Goal: Task Accomplishment & Management: Manage account settings

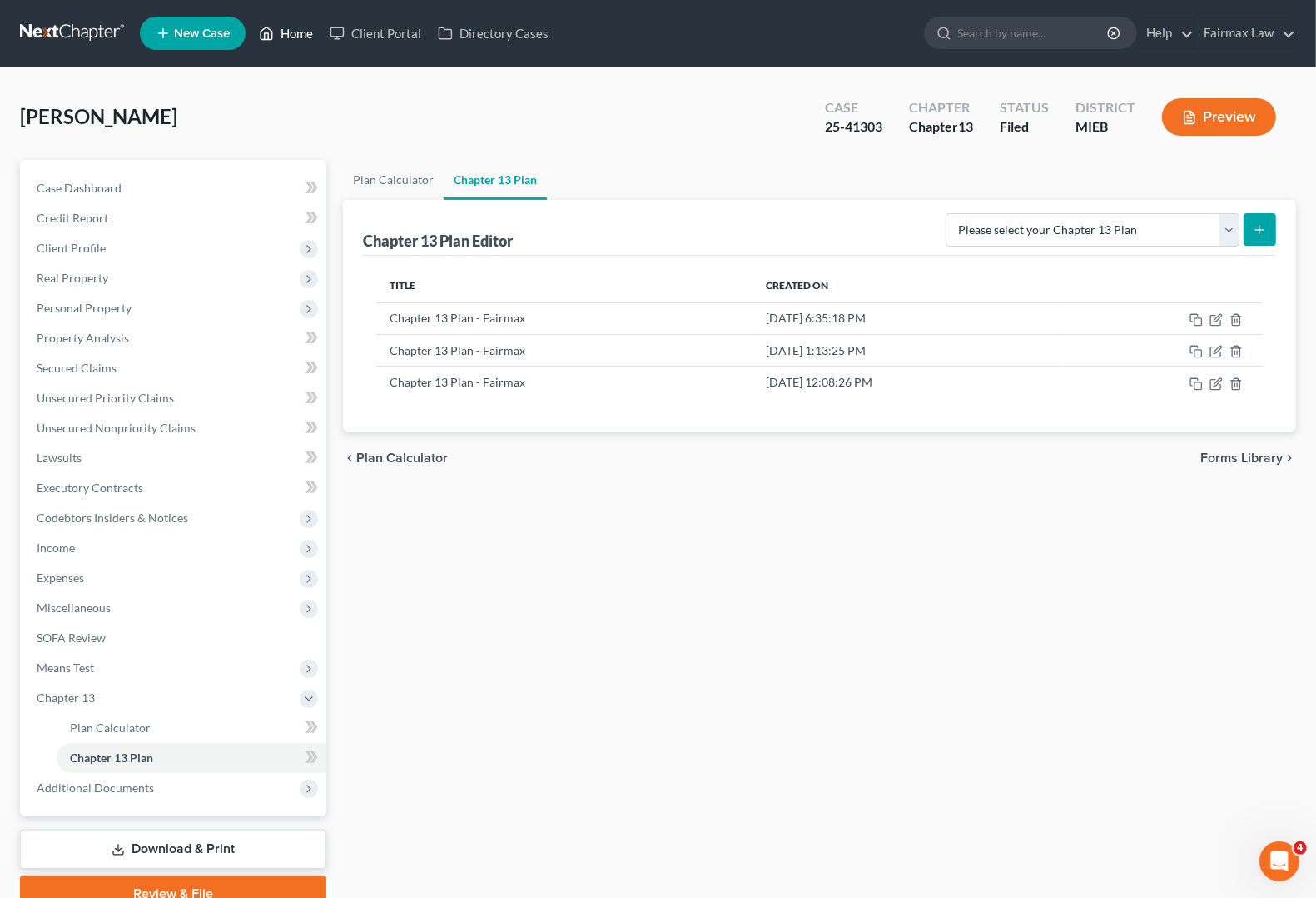
click at [301, 33] on link "Home" at bounding box center [285, 33] width 70 height 30
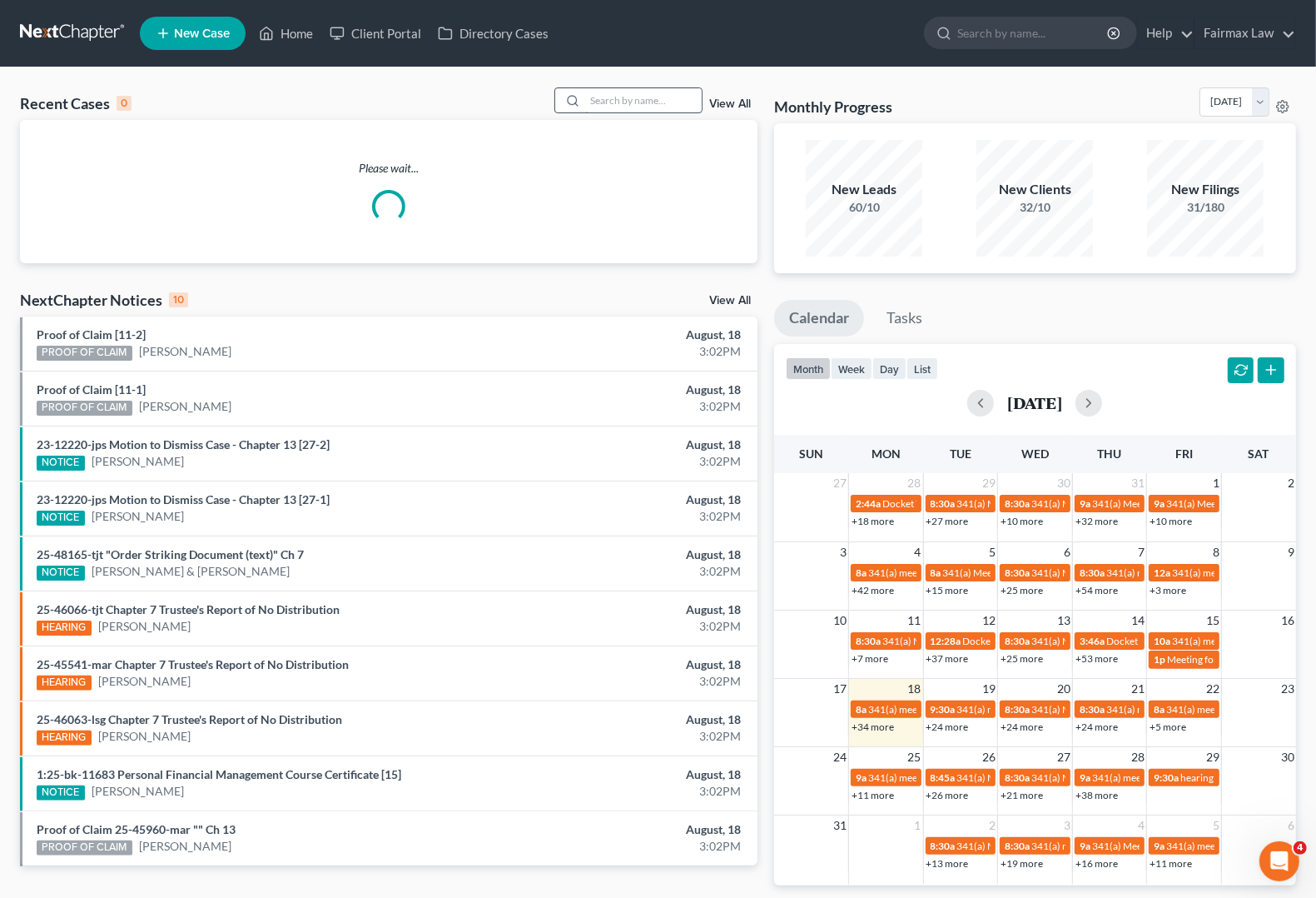
click at [587, 106] on input "search" at bounding box center [644, 100] width 117 height 24
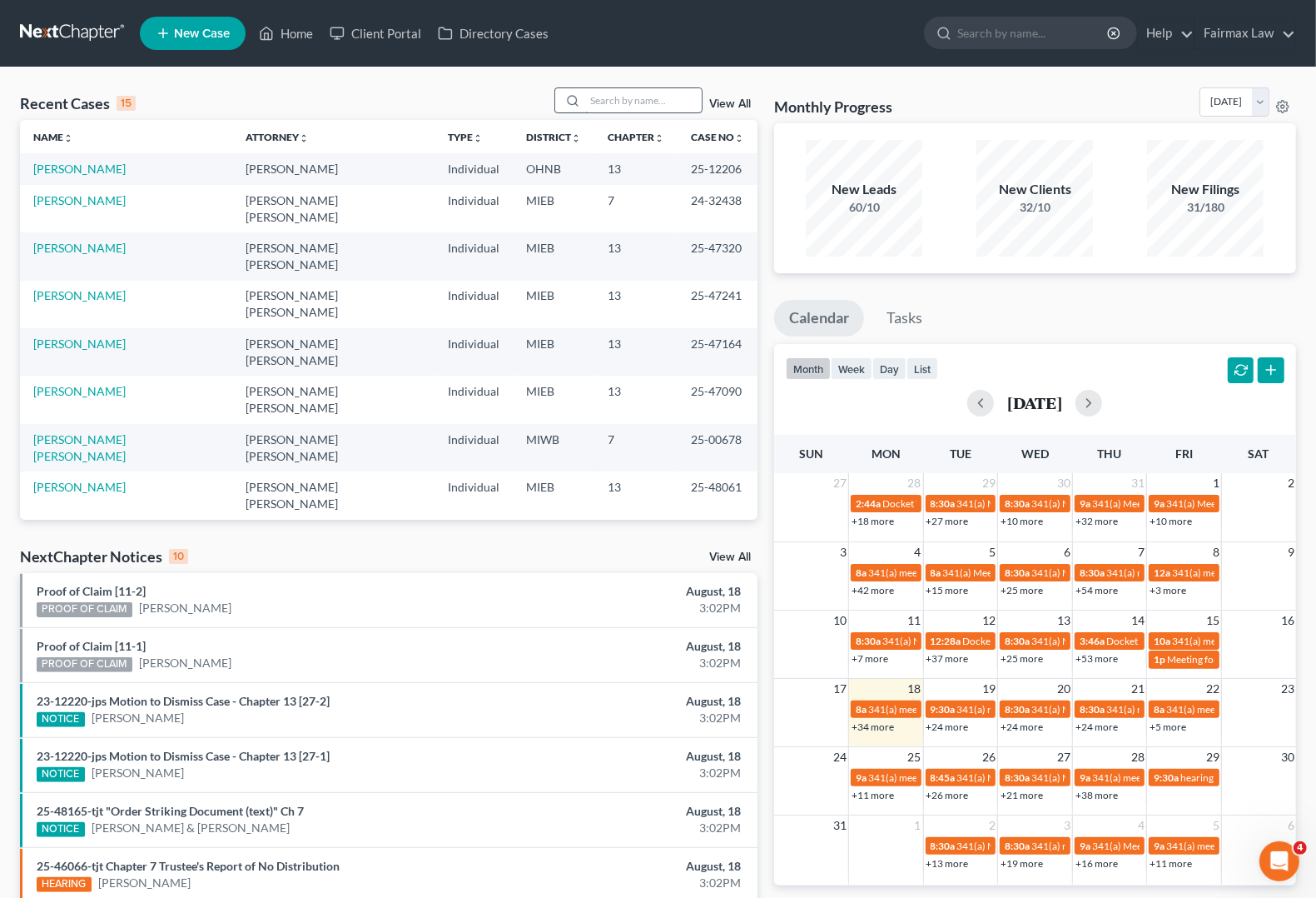
click at [676, 98] on input "search" at bounding box center [644, 100] width 117 height 24
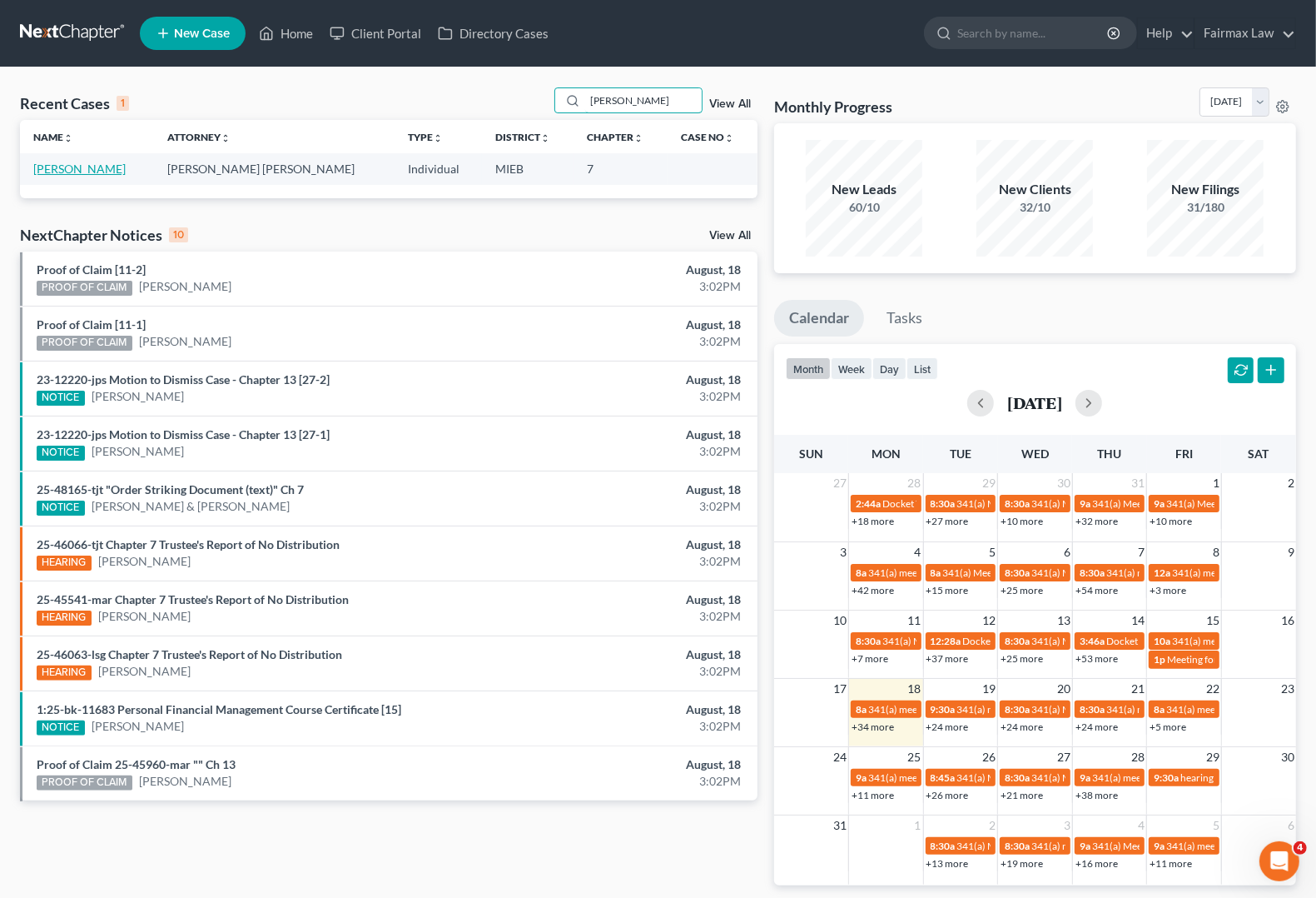
type input "stephanie cottledge"
click at [75, 171] on link "Cottledge, Stephanie" at bounding box center [79, 168] width 92 height 14
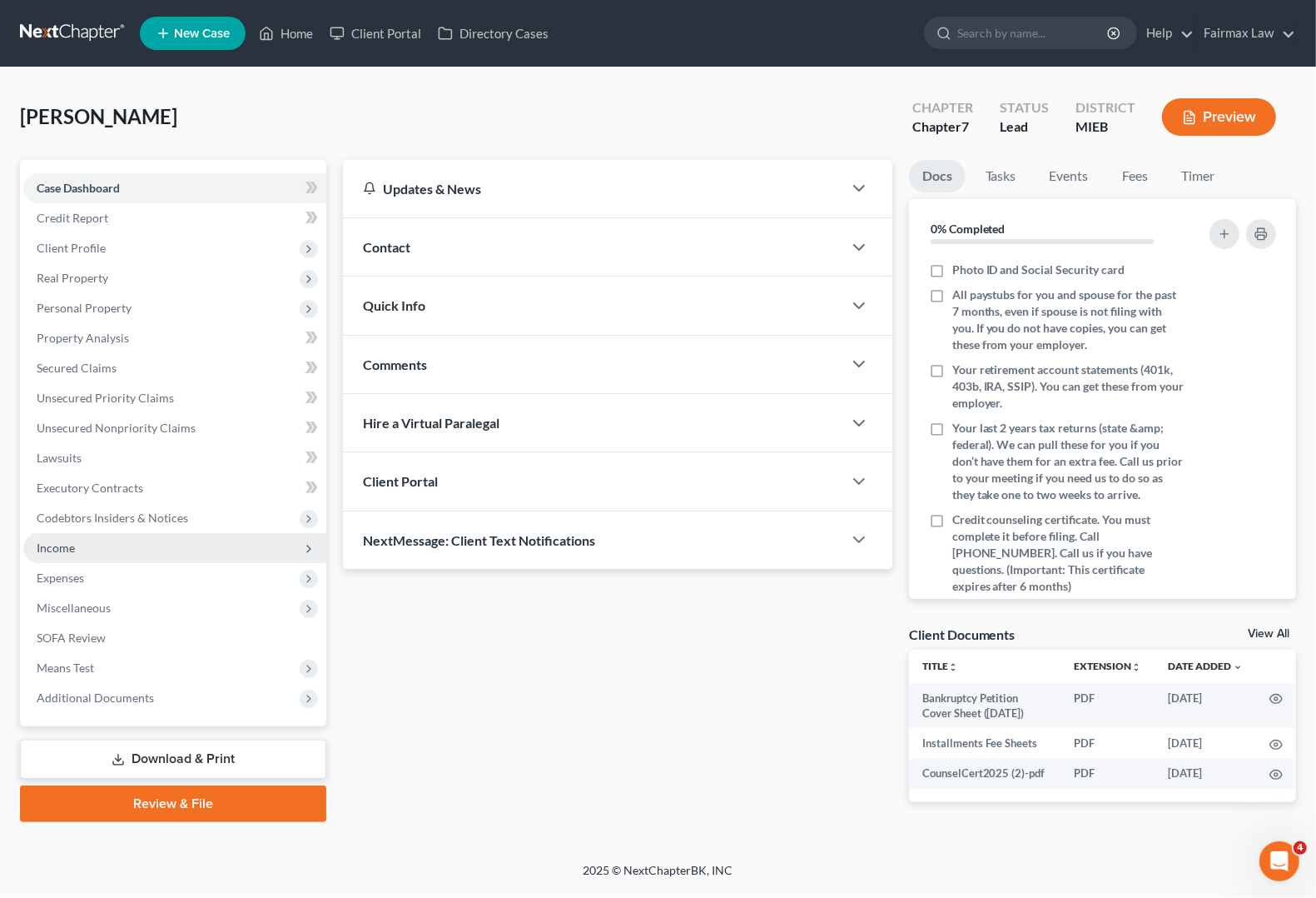
click at [72, 539] on span "Income" at bounding box center [175, 547] width 303 height 30
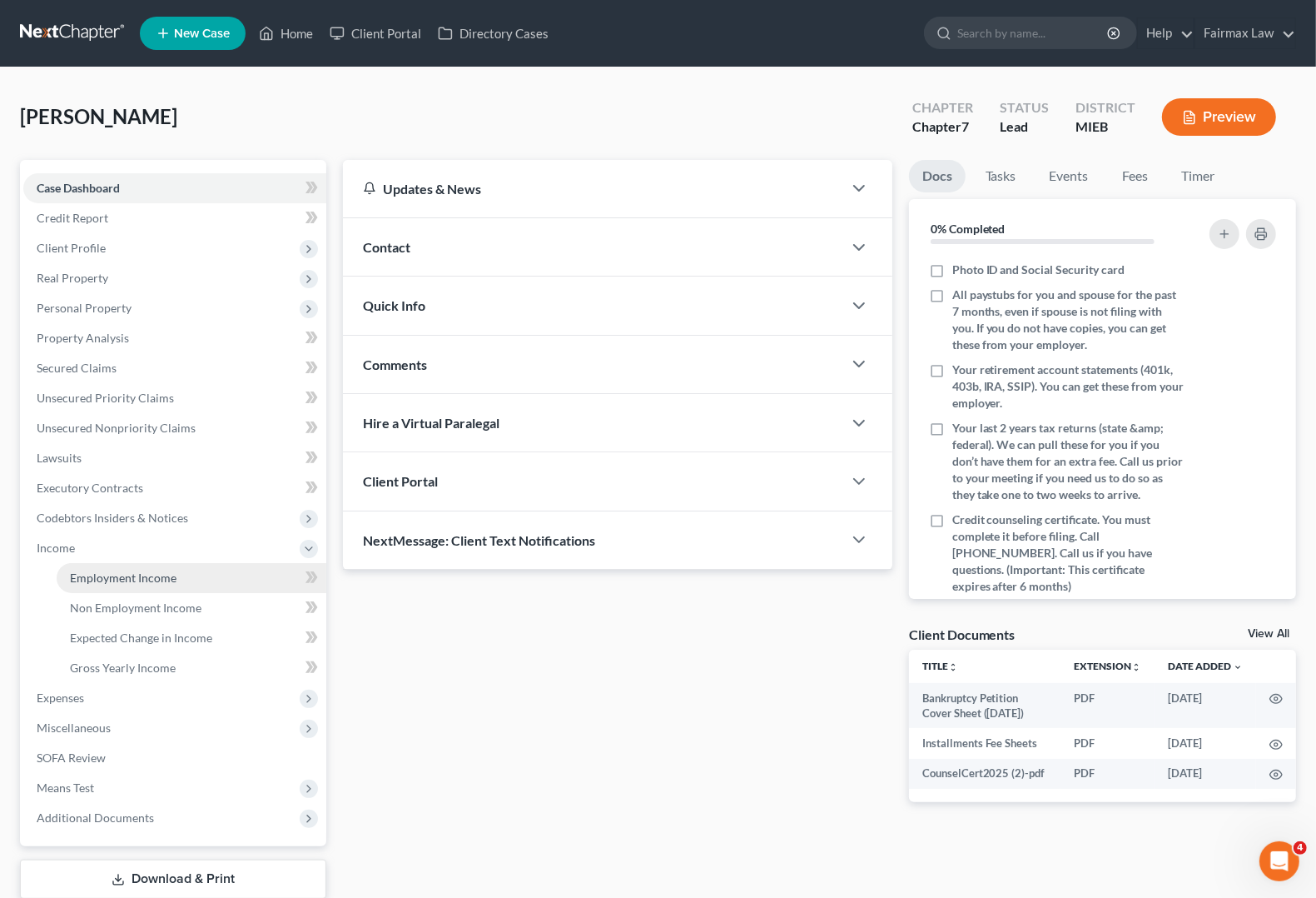
click at [133, 579] on span "Employment Income" at bounding box center [123, 576] width 107 height 14
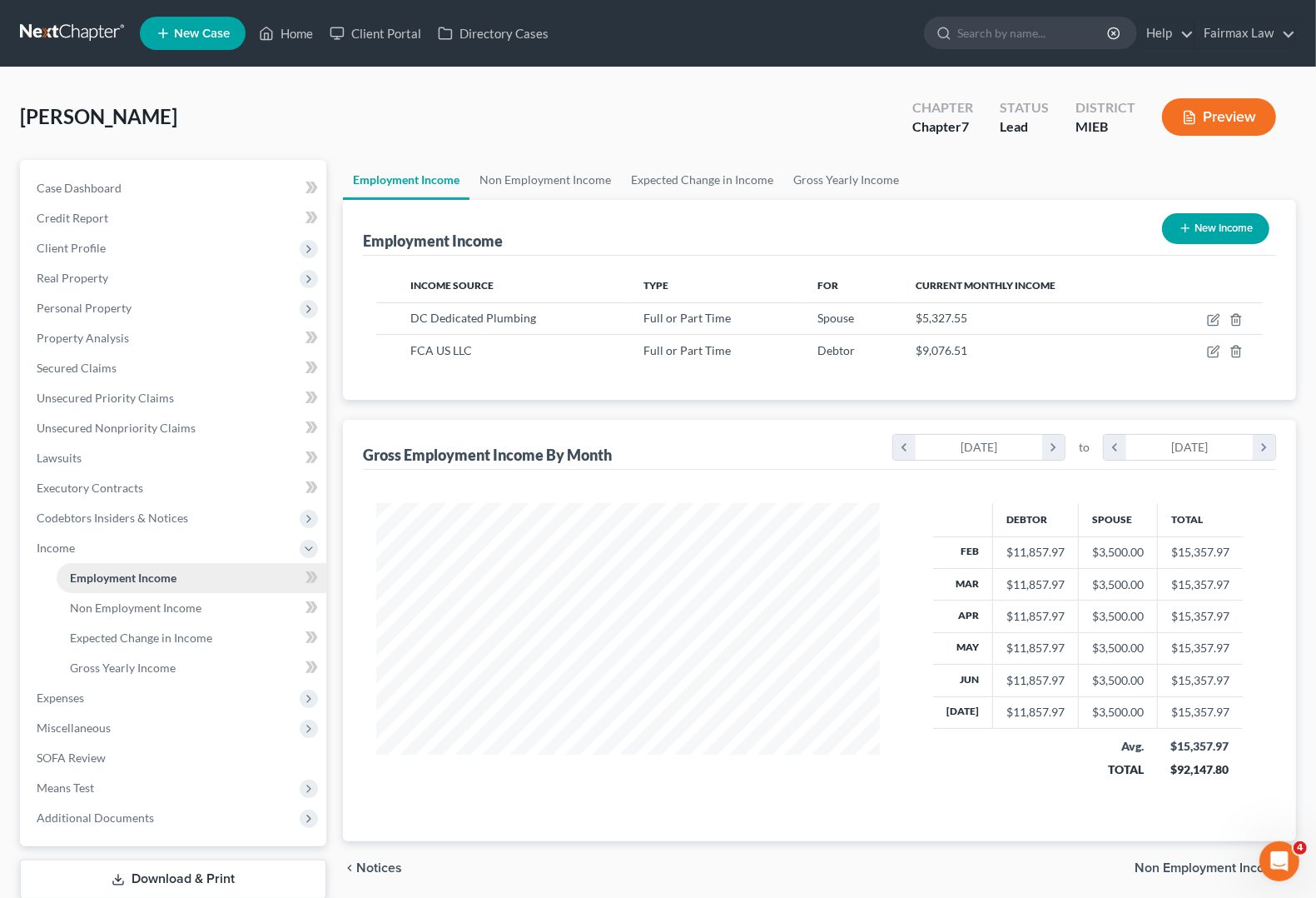
scroll to position [300, 535]
click at [72, 704] on span "Expenses" at bounding box center [175, 697] width 303 height 30
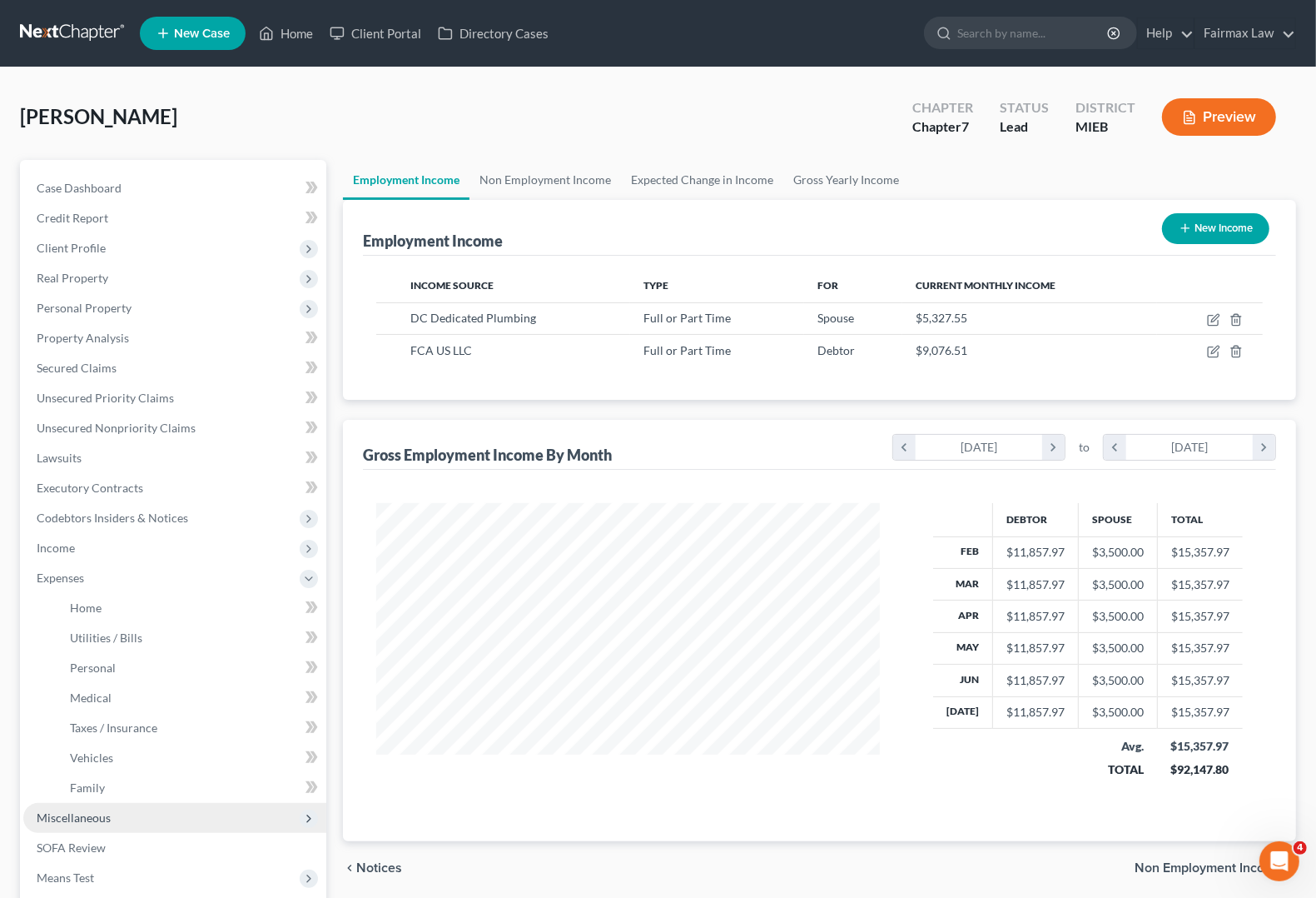
click at [79, 819] on span "Miscellaneous" at bounding box center [73, 817] width 74 height 14
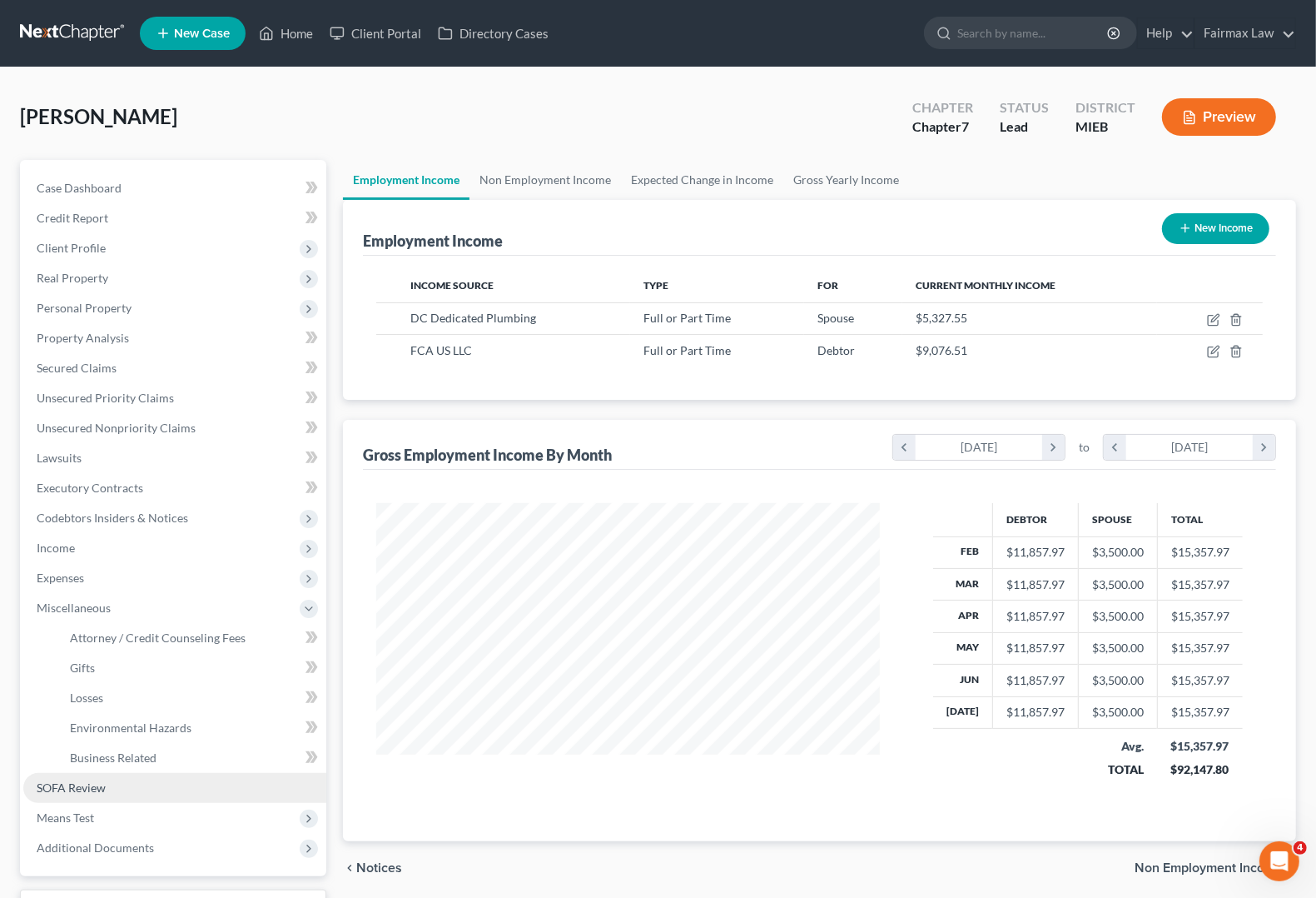
click at [80, 788] on span "SOFA Review" at bounding box center [71, 787] width 69 height 14
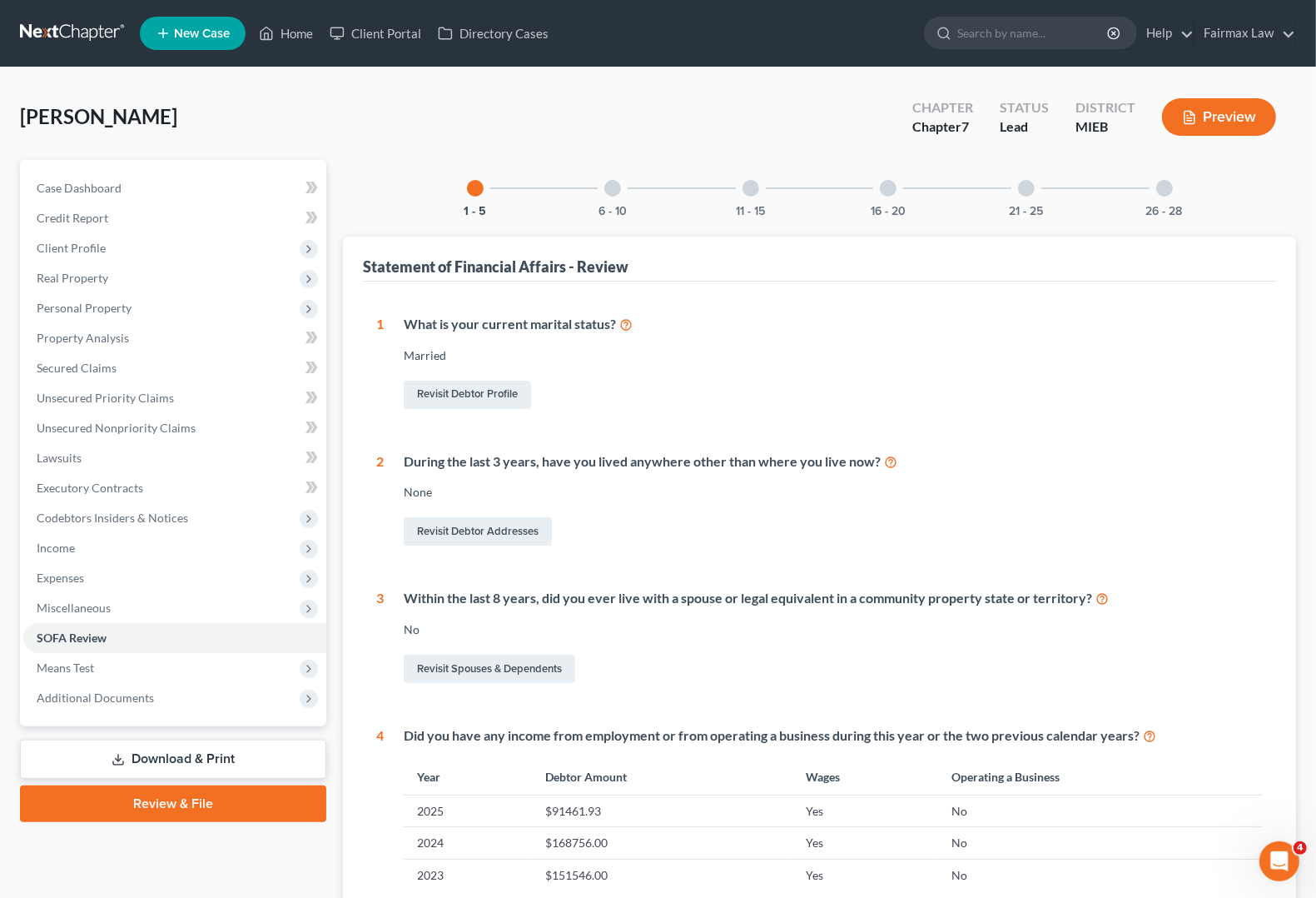
click at [628, 692] on div "1 What is your current marital status? Married Revisit Debtor Profile 2 During …" at bounding box center [819, 695] width 887 height 761
click at [59, 671] on span "Means Test" at bounding box center [65, 667] width 58 height 14
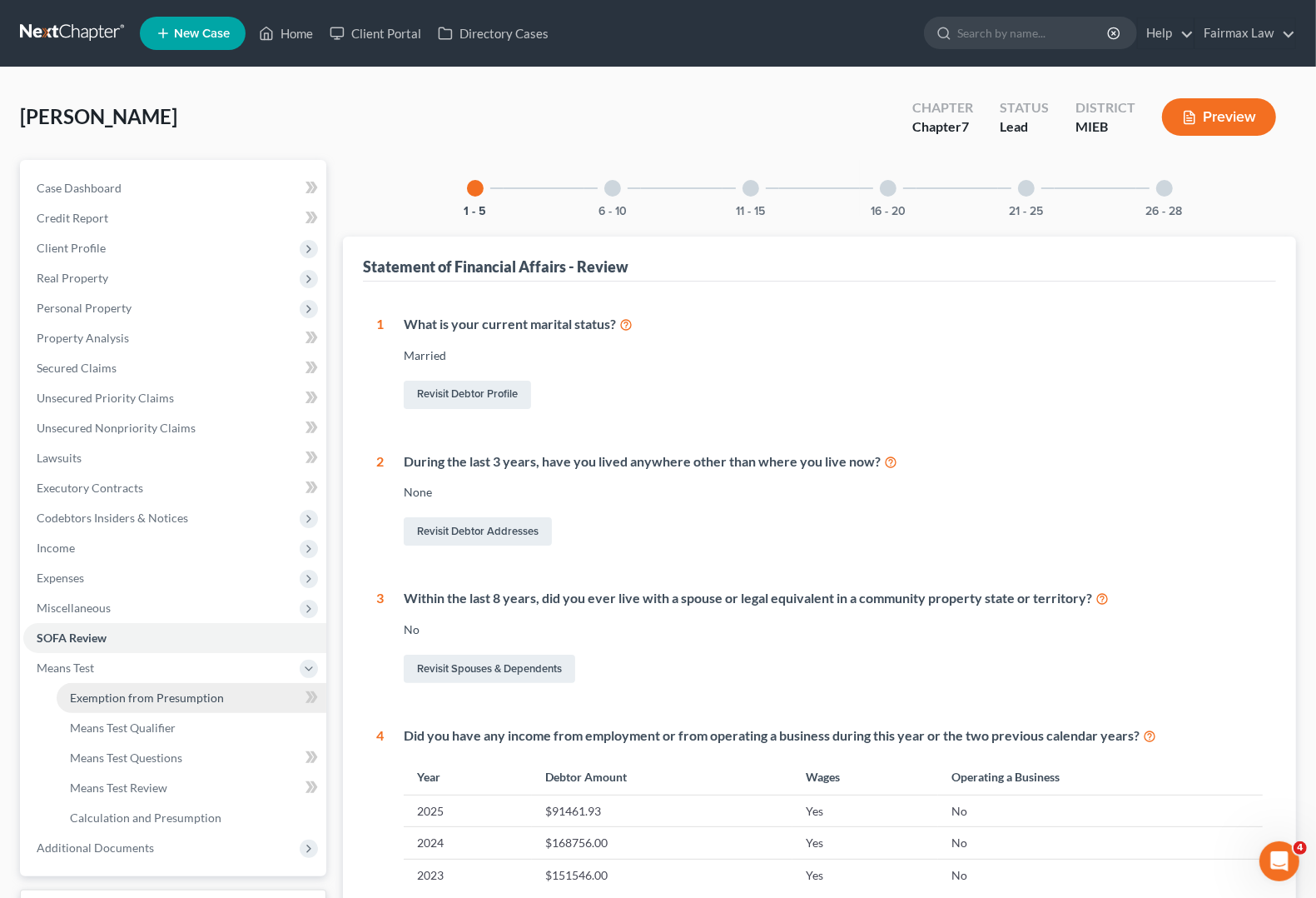
click at [81, 692] on span "Exemption from Presumption" at bounding box center [147, 697] width 154 height 14
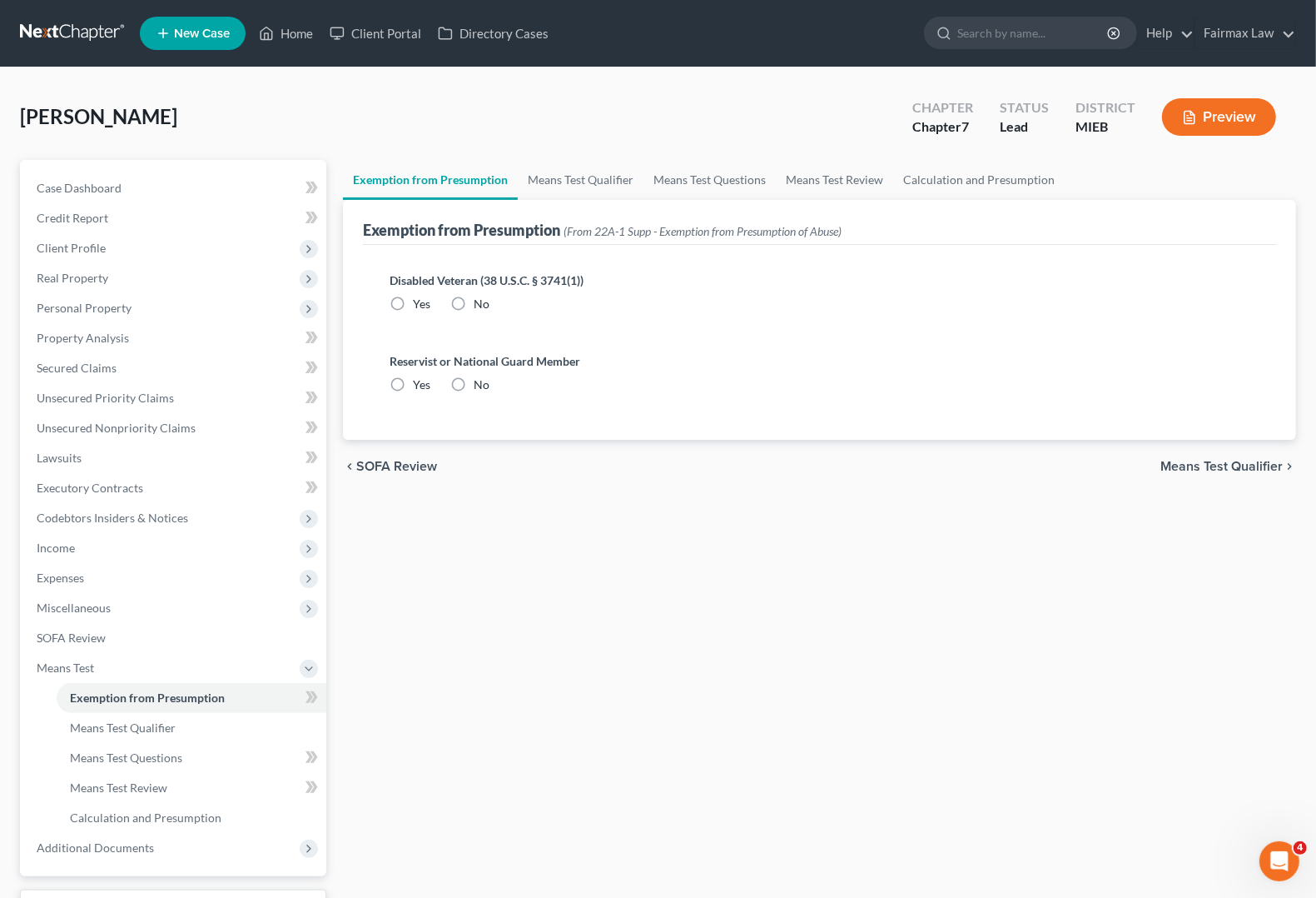
click at [1253, 460] on span "Means Test Qualifier" at bounding box center [1222, 466] width 122 height 14
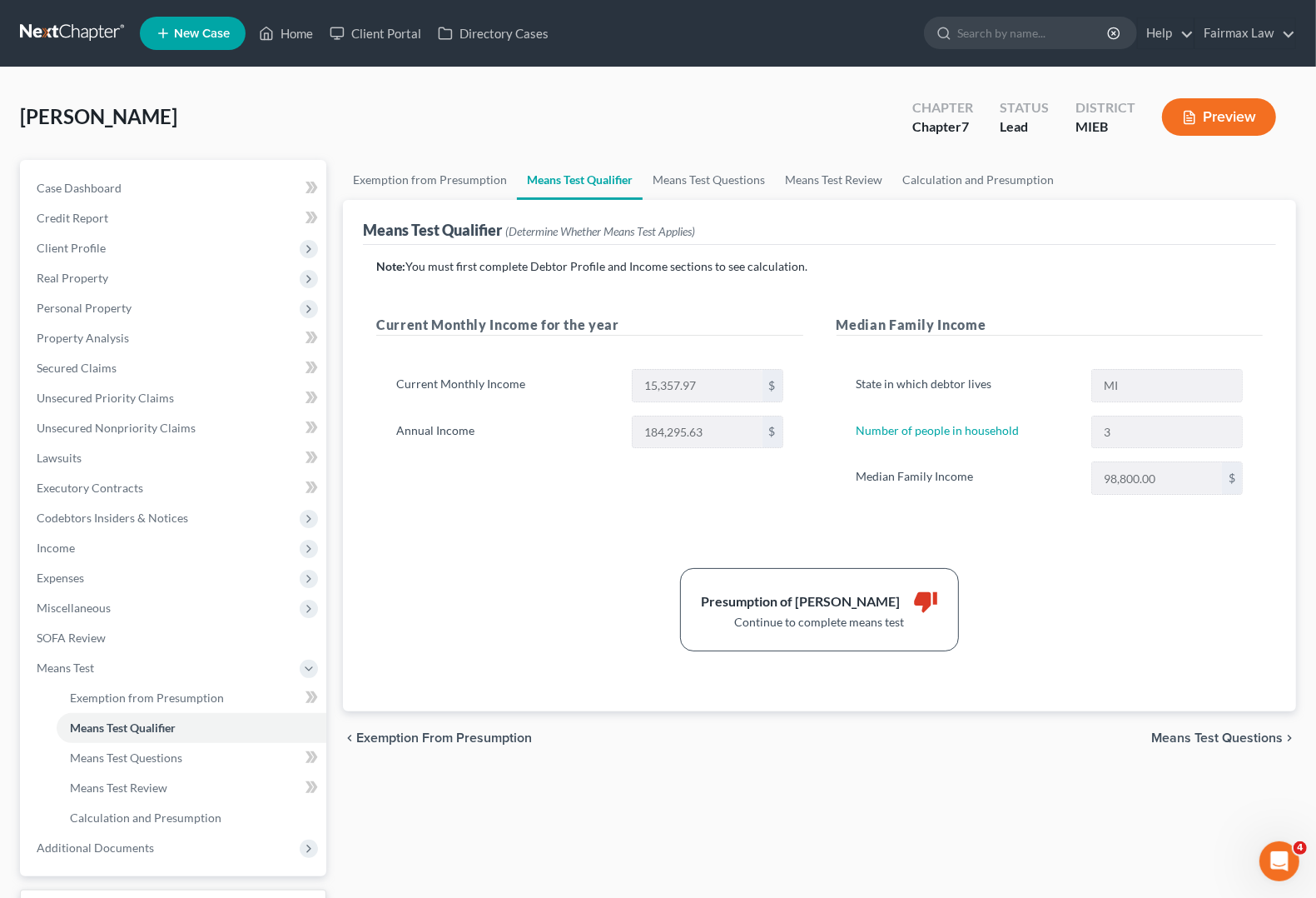
click at [1216, 735] on span "Means Test Questions" at bounding box center [1217, 737] width 132 height 14
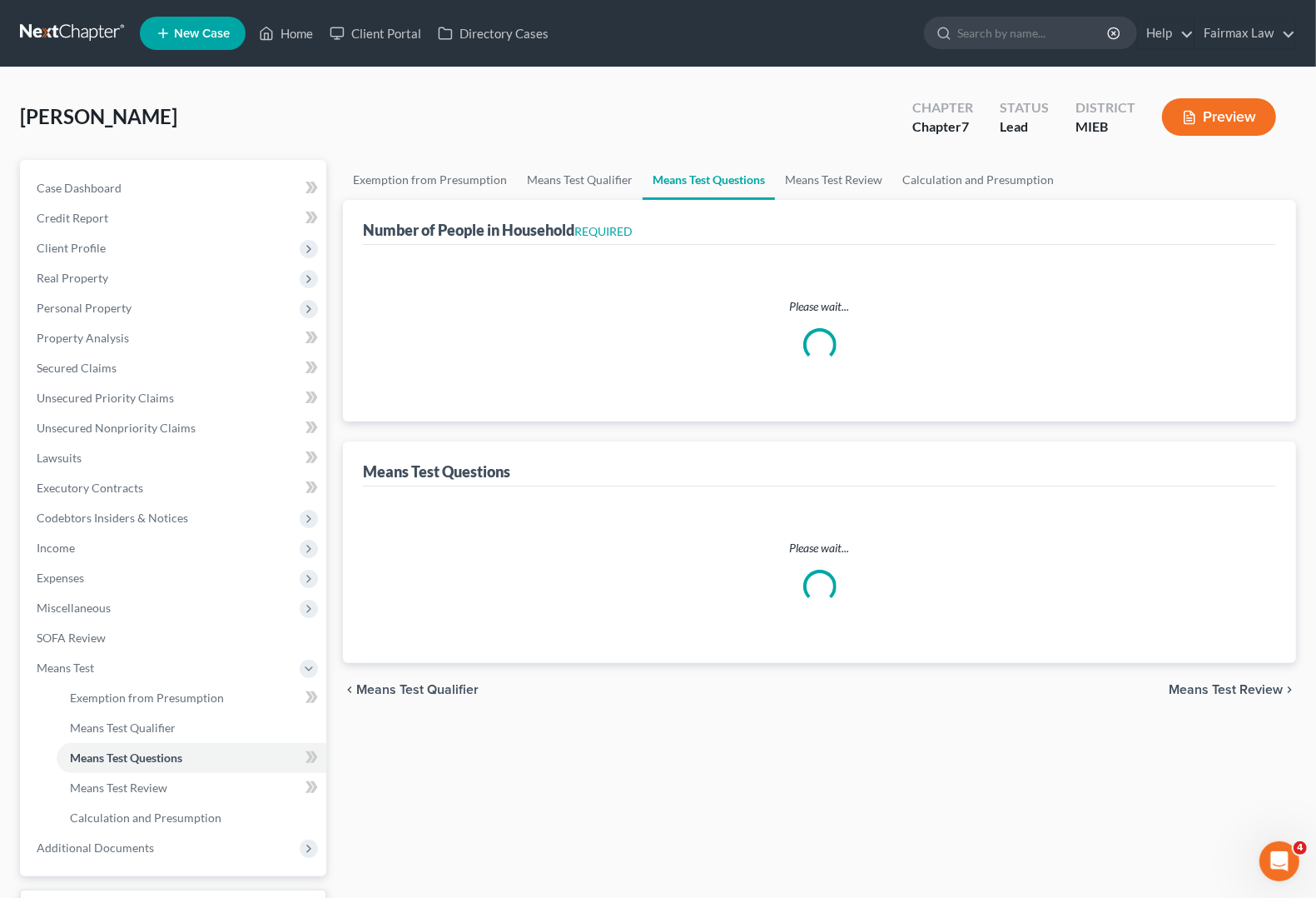
select select "1"
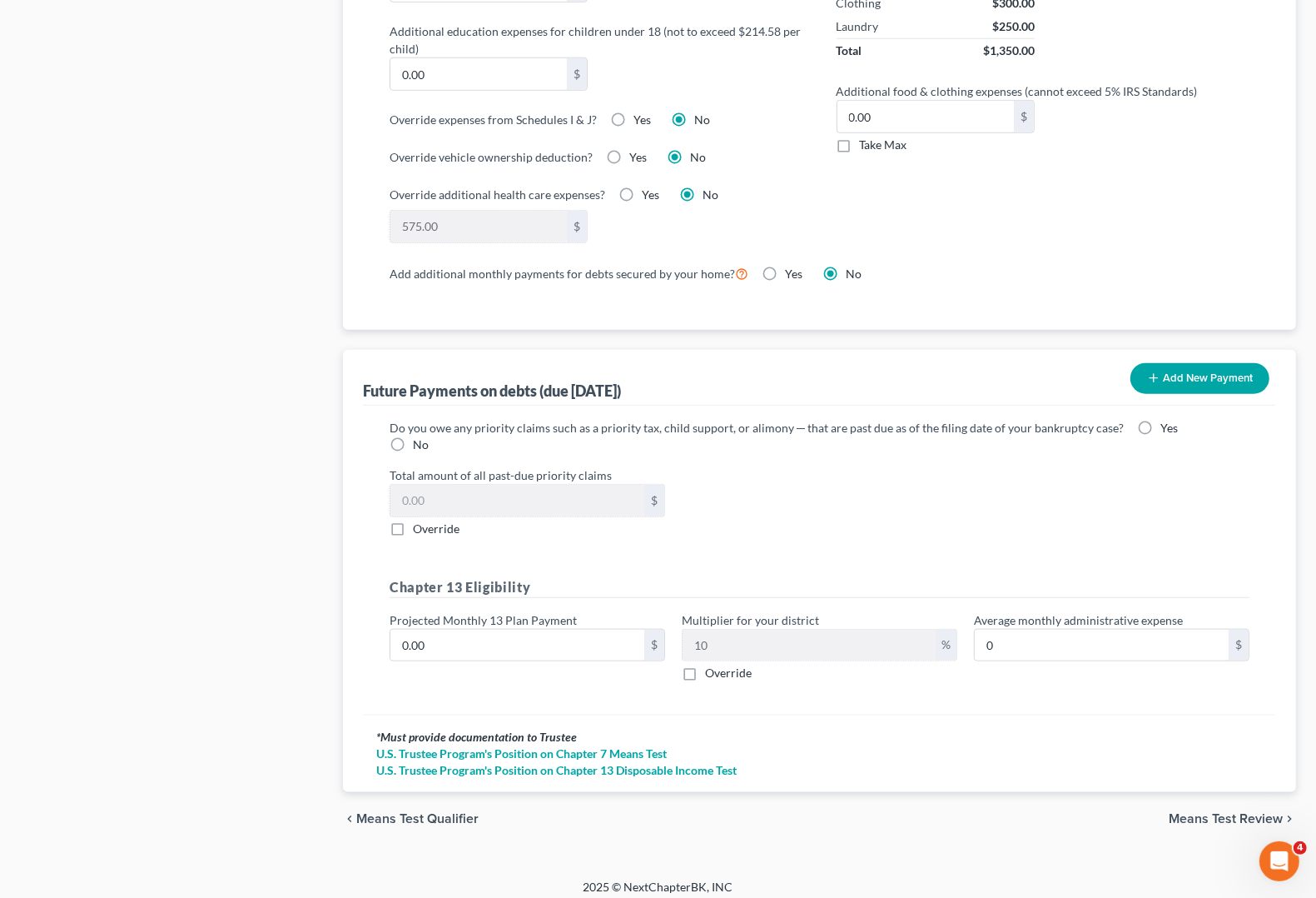
click at [1189, 812] on span "Means Test Review" at bounding box center [1226, 819] width 114 height 14
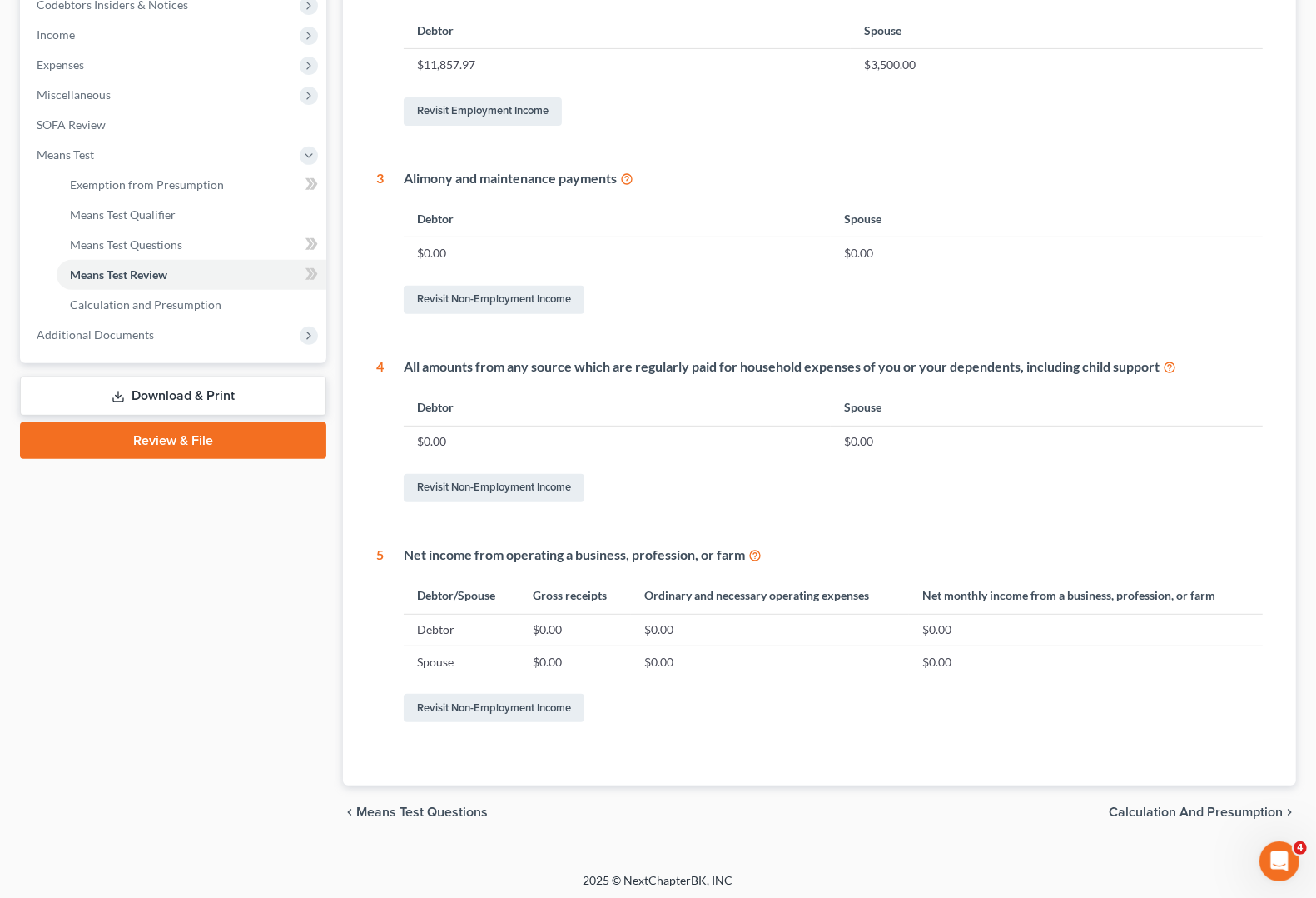
scroll to position [516, 0]
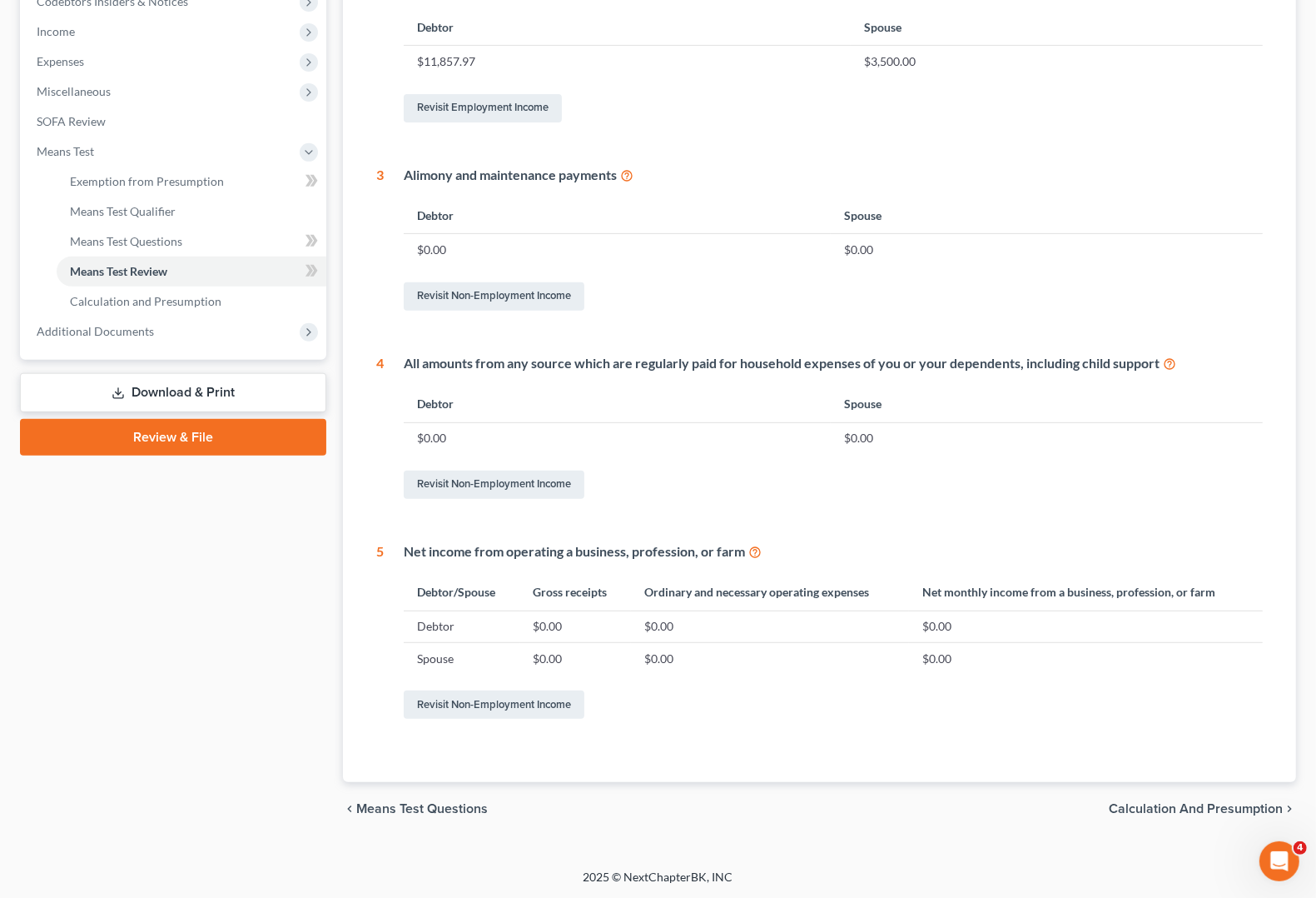
click at [1155, 808] on span "Calculation and Presumption" at bounding box center [1195, 808] width 174 height 14
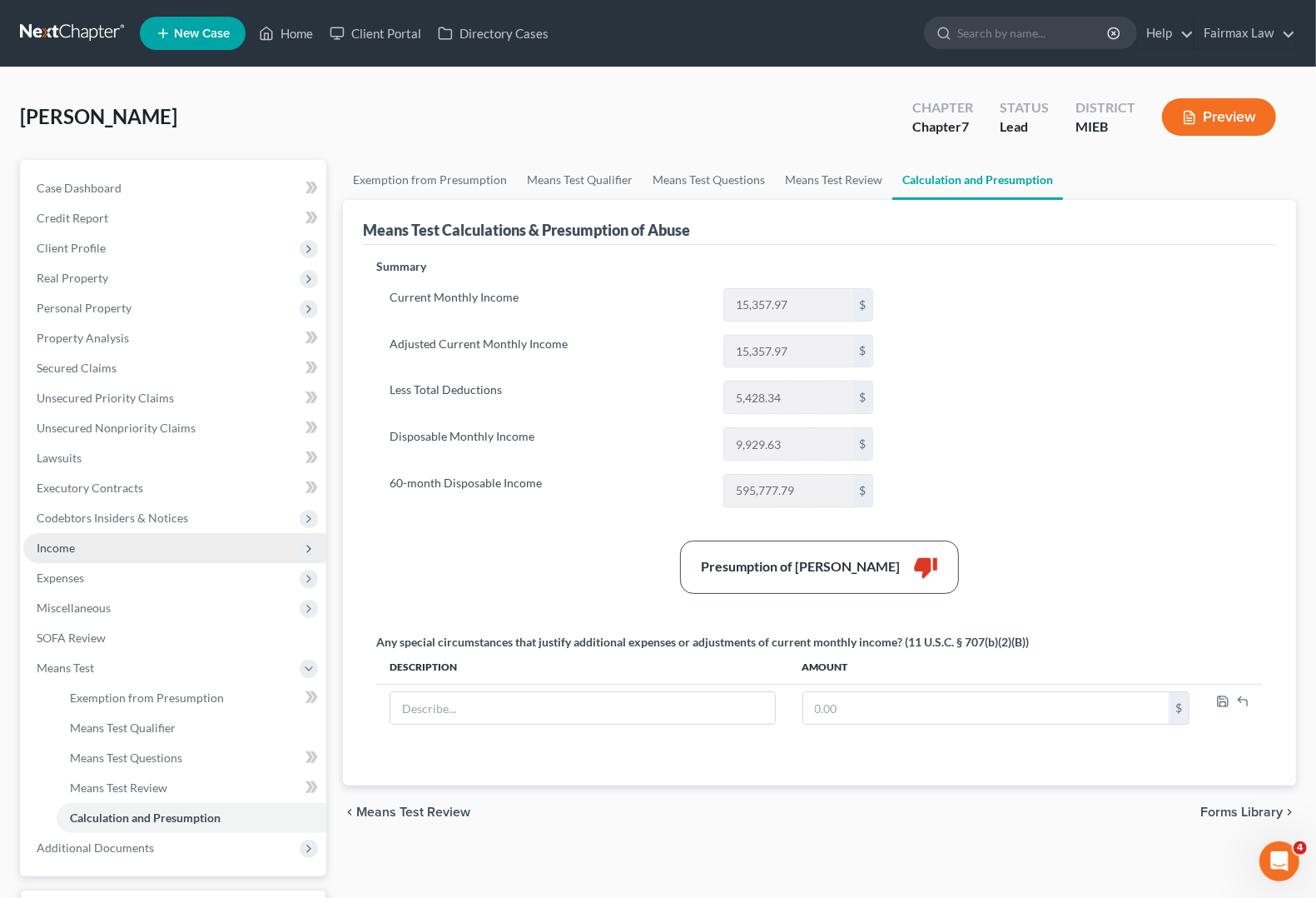
click at [57, 550] on span "Income" at bounding box center [56, 547] width 38 height 14
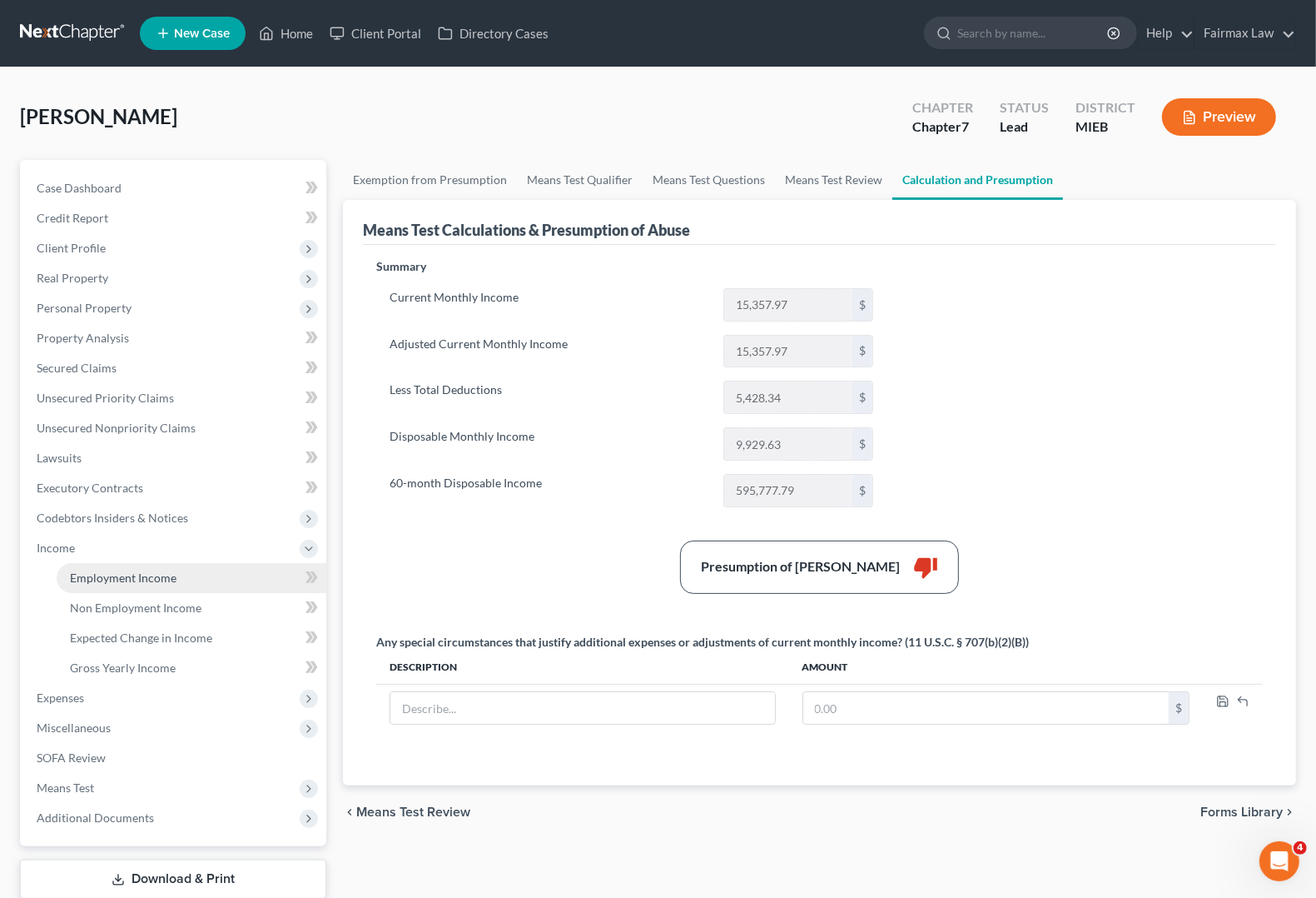
click at [94, 570] on span "Employment Income" at bounding box center [123, 576] width 107 height 14
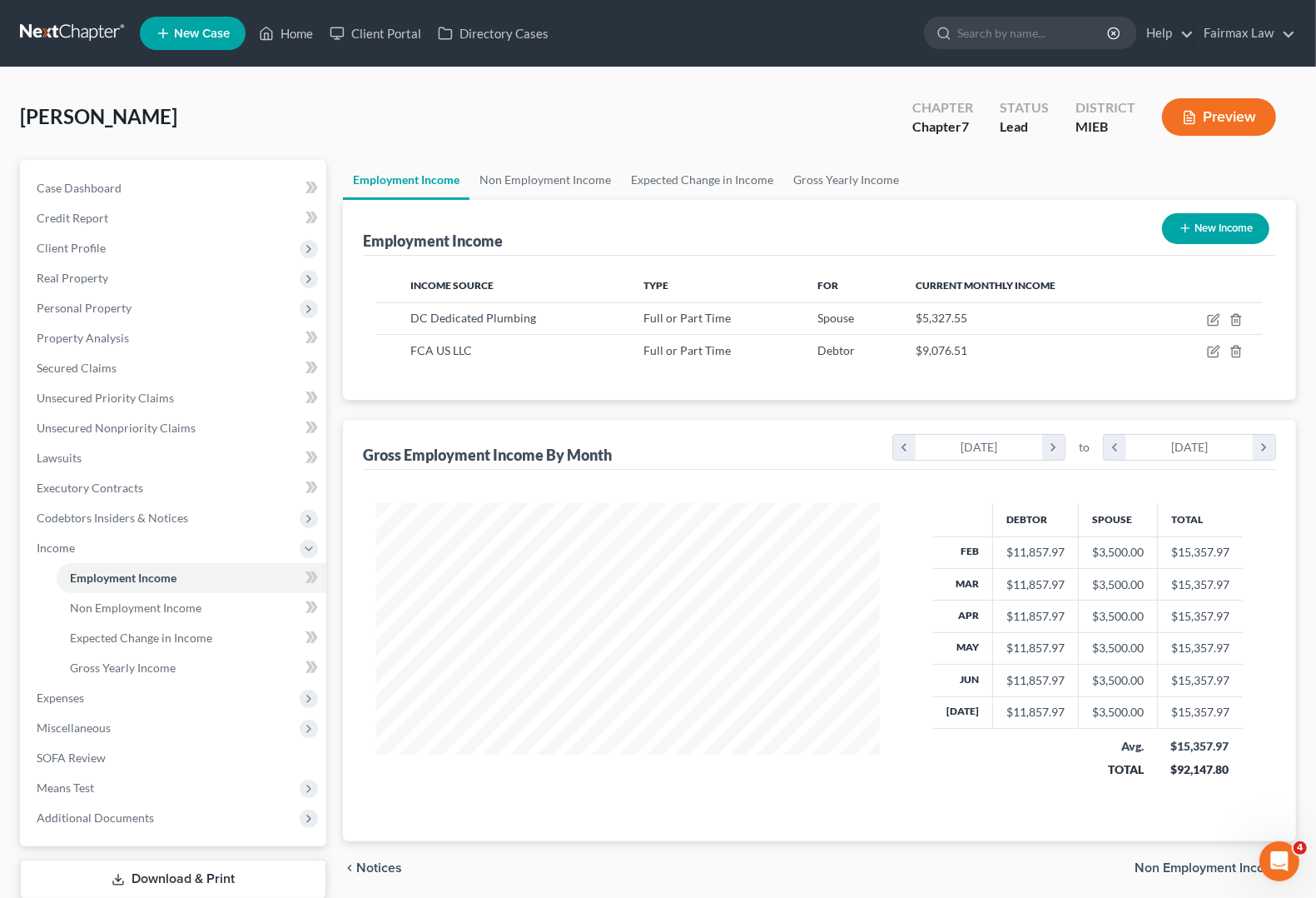
scroll to position [300, 535]
click at [76, 366] on span "Secured Claims" at bounding box center [77, 367] width 80 height 14
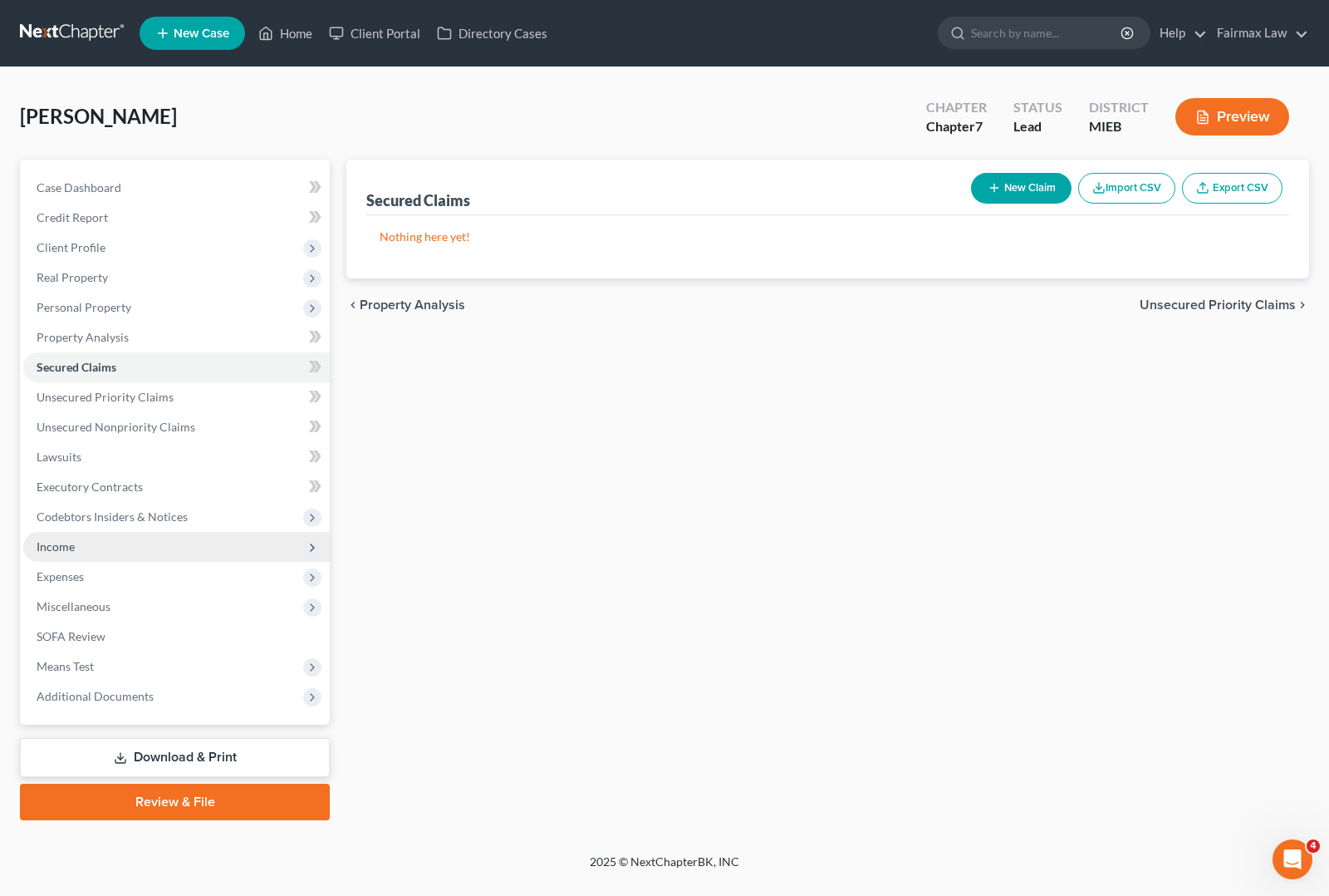
click at [57, 546] on span "Income" at bounding box center [56, 546] width 38 height 14
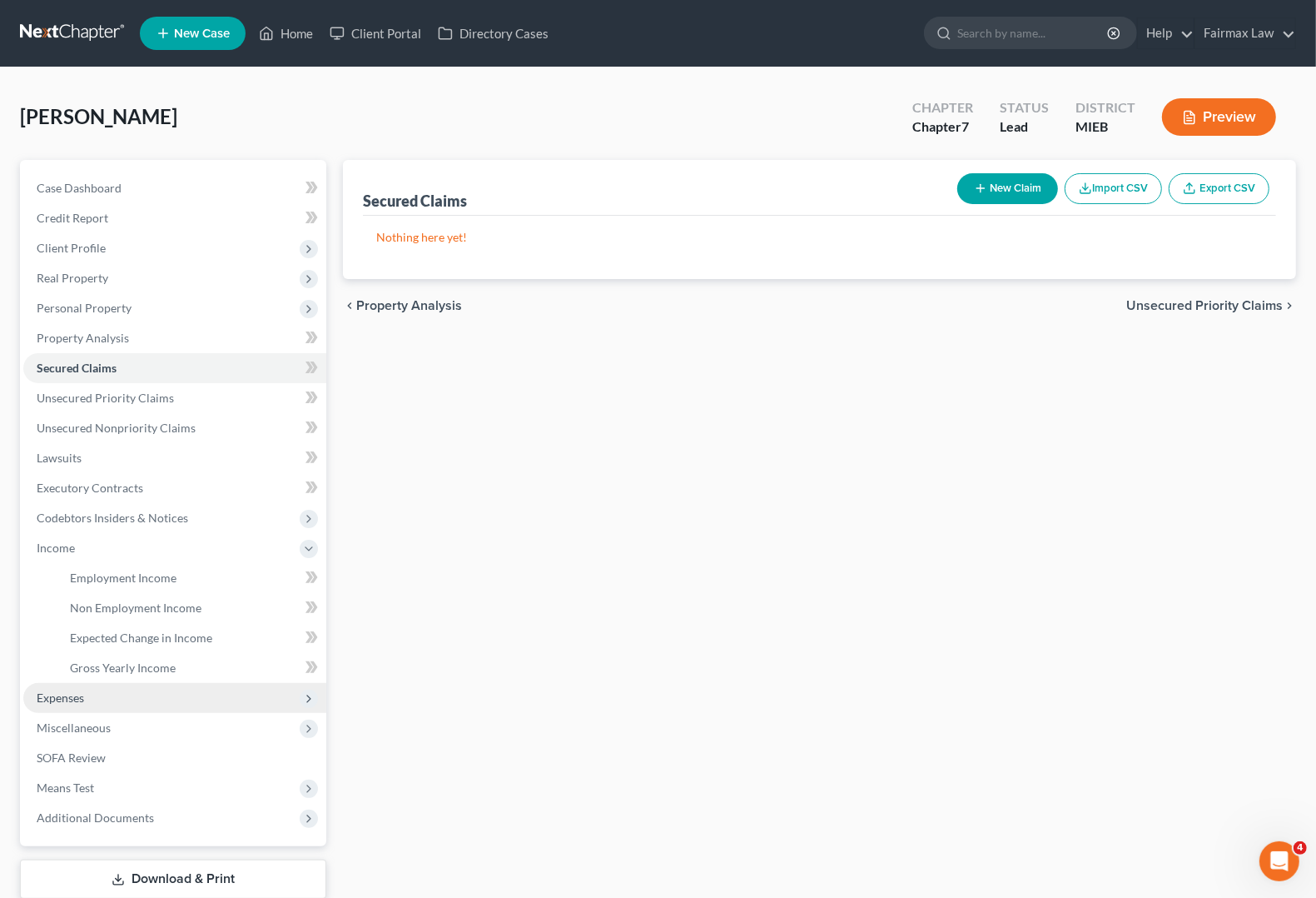
click at [73, 701] on span "Expenses" at bounding box center [60, 697] width 47 height 14
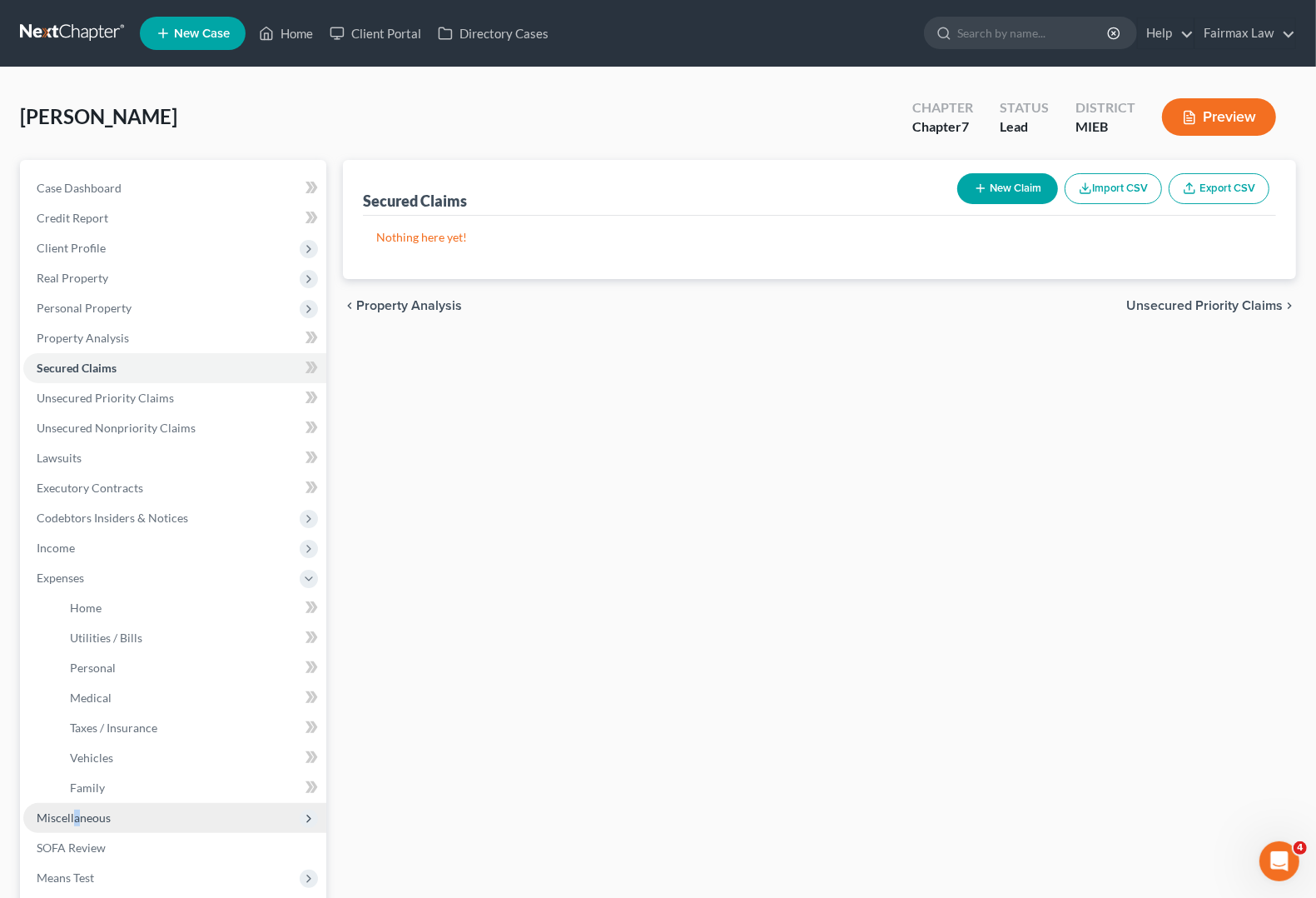
click at [77, 813] on span "Miscellaneous" at bounding box center [73, 817] width 74 height 14
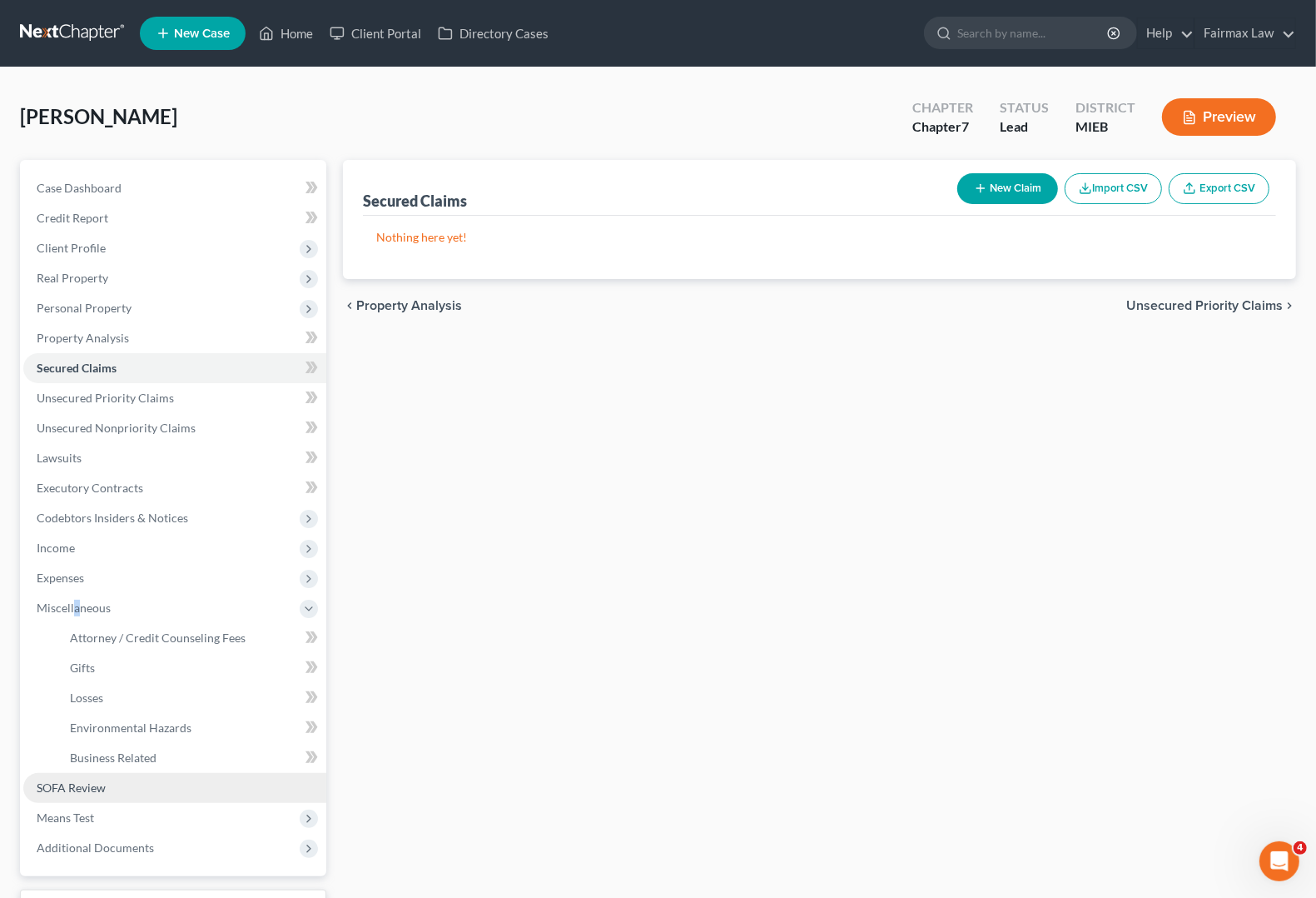
click at [64, 787] on span "SOFA Review" at bounding box center [71, 787] width 69 height 14
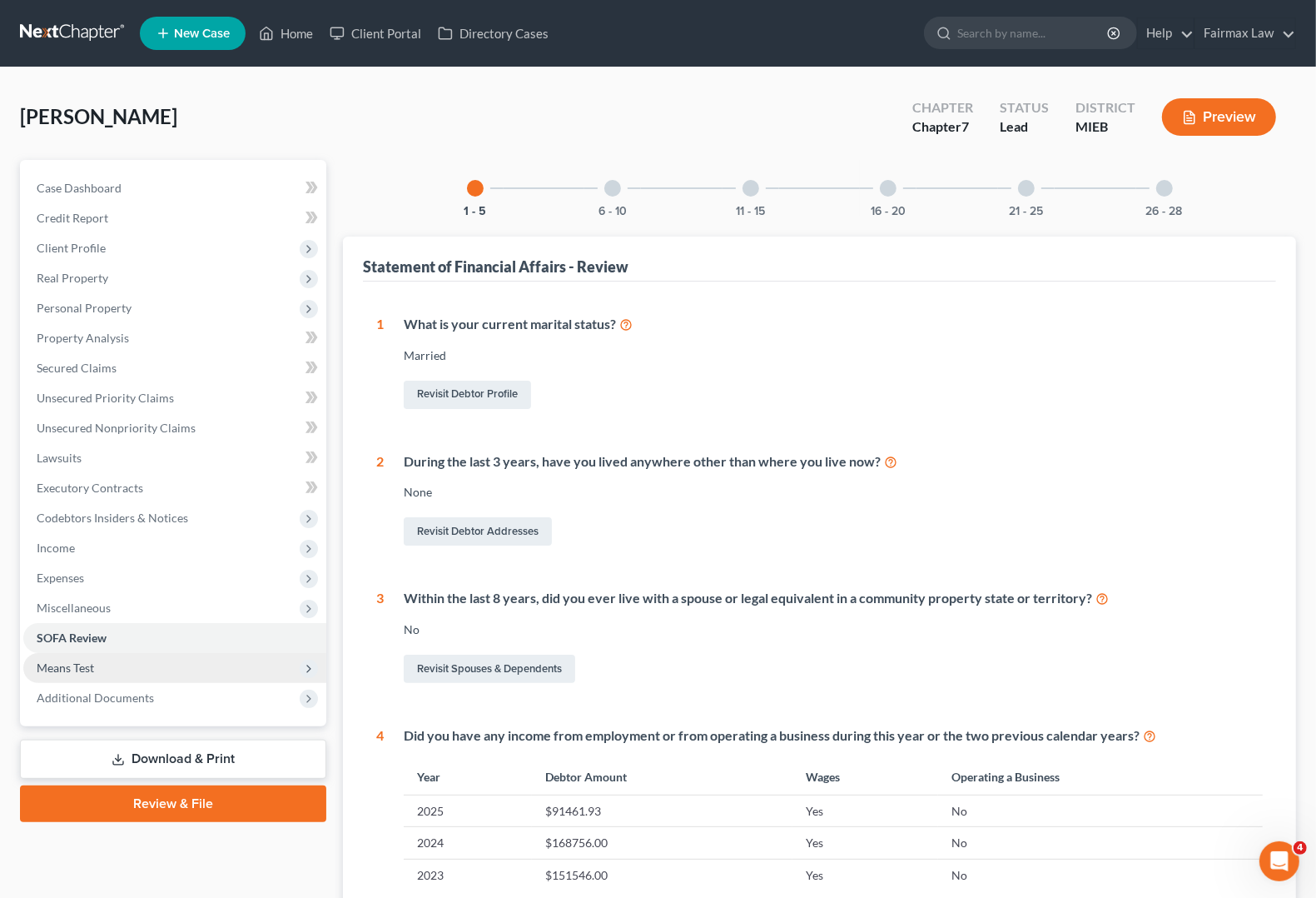
click at [107, 659] on span "Means Test" at bounding box center [175, 668] width 303 height 30
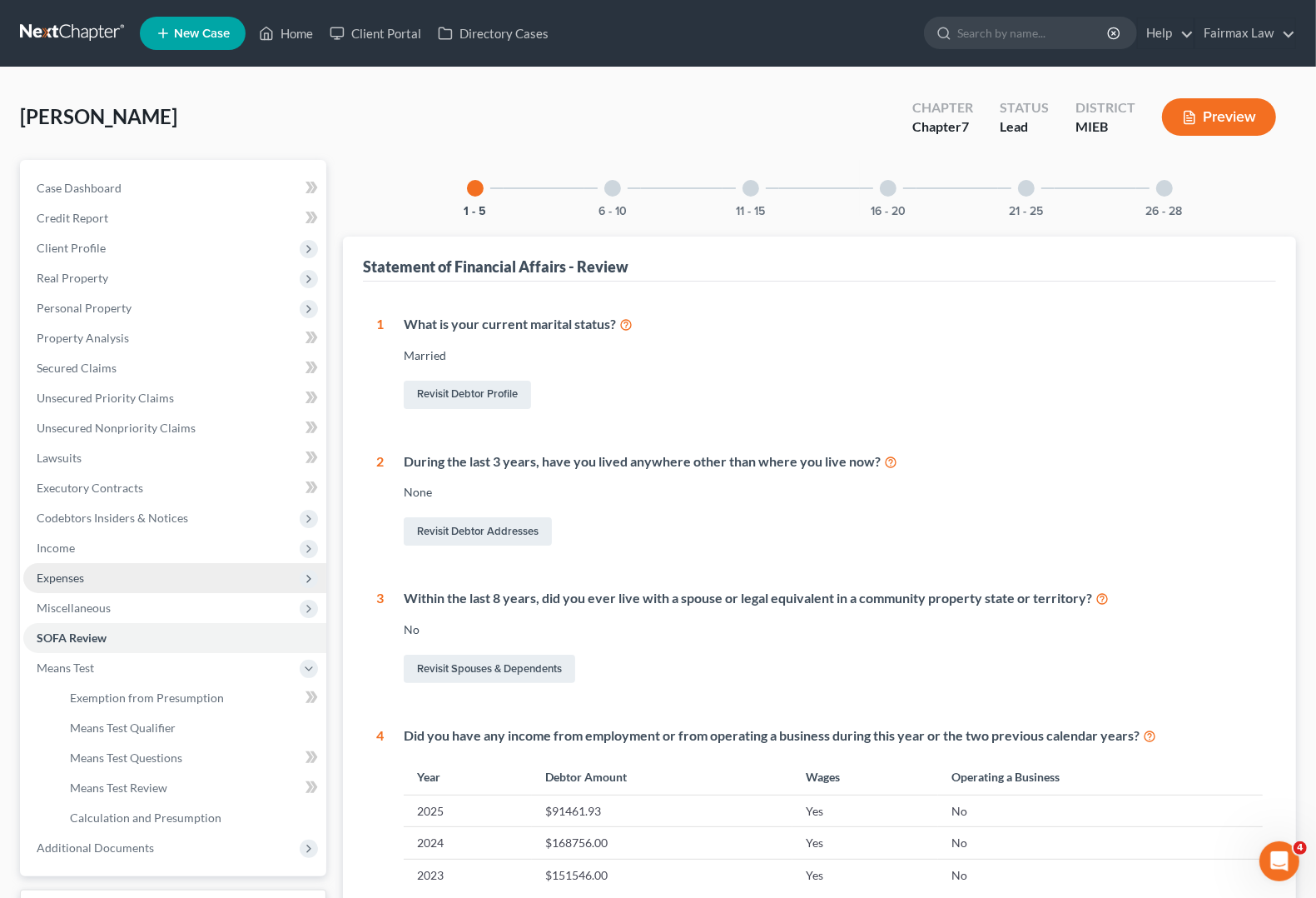
click at [62, 575] on span "Expenses" at bounding box center [60, 576] width 47 height 14
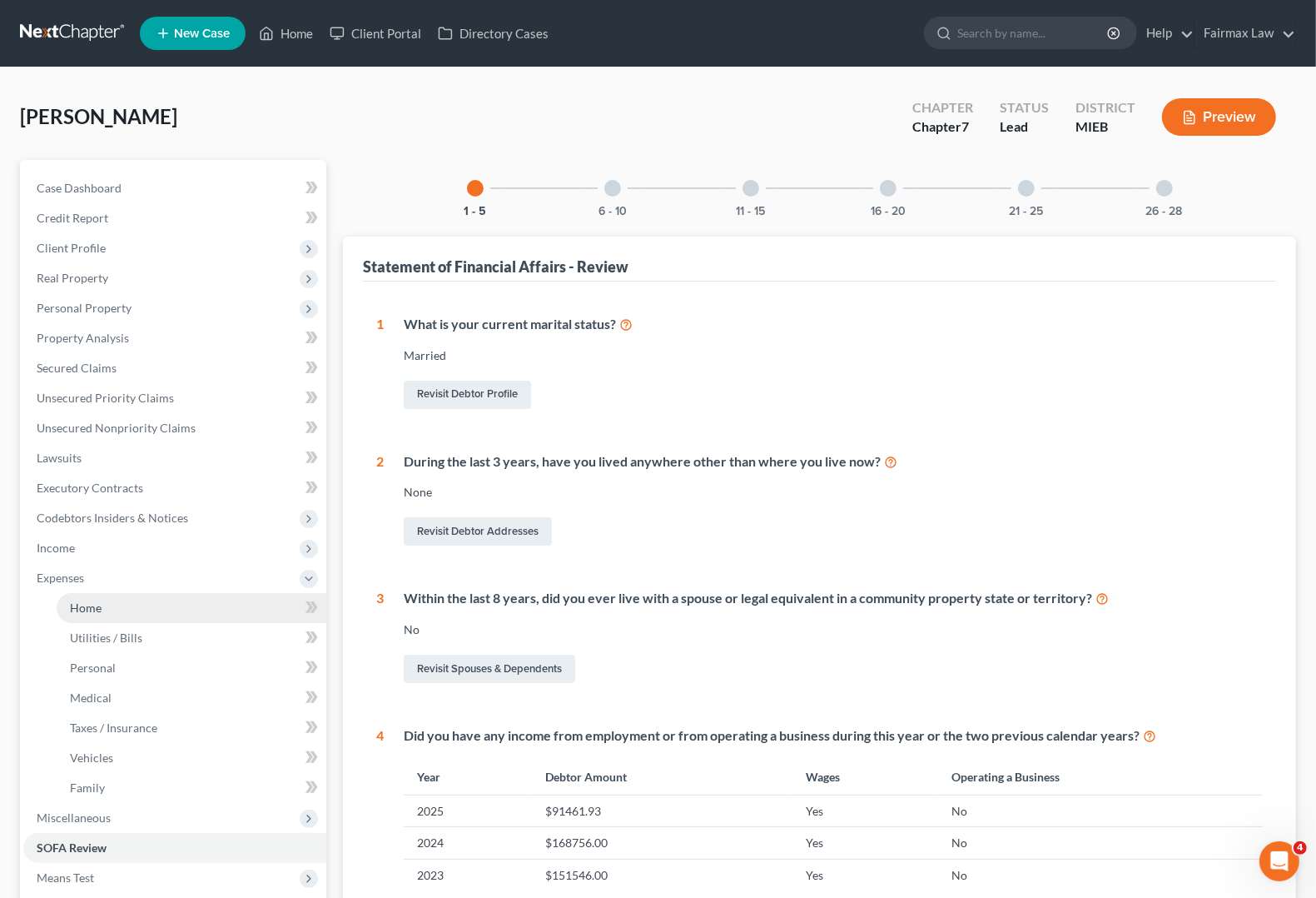
click at [65, 604] on link "Home" at bounding box center [191, 607] width 269 height 30
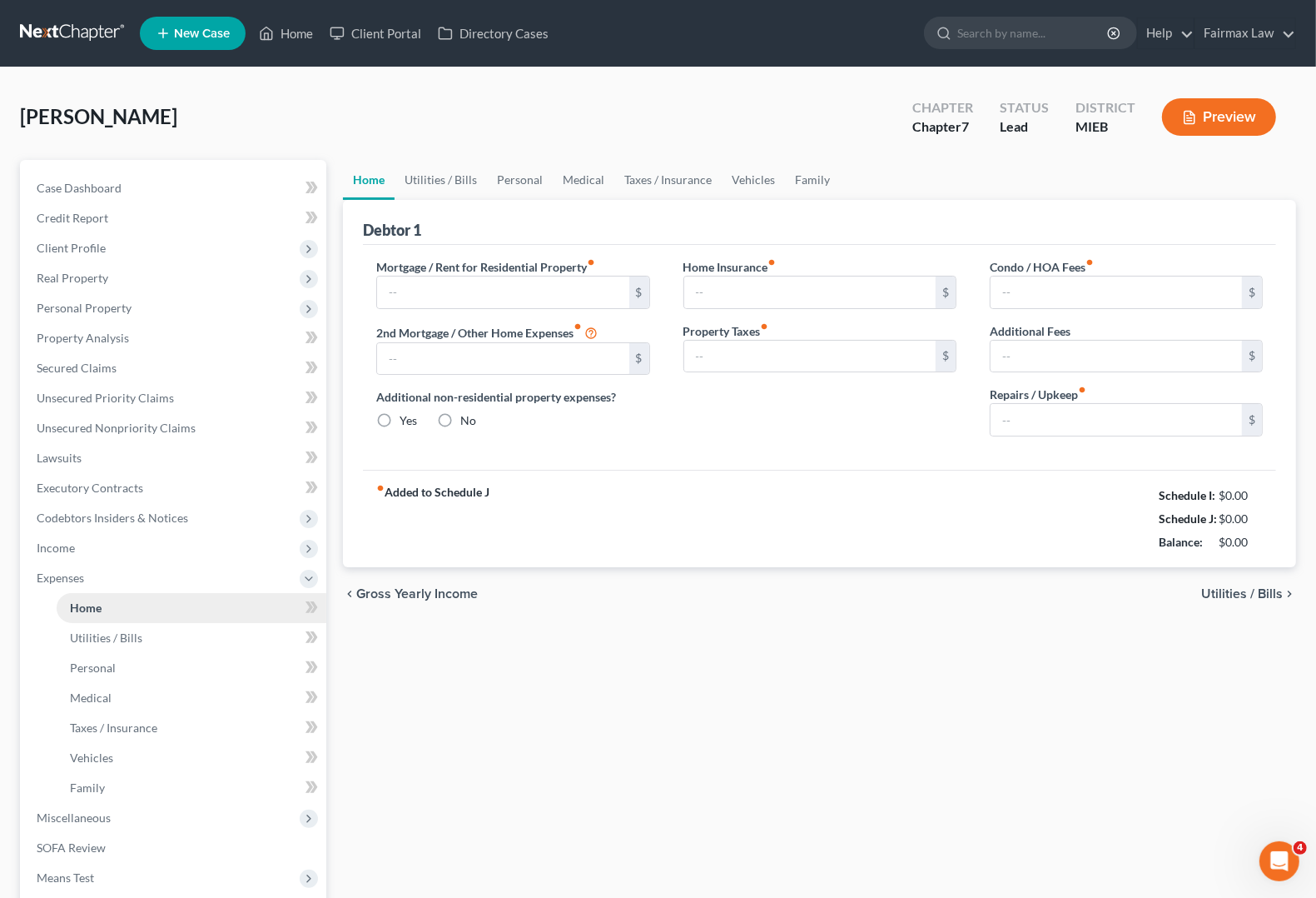
type input "0.00"
radio input "true"
type input "0.00"
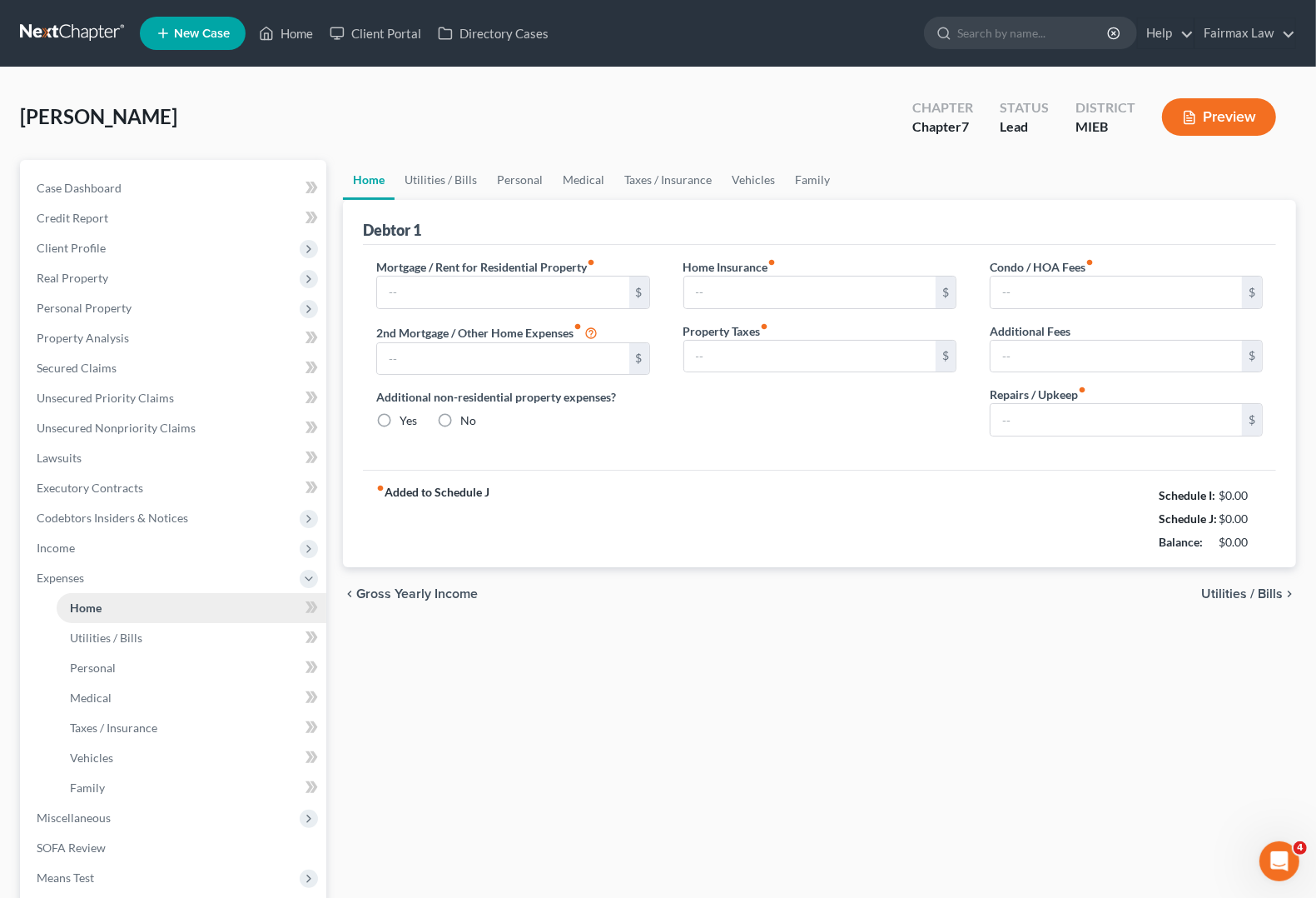
type input "0.00"
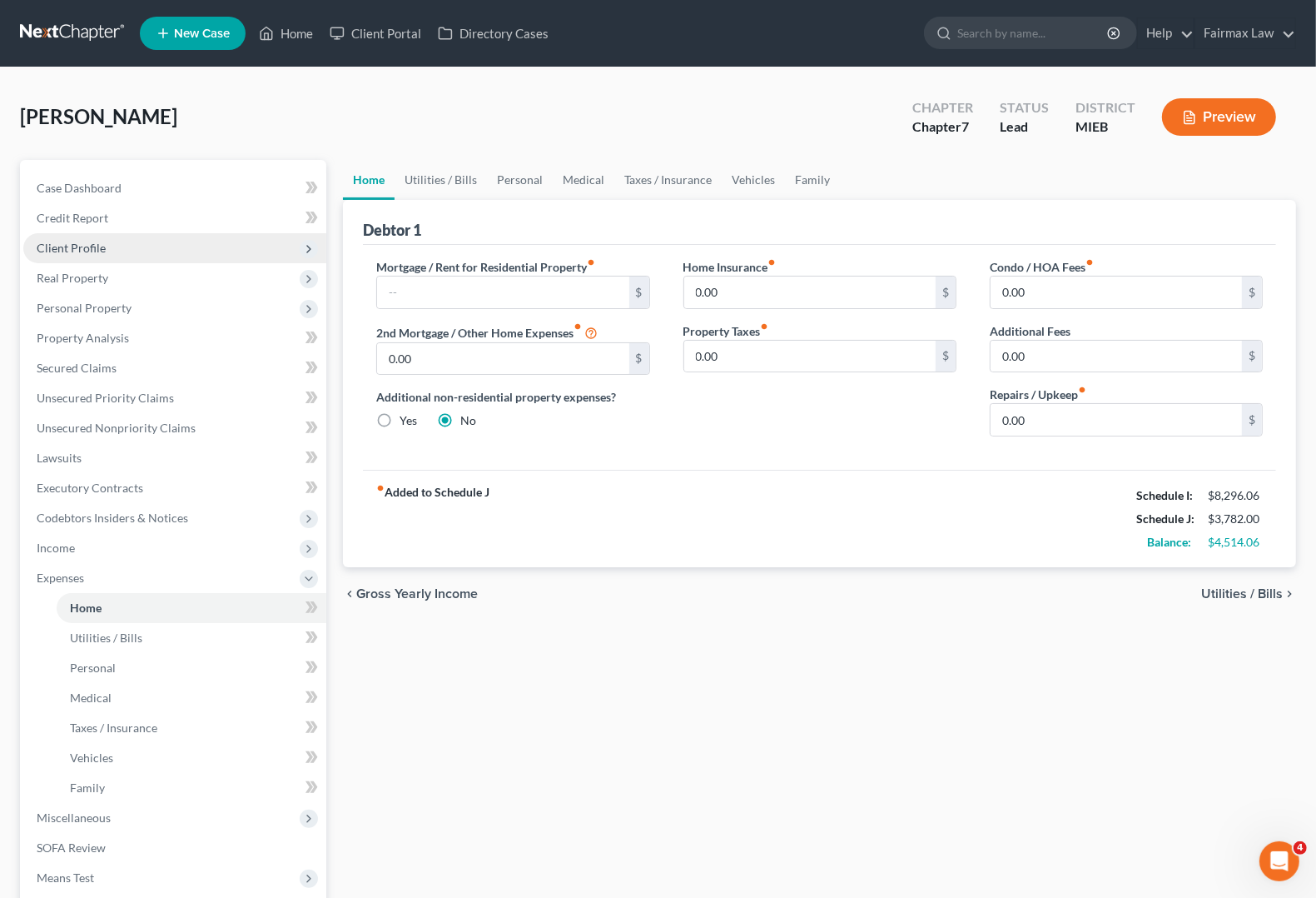
click at [89, 244] on span "Client Profile" at bounding box center [71, 247] width 69 height 14
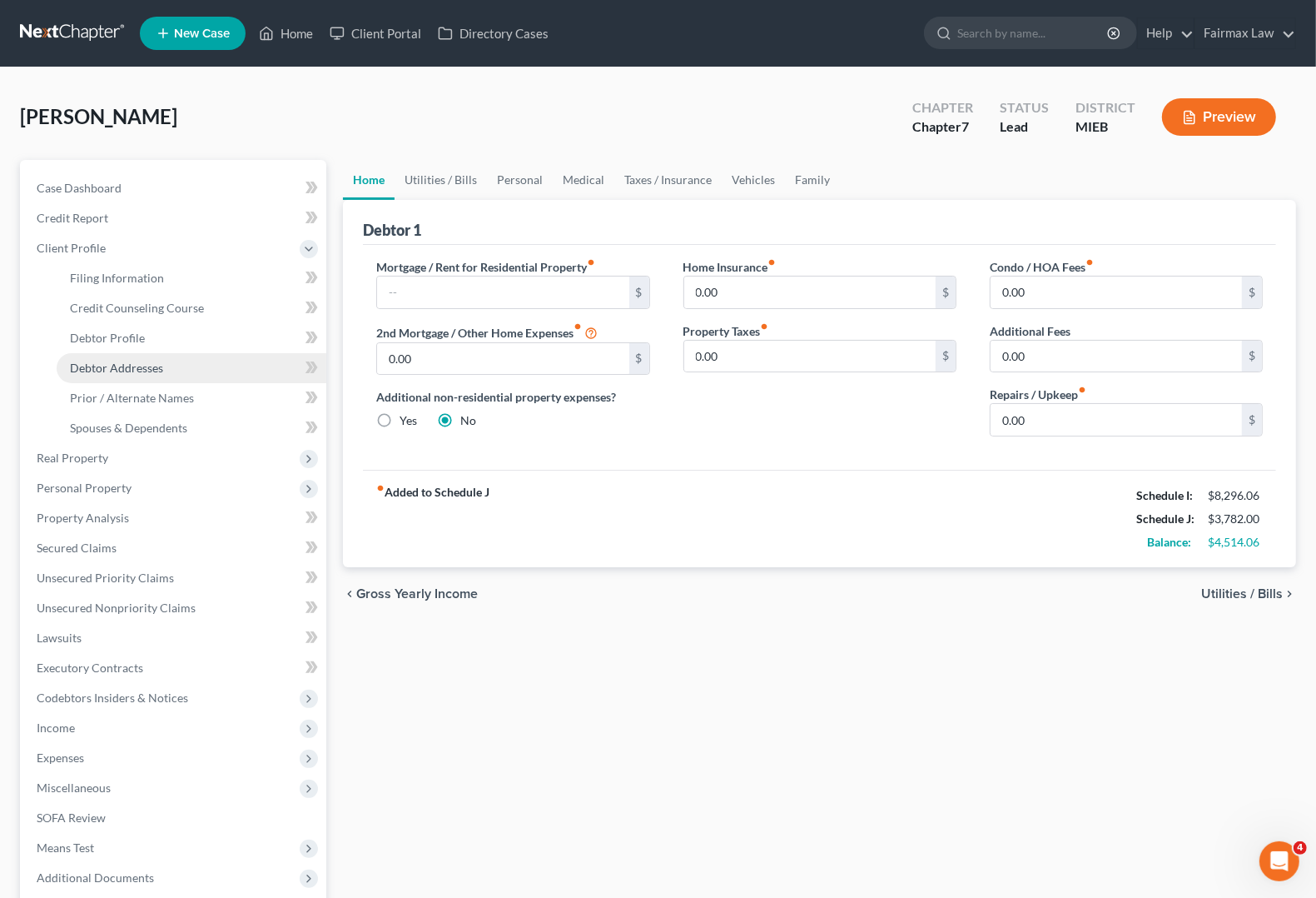
click at [118, 363] on span "Debtor Addresses" at bounding box center [117, 367] width 93 height 14
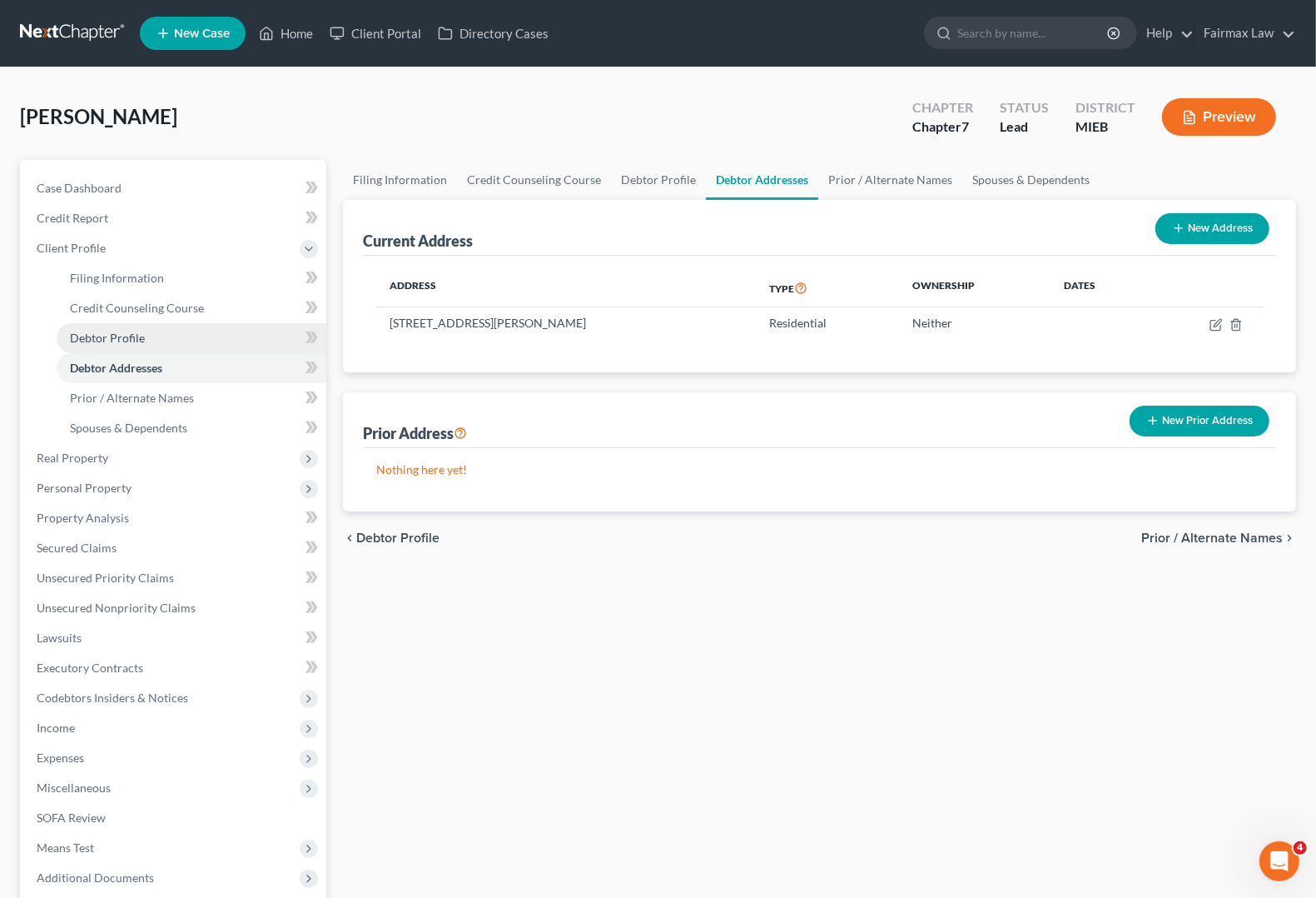
click at [129, 333] on span "Debtor Profile" at bounding box center [108, 337] width 75 height 14
select select "1"
select select "2"
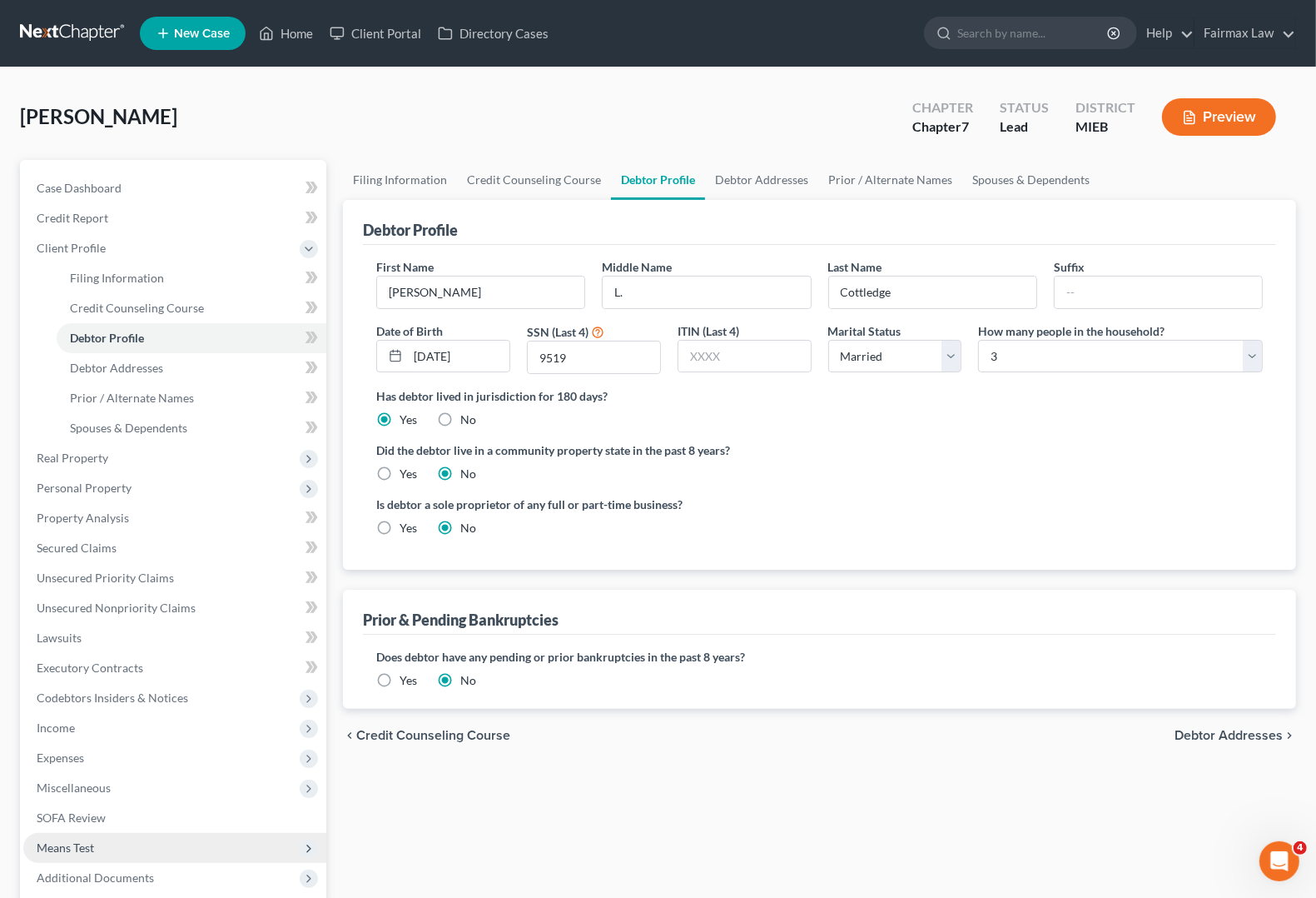
click at [72, 847] on span "Means Test" at bounding box center [65, 847] width 58 height 14
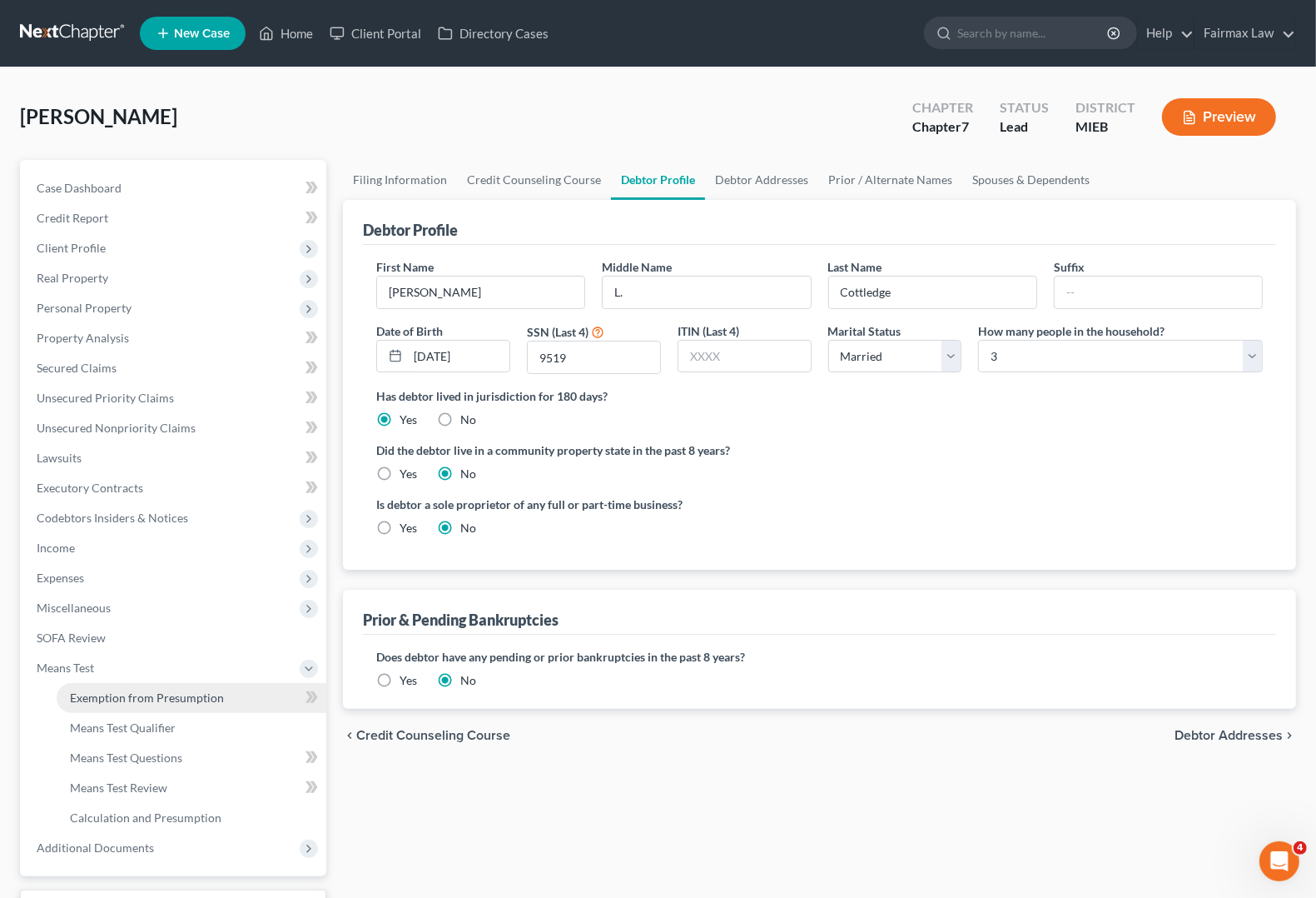
click at [100, 691] on span "Exemption from Presumption" at bounding box center [147, 697] width 154 height 14
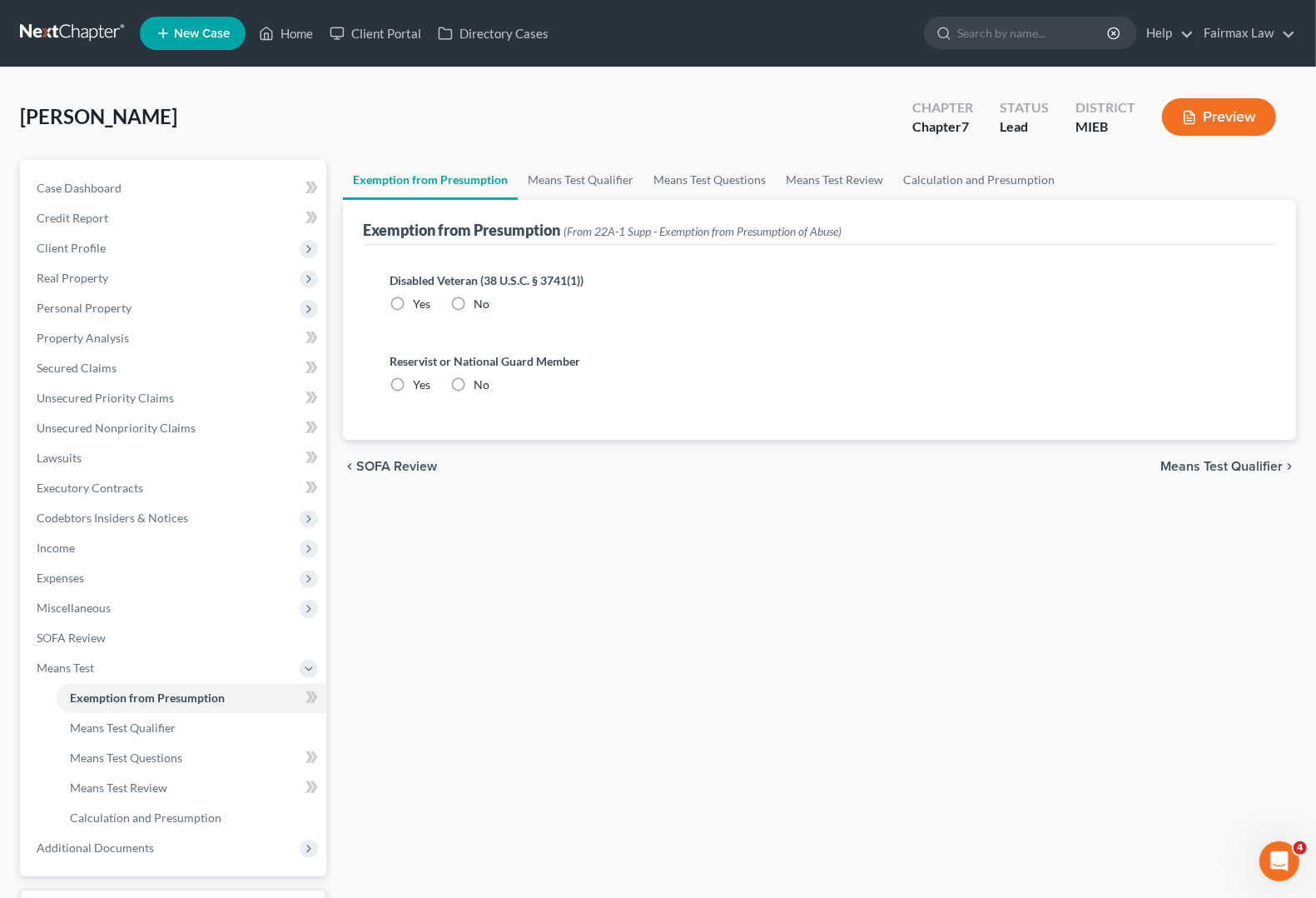
click at [1207, 460] on span "Means Test Qualifier" at bounding box center [1222, 466] width 122 height 14
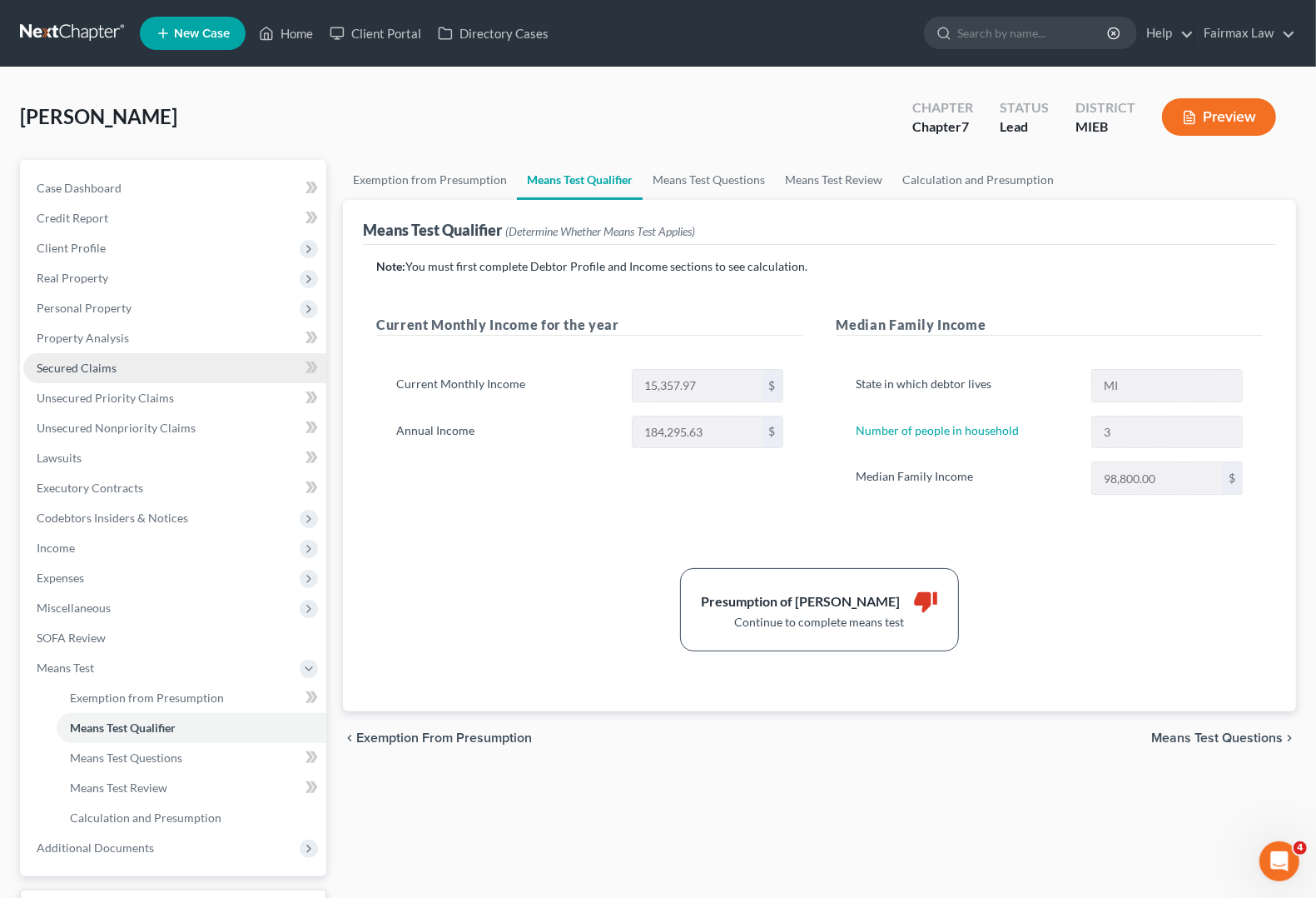
click at [100, 366] on span "Secured Claims" at bounding box center [77, 367] width 80 height 14
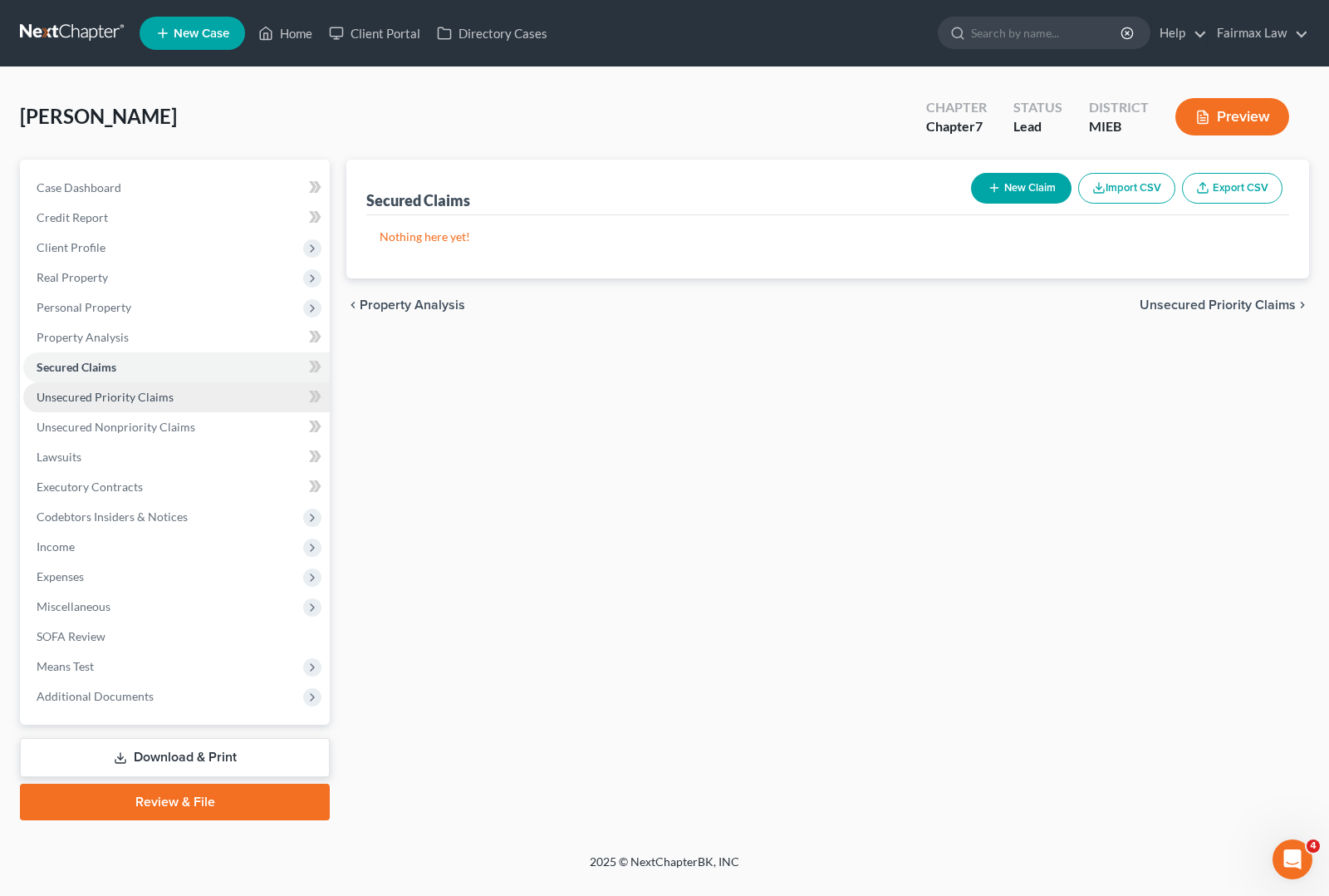
click at [102, 397] on span "Unsecured Priority Claims" at bounding box center [105, 397] width 137 height 14
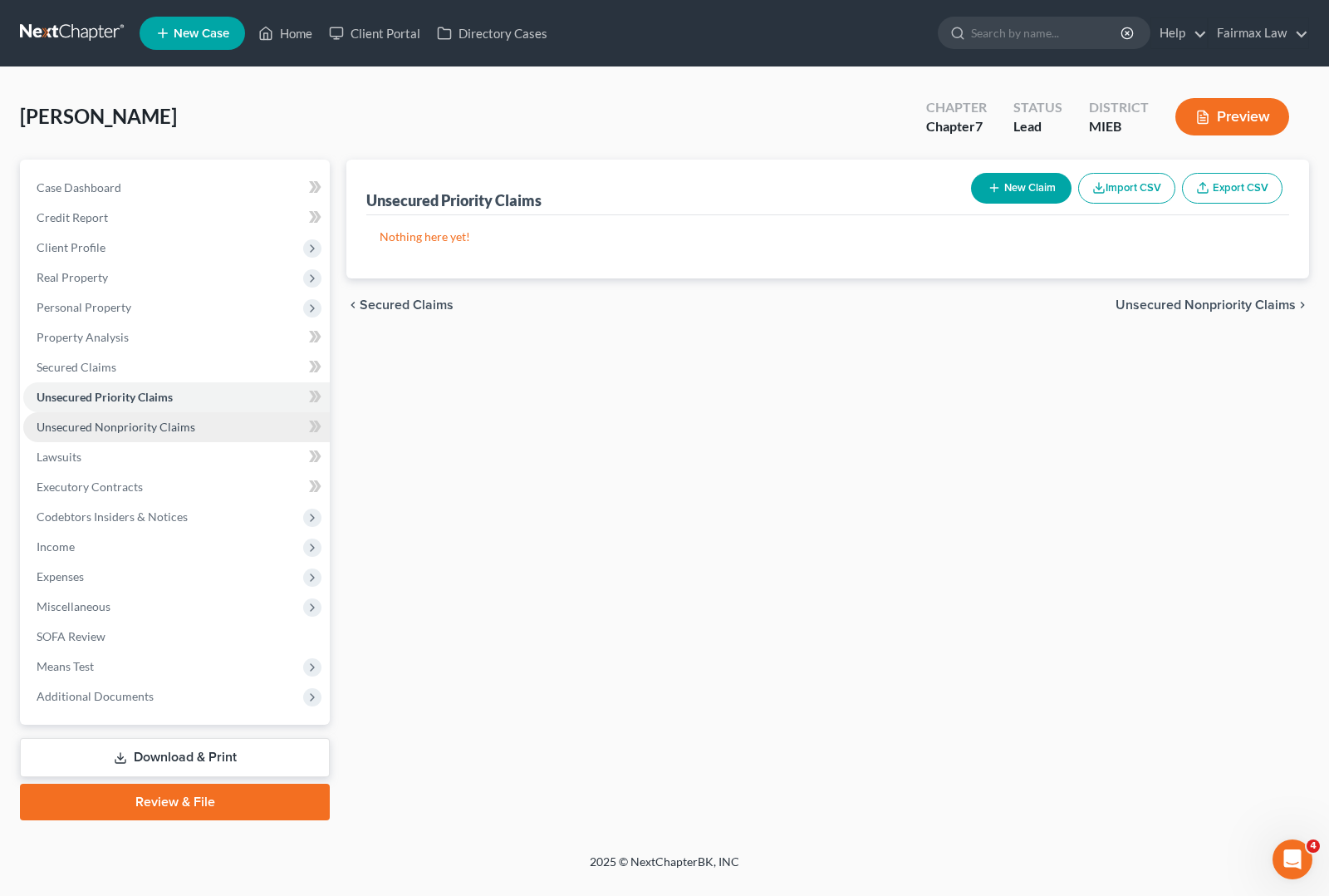
click at [117, 428] on span "Unsecured Nonpriority Claims" at bounding box center [116, 426] width 159 height 14
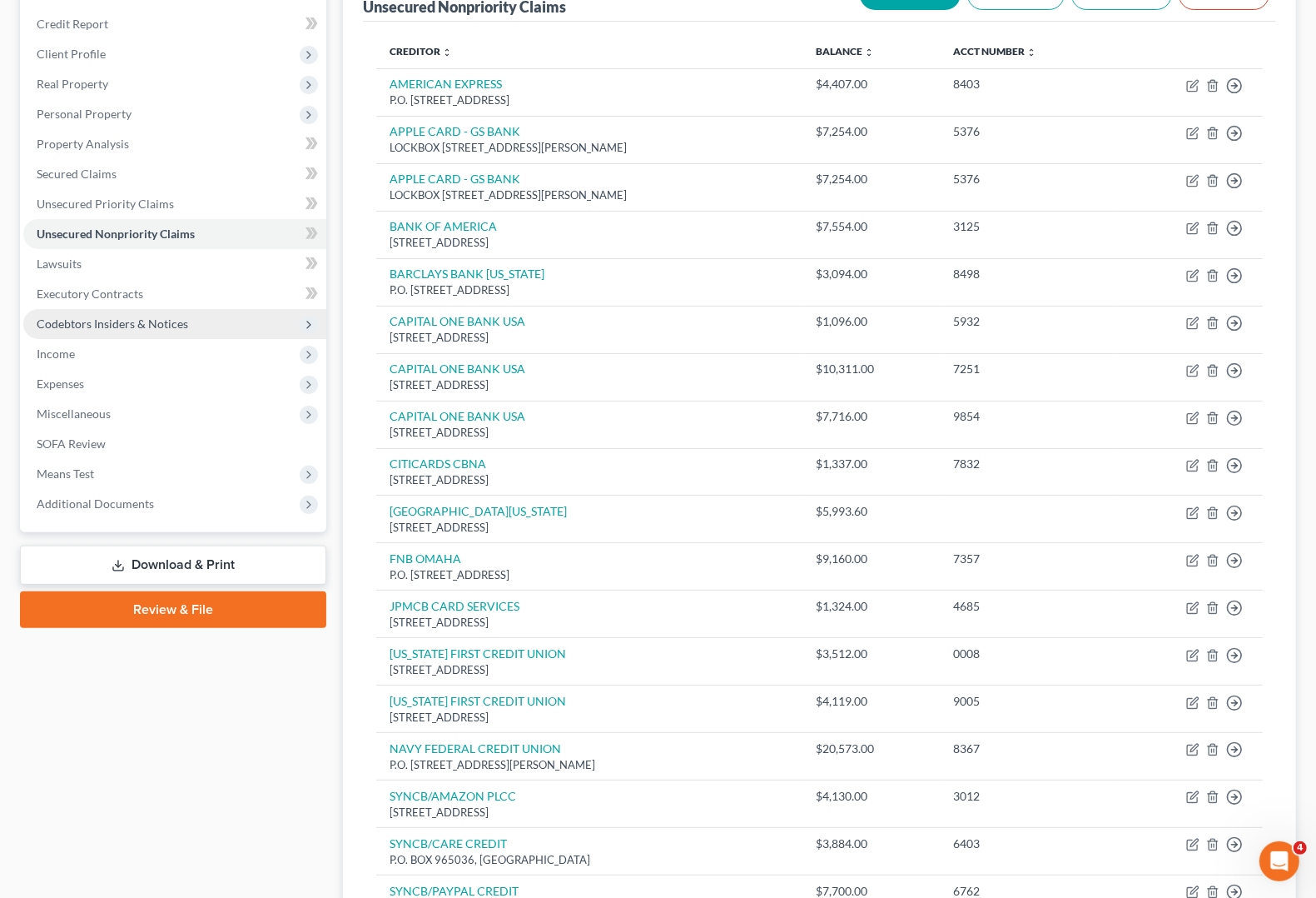
scroll to position [104, 0]
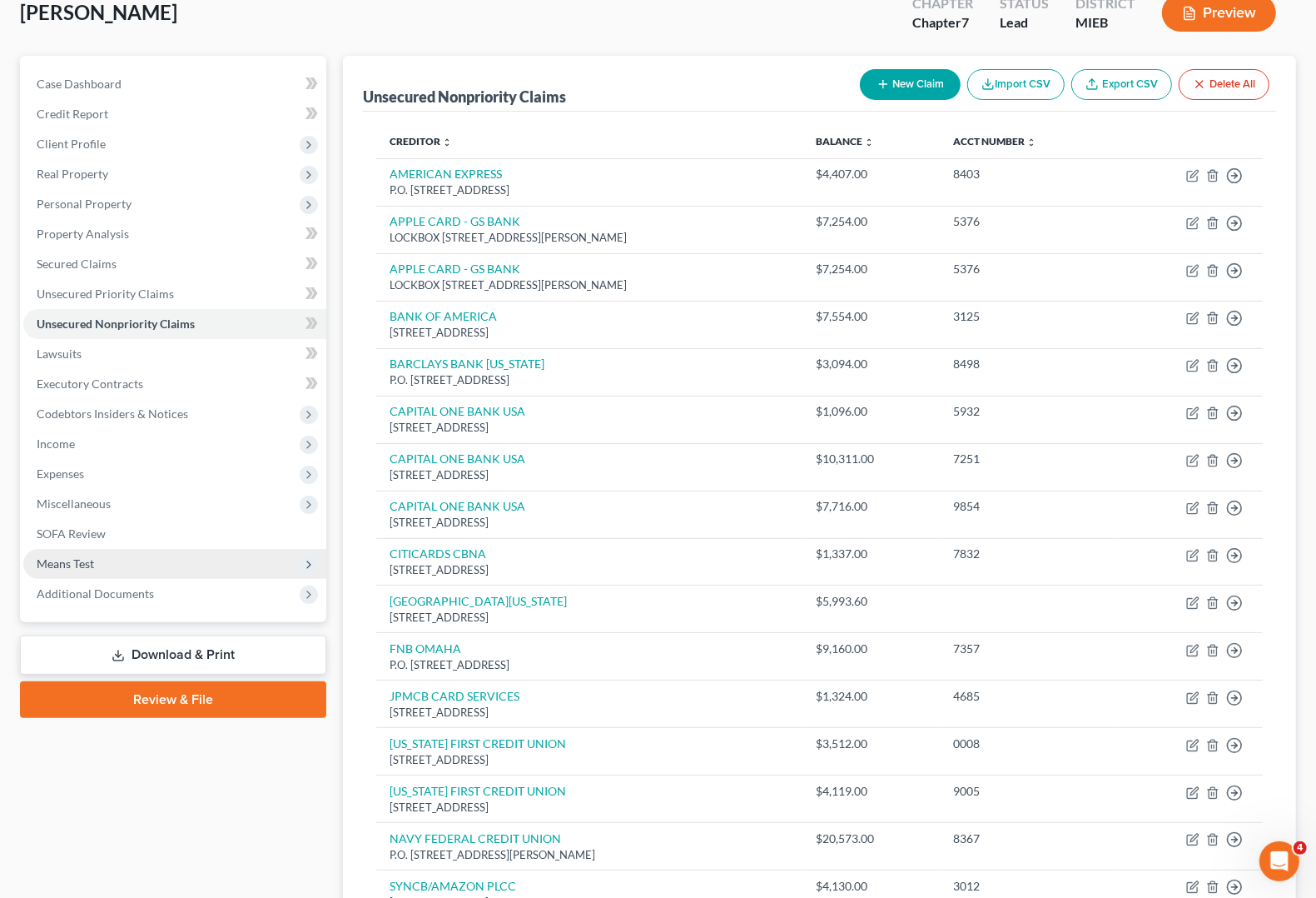
click at [105, 551] on span "Means Test" at bounding box center [175, 564] width 303 height 30
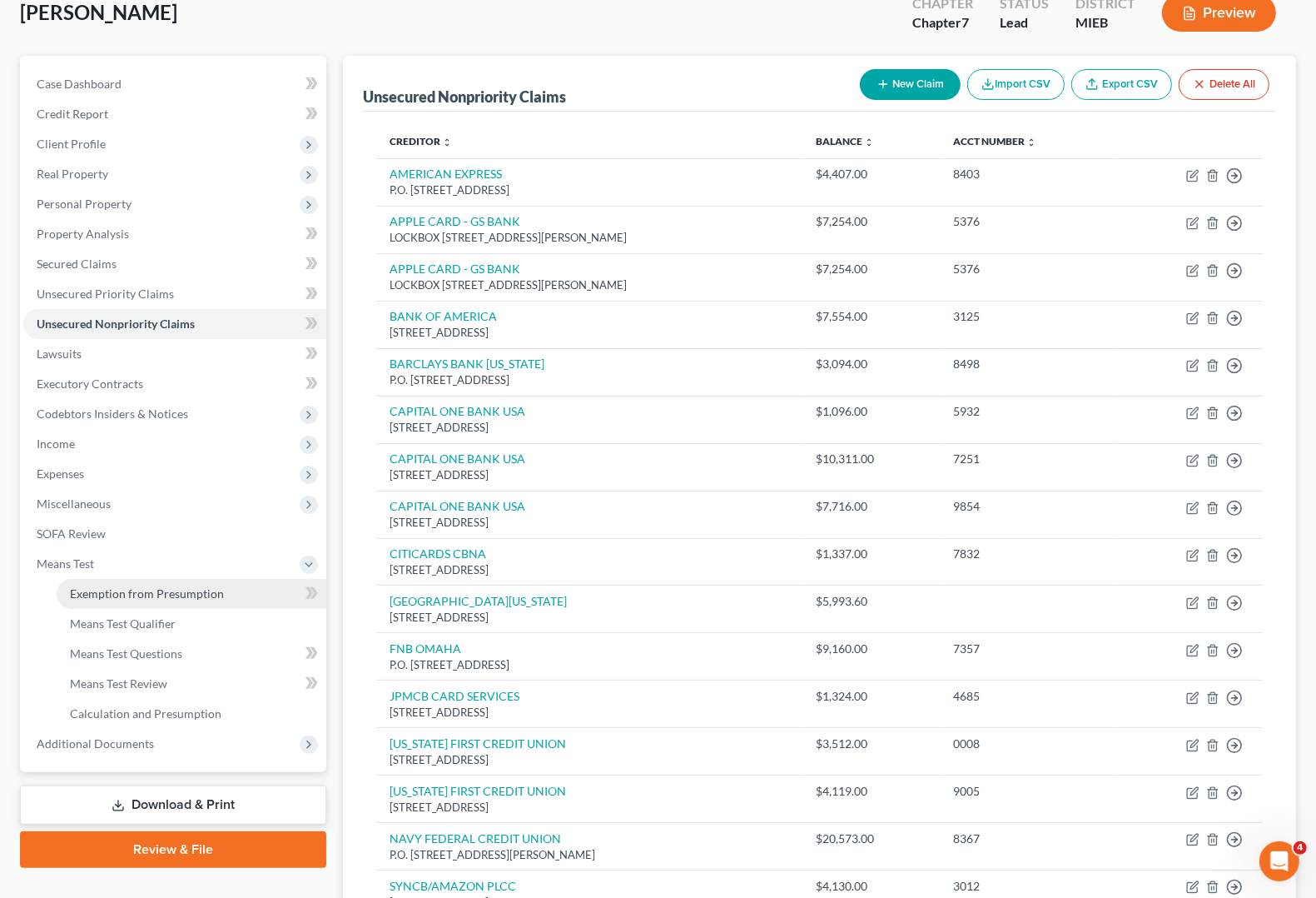
click at [164, 593] on span "Exemption from Presumption" at bounding box center [147, 593] width 154 height 14
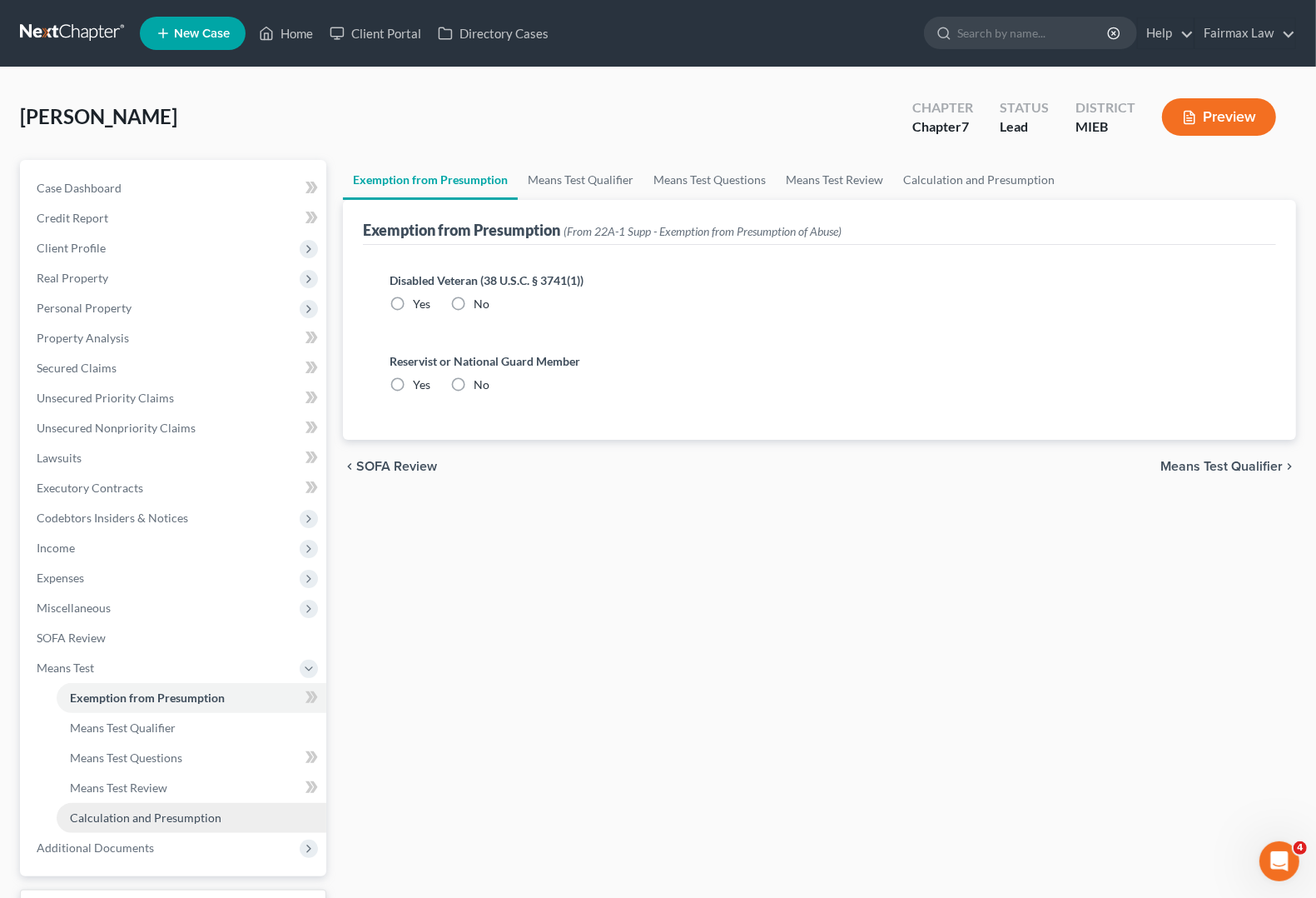
click at [138, 803] on link "Calculation and Presumption" at bounding box center [191, 818] width 269 height 30
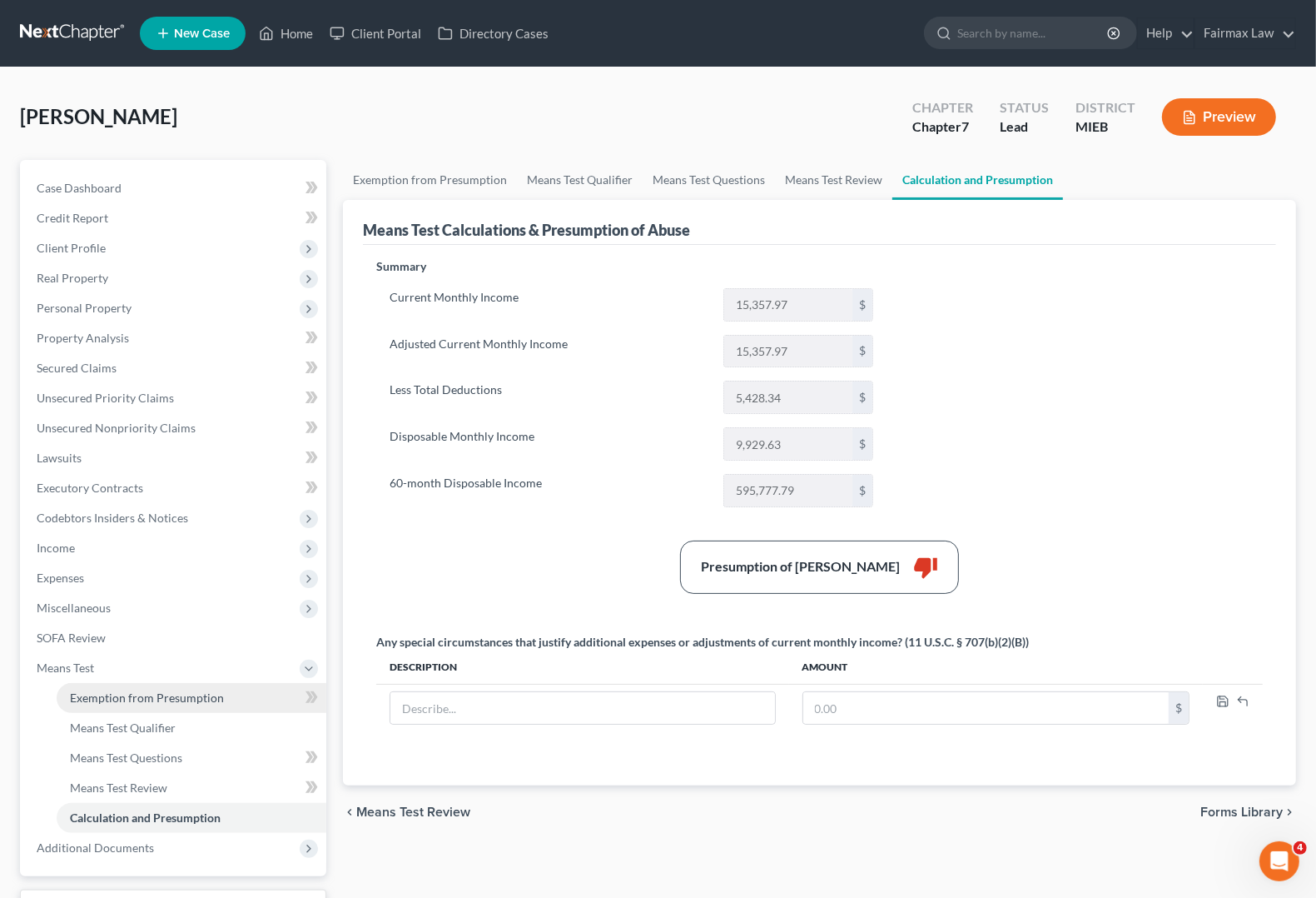
click at [91, 705] on link "Exemption from Presumption" at bounding box center [191, 697] width 269 height 30
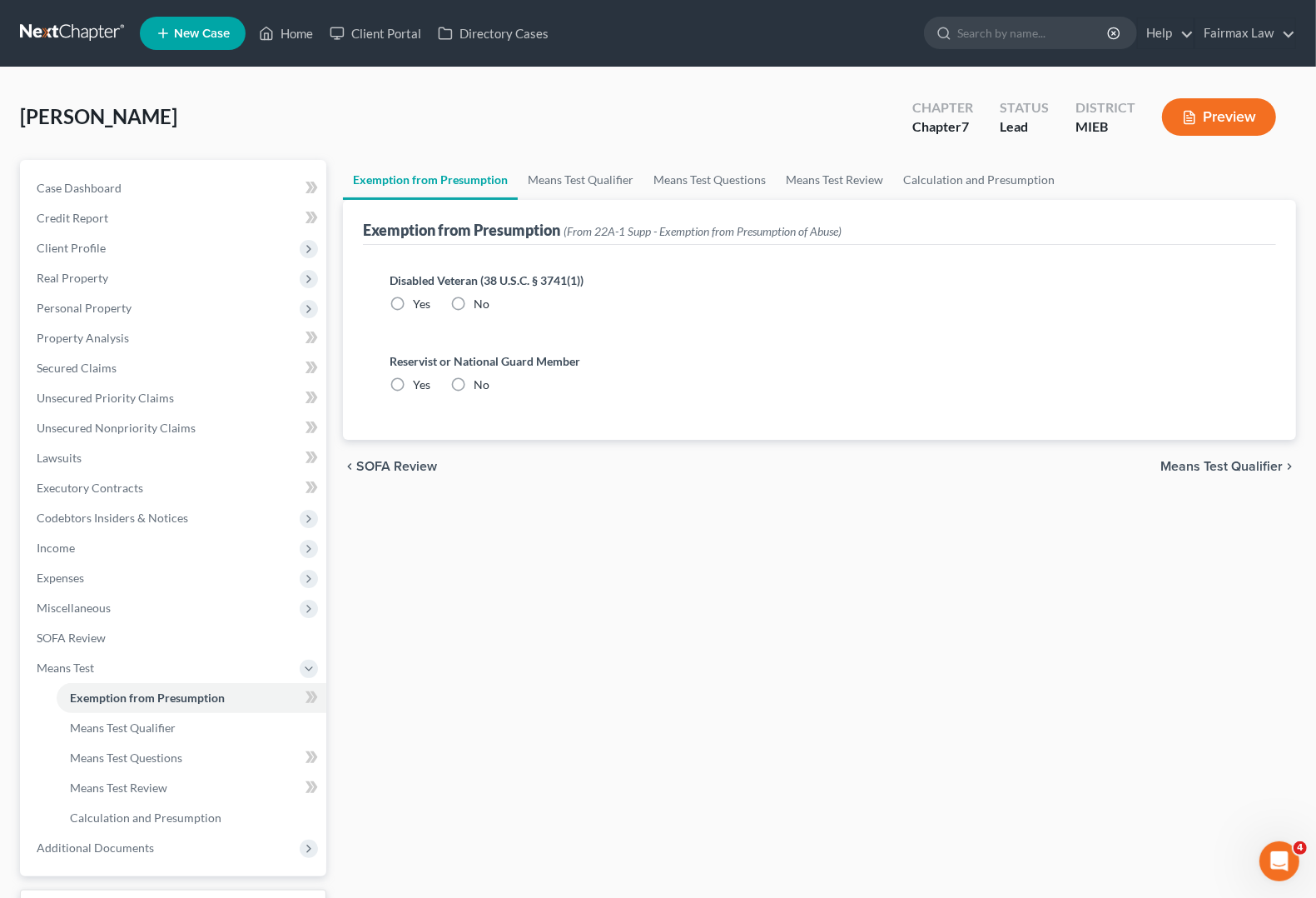
click at [1257, 460] on span "Means Test Qualifier" at bounding box center [1222, 466] width 122 height 14
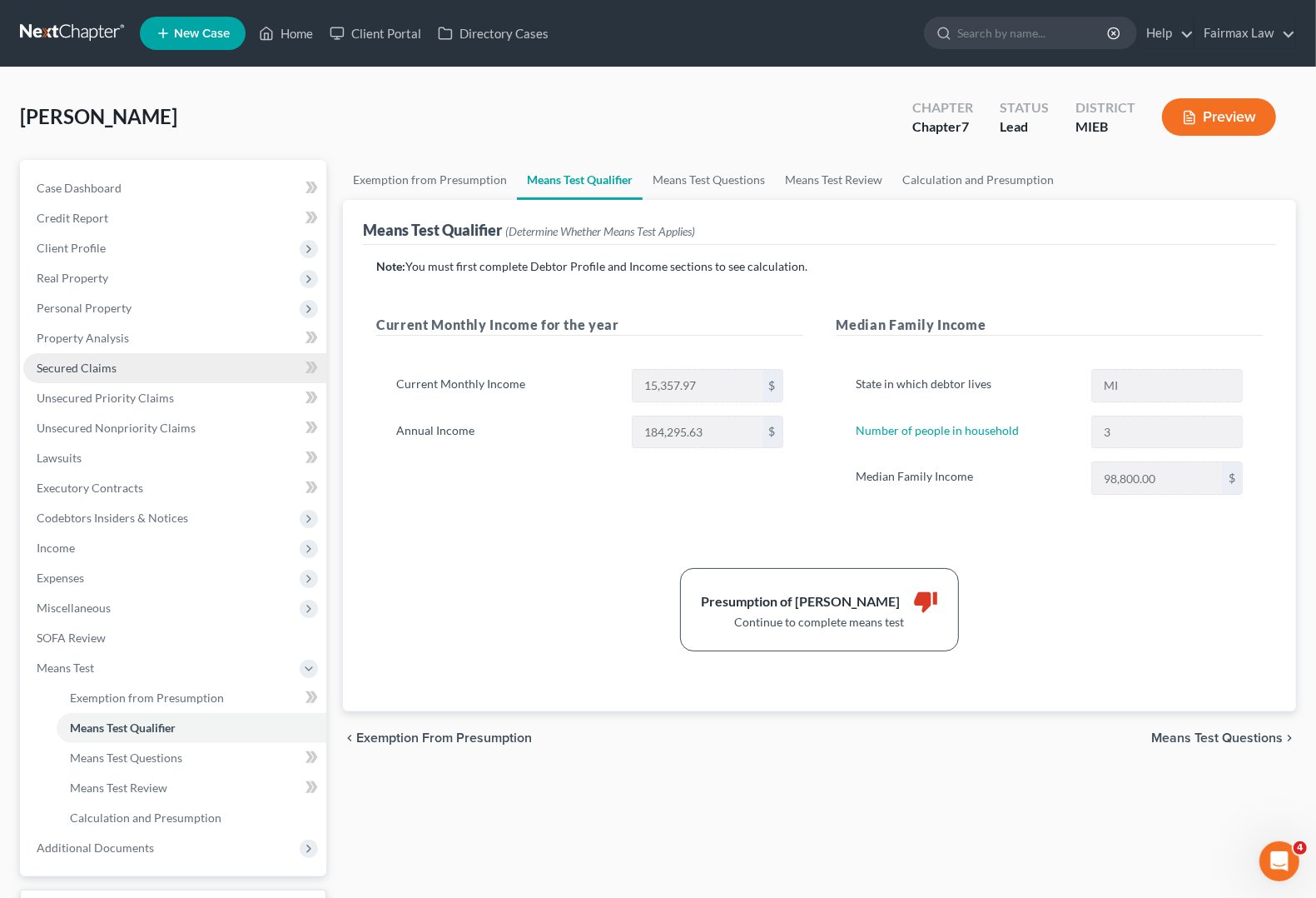
click at [89, 372] on span "Secured Claims" at bounding box center [77, 367] width 80 height 14
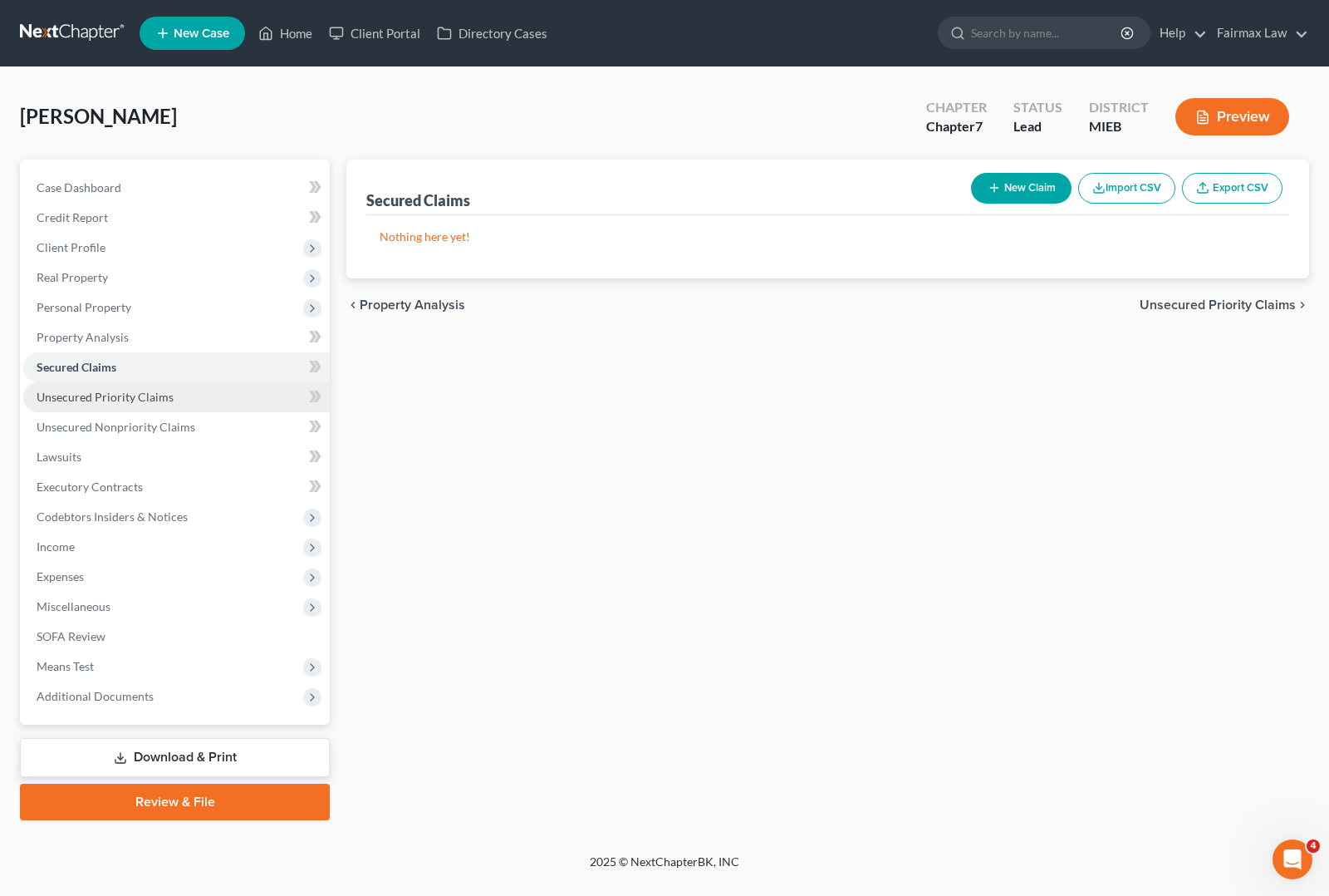
click at [98, 401] on span "Unsecured Priority Claims" at bounding box center [105, 397] width 137 height 14
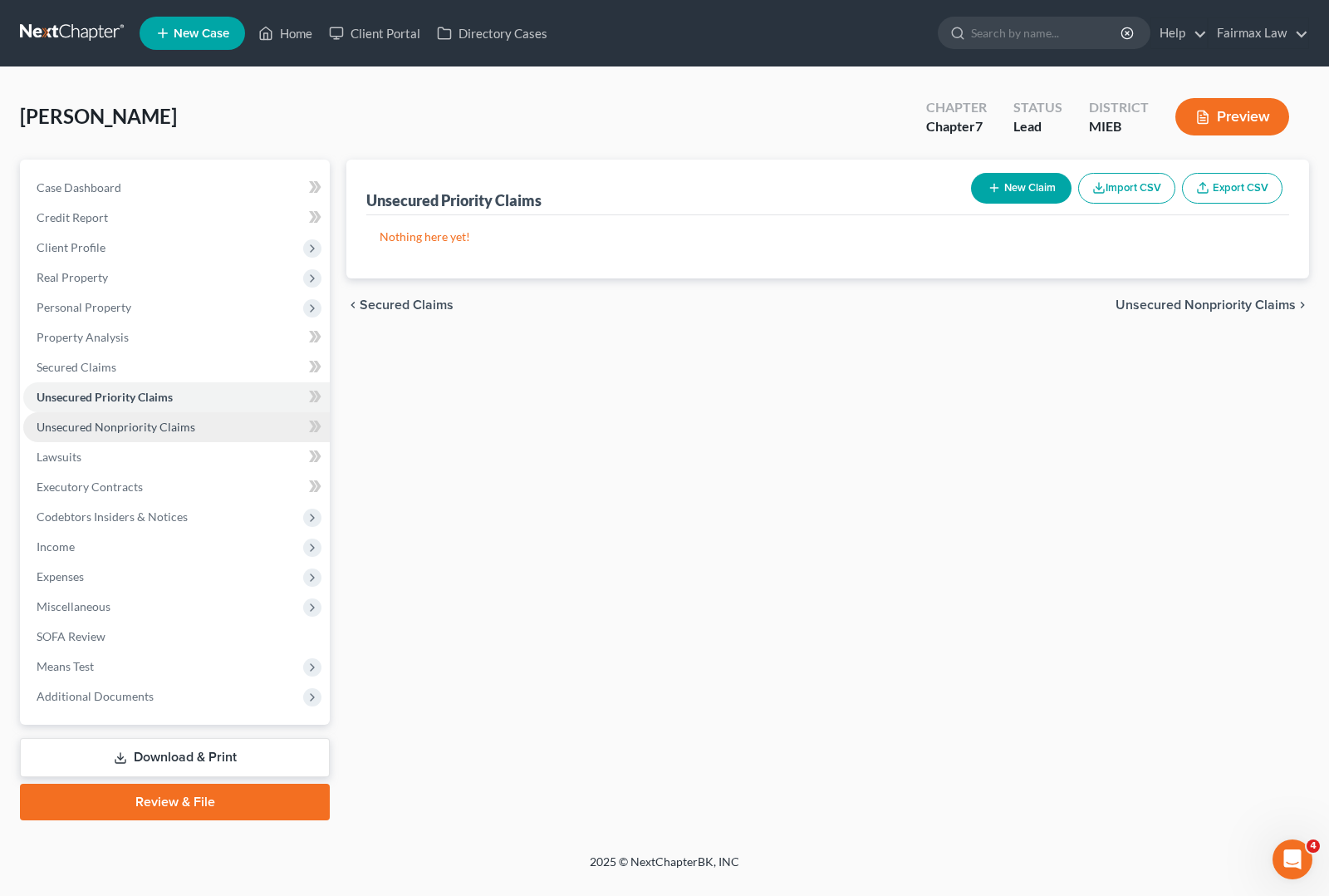
click at [134, 419] on span "Unsecured Nonpriority Claims" at bounding box center [116, 426] width 159 height 14
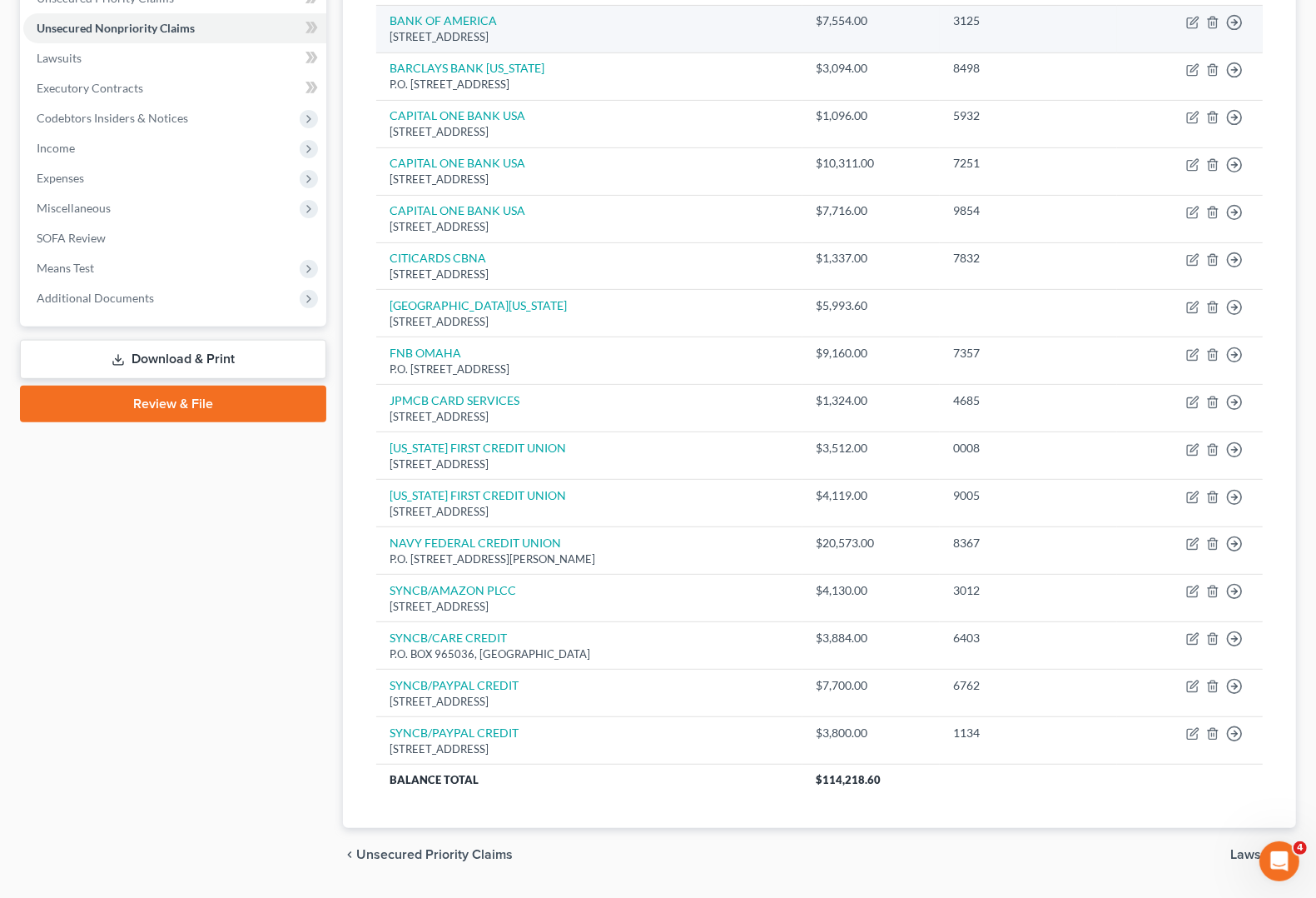
scroll to position [449, 0]
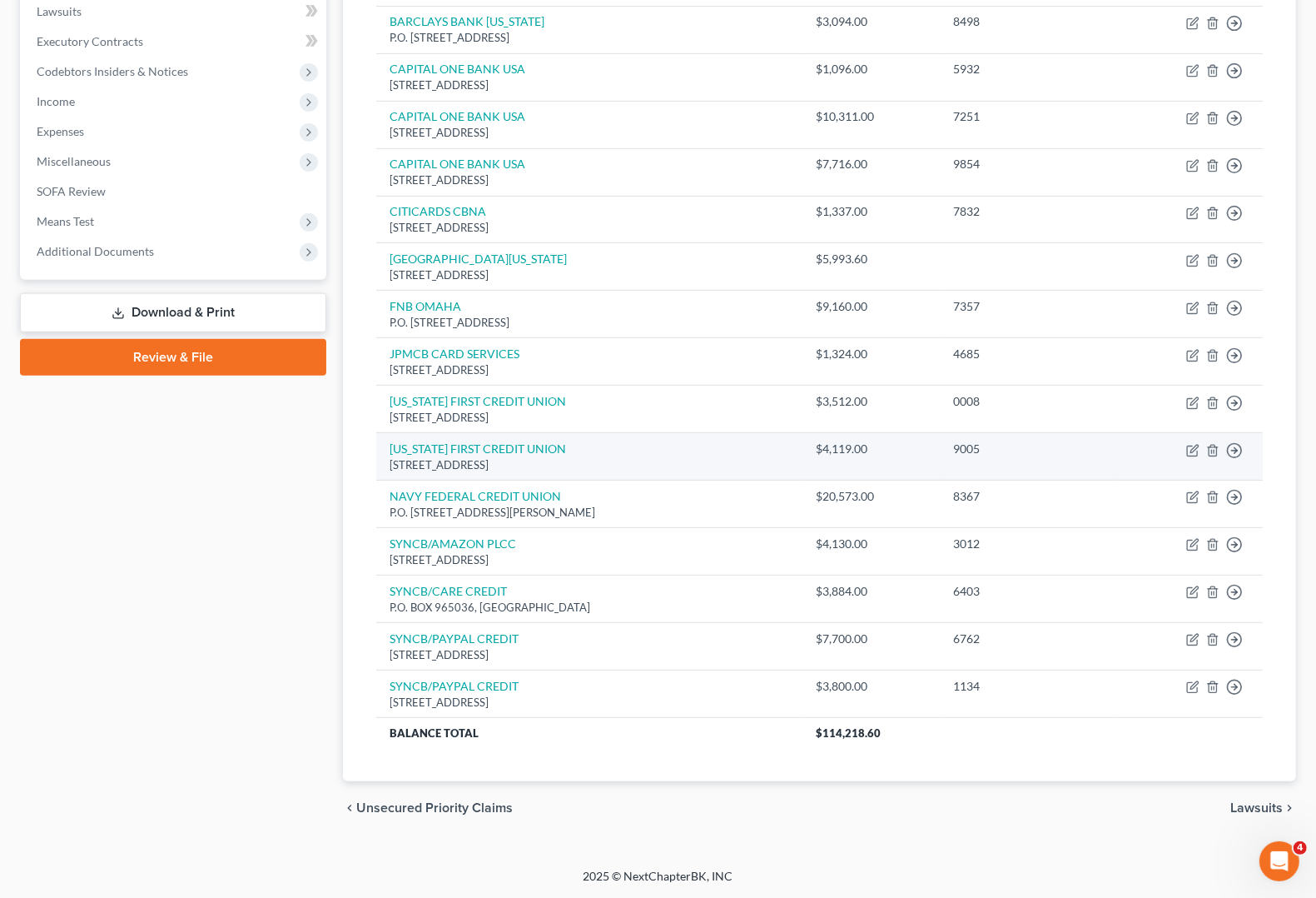
click at [659, 447] on td "MICHIGAN FIRST CREDIT UNION 27000 Evergreen, Southfield, MI 48076" at bounding box center [589, 457] width 426 height 48
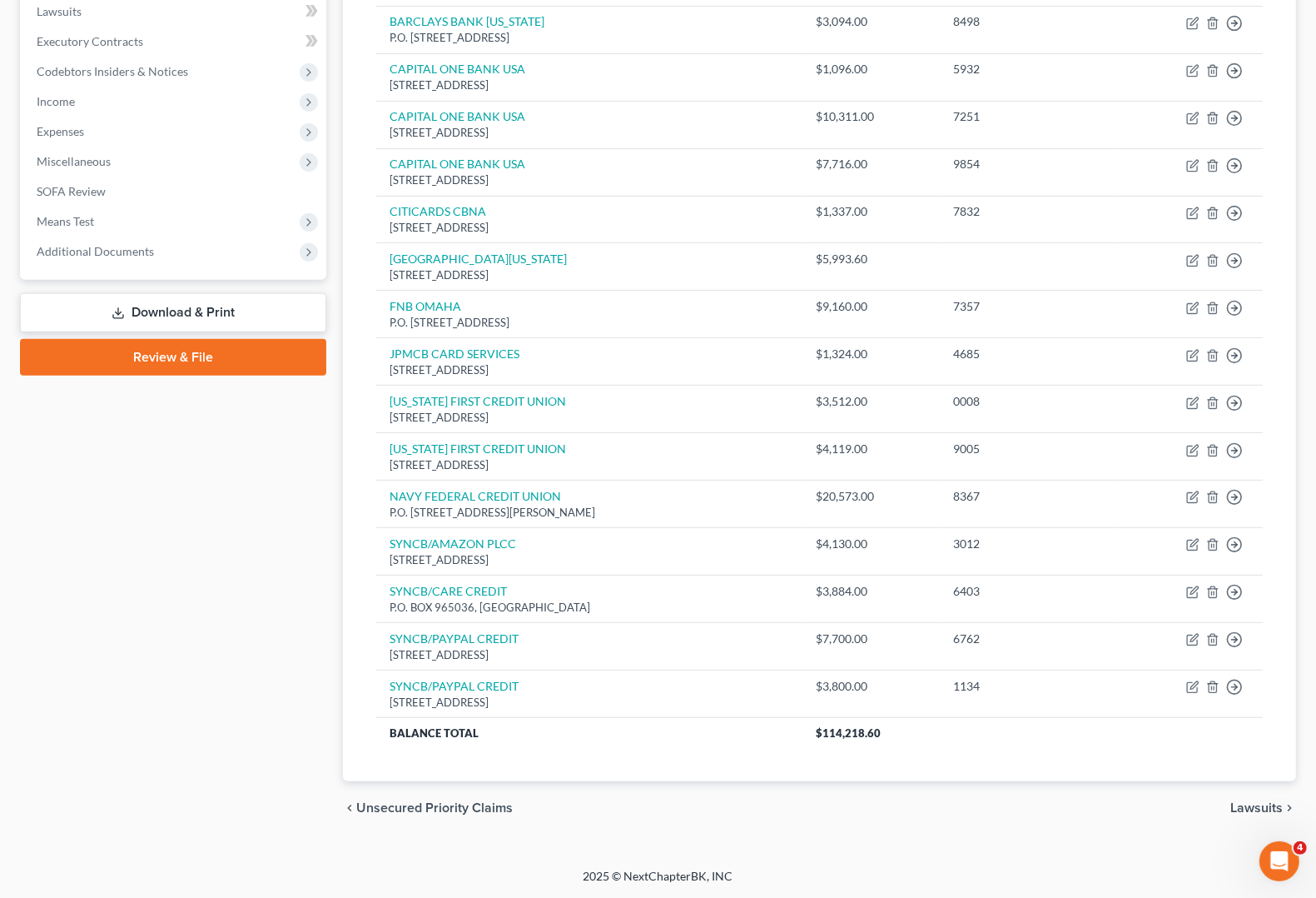
click at [270, 559] on div "Case Dashboard Payments Invoices Payments Payments Credit Report Client Profile" at bounding box center [174, 273] width 323 height 1121
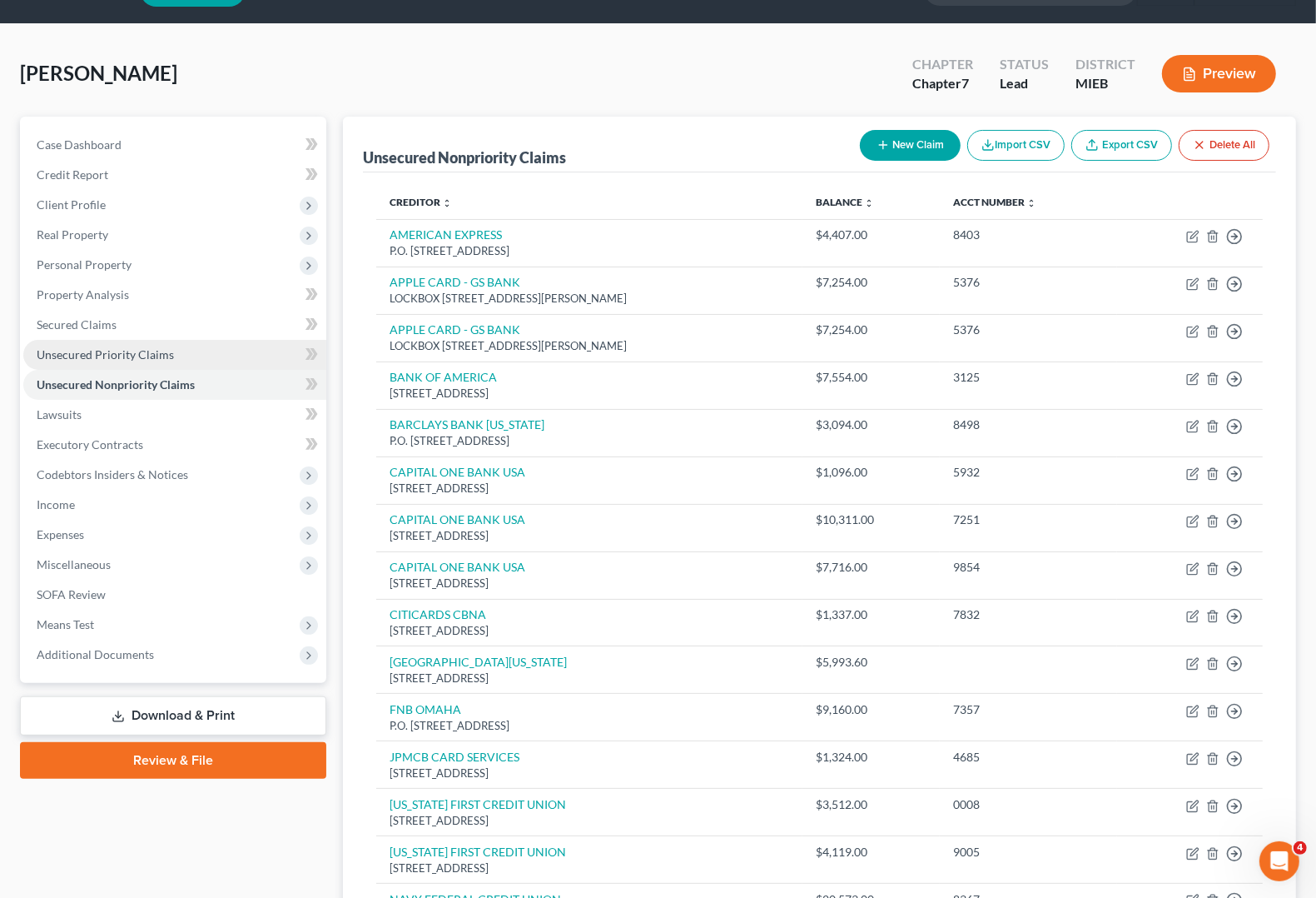
scroll to position [0, 0]
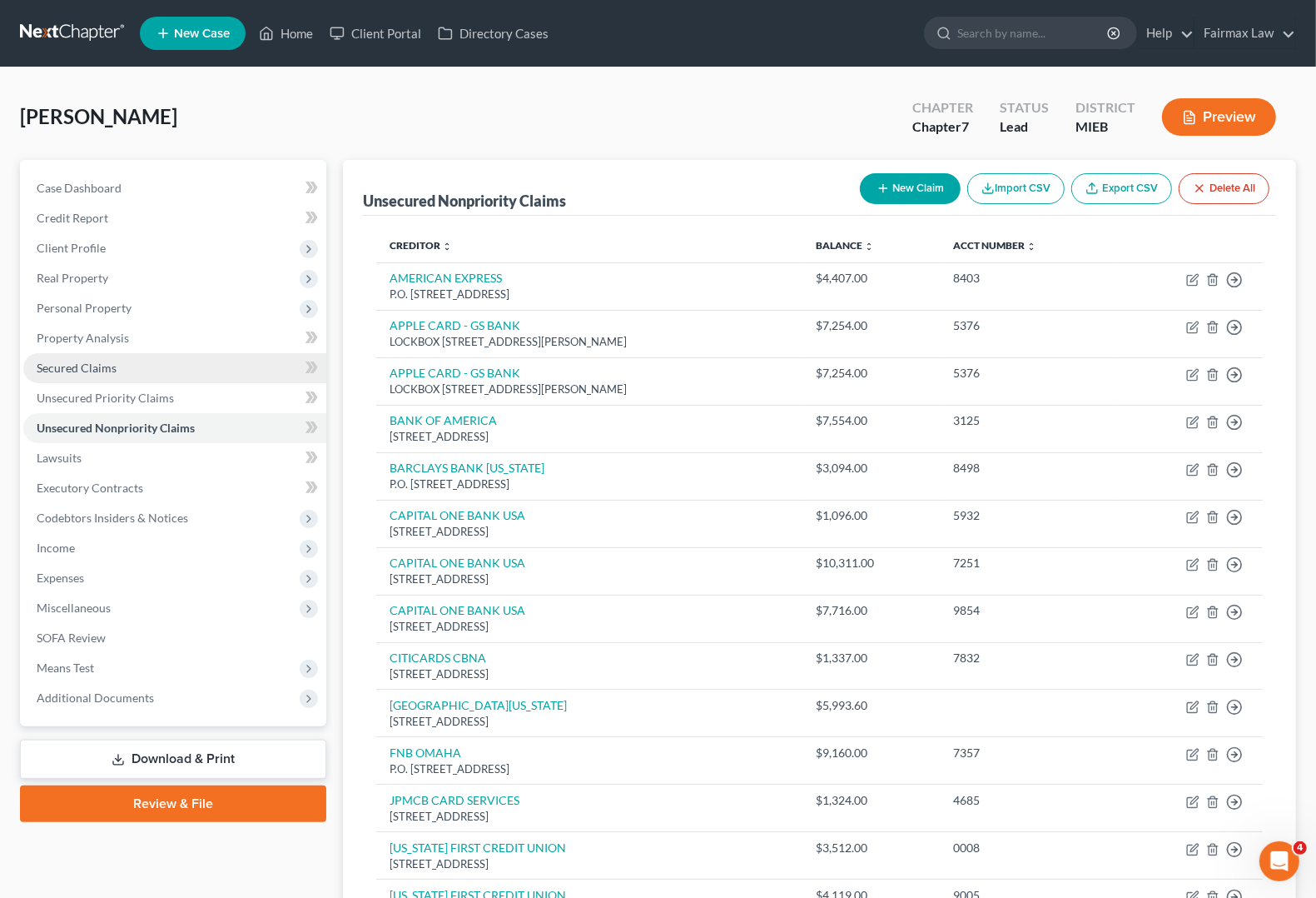
click at [104, 380] on link "Secured Claims" at bounding box center [175, 367] width 303 height 30
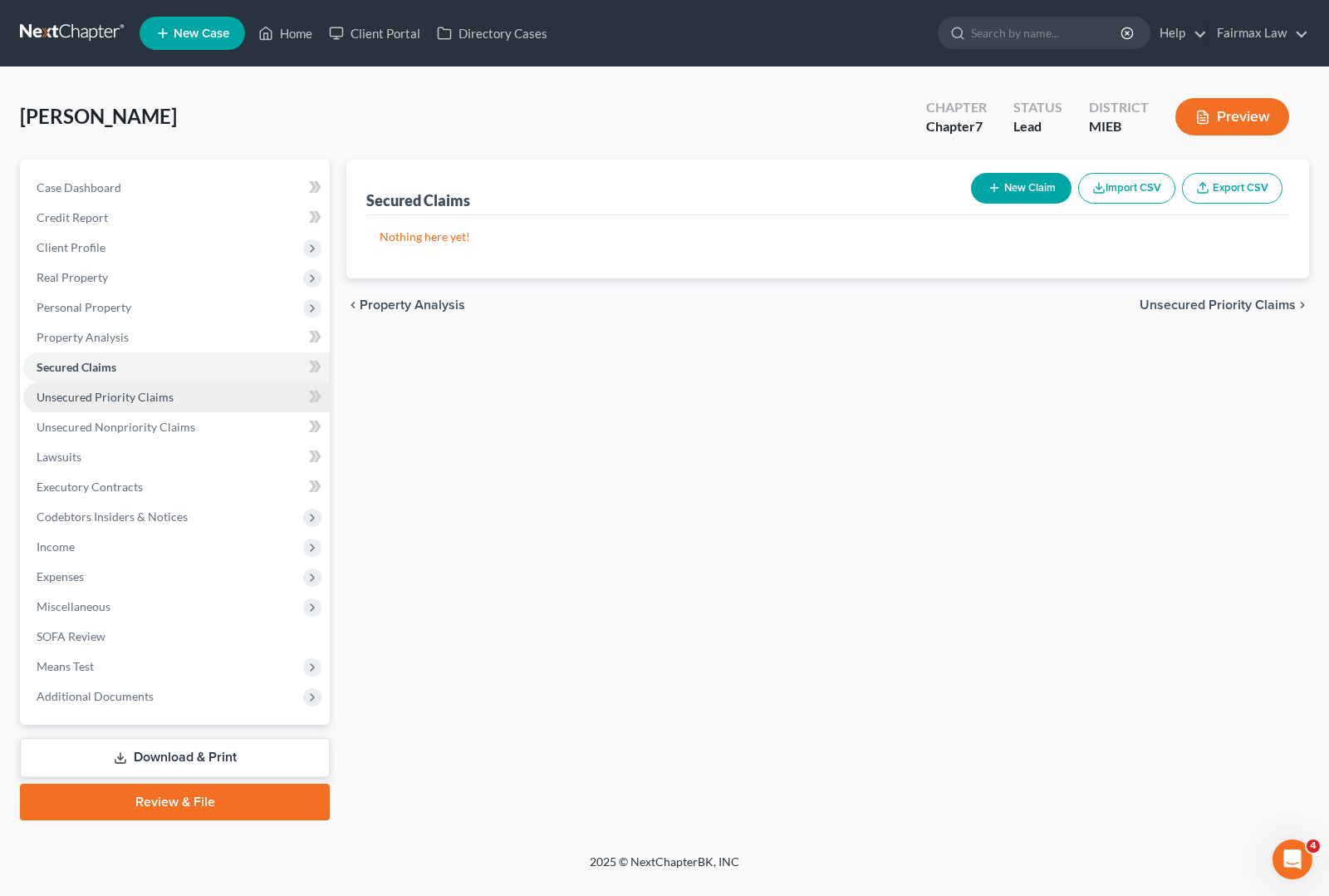
click at [121, 408] on link "Unsecured Priority Claims" at bounding box center [177, 397] width 306 height 30
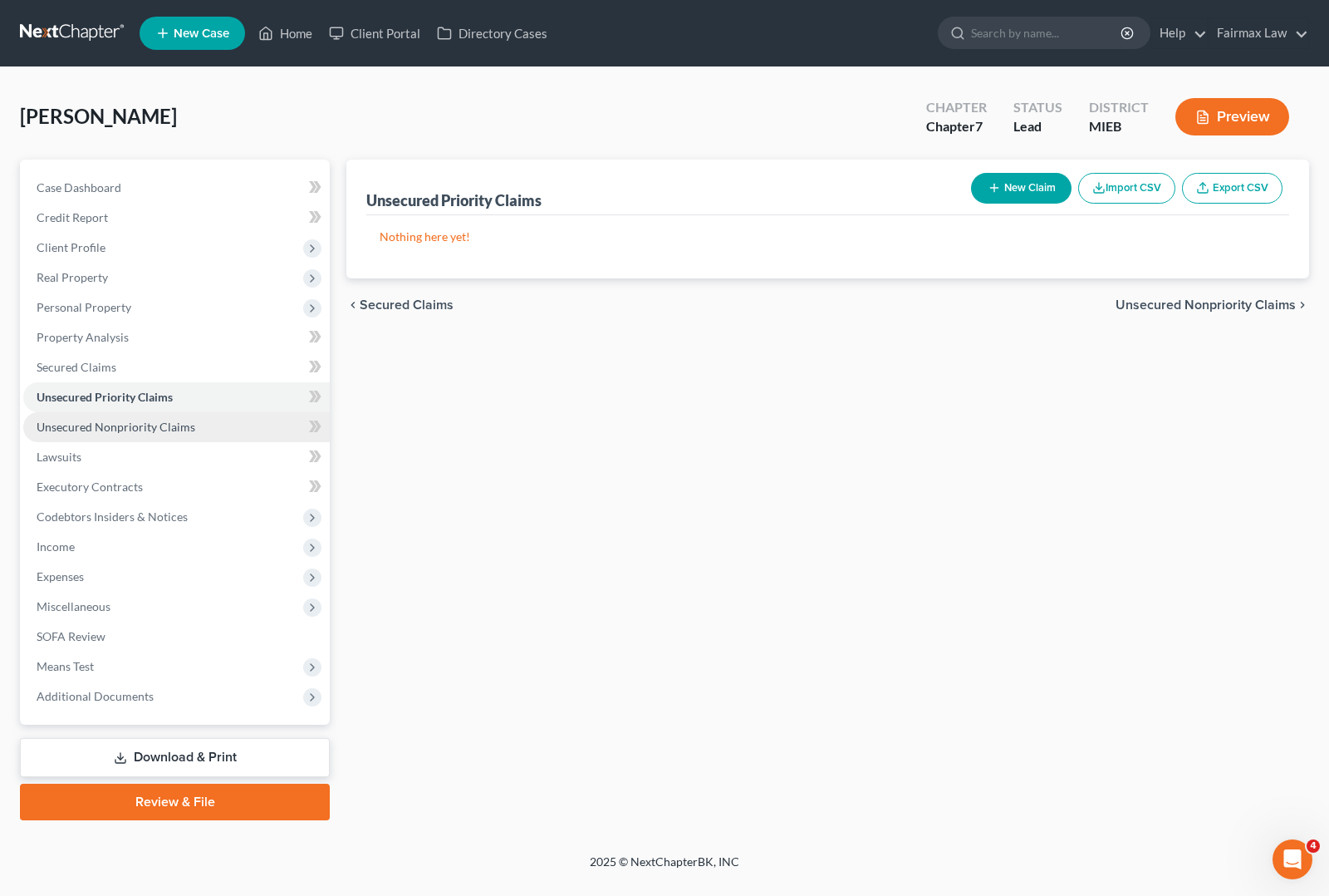
click at [122, 419] on span "Unsecured Nonpriority Claims" at bounding box center [116, 426] width 159 height 14
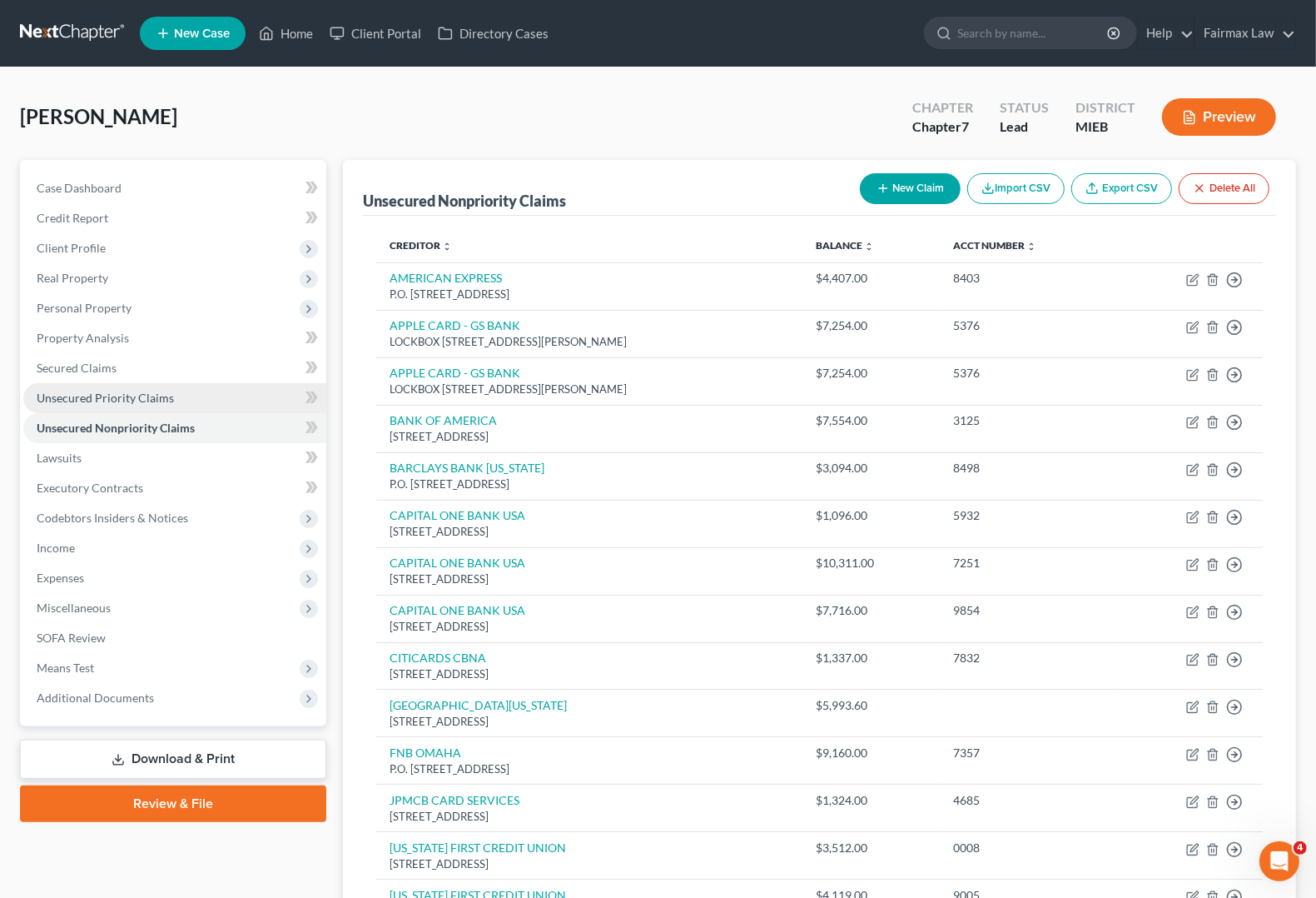
click at [85, 396] on span "Unsecured Priority Claims" at bounding box center [105, 397] width 137 height 14
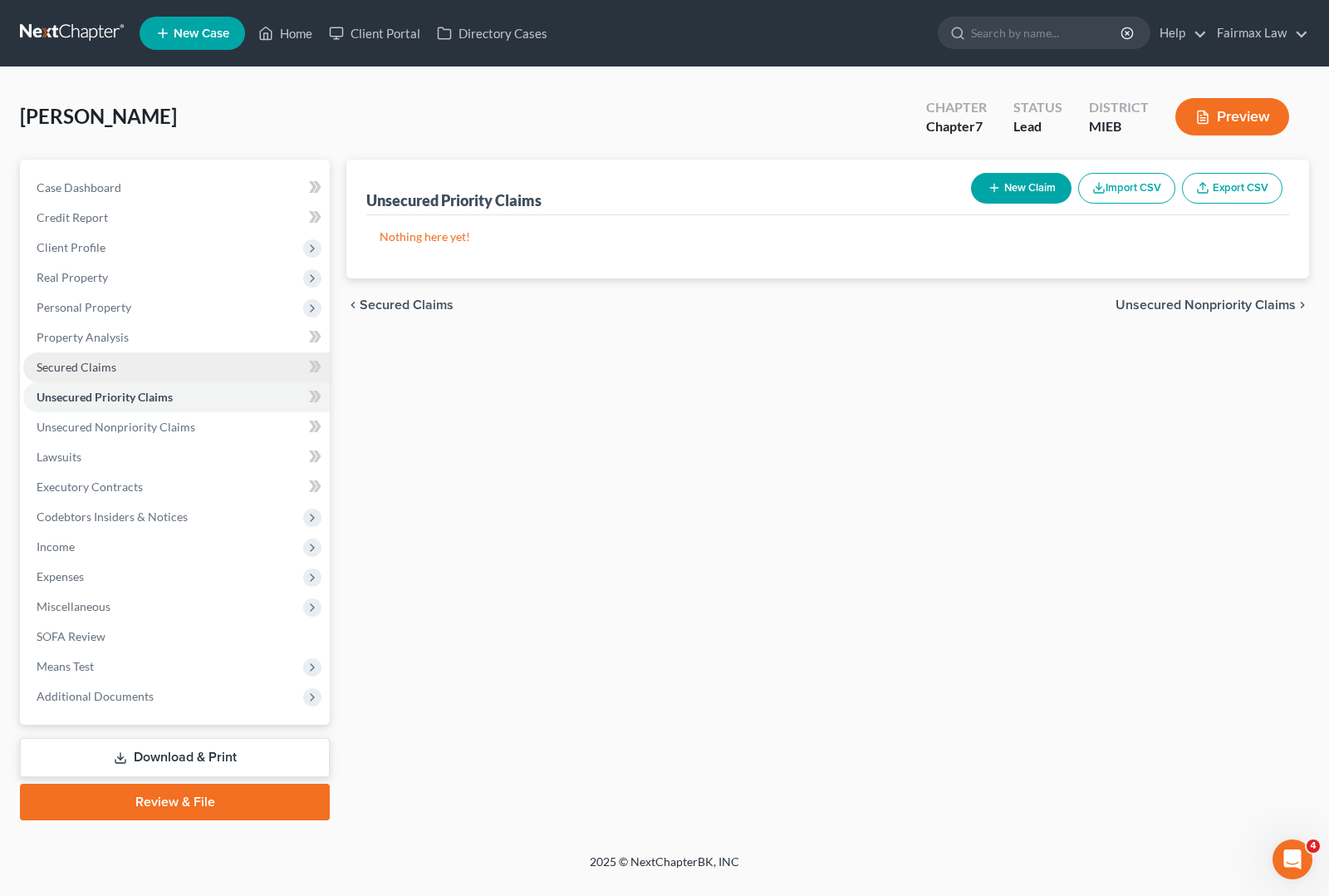
click at [85, 378] on link "Secured Claims" at bounding box center [177, 366] width 306 height 30
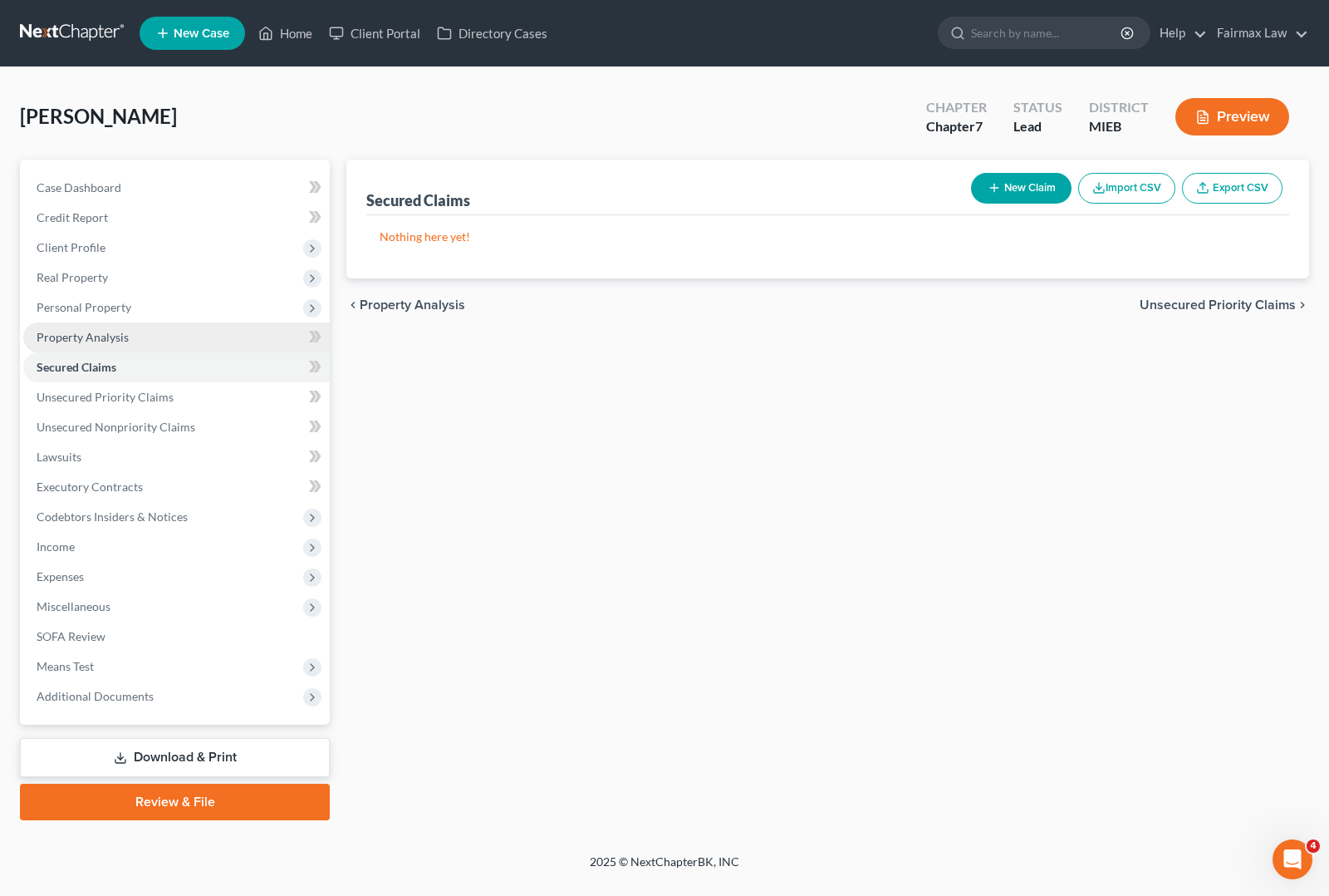
click at [65, 339] on span "Property Analysis" at bounding box center [82, 336] width 92 height 14
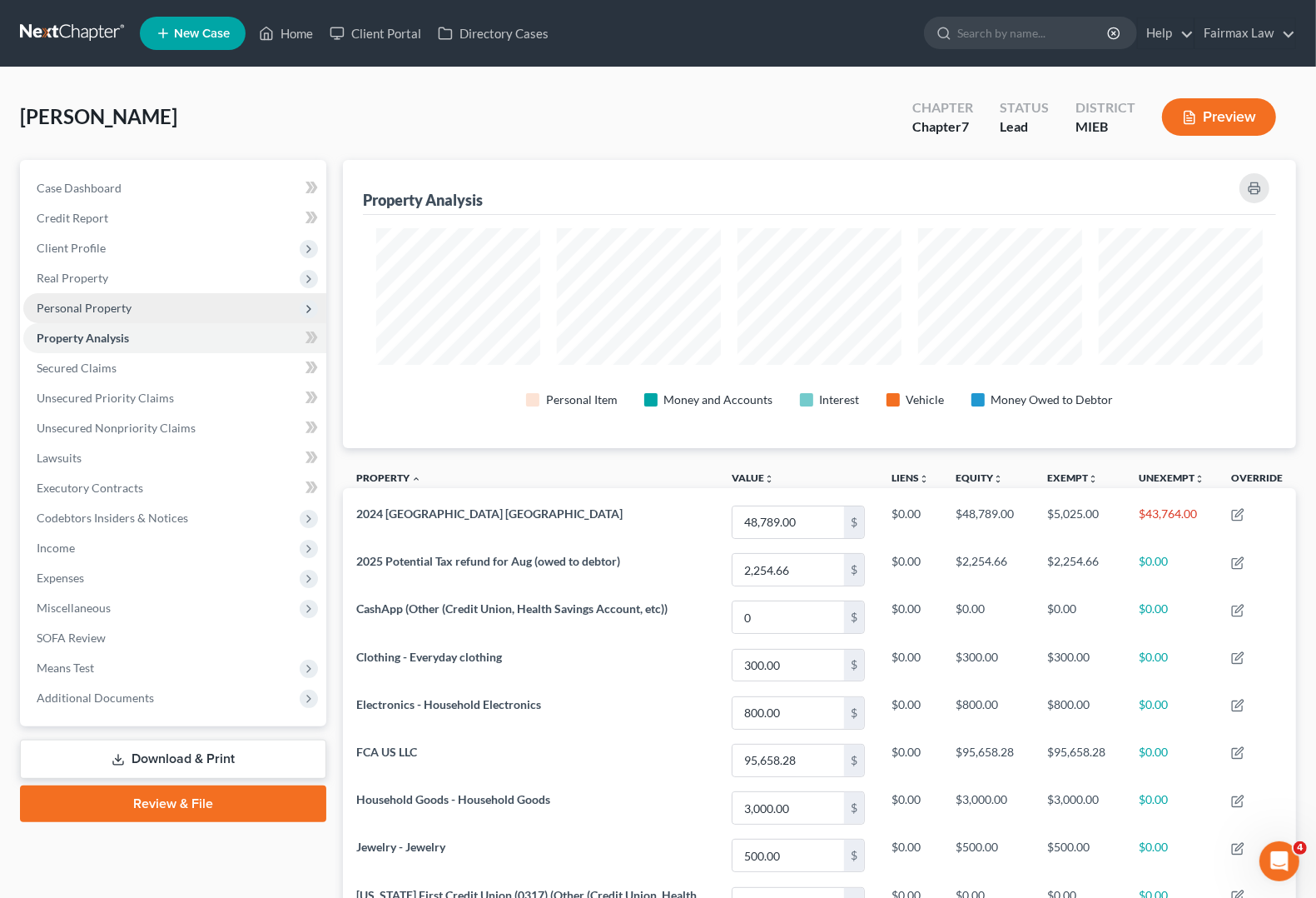
scroll to position [288, 953]
click at [92, 311] on span "Personal Property" at bounding box center [84, 307] width 95 height 14
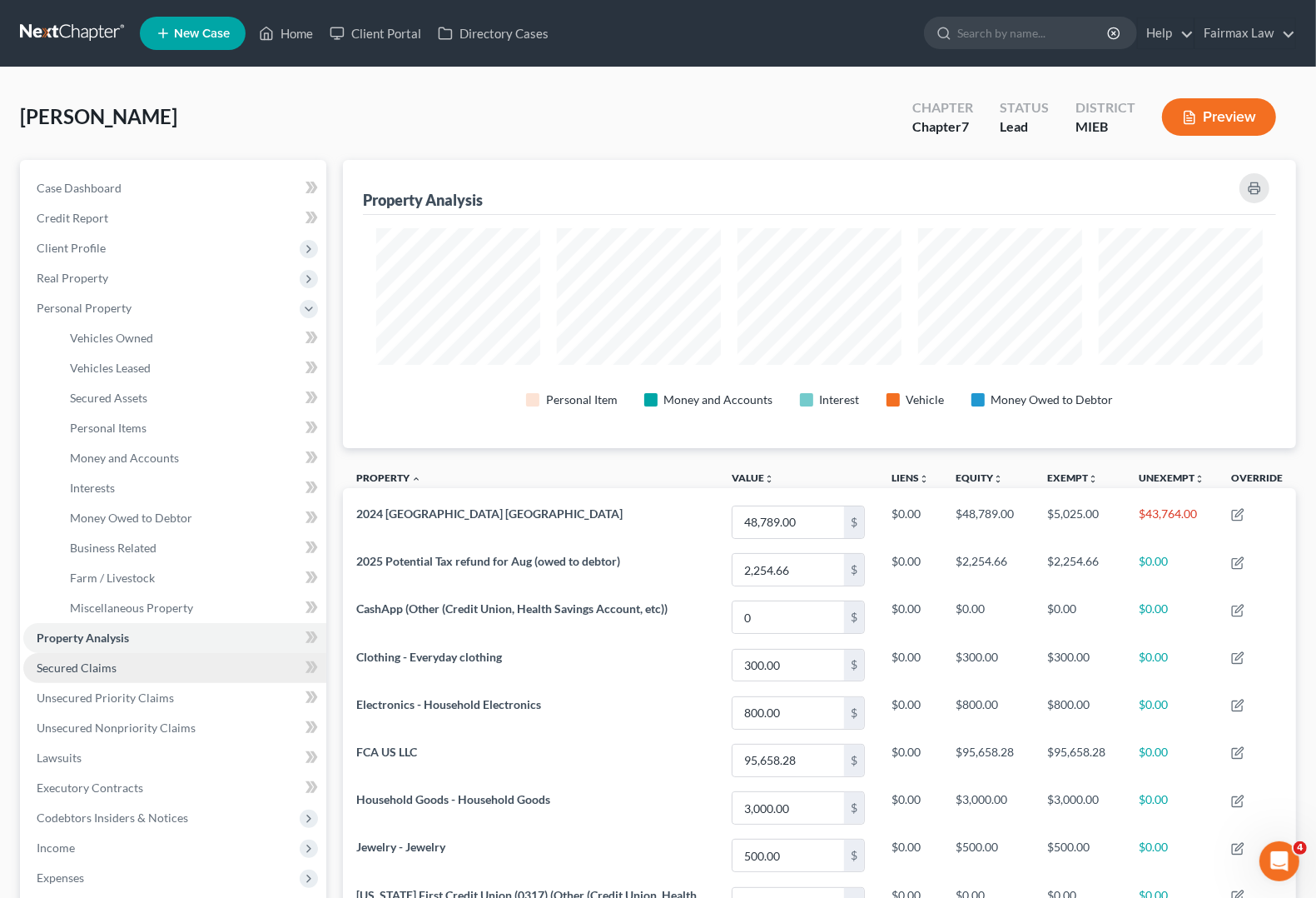
click at [59, 676] on link "Secured Claims" at bounding box center [175, 668] width 303 height 30
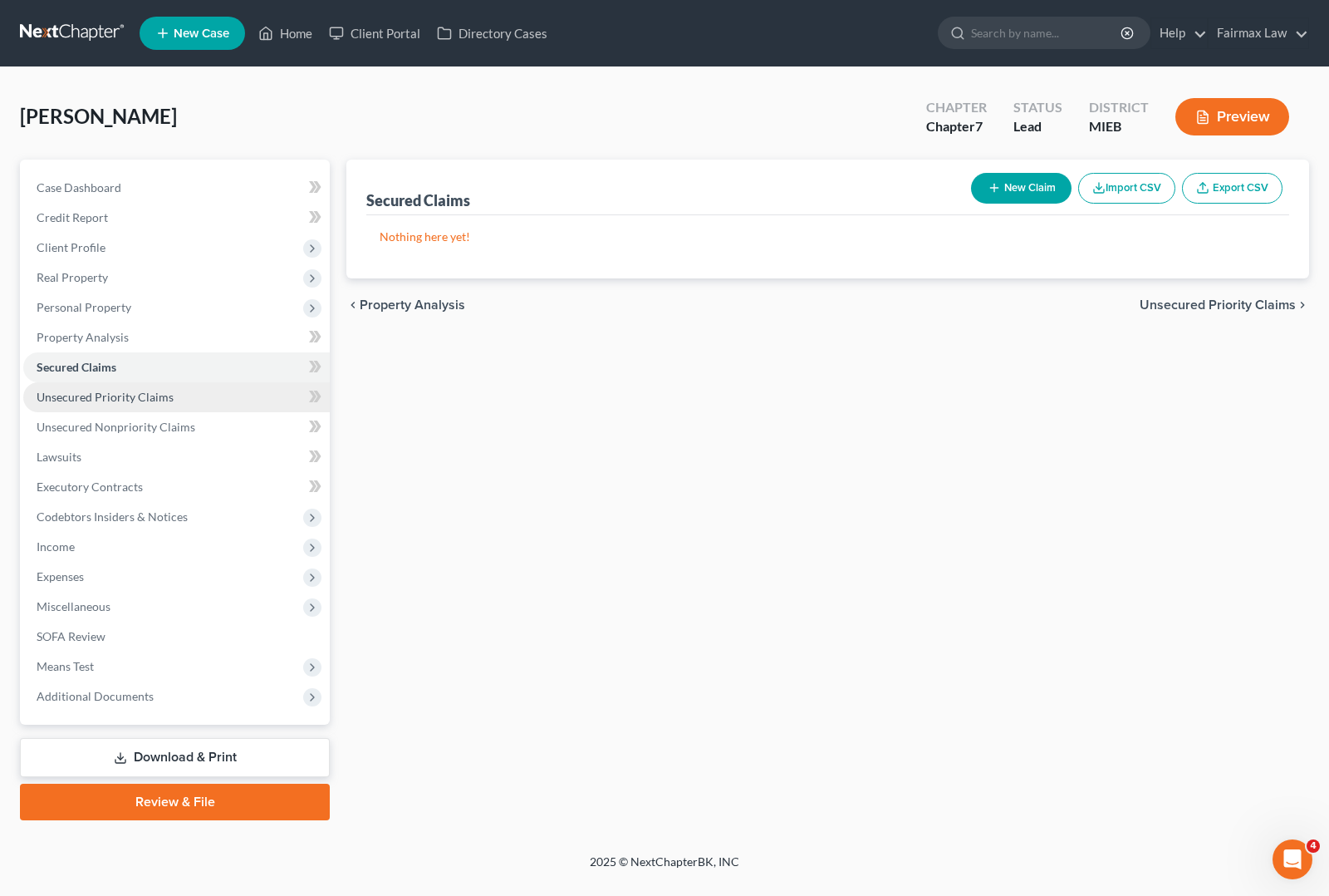
click at [52, 399] on span "Unsecured Priority Claims" at bounding box center [105, 397] width 137 height 14
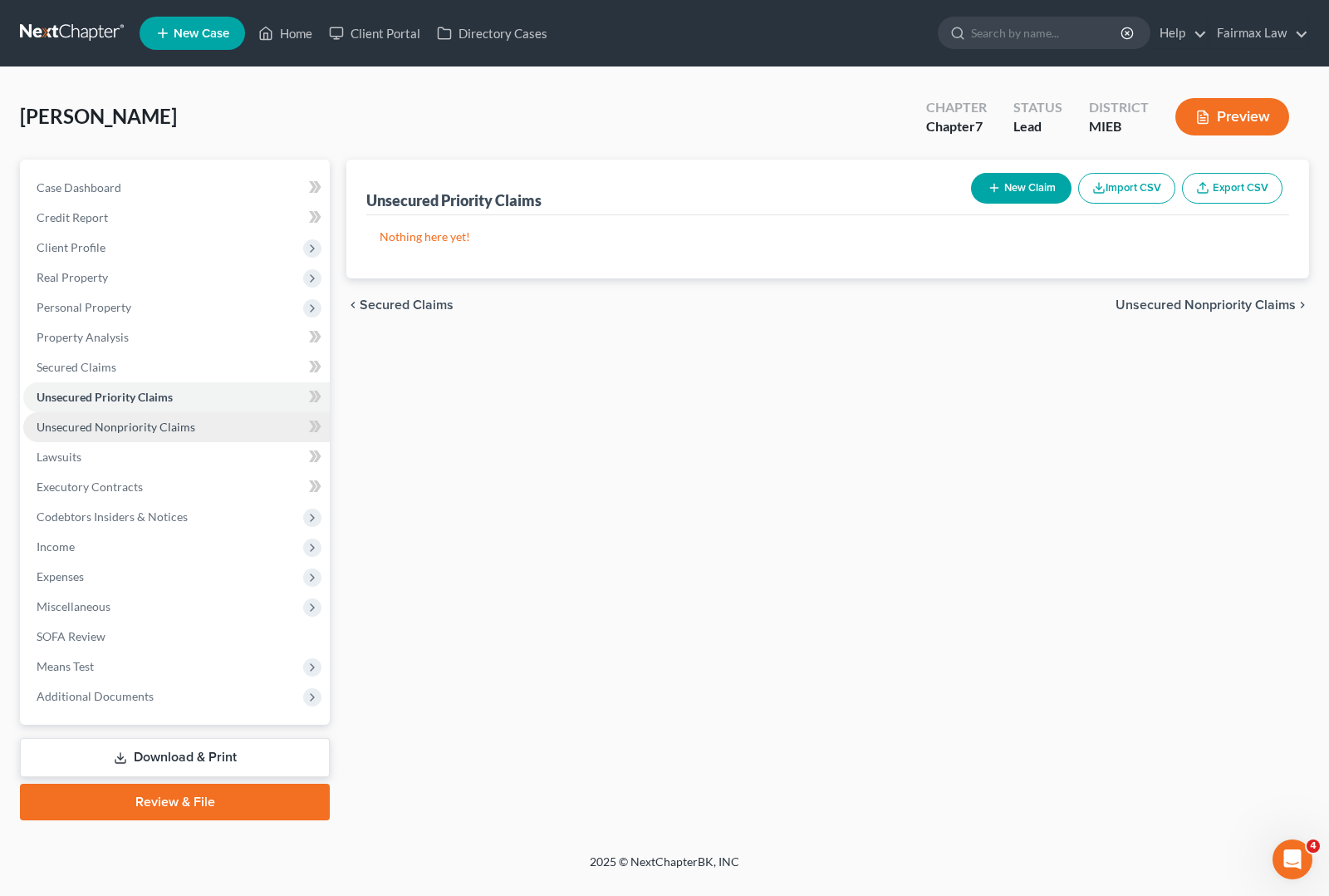
click at [115, 422] on span "Unsecured Nonpriority Claims" at bounding box center [116, 426] width 159 height 14
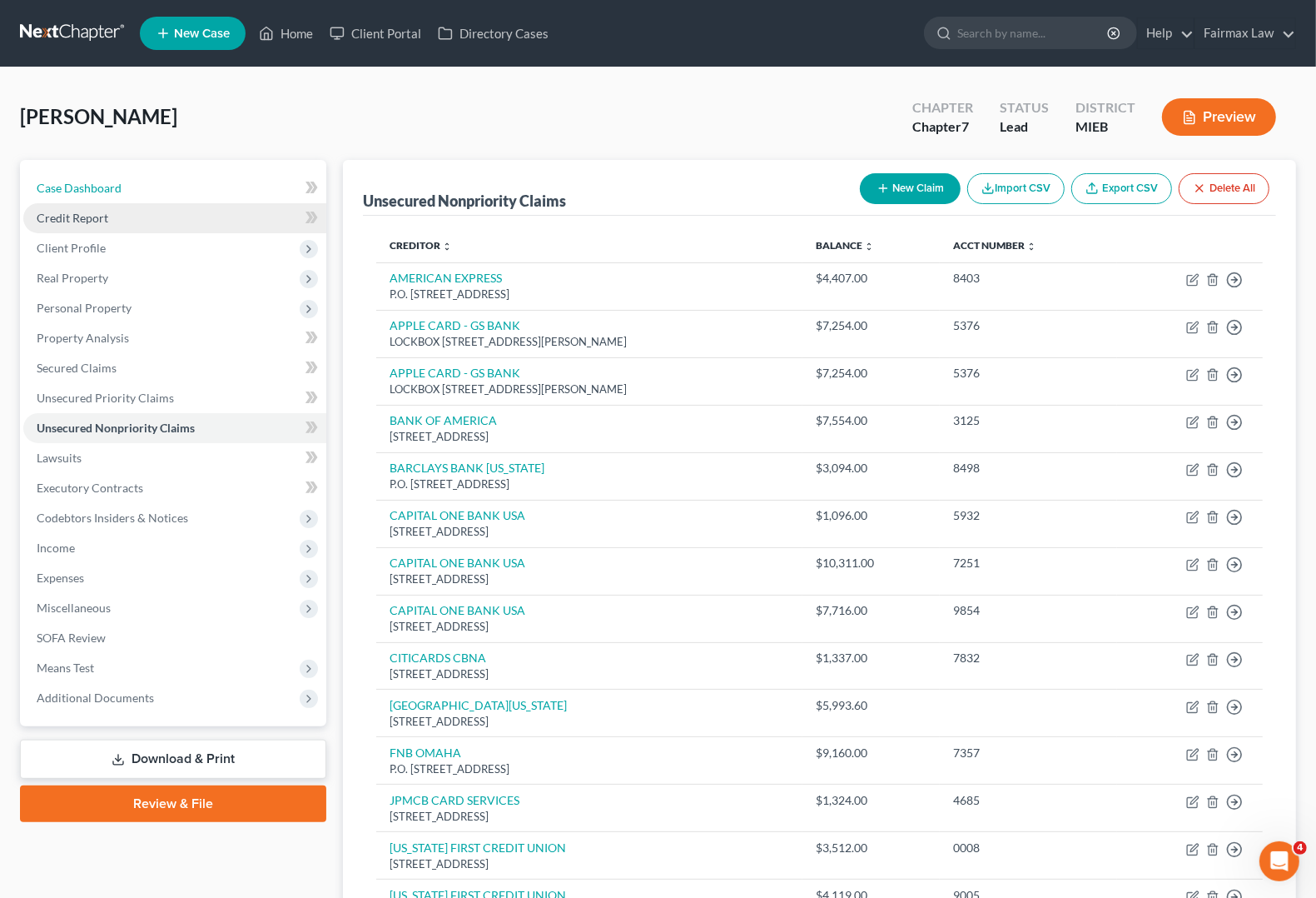
click at [114, 185] on span "Case Dashboard" at bounding box center [79, 187] width 85 height 14
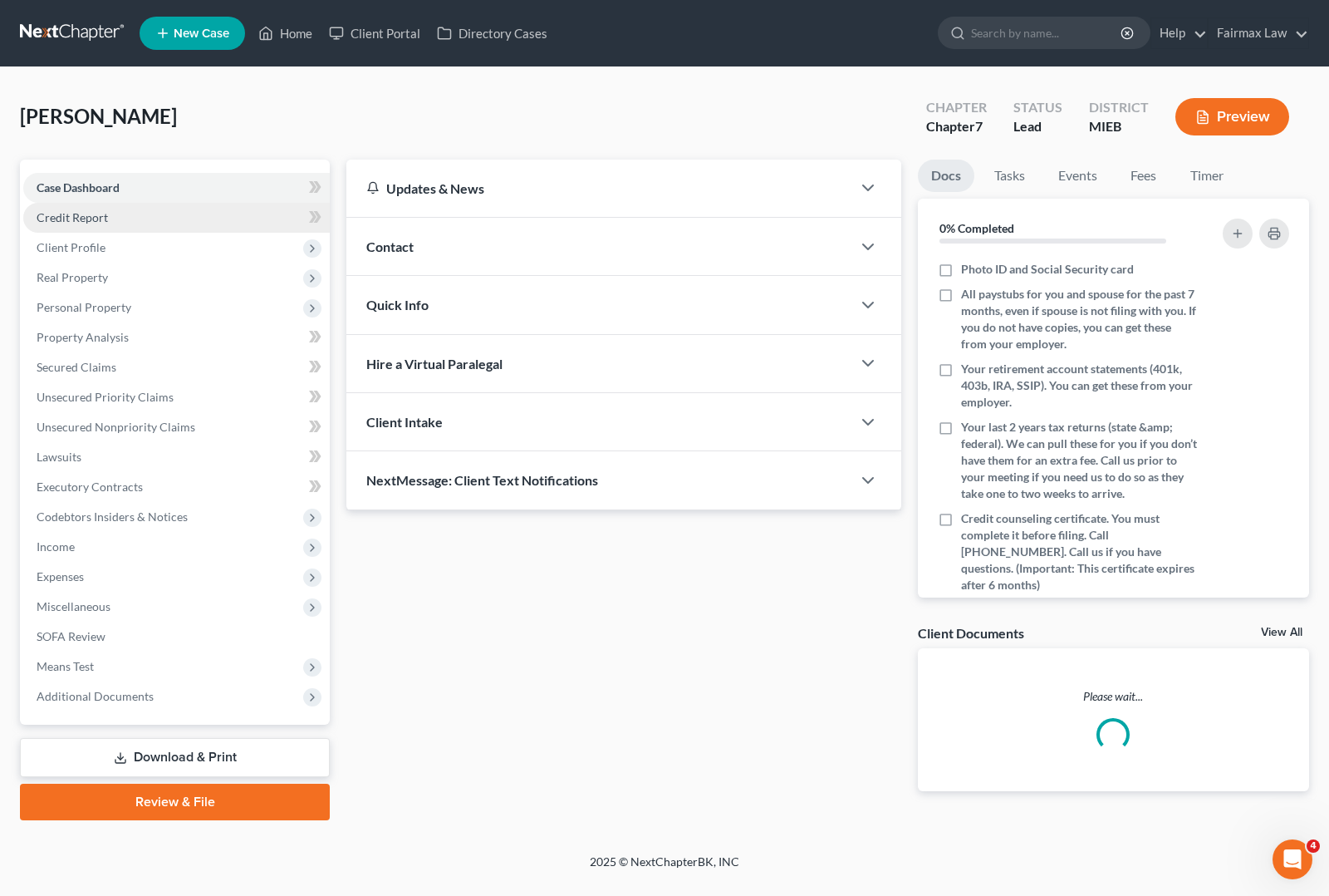
click at [108, 213] on link "Credit Report" at bounding box center [177, 217] width 306 height 30
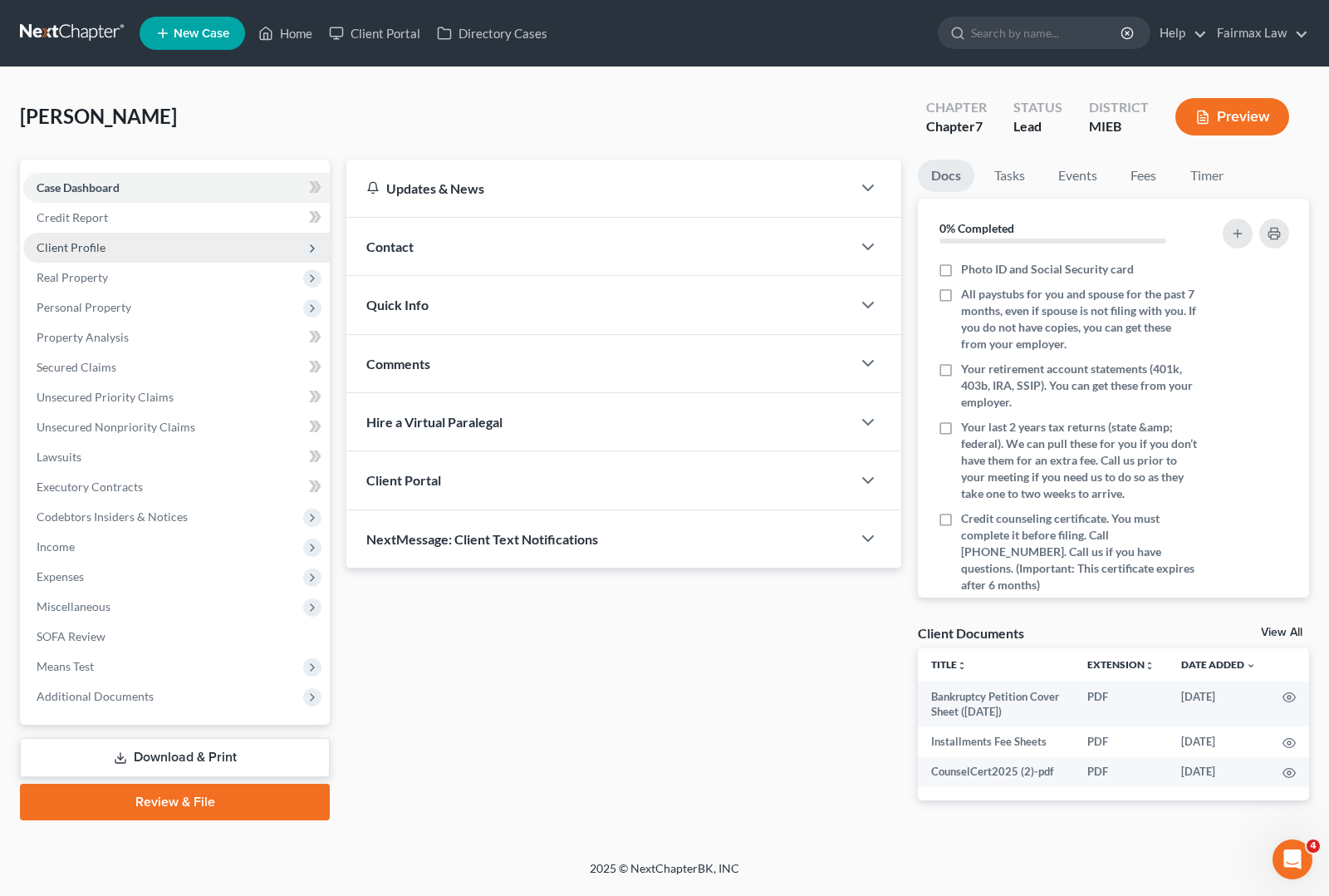
click at [108, 252] on span "Client Profile" at bounding box center [177, 247] width 306 height 30
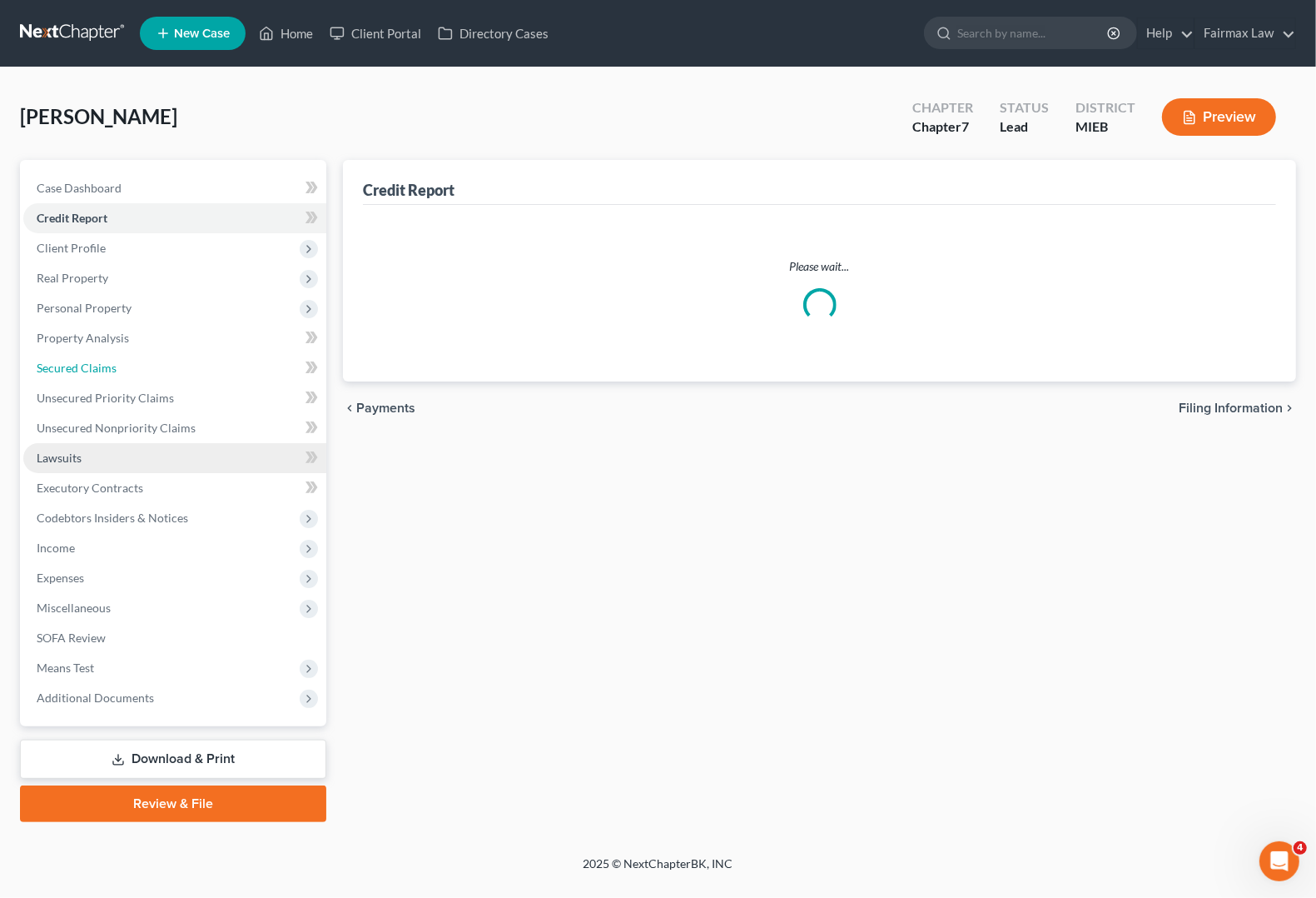
click at [73, 449] on ul "Case Dashboard Payments Invoices Payments Payments Credit Report Client Profile" at bounding box center [175, 443] width 303 height 540
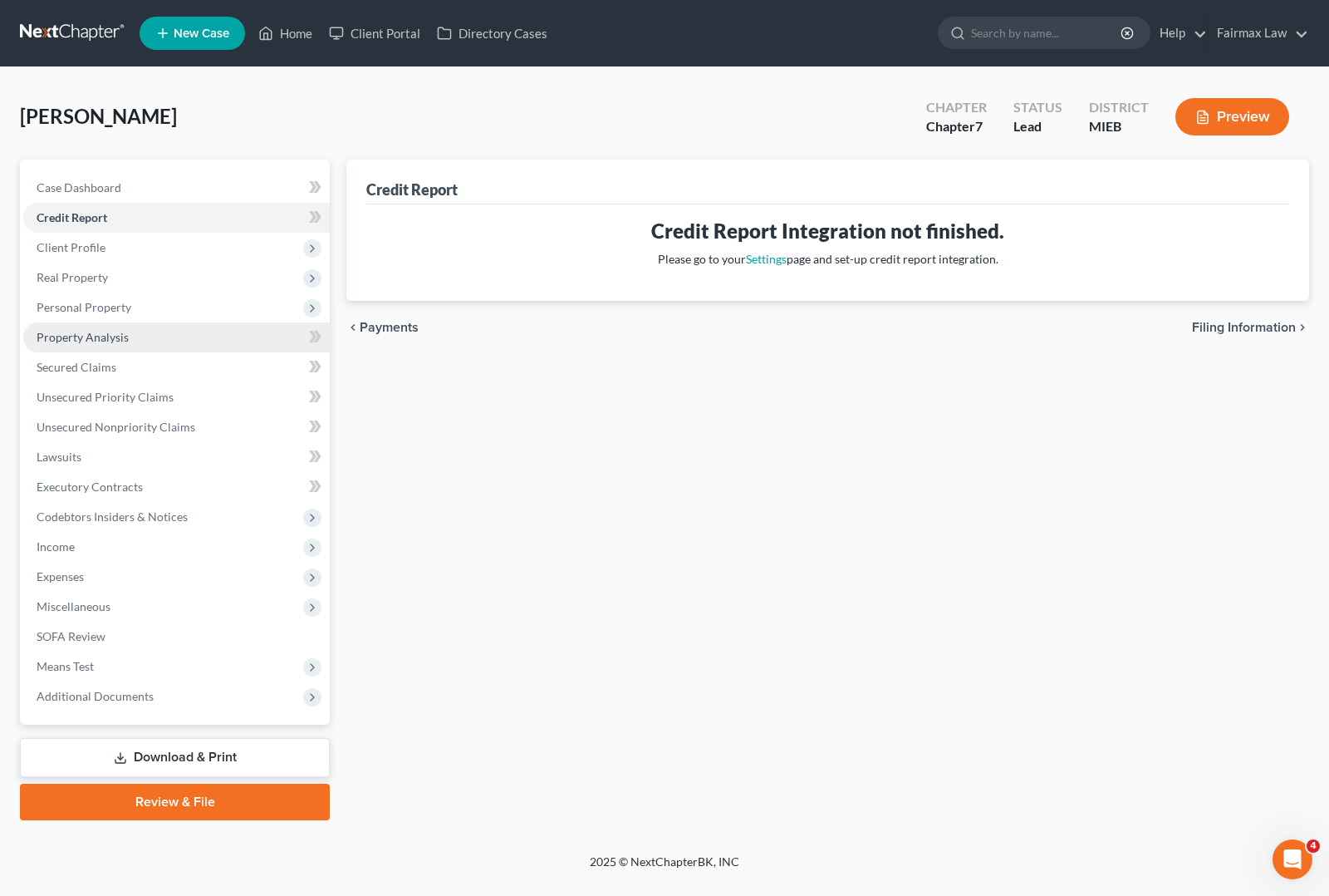
click at [77, 335] on span "Property Analysis" at bounding box center [82, 336] width 92 height 14
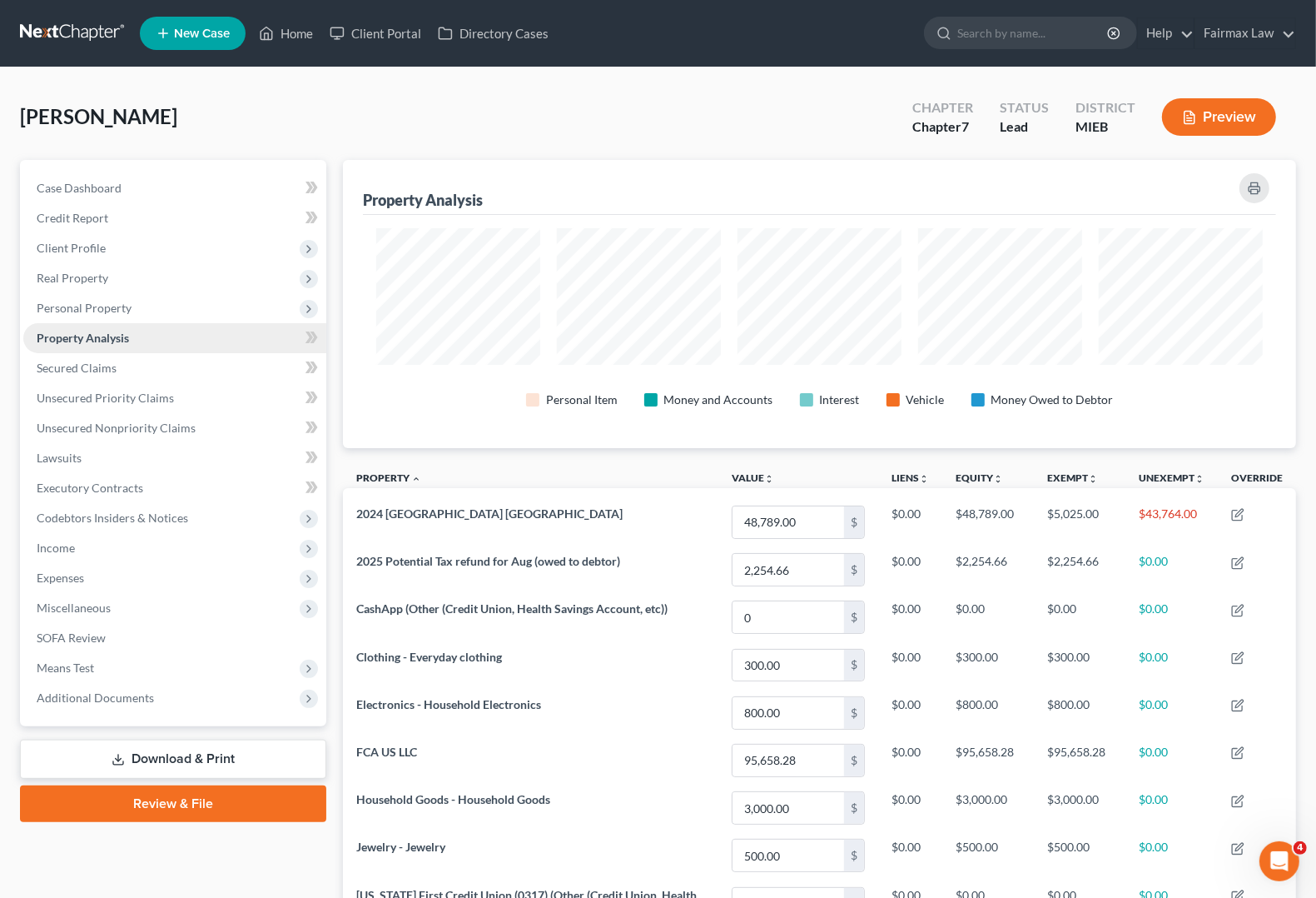
scroll to position [288, 953]
click at [101, 428] on span "Unsecured Nonpriority Claims" at bounding box center [116, 427] width 159 height 14
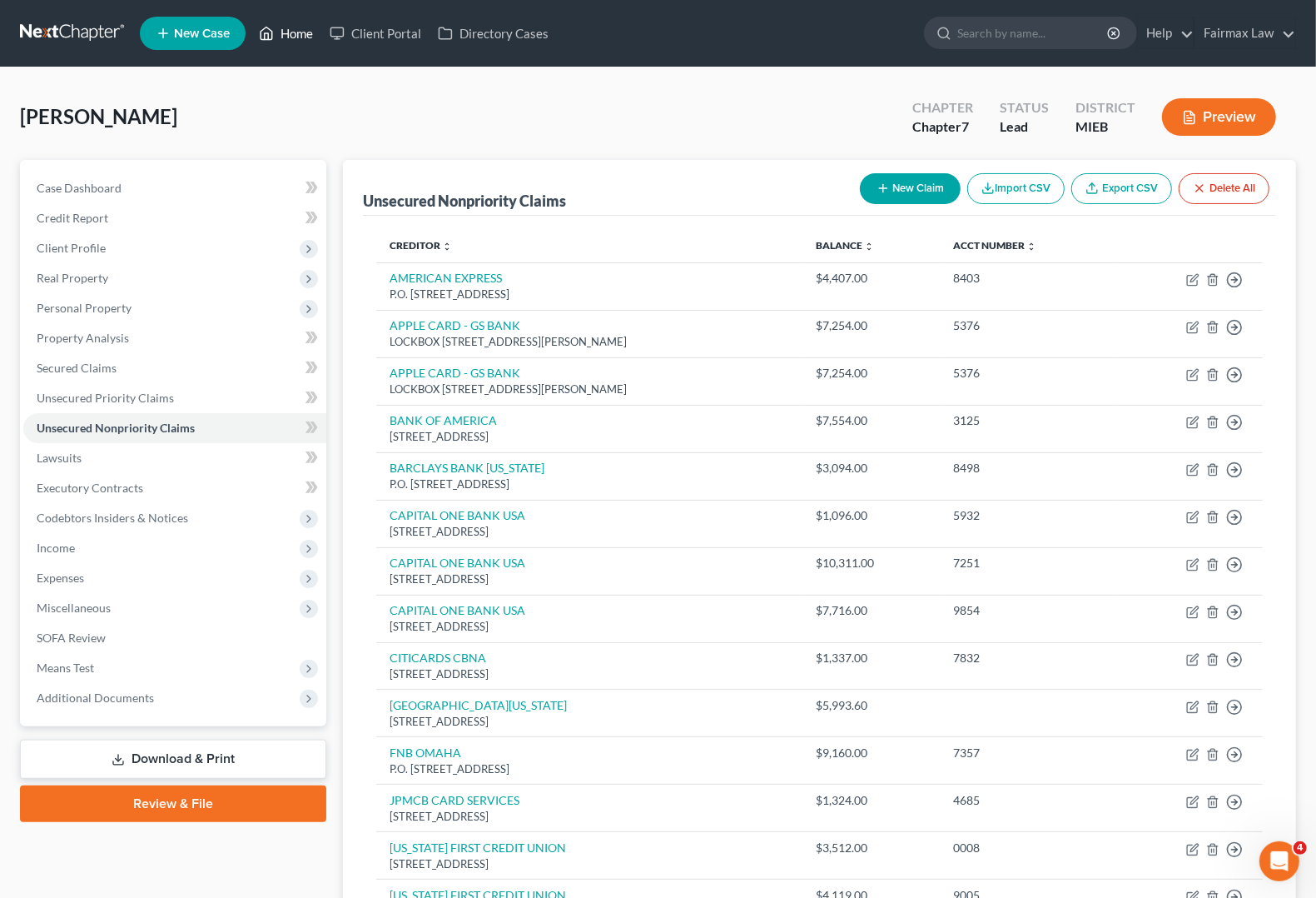
drag, startPoint x: 300, startPoint y: 36, endPoint x: 417, endPoint y: 164, distance: 173.4
click at [300, 36] on link "Home" at bounding box center [285, 33] width 70 height 30
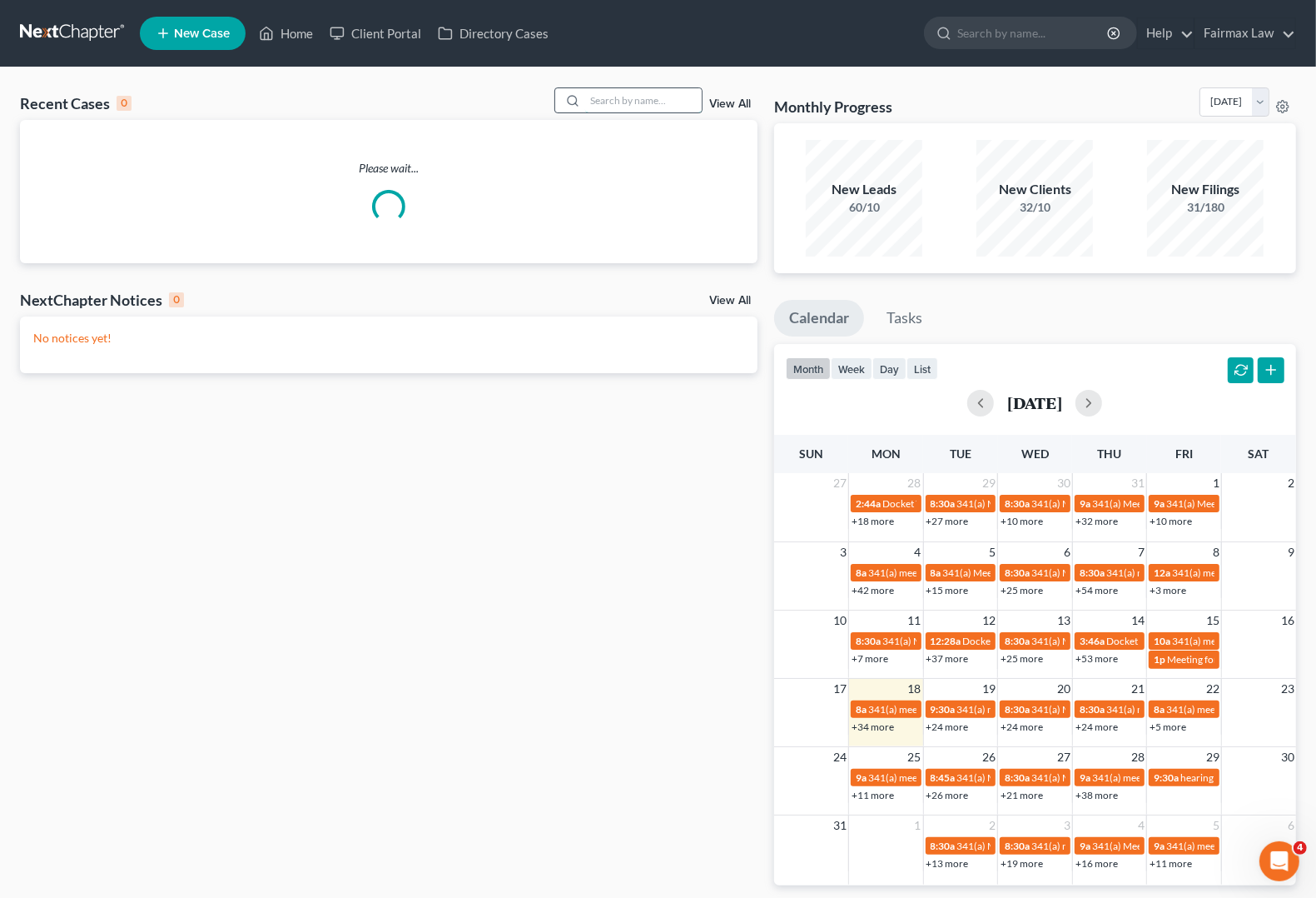
click at [644, 96] on input "search" at bounding box center [644, 100] width 117 height 24
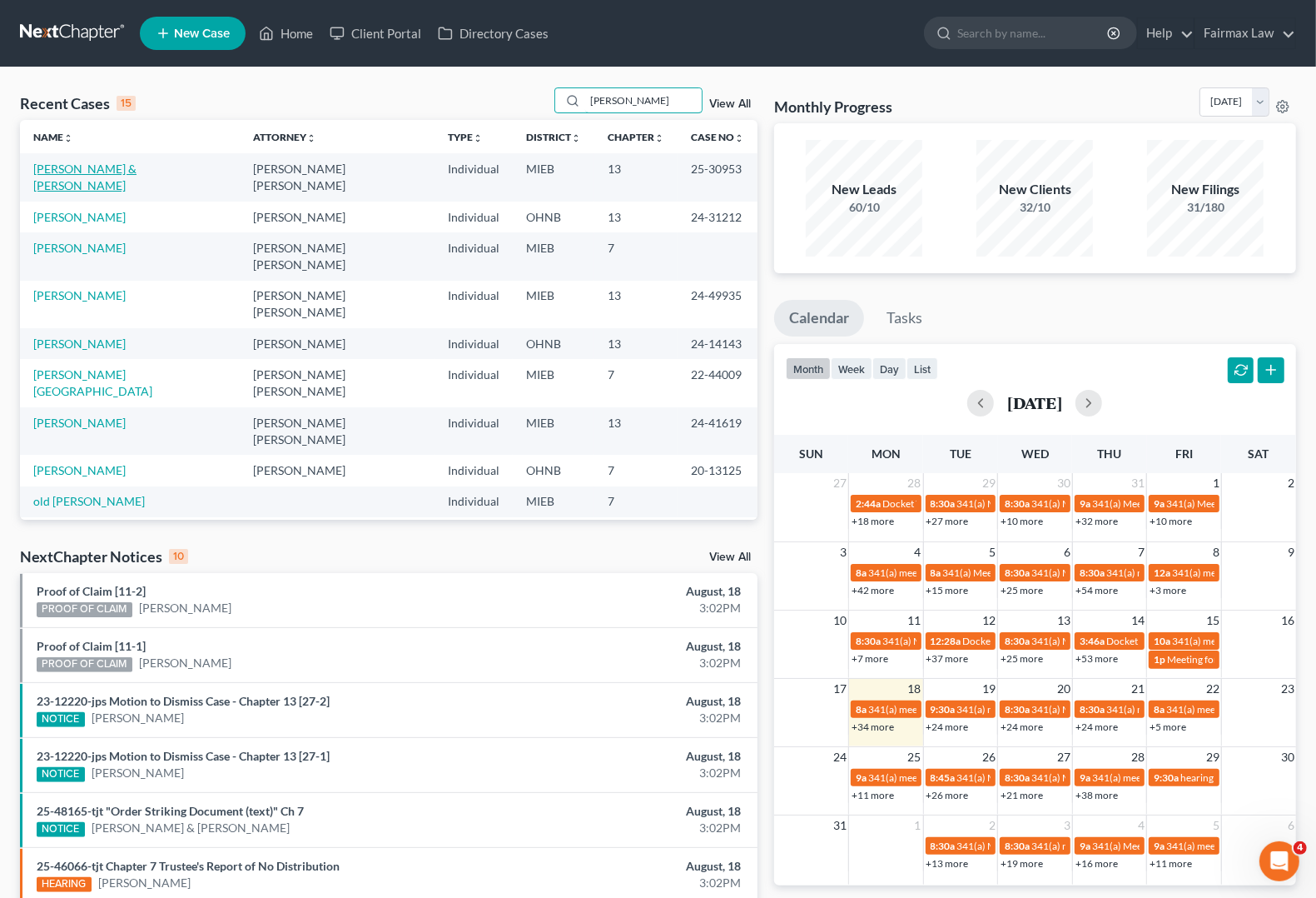
type input "watson"
click at [64, 174] on link "Watson, Brian & Deborah" at bounding box center [84, 177] width 103 height 31
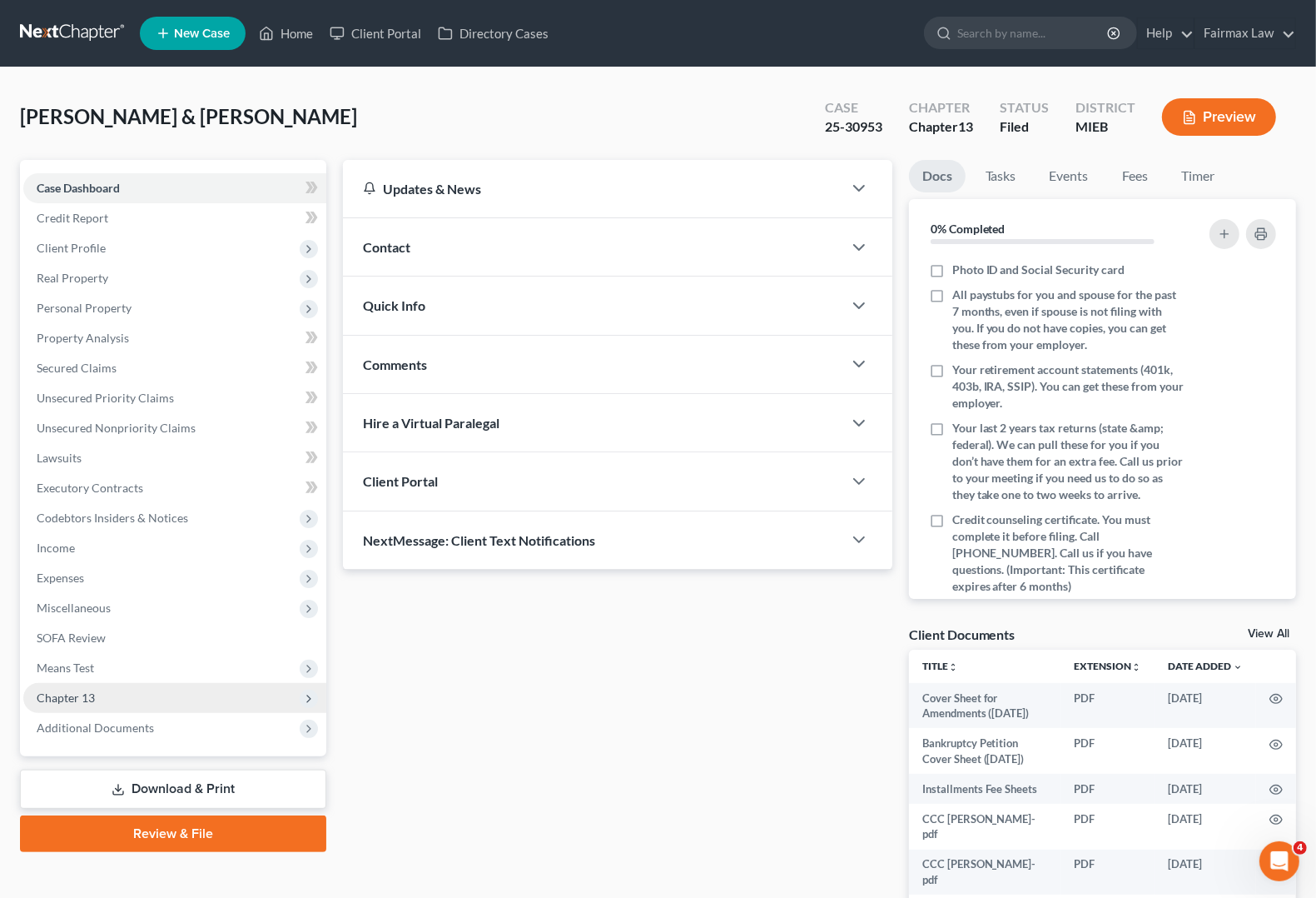
click at [85, 693] on span "Chapter 13" at bounding box center [66, 697] width 58 height 14
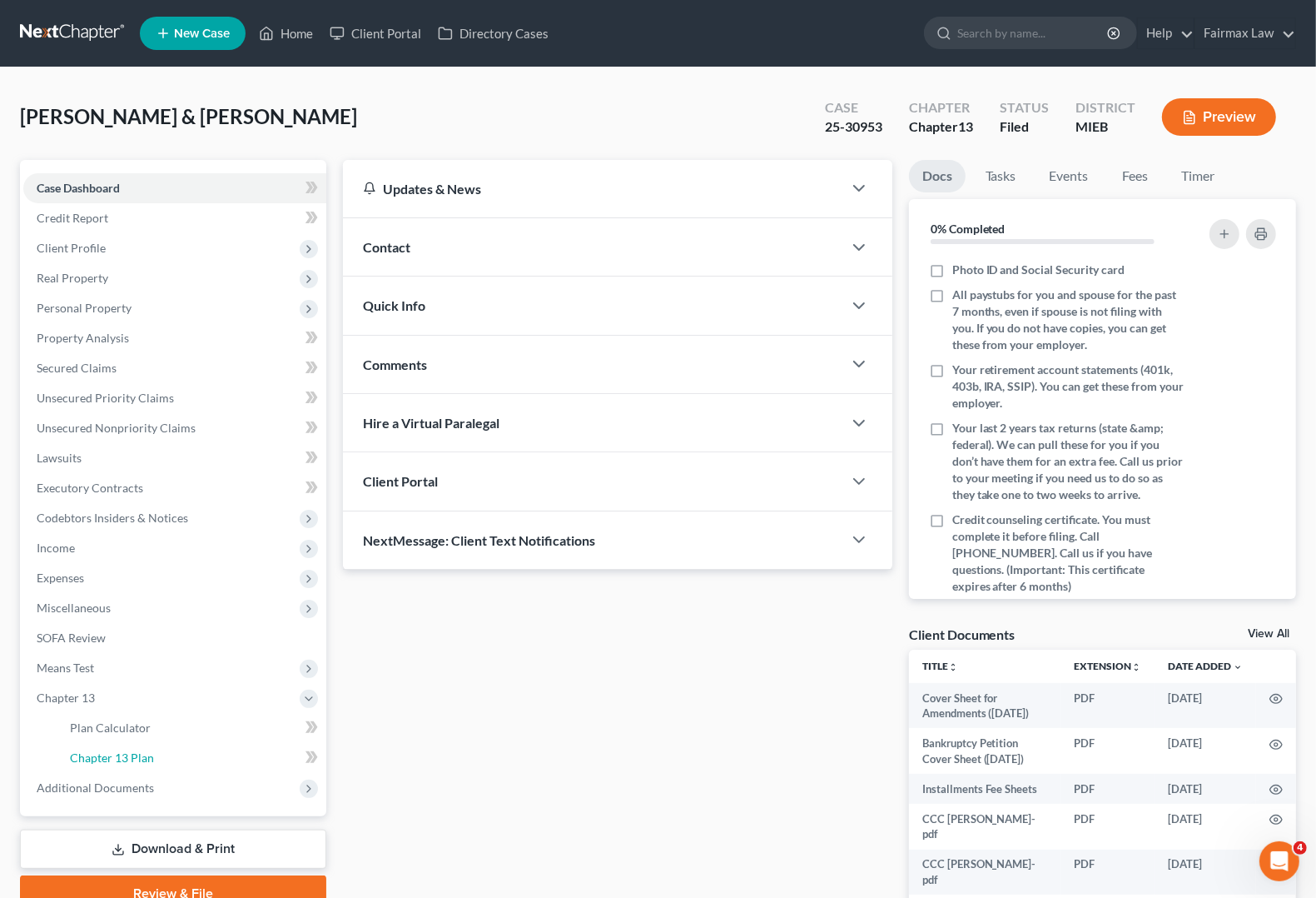
click at [94, 759] on span "Chapter 13 Plan" at bounding box center [112, 756] width 84 height 14
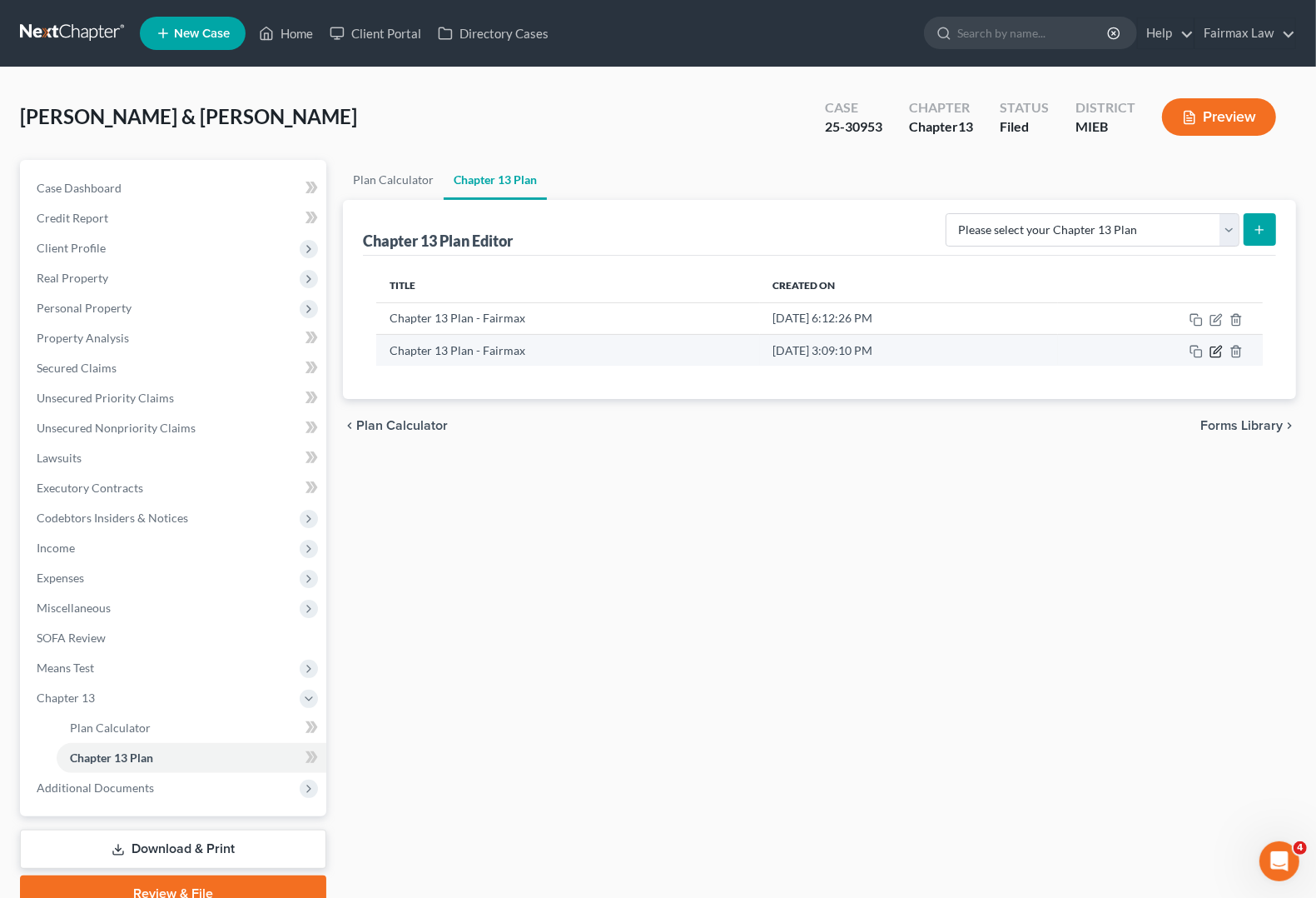
click at [1212, 352] on icon "button" at bounding box center [1216, 351] width 14 height 14
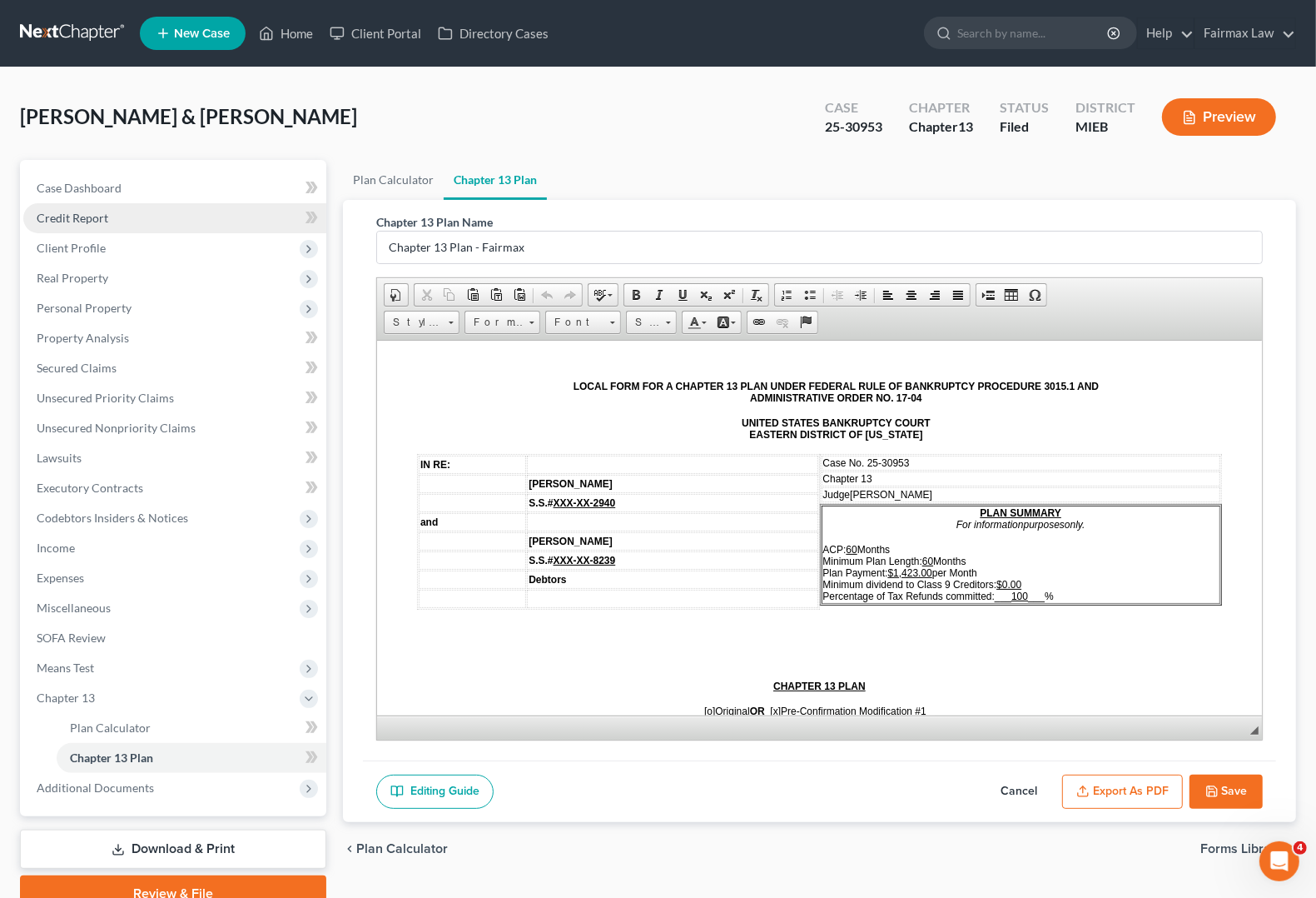
click at [60, 204] on link "Credit Report" at bounding box center [175, 217] width 303 height 30
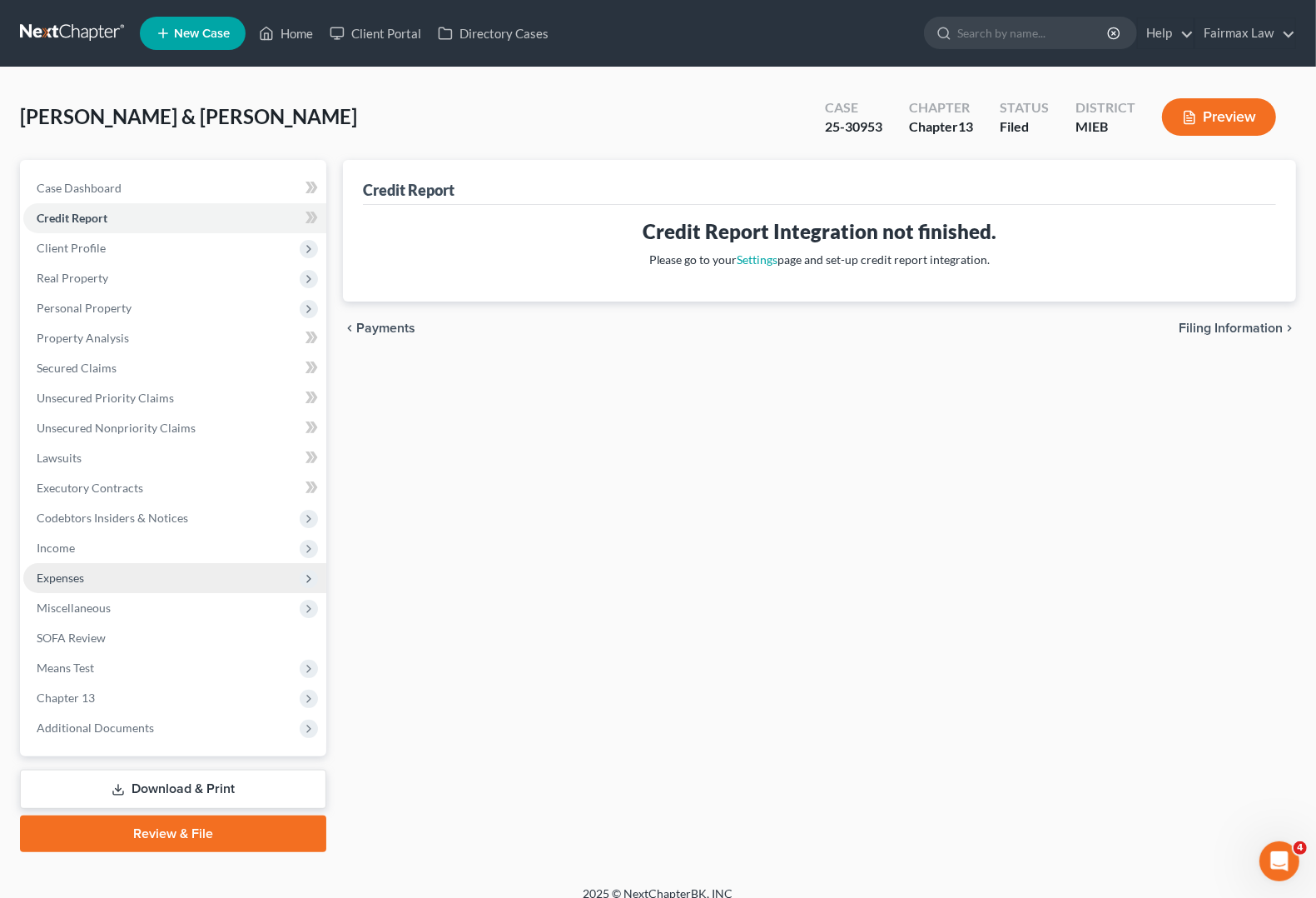
click at [100, 577] on span "Expenses" at bounding box center [175, 577] width 303 height 30
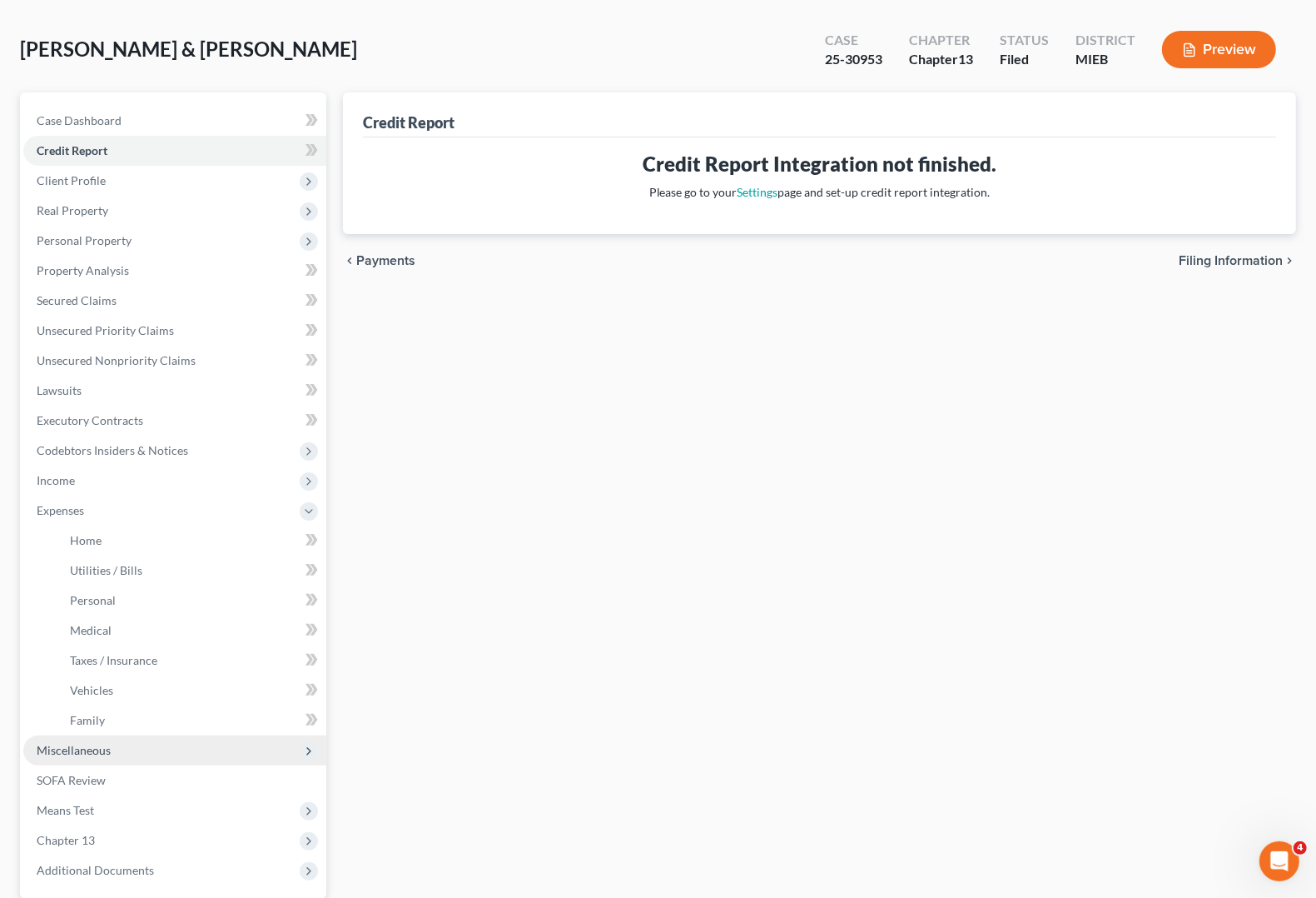
scroll to position [104, 0]
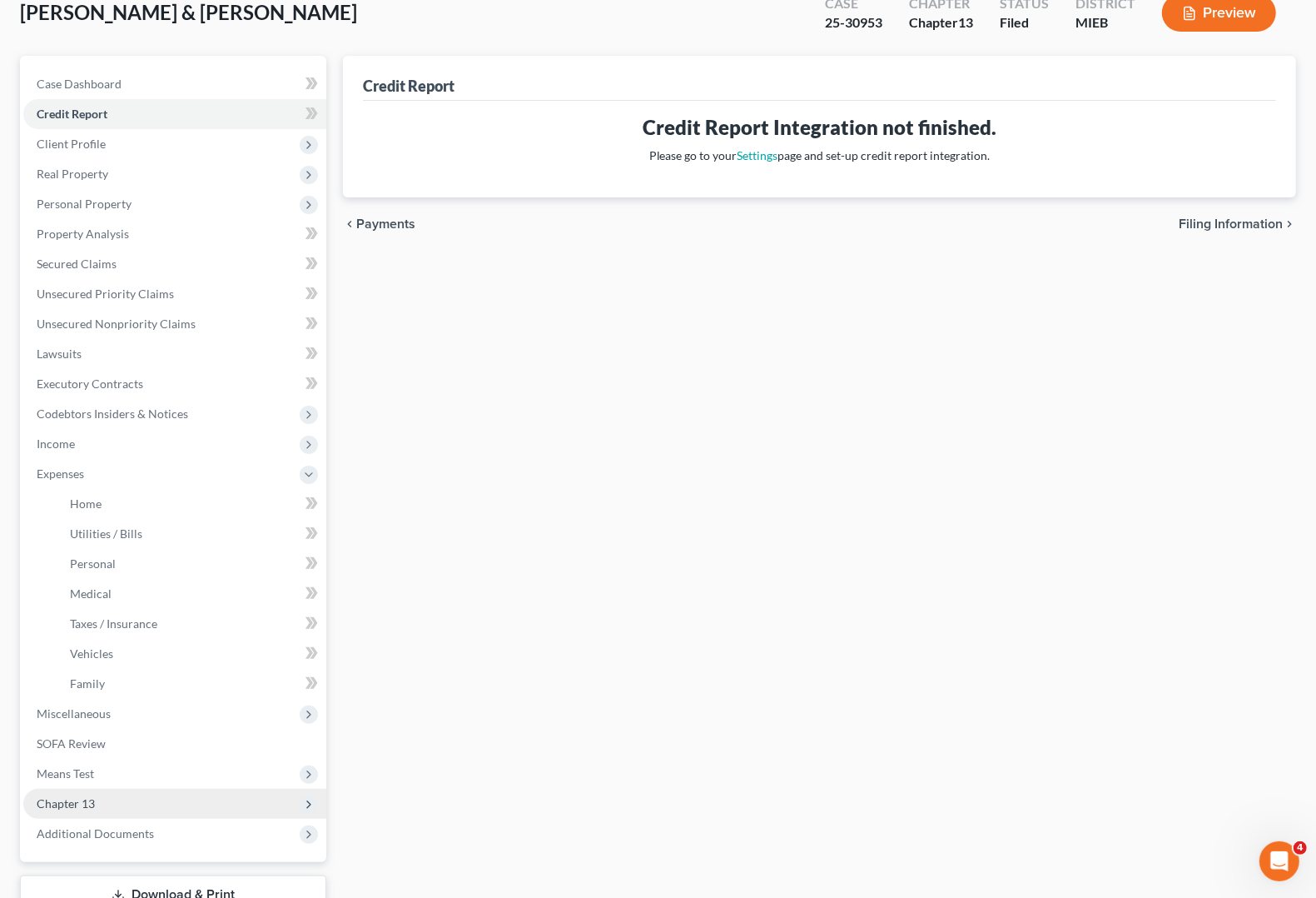
drag, startPoint x: 79, startPoint y: 801, endPoint x: 94, endPoint y: 787, distance: 20.5
click at [79, 801] on span "Chapter 13" at bounding box center [66, 802] width 58 height 14
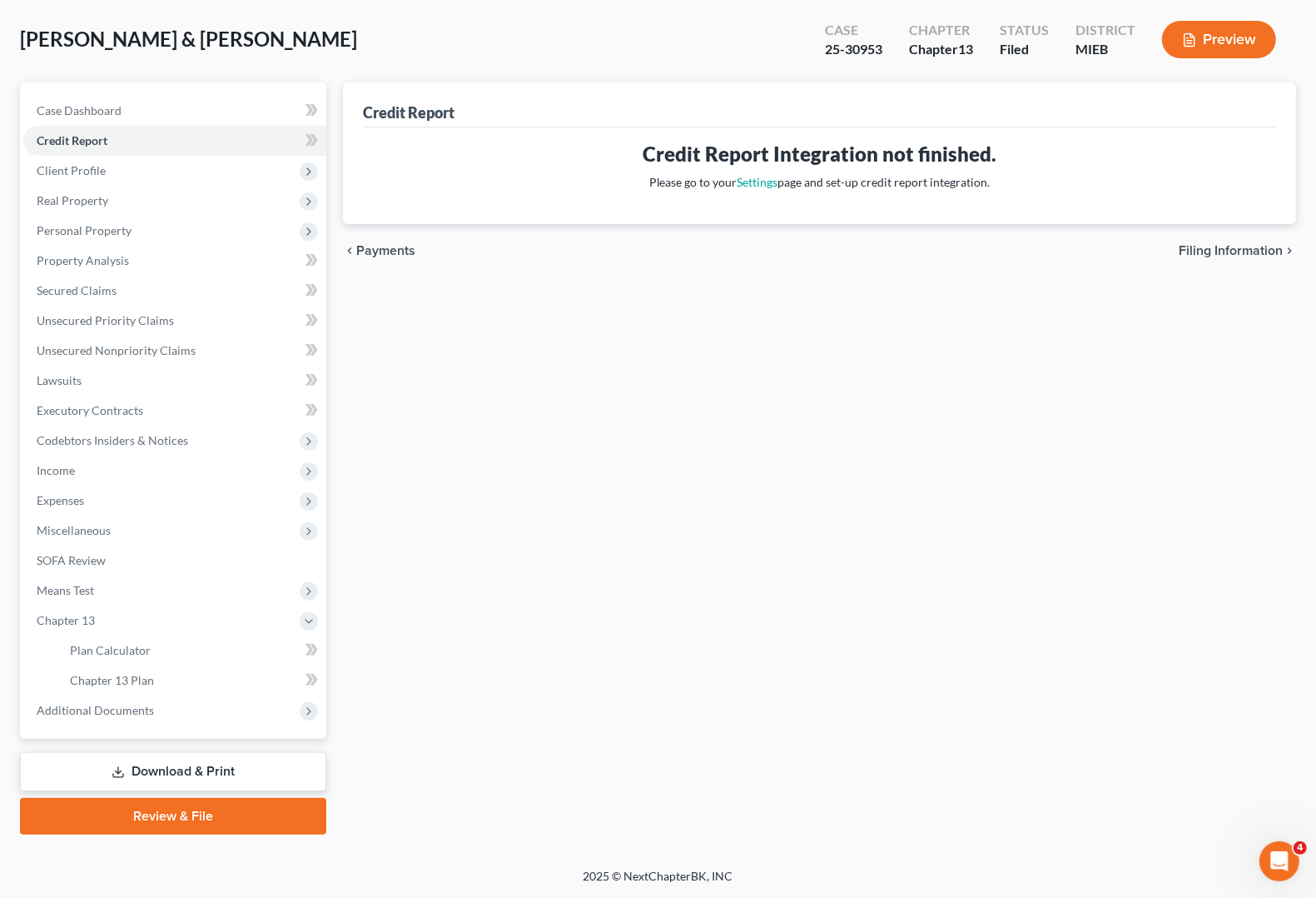
scroll to position [76, 0]
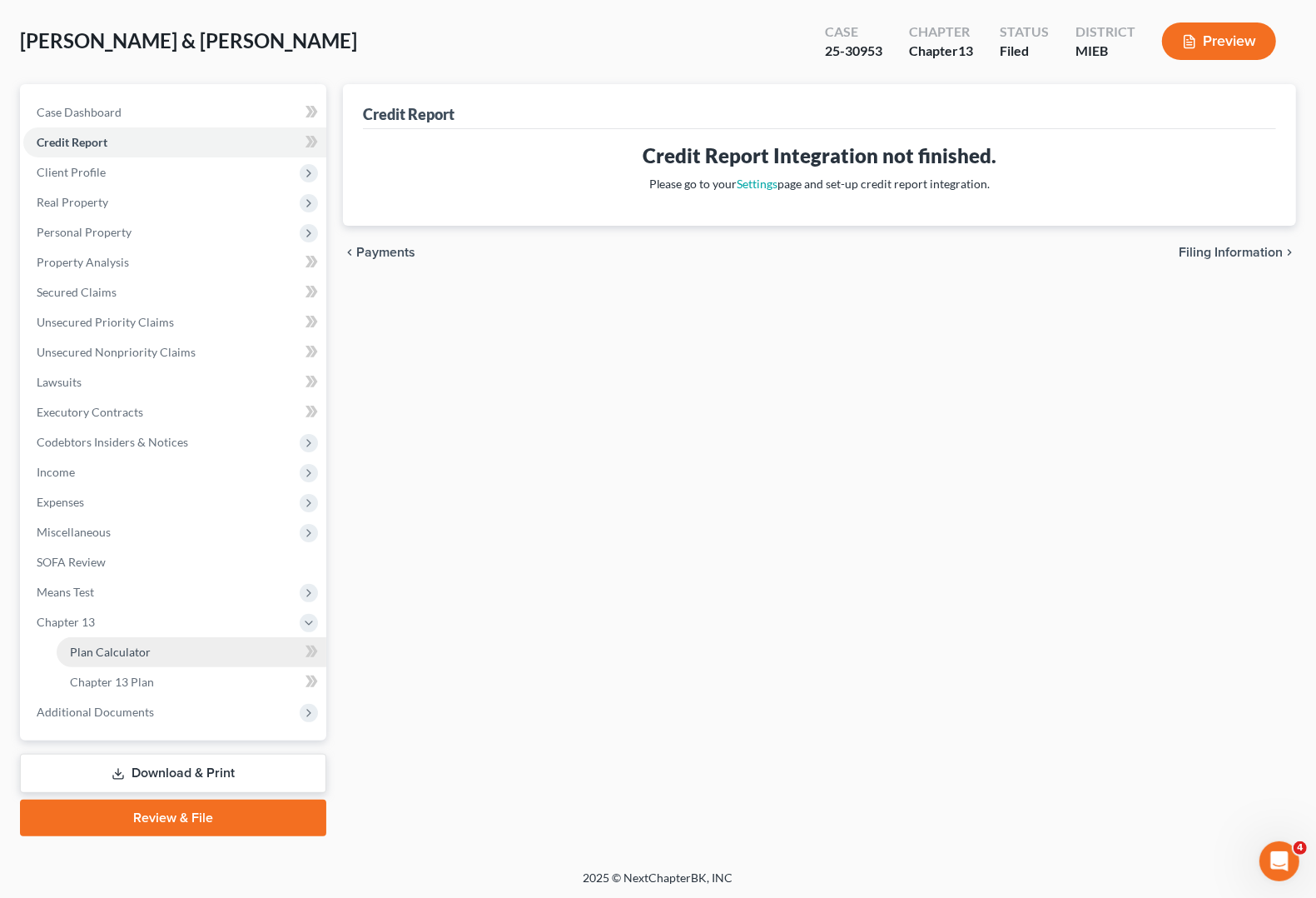
click at [86, 650] on span "Plan Calculator" at bounding box center [111, 651] width 80 height 14
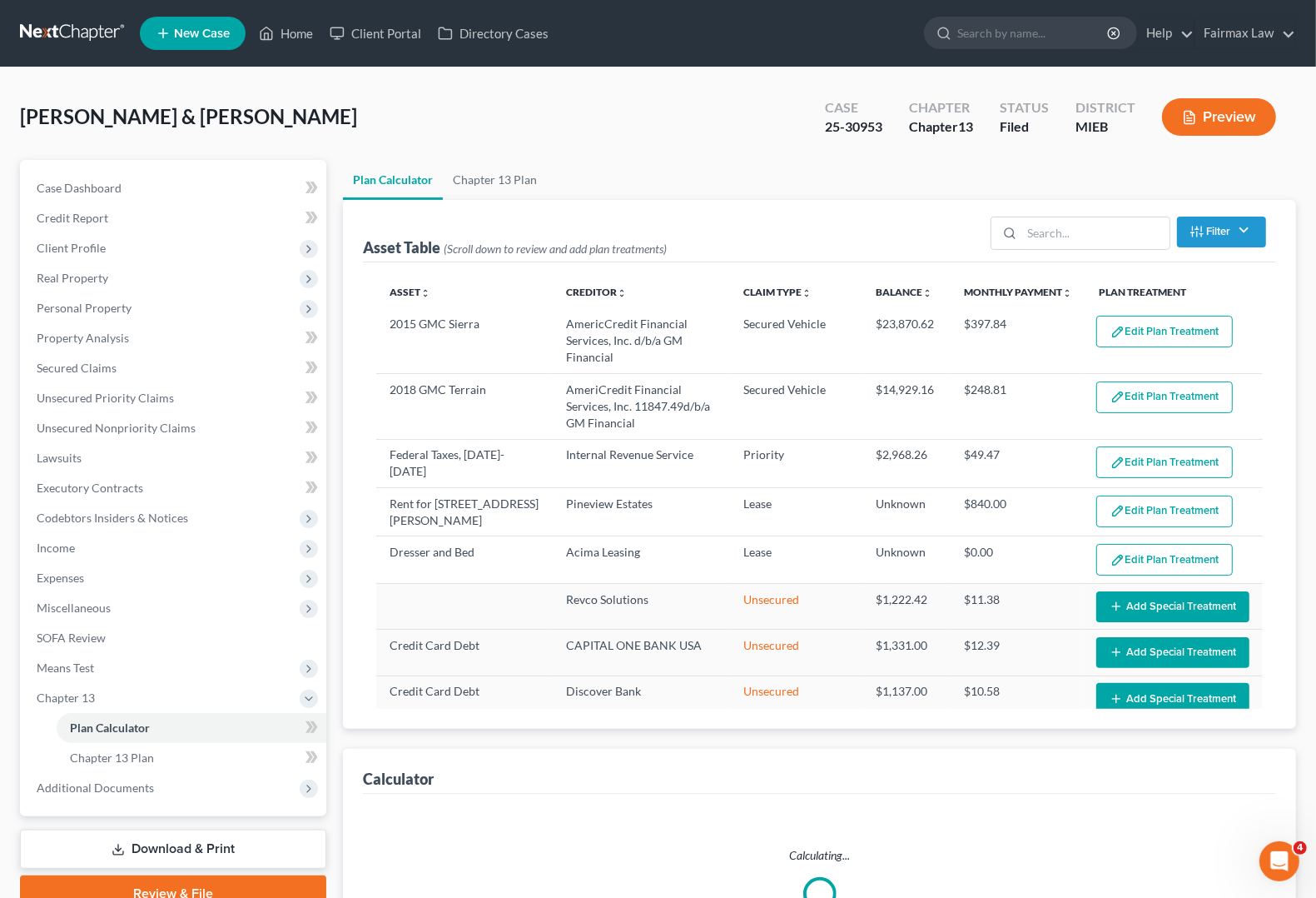
select select "59"
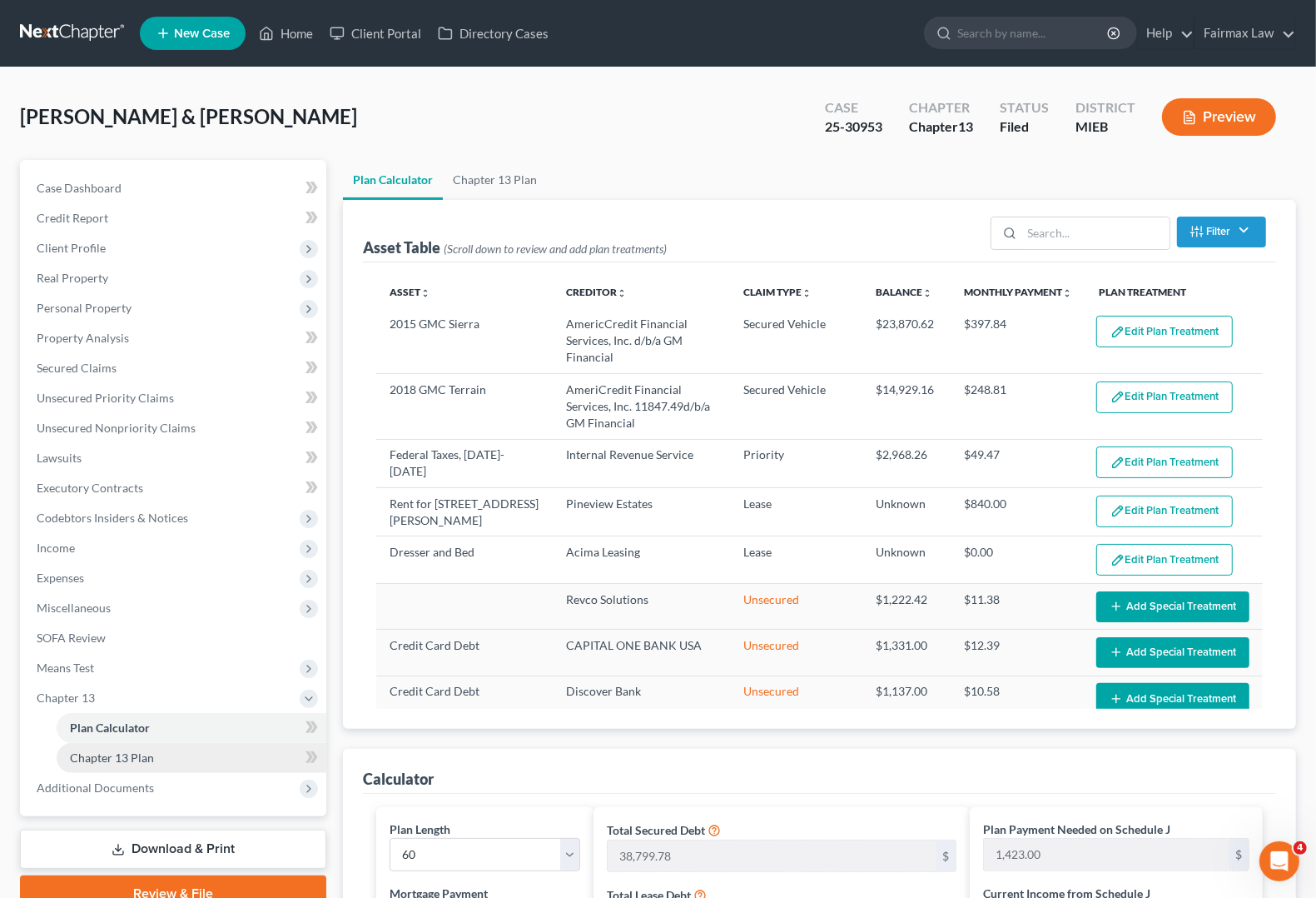
click at [110, 750] on span "Chapter 13 Plan" at bounding box center [112, 756] width 84 height 14
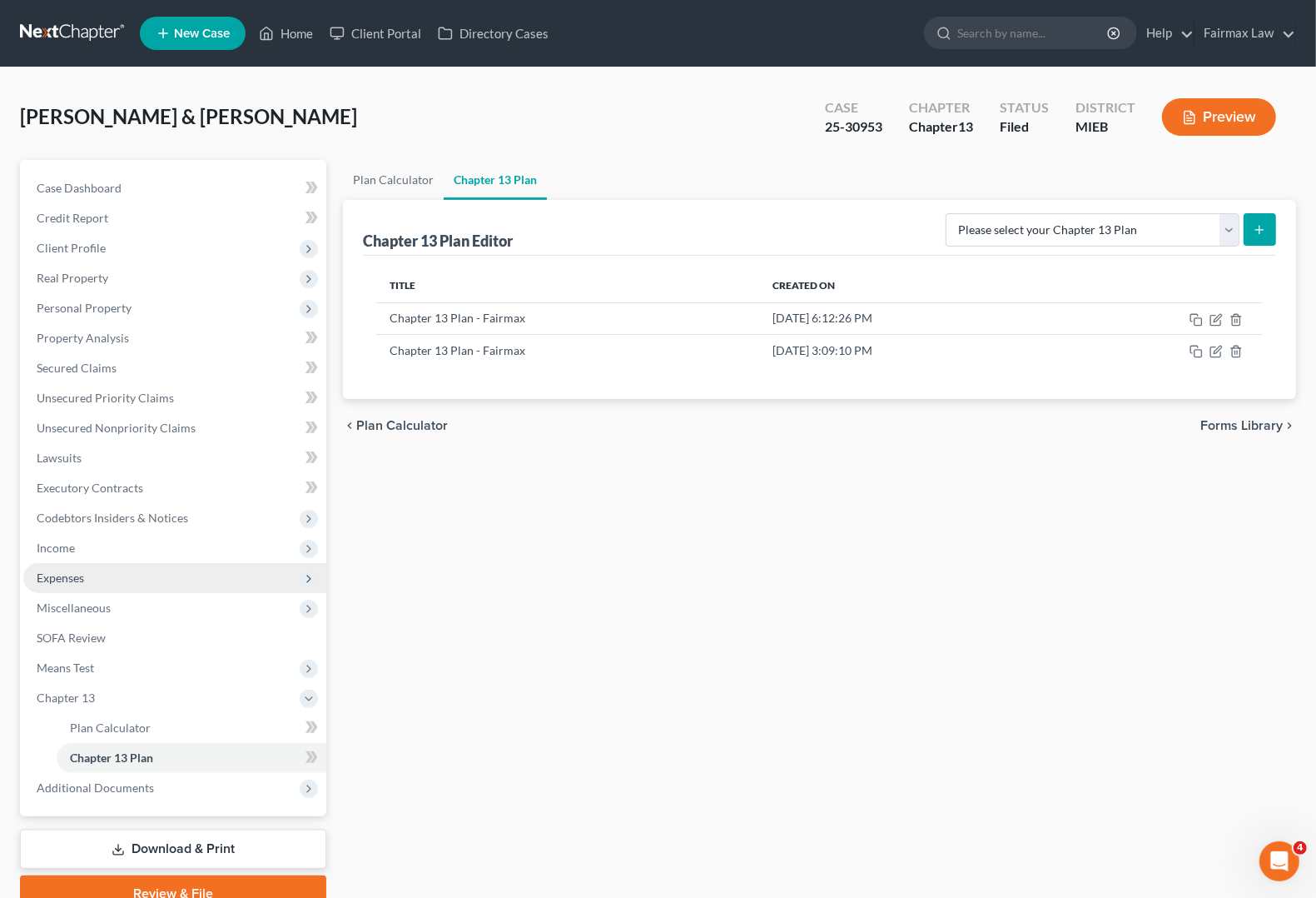
click at [63, 572] on span "Expenses" at bounding box center [60, 576] width 47 height 14
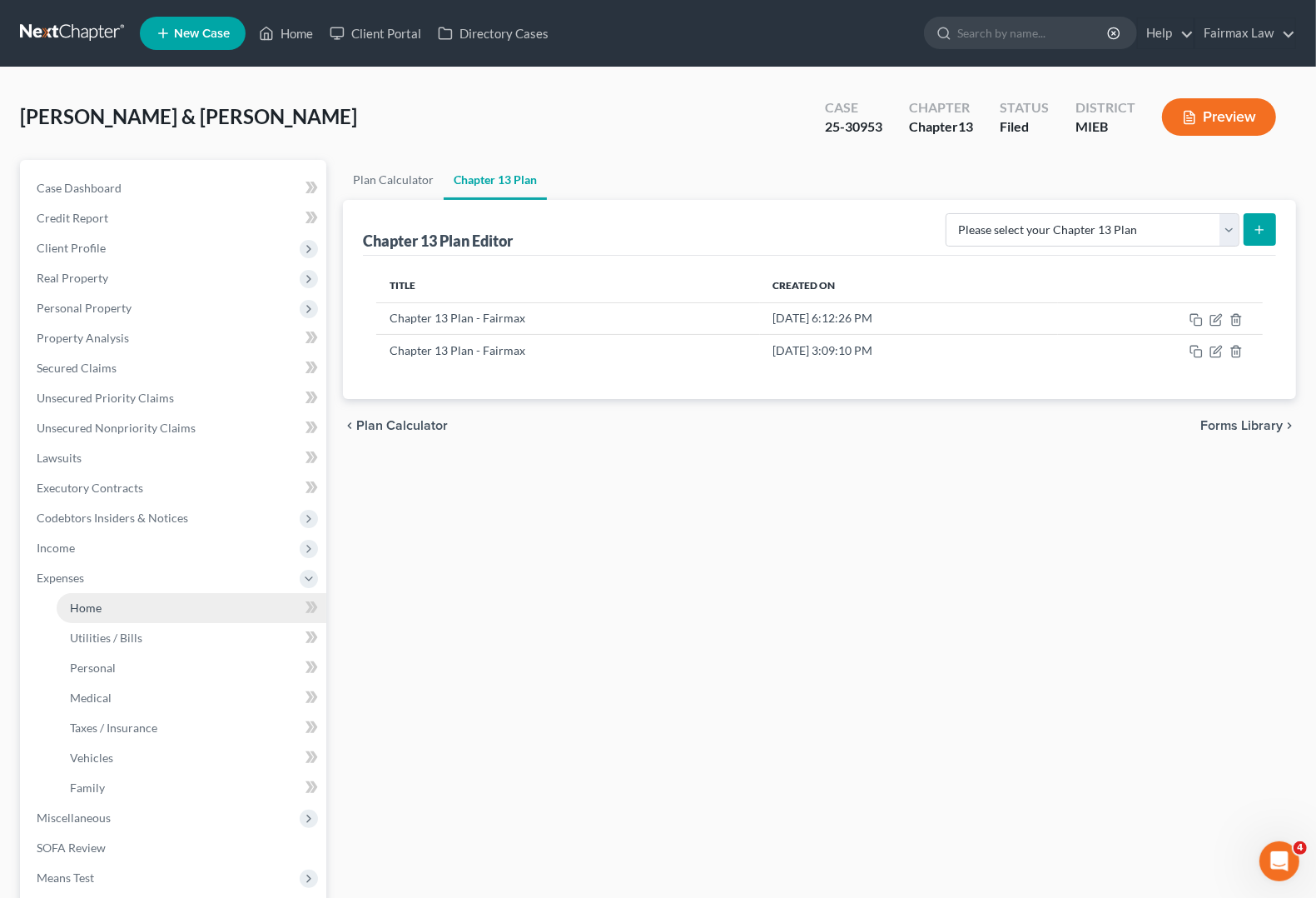
click at [92, 607] on span "Home" at bounding box center [86, 607] width 32 height 14
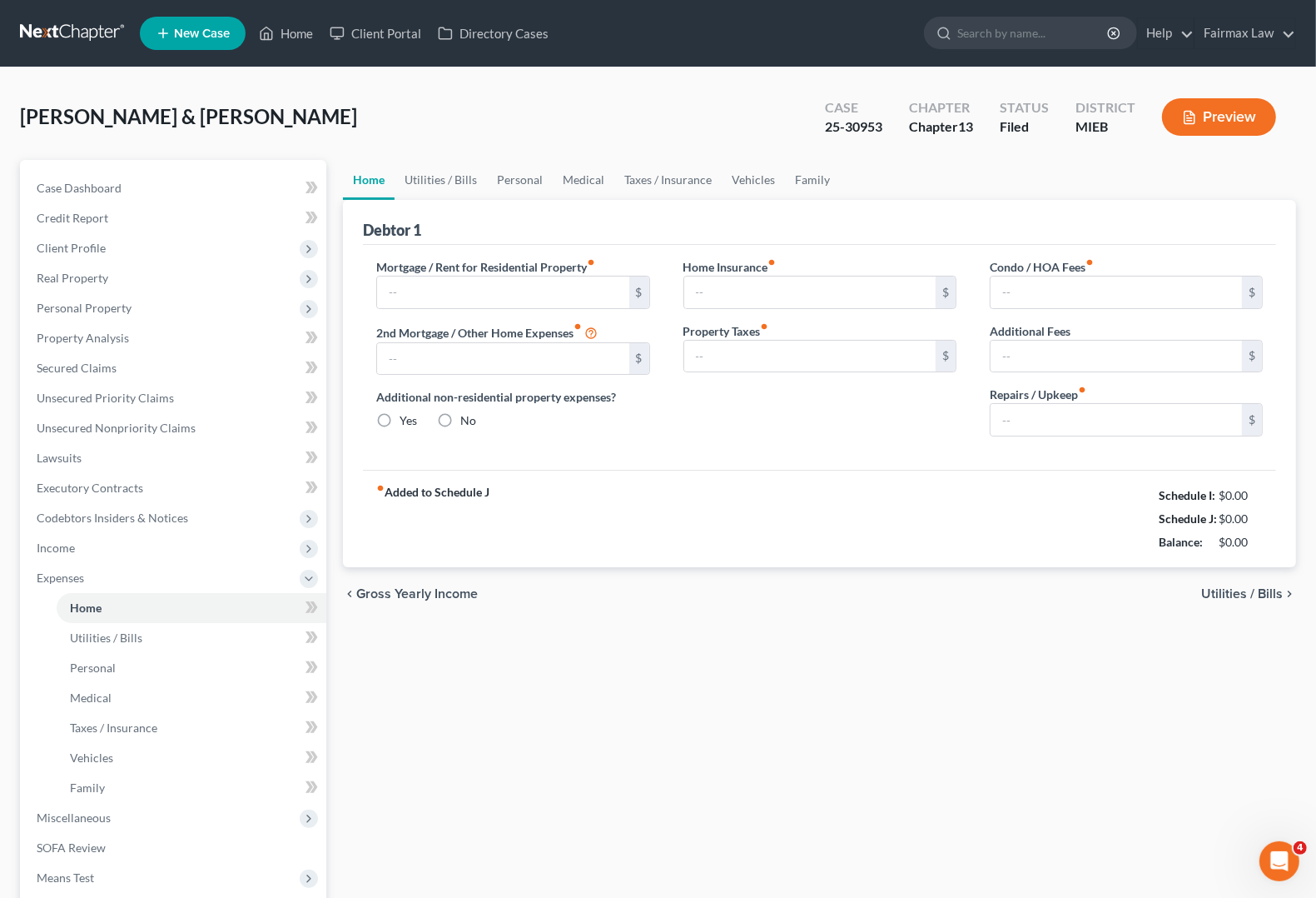
type input "872.00"
type input "0.00"
radio input "true"
type input "50.00"
type input "0.00"
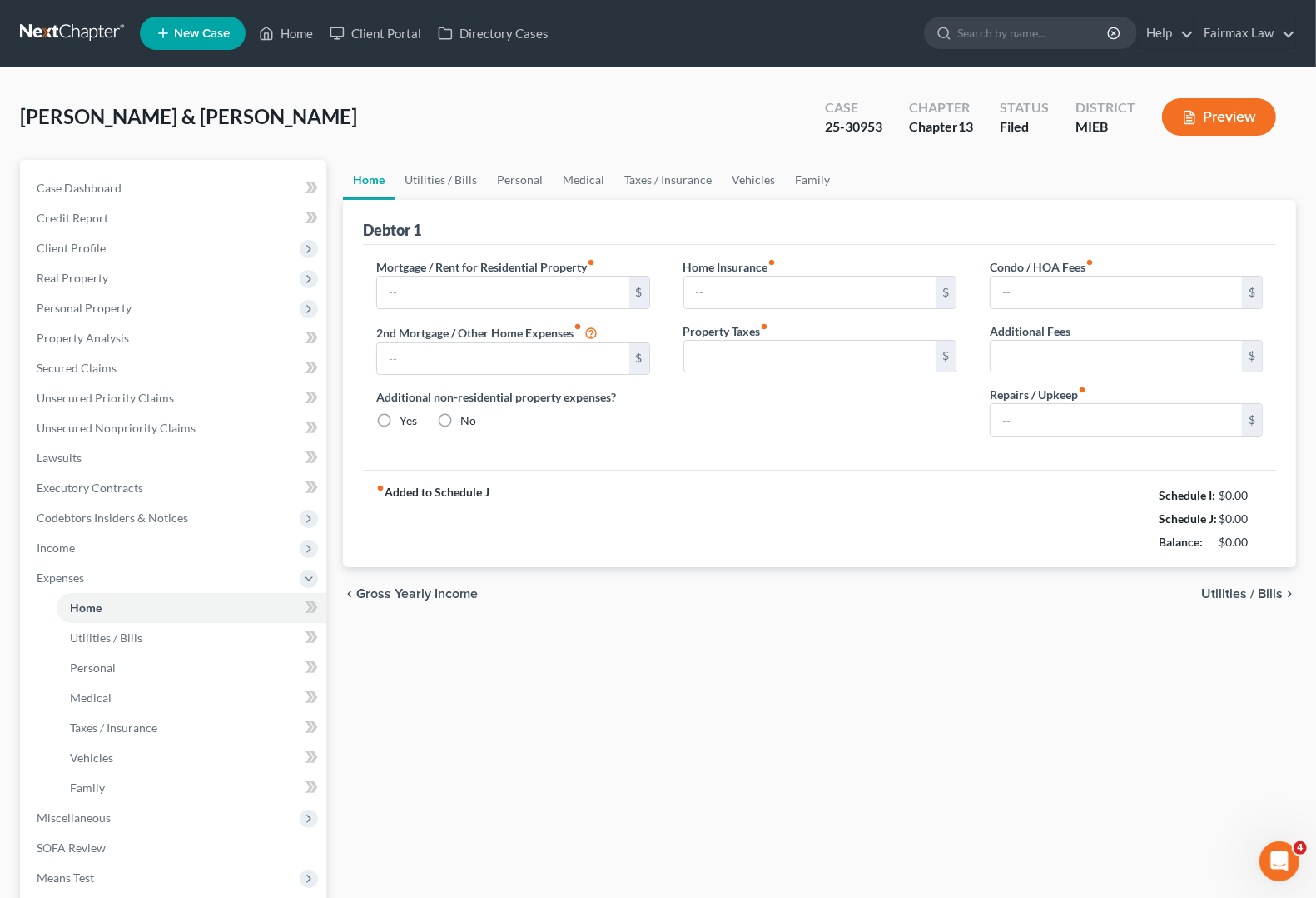
type input "0.00"
type input "100.00"
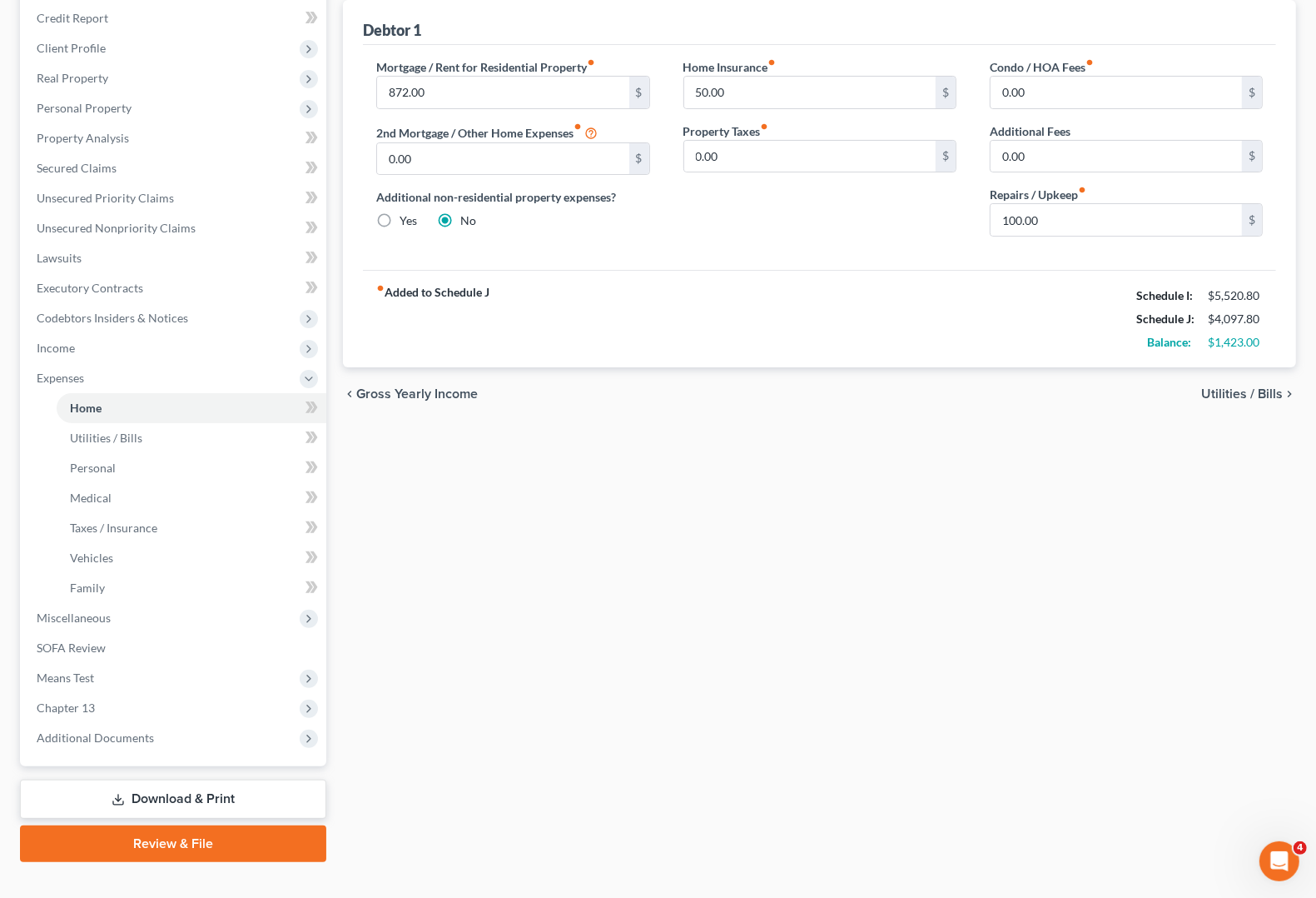
scroll to position [208, 0]
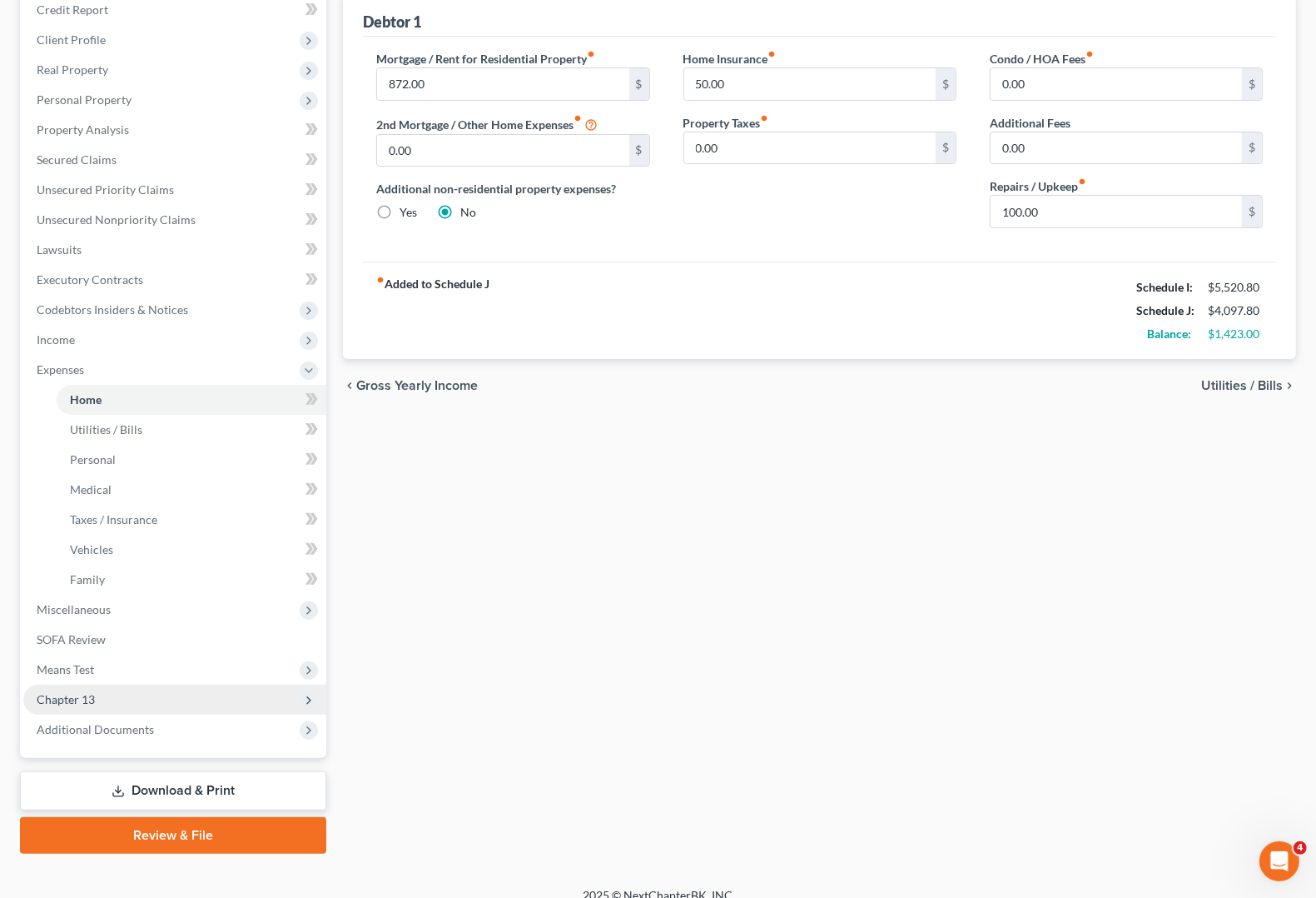
click at [83, 696] on span "Chapter 13" at bounding box center [66, 698] width 58 height 14
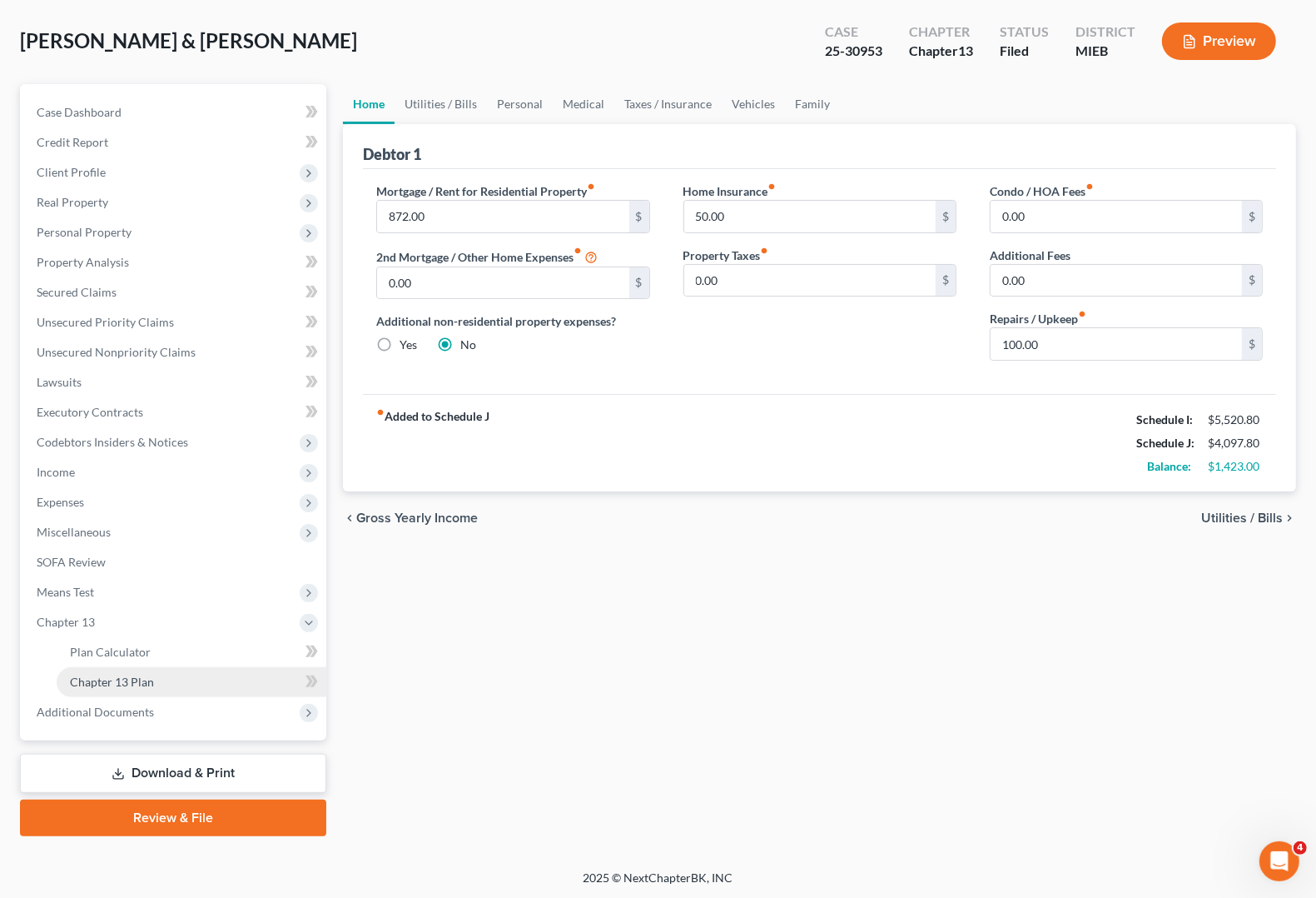
click at [77, 681] on span "Chapter 13 Plan" at bounding box center [112, 681] width 84 height 14
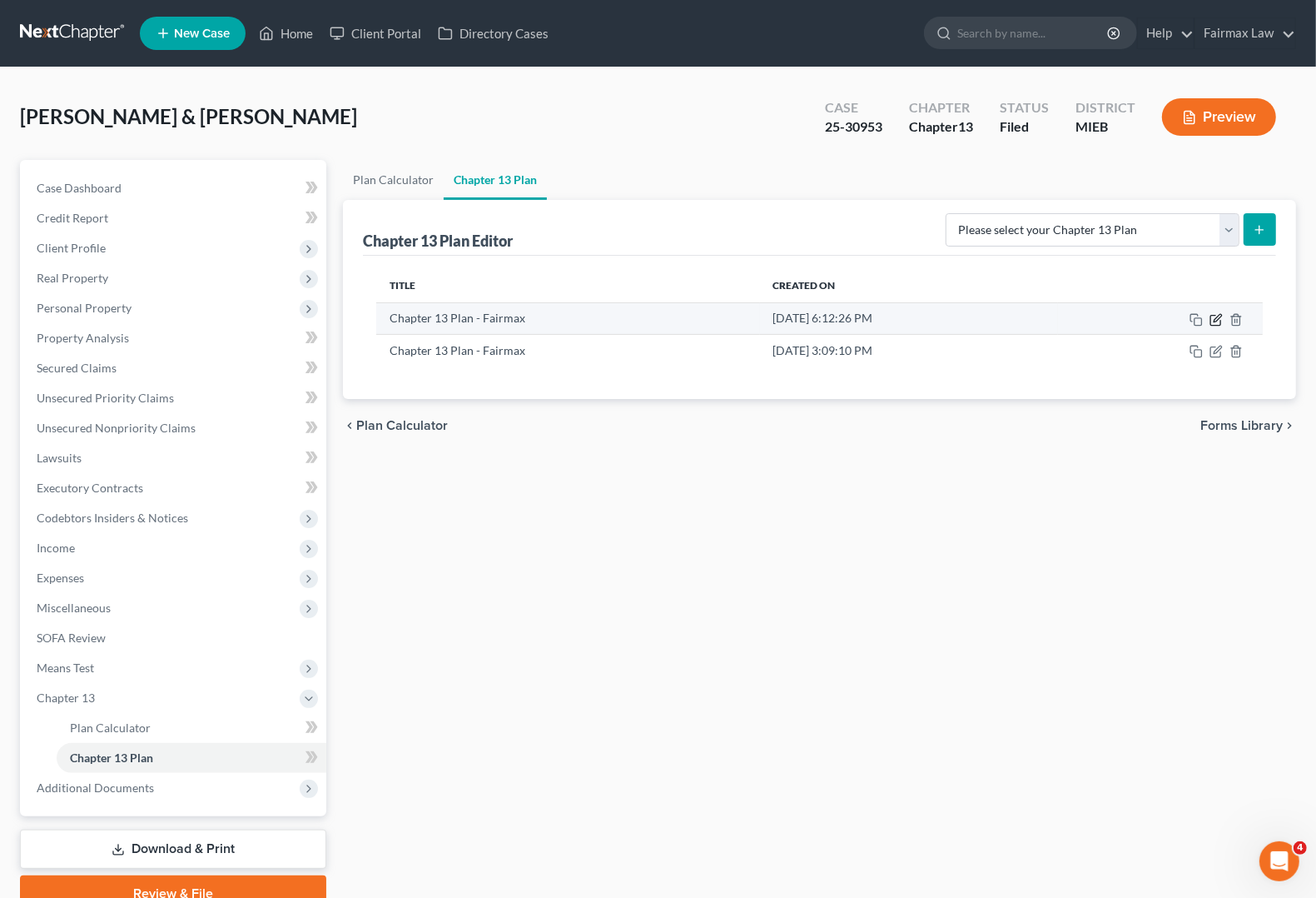
click at [1214, 315] on icon "button" at bounding box center [1215, 320] width 10 height 10
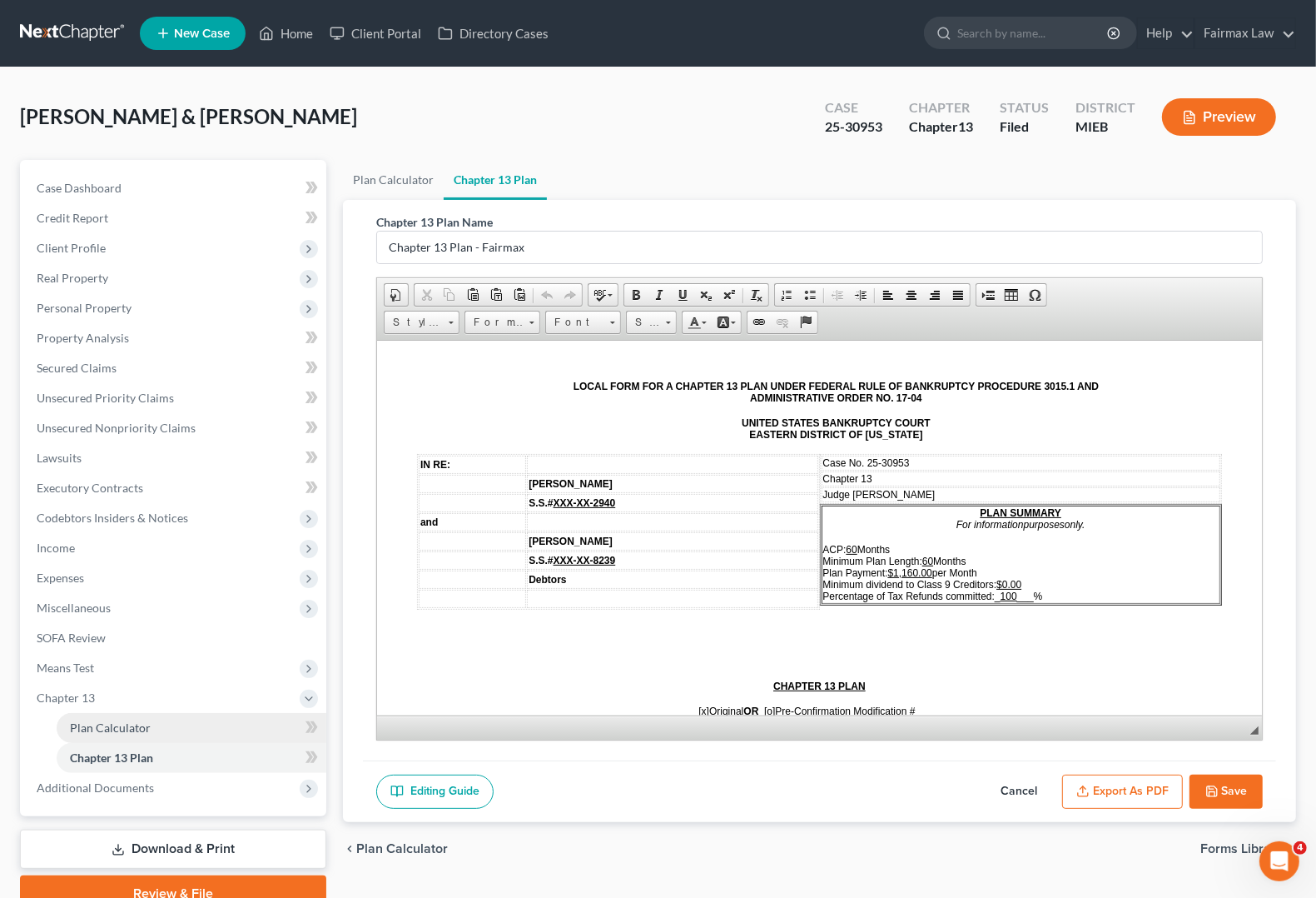
click at [85, 729] on span "Plan Calculator" at bounding box center [111, 726] width 80 height 14
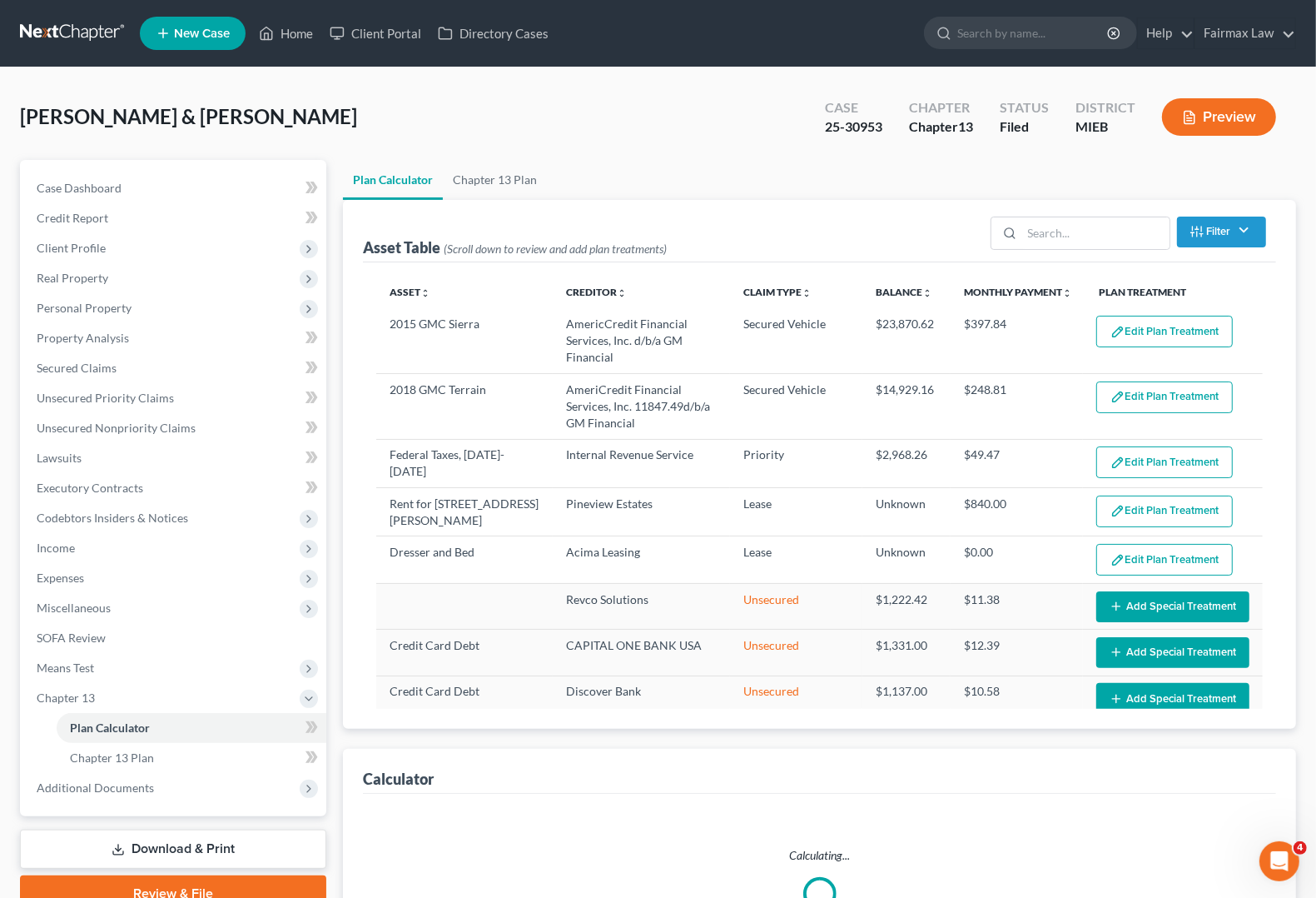
select select "59"
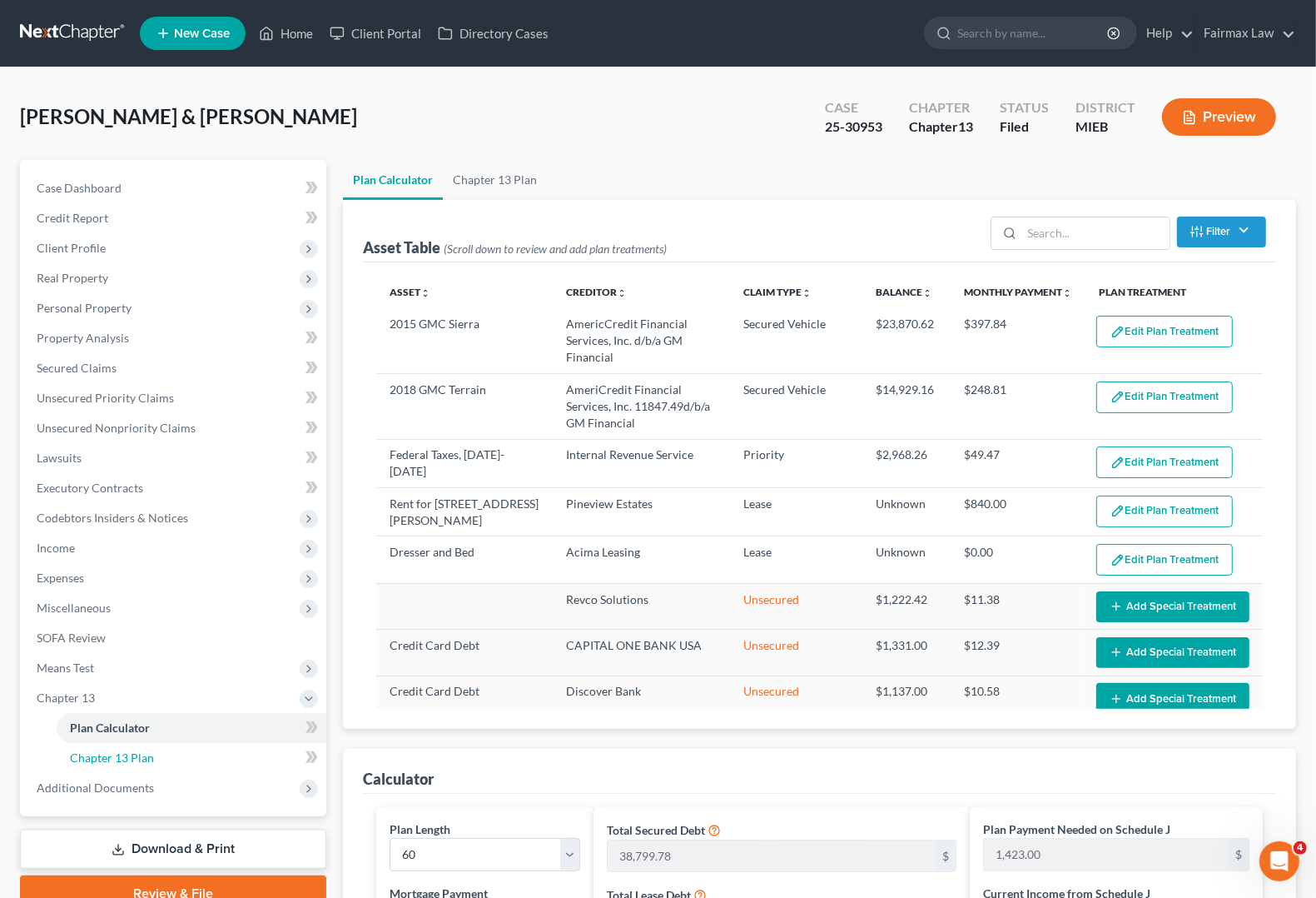
click at [140, 759] on span "Chapter 13 Plan" at bounding box center [112, 756] width 84 height 14
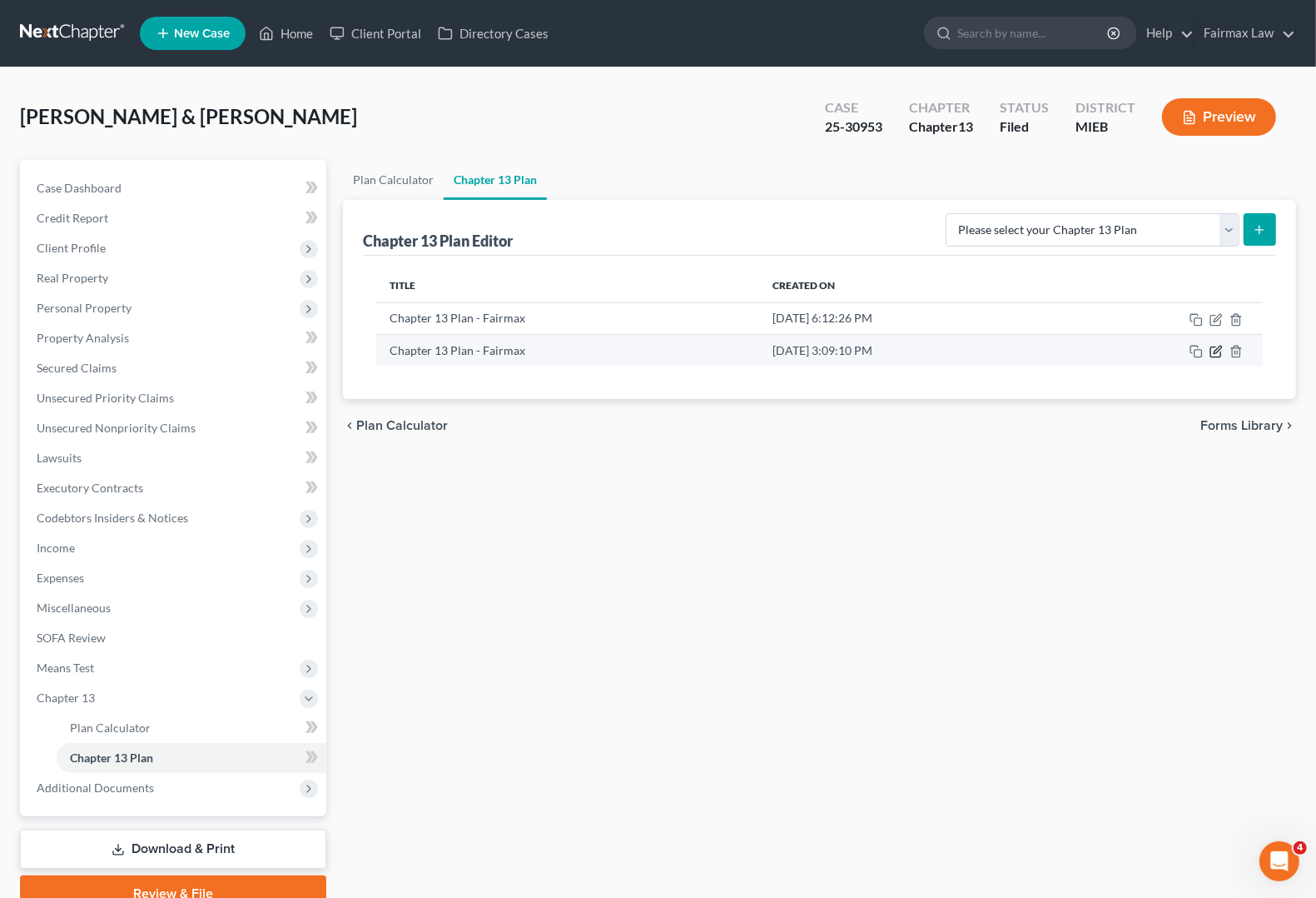
click at [1220, 350] on icon "button" at bounding box center [1217, 349] width 7 height 7
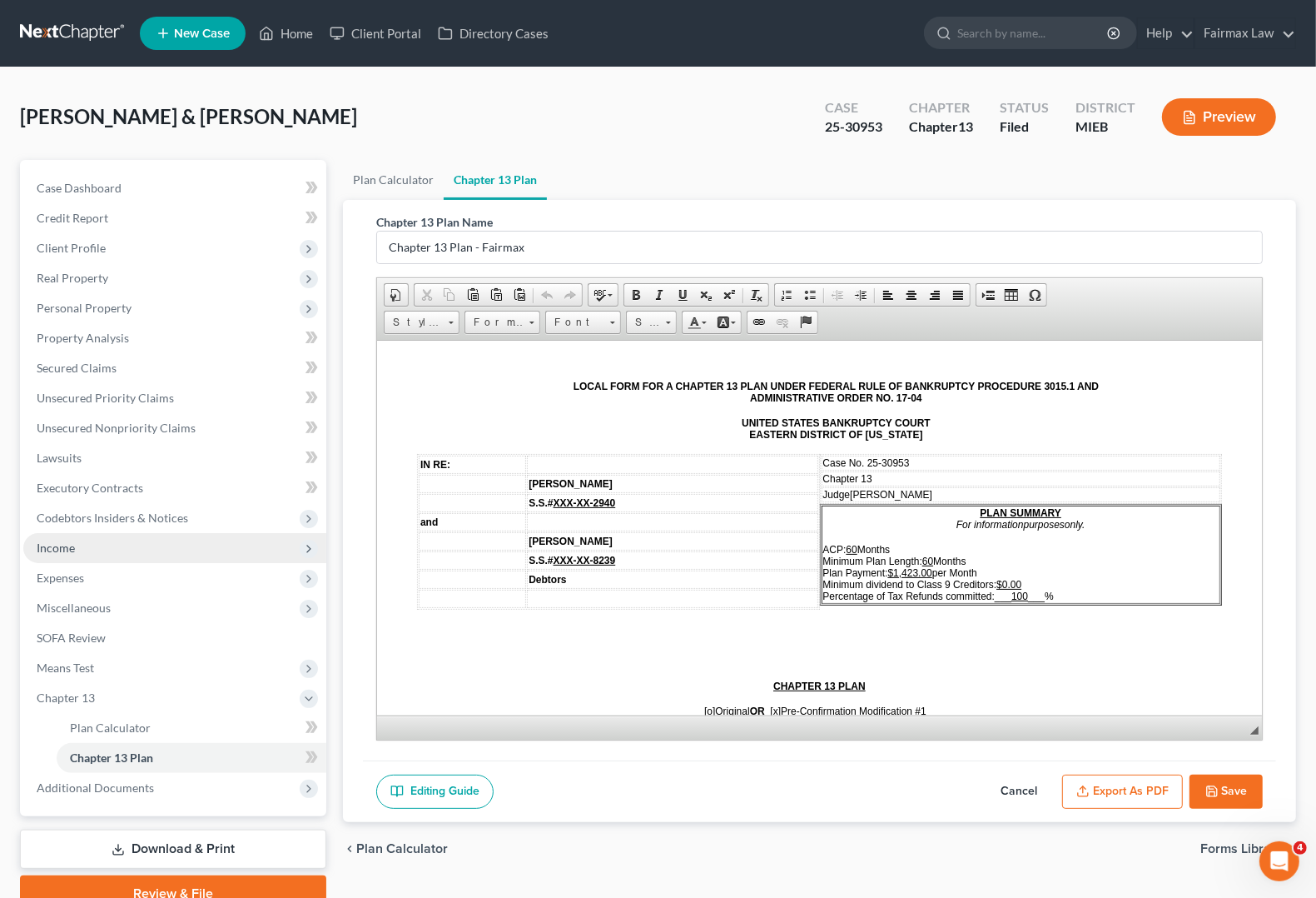
click at [72, 554] on span "Income" at bounding box center [175, 547] width 303 height 30
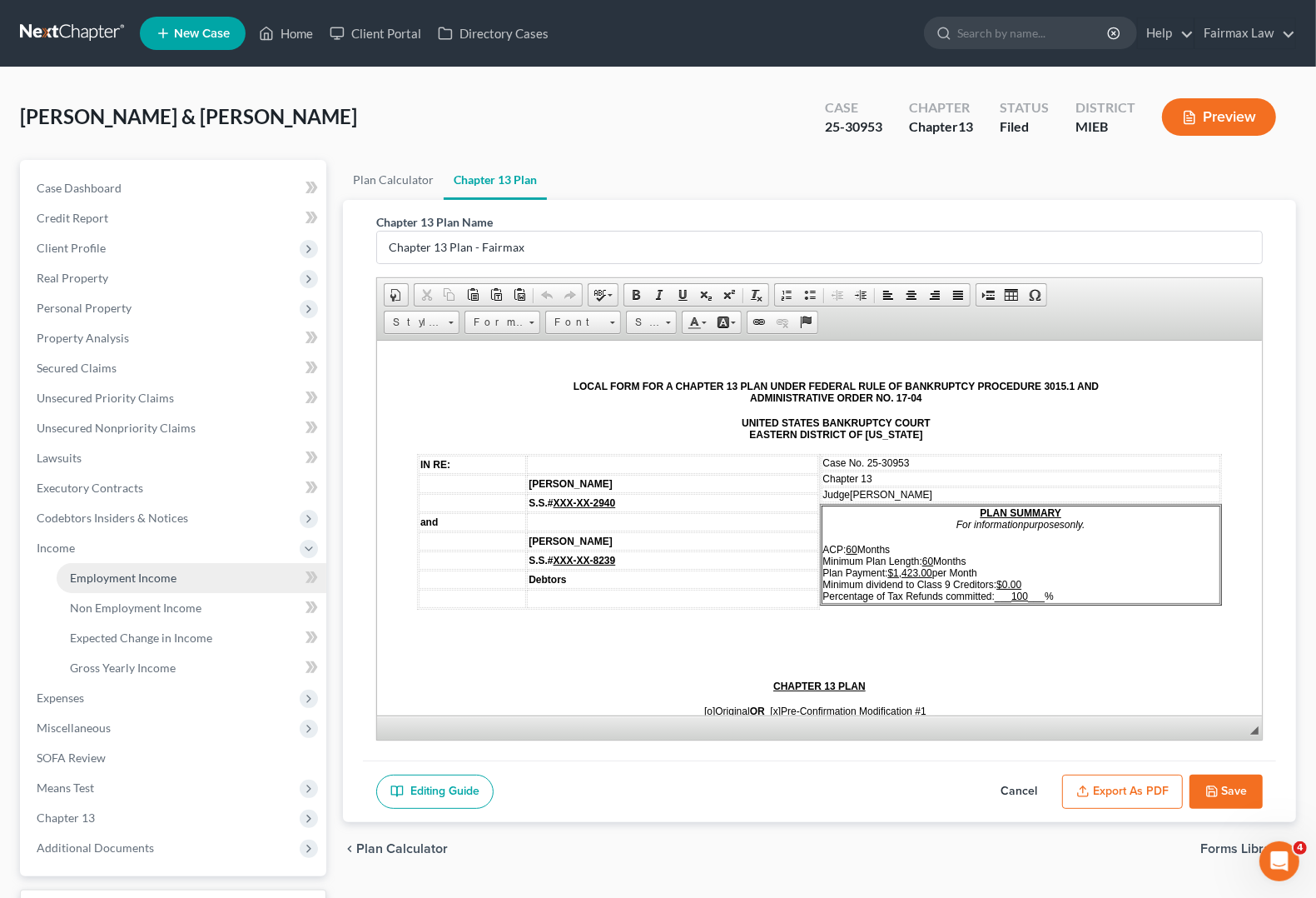
click at [135, 585] on link "Employment Income" at bounding box center [191, 577] width 269 height 30
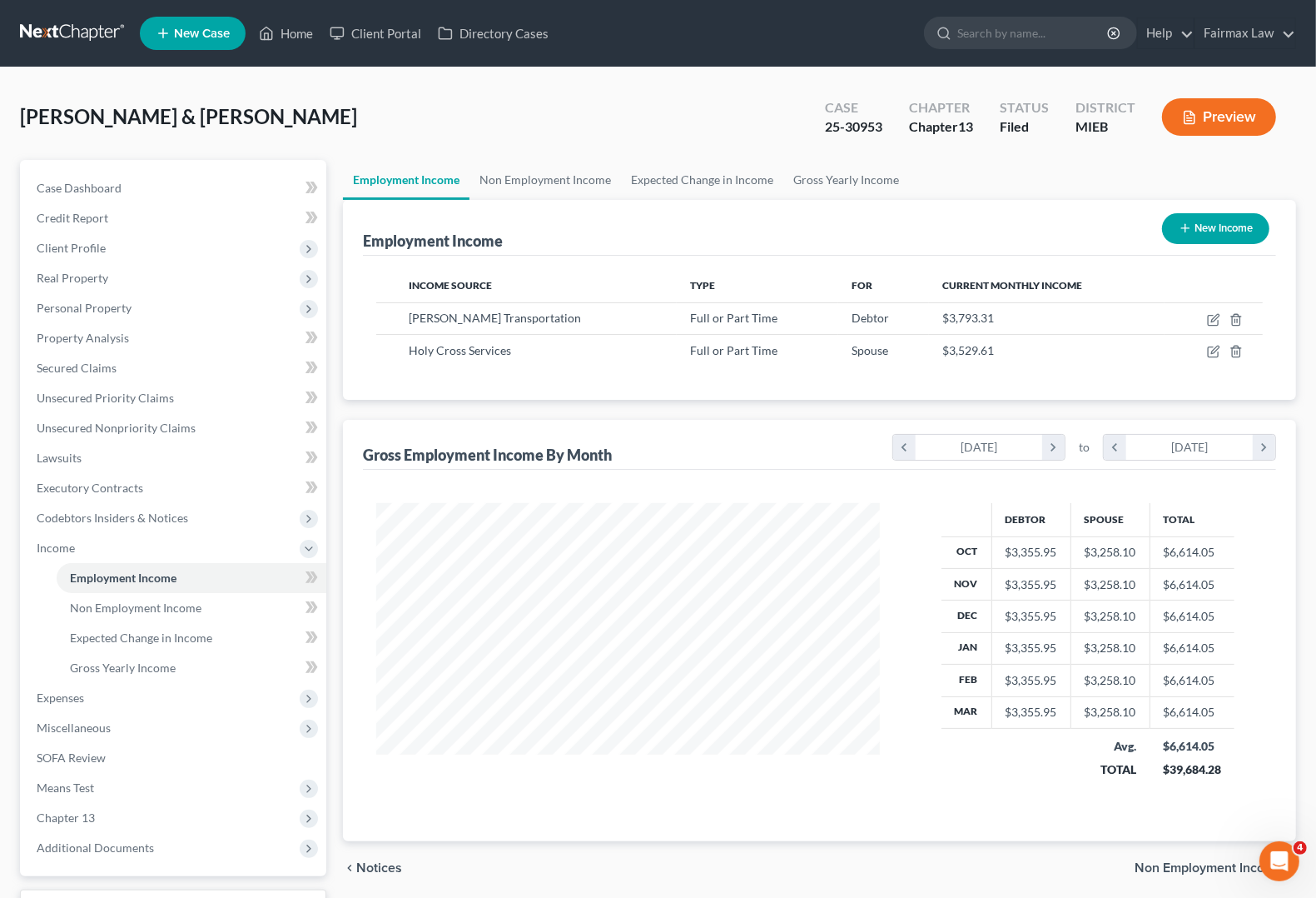
scroll to position [300, 535]
click at [98, 612] on span "Non Employment Income" at bounding box center [136, 607] width 132 height 14
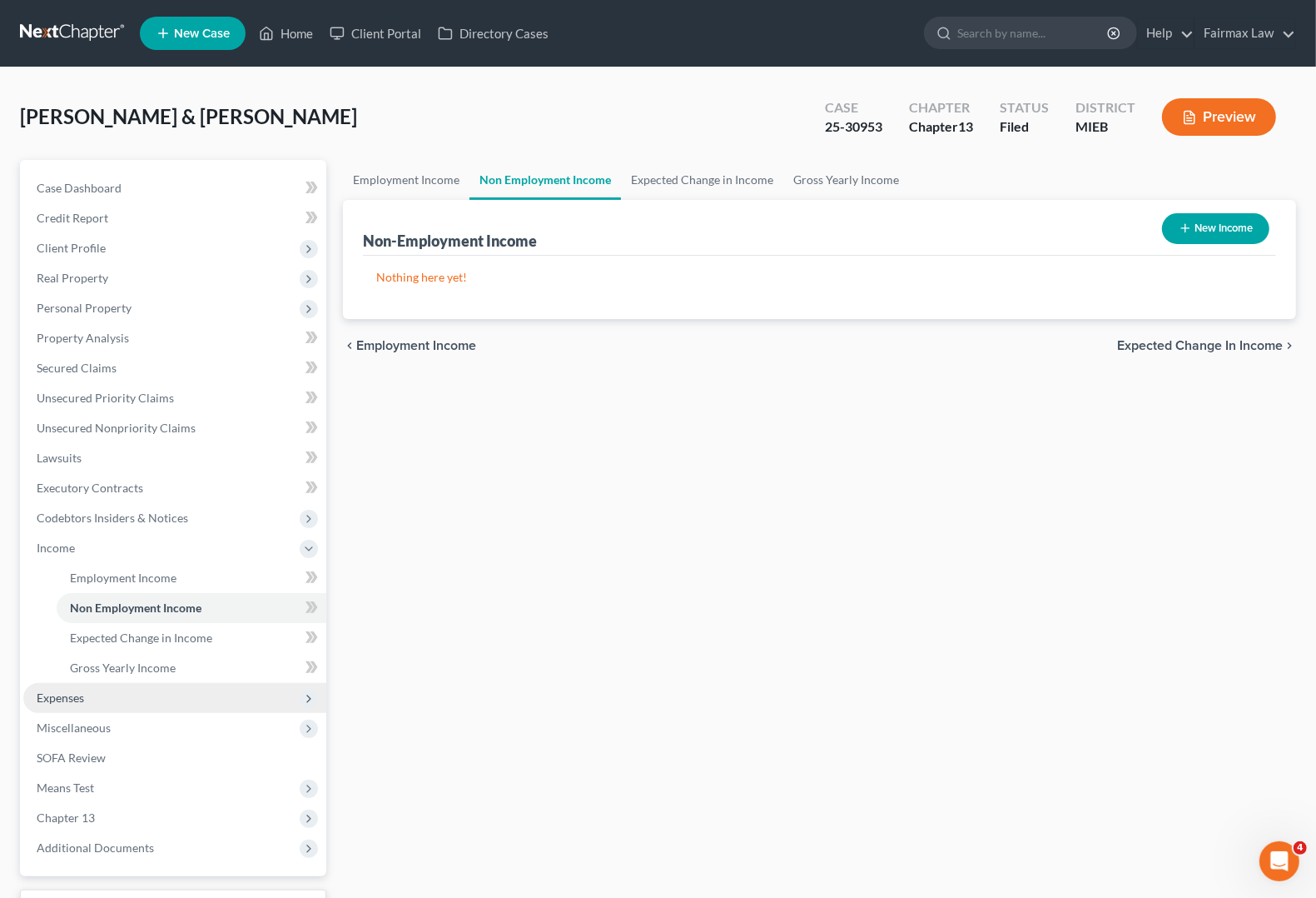
click at [80, 692] on span "Expenses" at bounding box center [60, 697] width 47 height 14
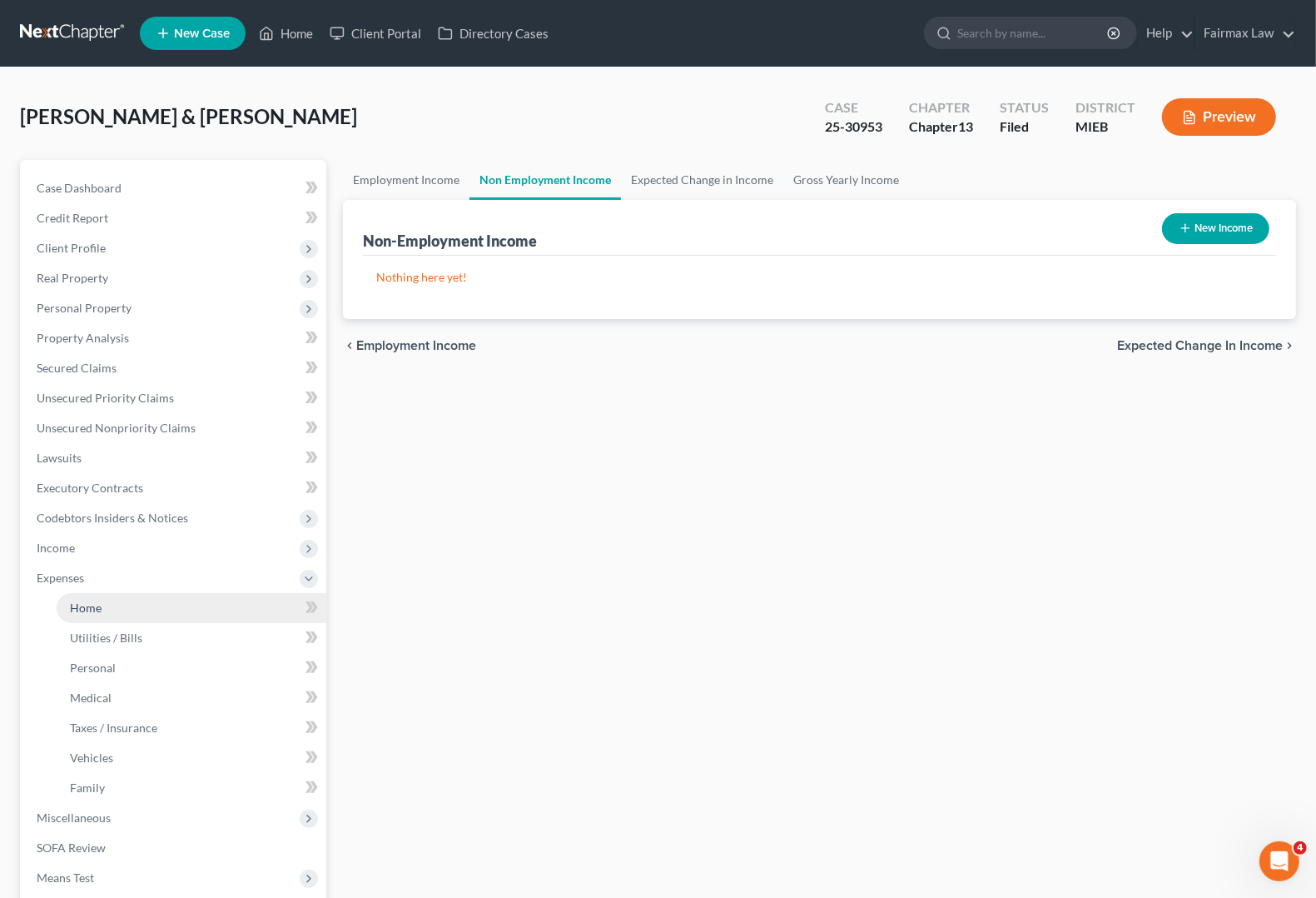
click at [106, 606] on link "Home" at bounding box center [191, 607] width 269 height 30
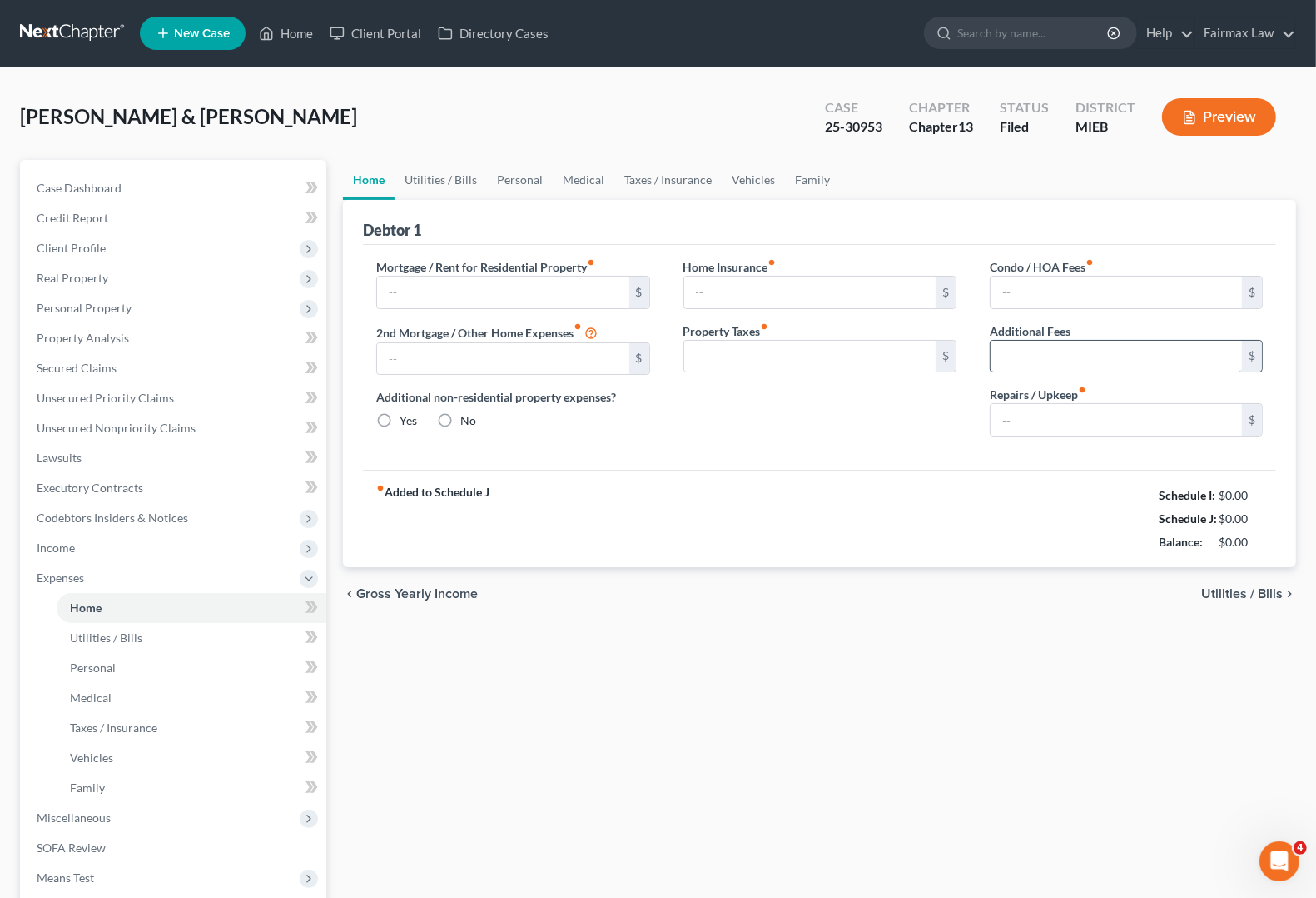
type input "872.00"
type input "0.00"
radio input "true"
type input "50.00"
type input "0.00"
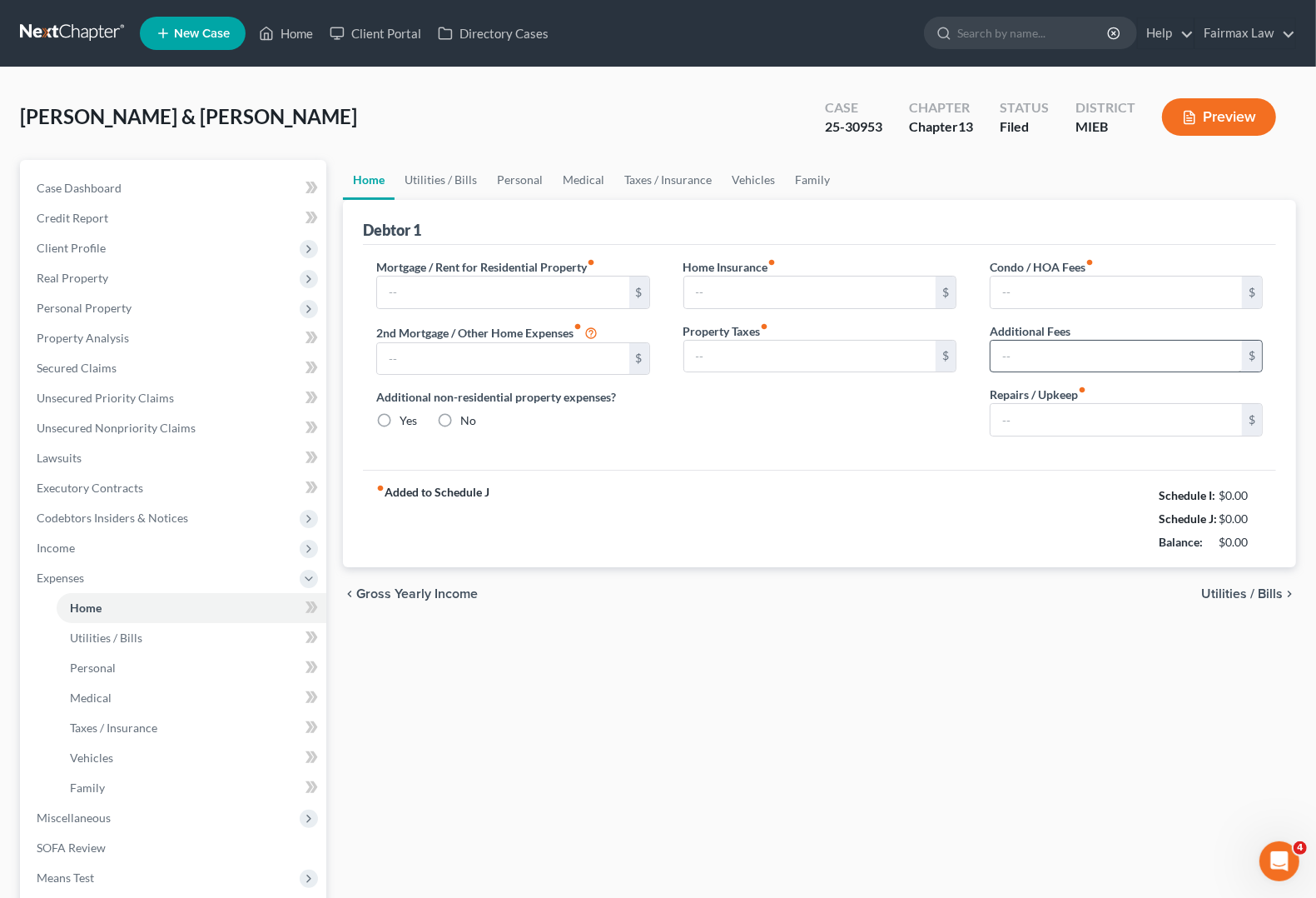
type input "0.00"
type input "100.00"
click at [718, 523] on div "fiber_manual_record Added to Schedule J Schedule I: $5,520.80 Schedule J: $4,09…" at bounding box center [819, 518] width 913 height 98
click at [1234, 593] on span "Utilities / Bills" at bounding box center [1241, 594] width 81 height 14
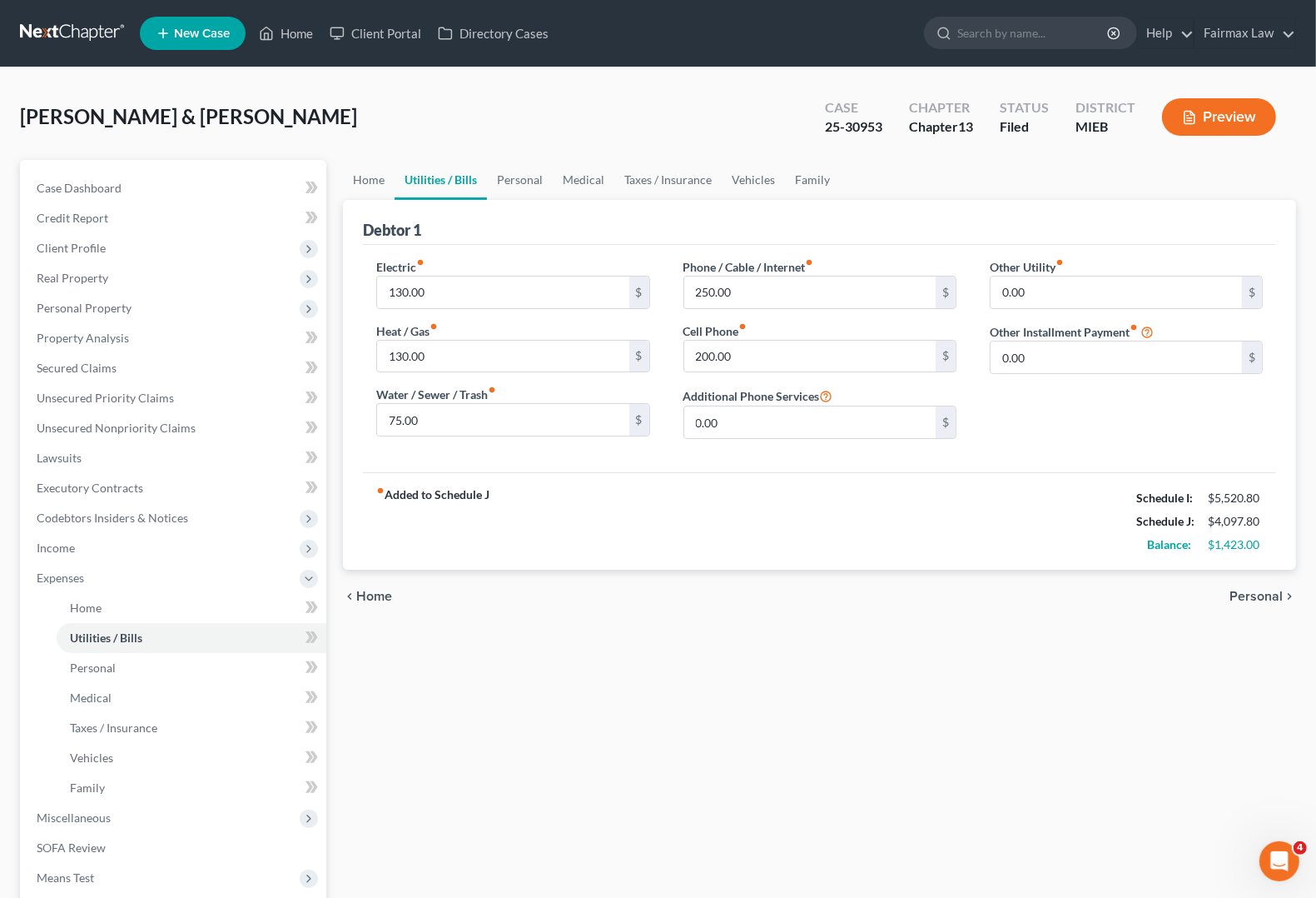
click at [1248, 599] on span "Personal" at bounding box center [1256, 596] width 53 height 14
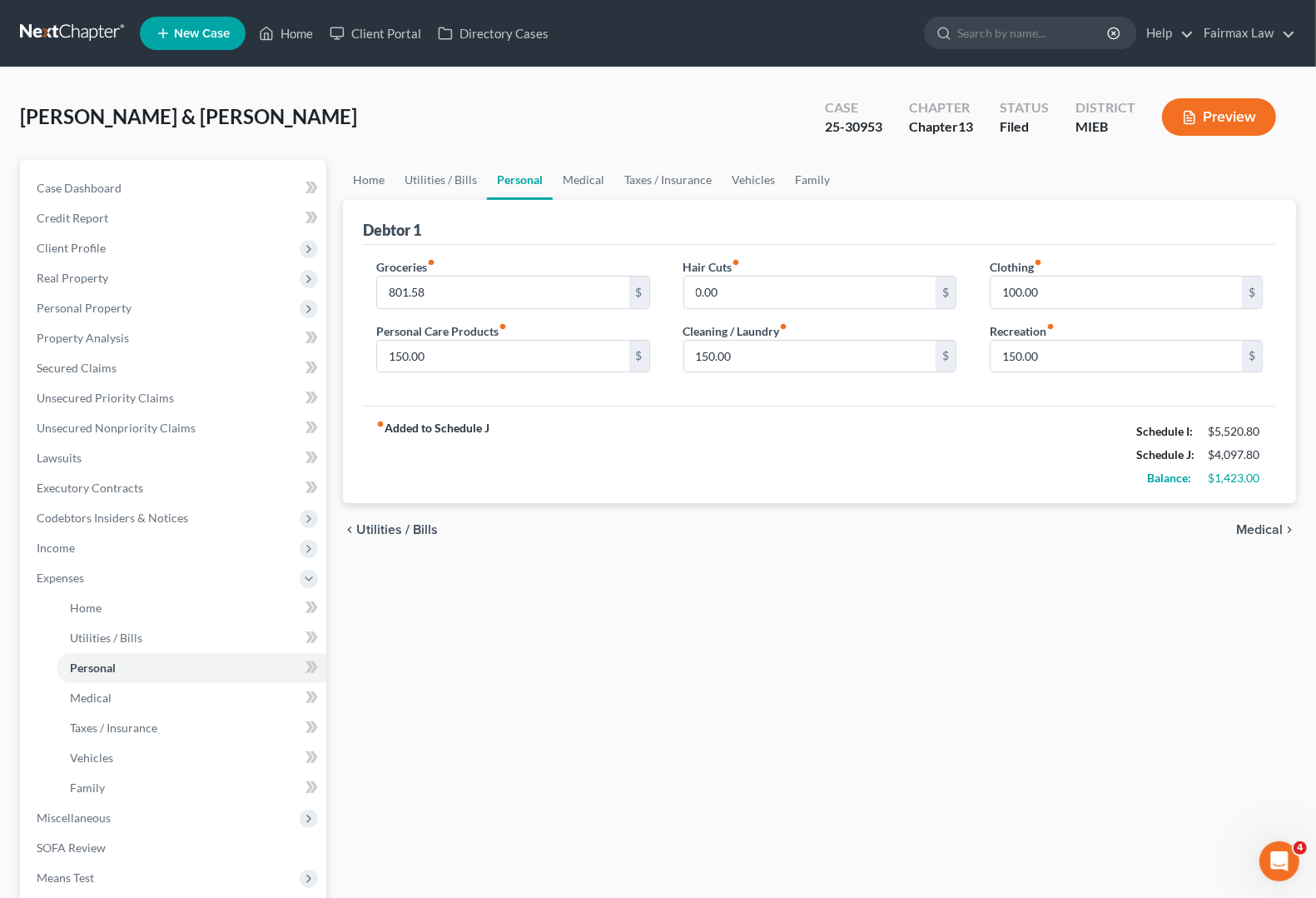
click at [1261, 530] on span "Medical" at bounding box center [1259, 529] width 47 height 14
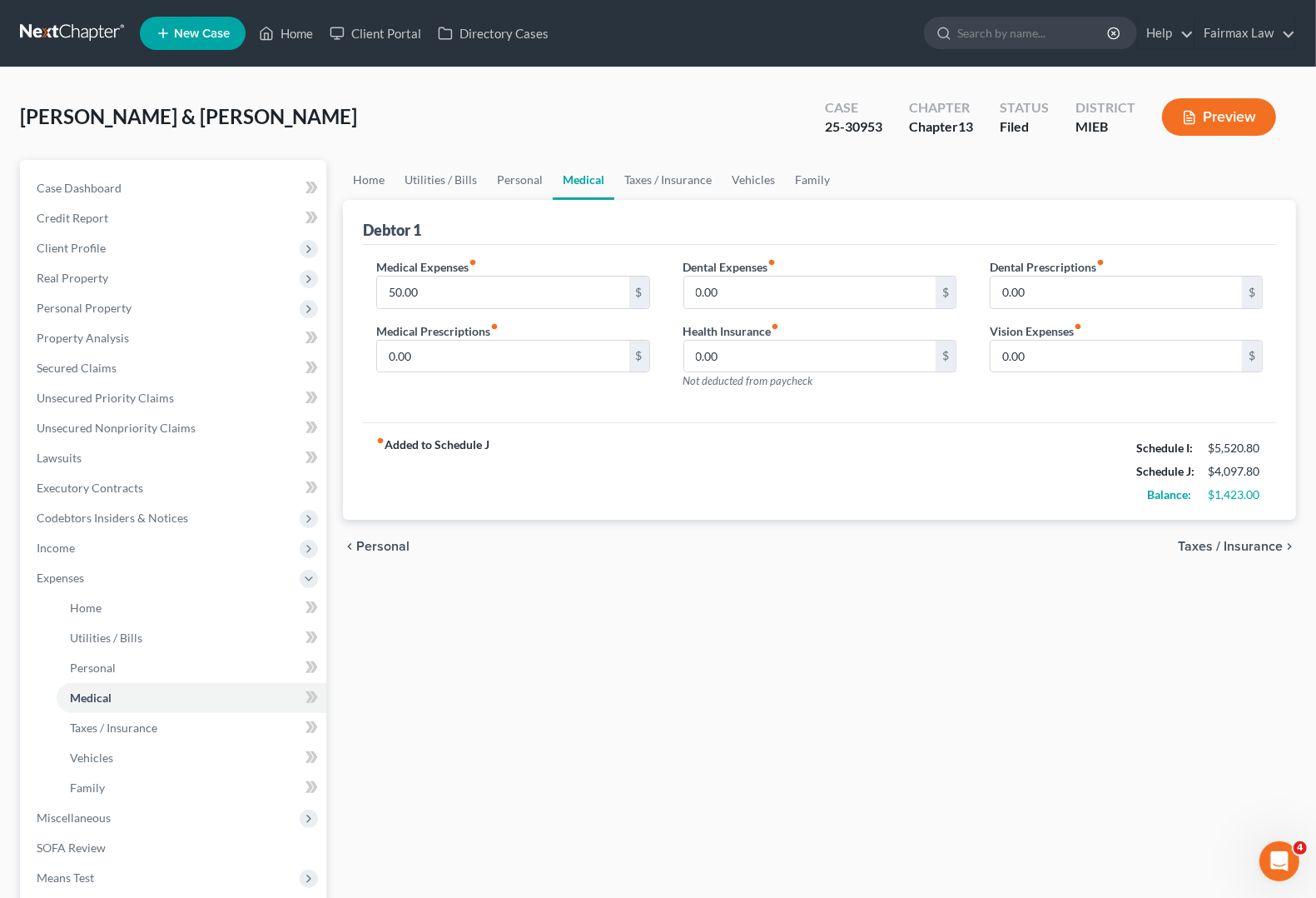
click at [1253, 542] on span "Taxes / Insurance" at bounding box center [1230, 546] width 105 height 14
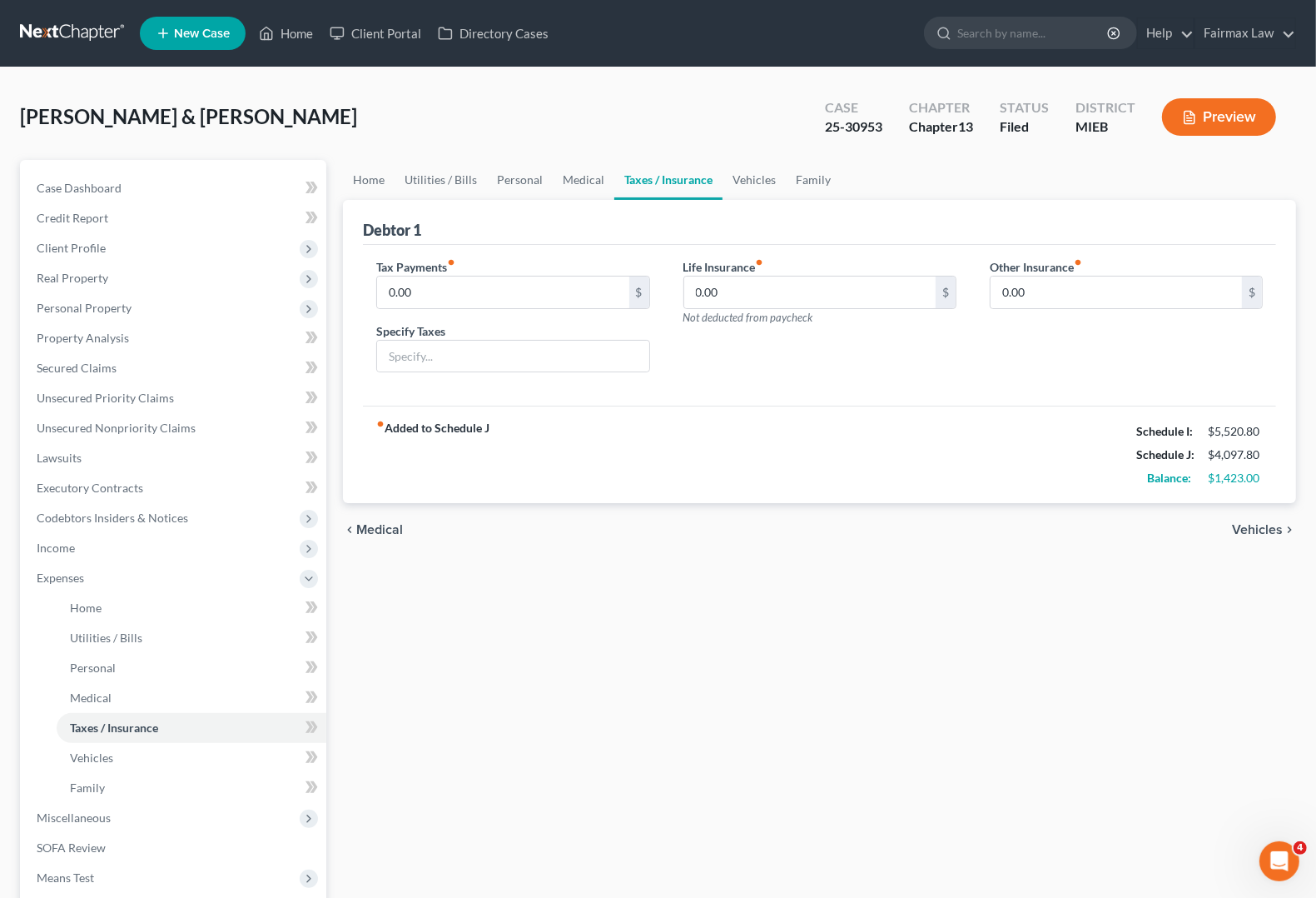
click at [1243, 524] on span "Vehicles" at bounding box center [1258, 529] width 51 height 14
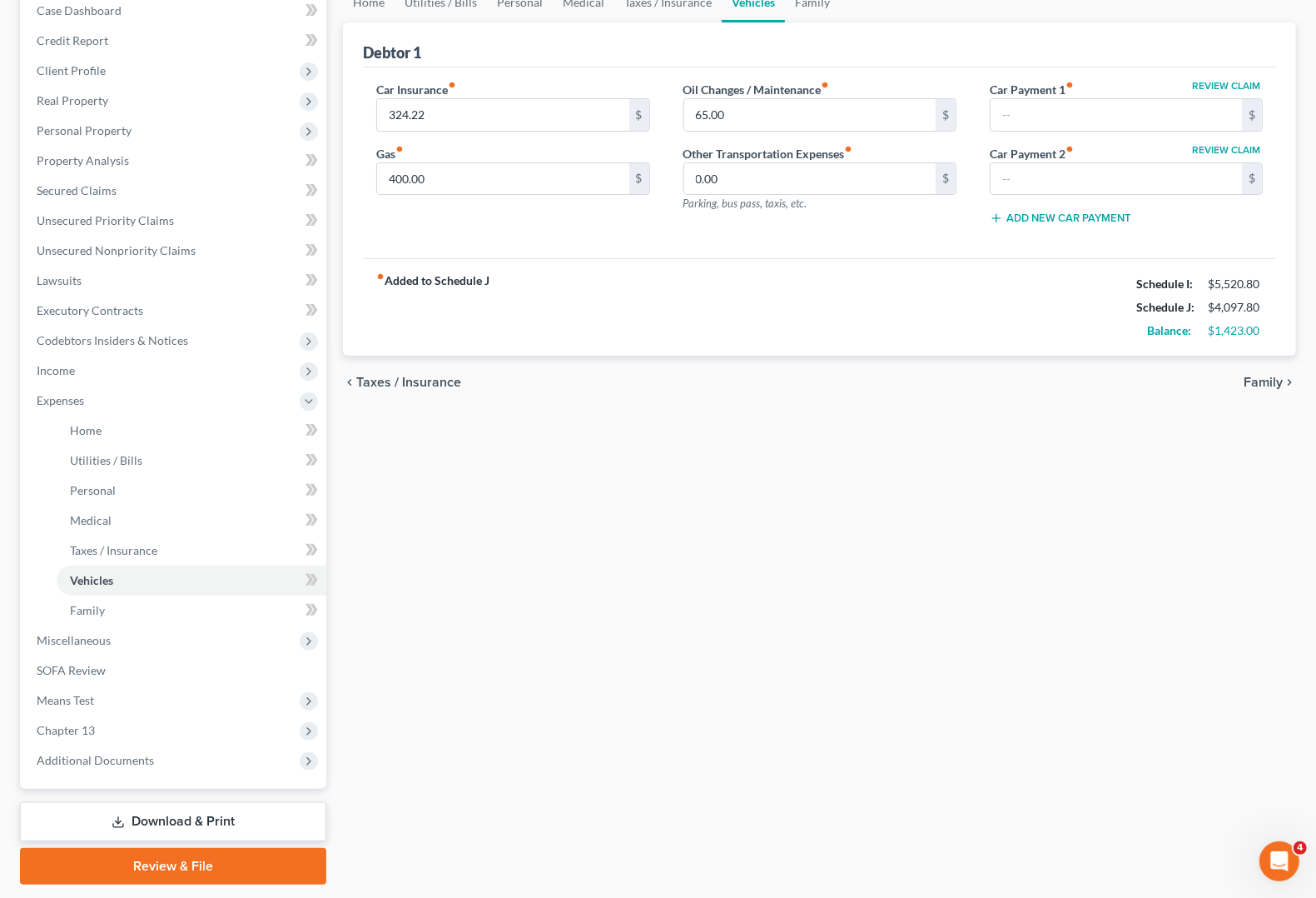
scroll to position [226, 0]
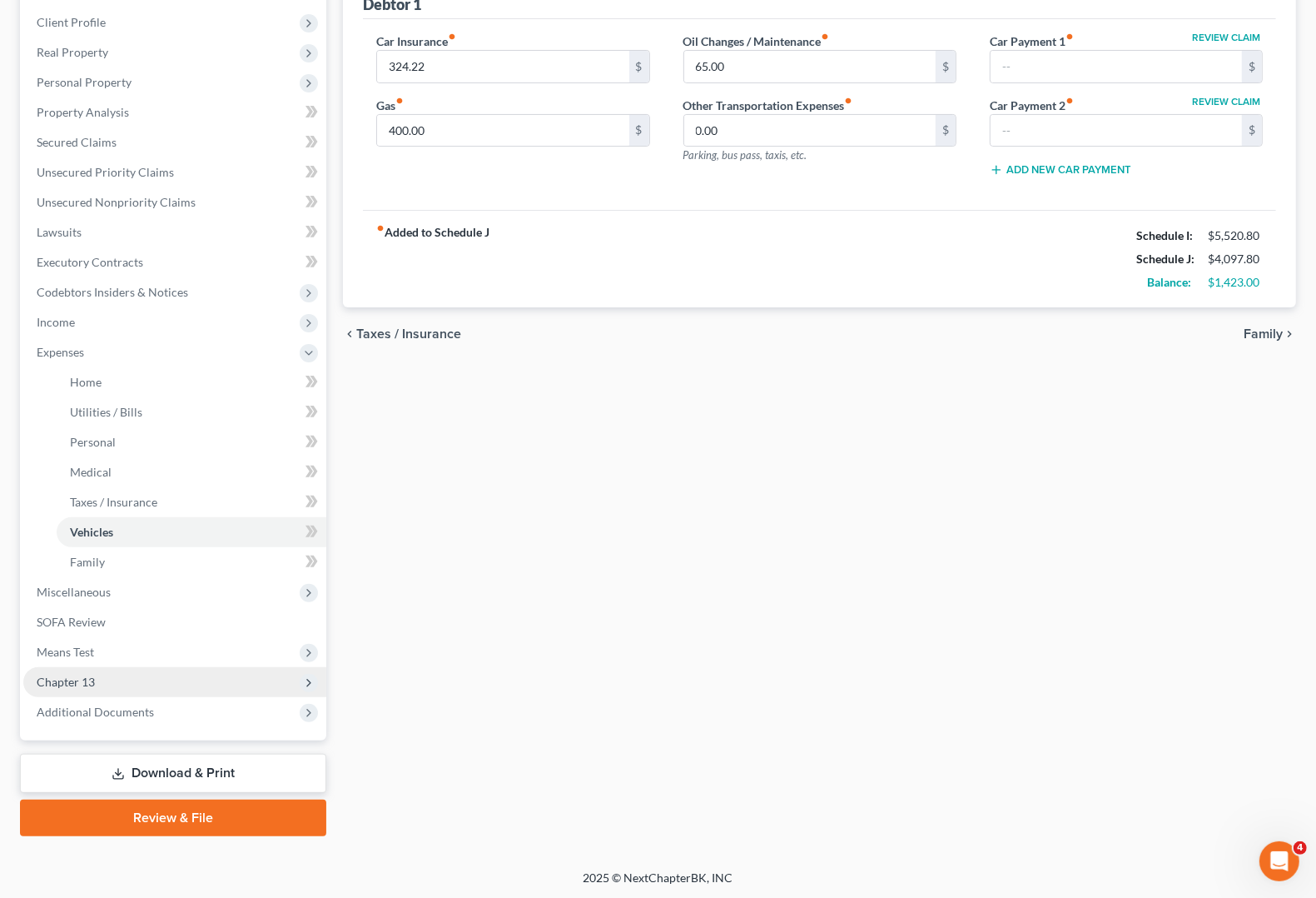
click at [51, 688] on span "Chapter 13" at bounding box center [175, 681] width 303 height 30
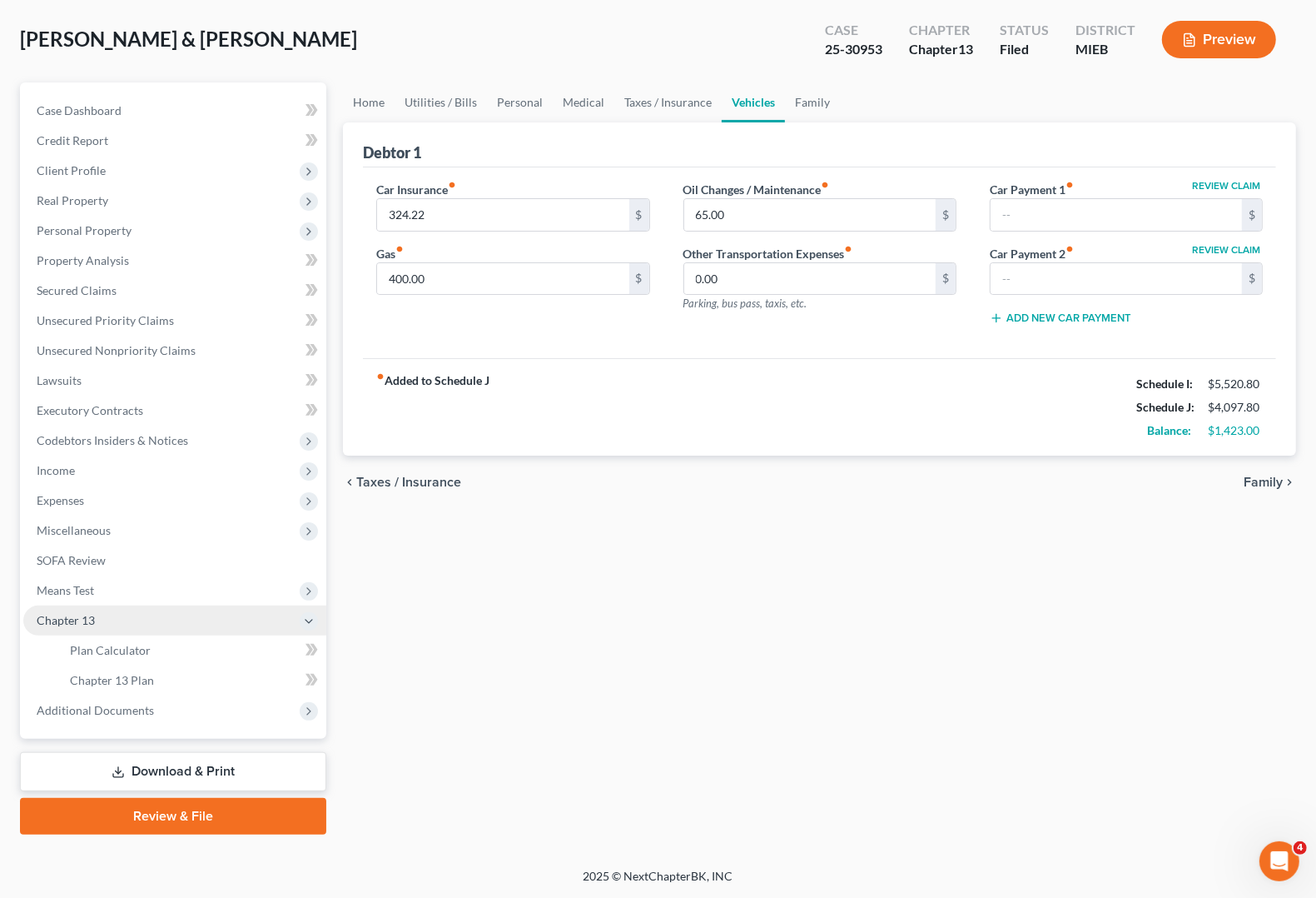
scroll to position [76, 0]
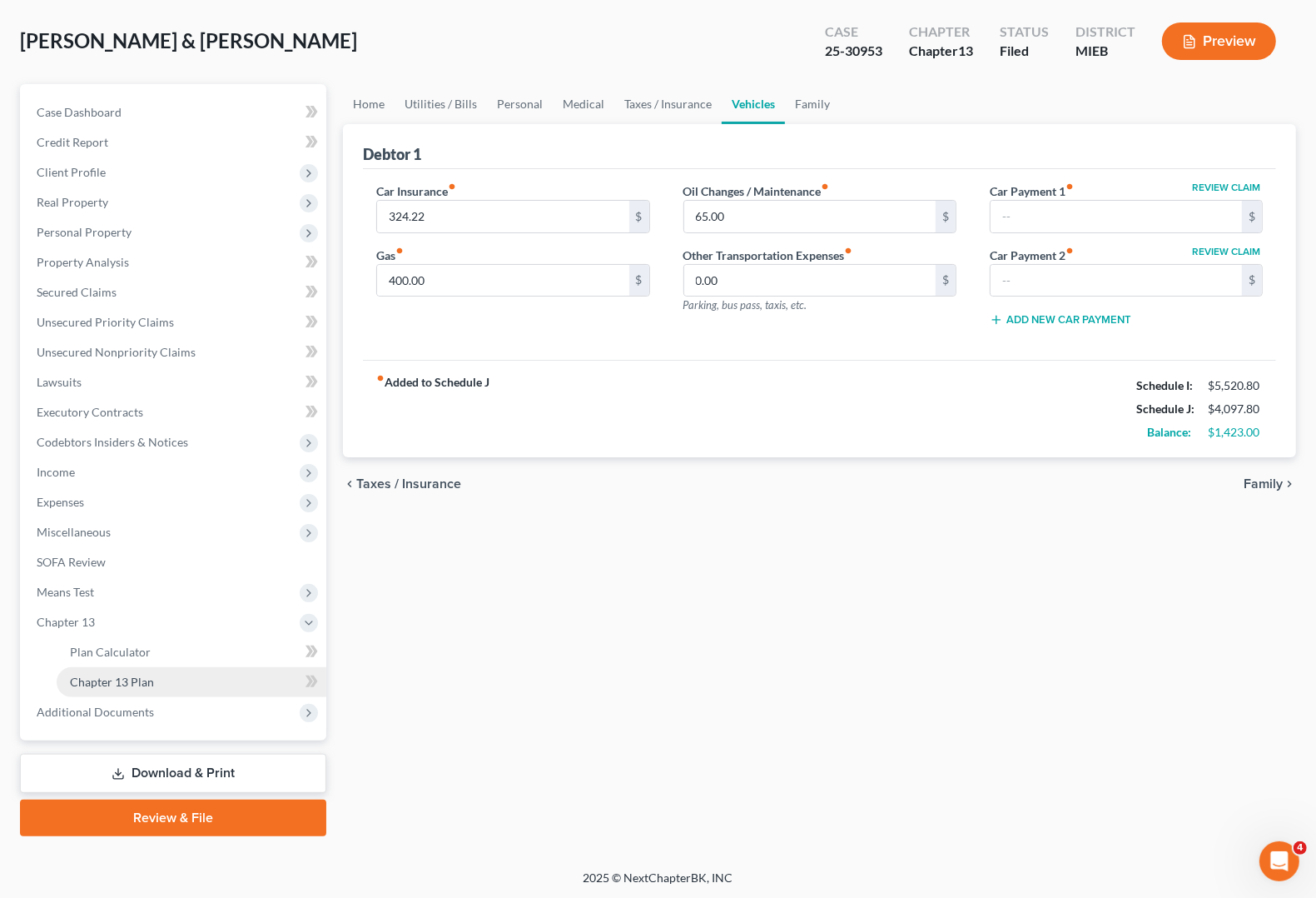
click at [88, 682] on span "Chapter 13 Plan" at bounding box center [112, 681] width 84 height 14
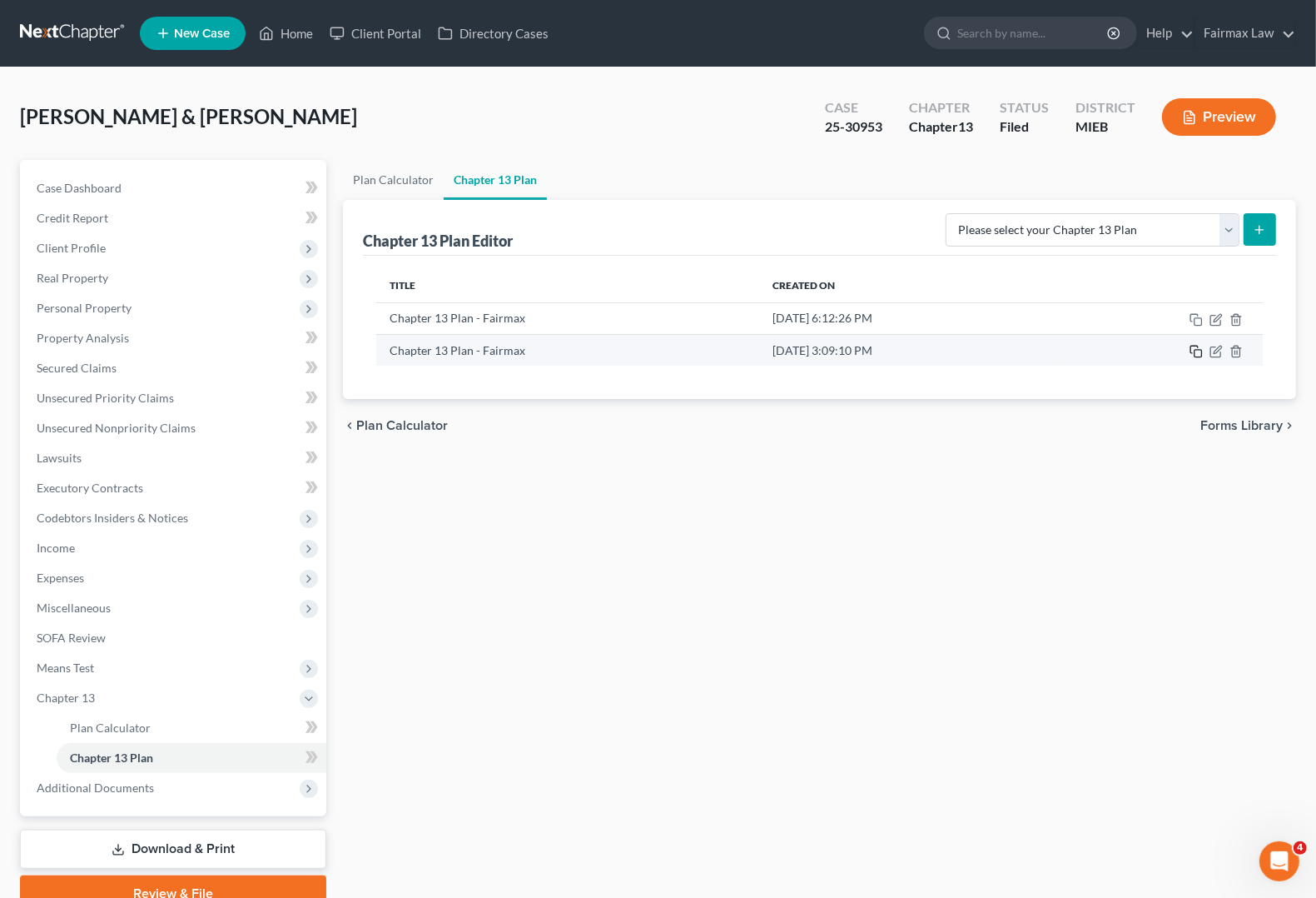
click at [1195, 354] on icon "button" at bounding box center [1196, 351] width 14 height 14
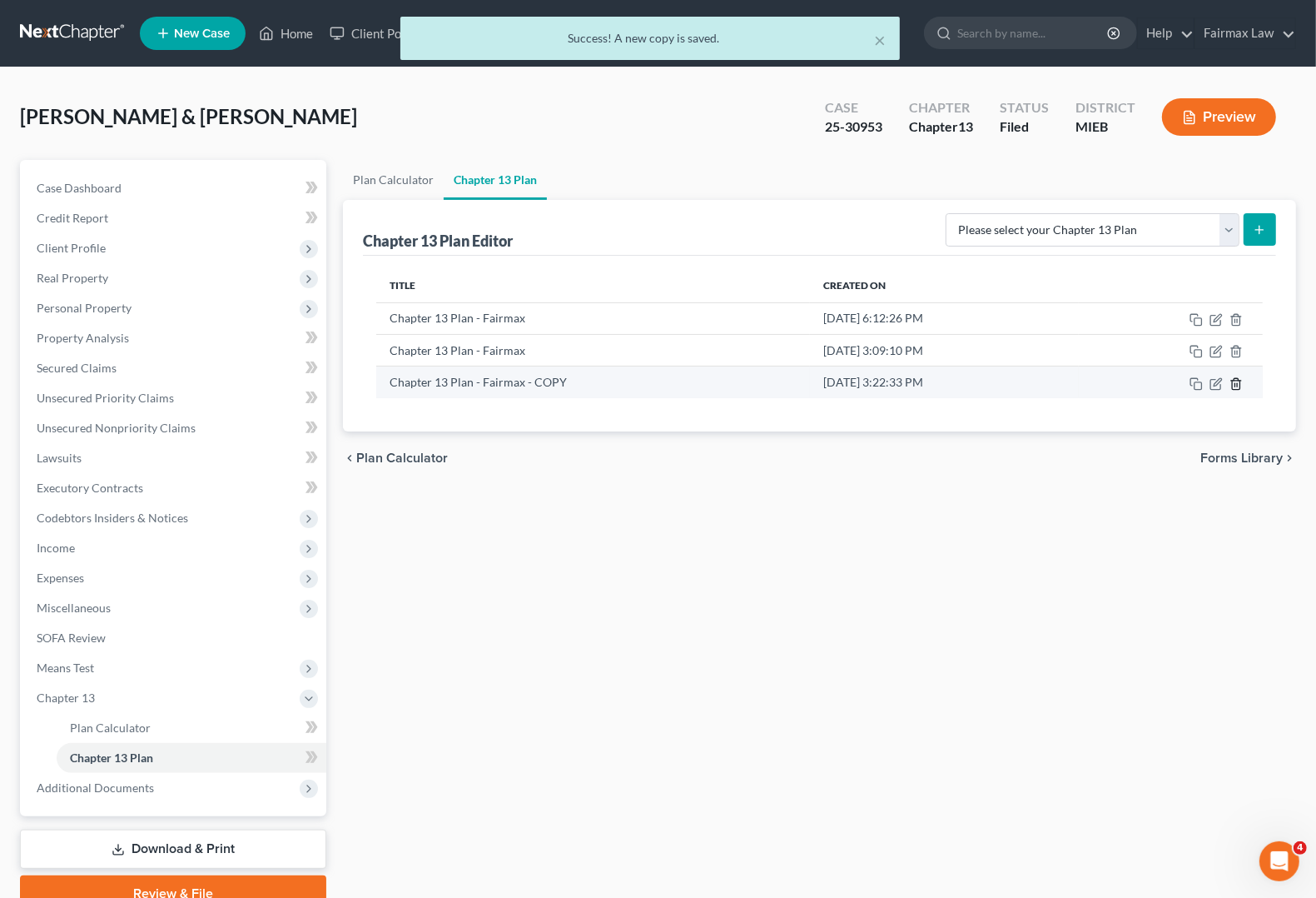
click at [1236, 385] on line "button" at bounding box center [1236, 385] width 0 height 4
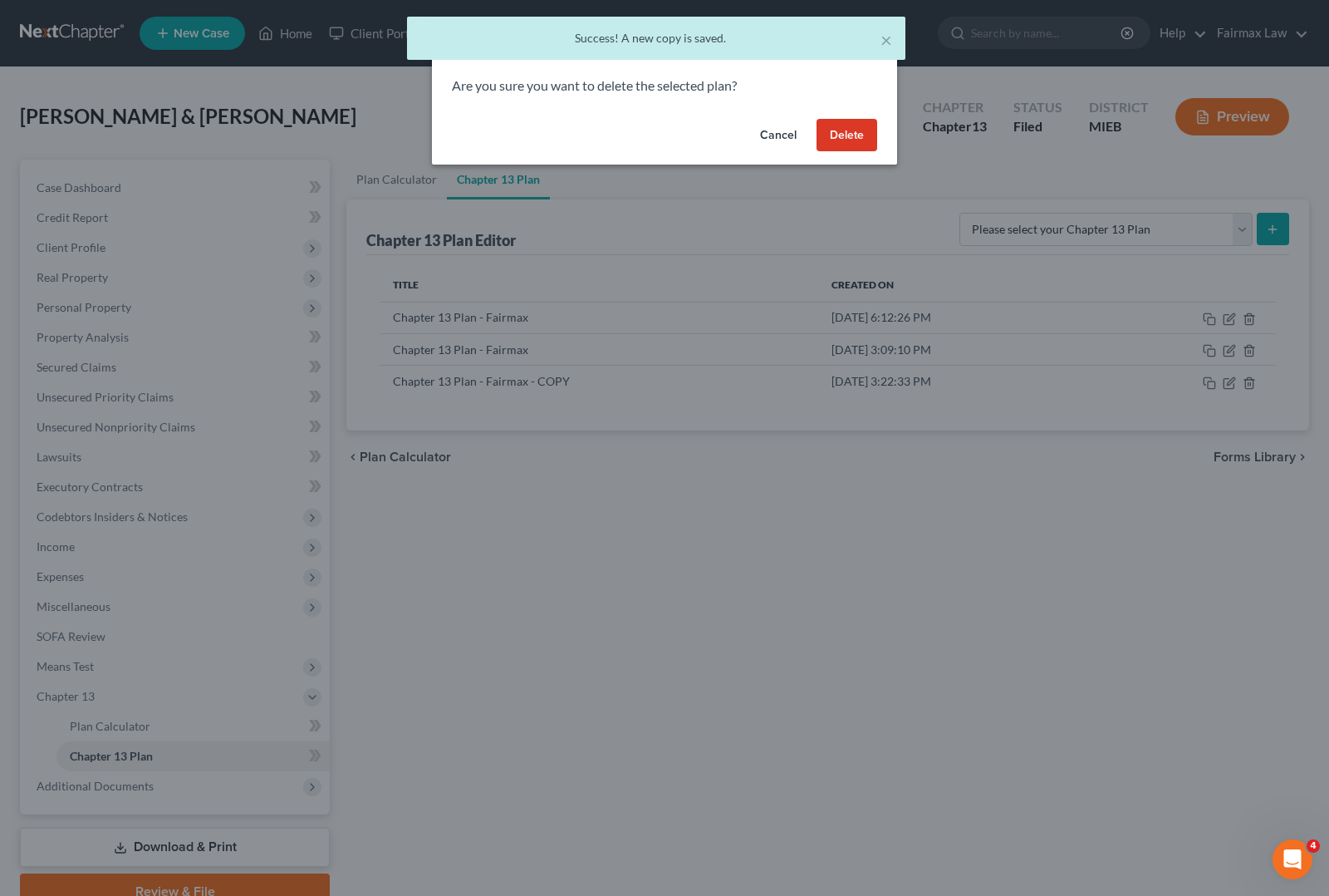
click at [866, 141] on button "Delete" at bounding box center [847, 135] width 61 height 33
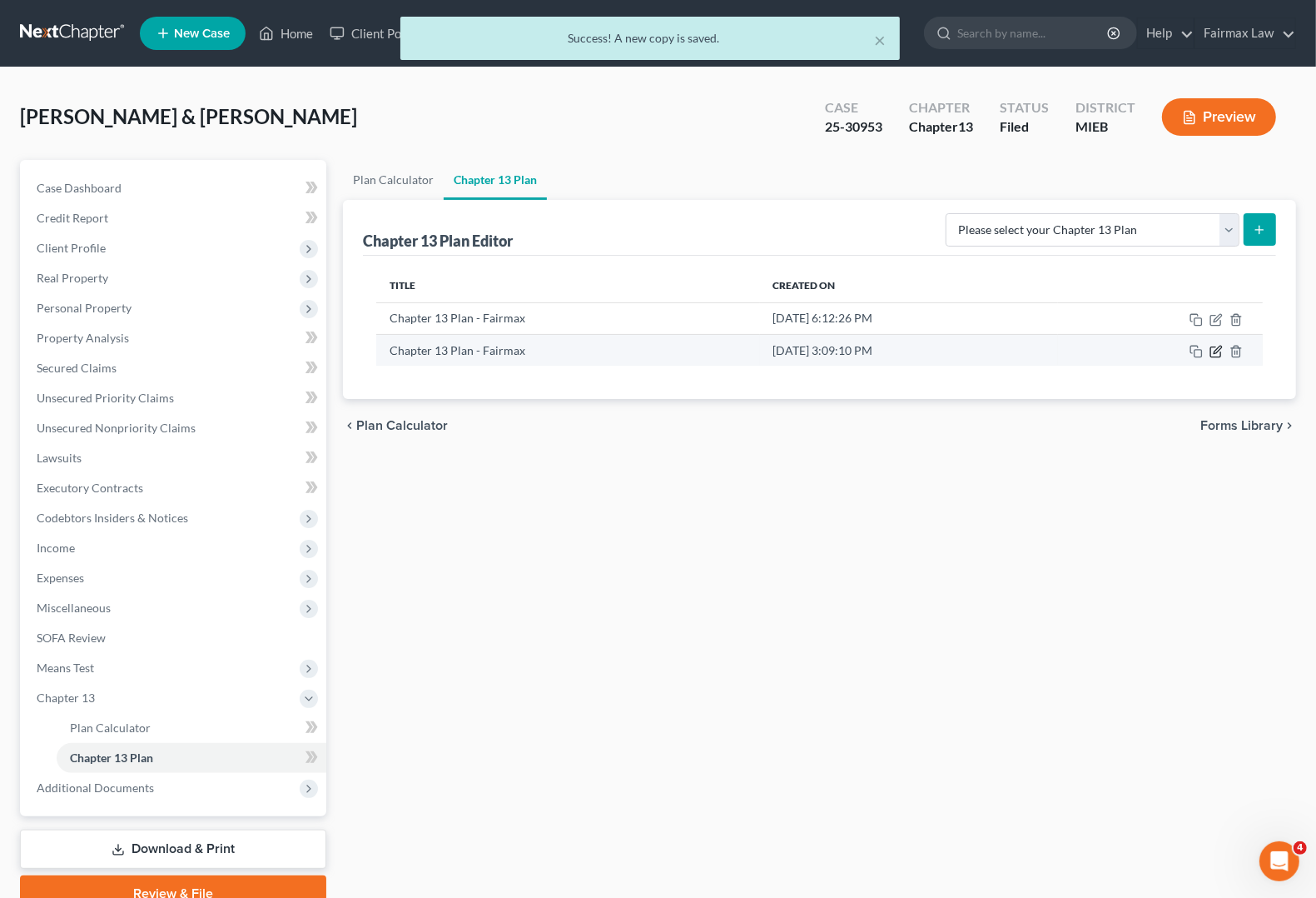
click at [1218, 351] on icon "button" at bounding box center [1217, 349] width 7 height 7
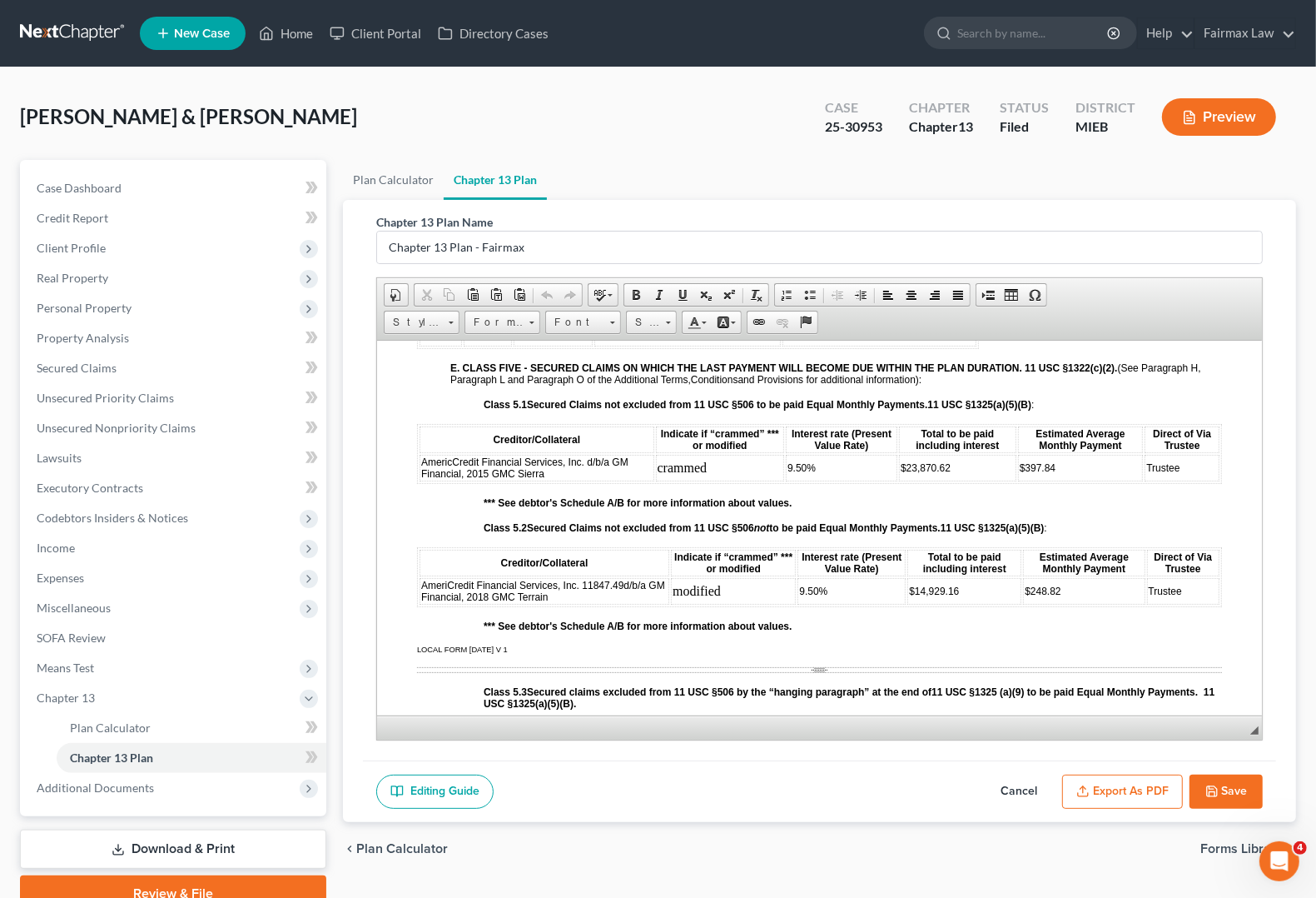
scroll to position [2706, 0]
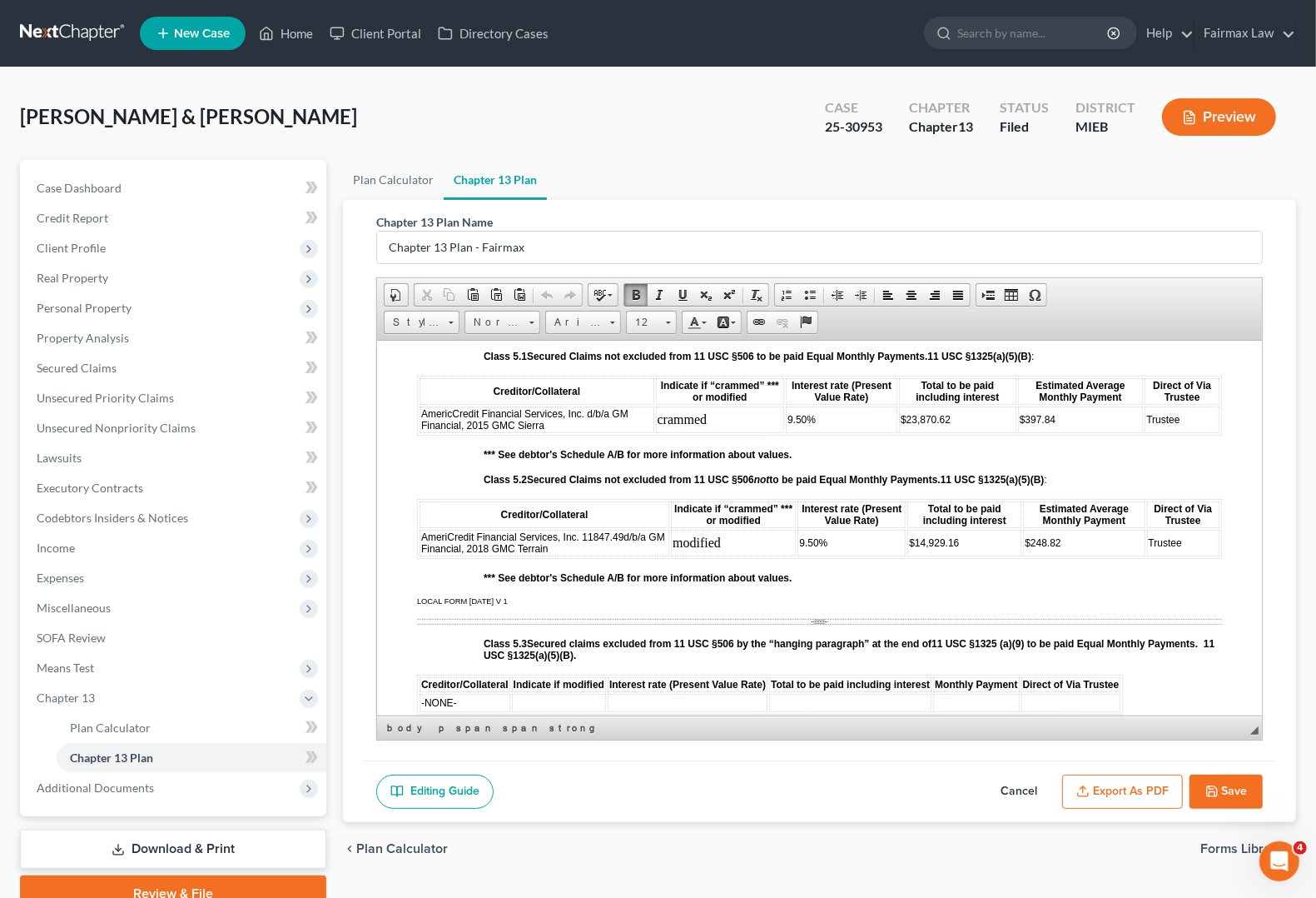
click at [858, 601] on p "LOCAL FORM [DATE] V 1" at bounding box center [819, 600] width 805 height 8
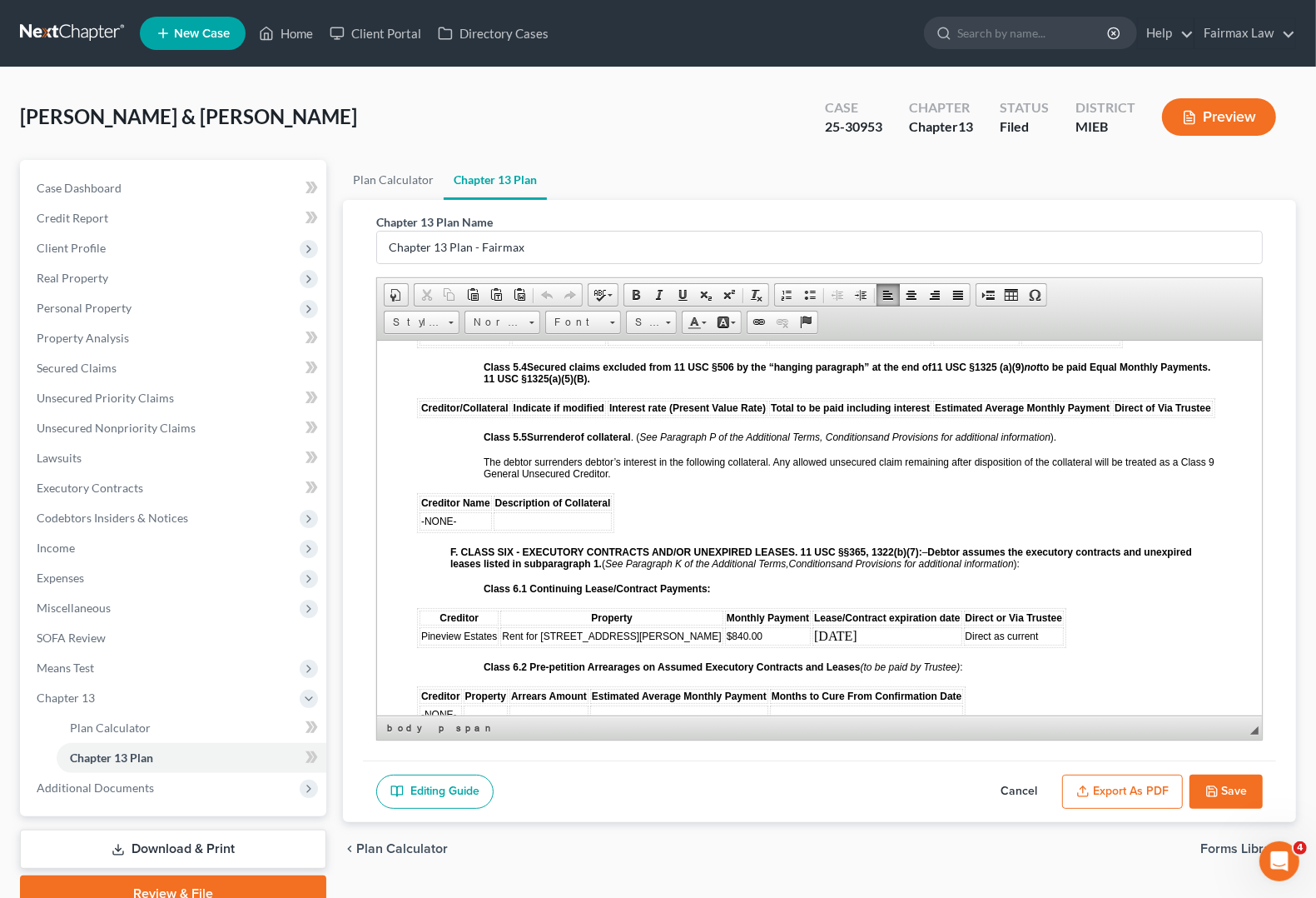
scroll to position [3122, 0]
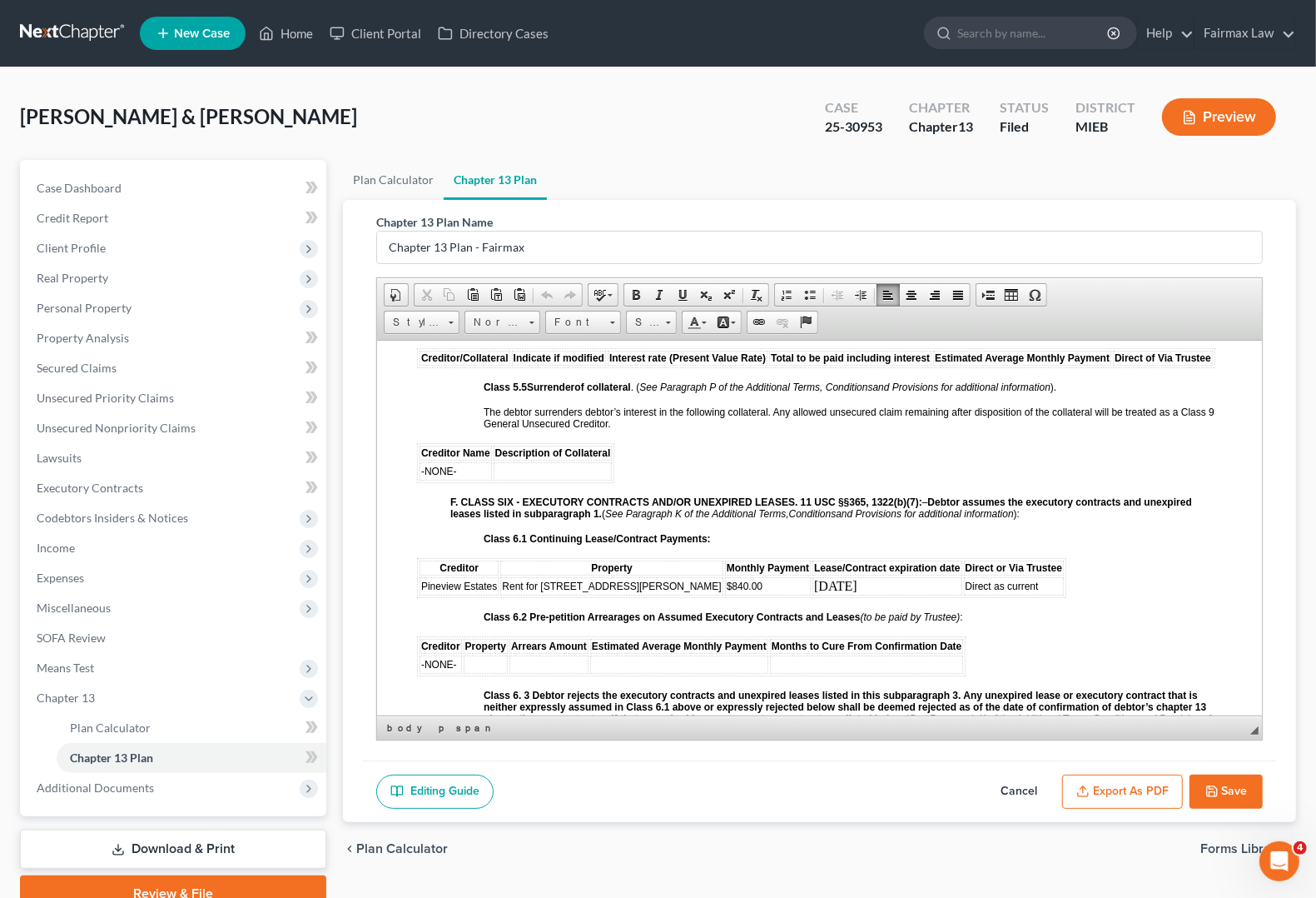
drag, startPoint x: 861, startPoint y: 601, endPoint x: 775, endPoint y: 592, distance: 86.5
click at [813, 592] on td "10/31/2025" at bounding box center [887, 586] width 149 height 18
click at [670, 322] on span at bounding box center [668, 322] width 5 height 3
click at [650, 460] on link "12" at bounding box center [678, 454] width 95 height 22
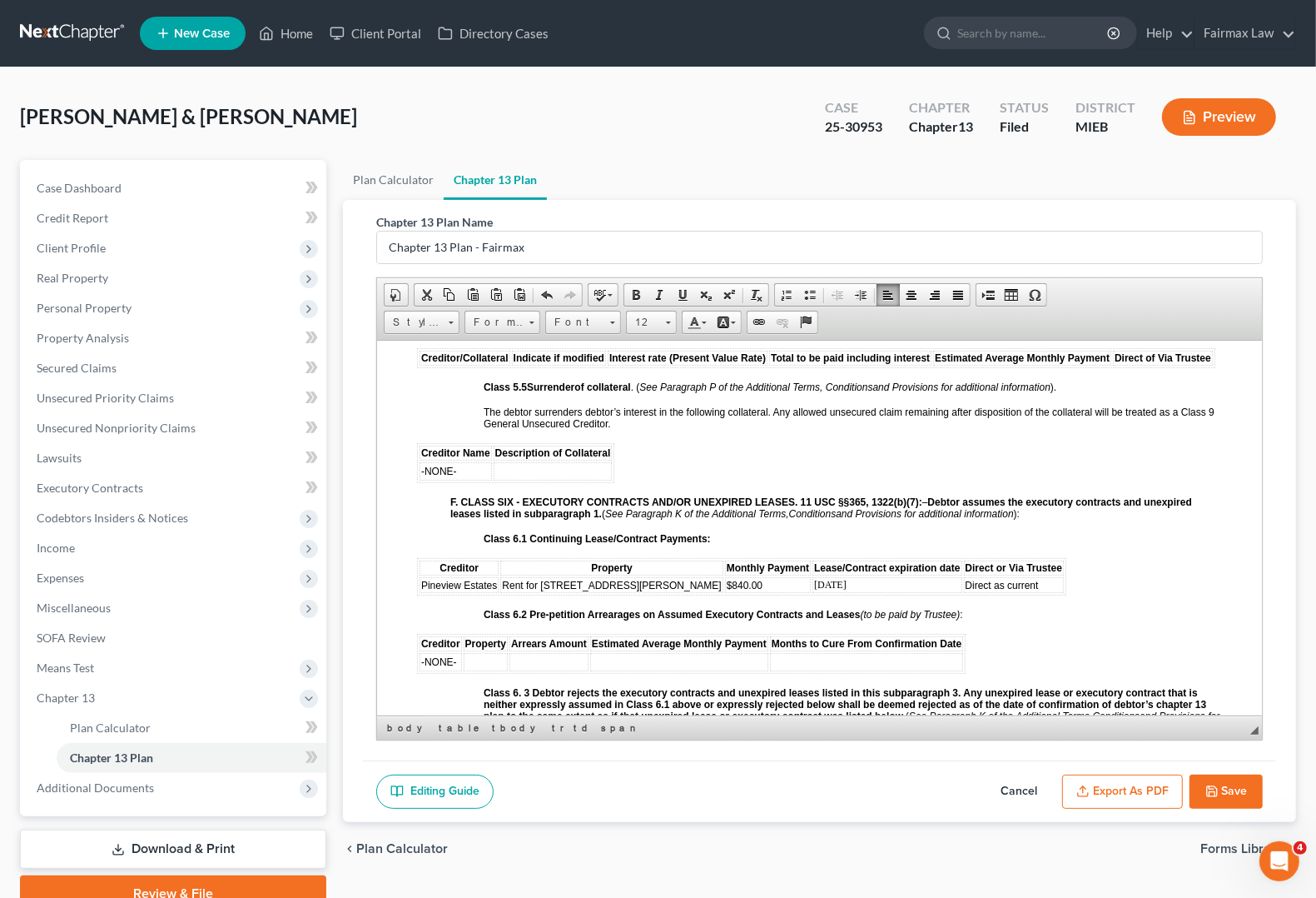
click at [1225, 792] on button "Save" at bounding box center [1227, 792] width 73 height 35
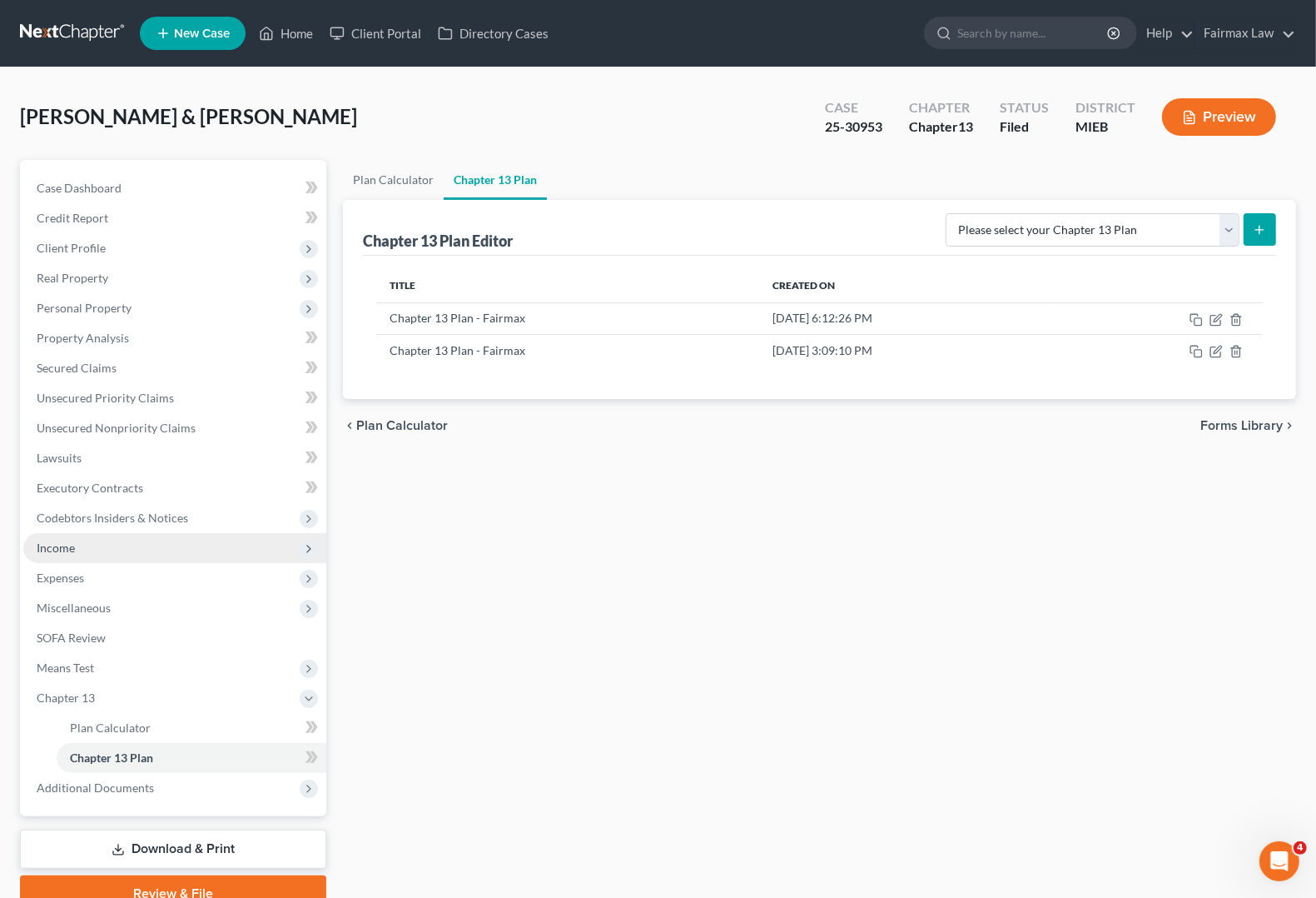
click at [71, 556] on span "Income" at bounding box center [175, 547] width 303 height 30
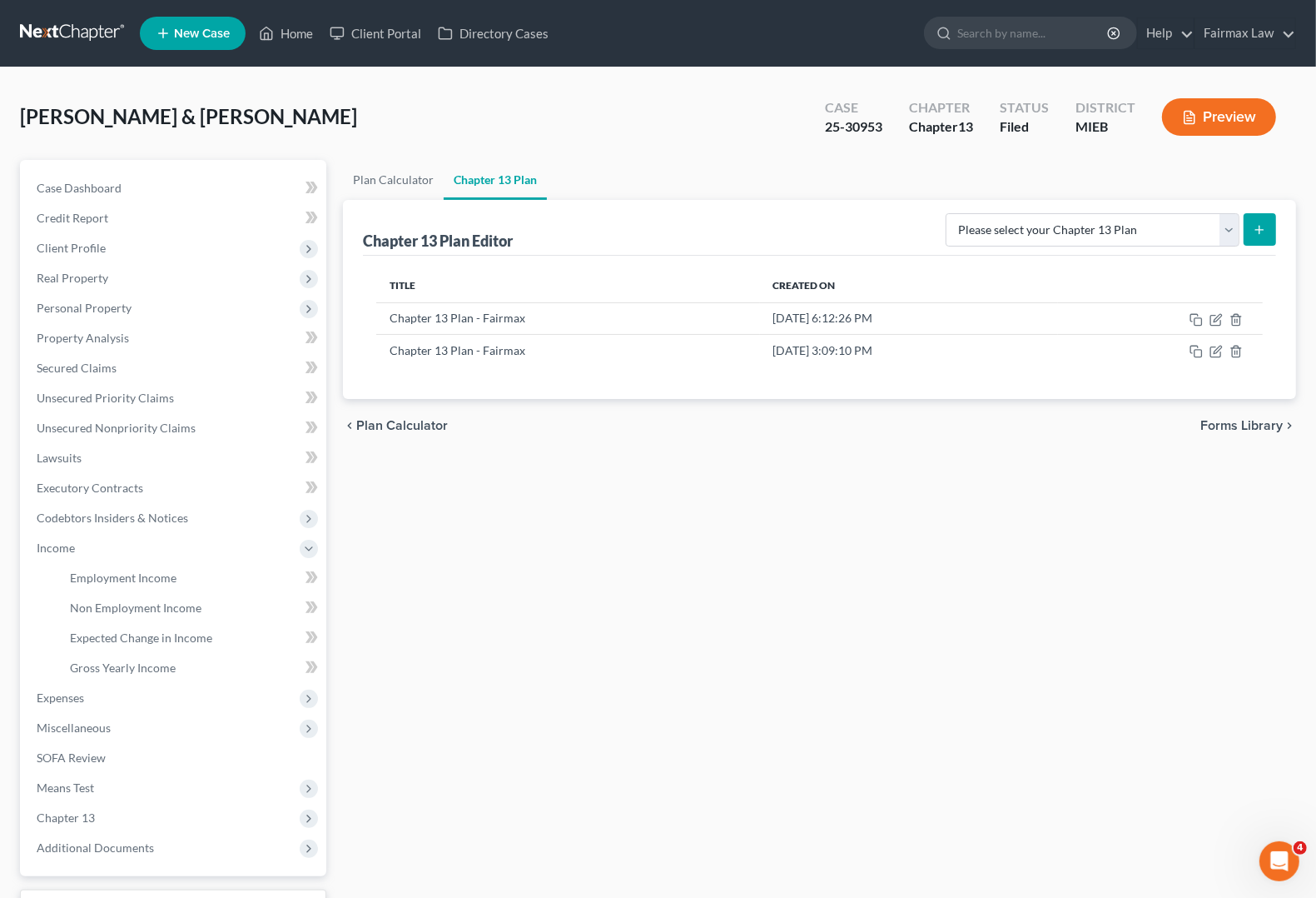
click at [1101, 690] on div "Plan Calculator Chapter 13 Plan Chapter 13 Plan Editor Please select your Chapt…" at bounding box center [819, 565] width 970 height 812
click at [105, 579] on span "Employment Income" at bounding box center [123, 576] width 107 height 14
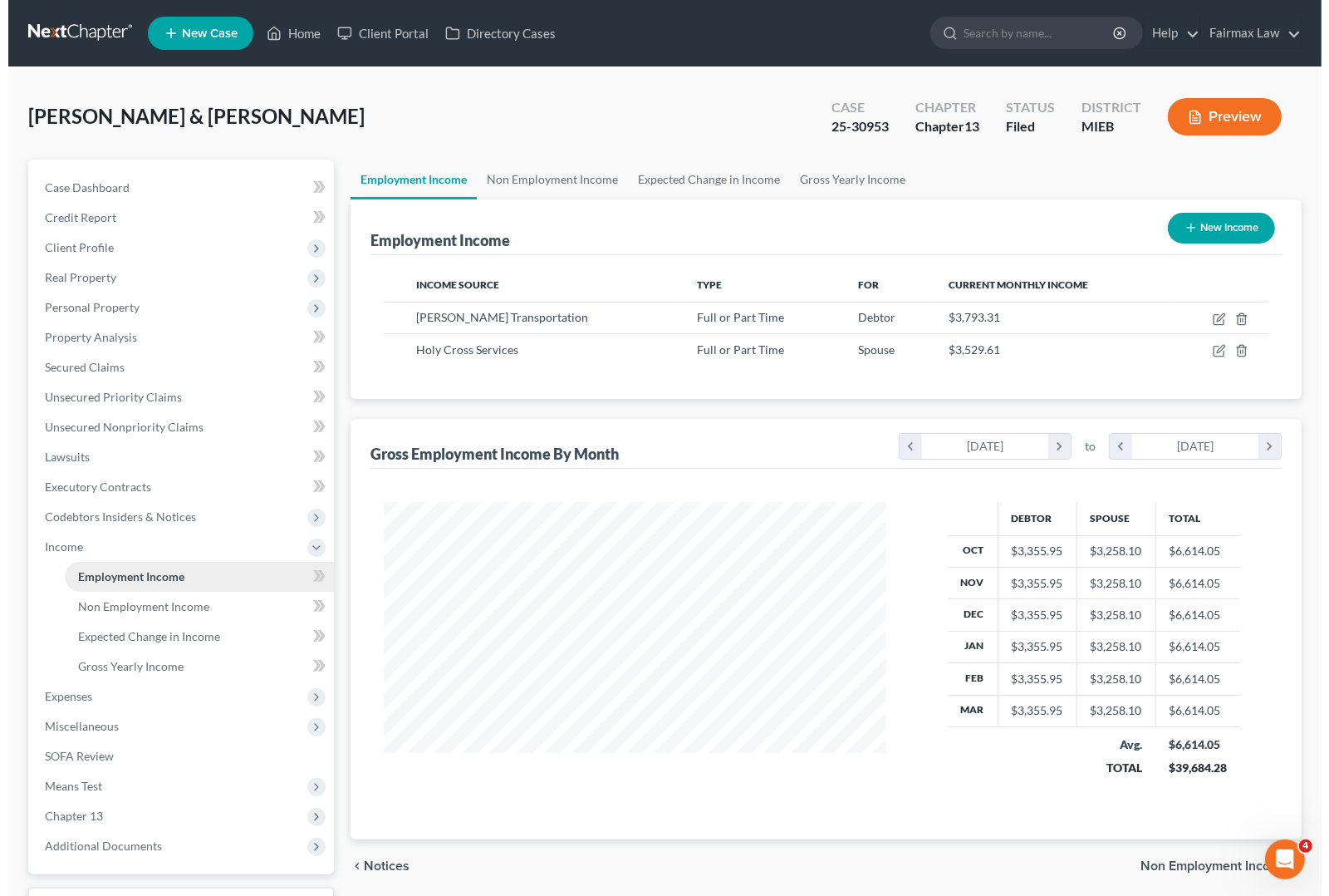
scroll to position [299, 534]
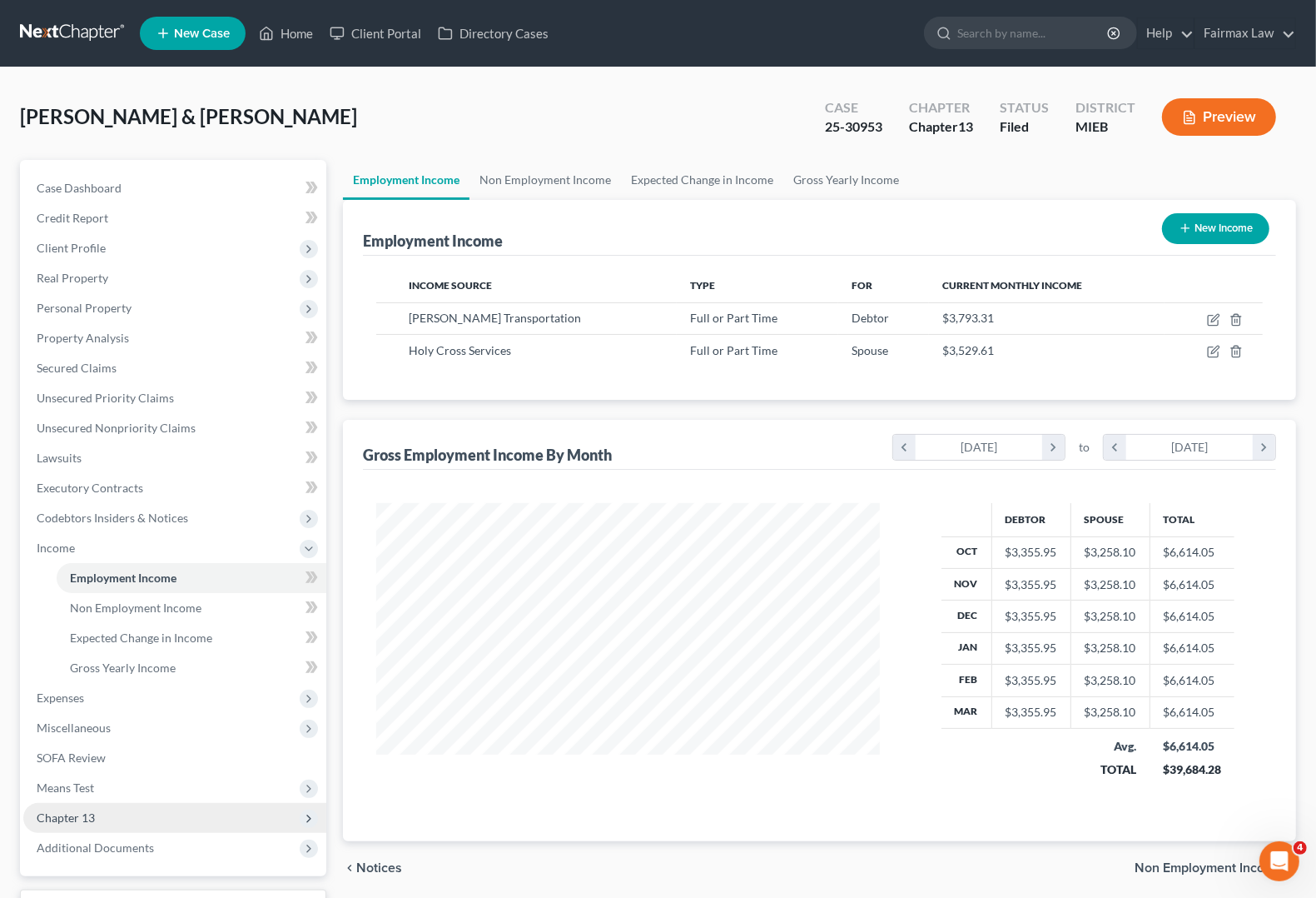
click at [118, 812] on span "Chapter 13" at bounding box center [175, 818] width 303 height 30
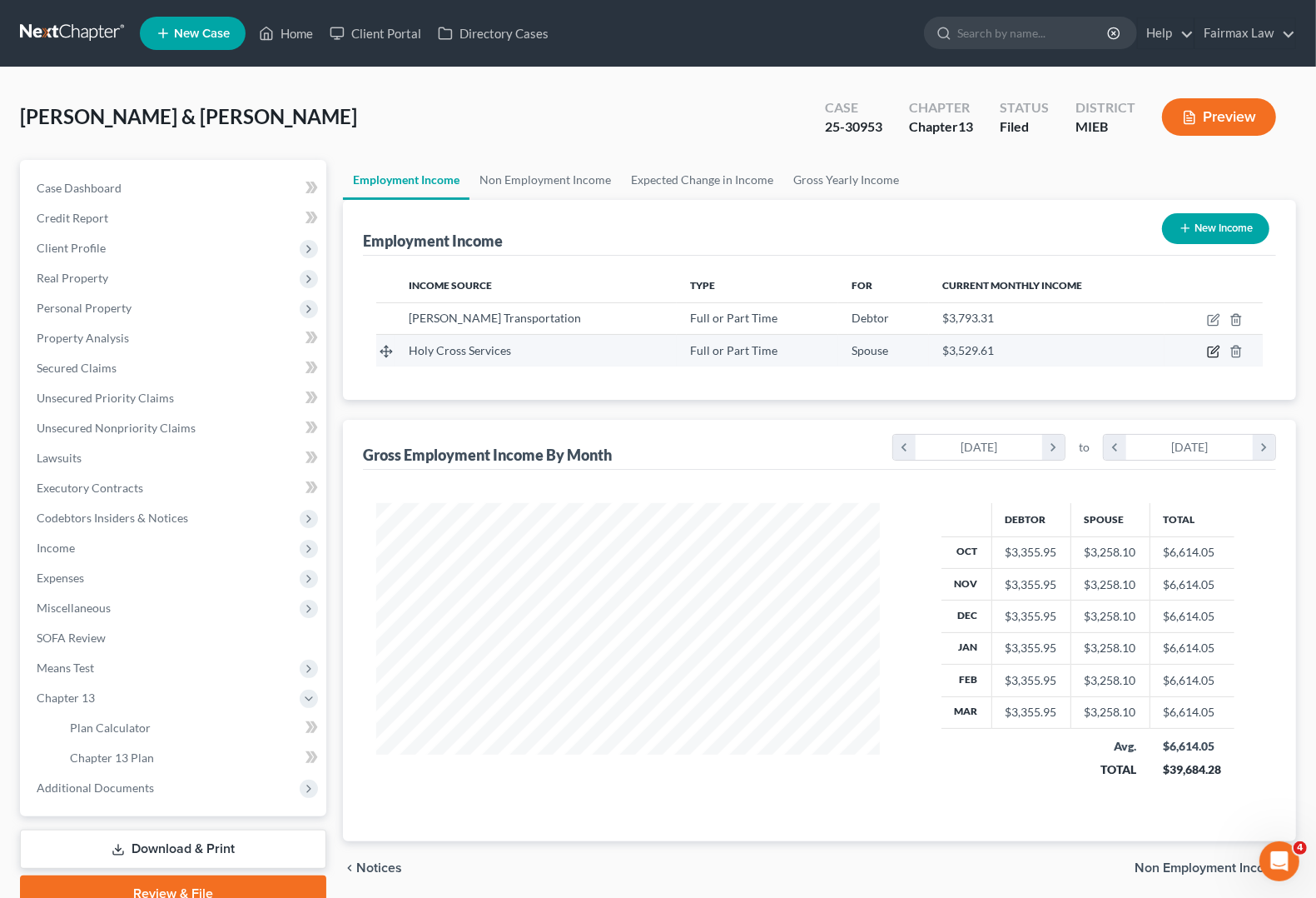
click at [1217, 354] on icon "button" at bounding box center [1214, 351] width 14 height 14
select select "0"
select select "23"
select select "2"
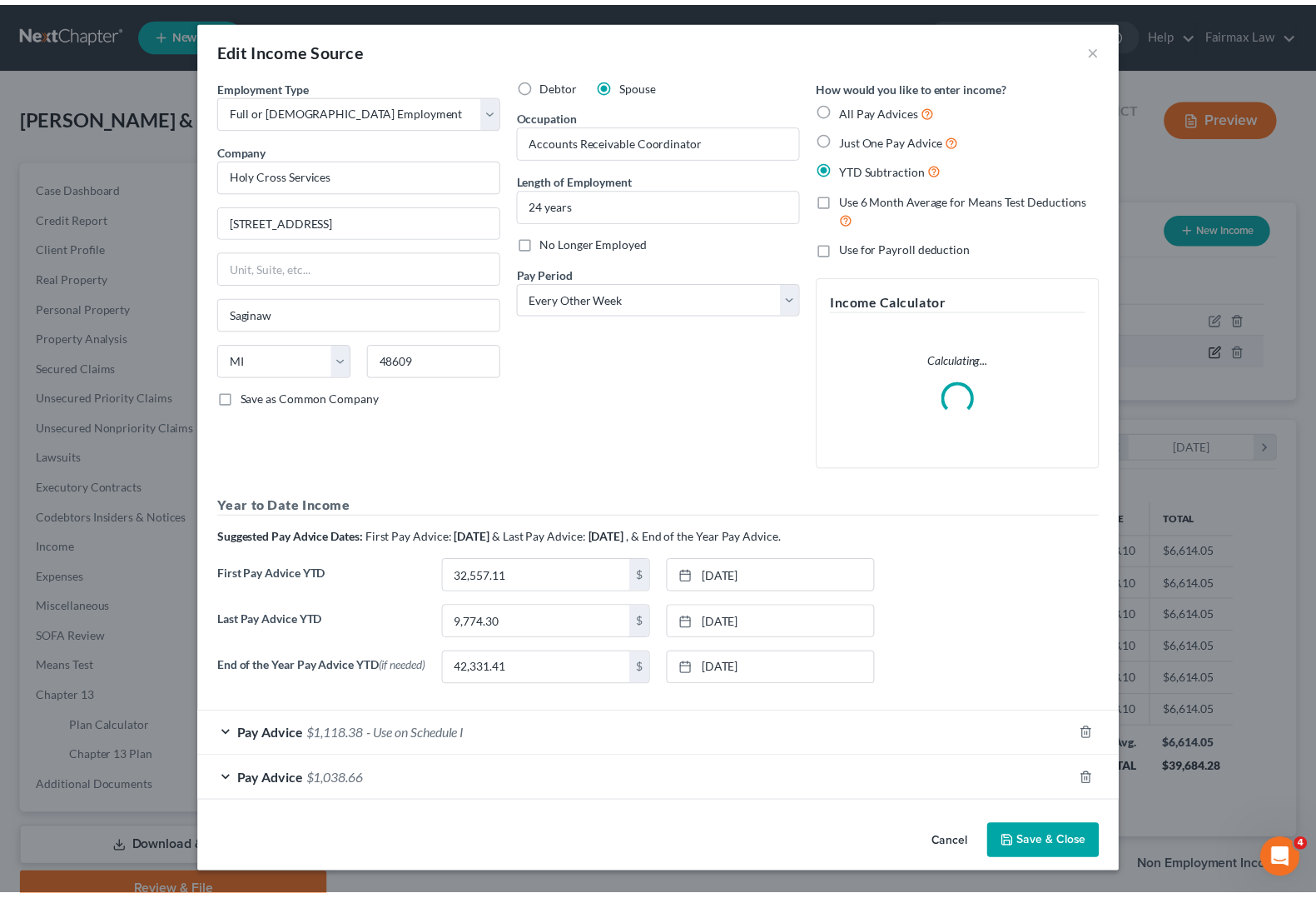
scroll to position [300, 542]
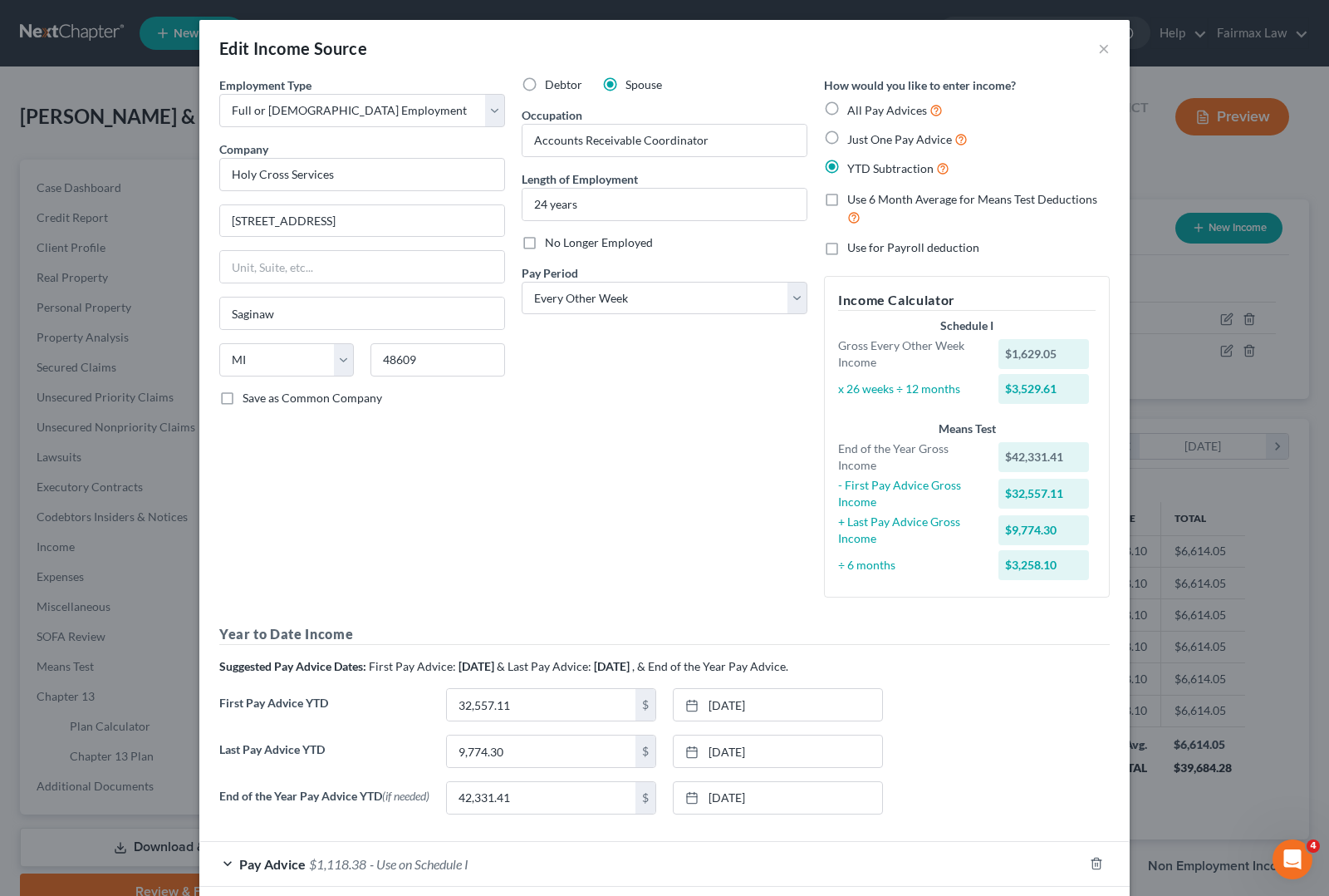
click at [1011, 854] on div "Pay Advice $1,118.38 - Use on Schedule I" at bounding box center [642, 863] width 884 height 44
drag, startPoint x: 1091, startPoint y: 51, endPoint x: 1097, endPoint y: 123, distance: 72.2
click at [1098, 48] on button "×" at bounding box center [1104, 48] width 12 height 20
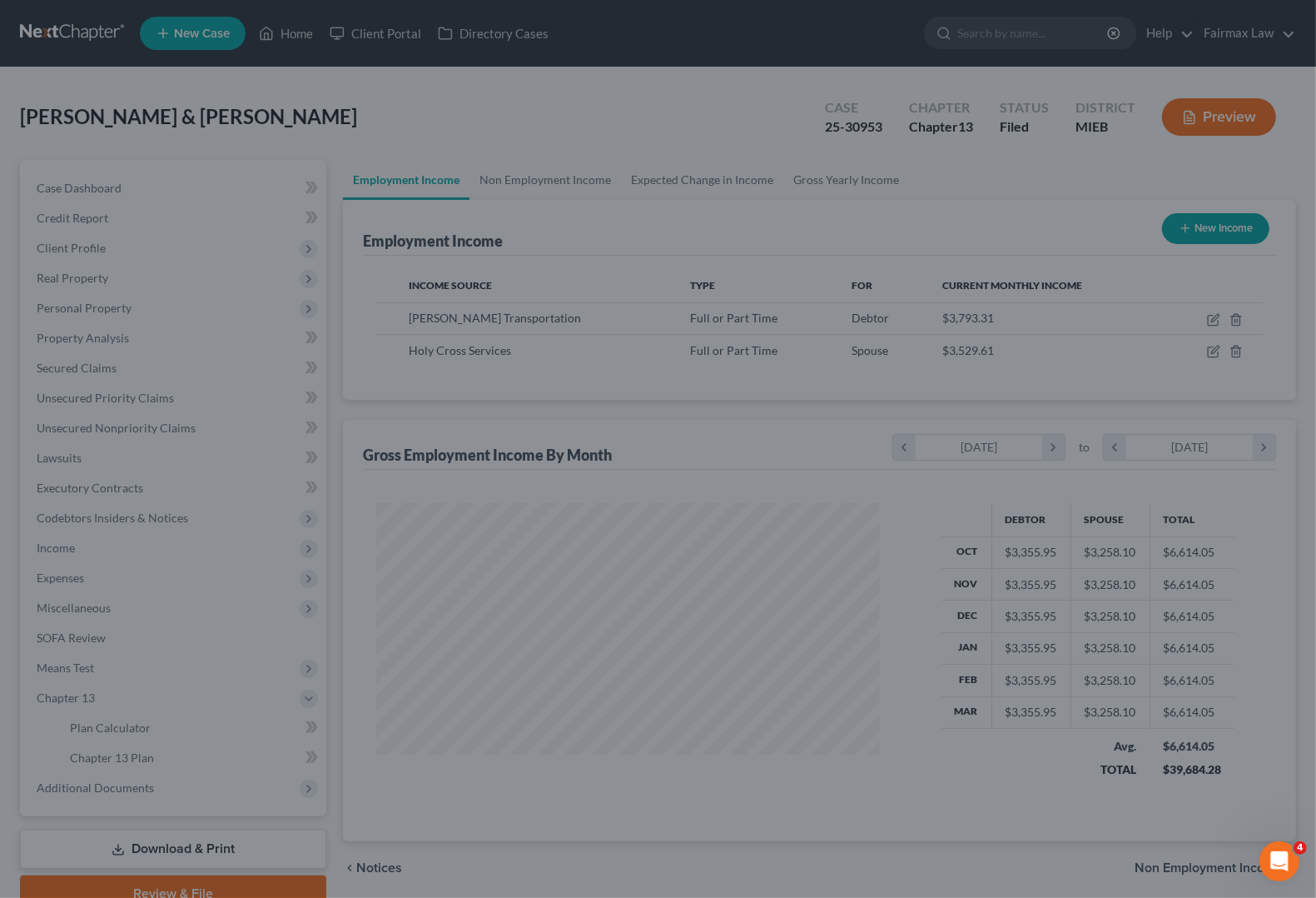
scroll to position [832399, 831912]
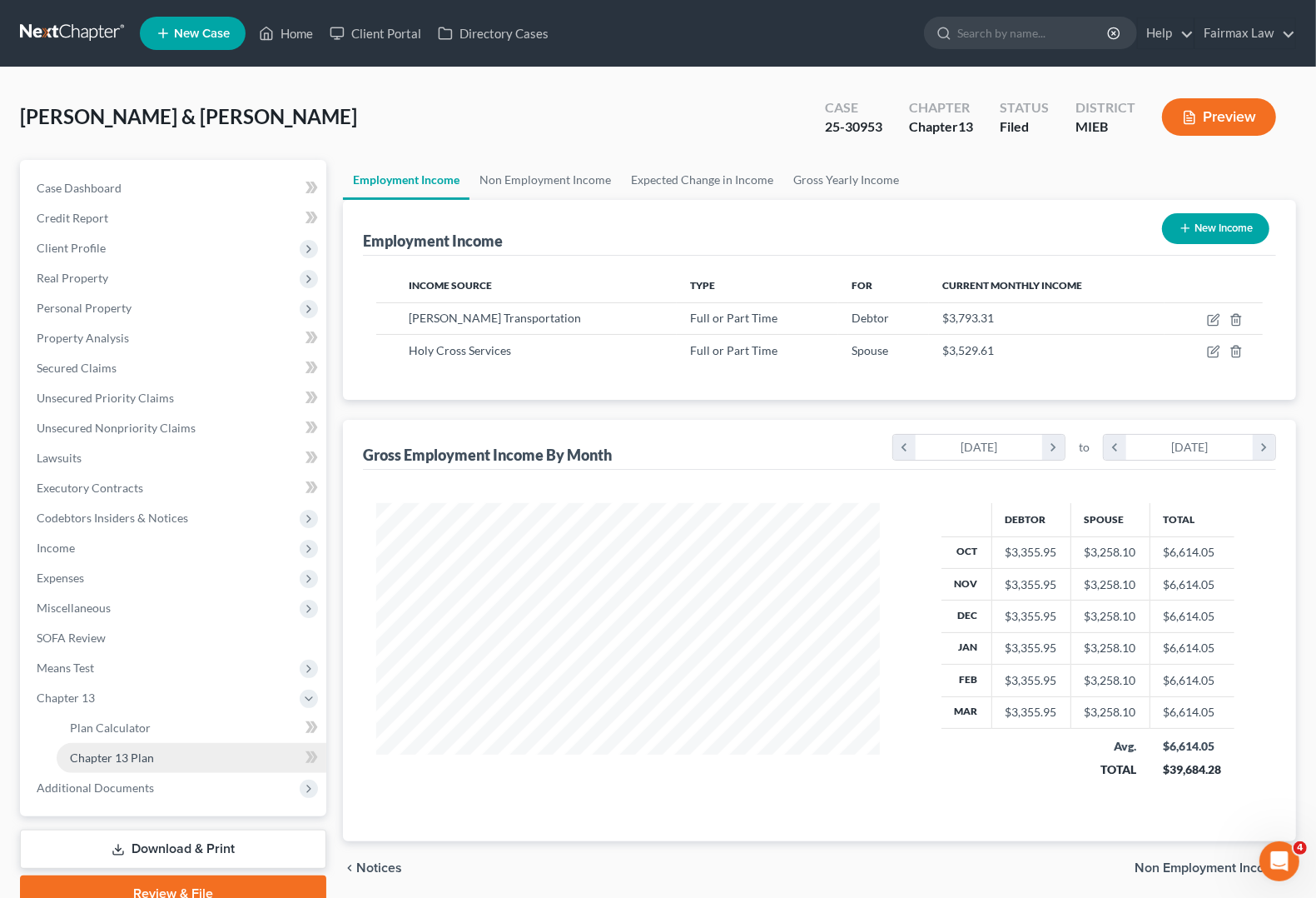
click at [115, 755] on span "Chapter 13 Plan" at bounding box center [112, 756] width 84 height 14
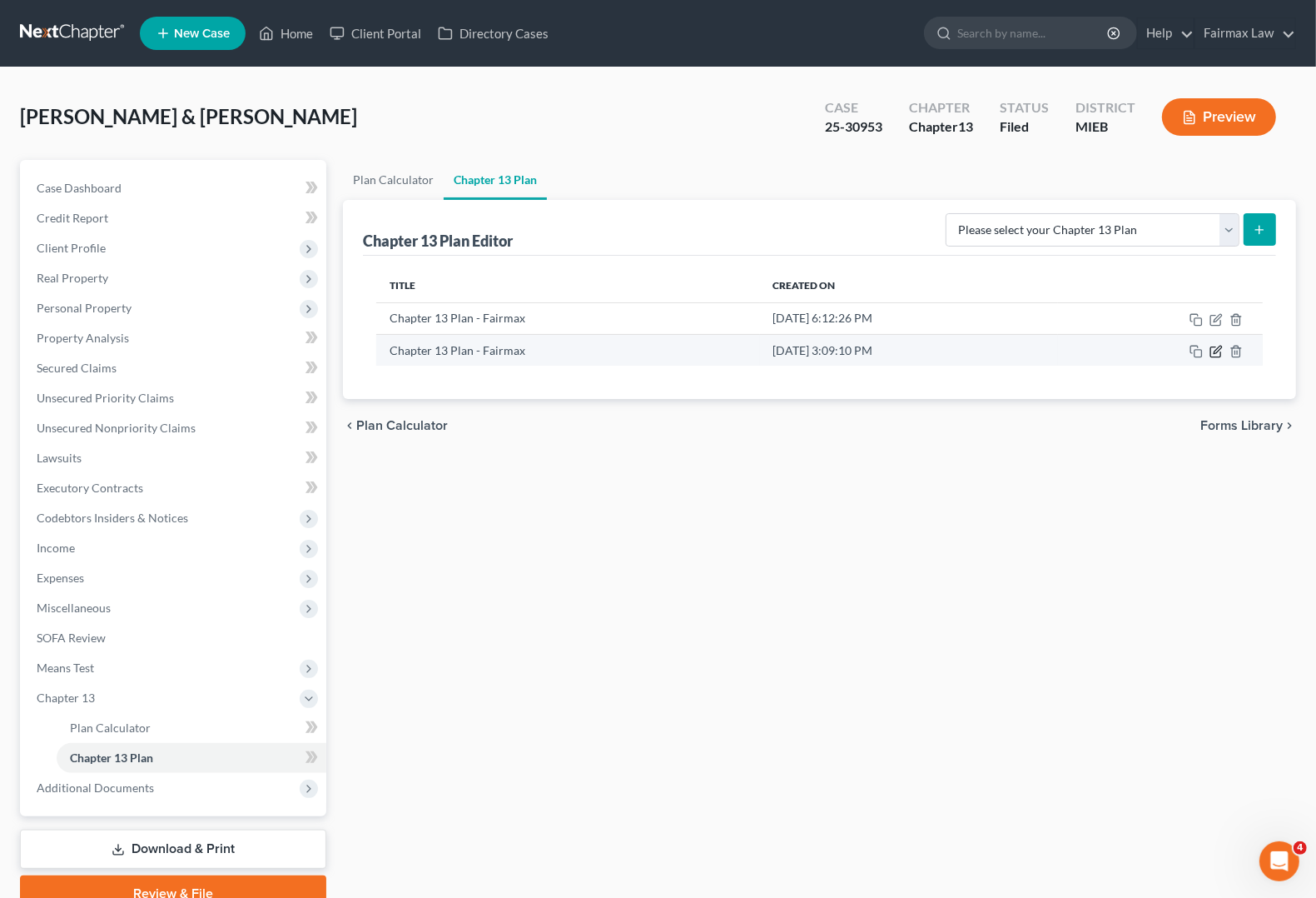
click at [1219, 353] on icon "button" at bounding box center [1216, 351] width 14 height 14
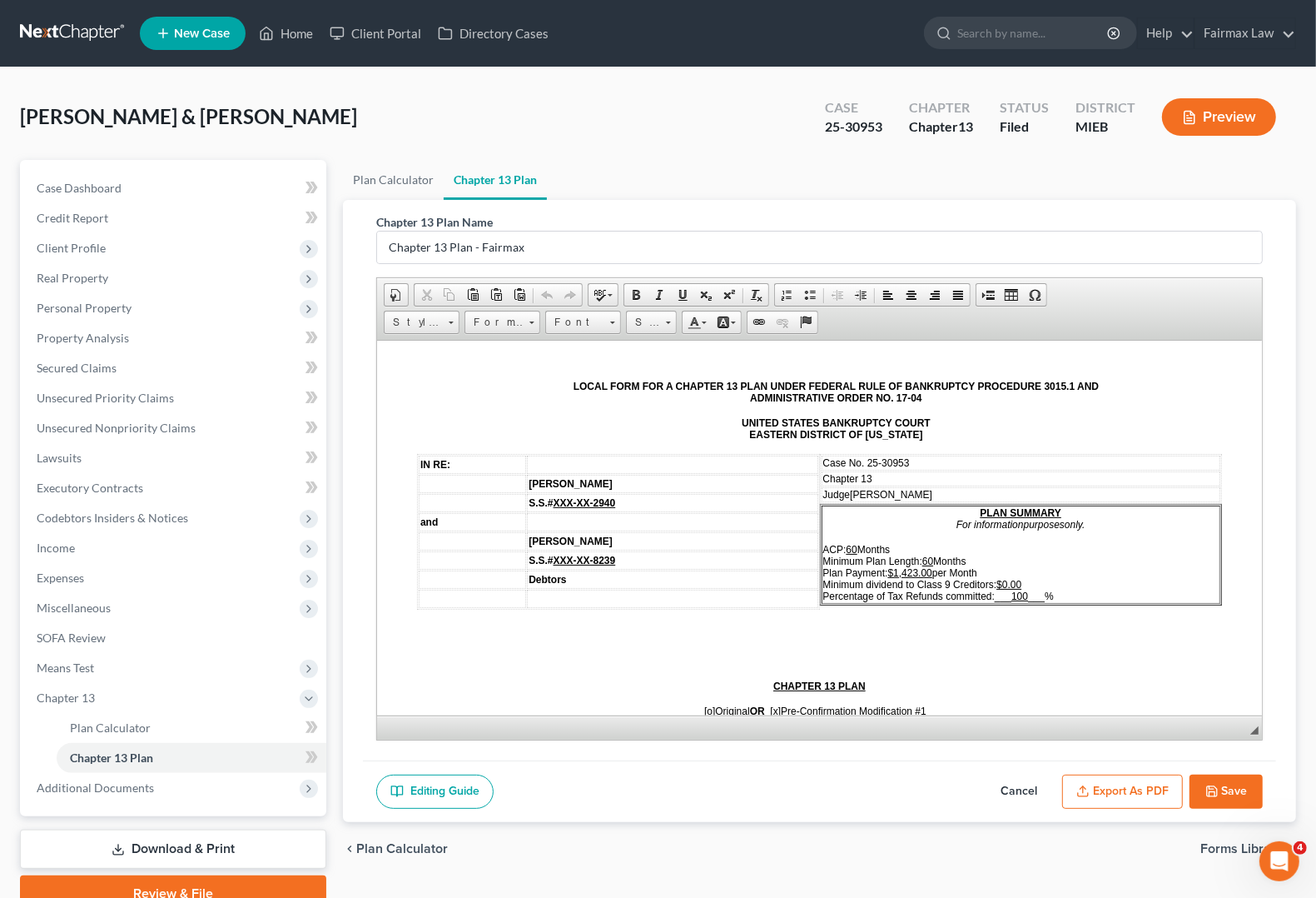
click at [1089, 800] on button "Export as PDF" at bounding box center [1122, 792] width 121 height 35
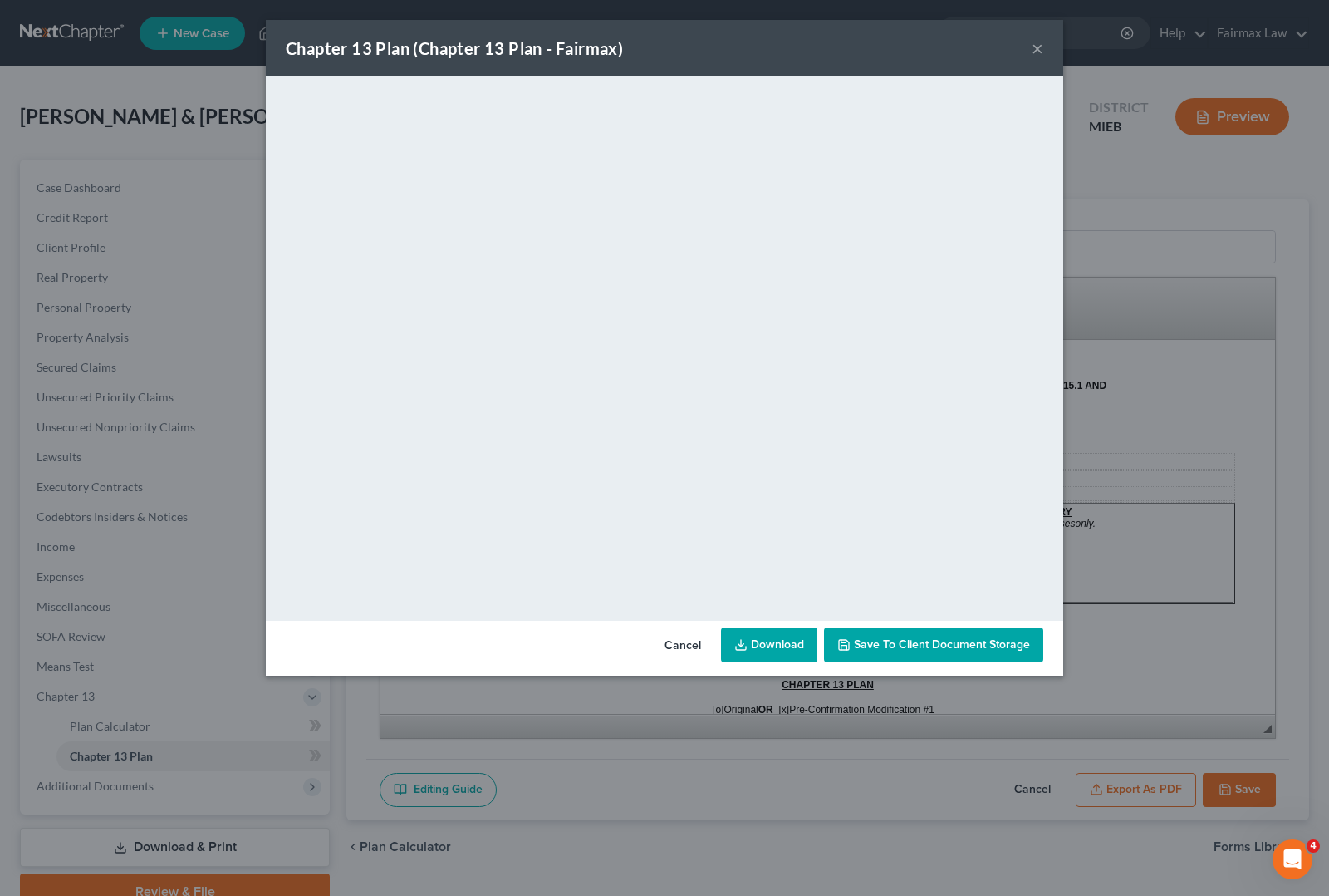
click at [1033, 52] on button "×" at bounding box center [1037, 48] width 12 height 20
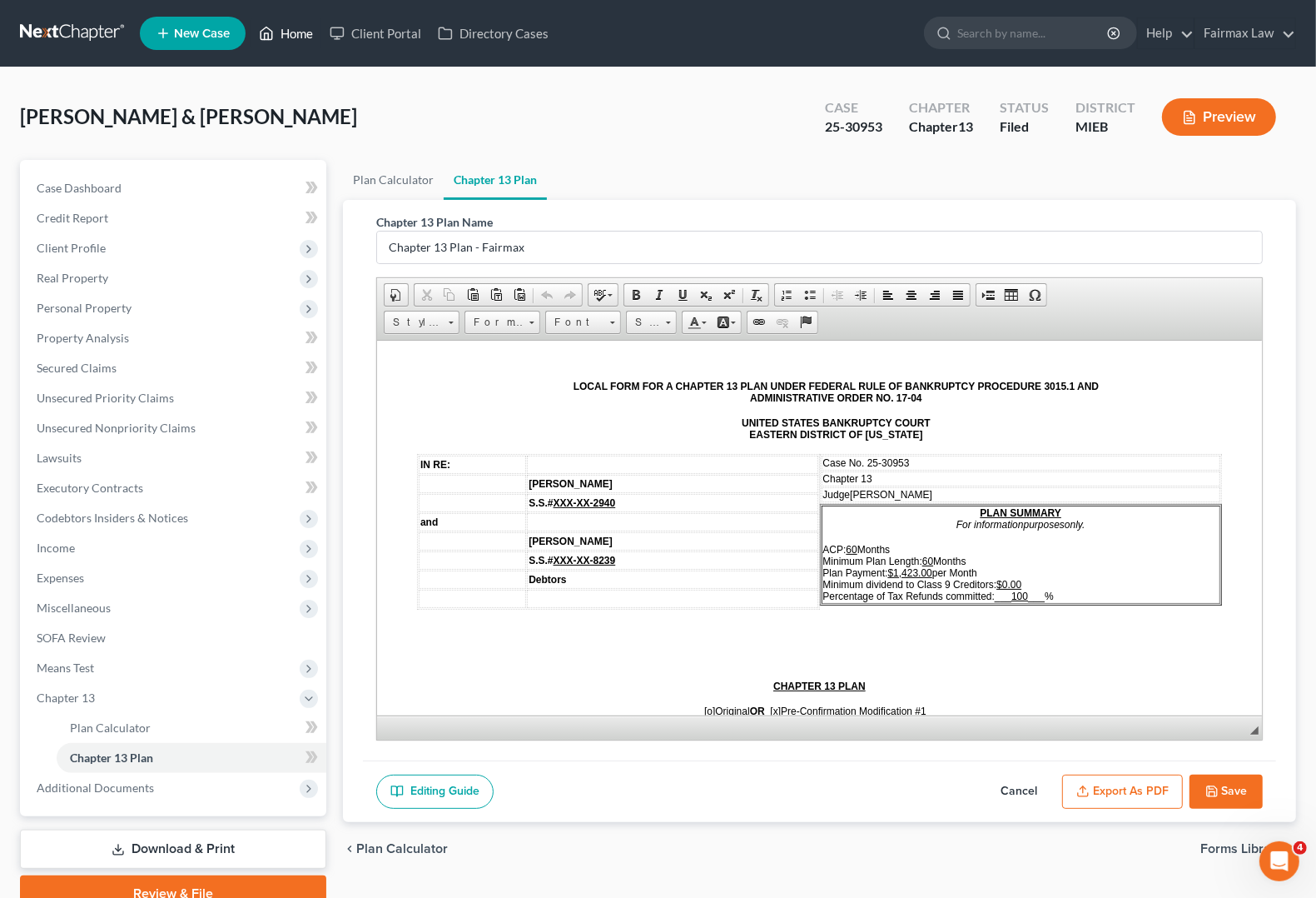
drag, startPoint x: 287, startPoint y: 40, endPoint x: 279, endPoint y: 58, distance: 19.7
click at [287, 40] on link "Home" at bounding box center [285, 33] width 70 height 30
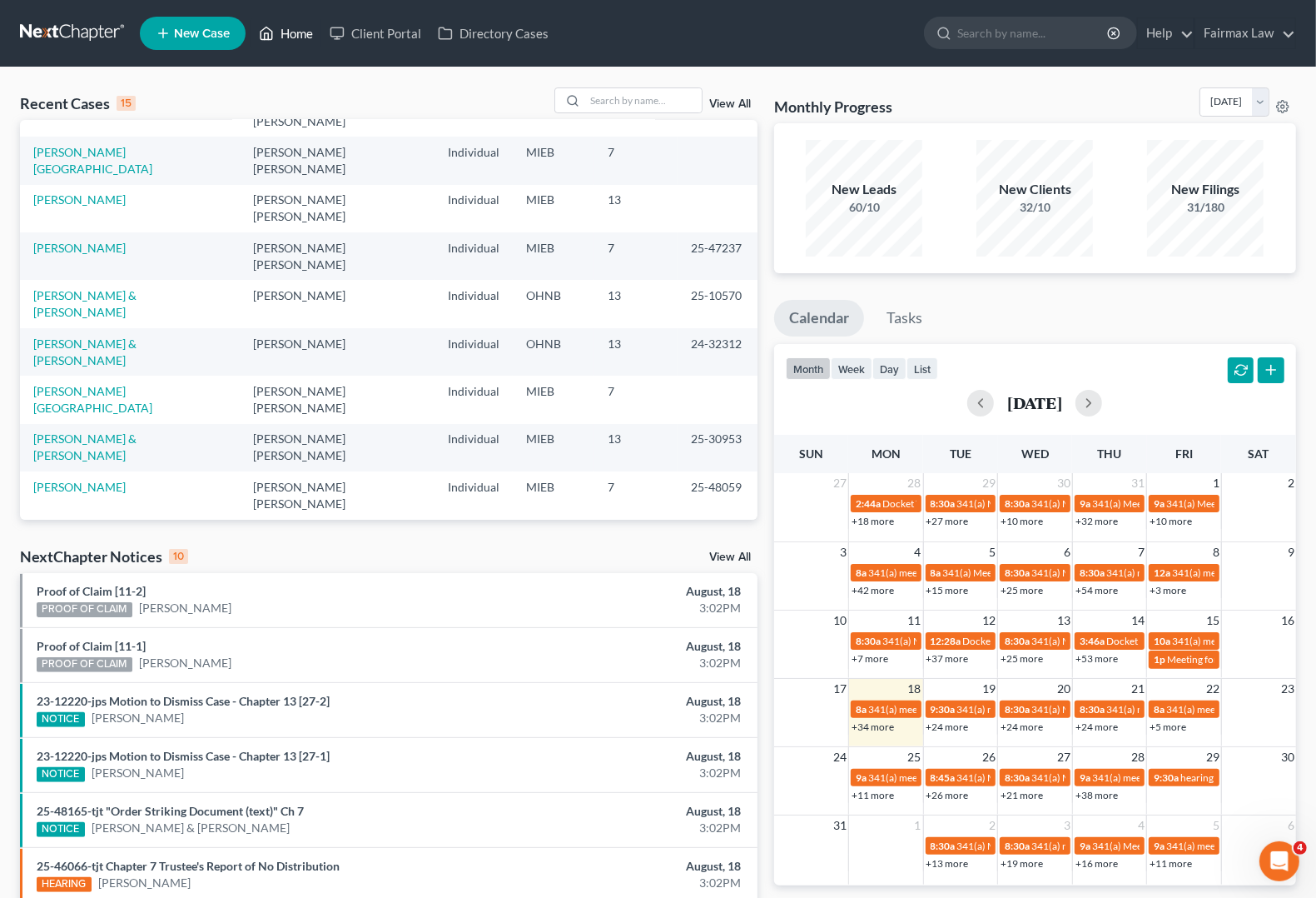
scroll to position [114, 0]
click at [298, 30] on link "Home" at bounding box center [285, 33] width 70 height 30
click at [602, 92] on input "search" at bounding box center [644, 100] width 117 height 24
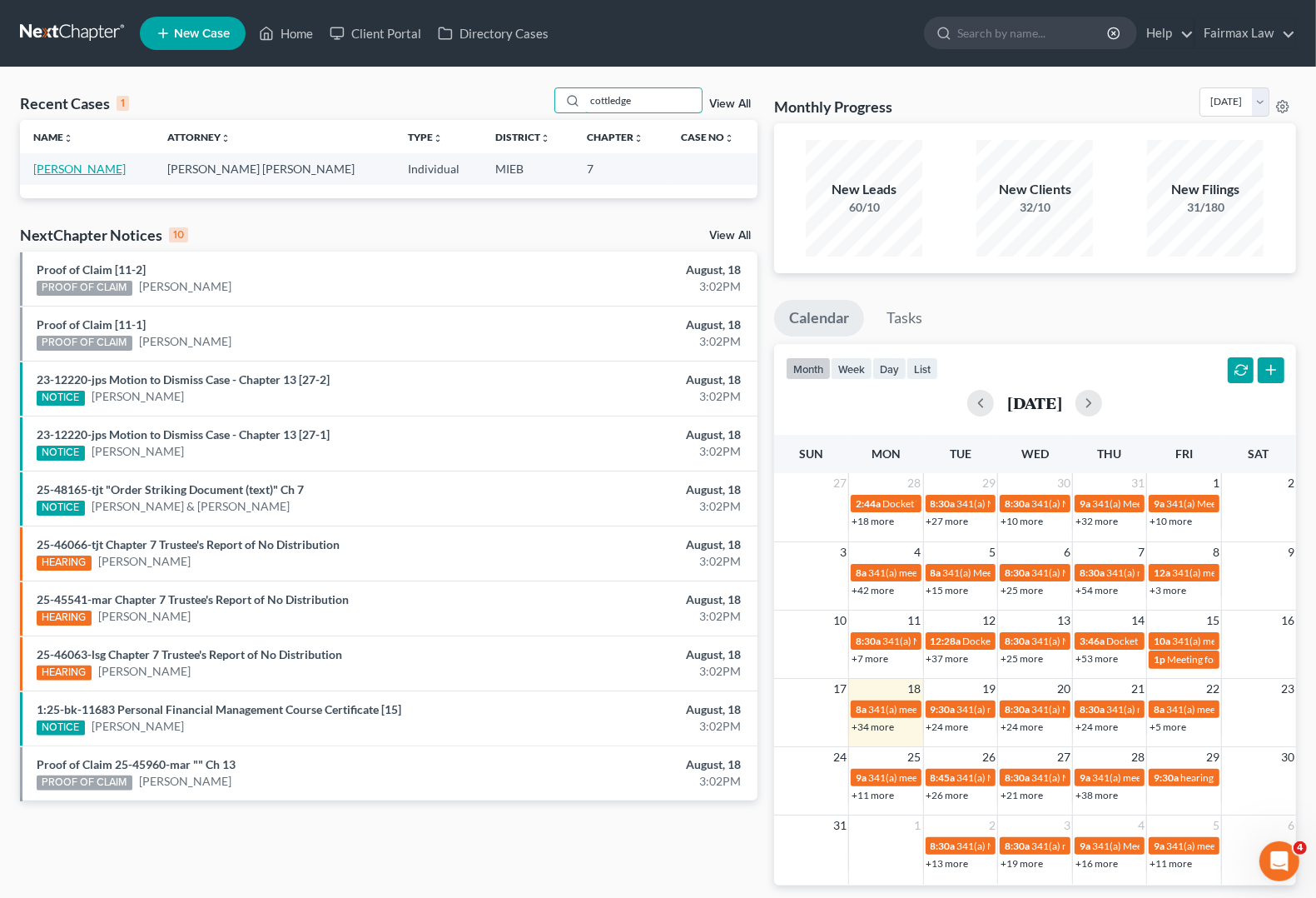
type input "cottledge"
click at [100, 168] on link "Cottledge, Stephanie" at bounding box center [79, 168] width 92 height 14
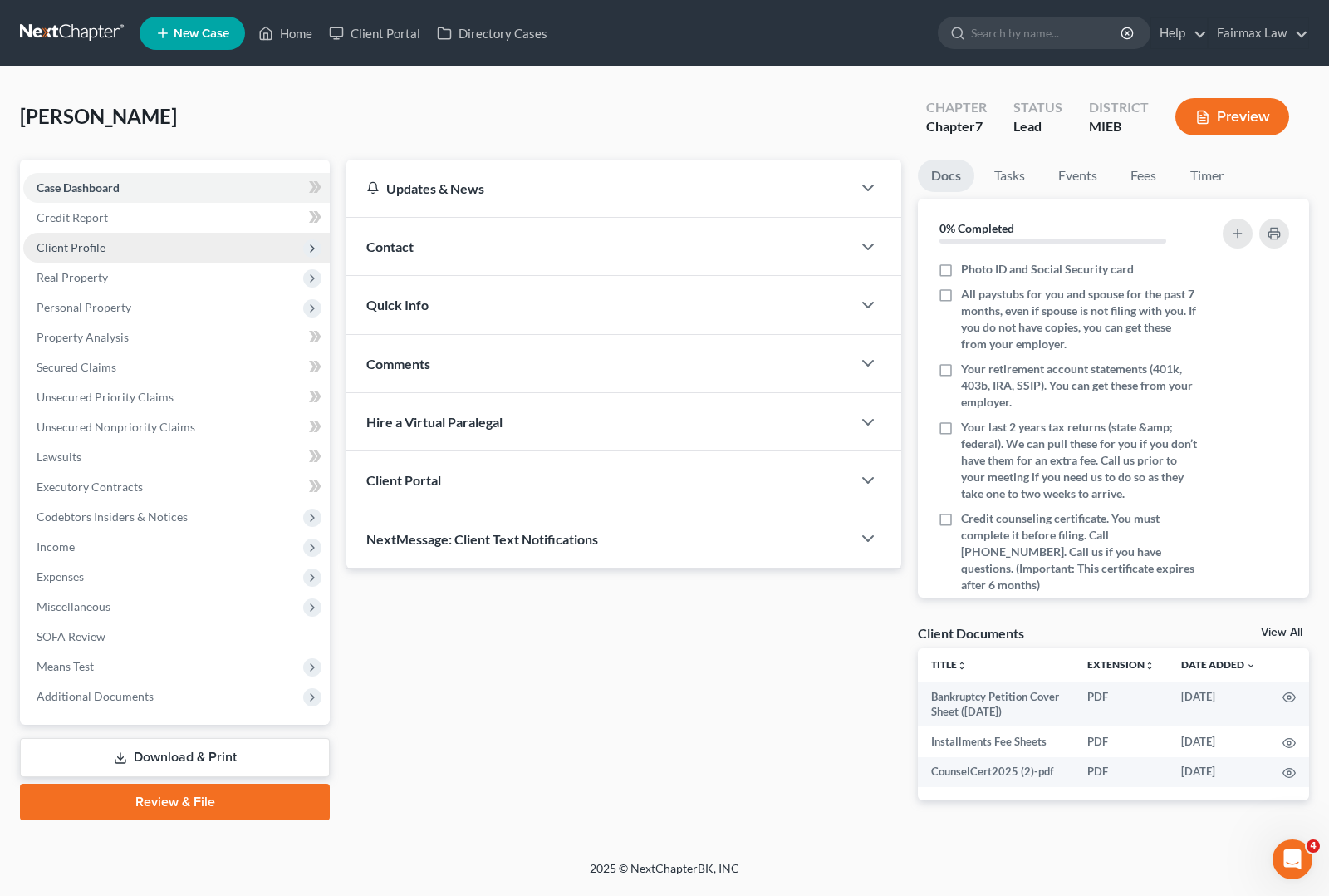
click at [133, 246] on span "Client Profile" at bounding box center [177, 247] width 306 height 30
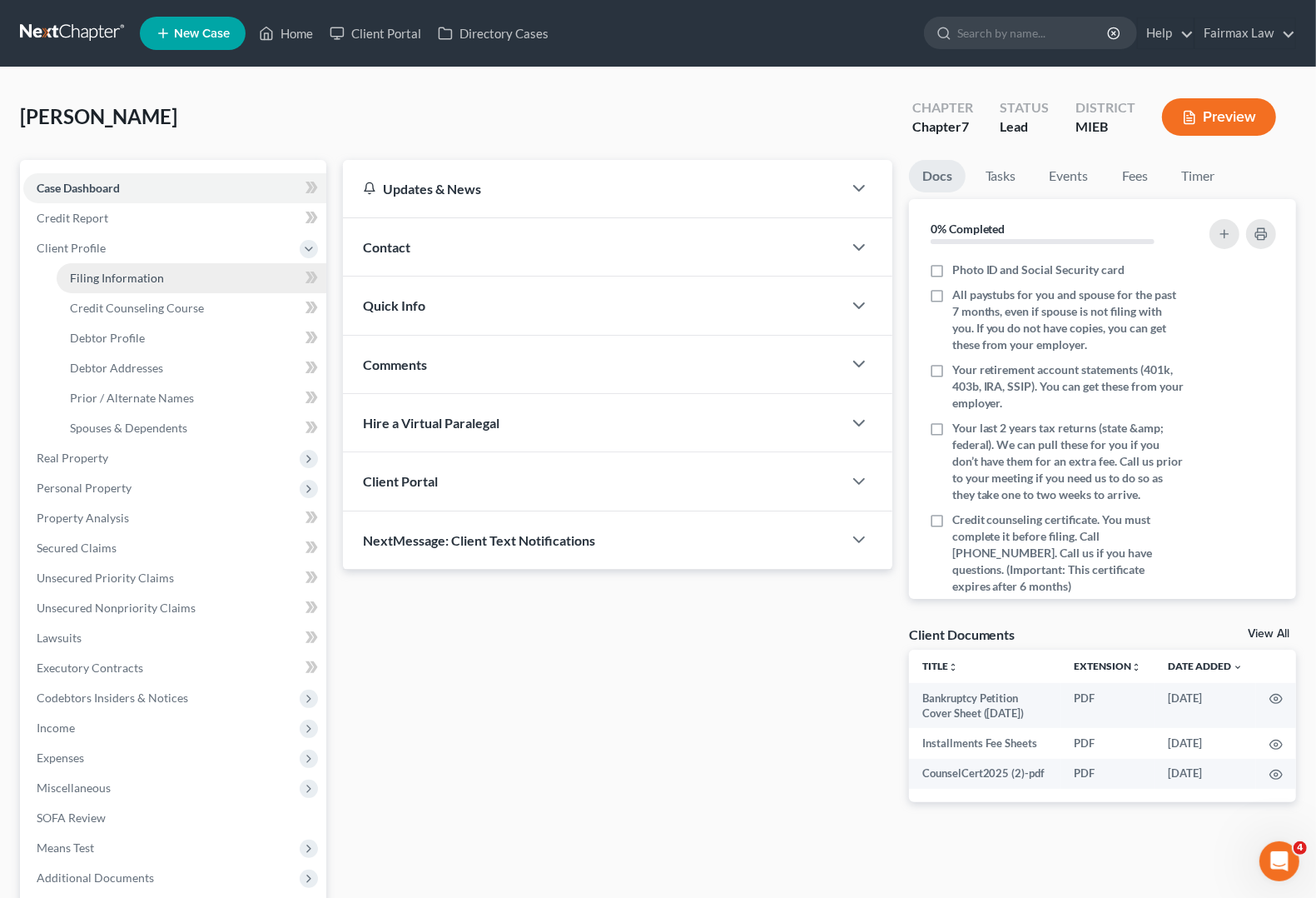
click at [188, 275] on link "Filing Information" at bounding box center [191, 278] width 269 height 30
select select "1"
select select "0"
select select "40"
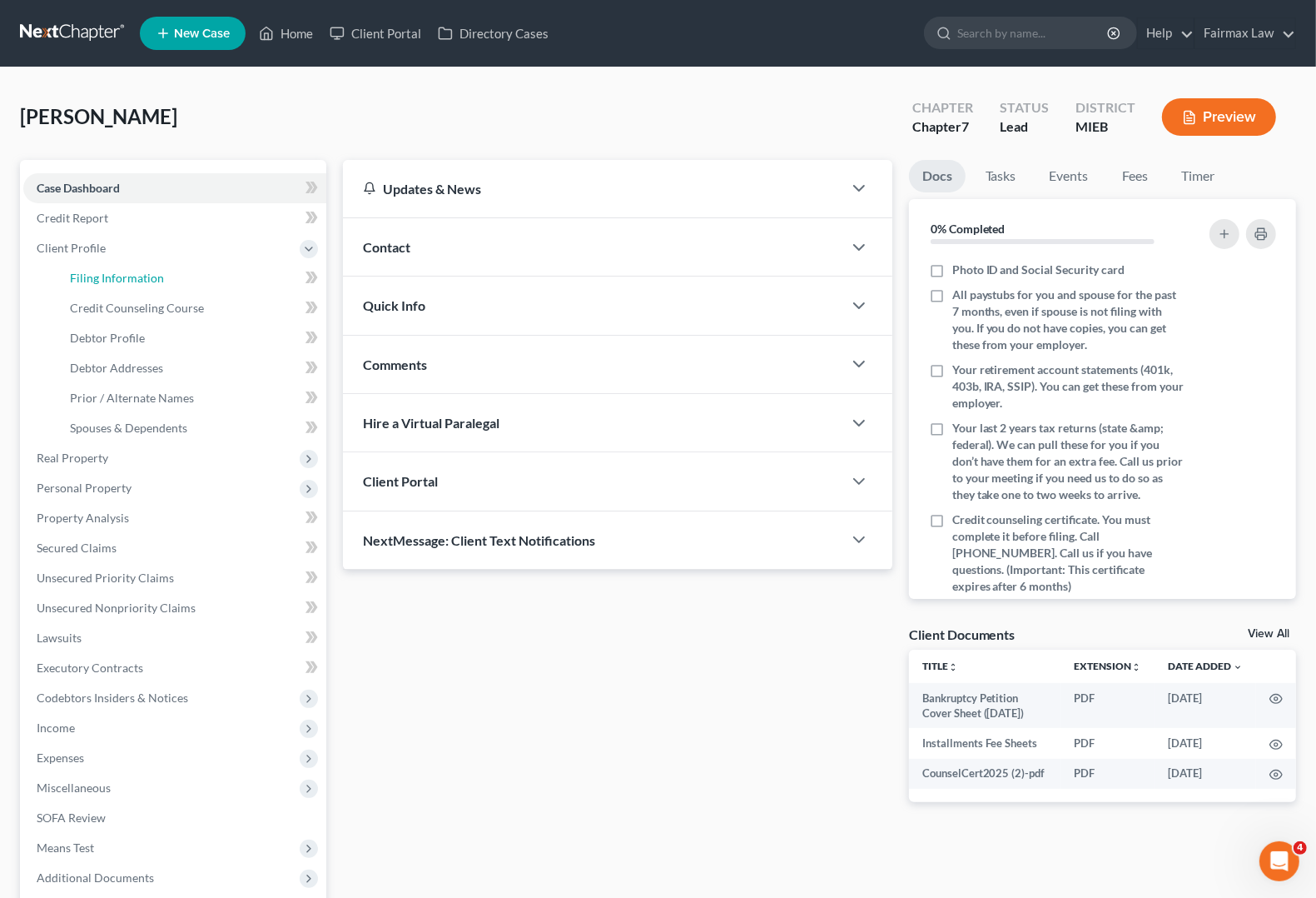
select select "0"
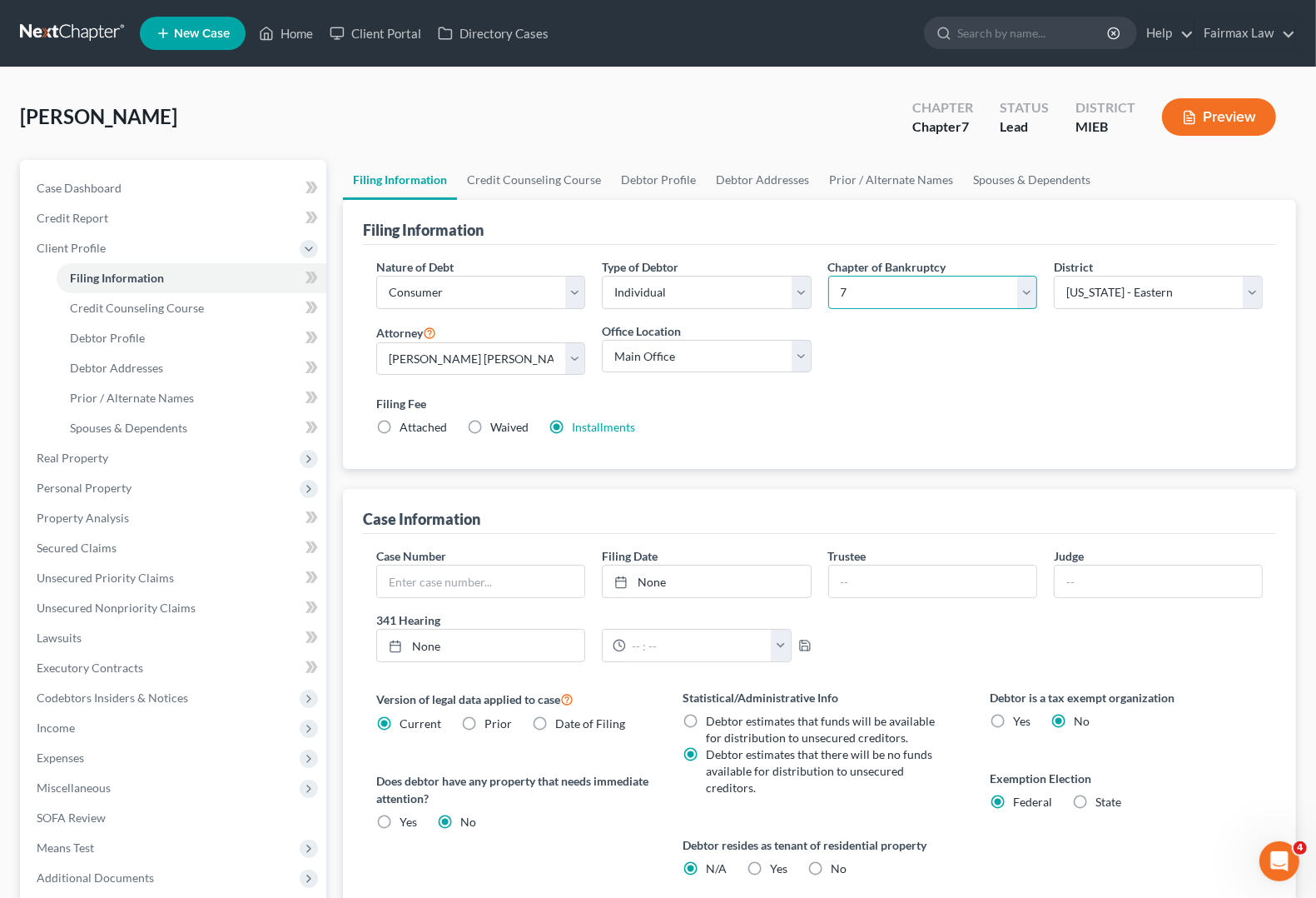
click at [896, 296] on select "Select 7 11 12 13" at bounding box center [932, 292] width 209 height 33
select select "3"
click at [828, 276] on select "Select 7 11 12 13" at bounding box center [932, 292] width 209 height 33
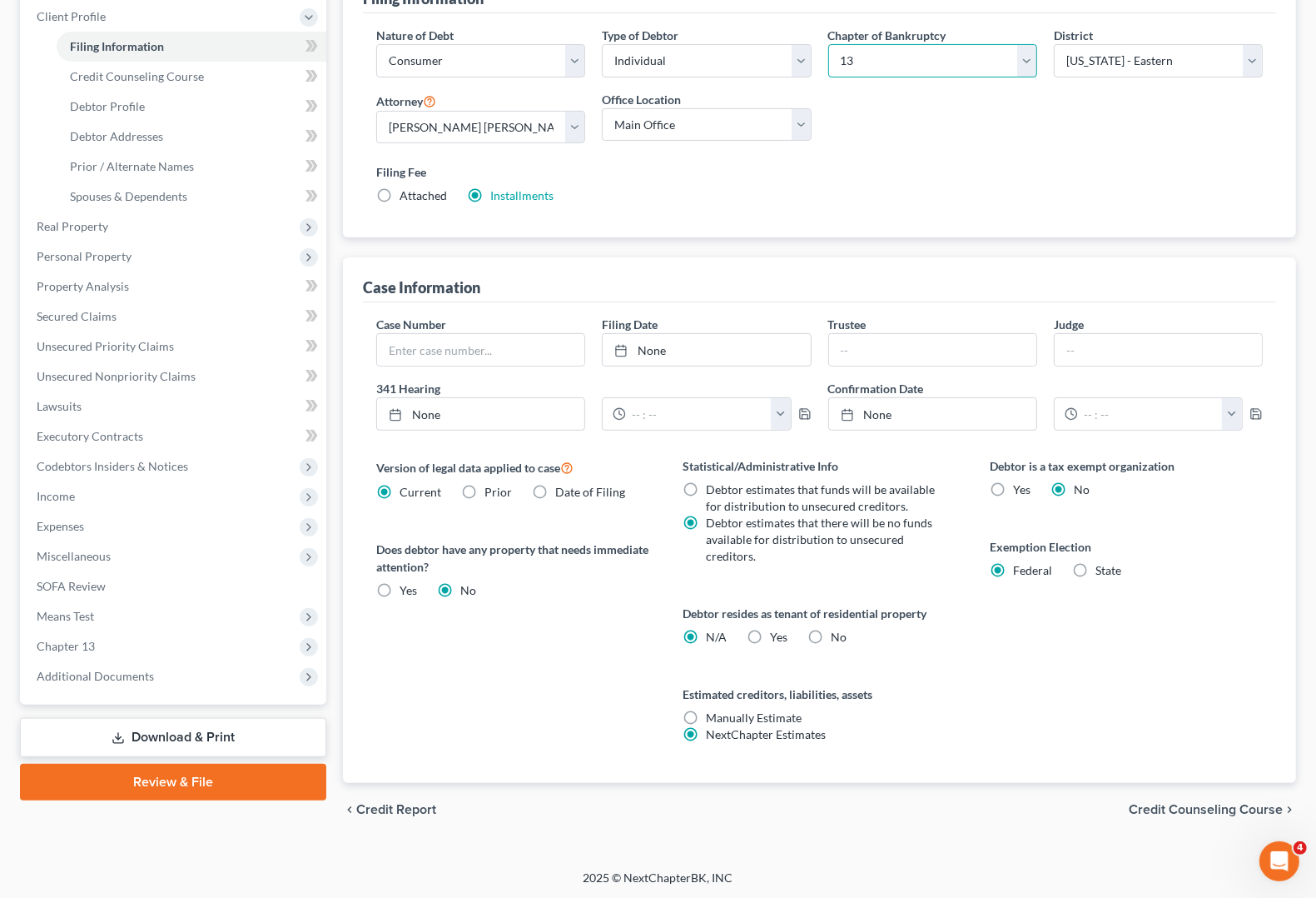
scroll to position [233, 0]
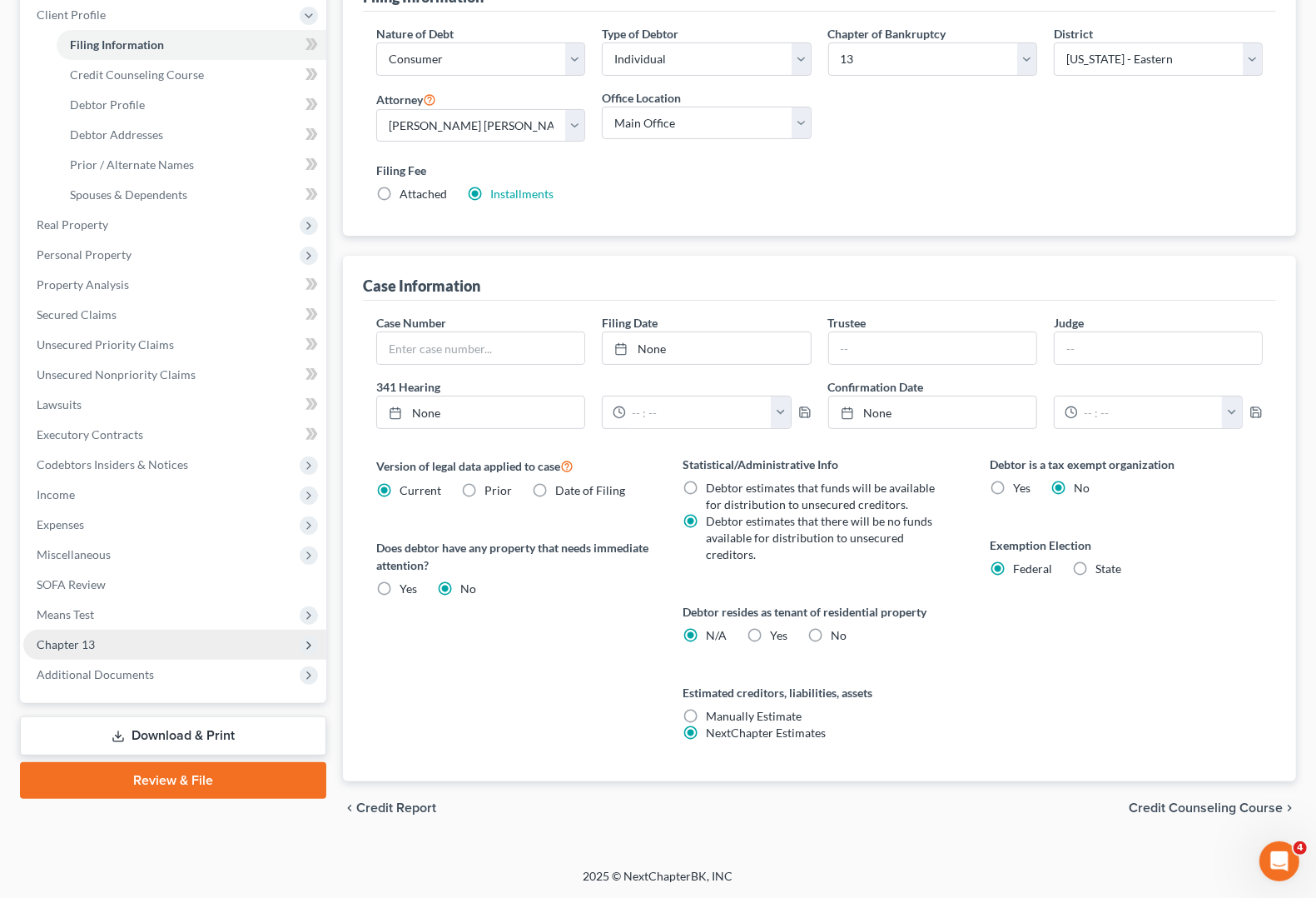
click at [52, 643] on span "Chapter 13" at bounding box center [66, 643] width 58 height 14
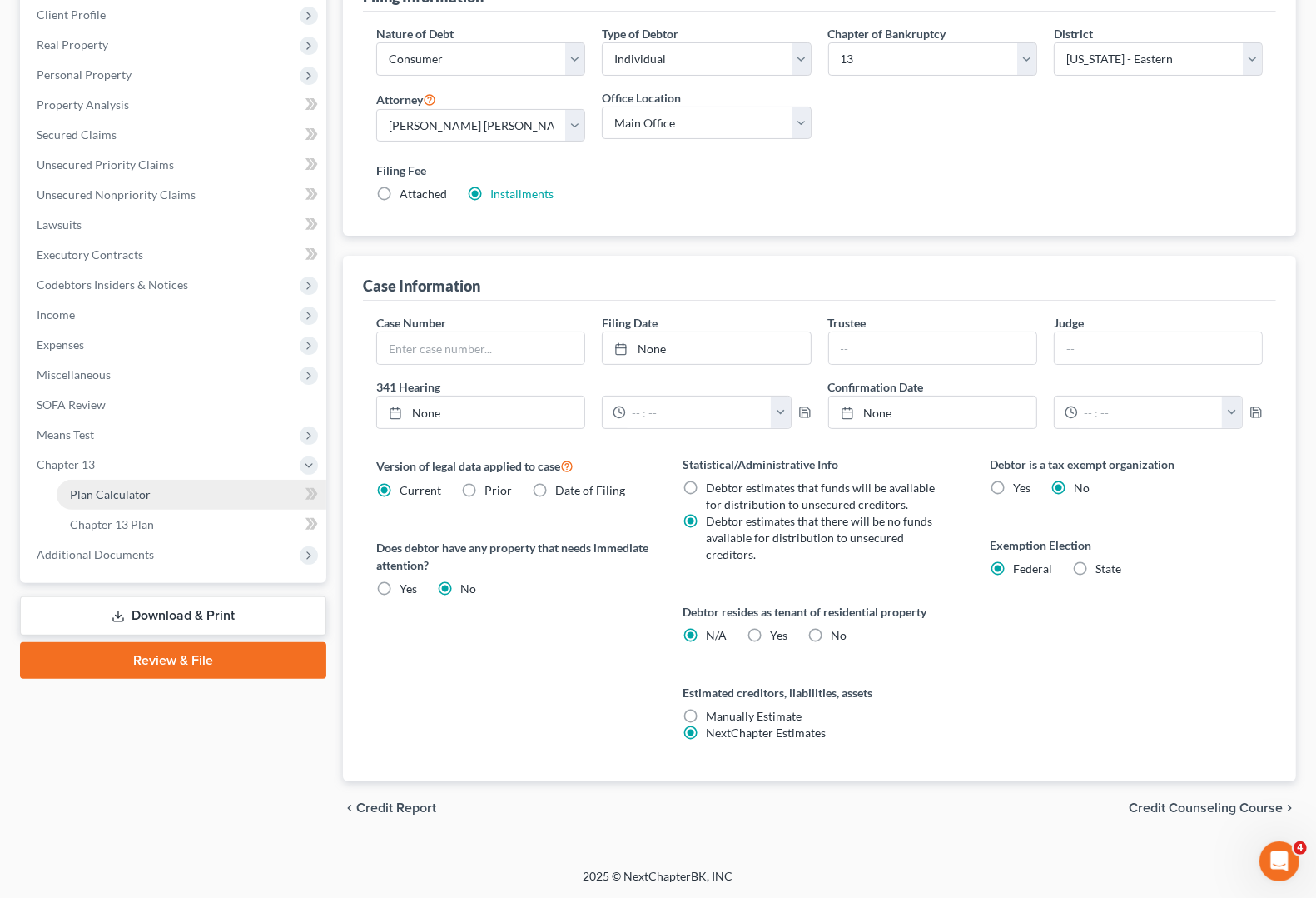
click at [138, 498] on span "Plan Calculator" at bounding box center [111, 493] width 80 height 14
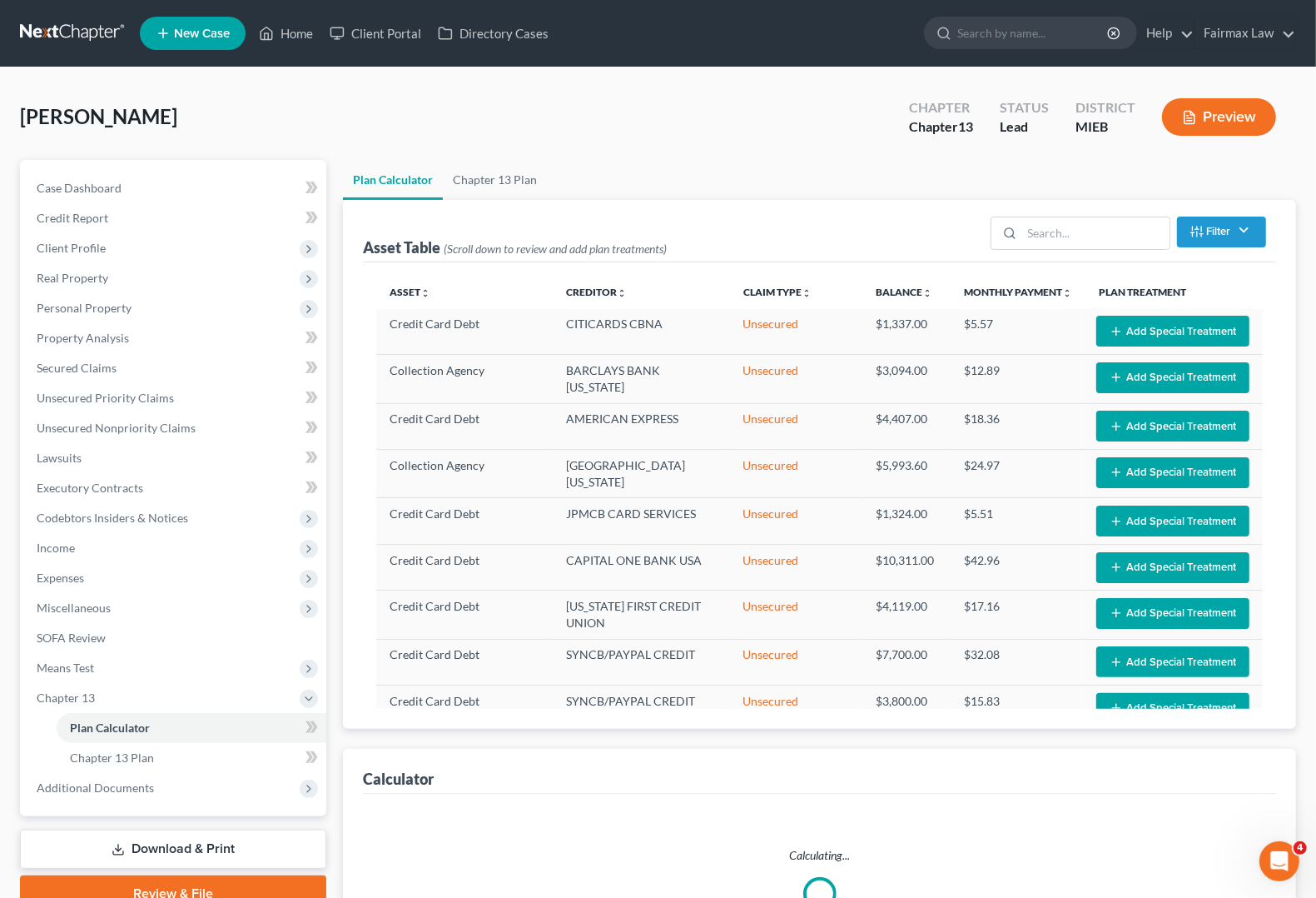
scroll to position [505, 0]
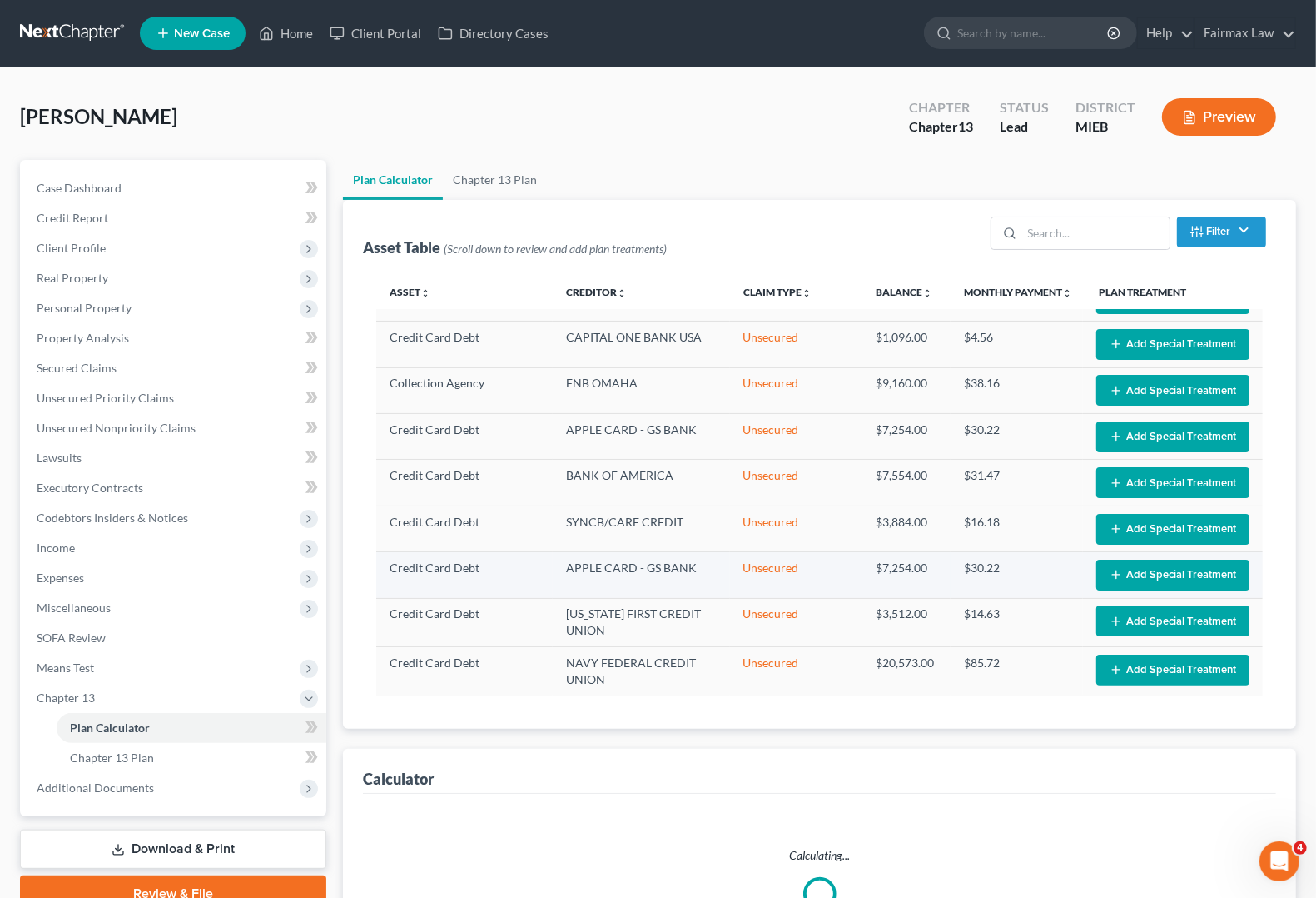
select select "59"
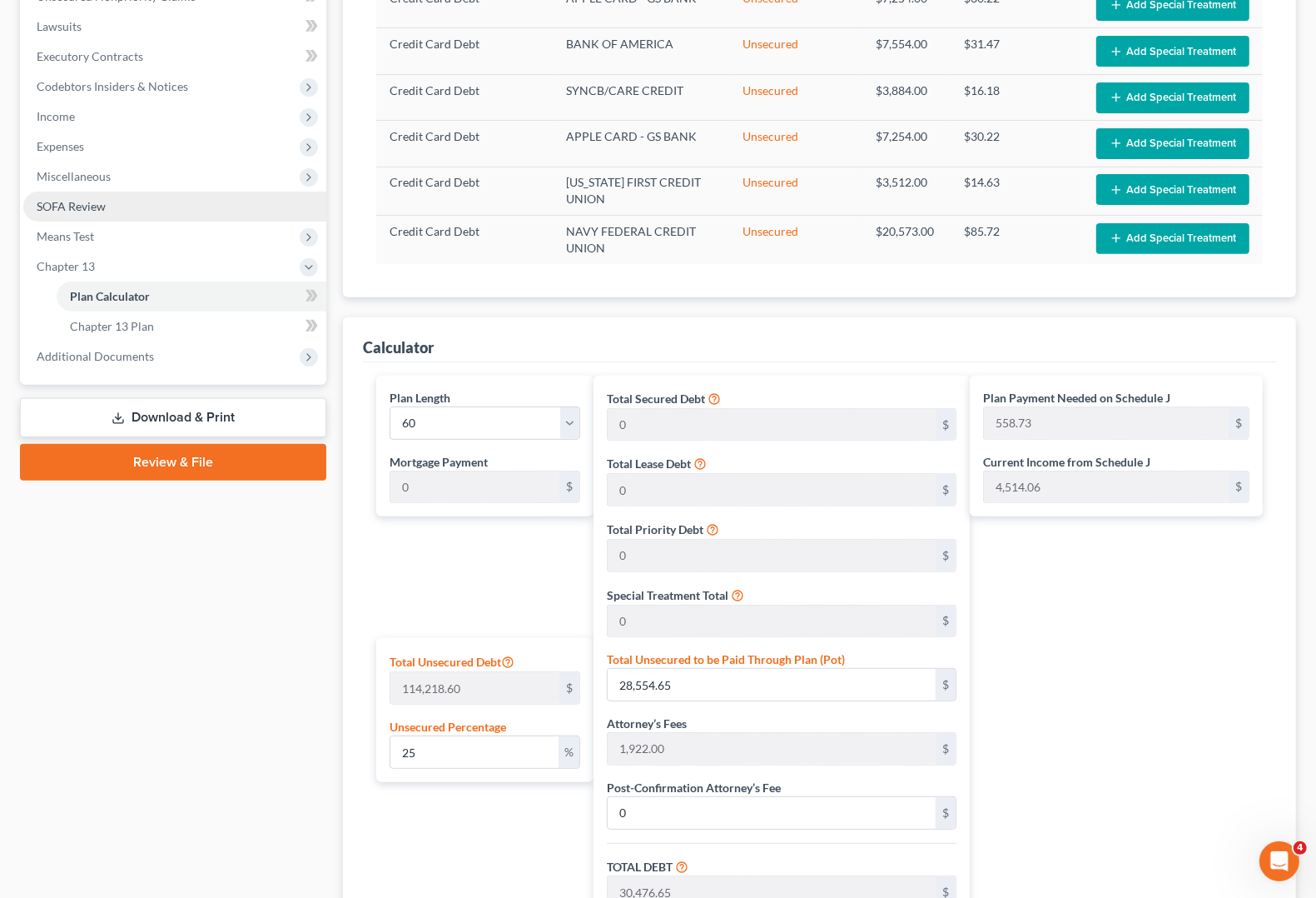
scroll to position [417, 0]
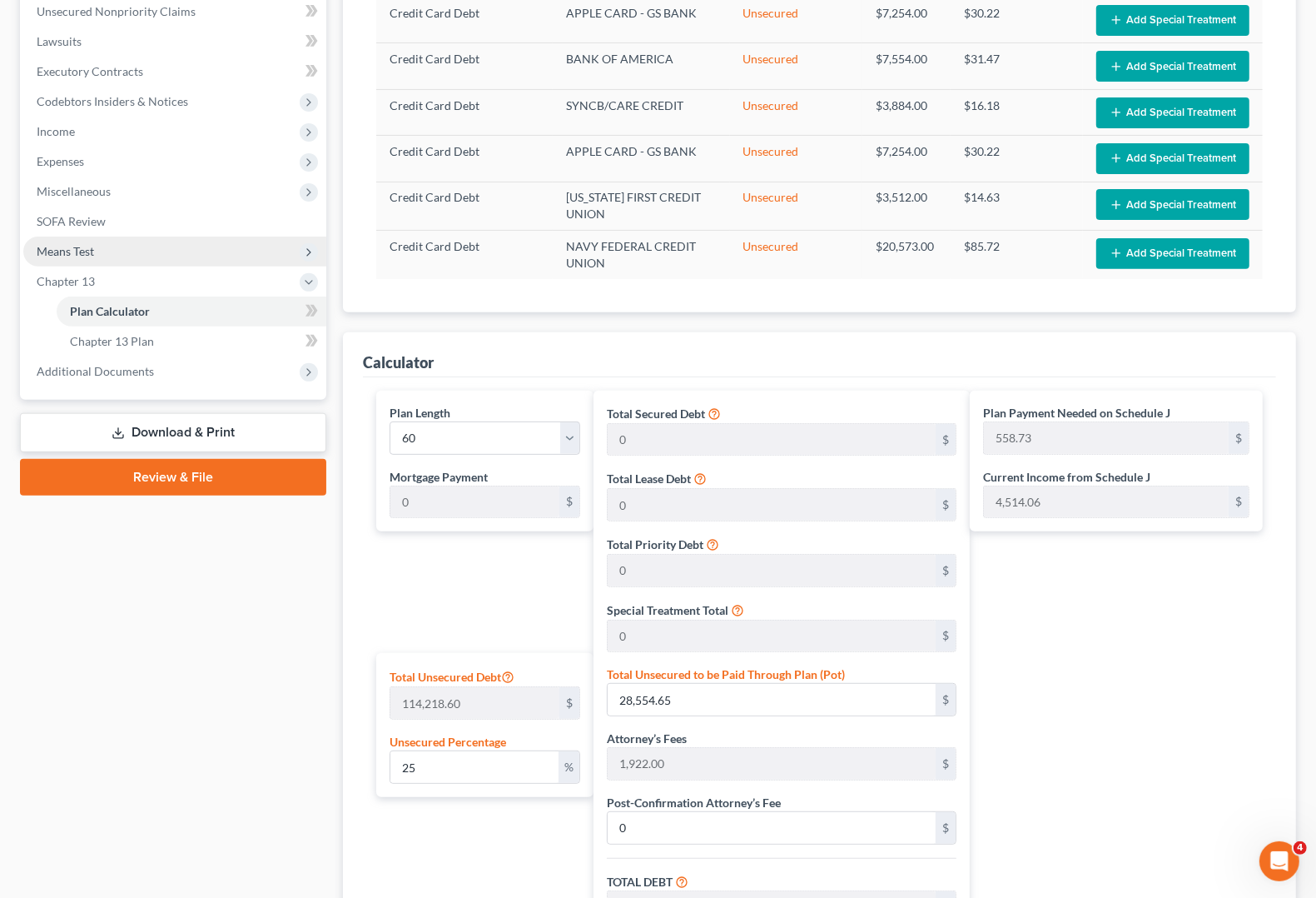
drag, startPoint x: 56, startPoint y: 248, endPoint x: 64, endPoint y: 248, distance: 8.0
click at [56, 248] on span "Means Test" at bounding box center [65, 250] width 58 height 14
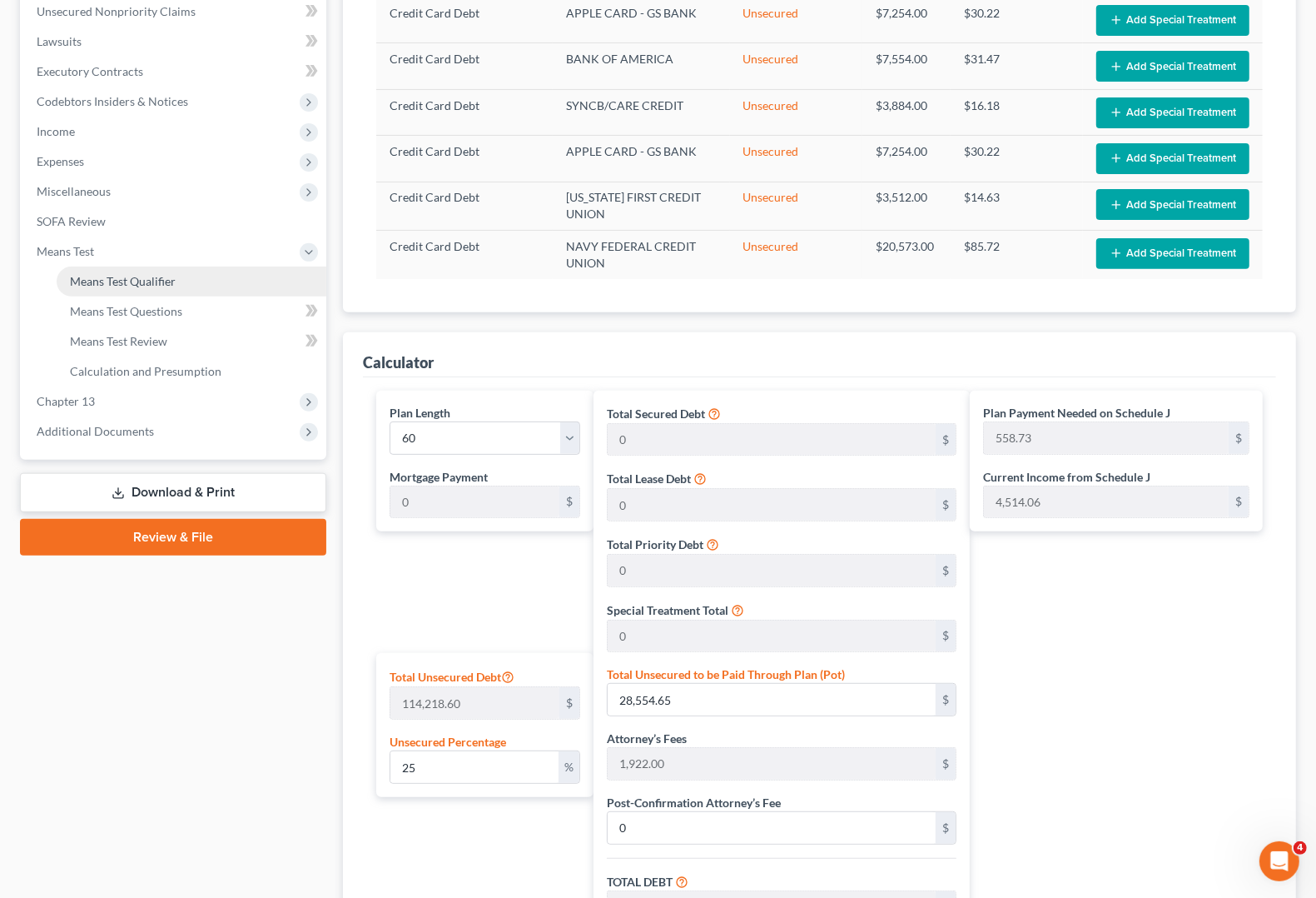
drag, startPoint x: 84, startPoint y: 276, endPoint x: 91, endPoint y: 281, distance: 8.6
click at [85, 276] on span "Means Test Qualifier" at bounding box center [123, 280] width 106 height 14
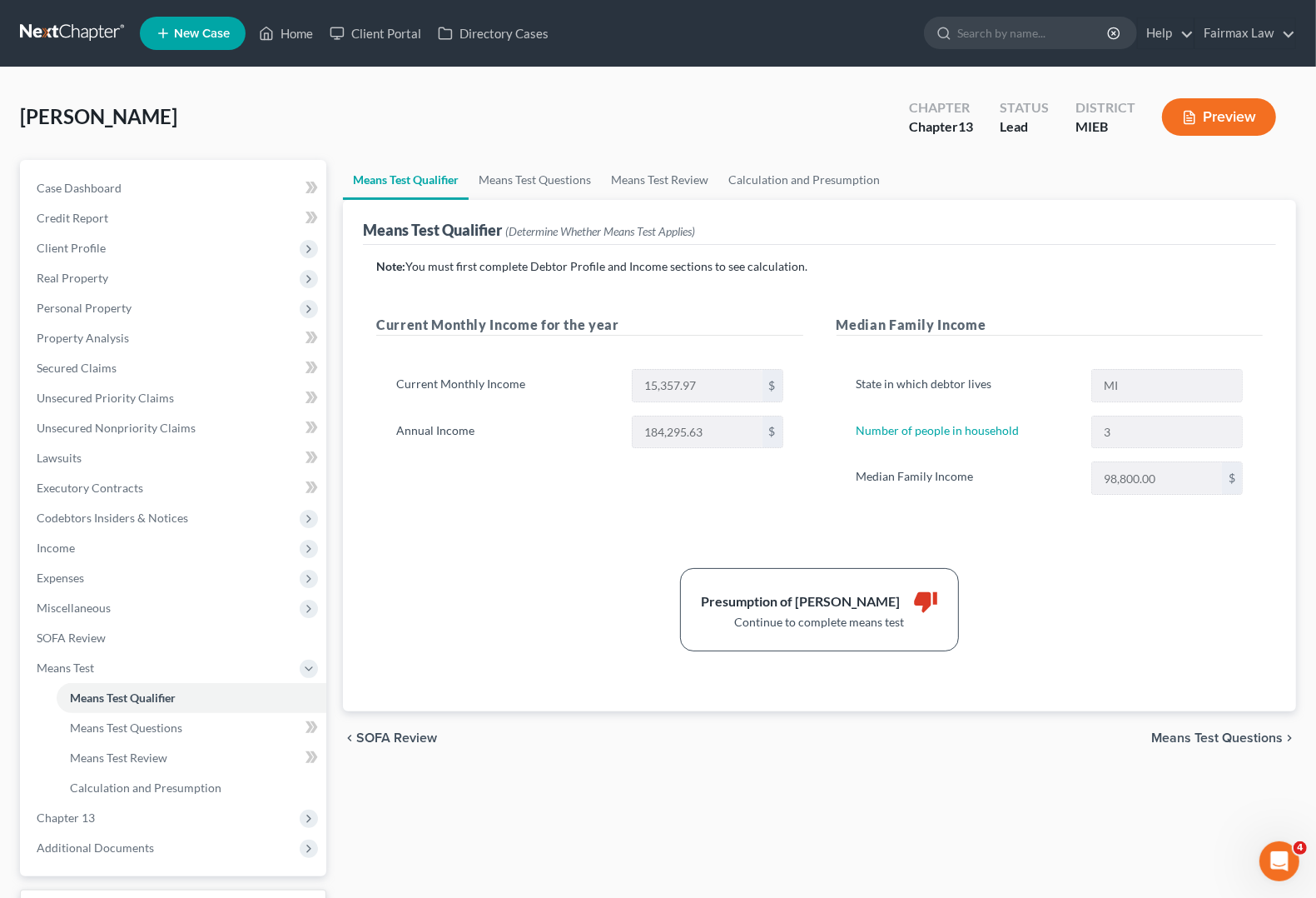
click at [1246, 735] on span "Means Test Questions" at bounding box center [1217, 737] width 132 height 14
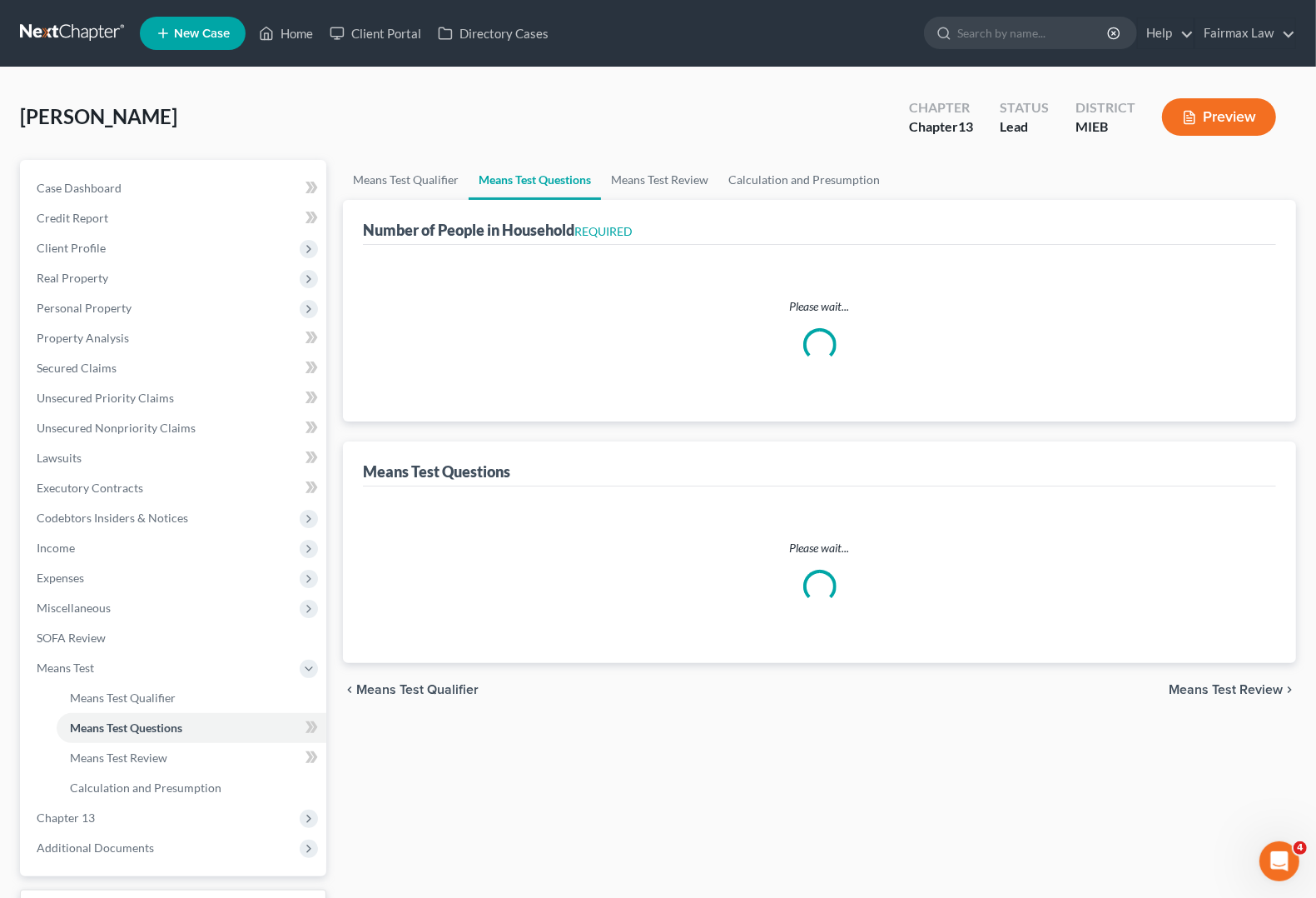
select select "1"
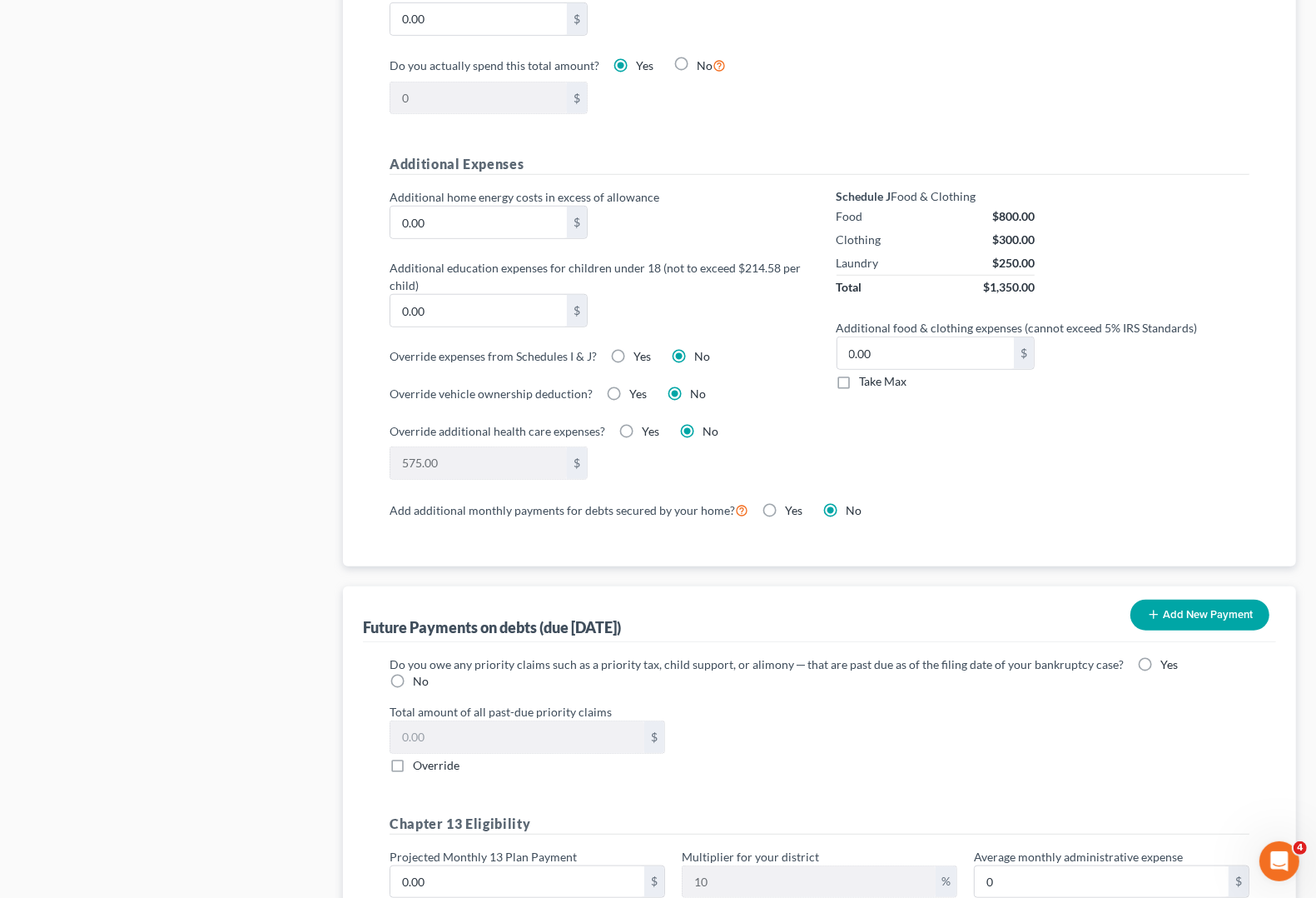
scroll to position [1342, 0]
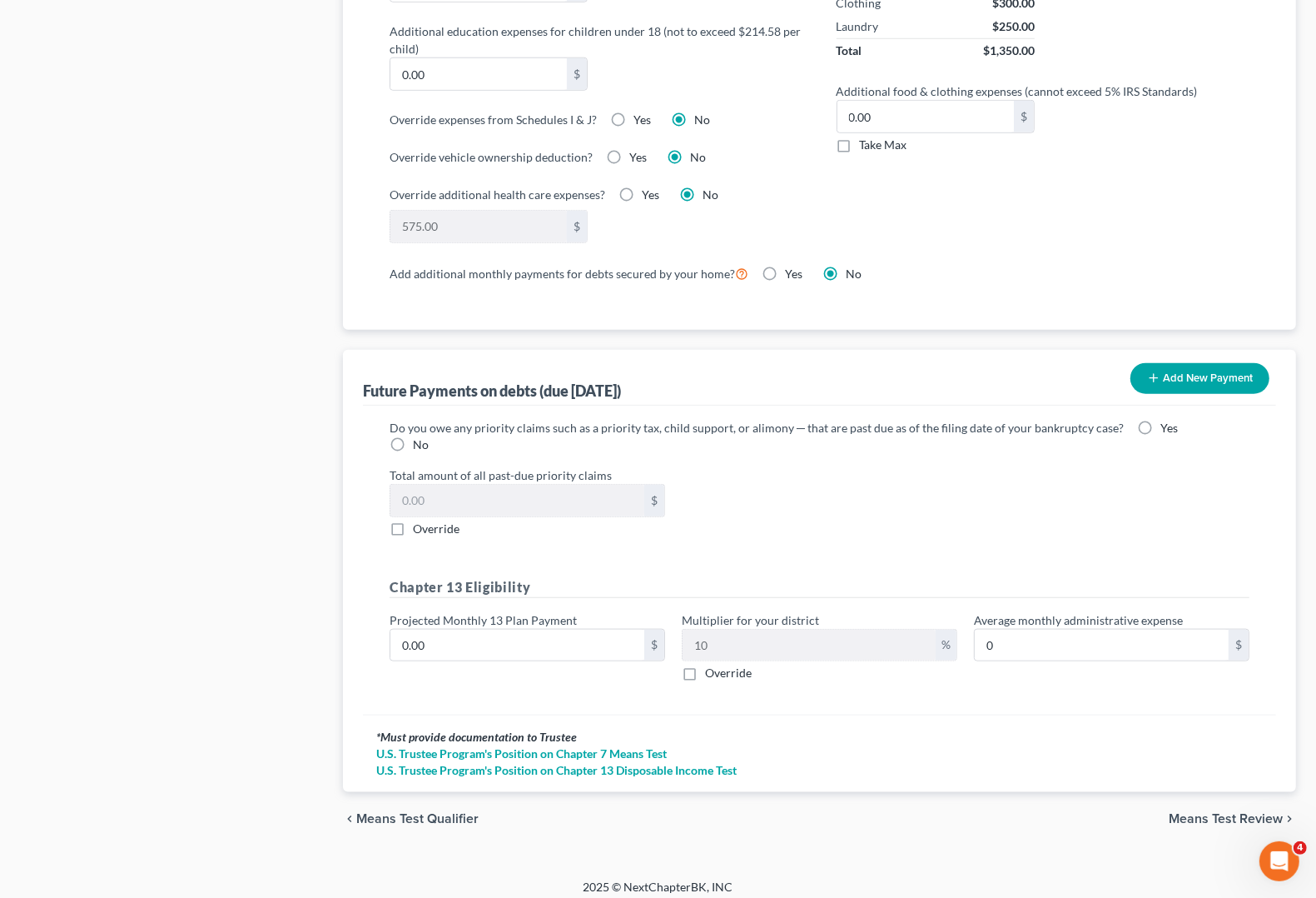
click at [1200, 812] on span "Means Test Review" at bounding box center [1226, 819] width 114 height 14
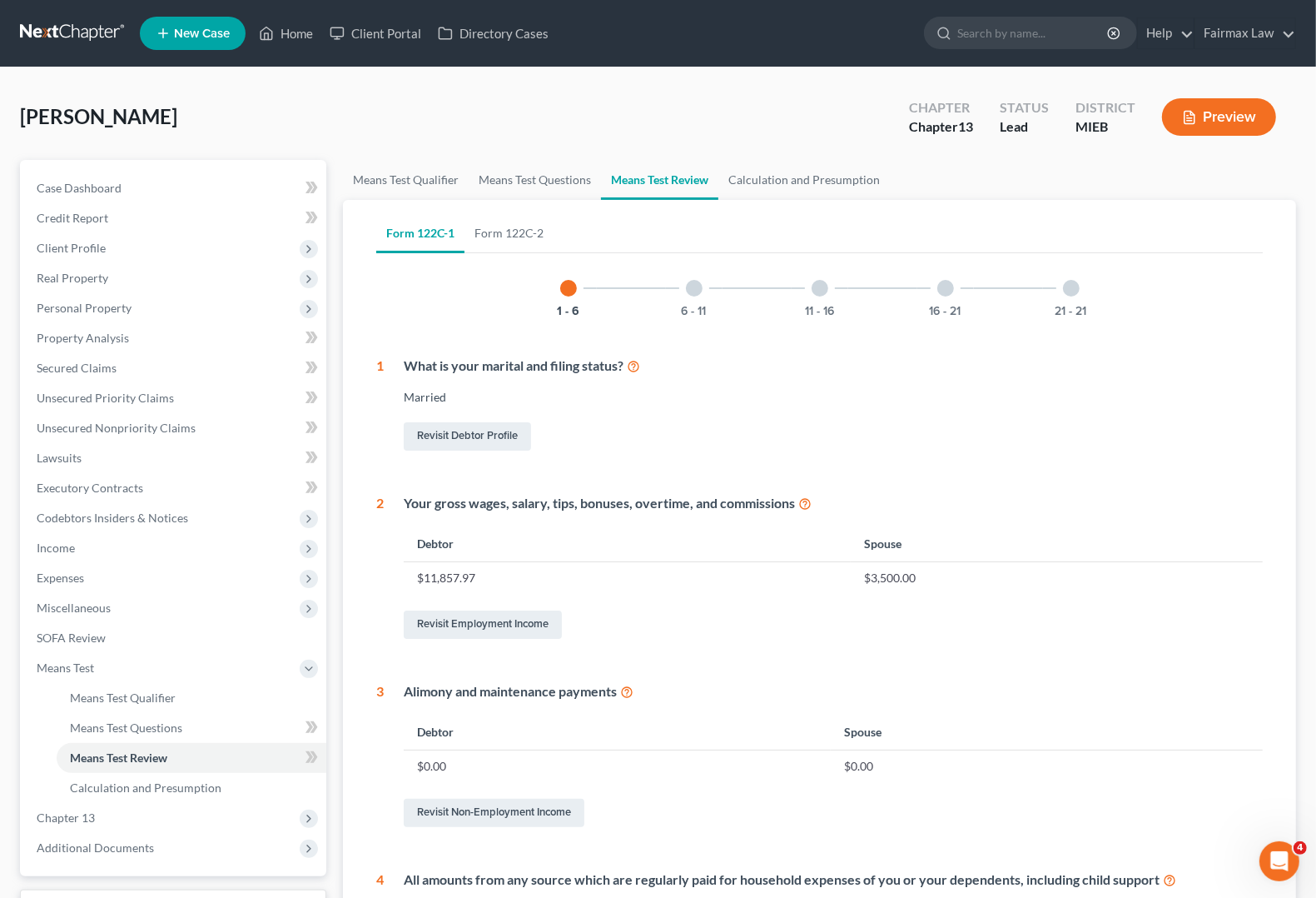
scroll to position [516, 0]
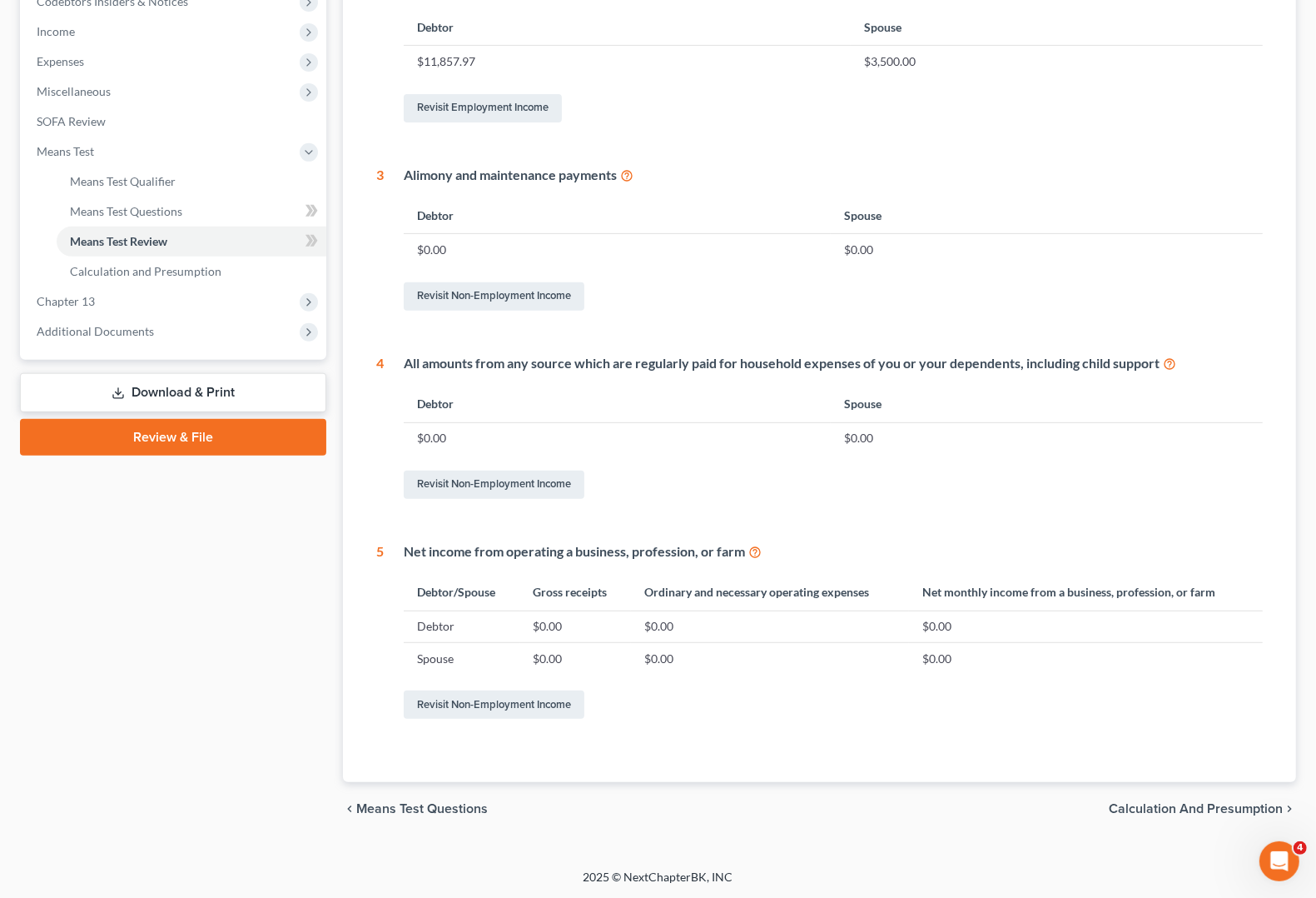
click at [1199, 809] on span "Calculation and Presumption" at bounding box center [1195, 808] width 174 height 14
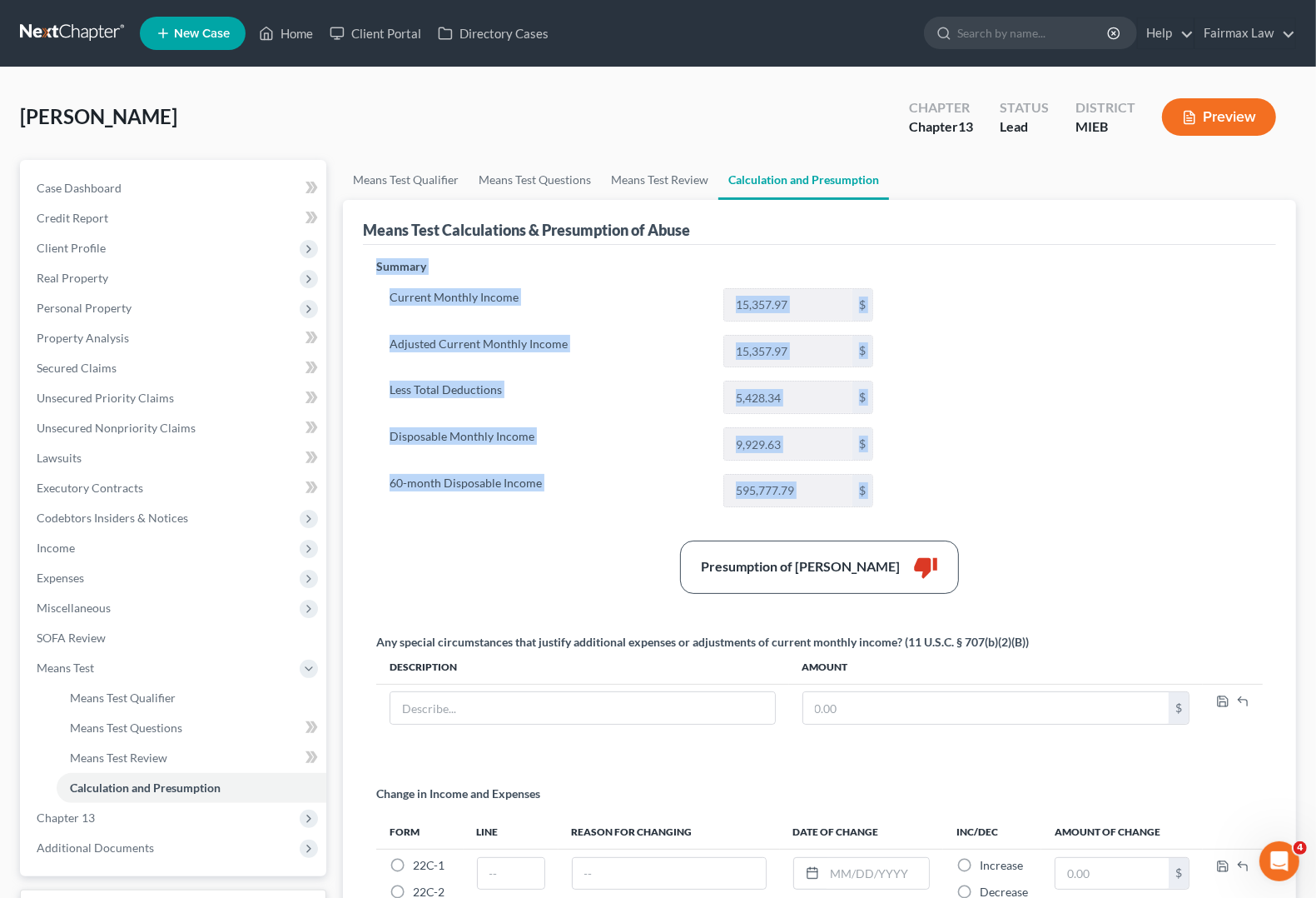
drag, startPoint x: 356, startPoint y: 265, endPoint x: 942, endPoint y: 504, distance: 632.9
click at [942, 504] on div "Means Test Calculations & Presumption of Abuse Summary Current Monthly Income 1…" at bounding box center [820, 580] width 953 height 760
copy div "Summary Current Monthly Income $ Adjusted Current Monthly Income $ Less Total D…"
click at [75, 428] on span "Unsecured Nonpriority Claims" at bounding box center [116, 427] width 159 height 14
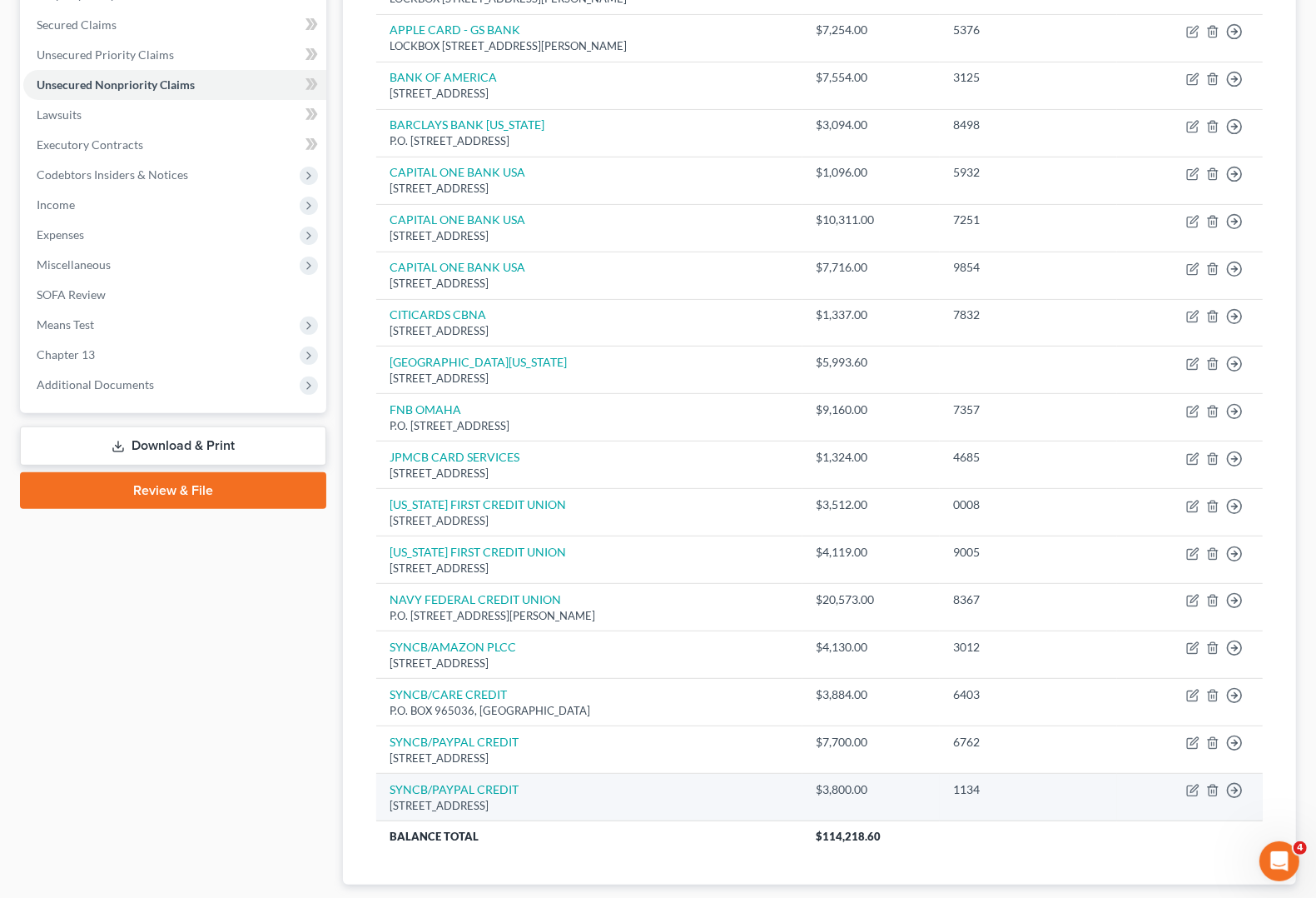
scroll to position [449, 0]
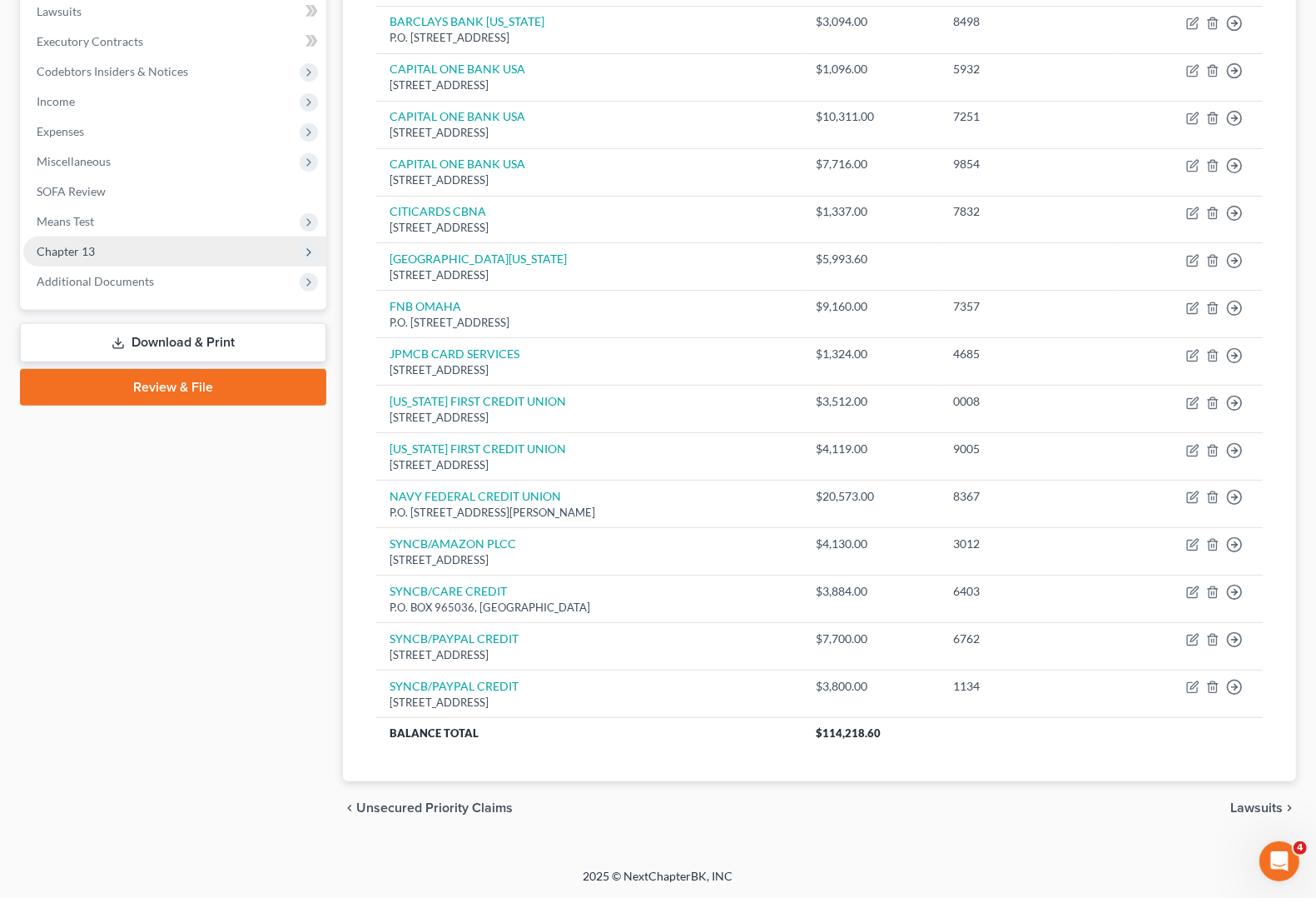
click at [161, 255] on span "Chapter 13" at bounding box center [175, 251] width 303 height 30
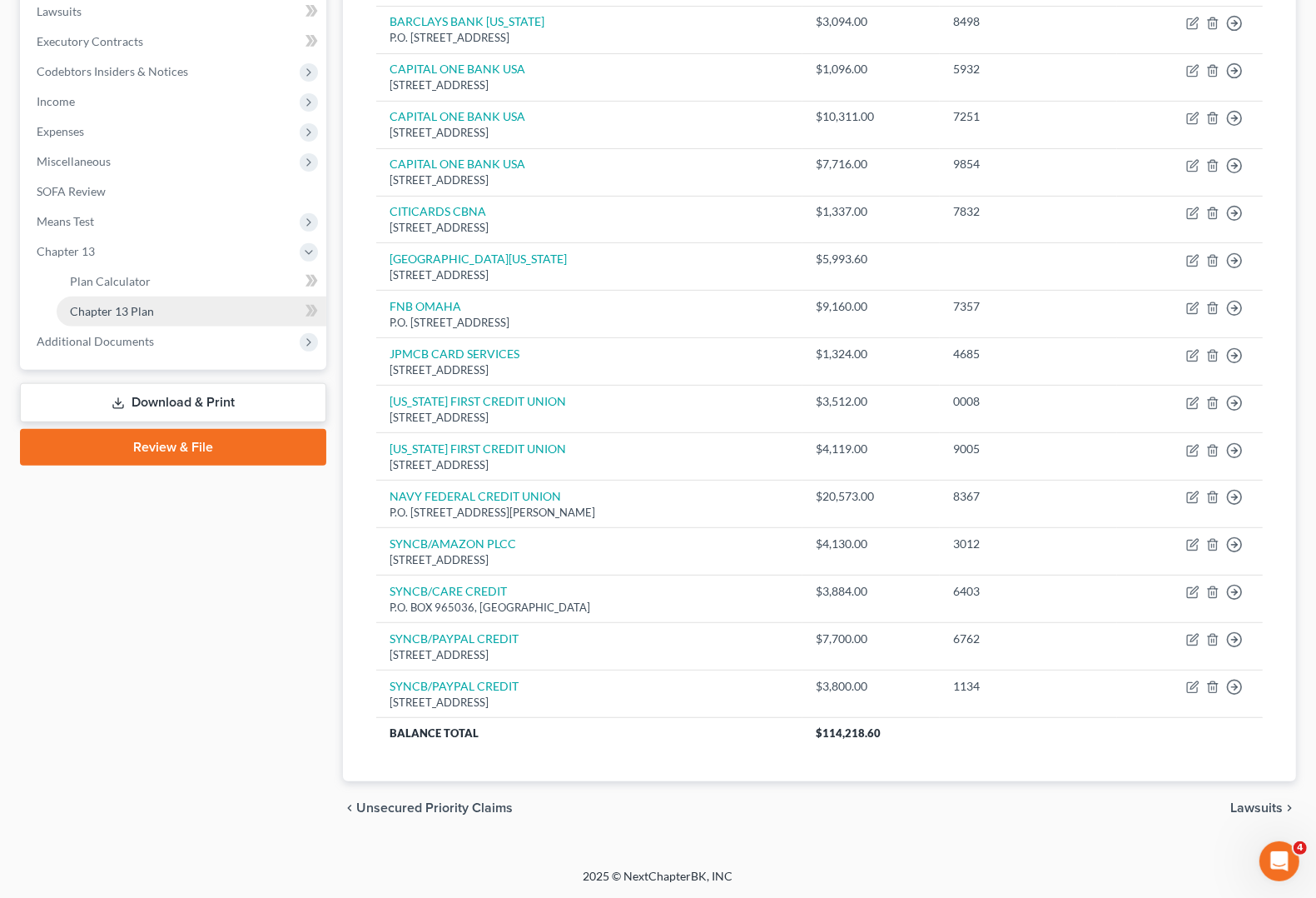
click at [148, 306] on span "Chapter 13 Plan" at bounding box center [112, 311] width 84 height 14
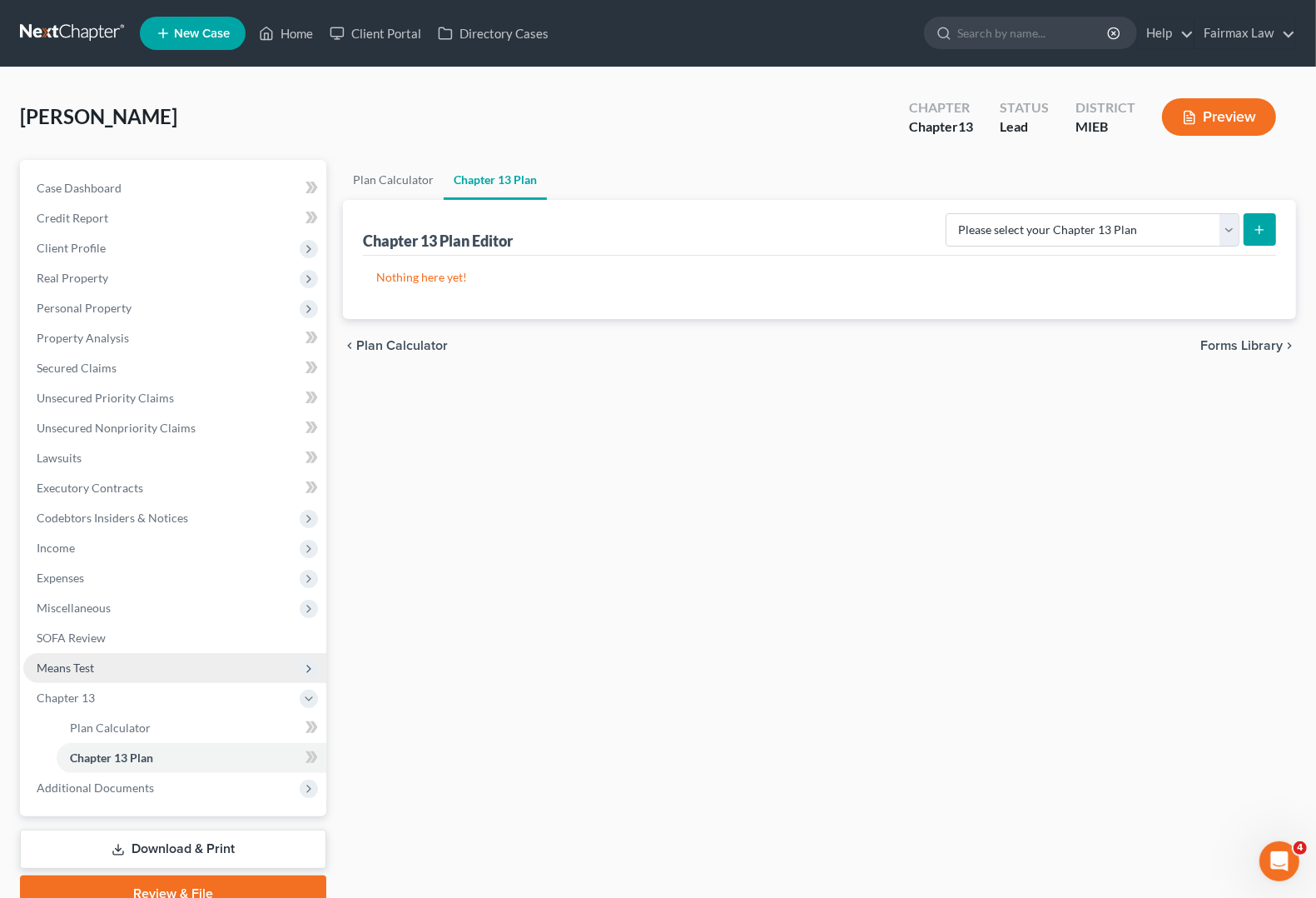
click at [96, 663] on span "Means Test" at bounding box center [175, 668] width 303 height 30
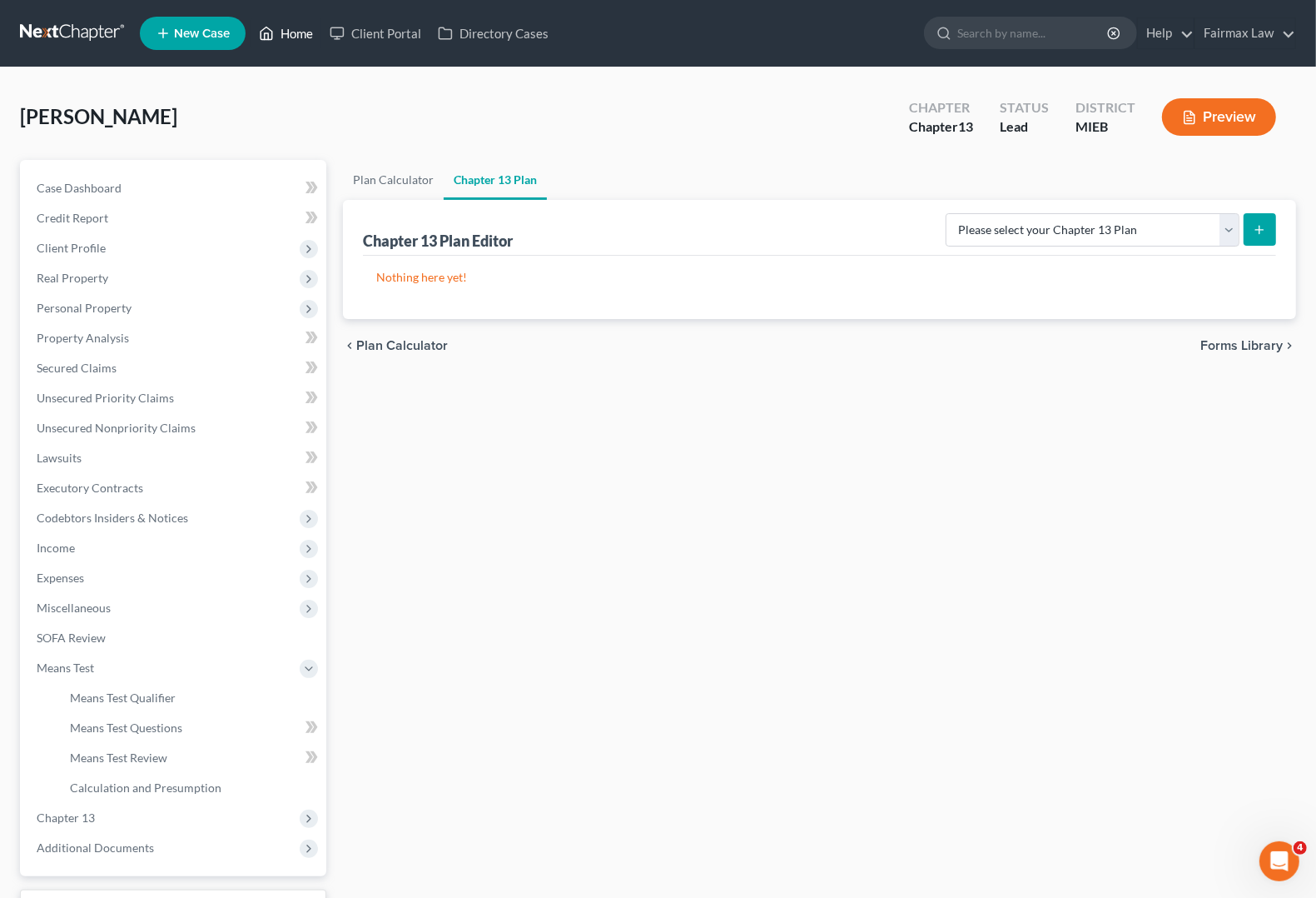
click at [306, 24] on link "Home" at bounding box center [285, 33] width 70 height 30
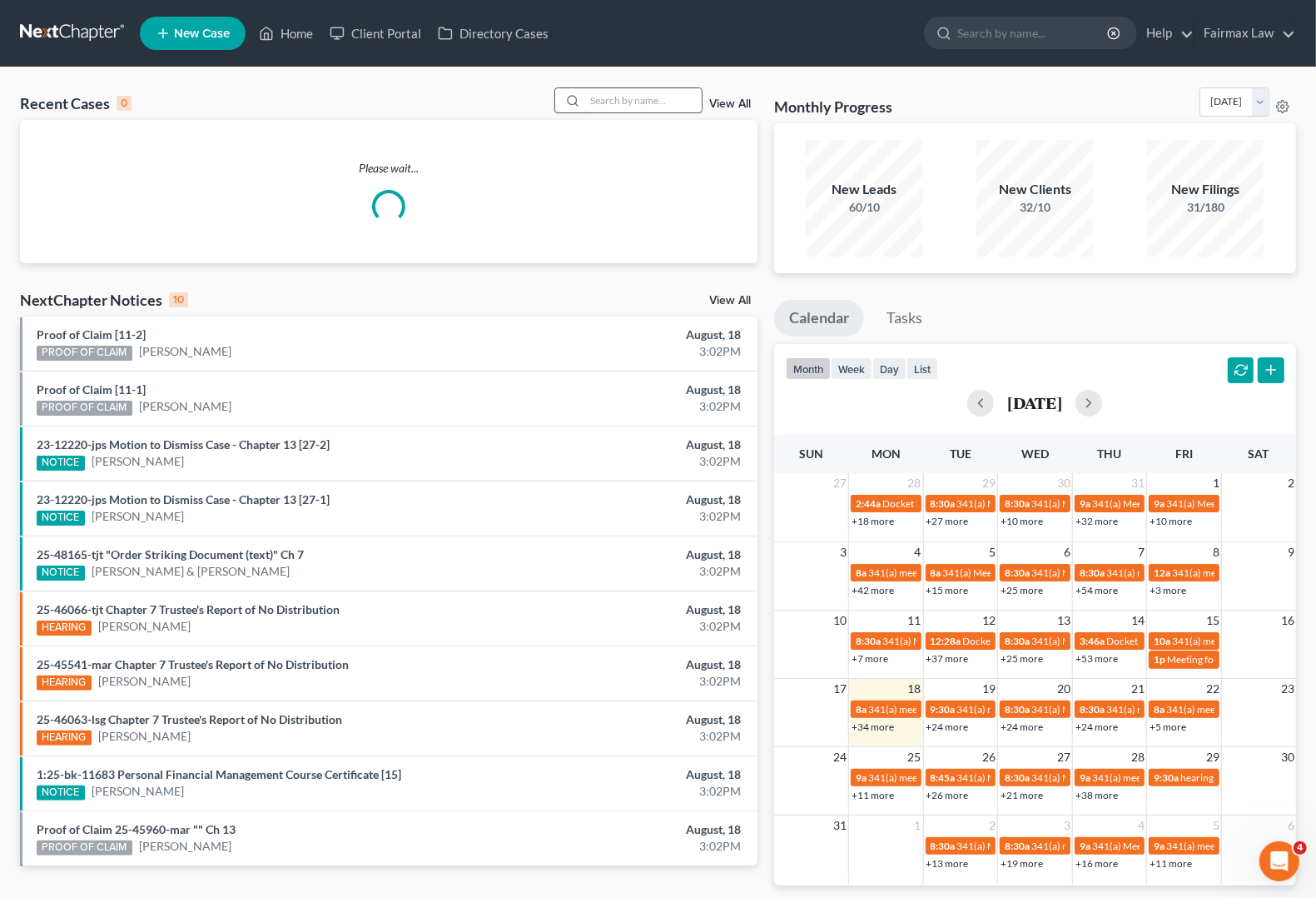
click at [604, 100] on input "search" at bounding box center [644, 100] width 117 height 24
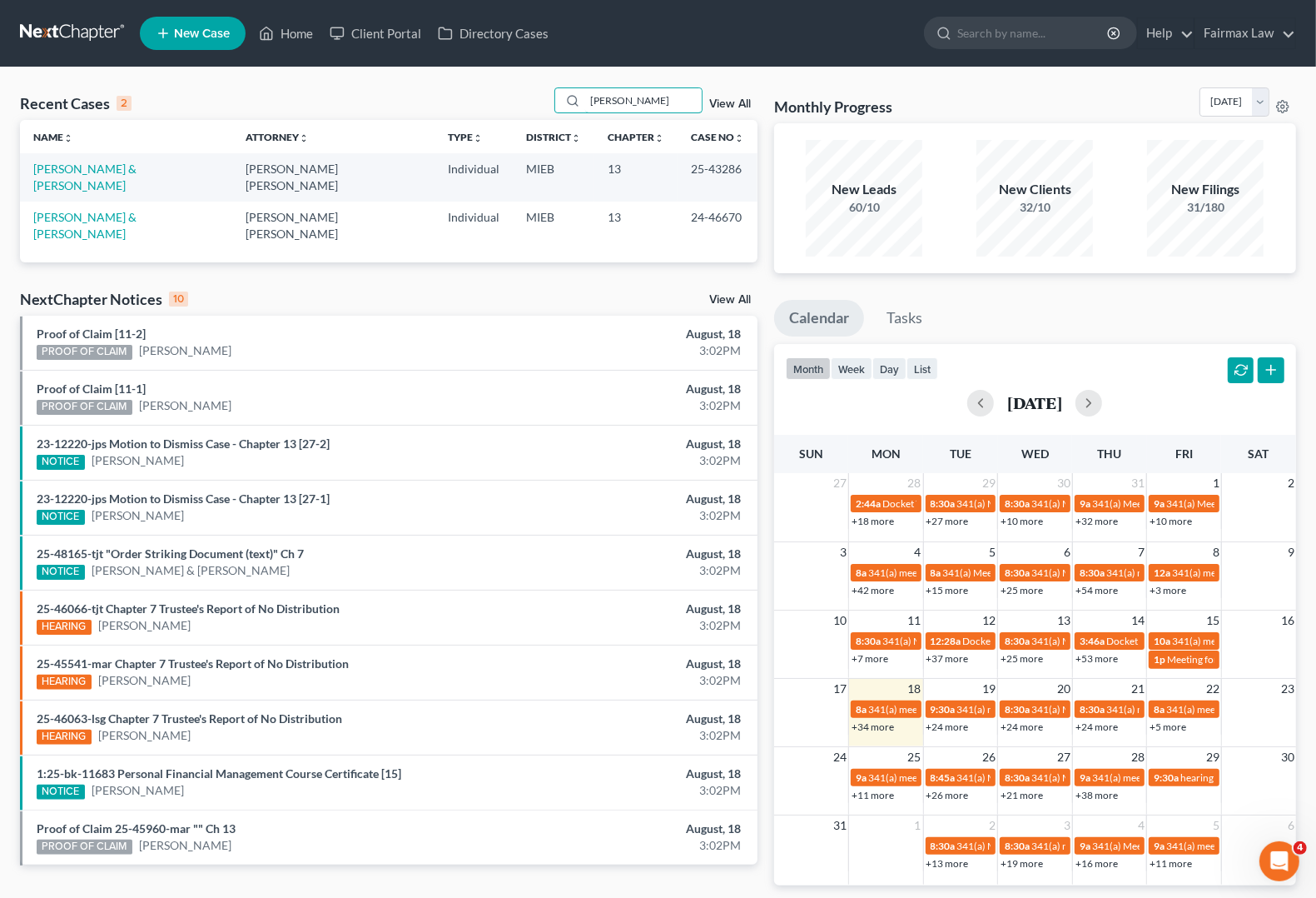
type input "ferrer"
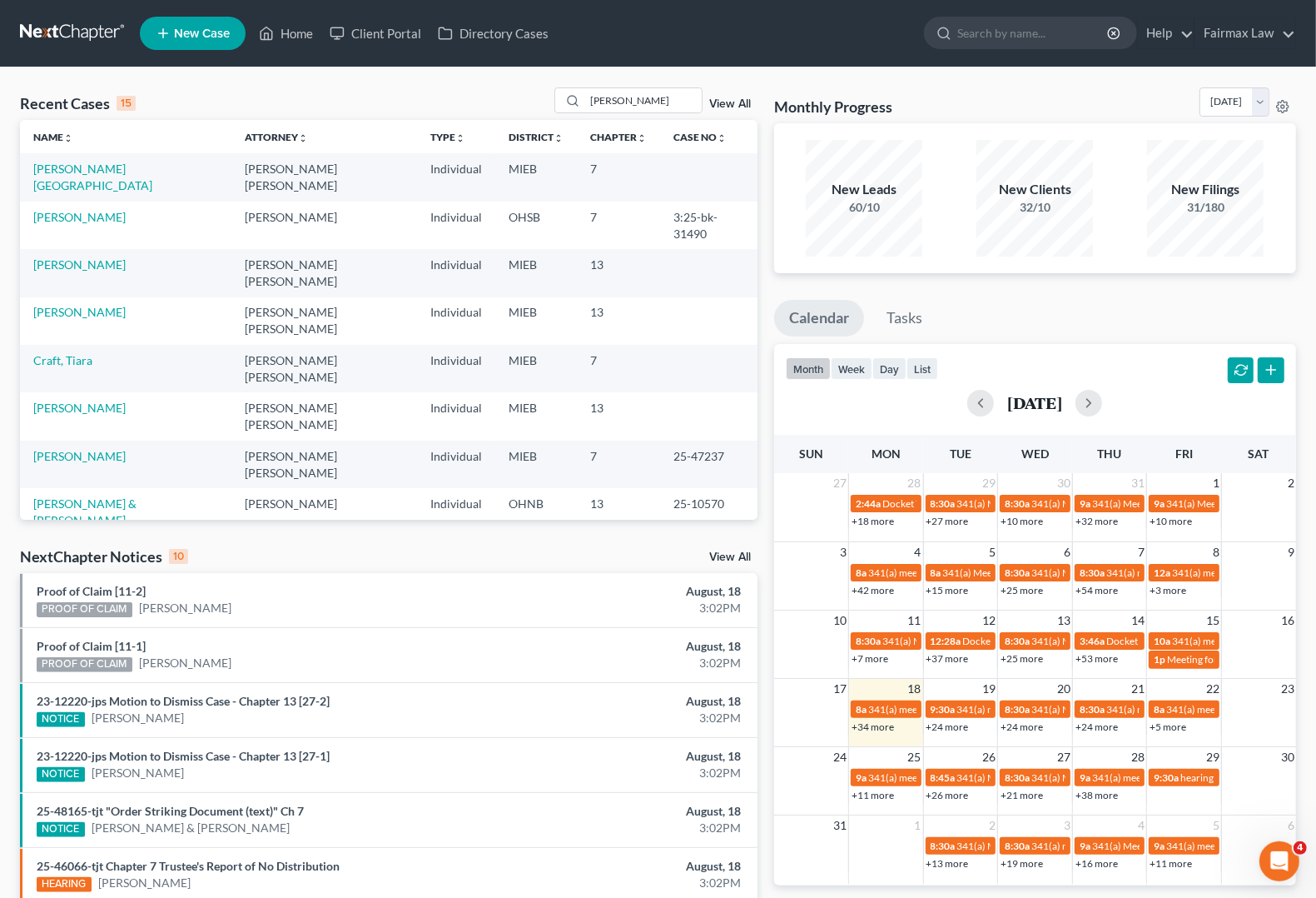
click at [731, 101] on link "View All" at bounding box center [731, 104] width 42 height 12
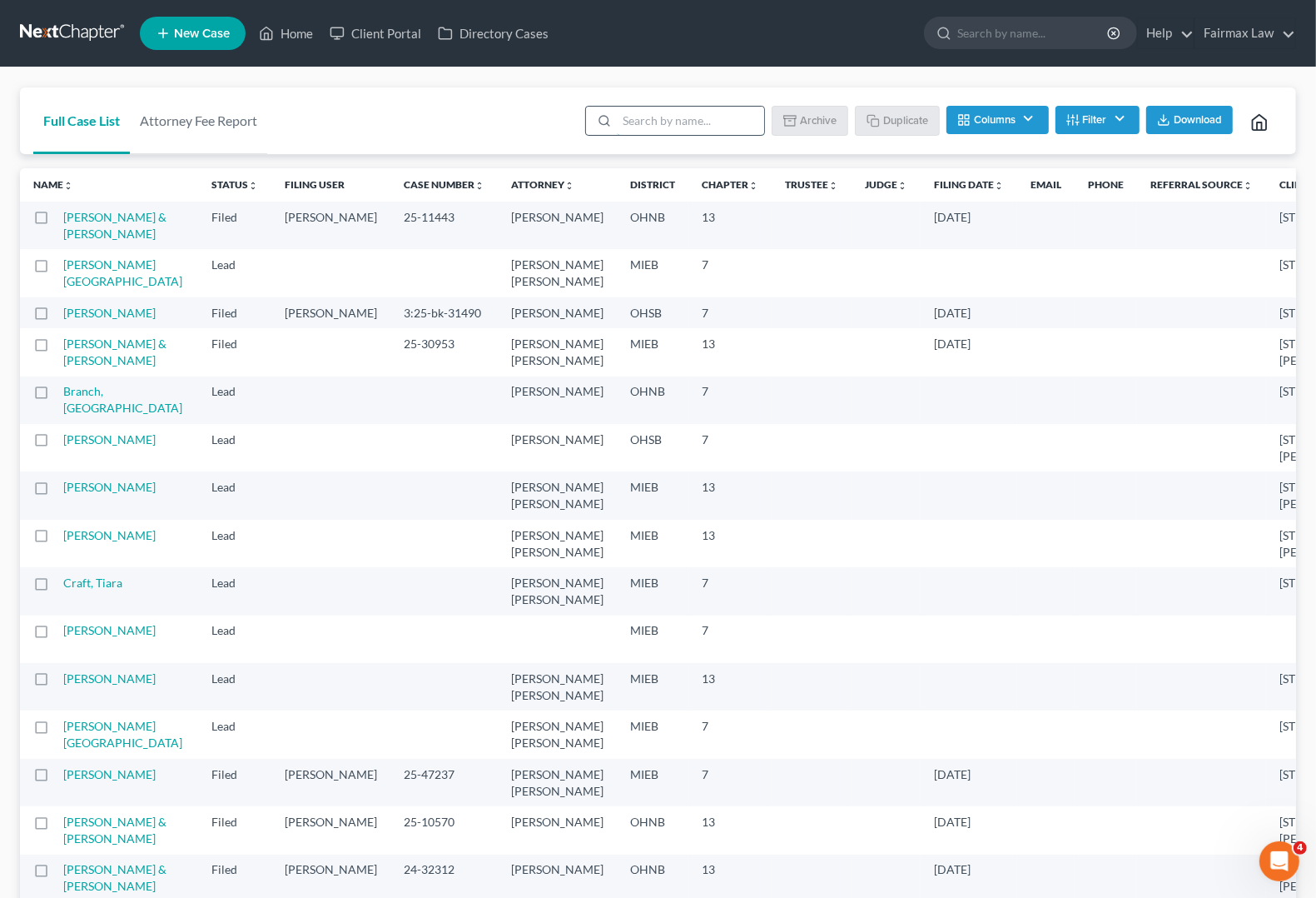
click at [667, 121] on input "search" at bounding box center [690, 121] width 147 height 28
click at [89, 114] on link "Full Case List" at bounding box center [81, 121] width 97 height 67
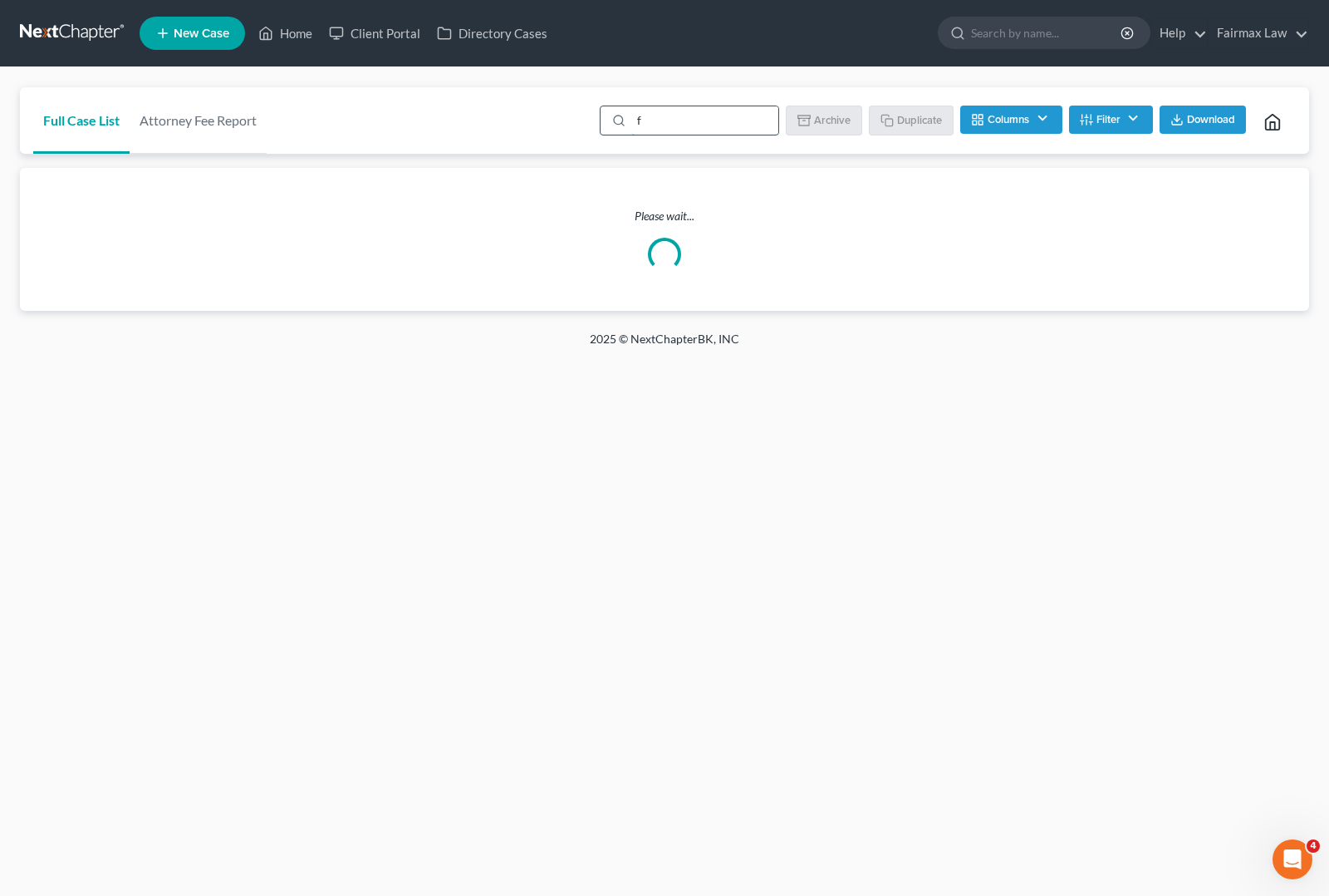
click at [696, 125] on input "f" at bounding box center [705, 120] width 147 height 28
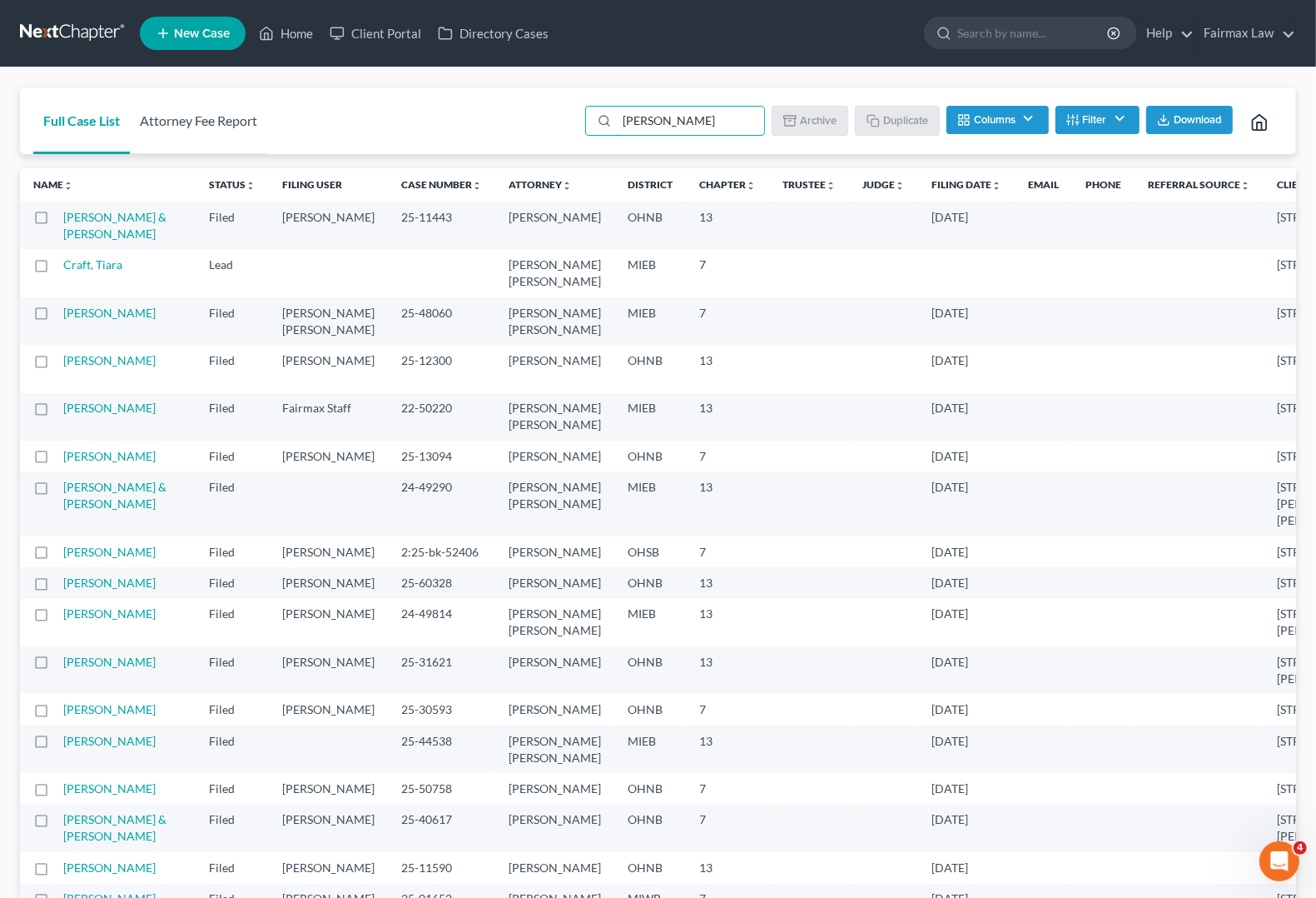
type input "ferrer"
click at [252, 131] on link "Attorney Fee Report" at bounding box center [198, 121] width 137 height 67
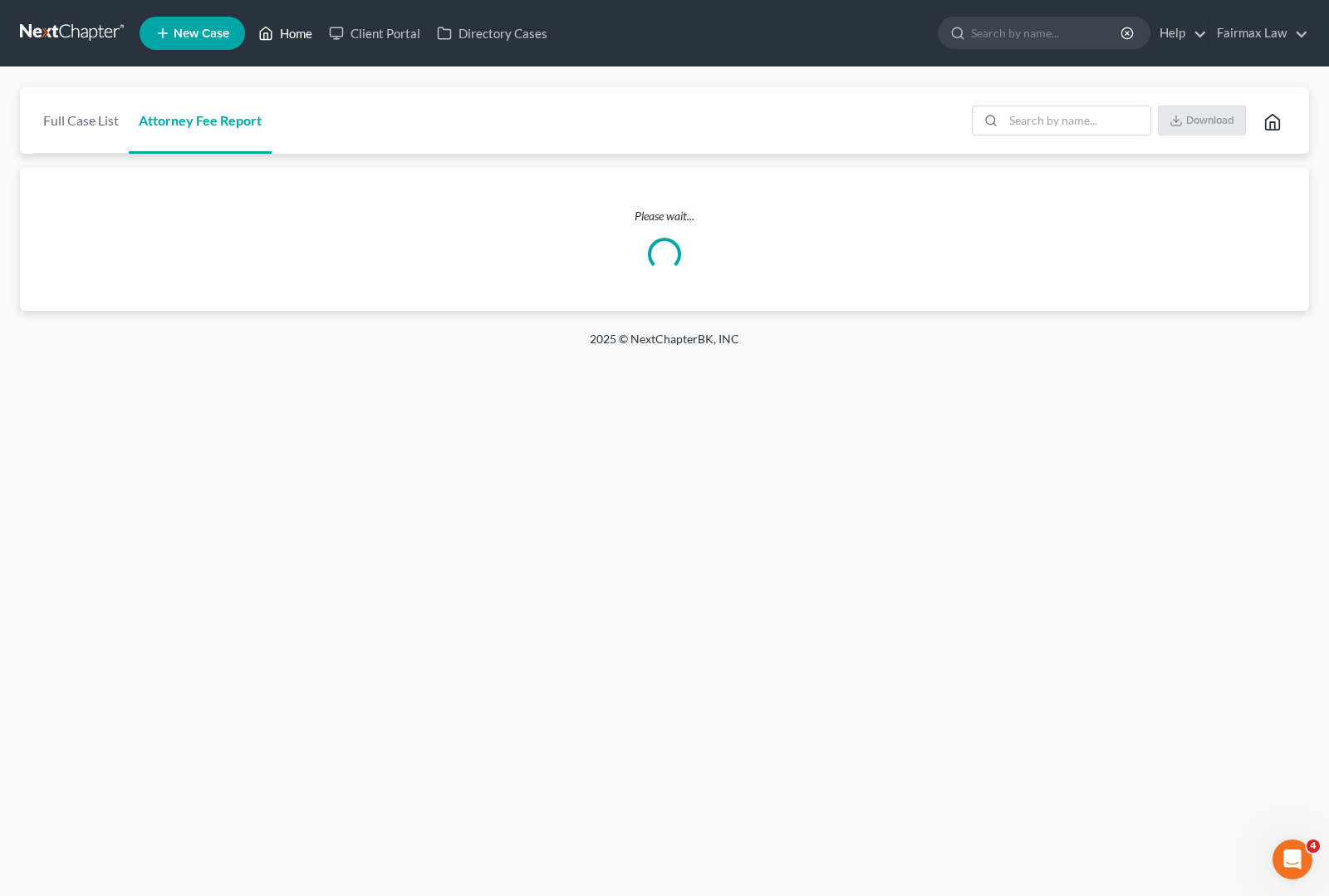
click at [297, 31] on link "Home" at bounding box center [284, 33] width 70 height 30
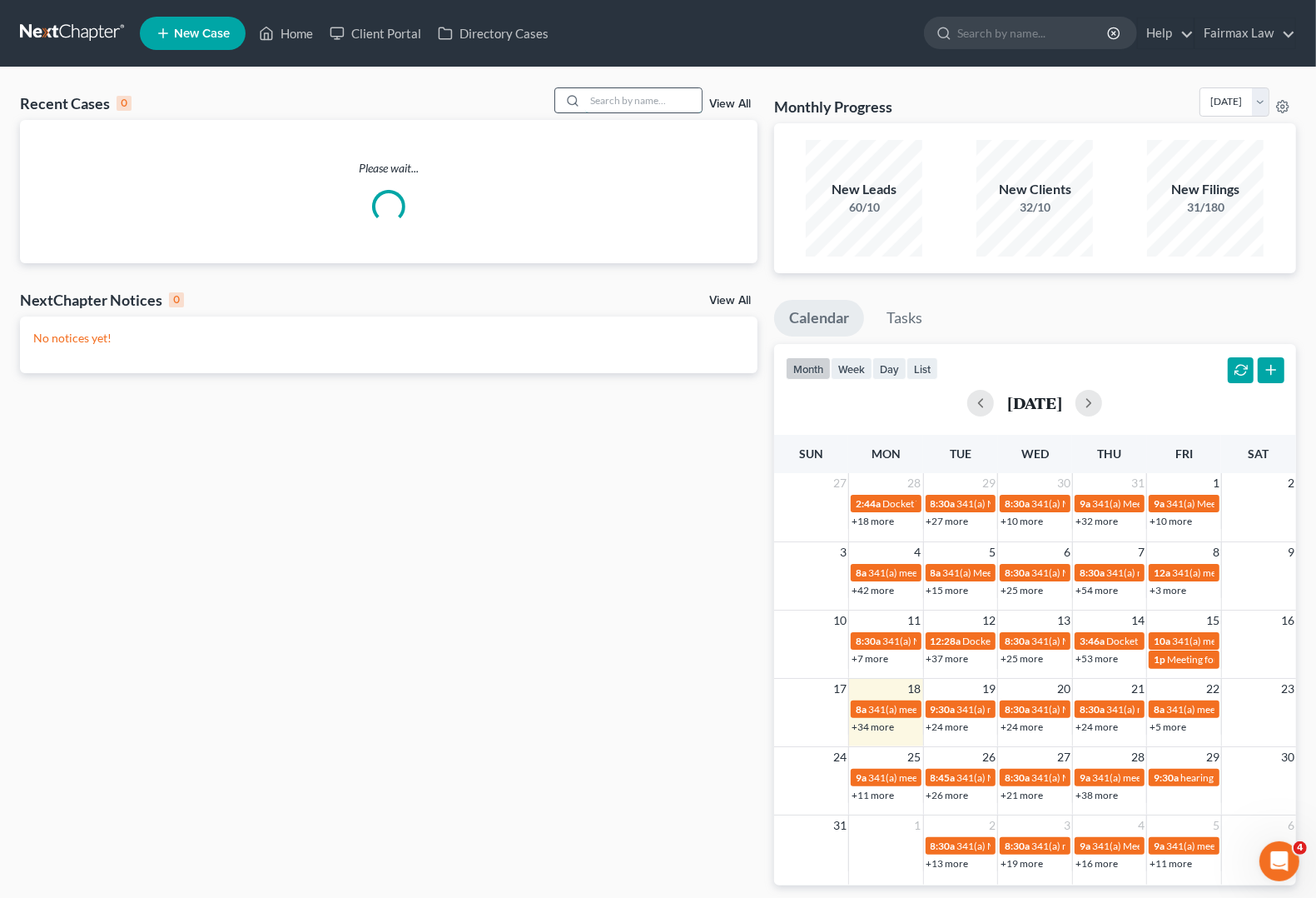
click at [663, 104] on input "search" at bounding box center [644, 100] width 117 height 24
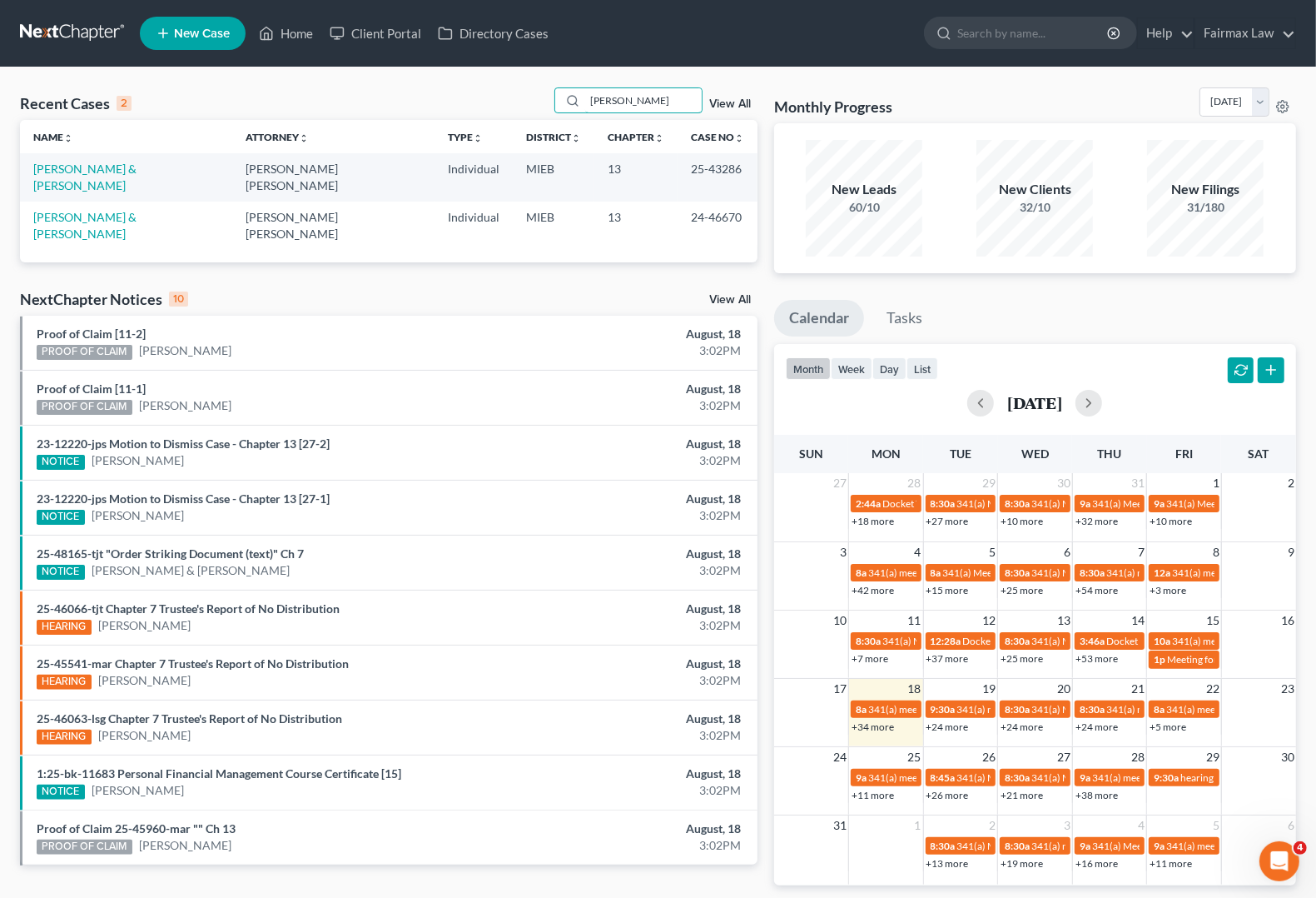
type input "ferrer"
click at [138, 179] on td "[PERSON_NAME] & [PERSON_NAME]" at bounding box center [126, 177] width 212 height 48
click at [136, 173] on link "[PERSON_NAME] & [PERSON_NAME]" at bounding box center [84, 177] width 103 height 31
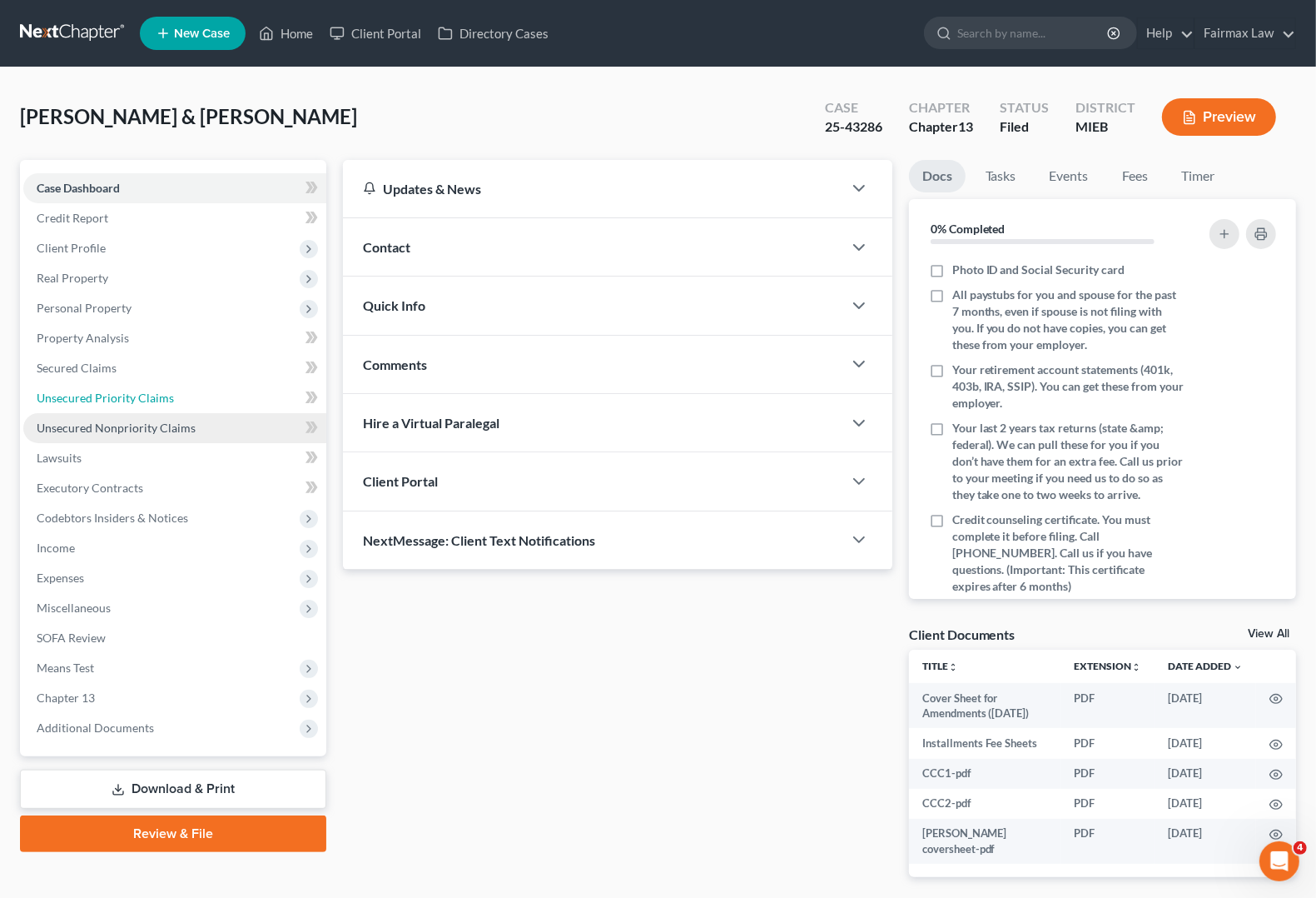
drag, startPoint x: 110, startPoint y: 396, endPoint x: 265, endPoint y: 435, distance: 159.8
click at [110, 396] on span "Unsecured Priority Claims" at bounding box center [105, 397] width 137 height 14
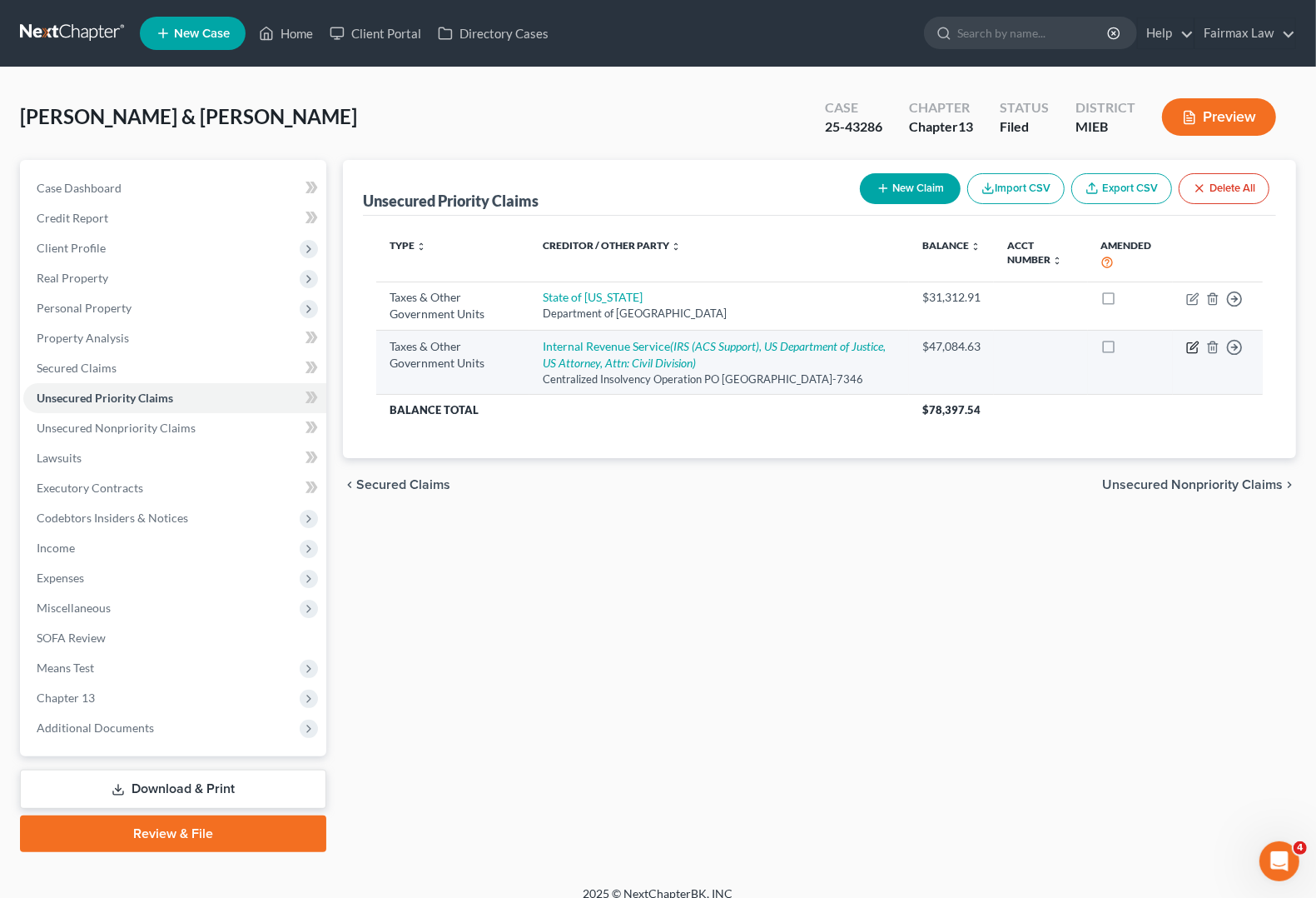
click at [1191, 354] on icon "button" at bounding box center [1193, 347] width 14 height 14
select select "0"
select select "39"
select select "2"
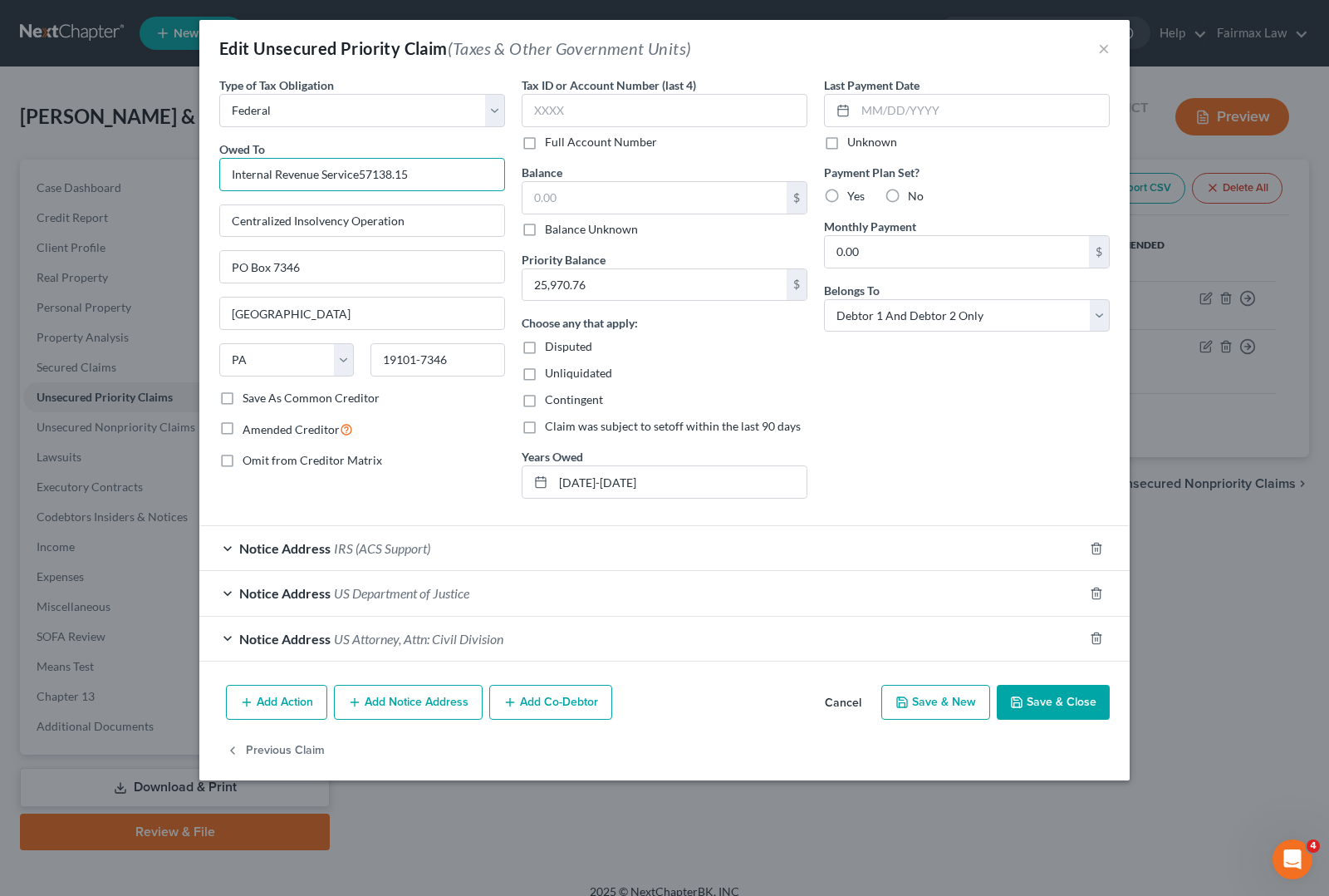
drag, startPoint x: 360, startPoint y: 169, endPoint x: 435, endPoint y: 169, distance: 75.0
click at [435, 169] on input "Internal Revenue Service57138.15" at bounding box center [363, 174] width 286 height 33
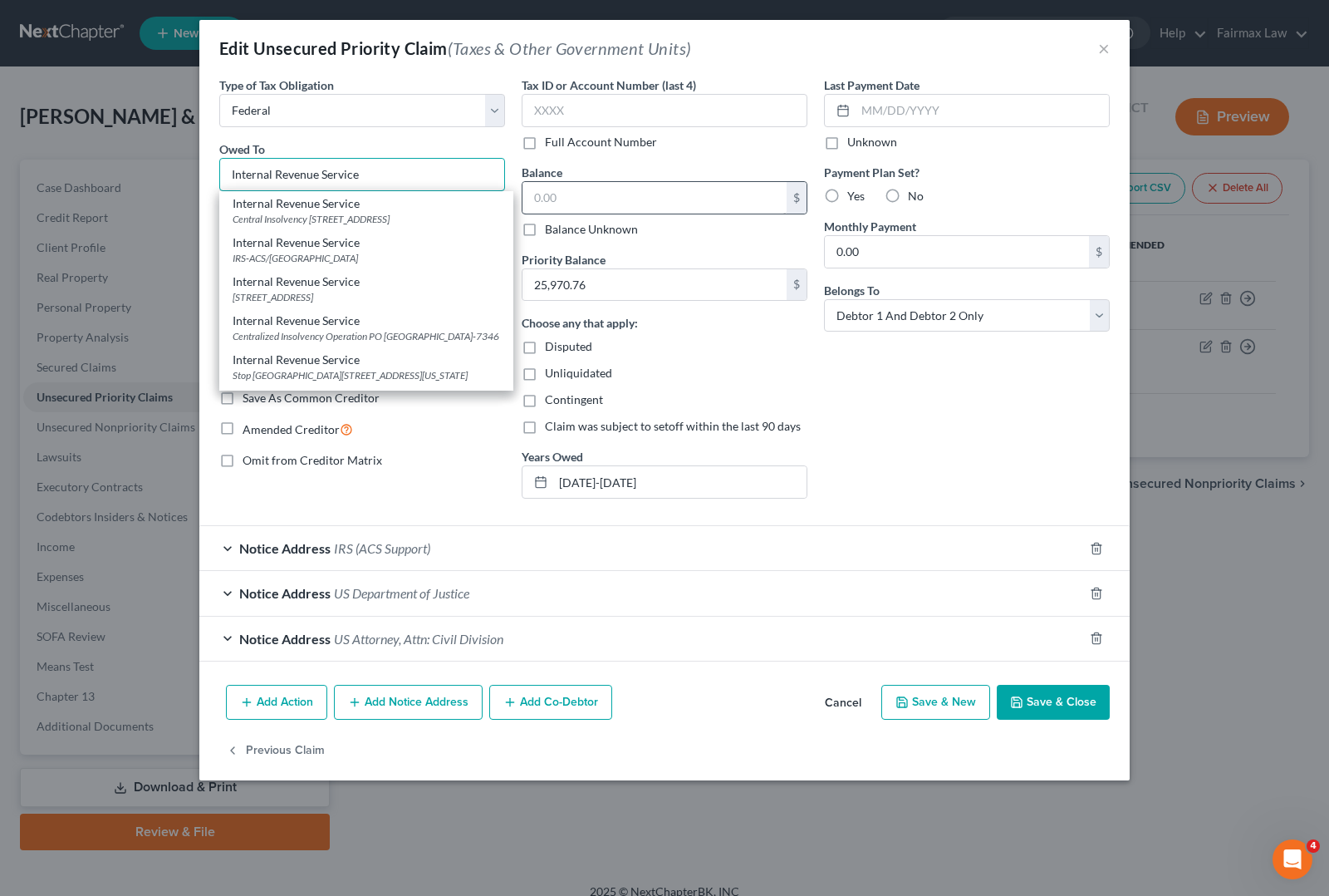
type input "Internal Revenue Service"
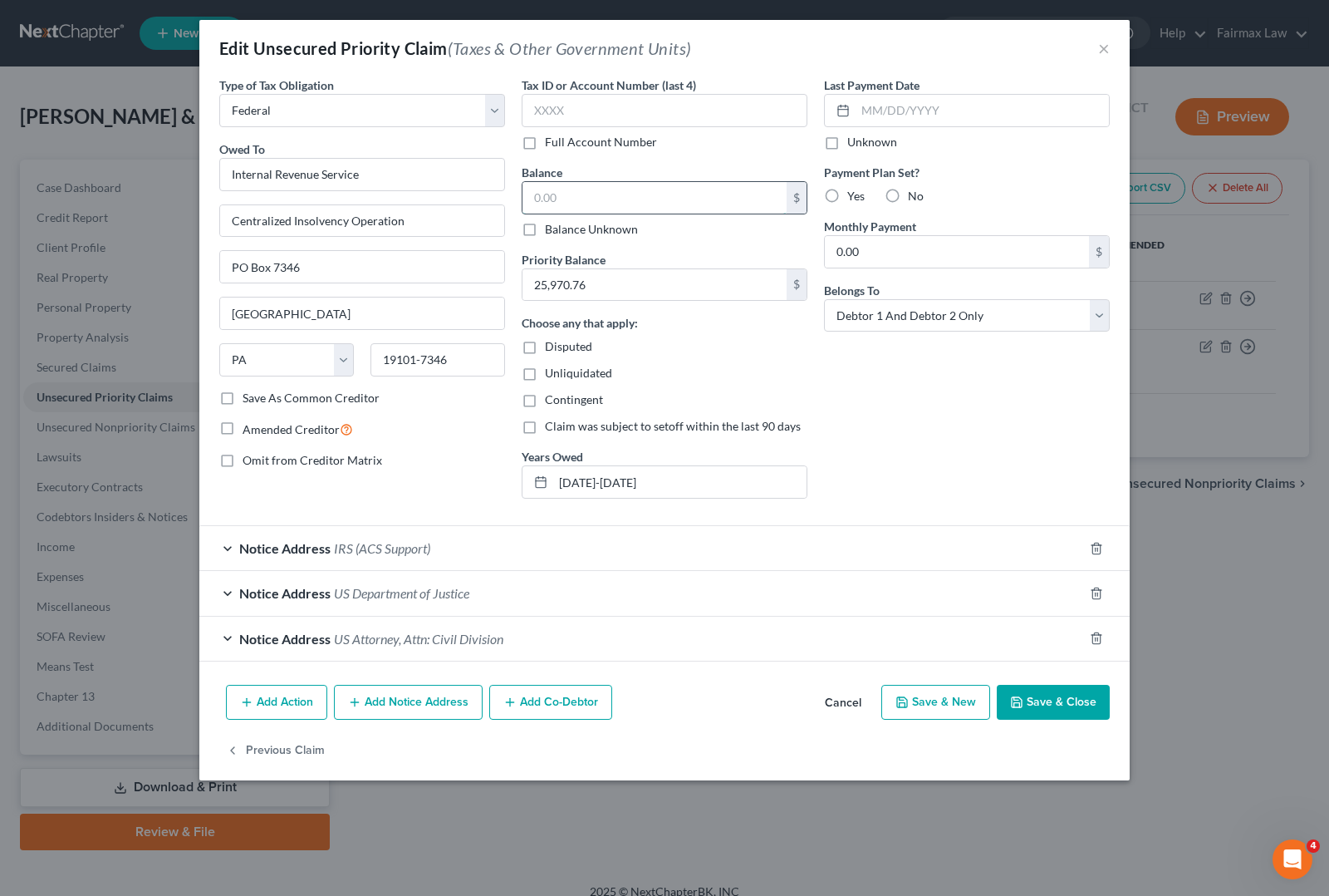
click at [592, 201] on input "text" at bounding box center [654, 198] width 264 height 32
type input "57,138.15"
click at [630, 289] on input "25,970.76" at bounding box center [654, 284] width 264 height 32
type input "36,962.61"
click at [1059, 715] on button "Save & Close" at bounding box center [1054, 702] width 113 height 35
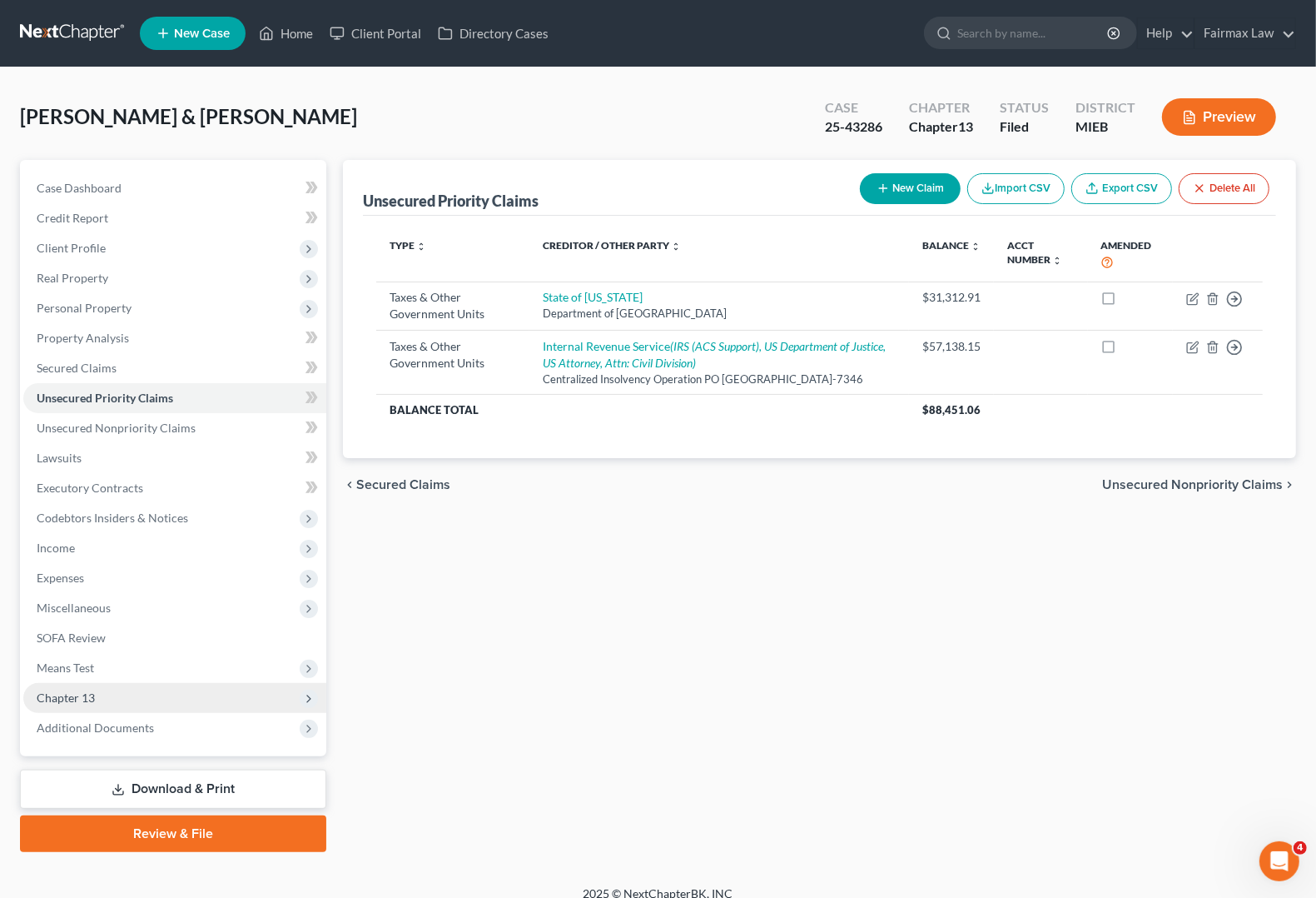
click at [121, 701] on span "Chapter 13" at bounding box center [175, 697] width 303 height 30
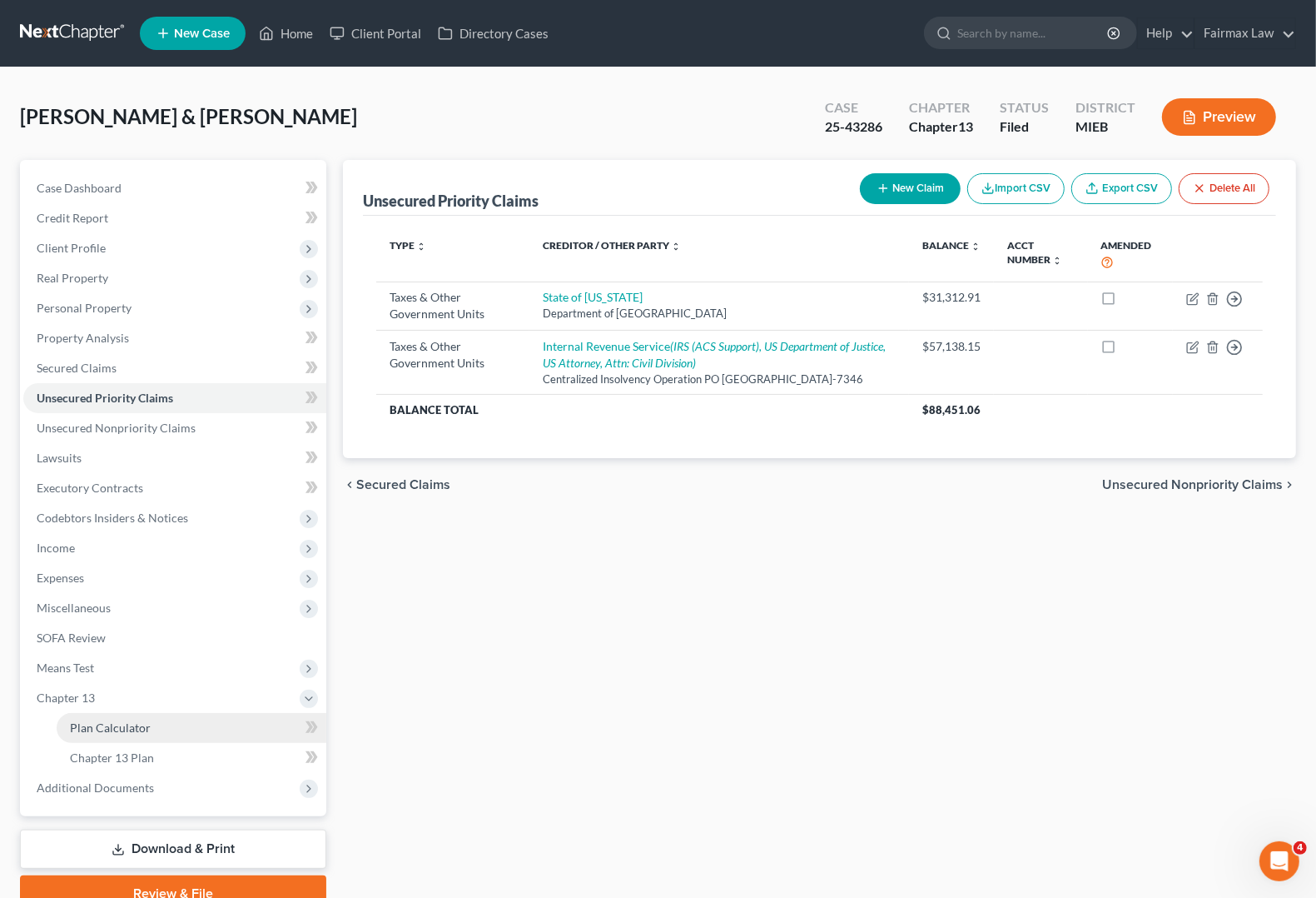
click at [123, 725] on span "Plan Calculator" at bounding box center [111, 726] width 80 height 14
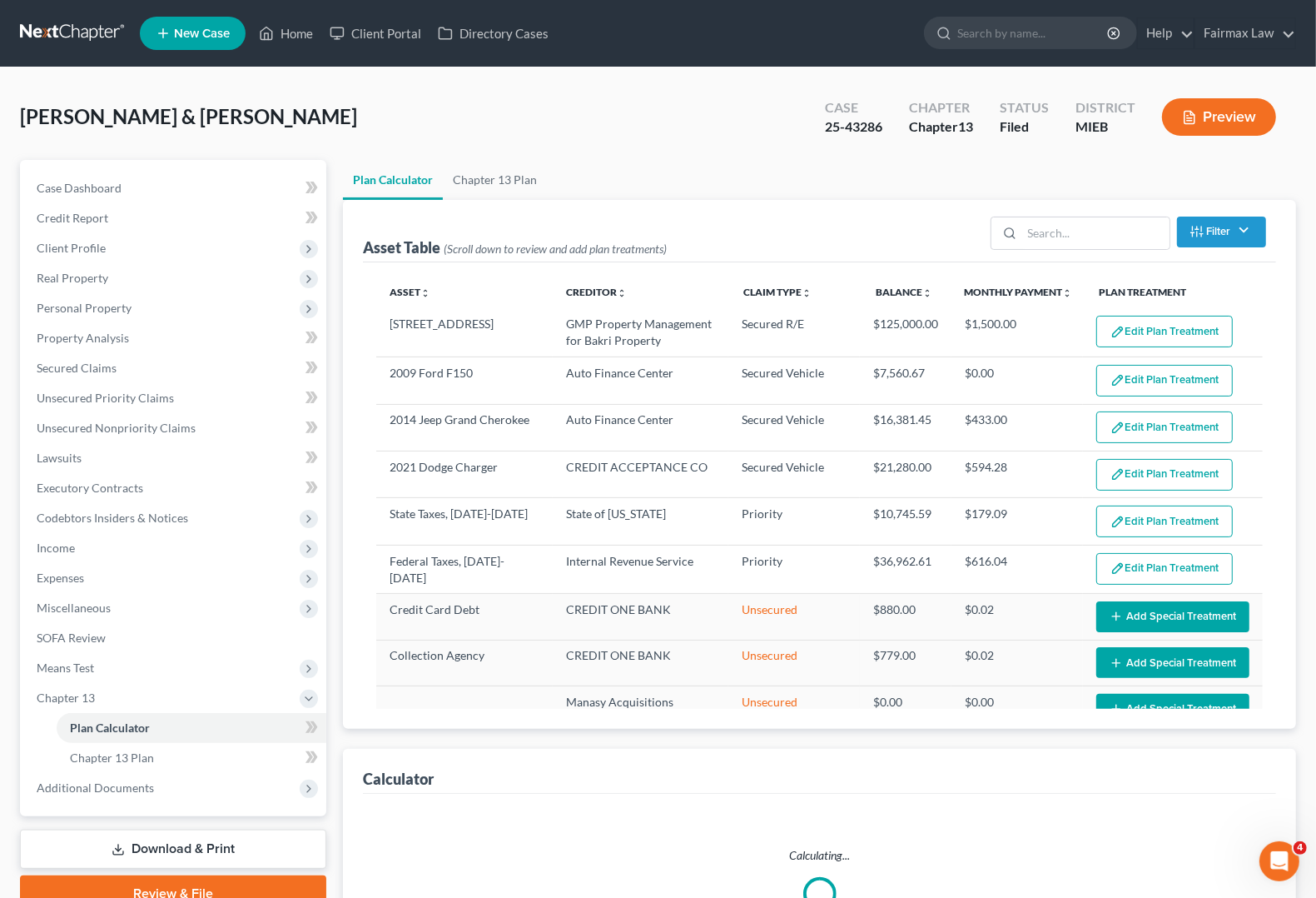
select select "59"
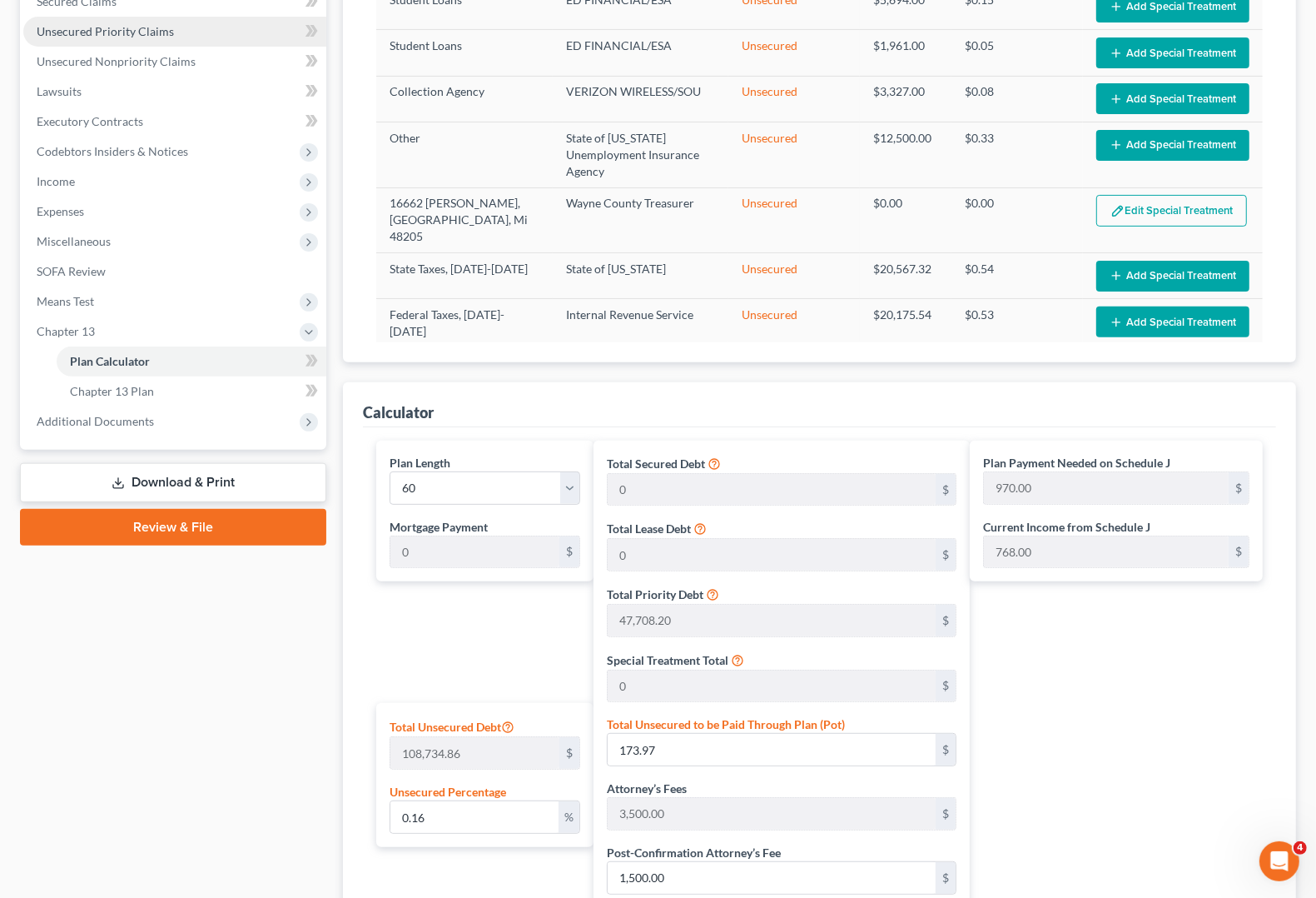
scroll to position [330, 0]
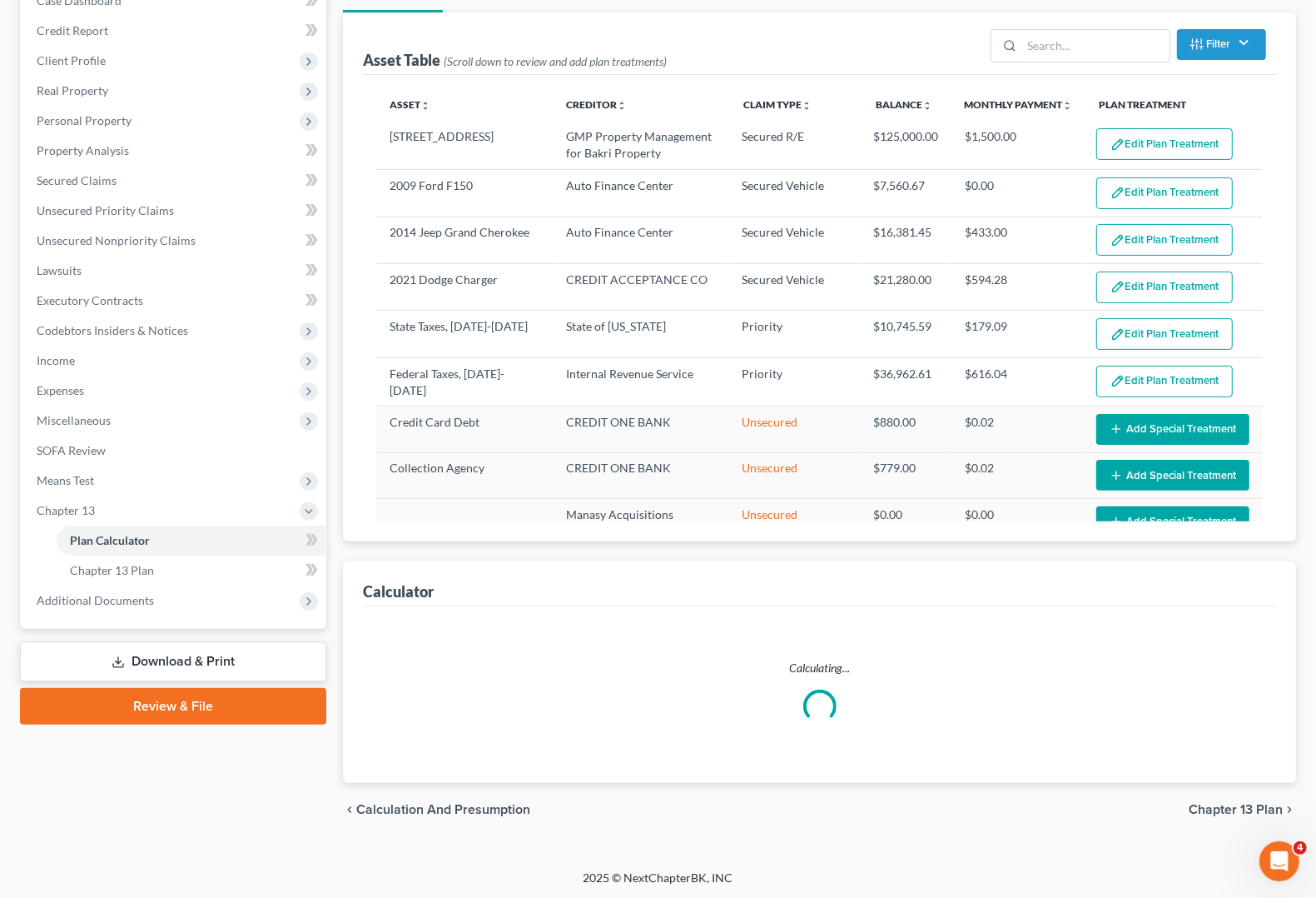
select select "59"
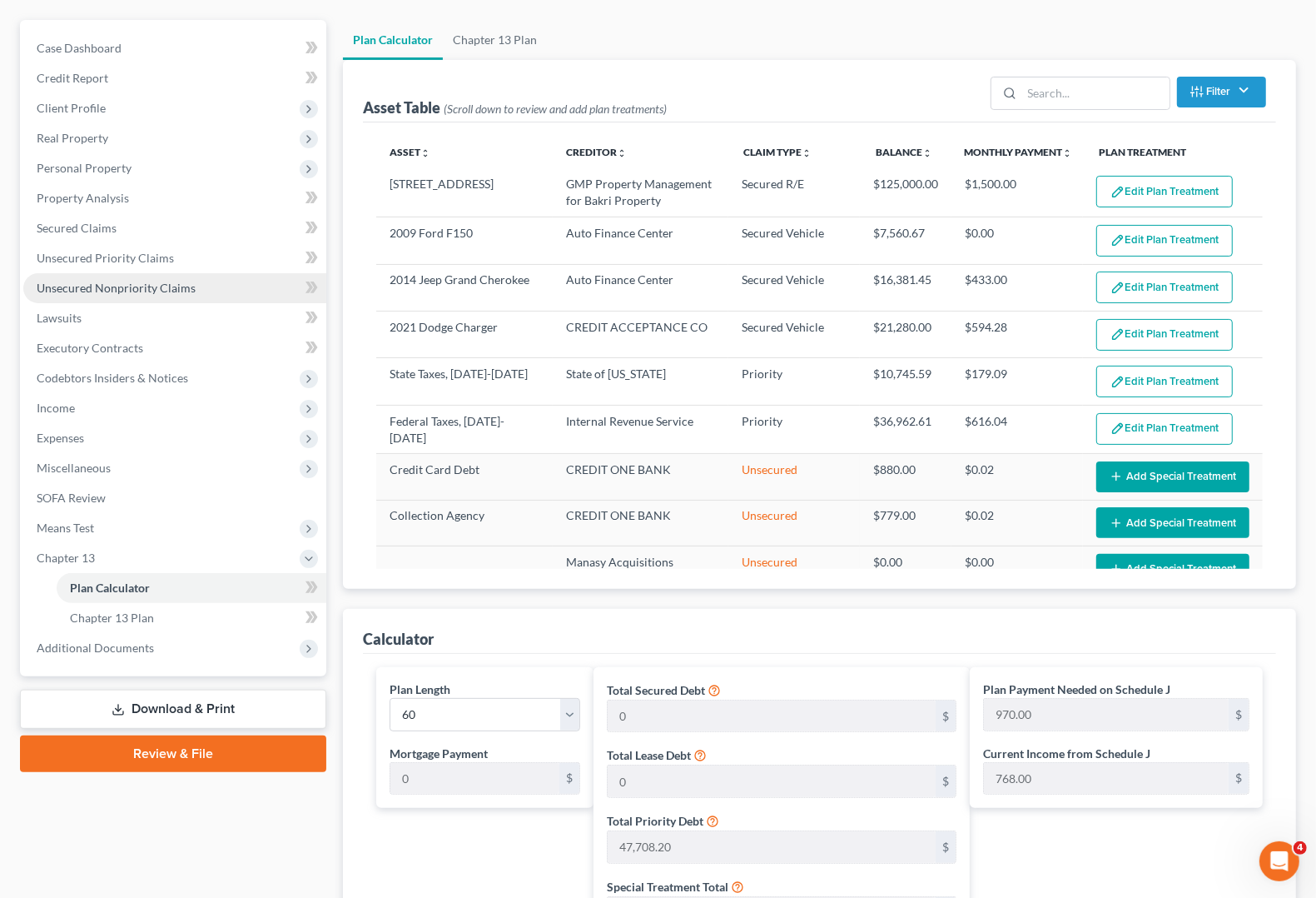
scroll to position [121, 0]
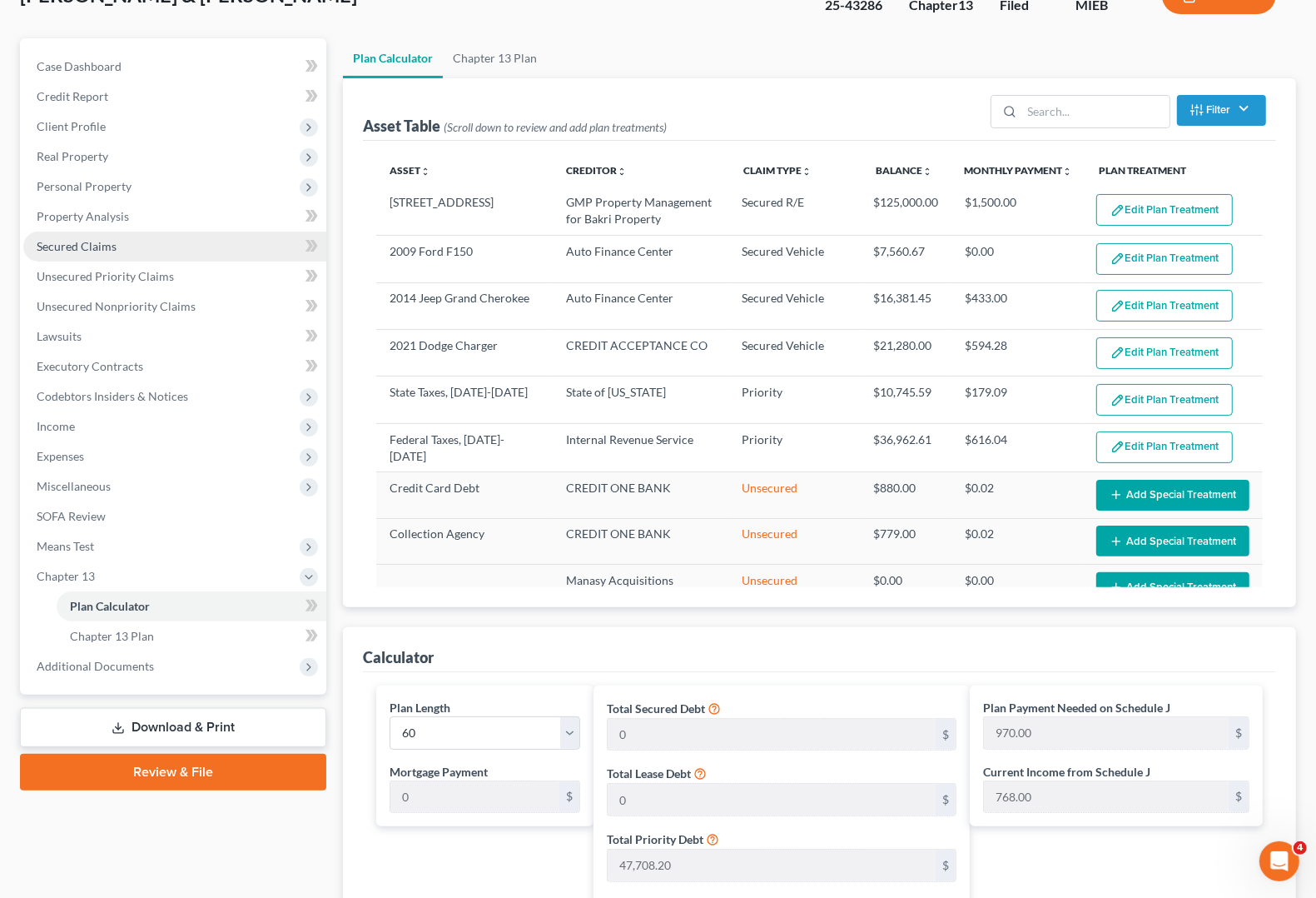
click at [80, 244] on span "Secured Claims" at bounding box center [77, 246] width 80 height 14
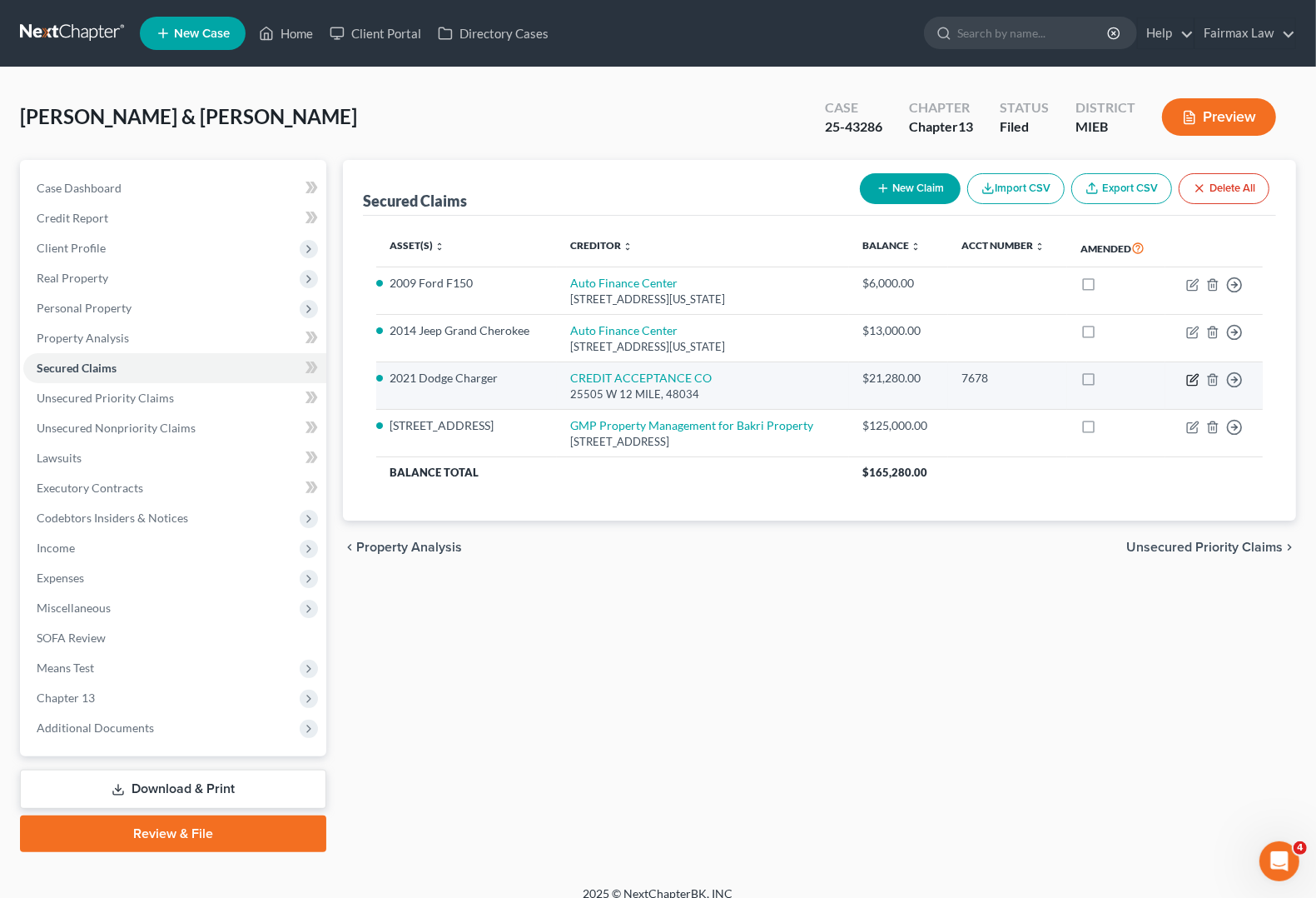
click at [1187, 380] on icon "button" at bounding box center [1192, 379] width 10 height 10
select select "2"
select select "1"
select select "0"
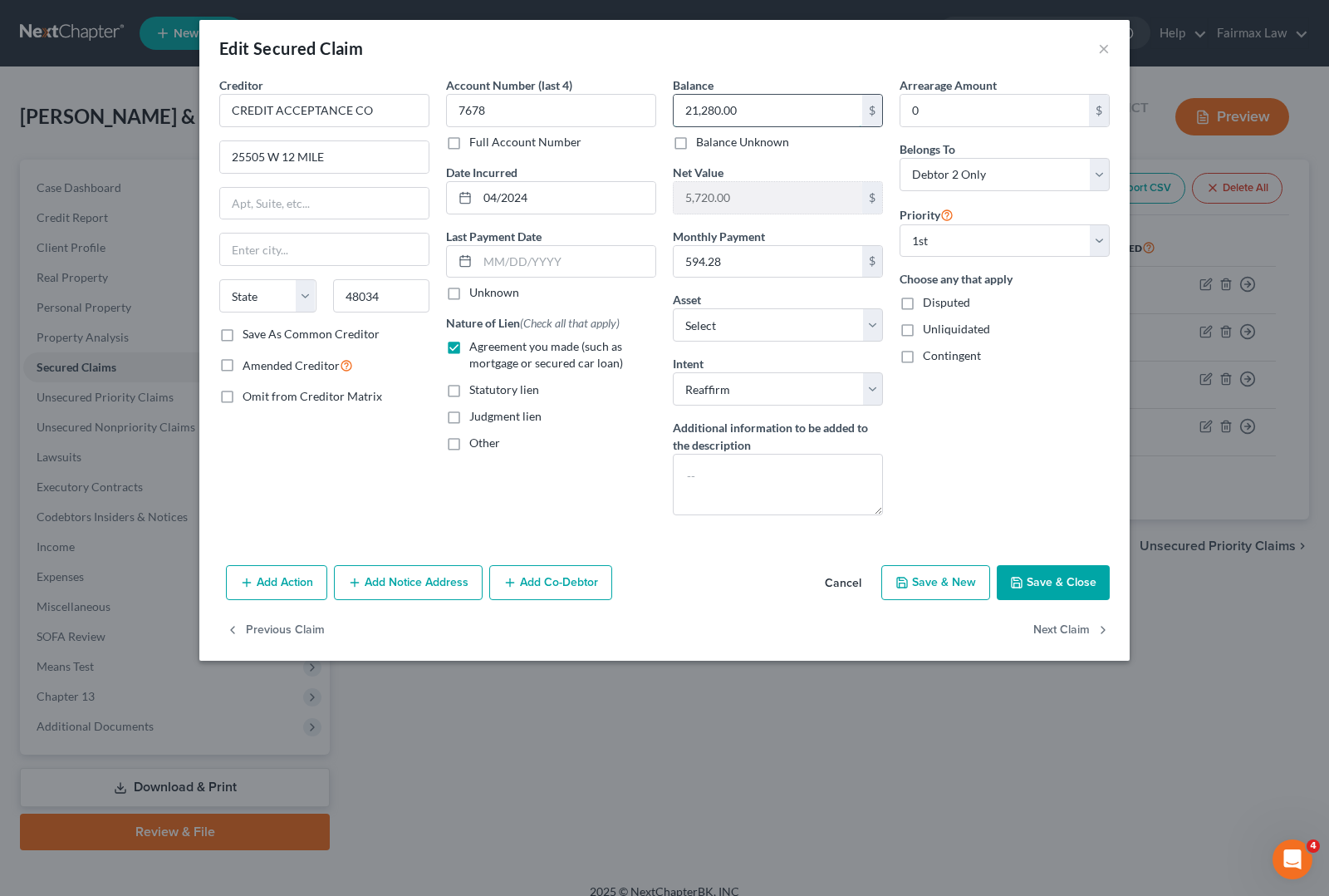
click at [828, 115] on input "21,280.00" at bounding box center [768, 110] width 189 height 32
click at [771, 113] on input "21,280.00" at bounding box center [768, 110] width 189 height 32
drag, startPoint x: 771, startPoint y: 113, endPoint x: 250, endPoint y: 102, distance: 521.1
click at [286, 102] on div "Creditor * CREDIT ACCEPTANCE CO 25505 W 12 MILE State AL AK AR AZ CA CO CT DE D…" at bounding box center [664, 303] width 907 height 452
type input "19,975.93"
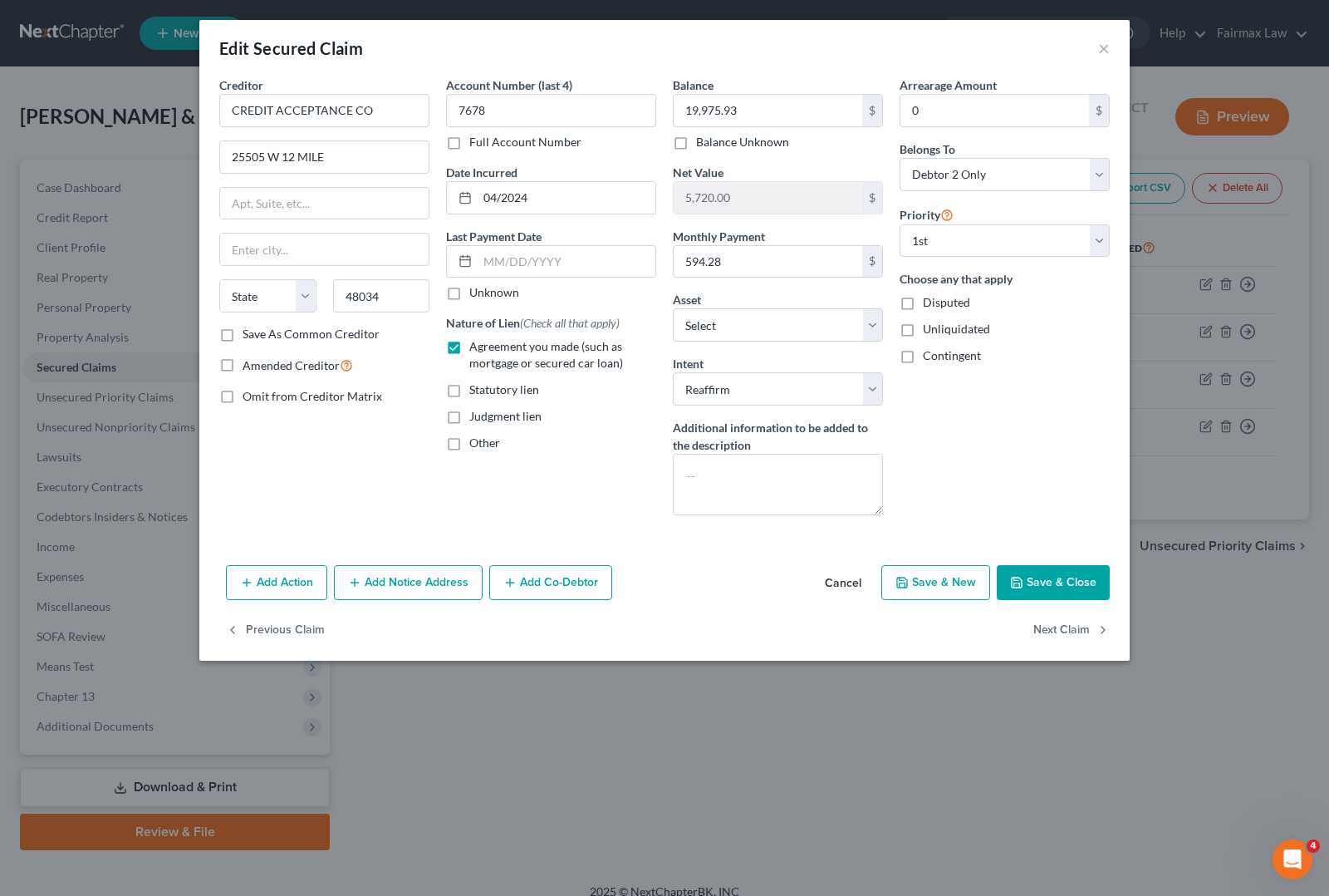
click at [1026, 580] on button "Save & Close" at bounding box center [1054, 582] width 113 height 35
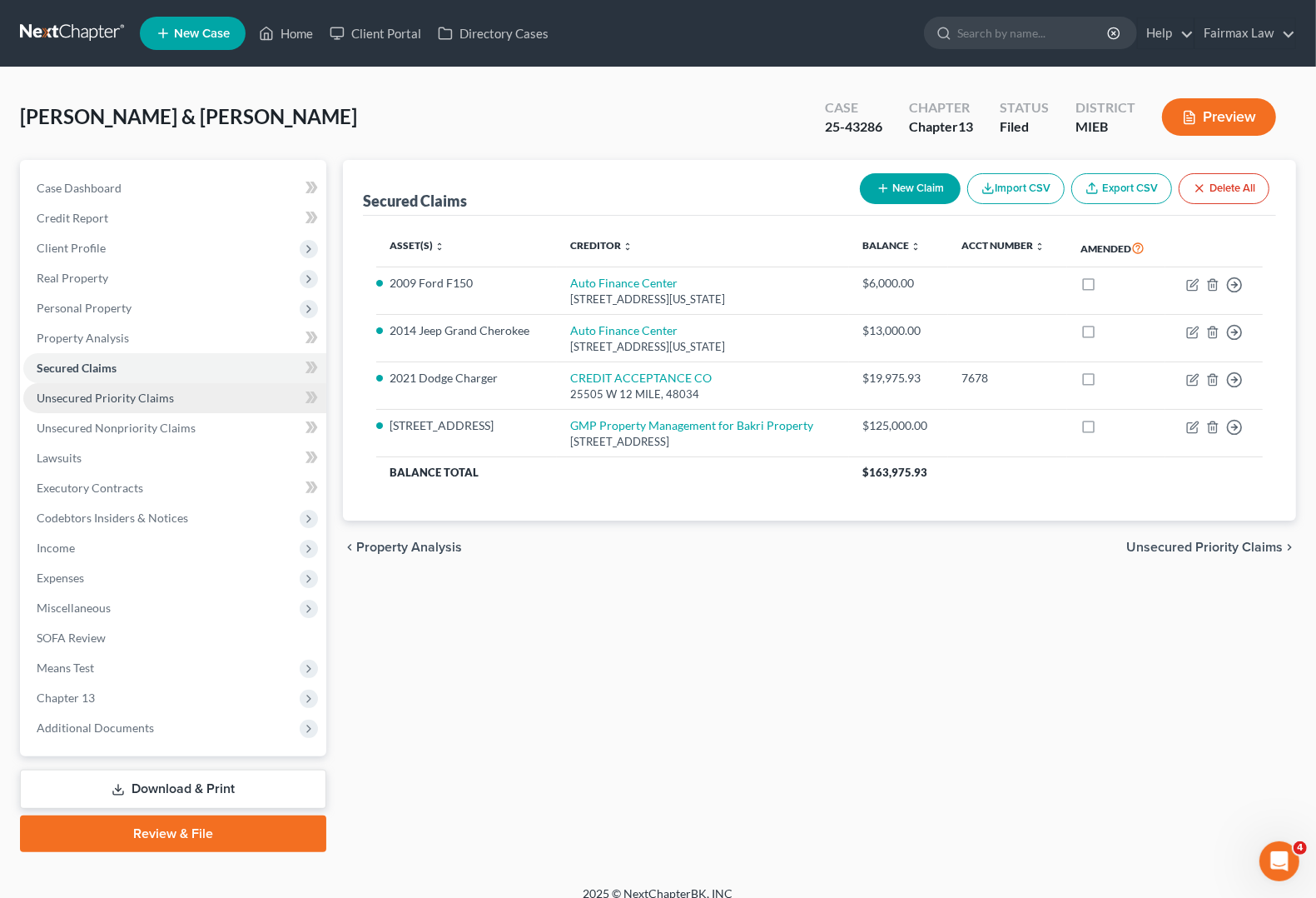
click at [155, 397] on span "Unsecured Priority Claims" at bounding box center [105, 397] width 137 height 14
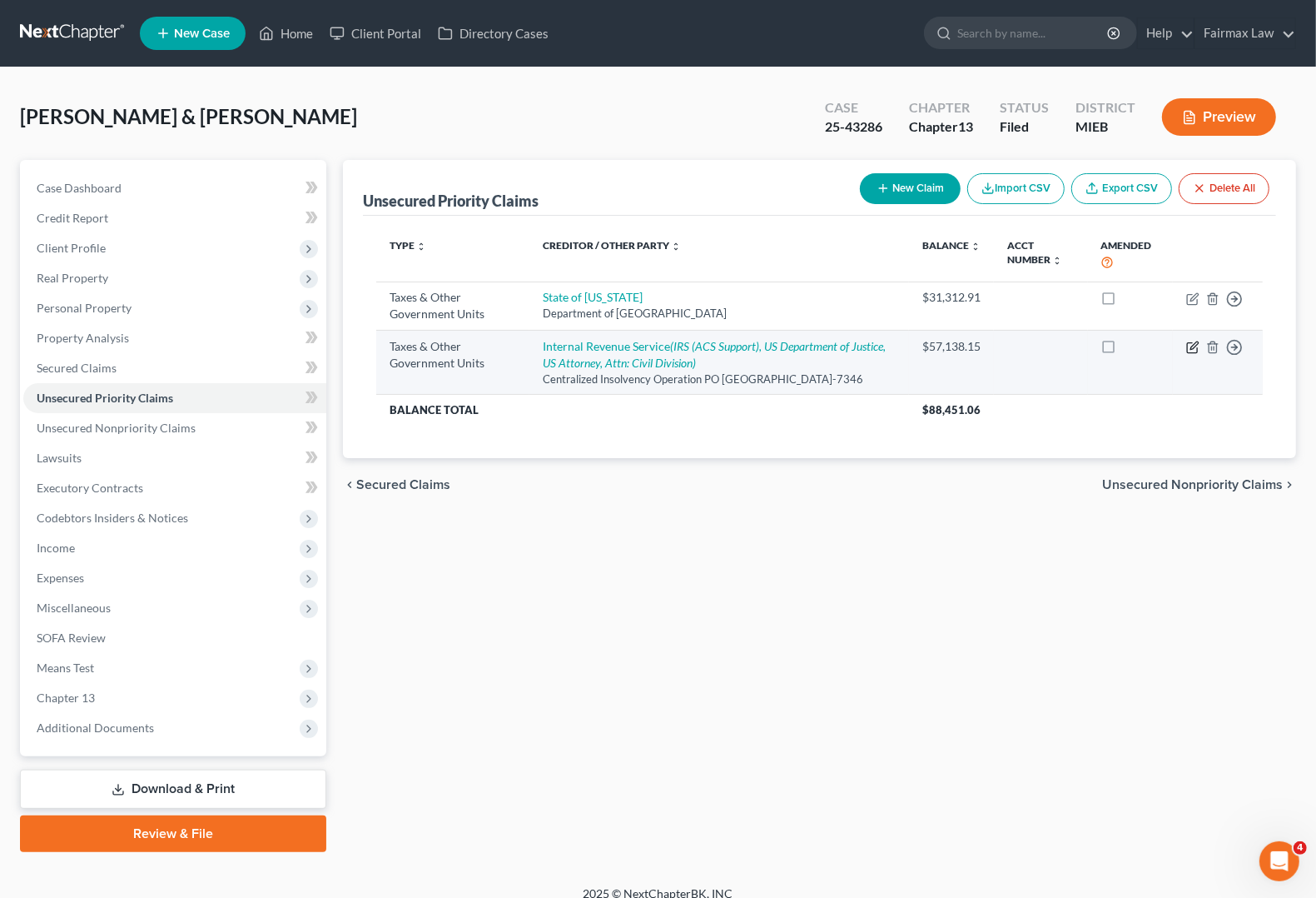
click at [1191, 354] on icon "button" at bounding box center [1193, 347] width 14 height 14
select select "0"
select select "39"
select select "2"
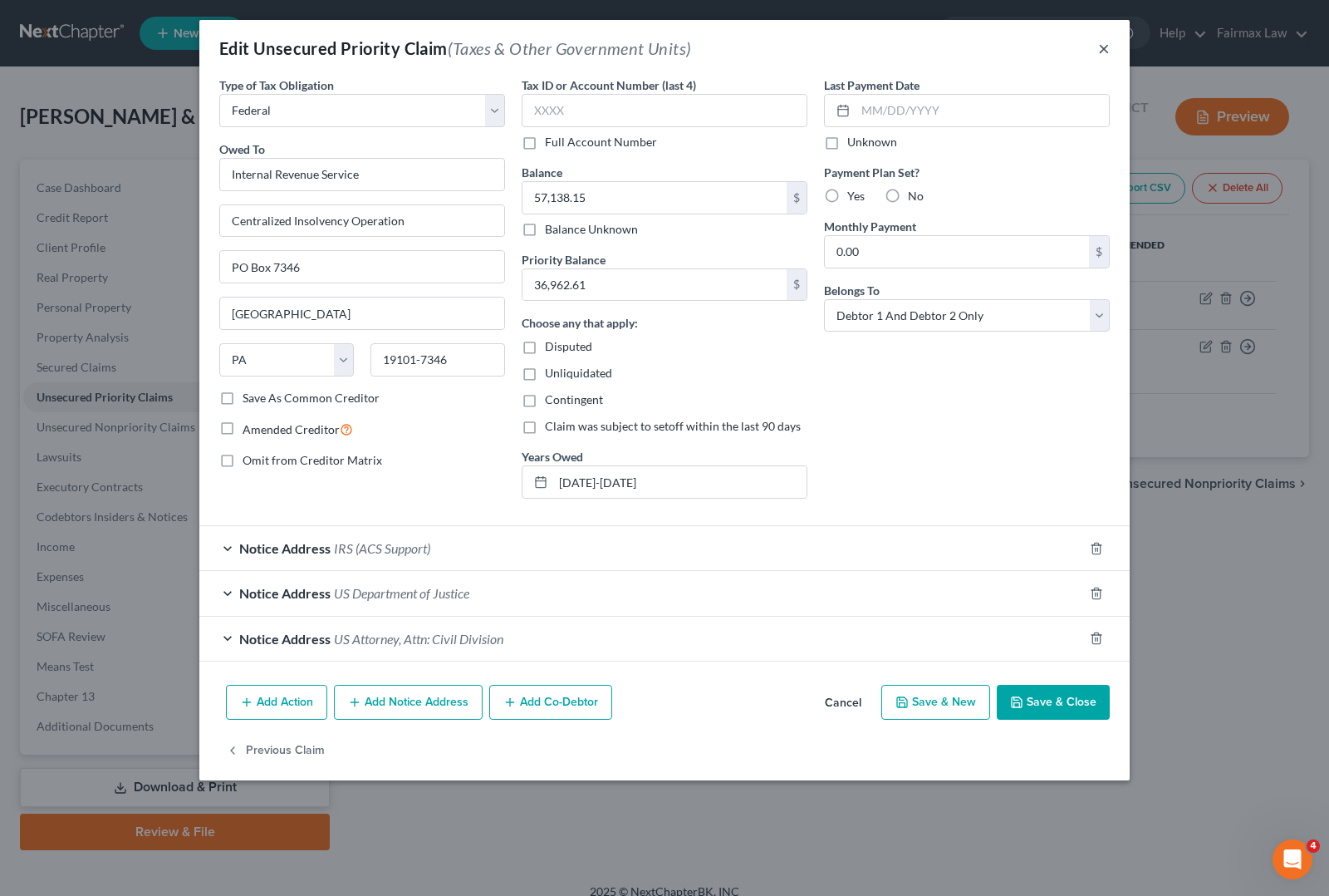
click at [1108, 50] on button "×" at bounding box center [1104, 48] width 12 height 20
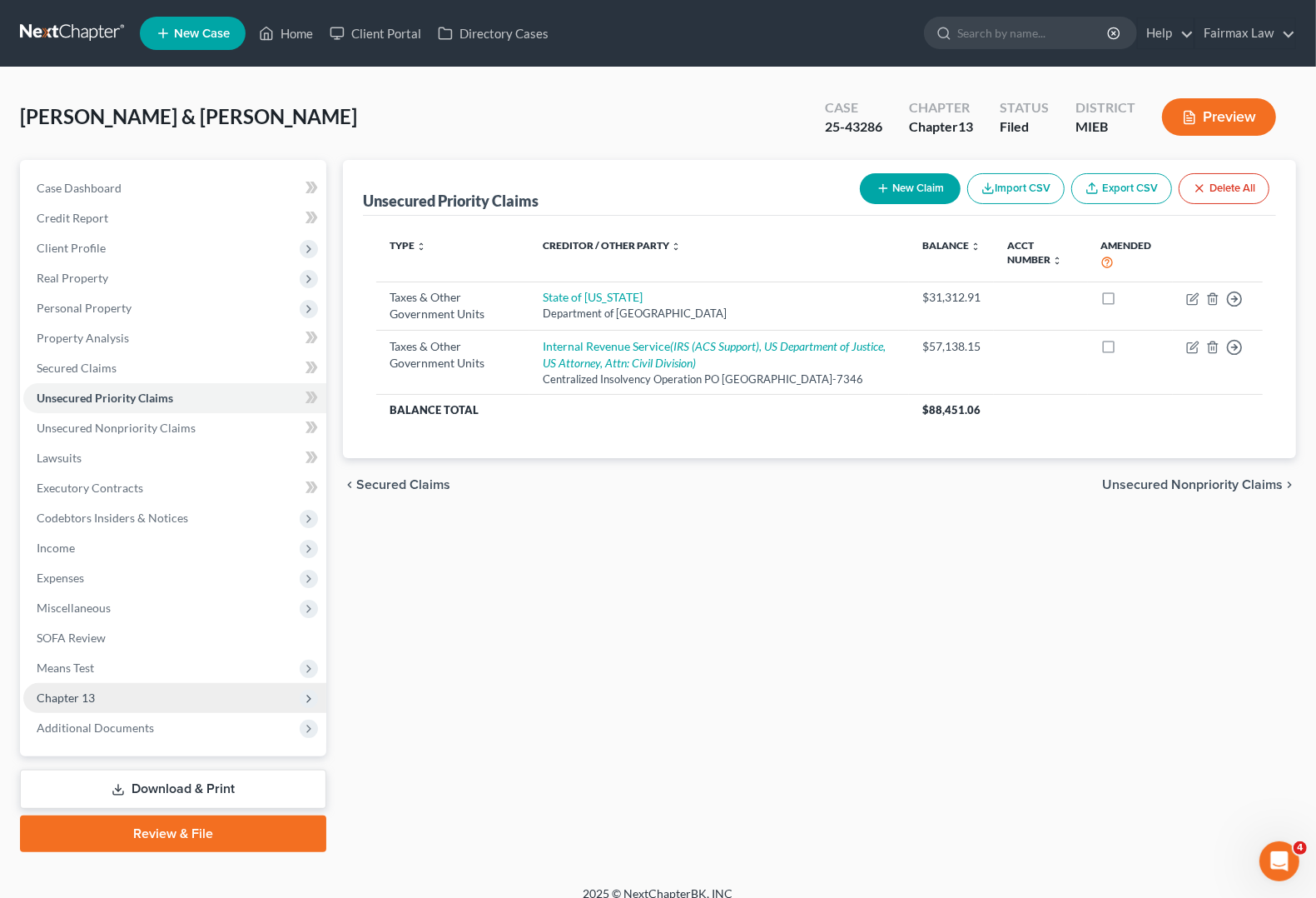
click at [121, 696] on span "Chapter 13" at bounding box center [175, 697] width 303 height 30
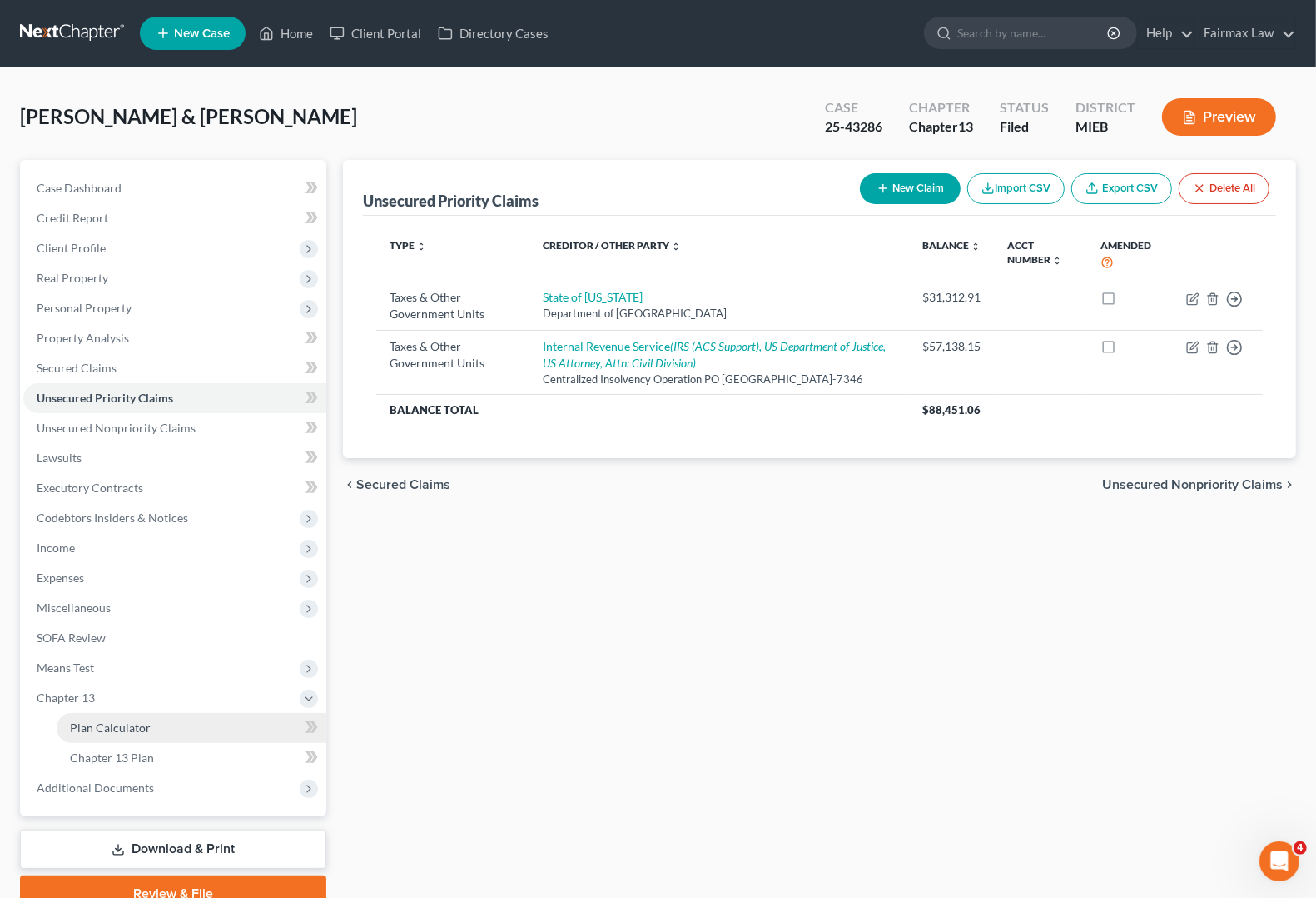
click at [131, 723] on span "Plan Calculator" at bounding box center [111, 726] width 80 height 14
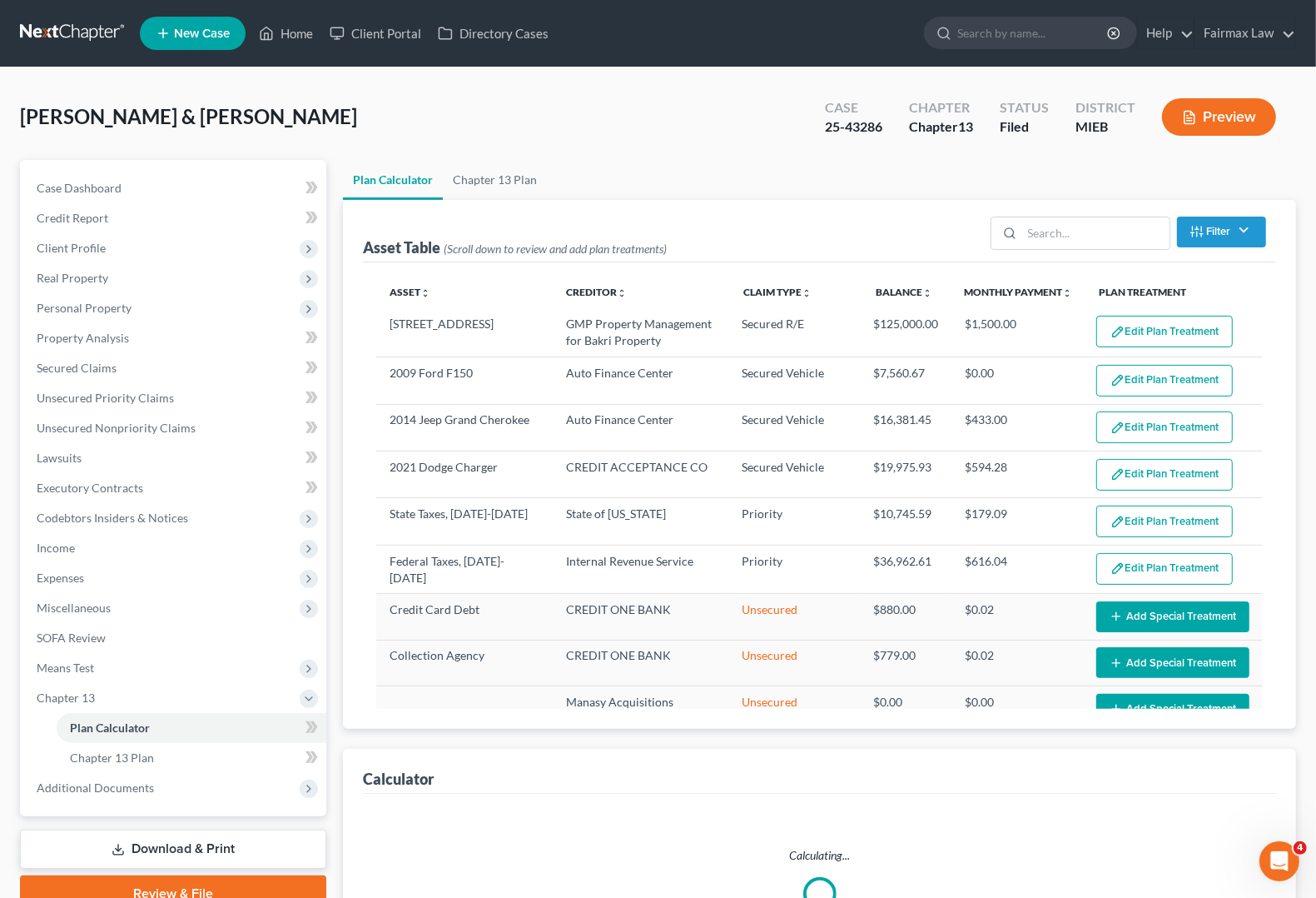
select select "59"
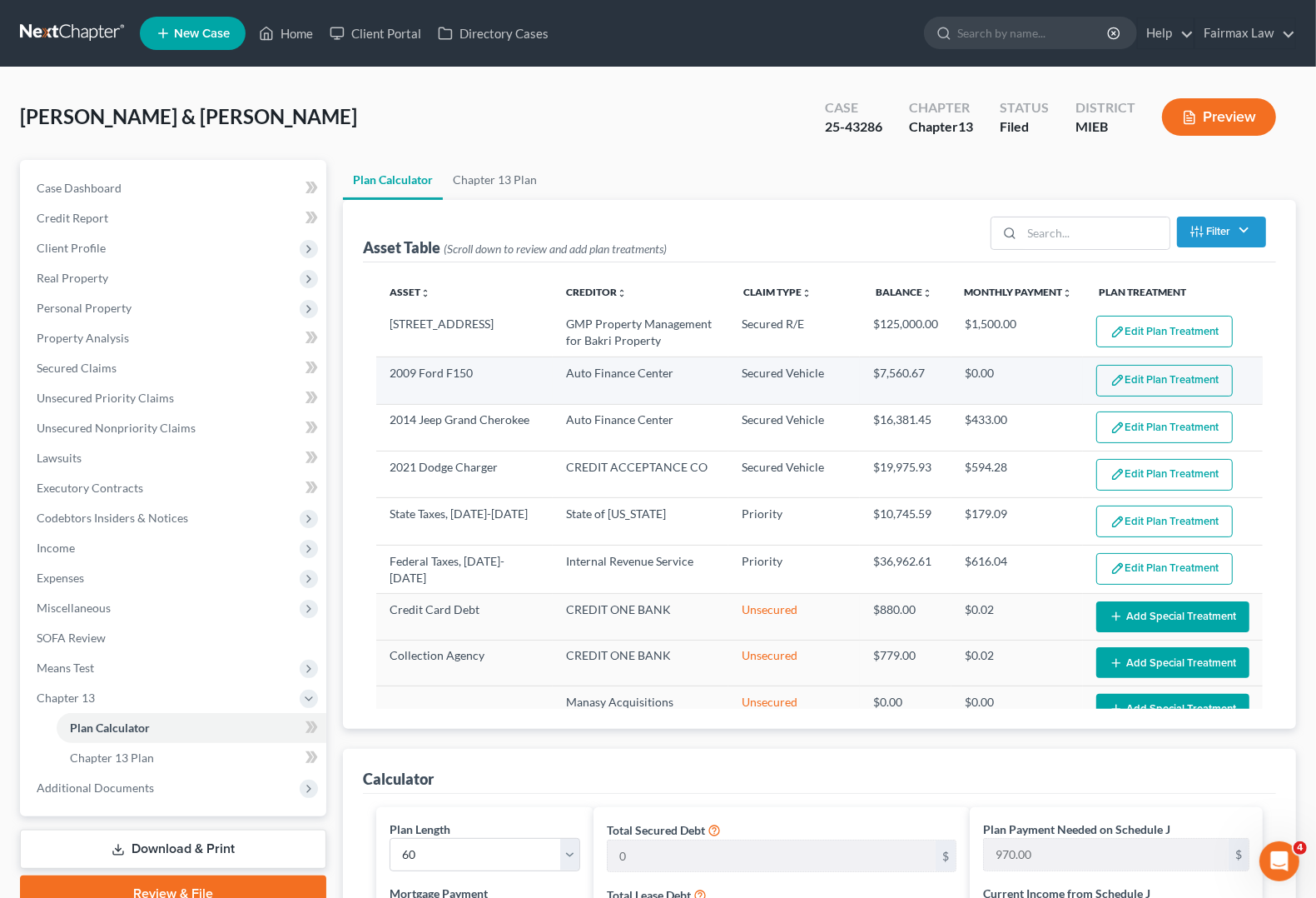
click at [1136, 381] on button "Edit Plan Treatment" at bounding box center [1163, 380] width 136 height 32
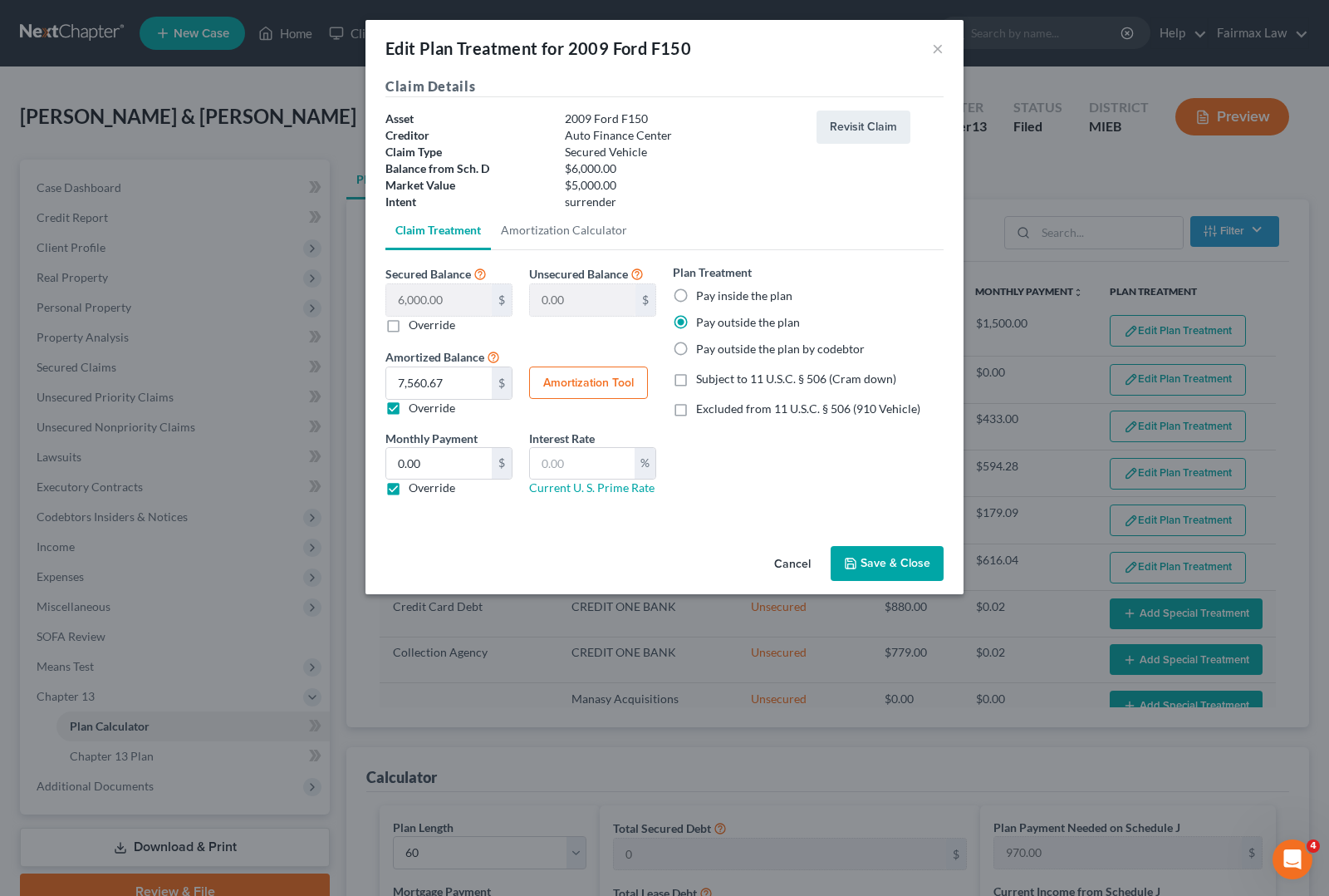
click at [943, 52] on div "Edit Plan Treatment for 2009 Ford F150 ×" at bounding box center [664, 48] width 598 height 57
click at [942, 48] on button "×" at bounding box center [938, 48] width 12 height 20
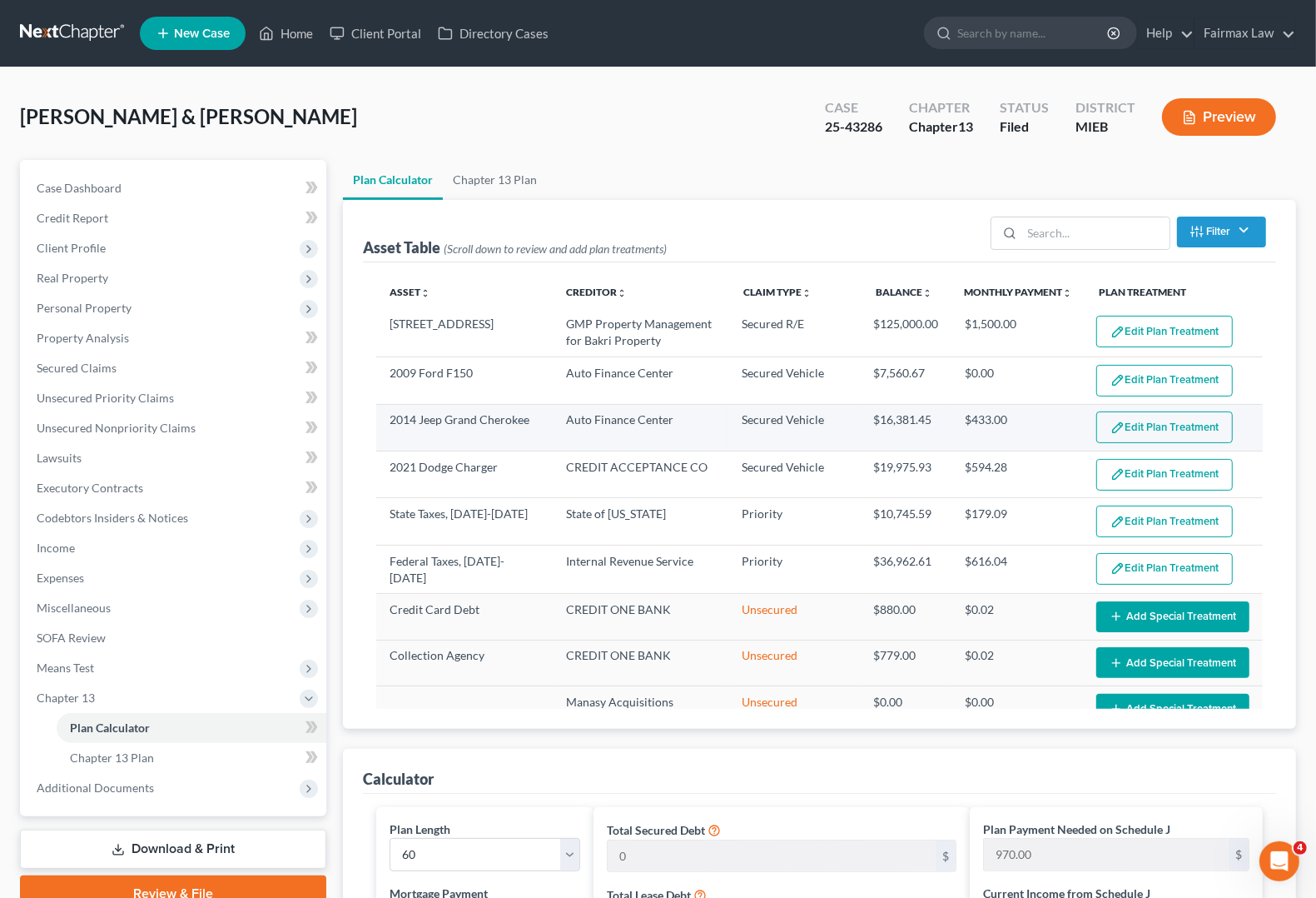
click at [1133, 436] on button "Edit Plan Treatment" at bounding box center [1163, 427] width 136 height 32
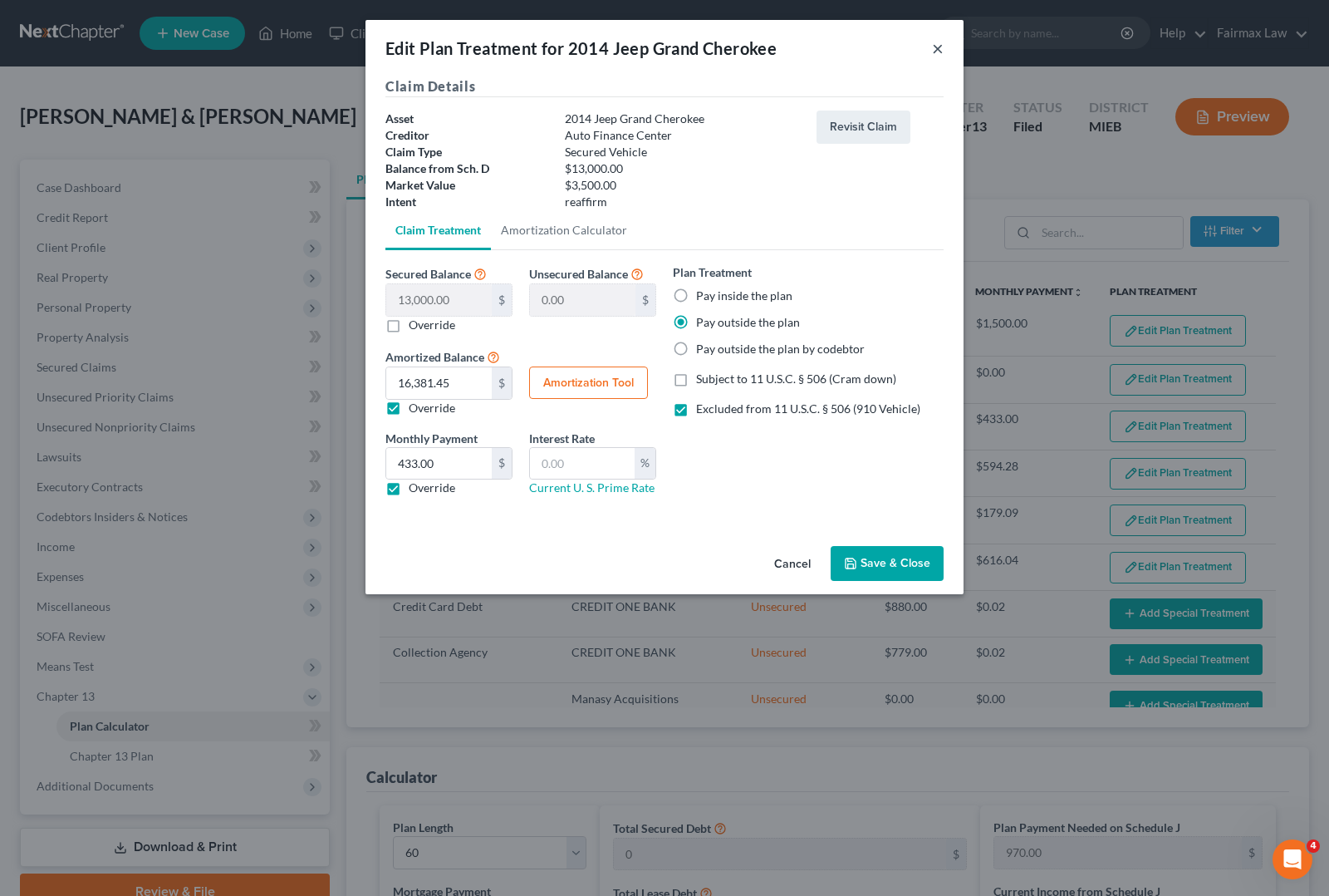
click at [939, 58] on button "×" at bounding box center [938, 48] width 12 height 20
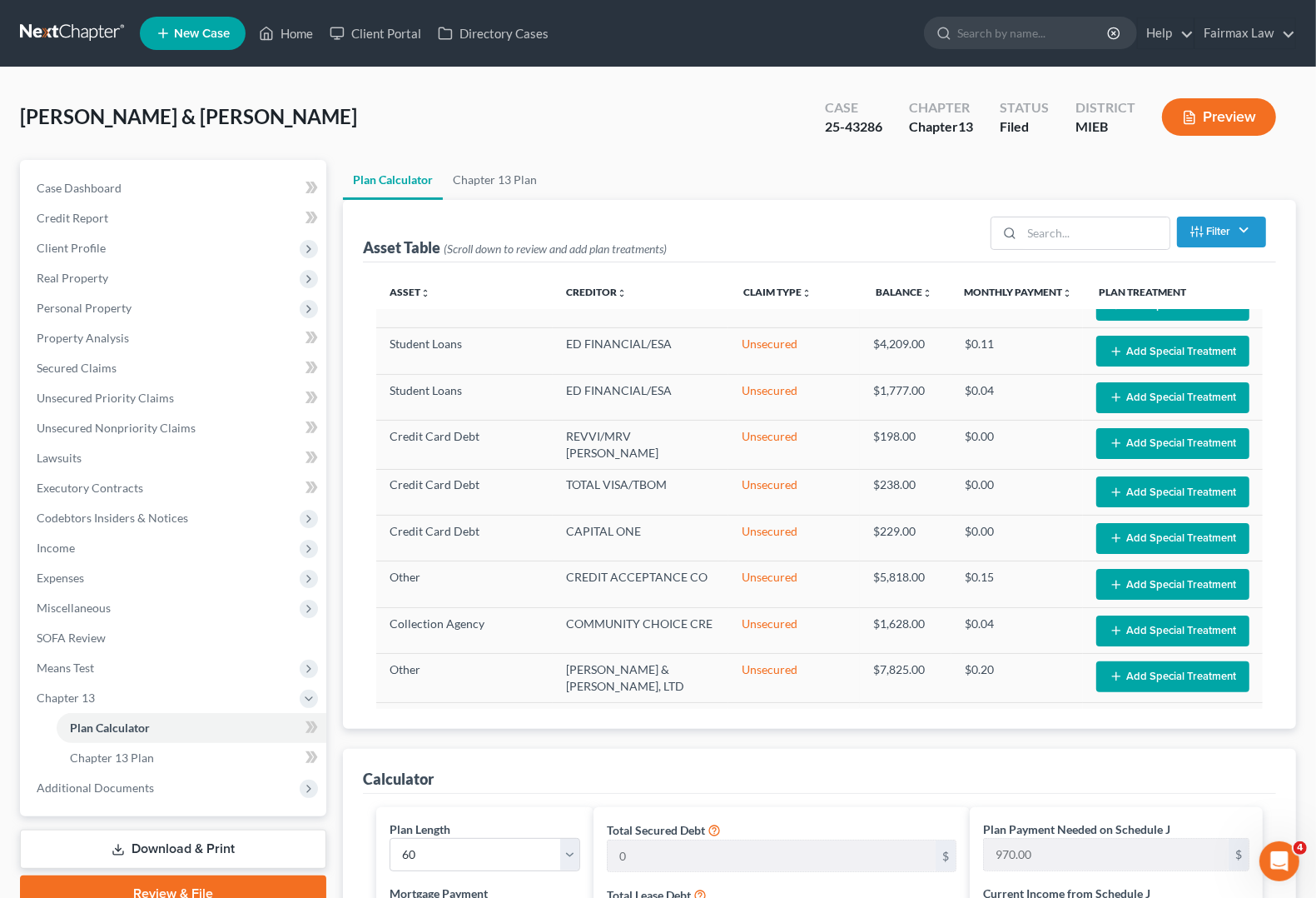
scroll to position [417, 0]
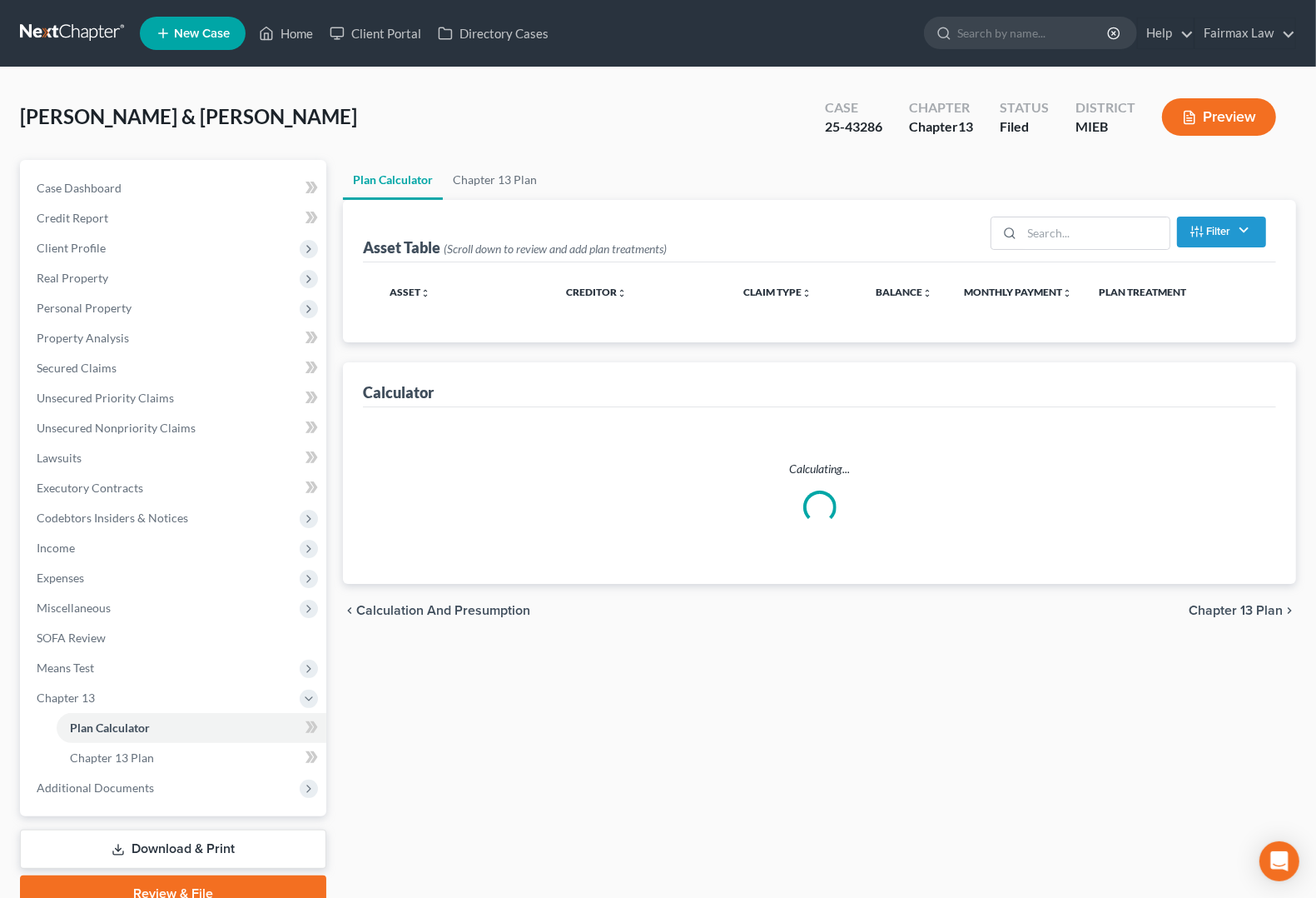
select select "59"
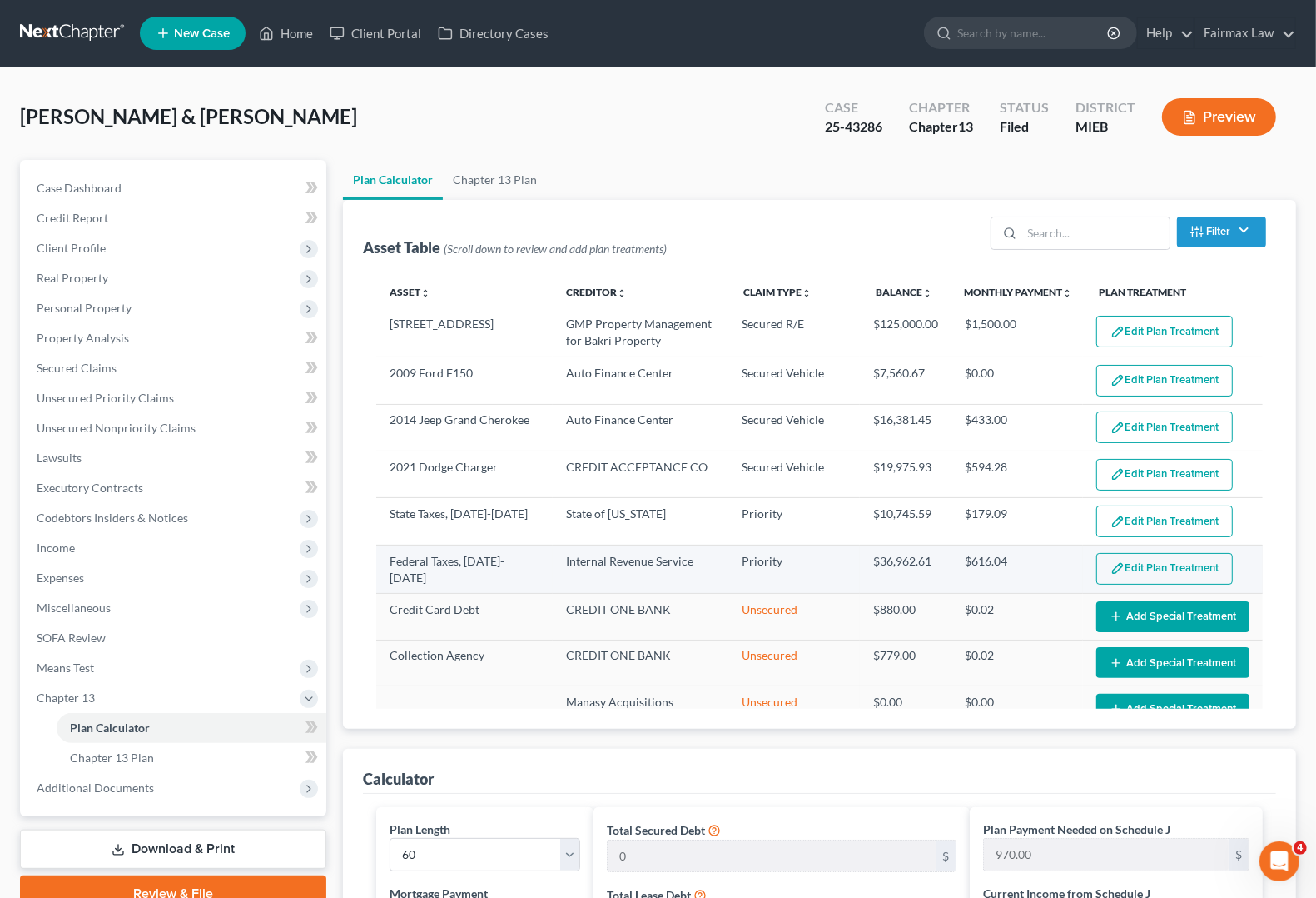
click at [1154, 569] on button "Edit Plan Treatment" at bounding box center [1163, 568] width 136 height 32
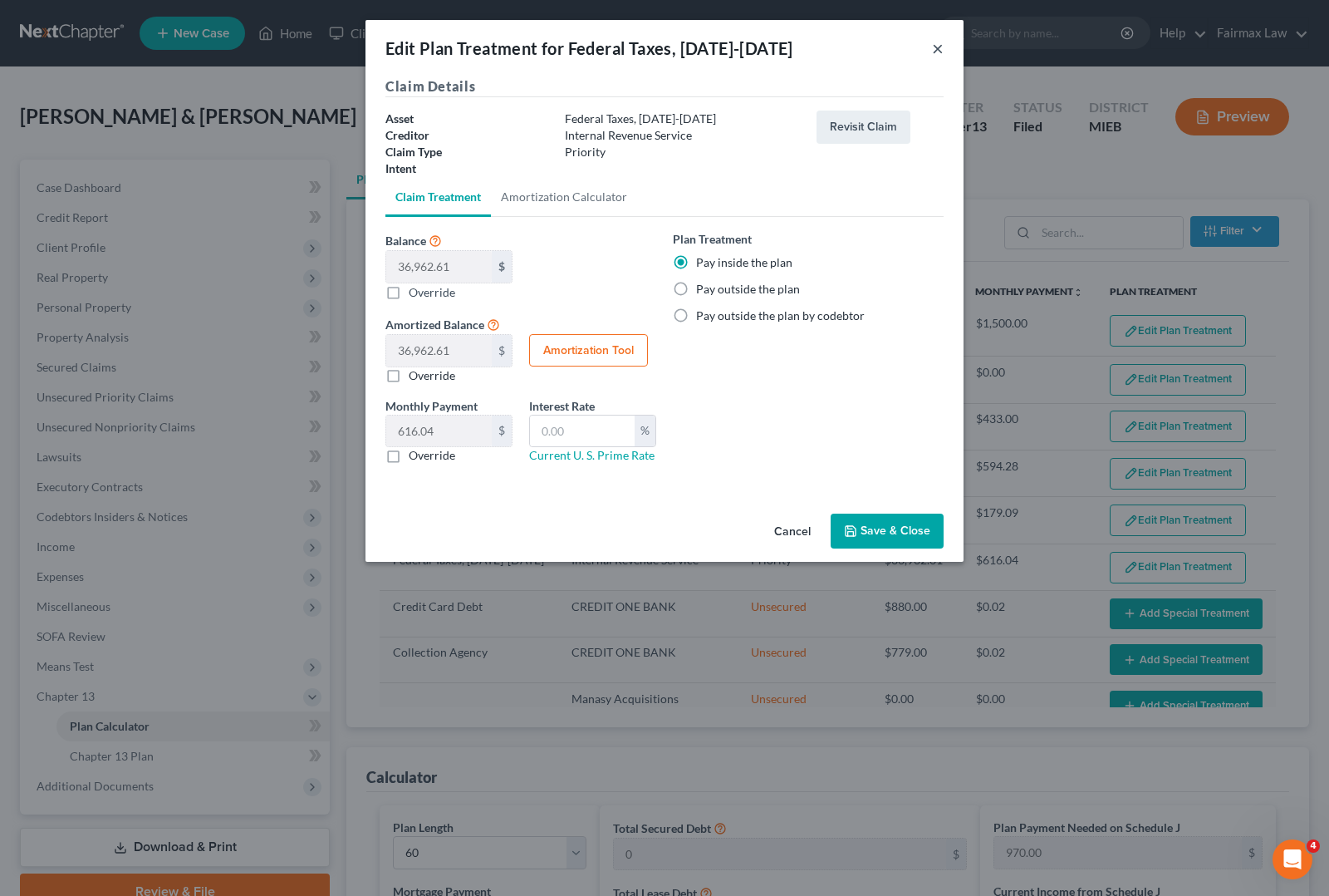
click at [940, 47] on button "×" at bounding box center [938, 48] width 12 height 20
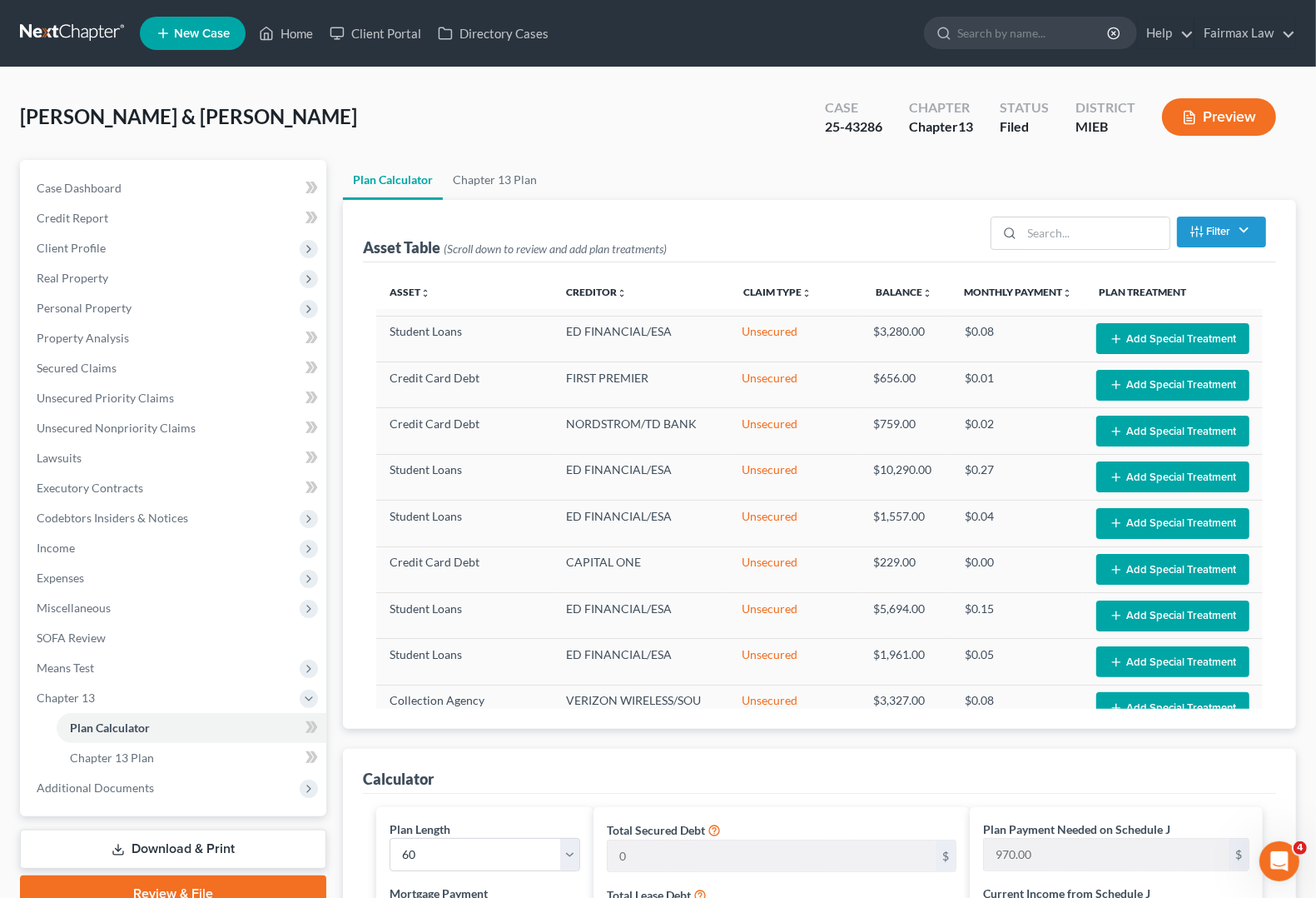
scroll to position [1125, 0]
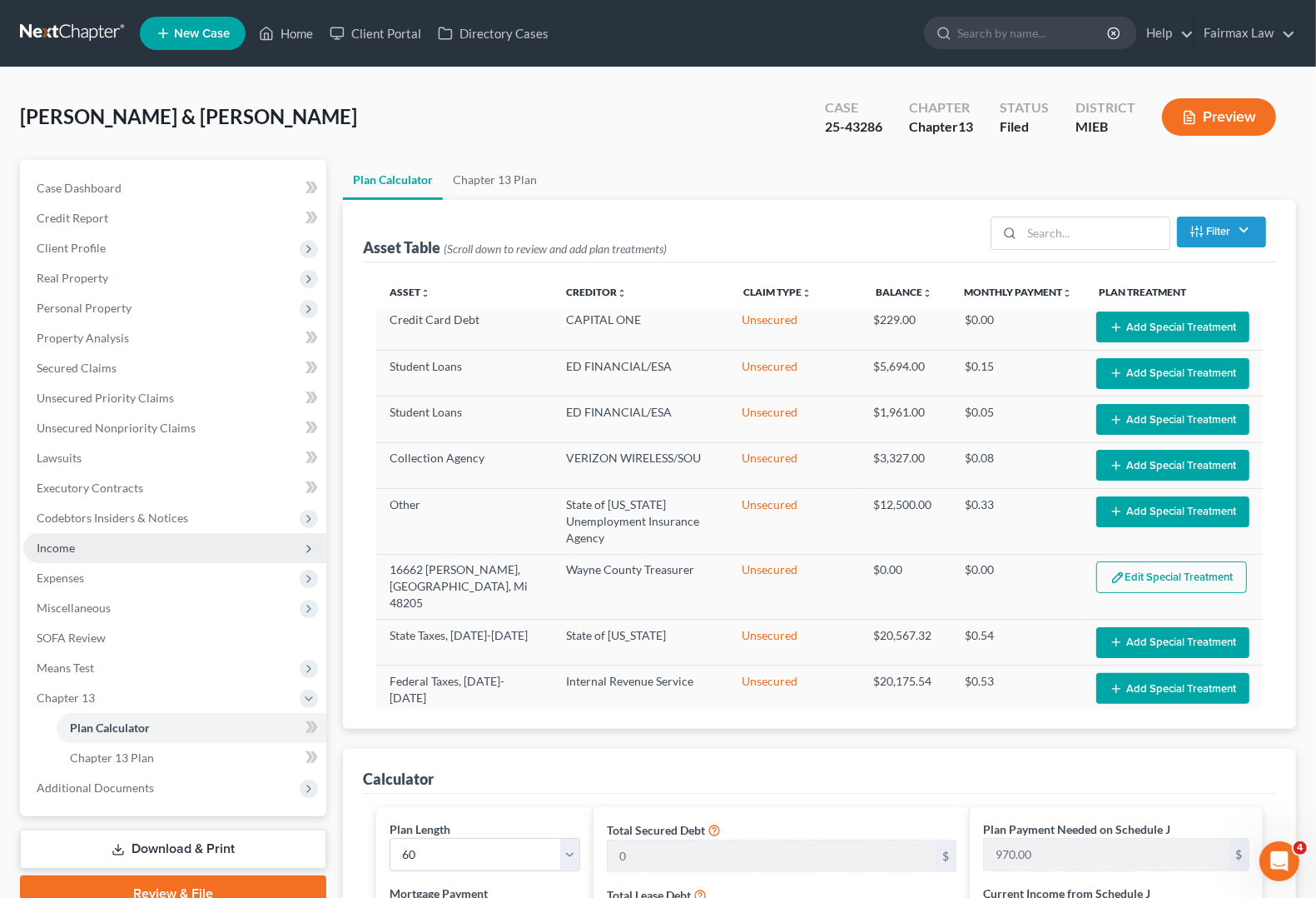
click at [89, 551] on span "Income" at bounding box center [175, 547] width 303 height 30
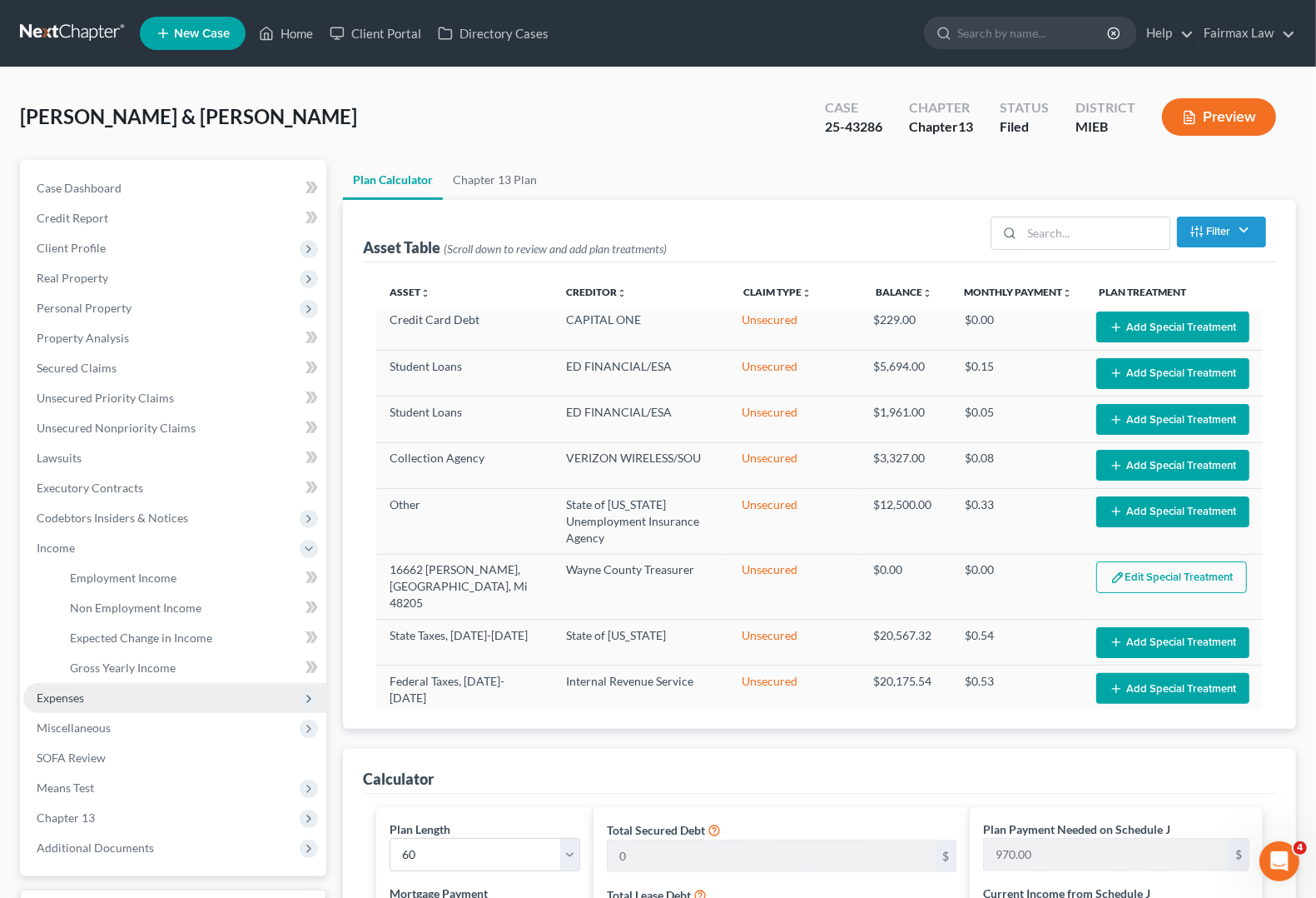
click at [43, 696] on span "Expenses" at bounding box center [60, 697] width 47 height 14
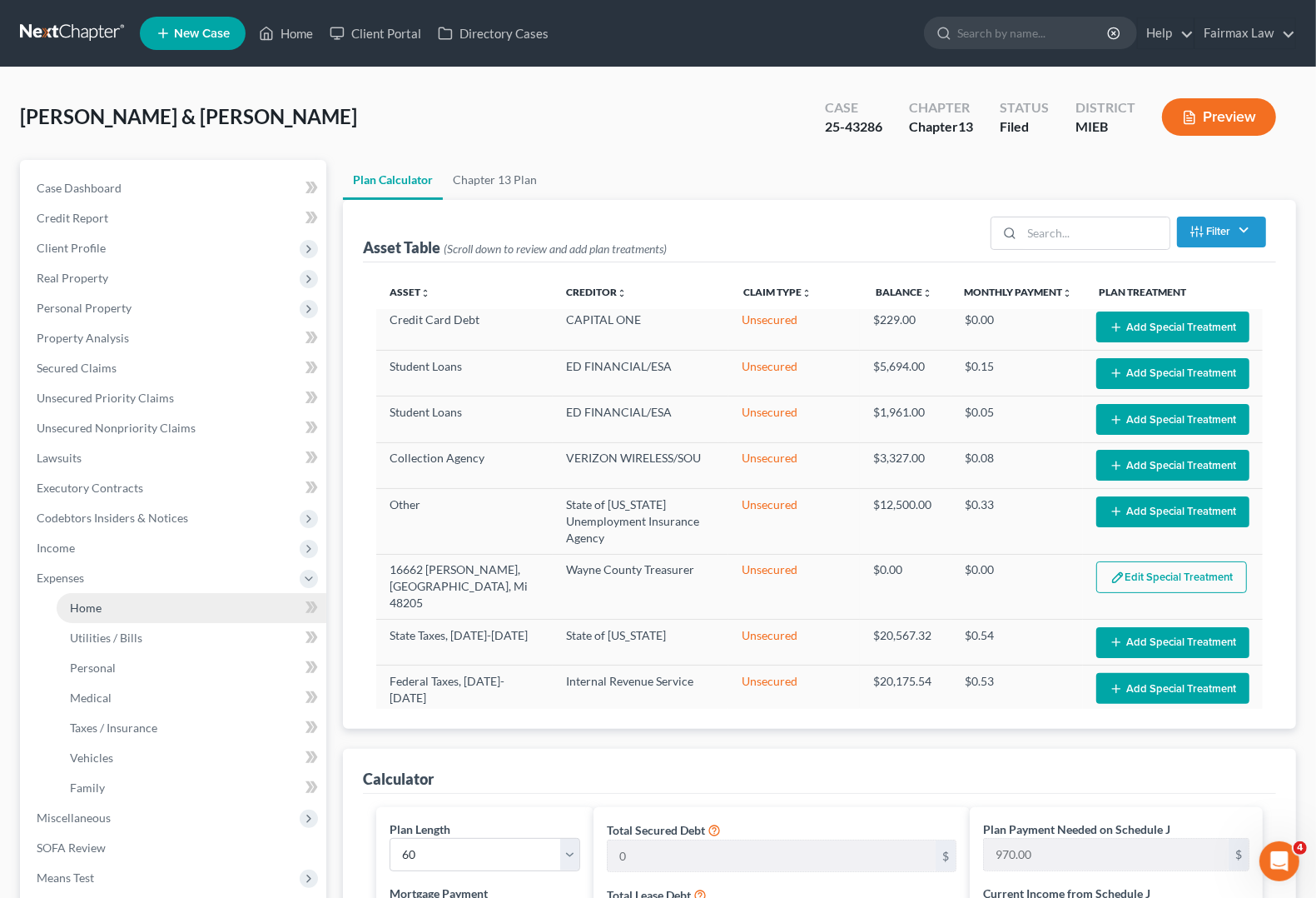
click at [80, 614] on link "Home" at bounding box center [191, 607] width 269 height 30
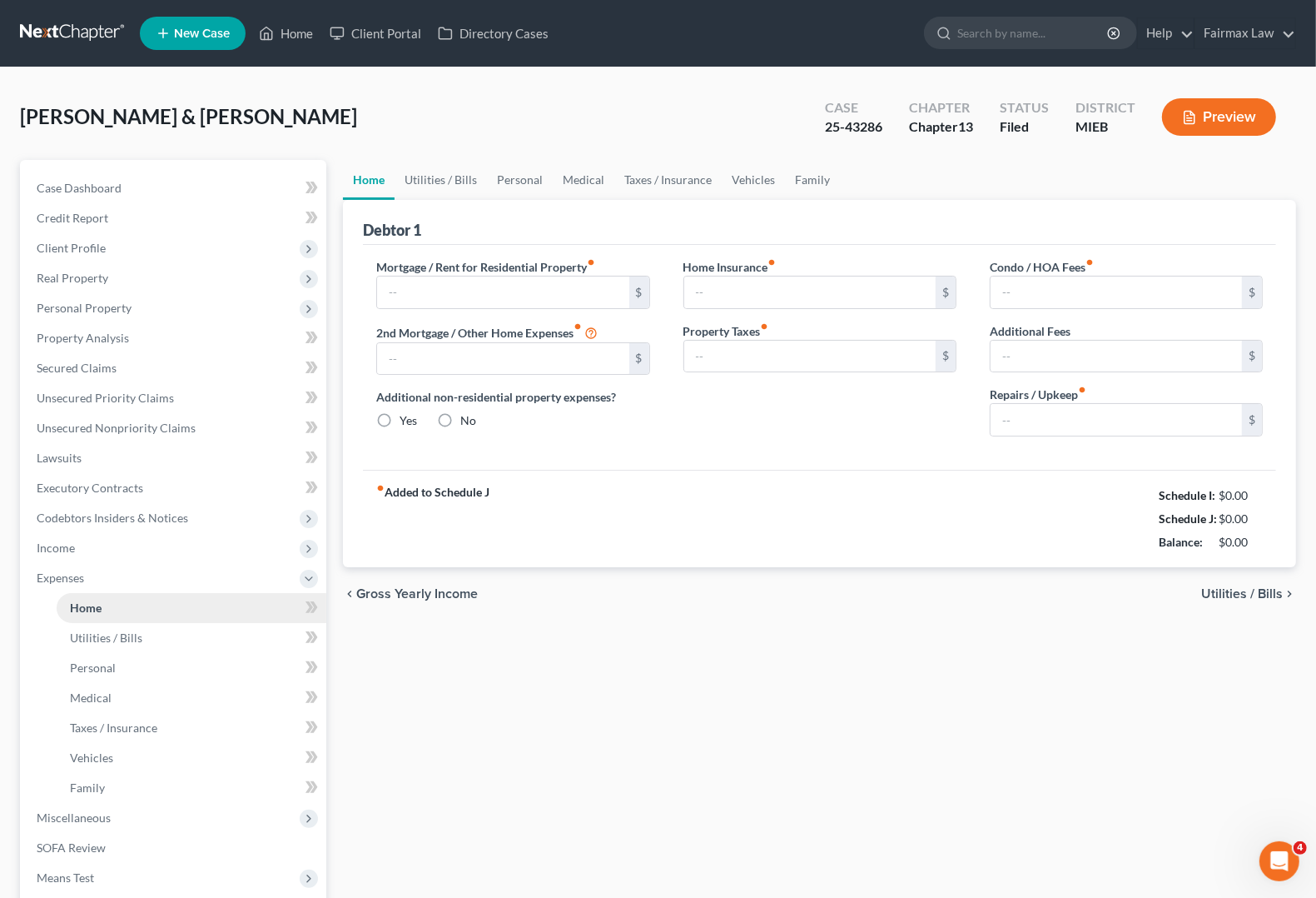
type input "1,500.00"
type input "0.00"
radio input "true"
type input "0.00"
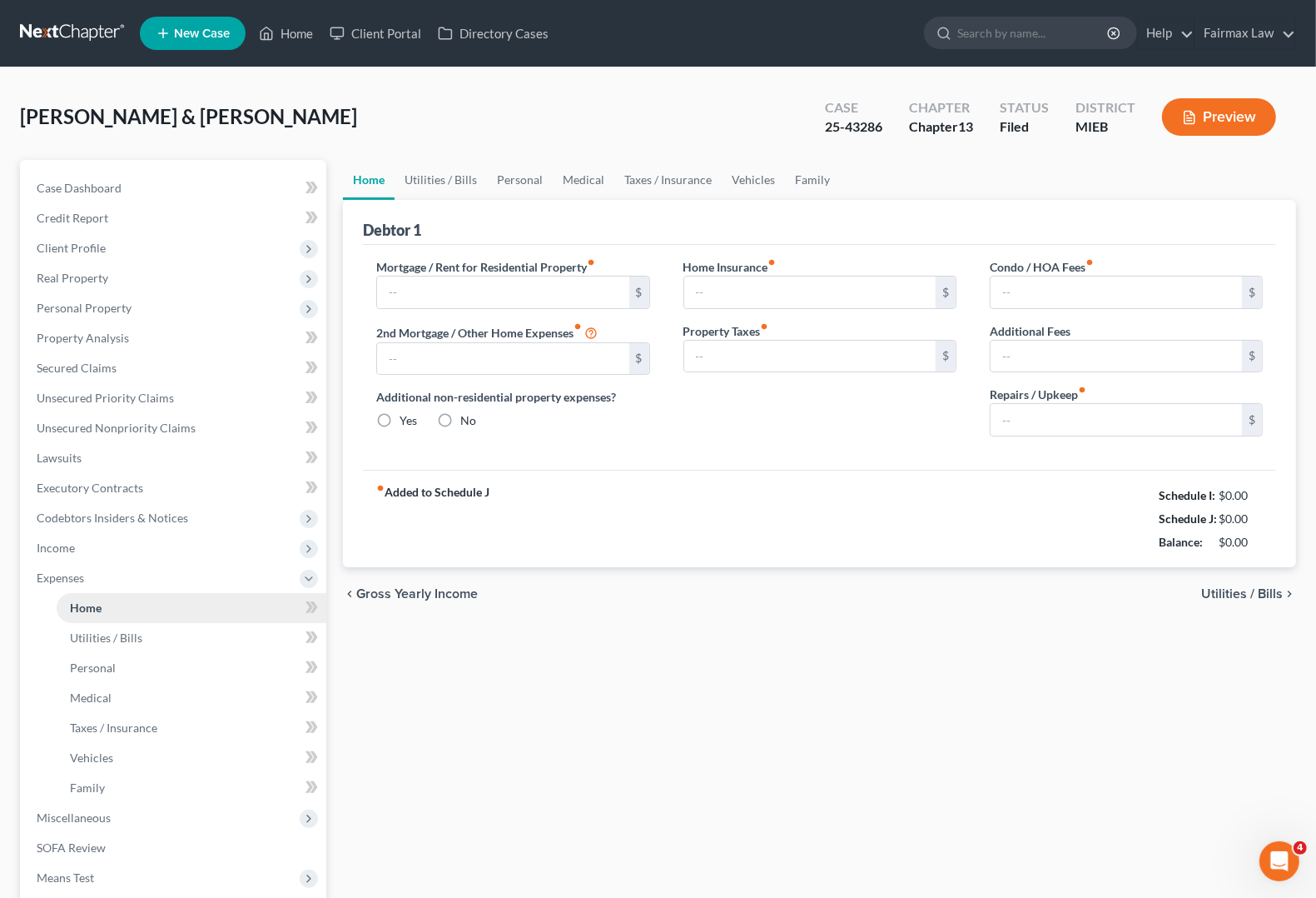
type input "0.00"
type input "100.00"
click at [1227, 592] on span "Utilities / Bills" at bounding box center [1241, 594] width 81 height 14
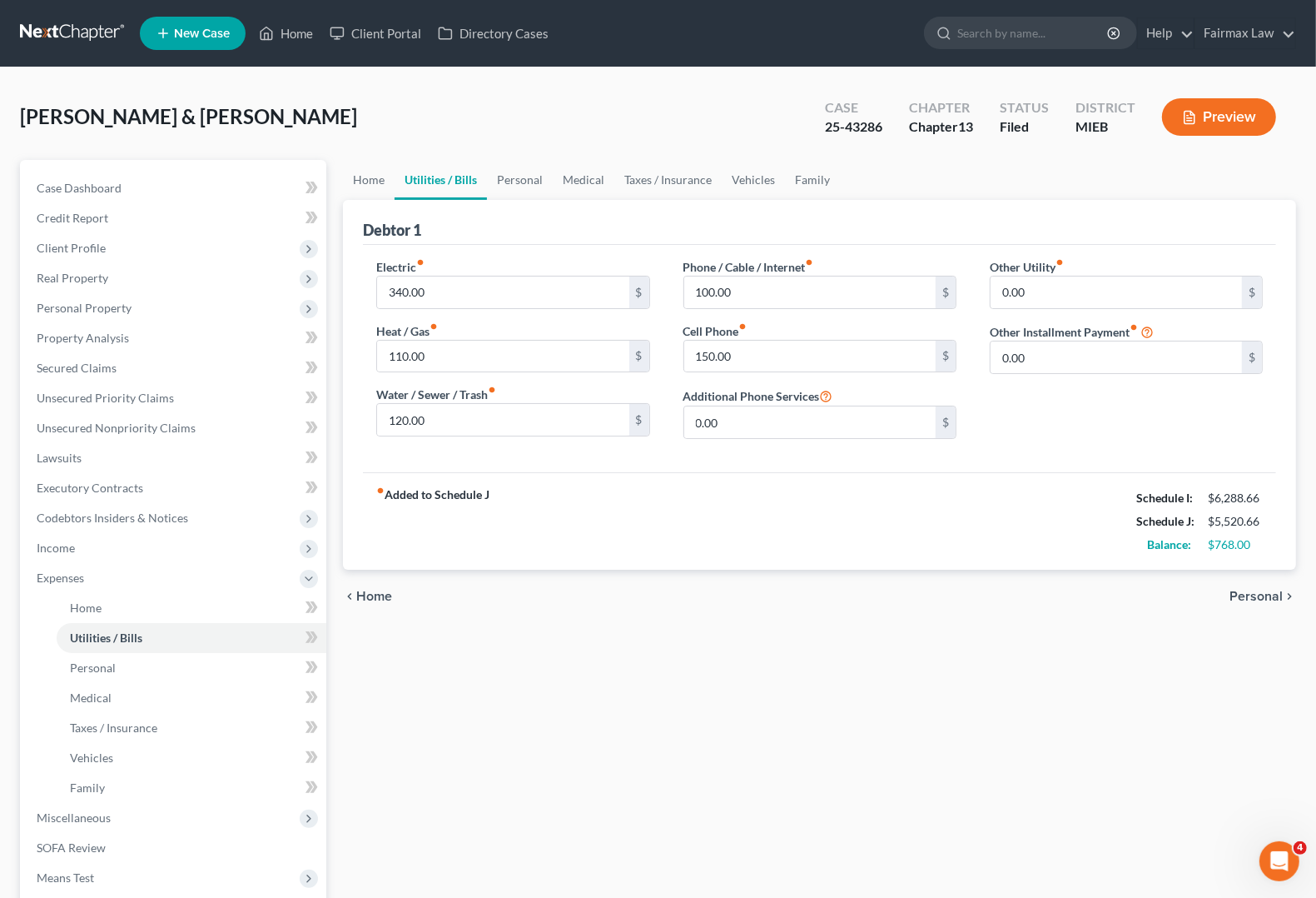
click at [1278, 591] on span "Personal" at bounding box center [1256, 596] width 53 height 14
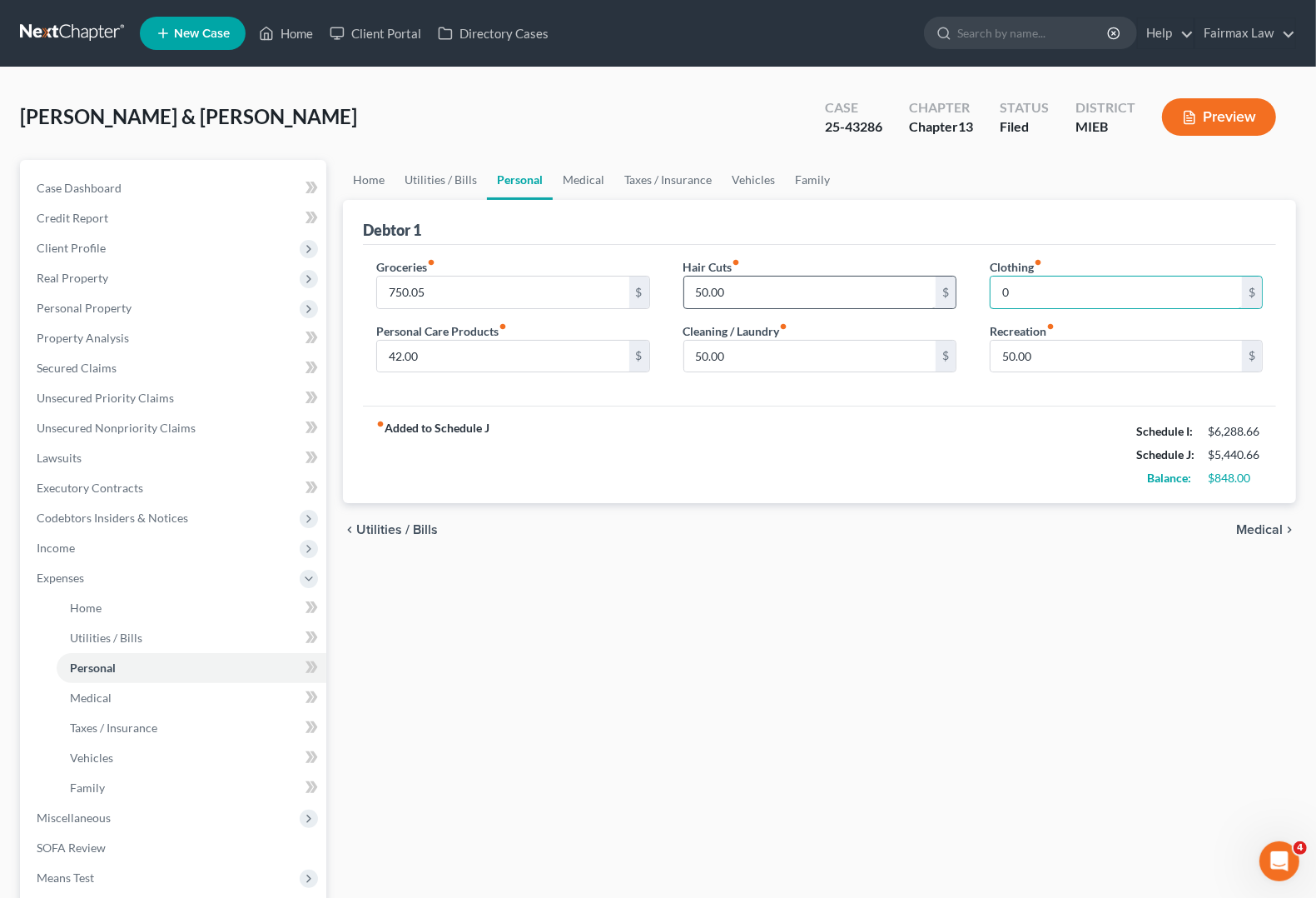
type input "0"
click at [833, 434] on div "fiber_manual_record Added to Schedule J Schedule I: $6,288.66 Schedule J: $5,34…" at bounding box center [819, 454] width 913 height 98
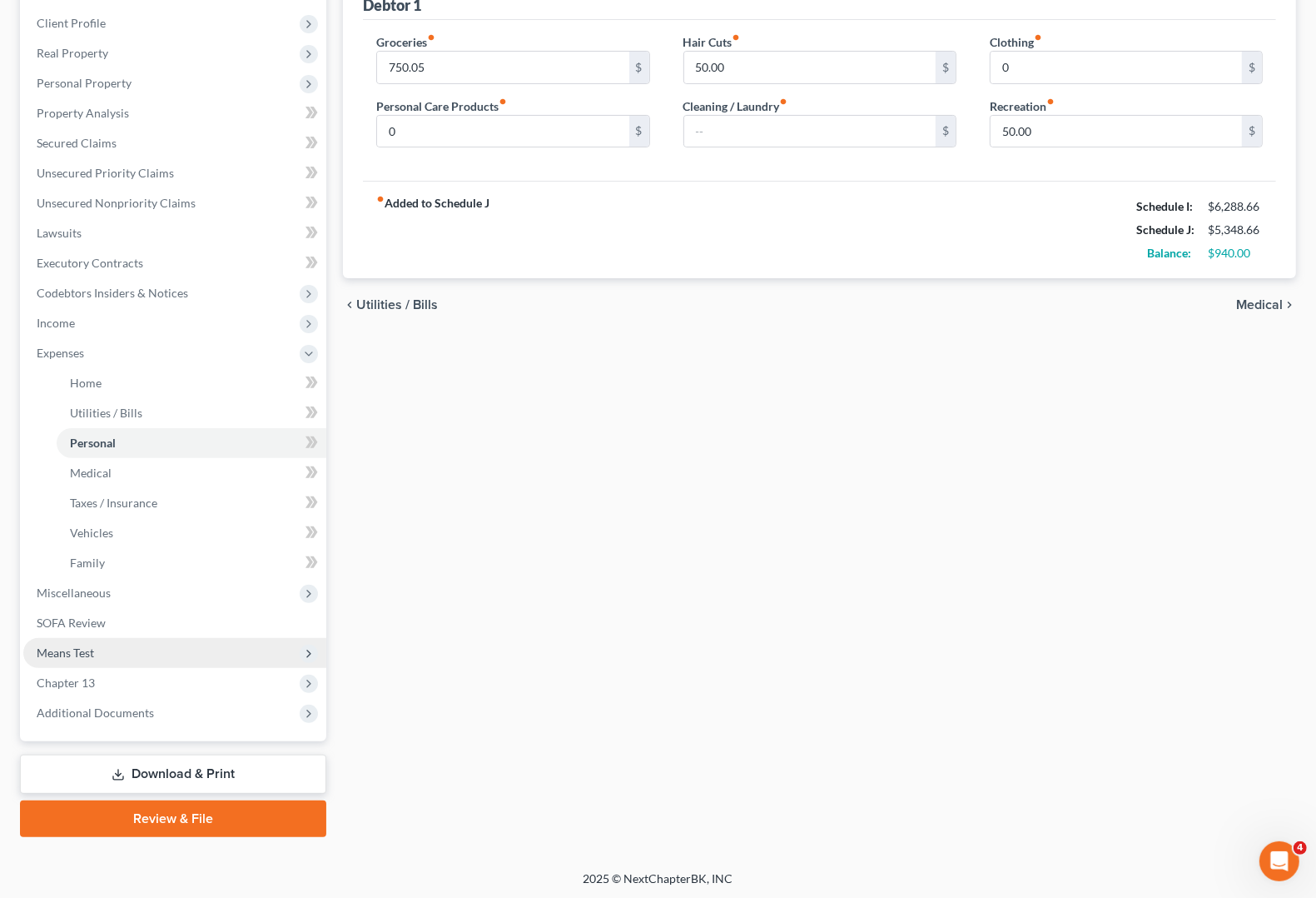
scroll to position [226, 0]
click at [55, 681] on span "Chapter 13" at bounding box center [66, 681] width 58 height 14
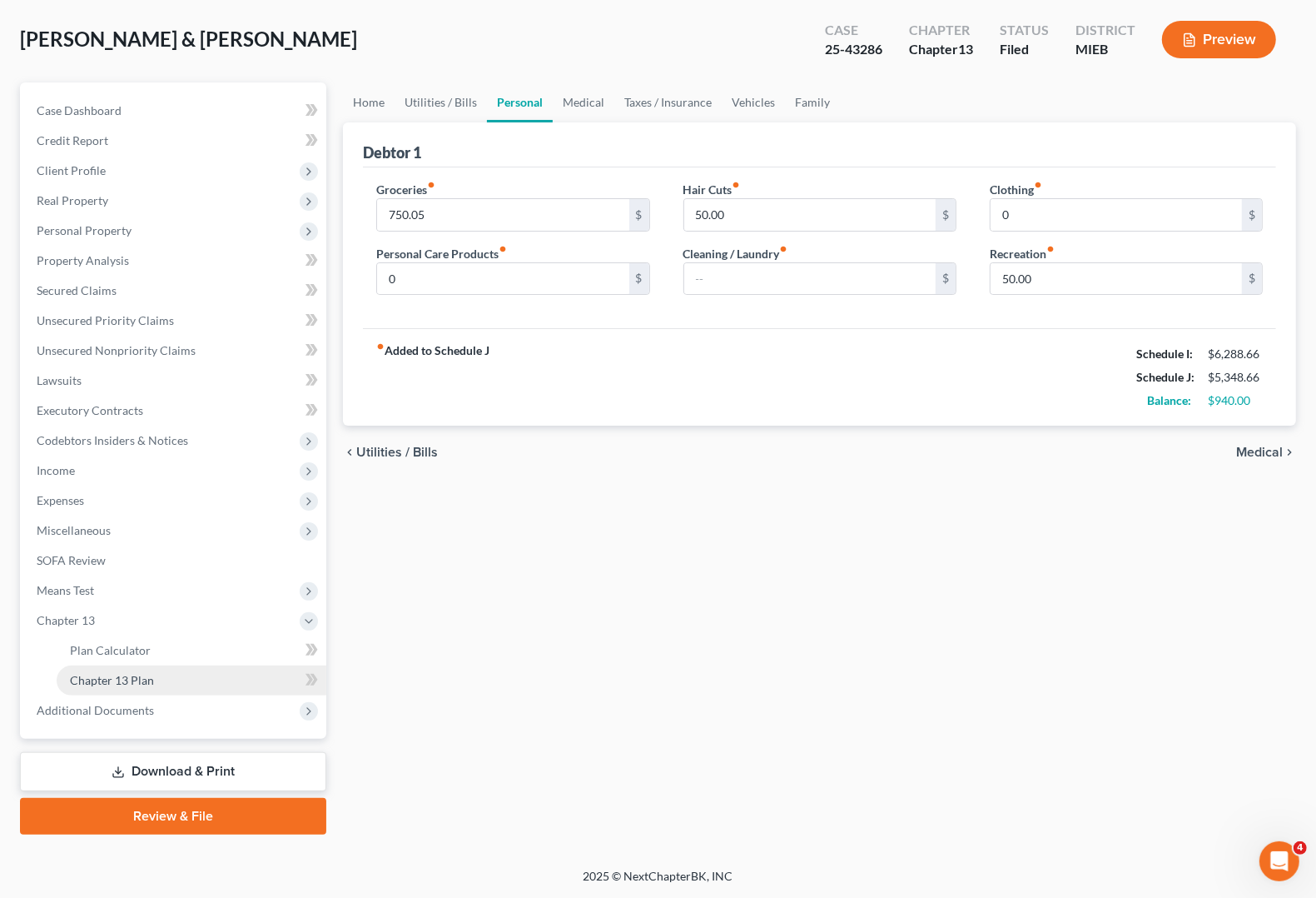
scroll to position [76, 0]
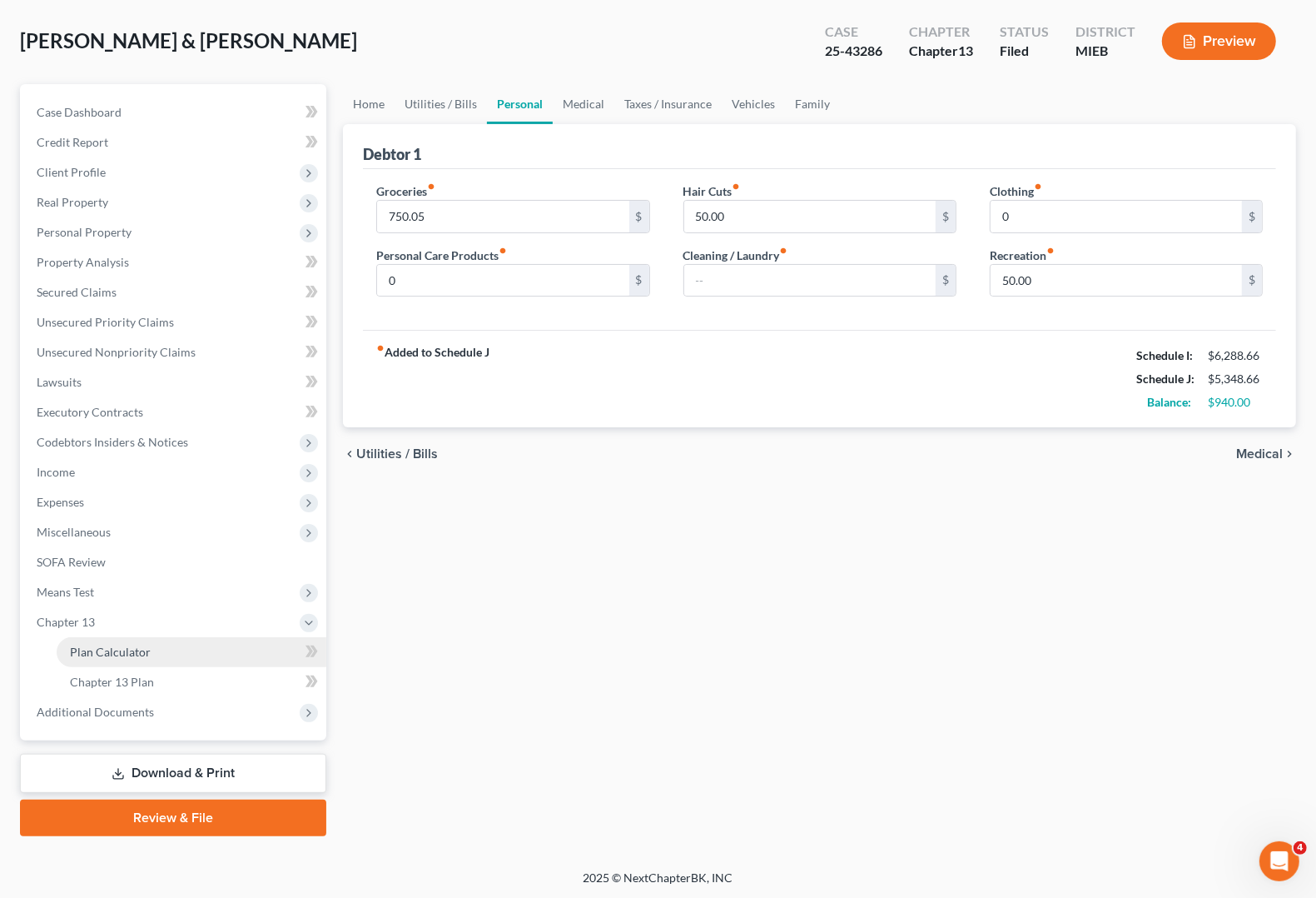
click at [80, 655] on span "Plan Calculator" at bounding box center [111, 651] width 80 height 14
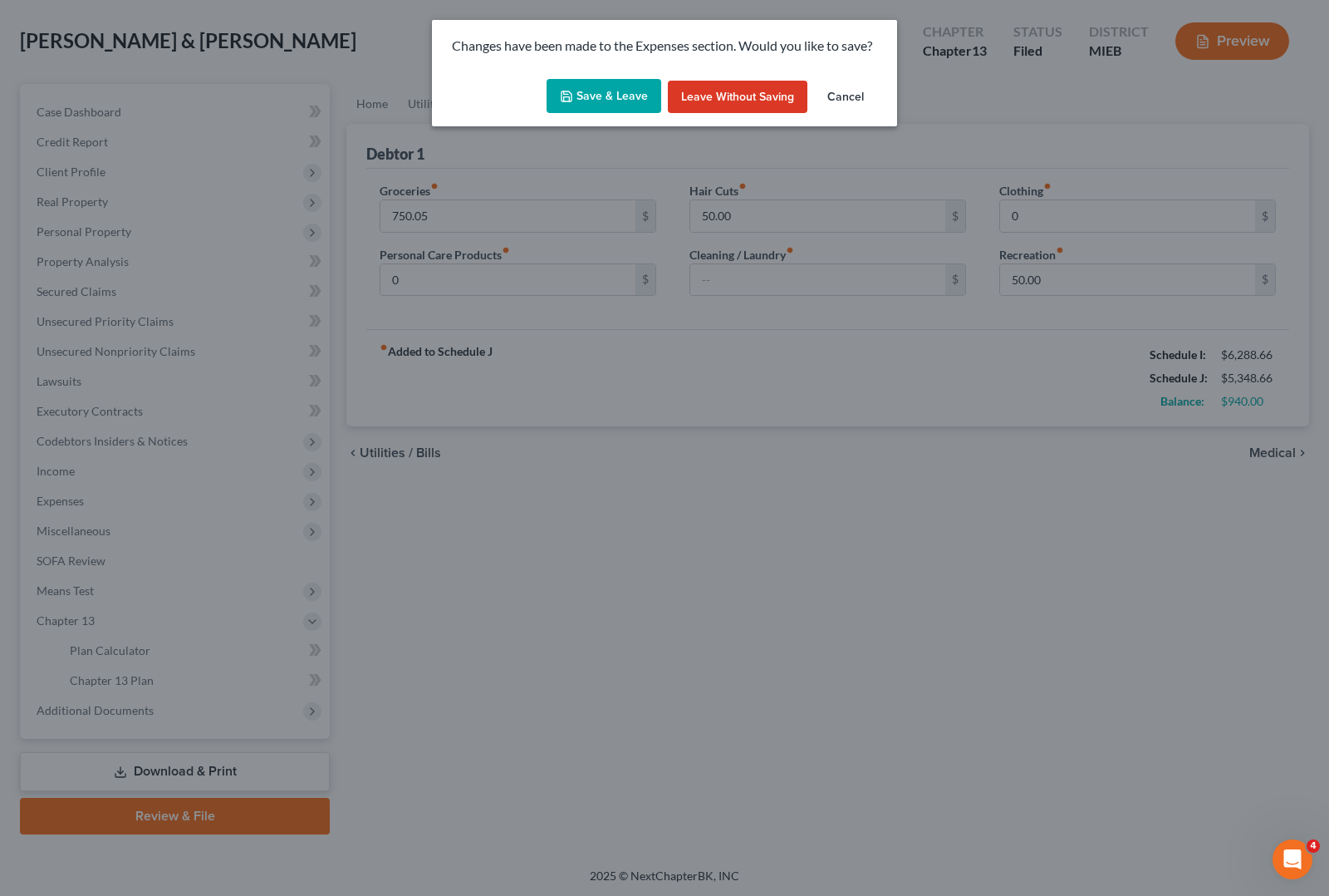
click at [569, 97] on polyline "button" at bounding box center [567, 98] width 5 height 5
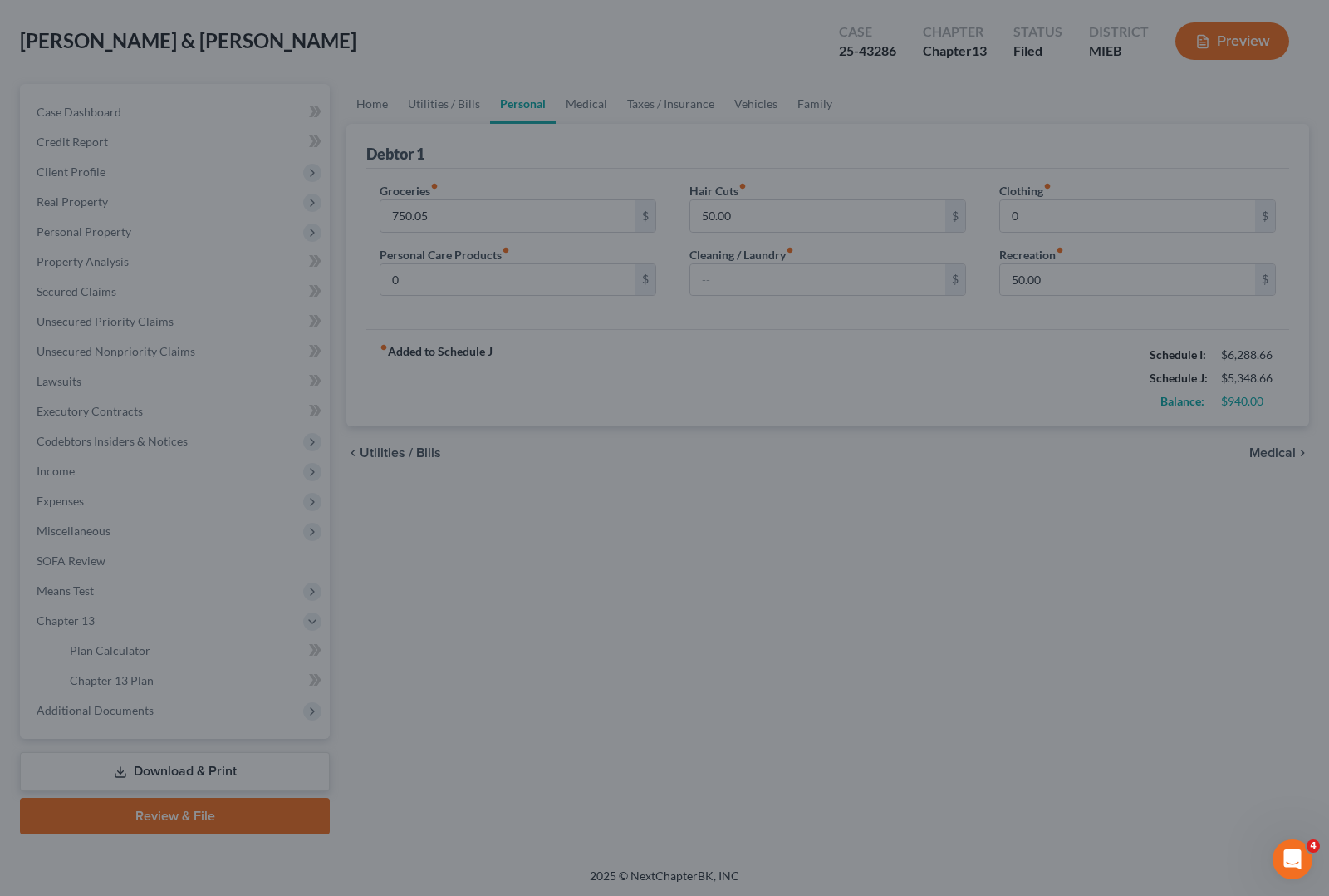
type input "0.00"
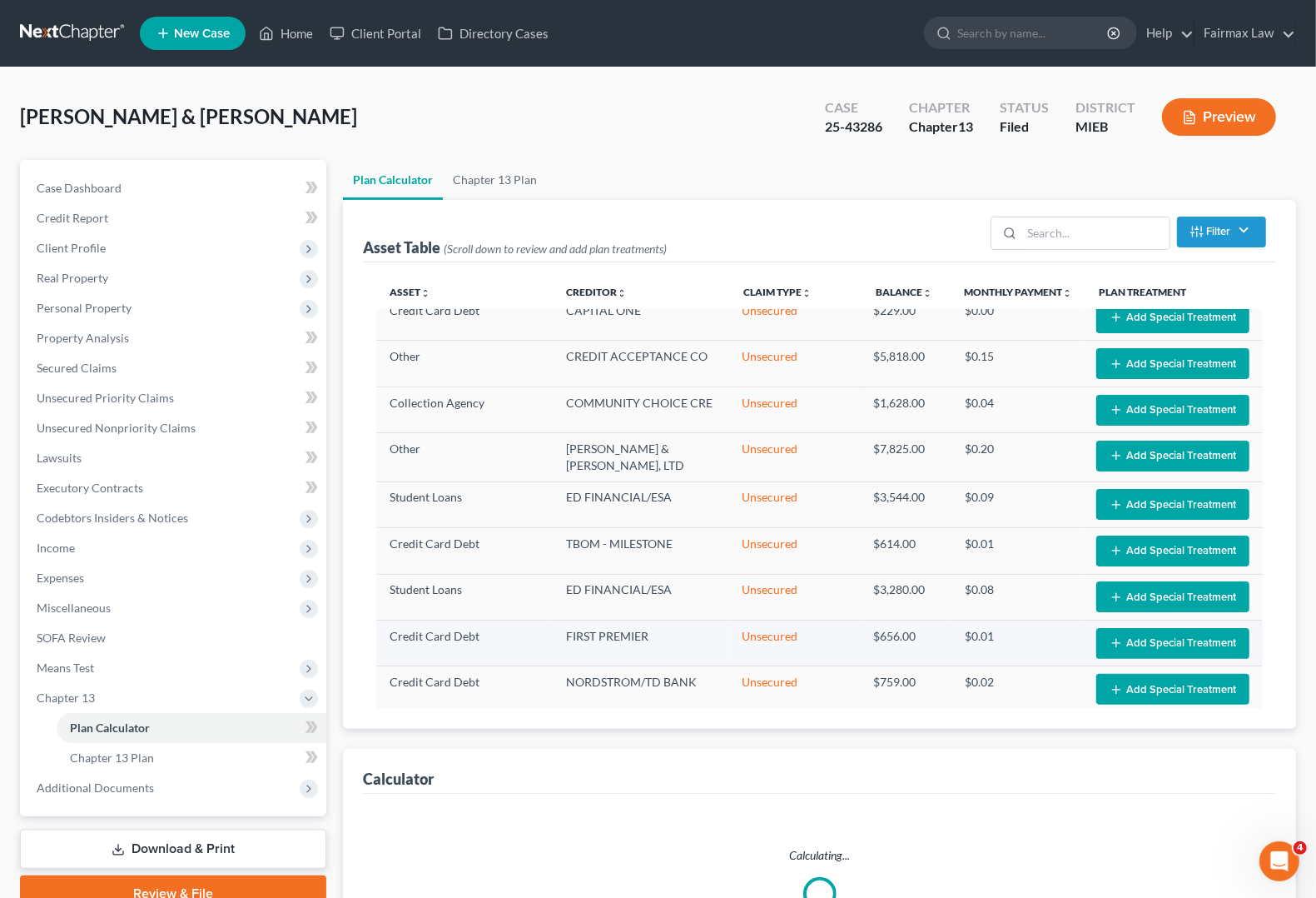
select select "59"
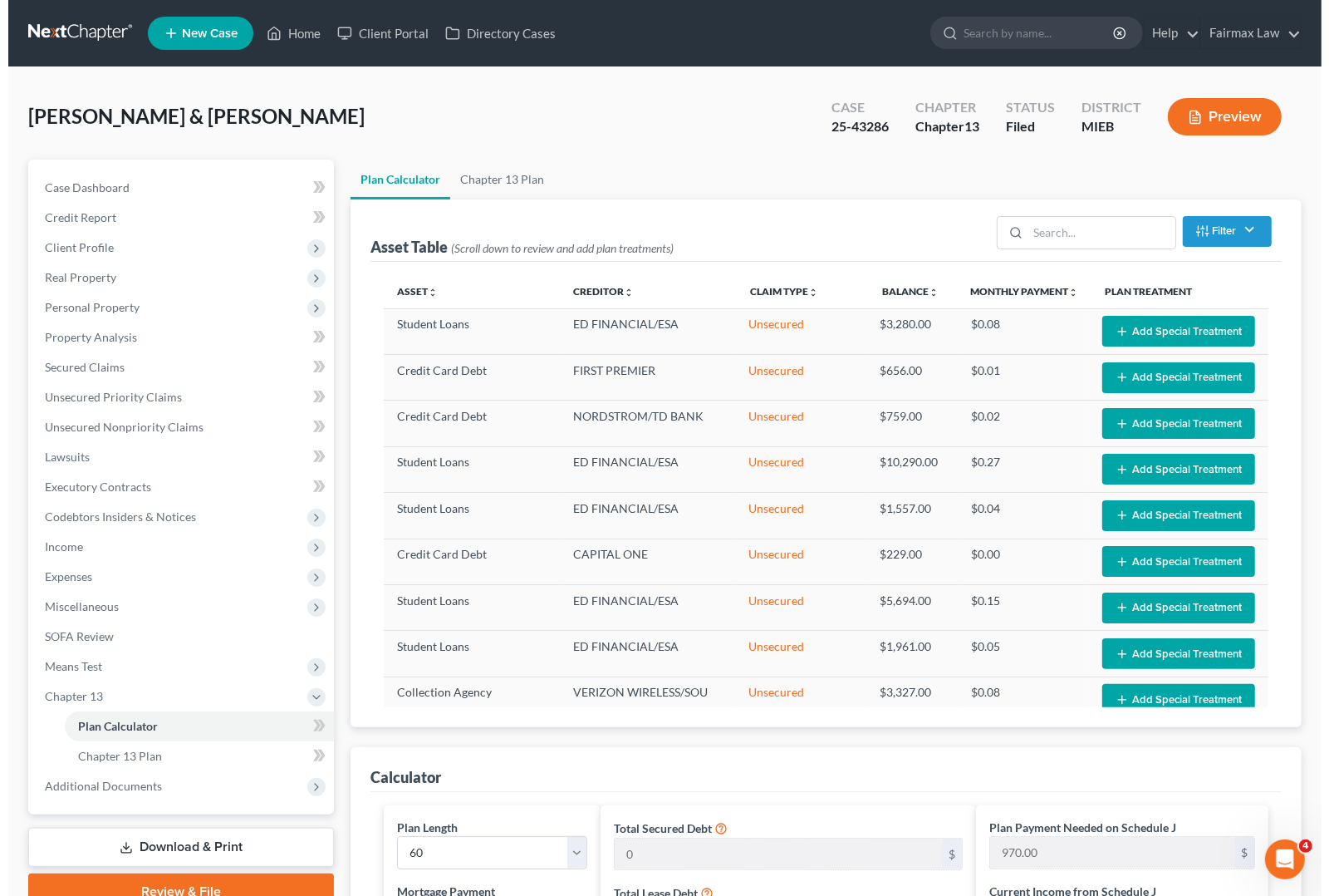
scroll to position [1122, 0]
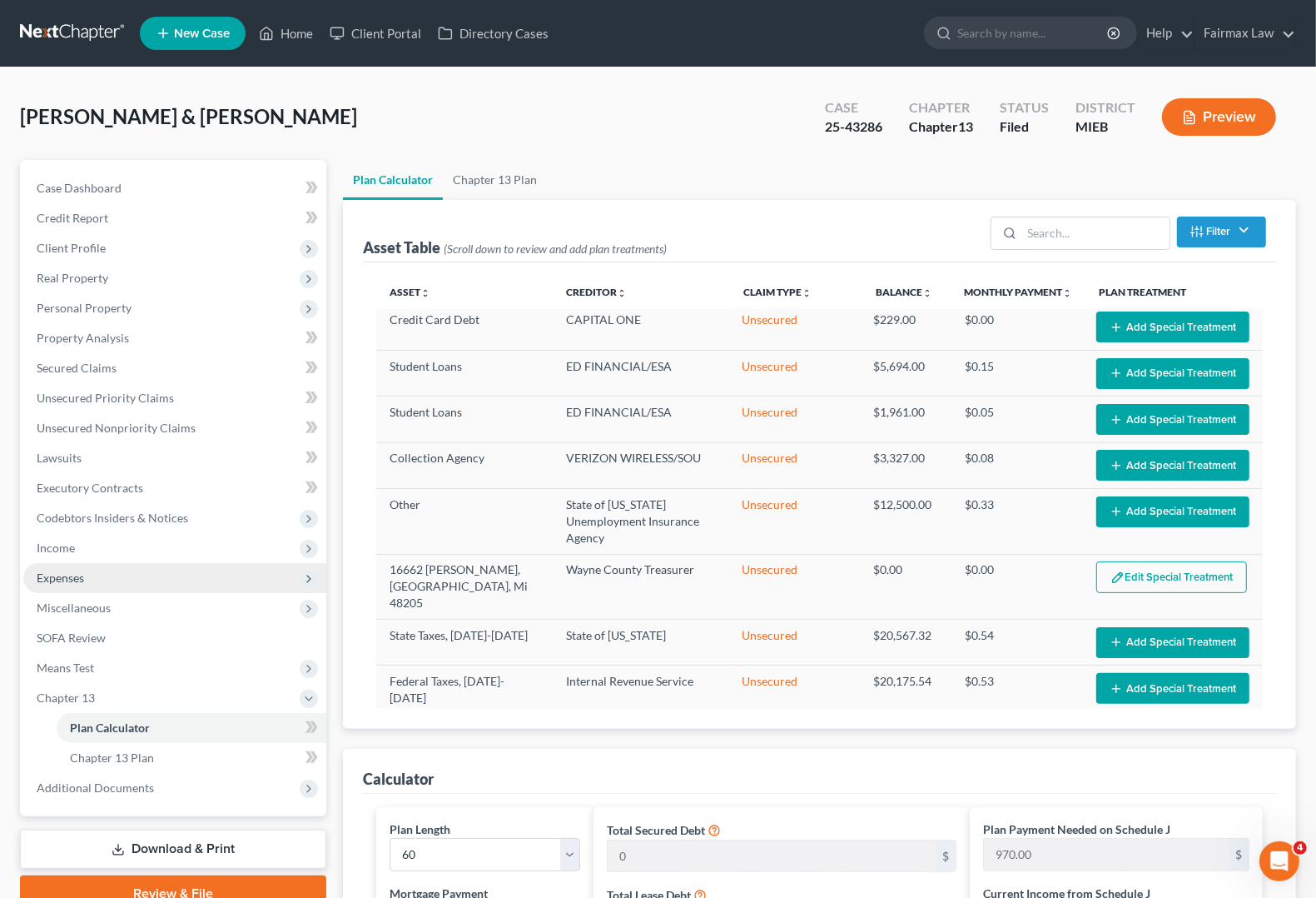
click at [79, 573] on span "Expenses" at bounding box center [60, 576] width 47 height 14
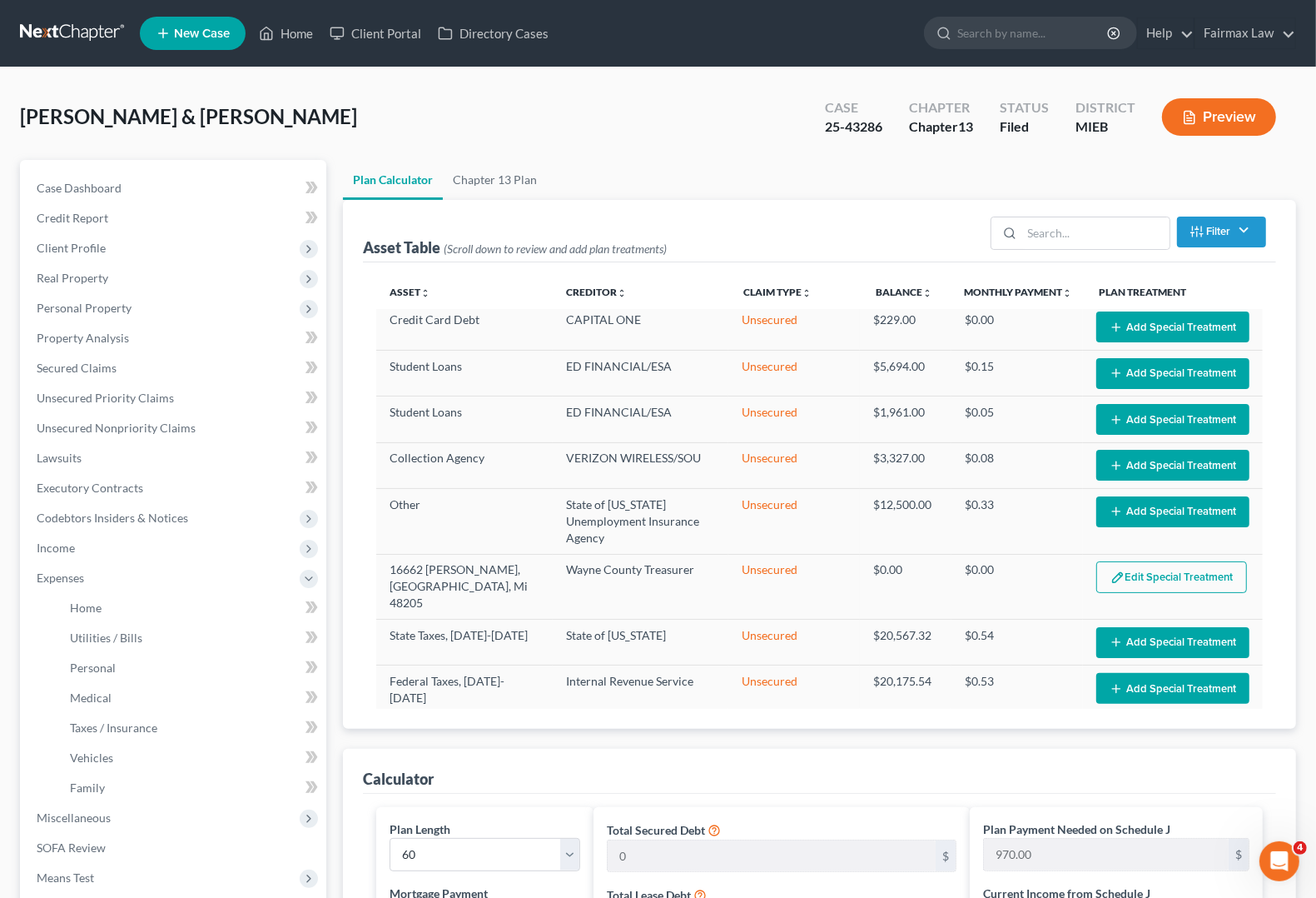
click at [43, 599] on ul "Home Utilities / Bills Personal Medical" at bounding box center [175, 698] width 303 height 210
drag, startPoint x: 61, startPoint y: 602, endPoint x: 78, endPoint y: 600, distance: 17.1
click at [62, 602] on link "Home" at bounding box center [191, 607] width 269 height 30
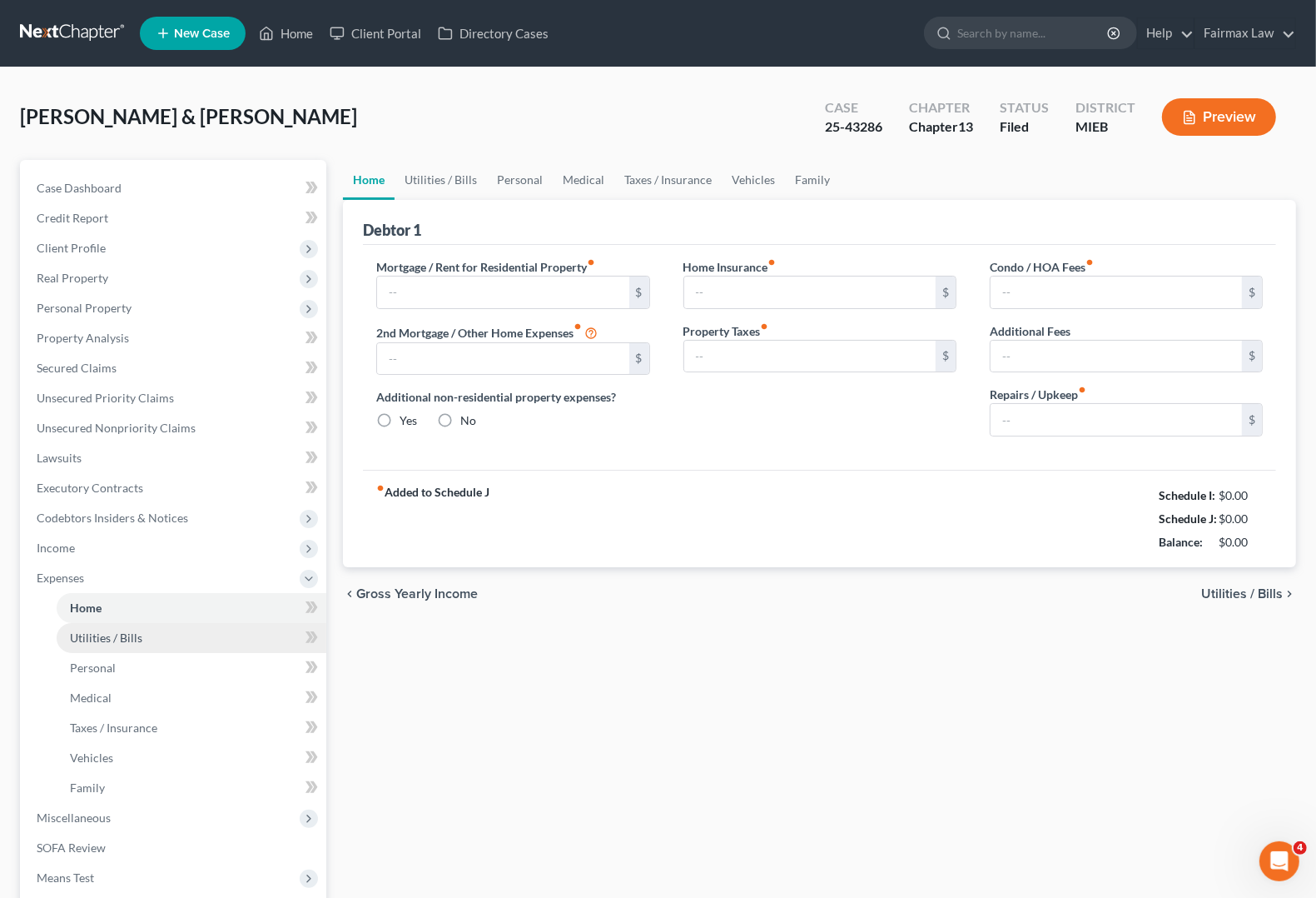
type input "1,500.00"
type input "0.00"
radio input "true"
type input "0.00"
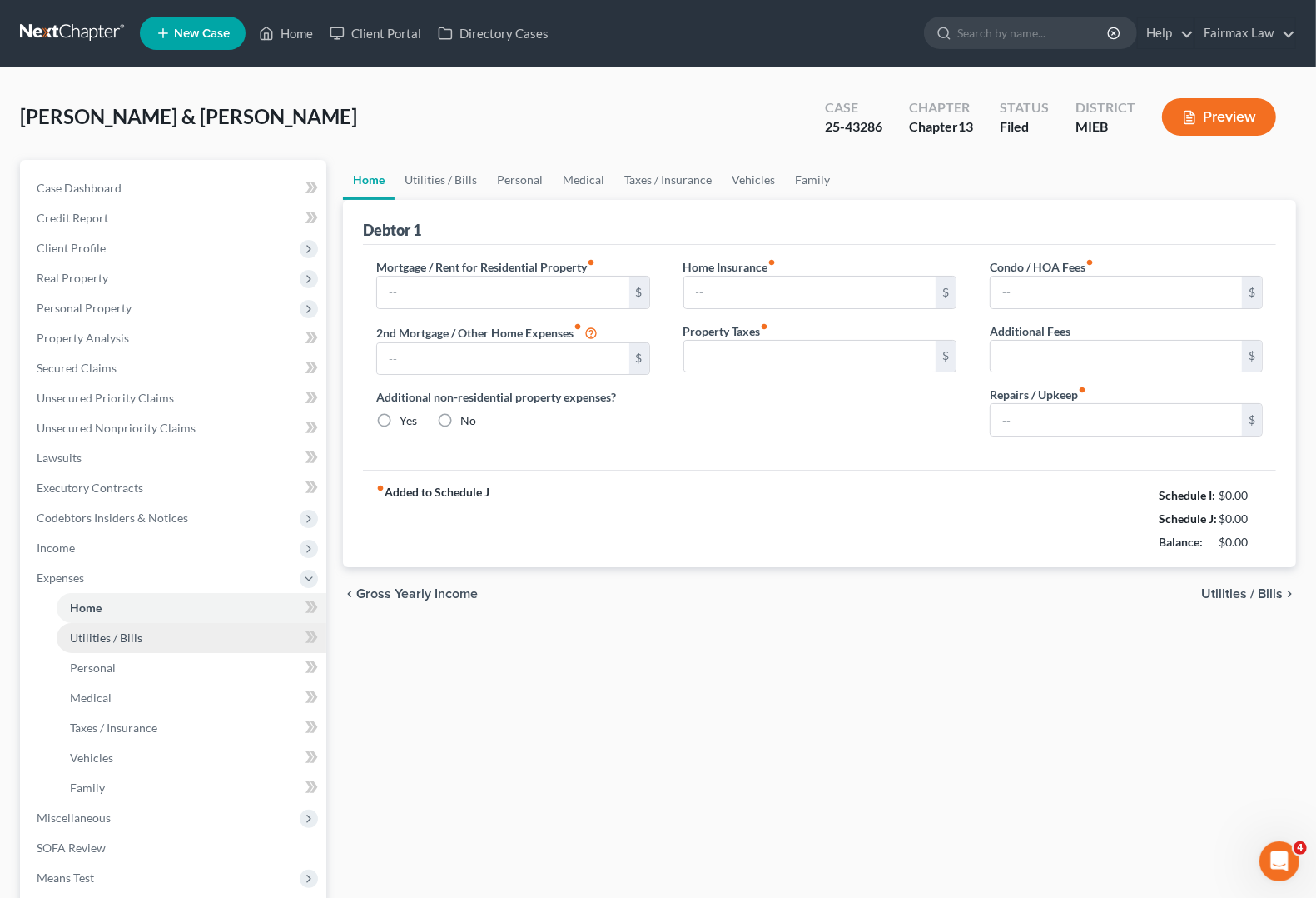
type input "0.00"
type input "100.00"
click at [1229, 593] on span "Utilities / Bills" at bounding box center [1241, 594] width 81 height 14
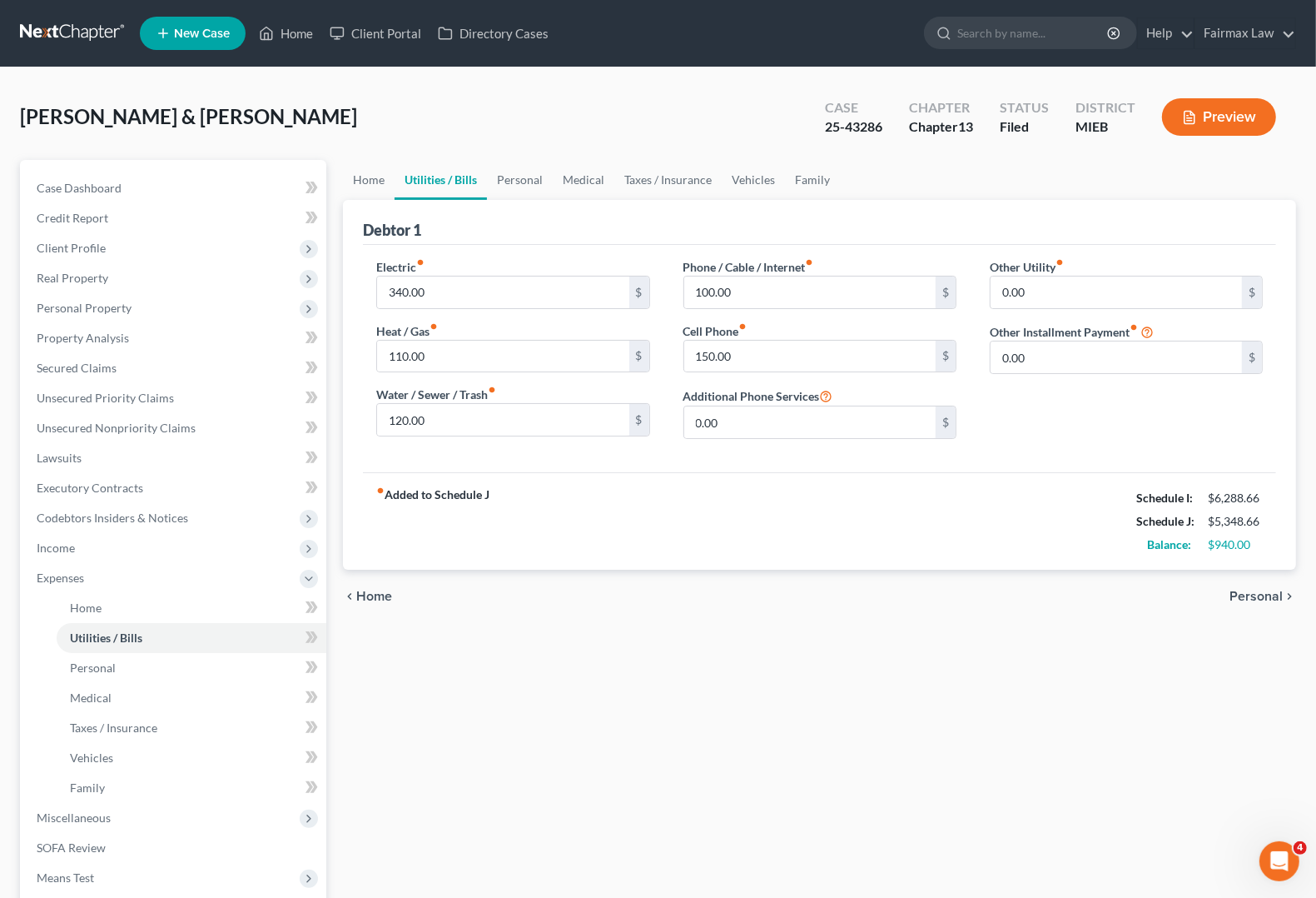
click at [1266, 597] on span "Personal" at bounding box center [1256, 596] width 53 height 14
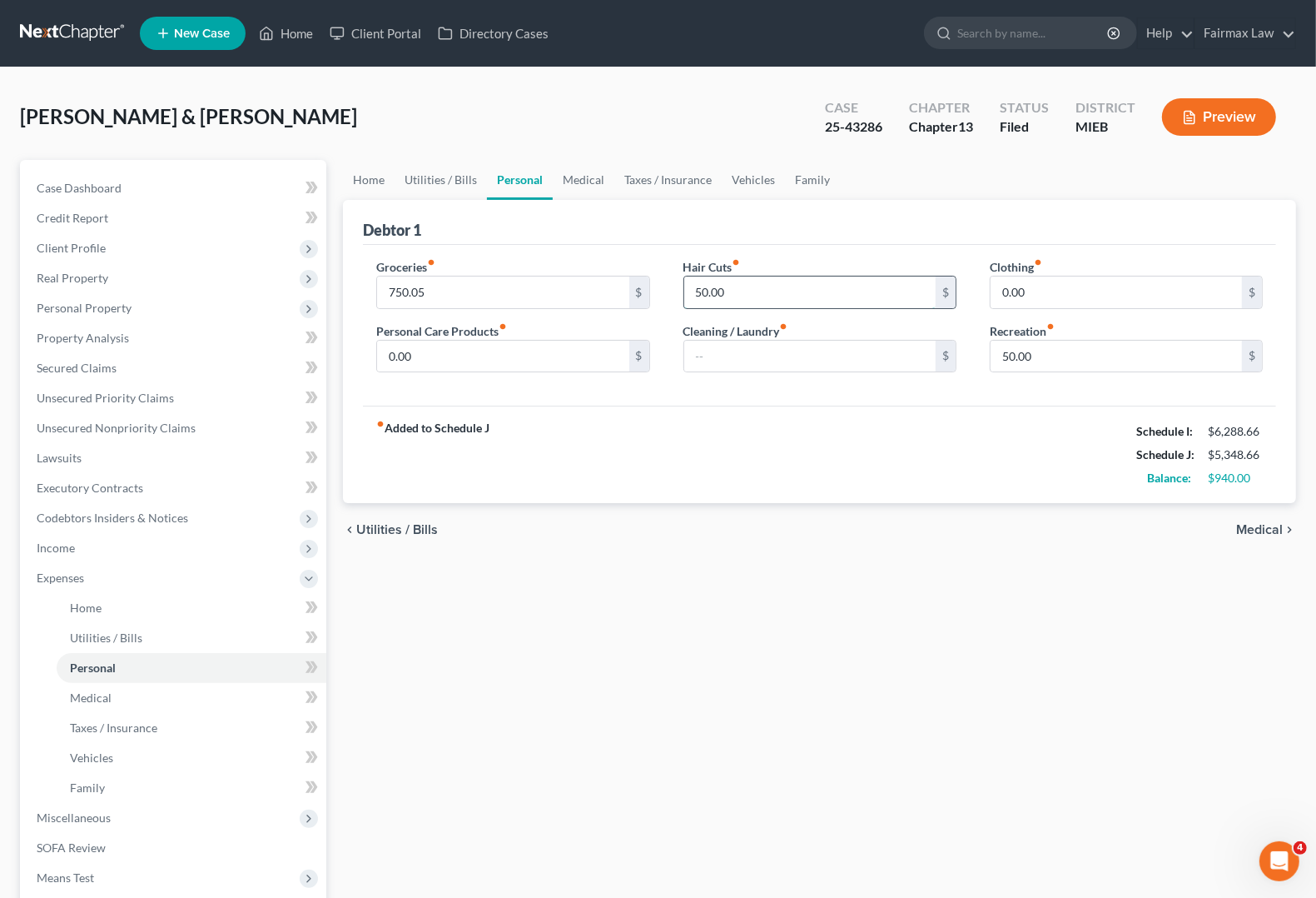
click at [760, 288] on input "50.00" at bounding box center [809, 292] width 251 height 32
click at [1024, 288] on input "0.00" at bounding box center [1116, 292] width 251 height 32
type input "5"
type input "25.00"
type input "0"
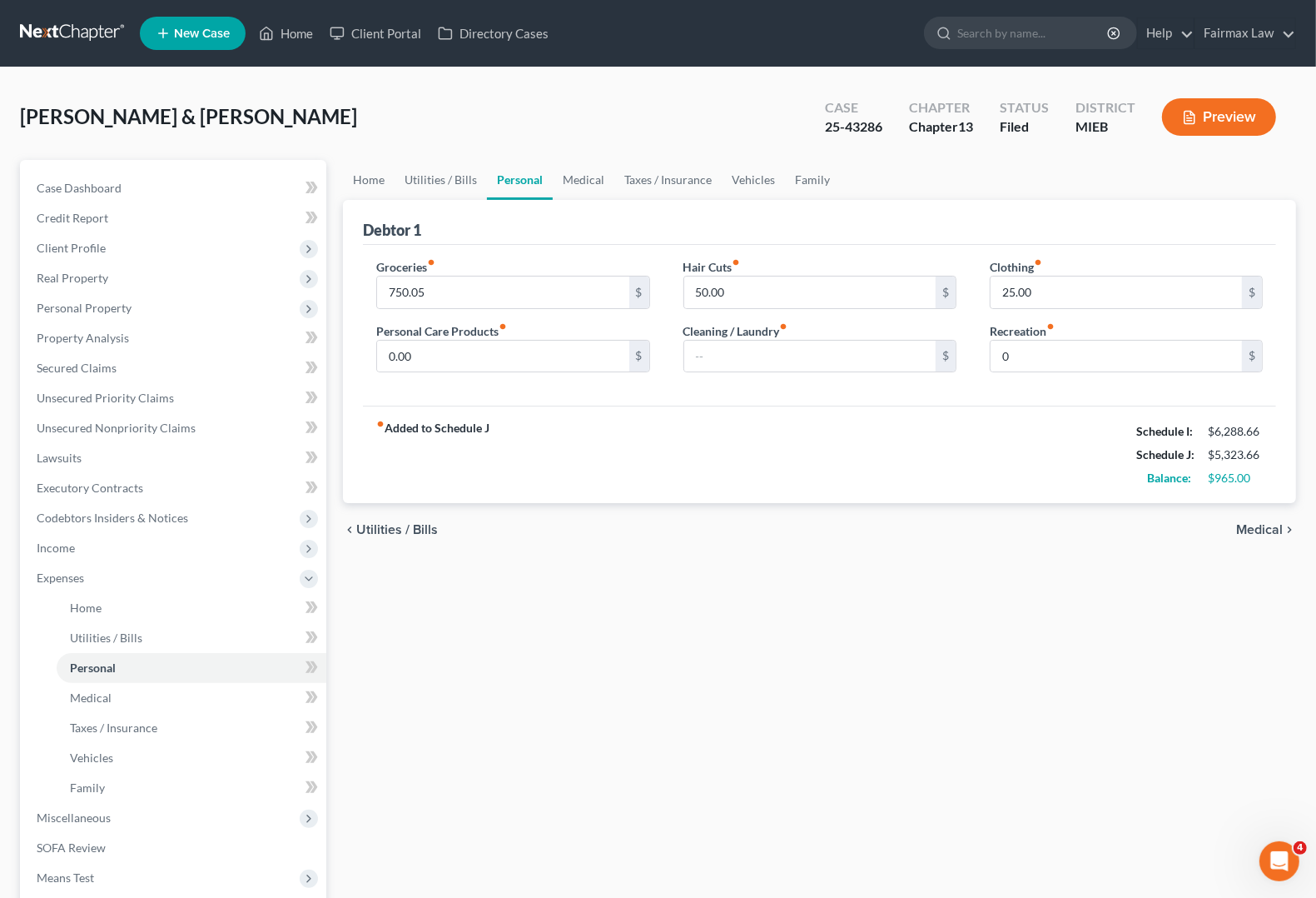
click at [1005, 444] on div "fiber_manual_record Added to Schedule J Schedule I: $6,288.66 Schedule J: $5,32…" at bounding box center [819, 454] width 913 height 98
type input "750.05"
type input "0.00"
type input "50.00"
type input "0.00"
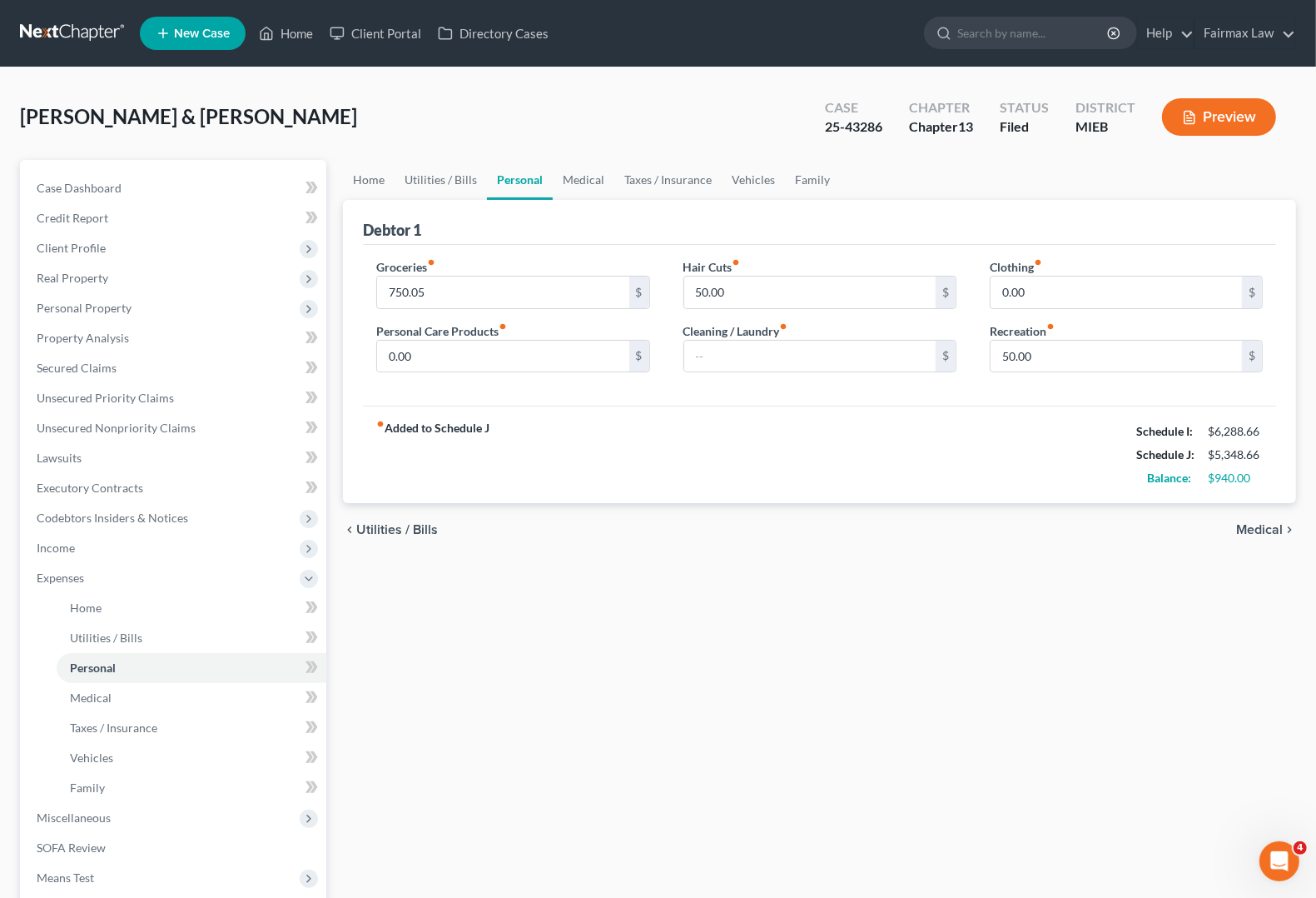
click at [945, 455] on div "fiber_manual_record Added to Schedule J Schedule I: $6,288.66 Schedule J: $5,34…" at bounding box center [819, 454] width 913 height 98
type input "0"
click at [1149, 552] on div "chevron_left Utilities / Bills Medical chevron_right" at bounding box center [820, 530] width 953 height 53
click at [995, 297] on input "0.00" at bounding box center [1116, 292] width 251 height 32
type input "50.00"
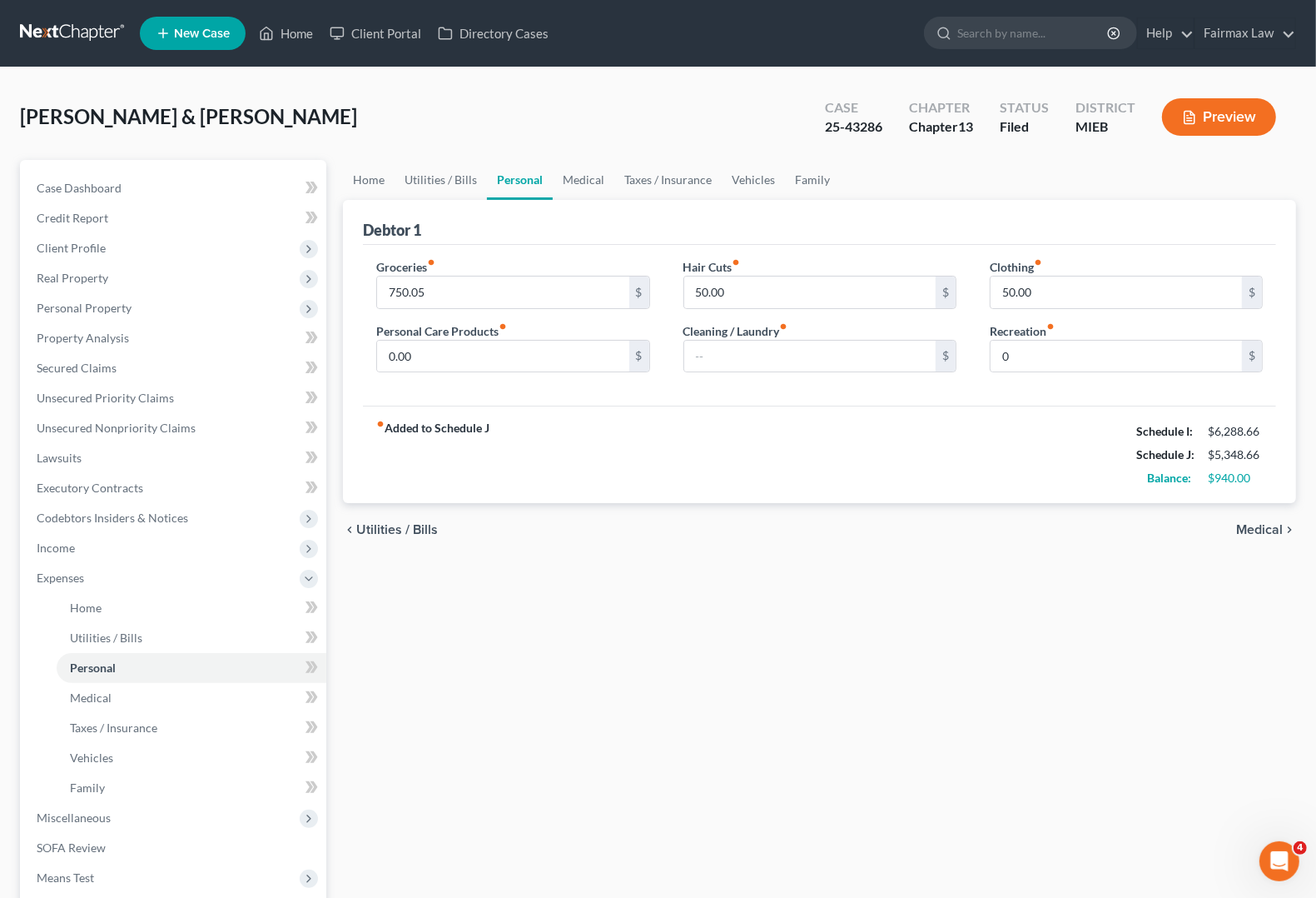
click at [851, 270] on div "Hair Cuts fiber_manual_record 50.00 $" at bounding box center [819, 284] width 273 height 51
type input "20.00"
click at [1237, 121] on button "Preview" at bounding box center [1218, 117] width 114 height 37
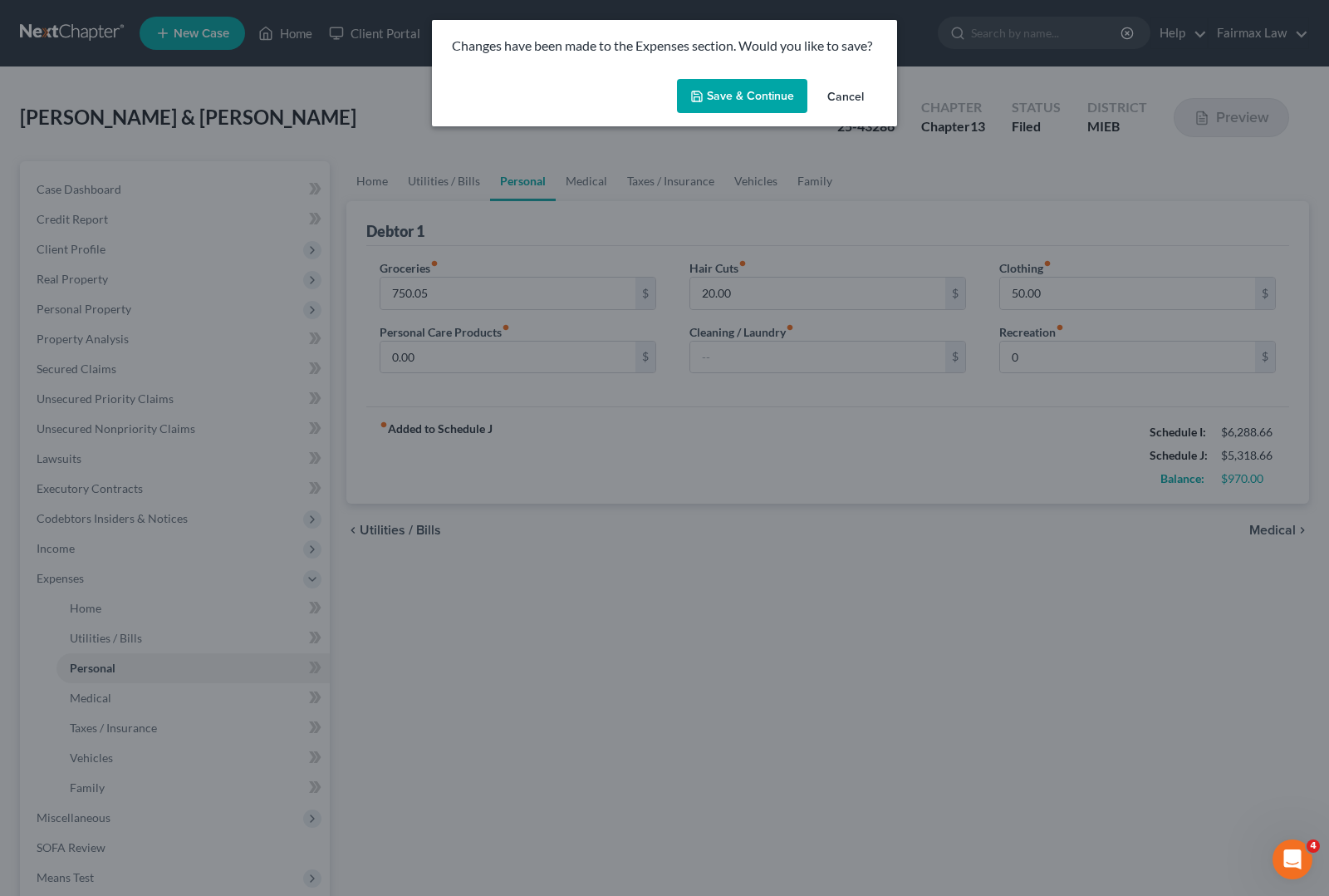
click at [741, 101] on button "Save & Continue" at bounding box center [742, 97] width 130 height 35
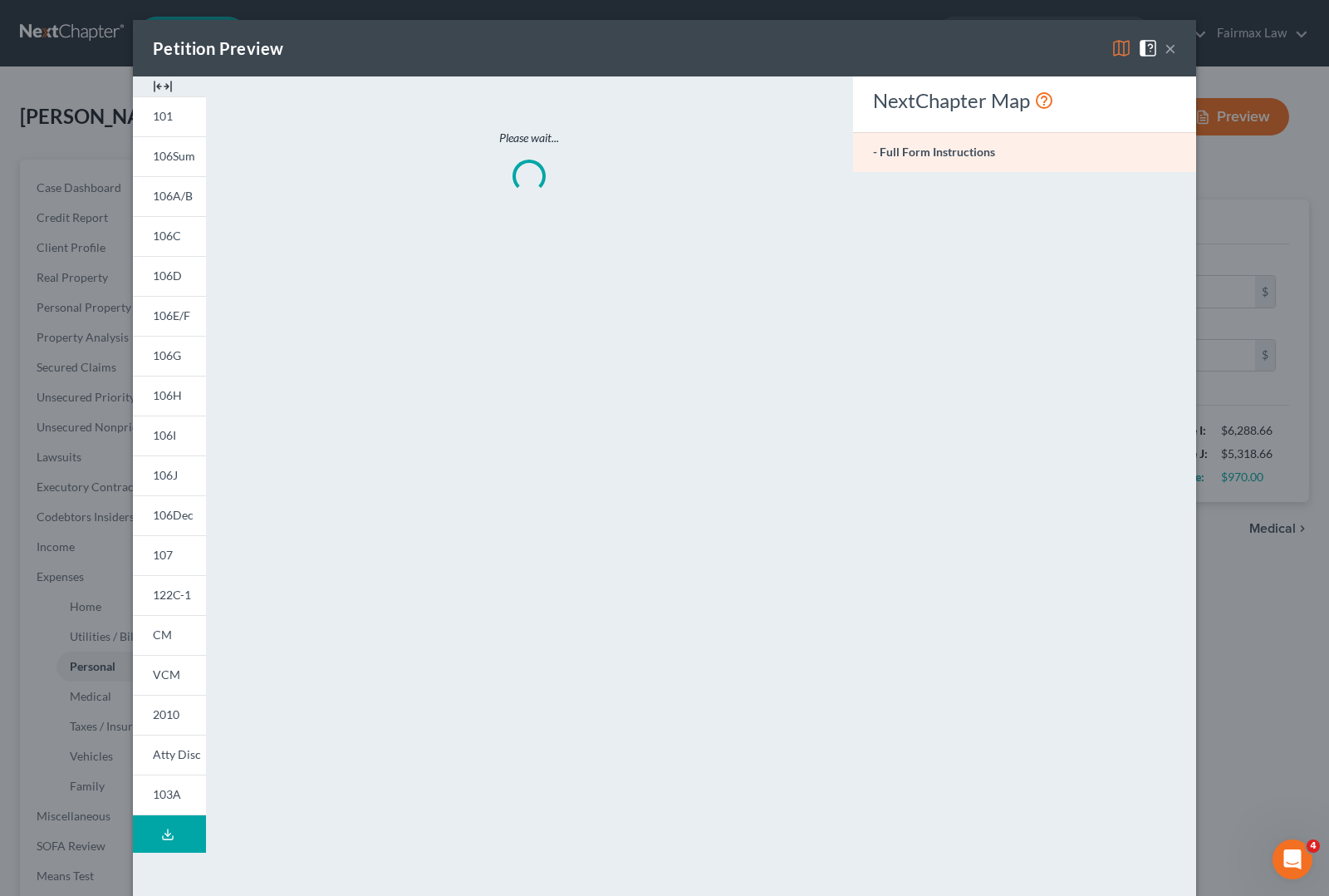
type input "0.00"
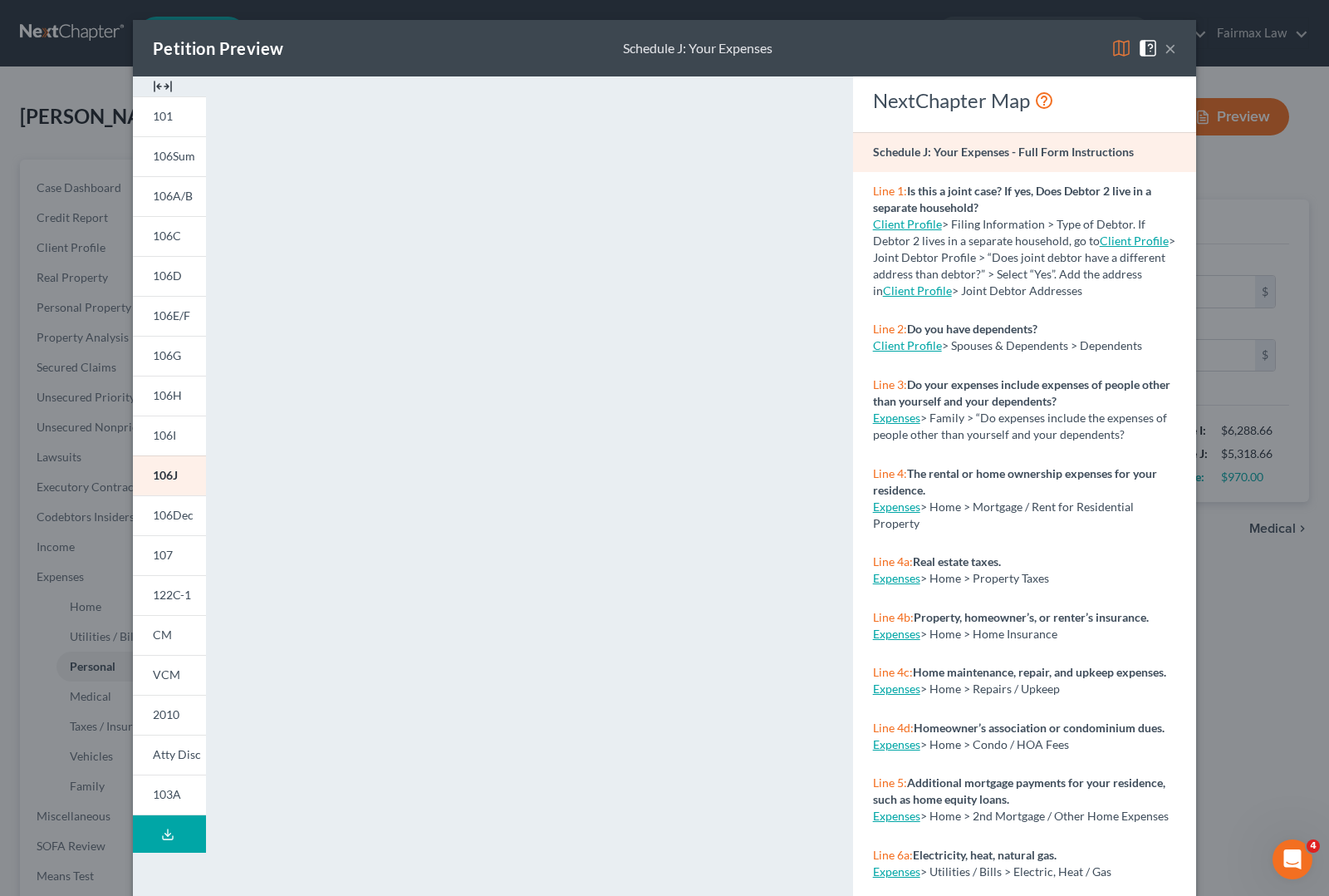
click at [1150, 52] on span at bounding box center [1151, 46] width 26 height 14
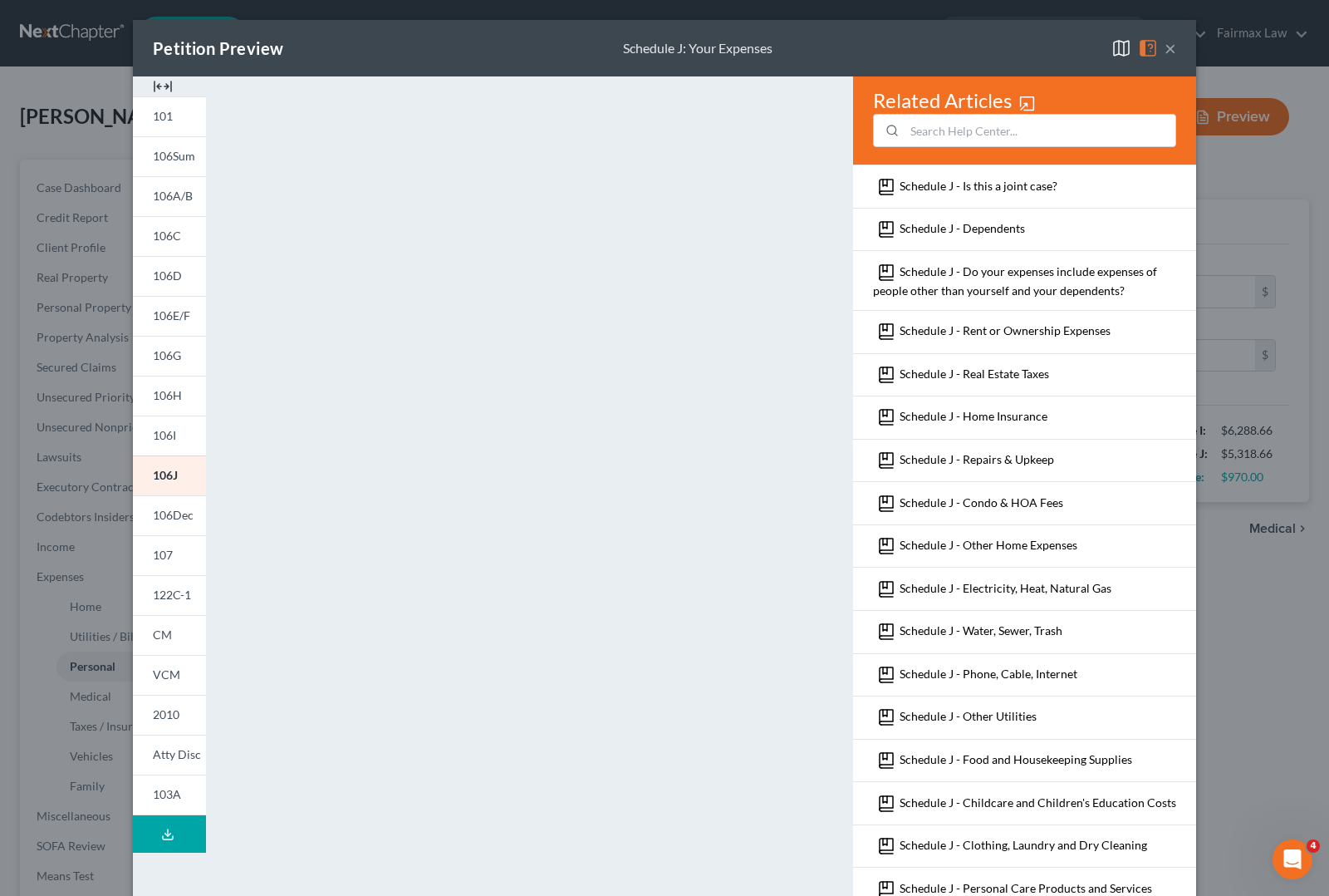
click at [1165, 52] on button "×" at bounding box center [1170, 48] width 12 height 20
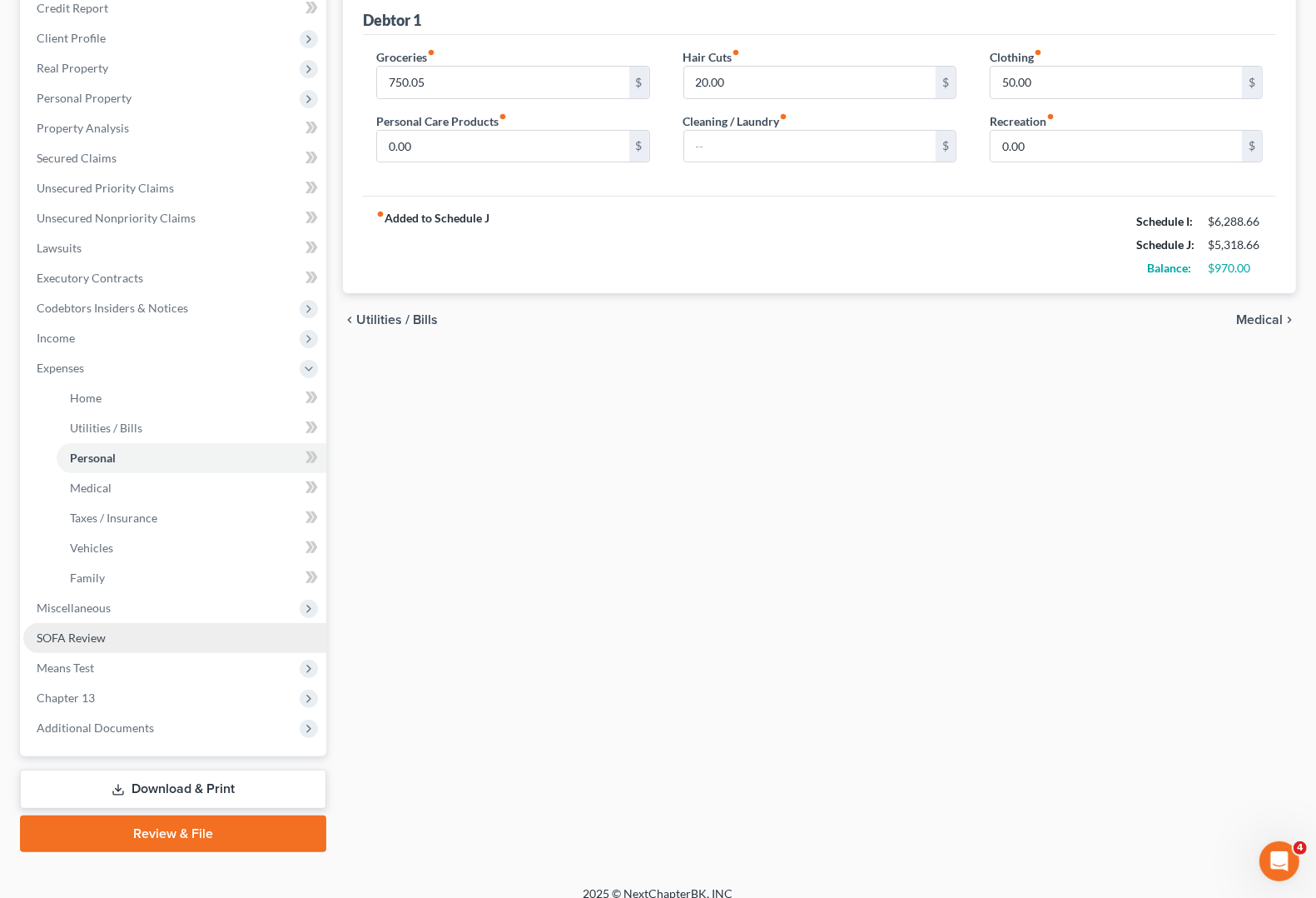
scroll to position [226, 0]
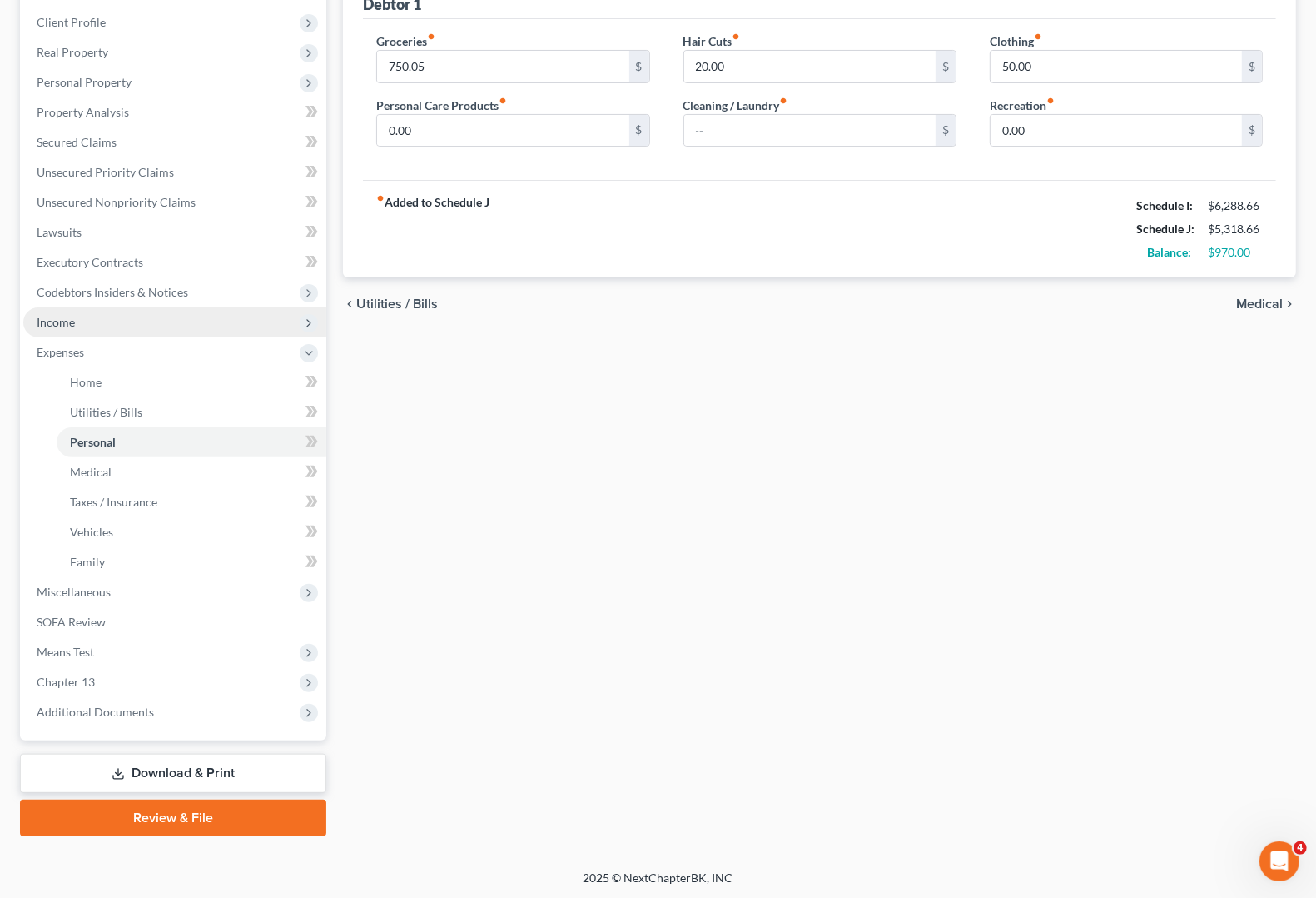
drag, startPoint x: 59, startPoint y: 329, endPoint x: 59, endPoint y: 338, distance: 9.0
click at [59, 329] on span "Income" at bounding box center [175, 322] width 303 height 30
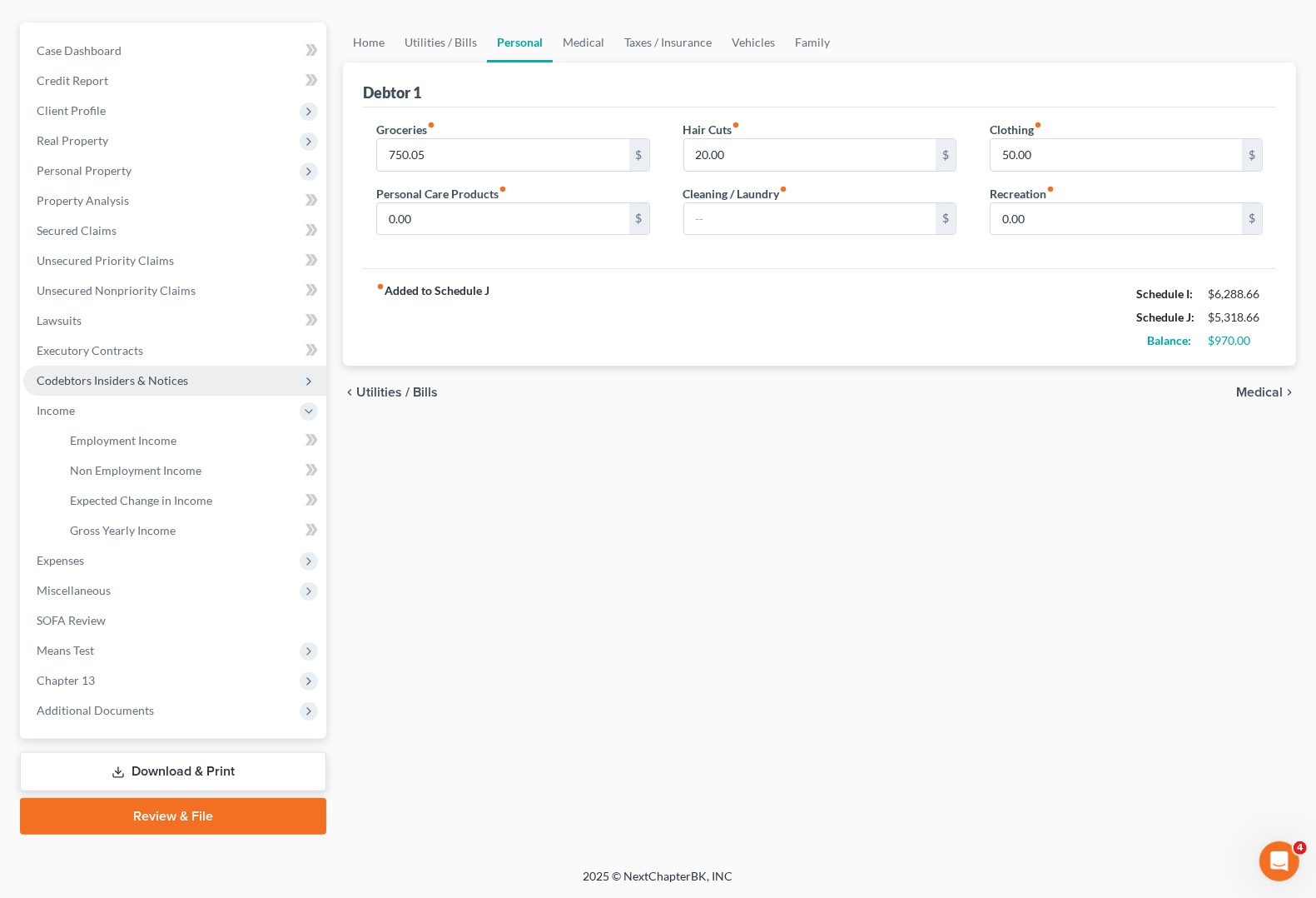
scroll to position [135, 0]
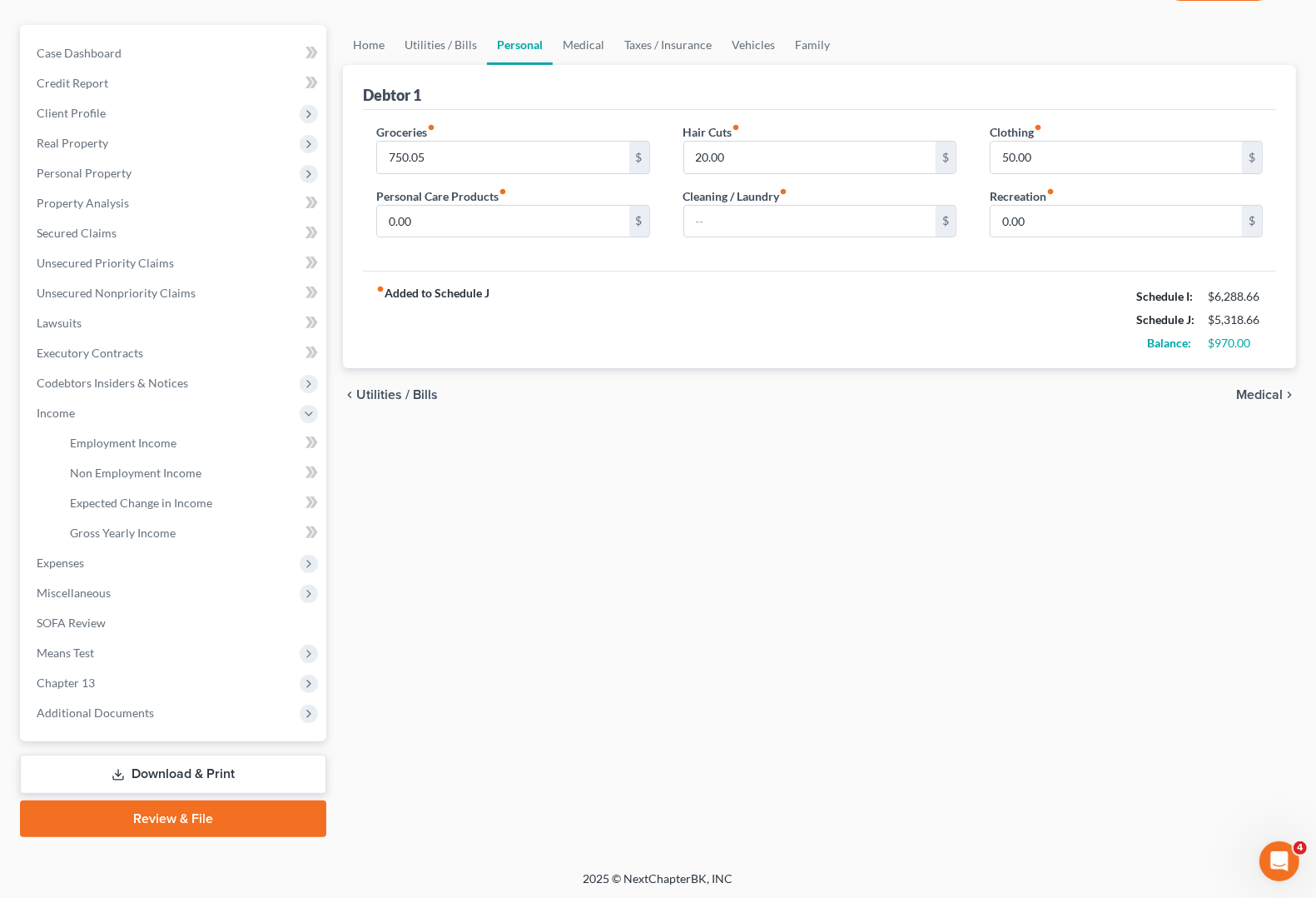
click at [54, 570] on span "Expenses" at bounding box center [175, 563] width 303 height 30
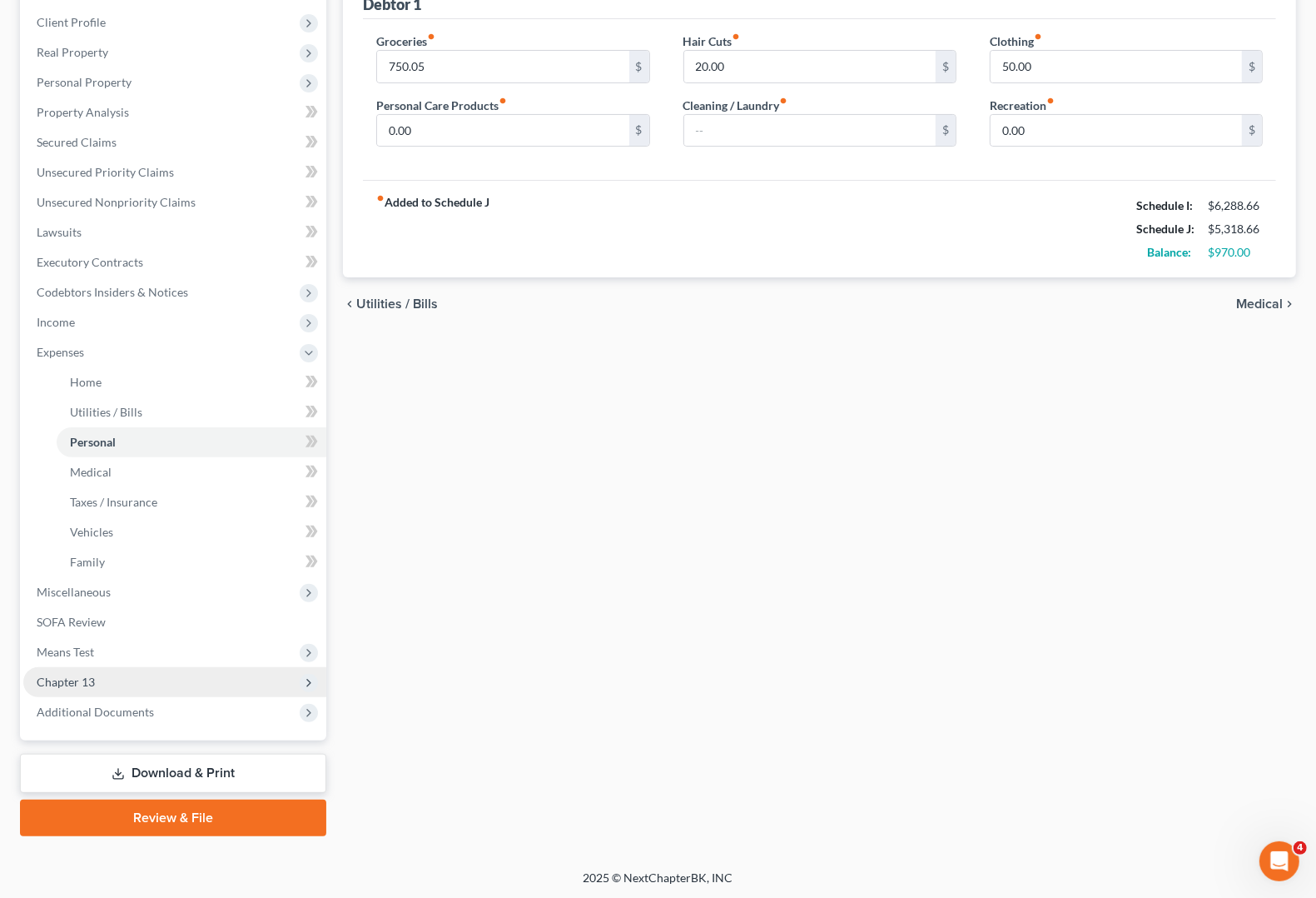
click at [70, 682] on span "Chapter 13" at bounding box center [66, 681] width 58 height 14
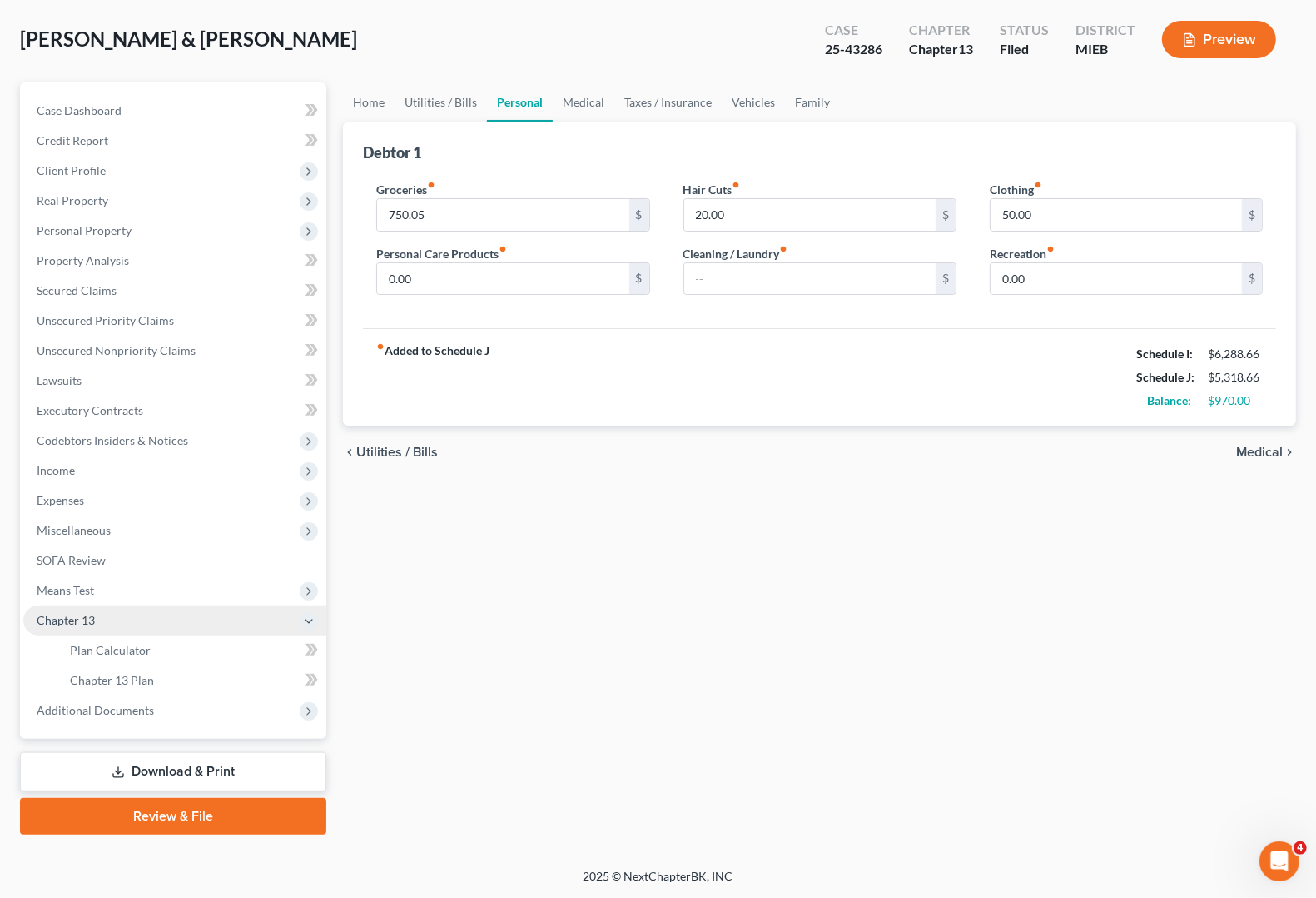
scroll to position [76, 0]
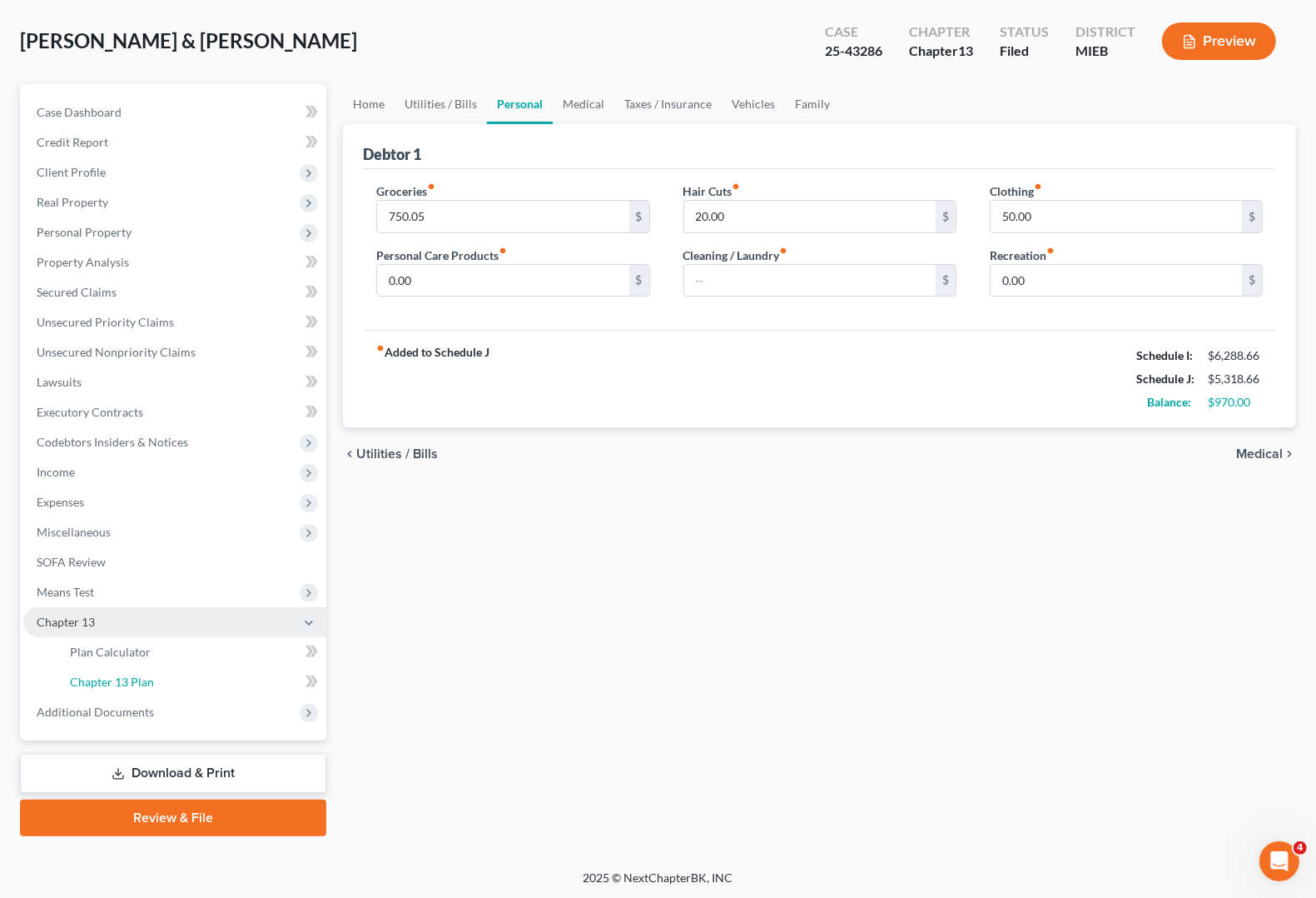
click at [70, 682] on span "Chapter 13 Plan" at bounding box center [112, 681] width 84 height 14
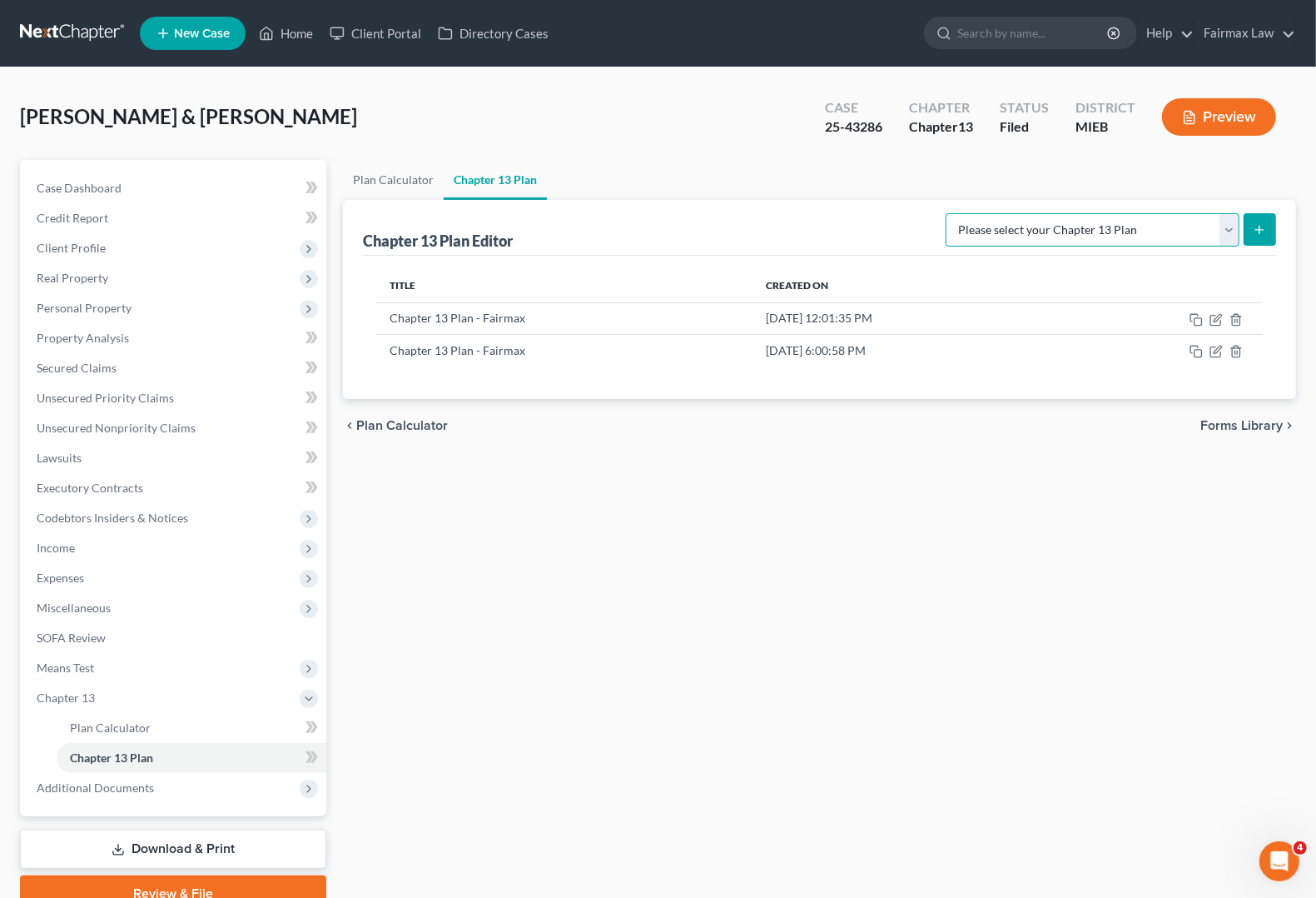
click at [1131, 242] on select "Please select your Chapter 13 Plan Chapter 13 Plan - Fairmax [GEOGRAPHIC_DATA] …" at bounding box center [1092, 229] width 294 height 33
select select "0"
click at [953, 213] on select "Please select your Chapter 13 Plan Chapter 13 Plan - Fairmax [GEOGRAPHIC_DATA] …" at bounding box center [1092, 229] width 294 height 33
click at [1255, 230] on icon "submit" at bounding box center [1259, 229] width 14 height 14
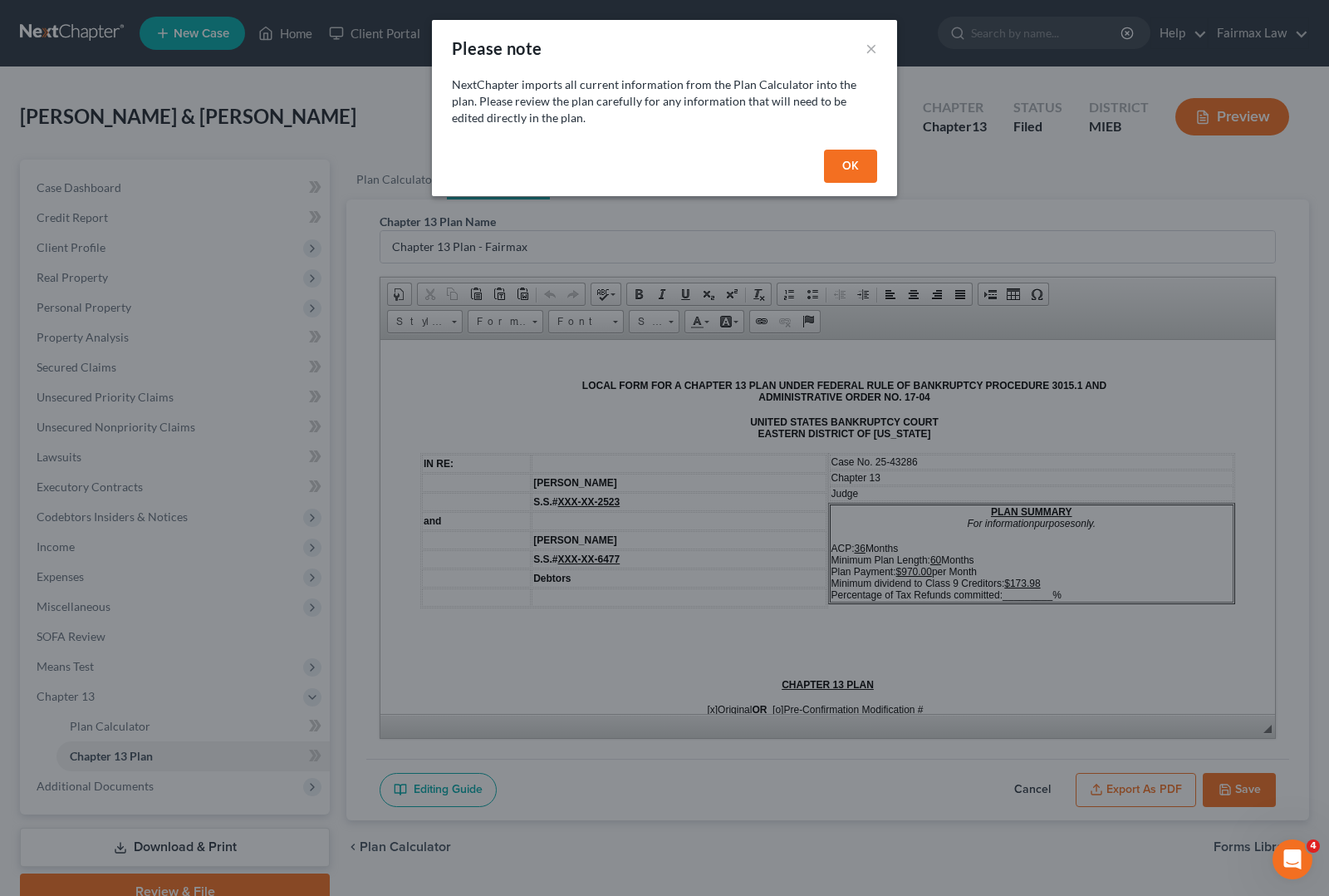
click at [850, 162] on button "OK" at bounding box center [850, 166] width 53 height 33
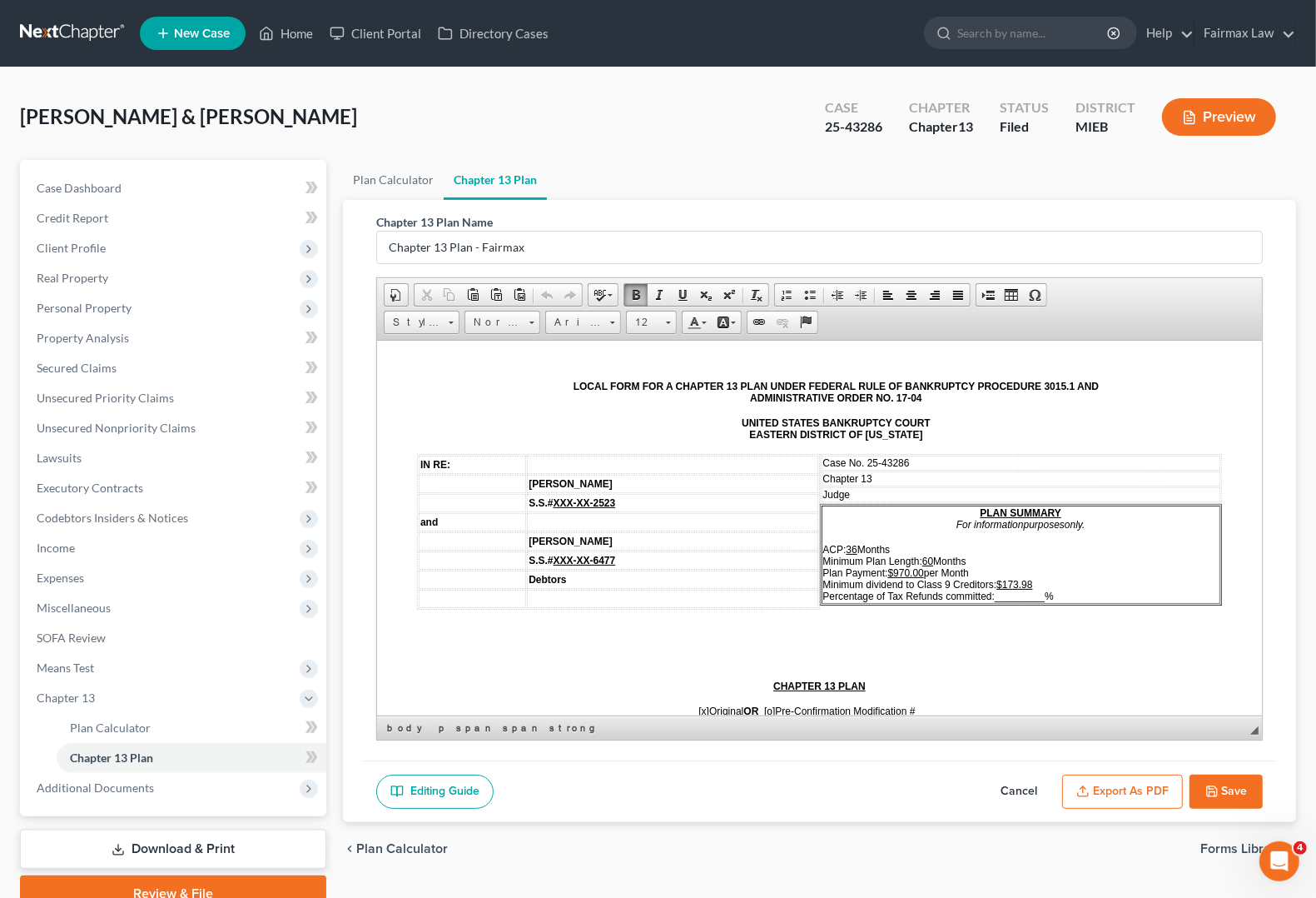
click at [996, 578] on u "$173.98" at bounding box center [1014, 584] width 36 height 12
drag, startPoint x: 989, startPoint y: 590, endPoint x: 1046, endPoint y: 586, distance: 57.1
click at [1046, 586] on span "ACP: 36 Months Minimum Plan Length: 60 Months Plan Payment: $970.00 per Month M…" at bounding box center [938, 572] width 230 height 58
drag, startPoint x: 992, startPoint y: 592, endPoint x: 1016, endPoint y: 589, distance: 24.2
click at [1016, 589] on p "ACP: 36 Months Minimum Plan Length: 60 Months Plan Payment: $970.00 per Month M…" at bounding box center [1021, 572] width 396 height 58
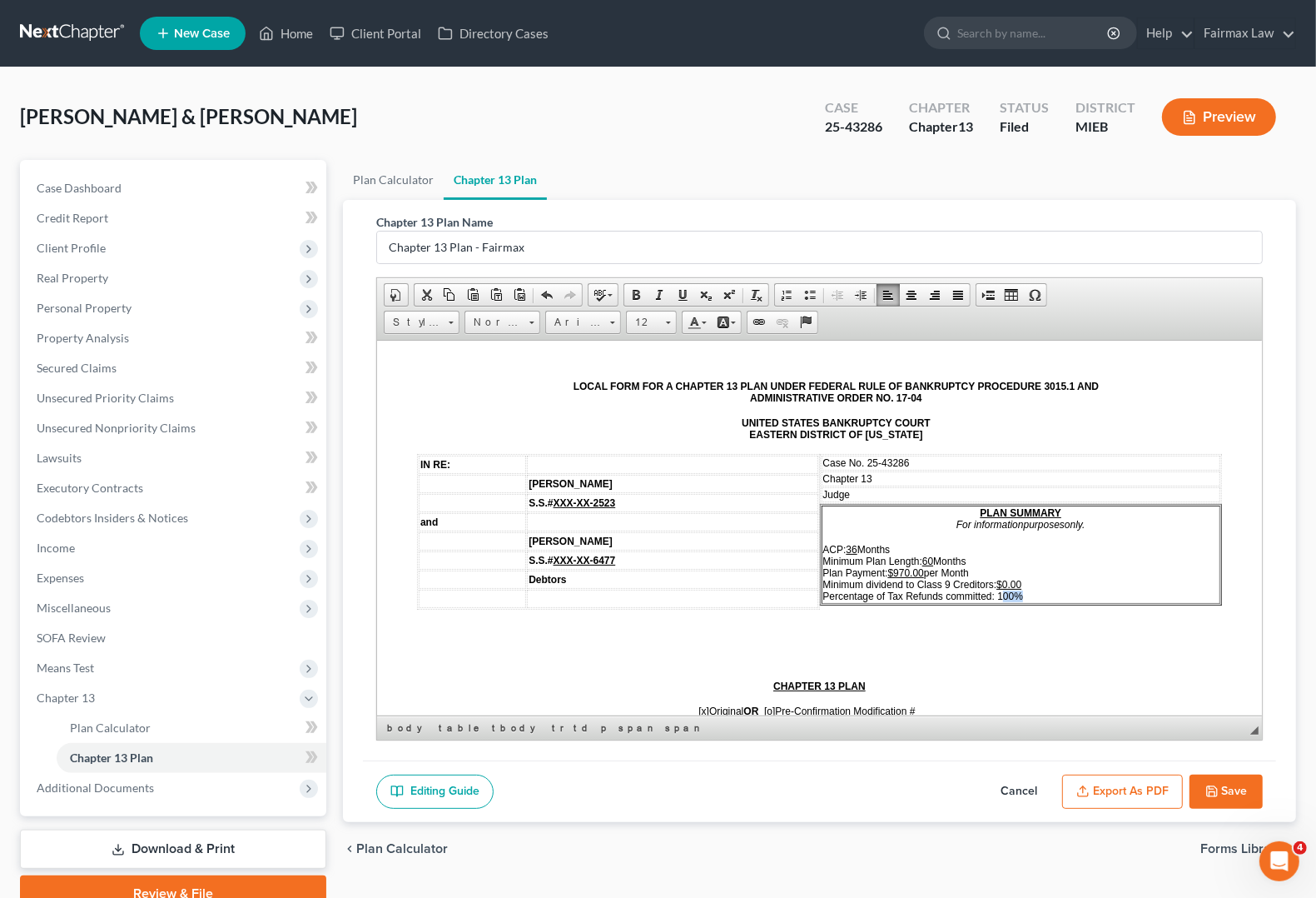
click at [1032, 586] on p "ACP: 36 Months Minimum Plan Length: 60 Months Plan Payment: $970.00 per Month M…" at bounding box center [1021, 572] width 396 height 58
drag, startPoint x: 987, startPoint y: 588, endPoint x: 1031, endPoint y: 586, distance: 44.0
click at [1031, 586] on p "ACP: 36 Months Minimum Plan Length: 60 Months Plan Payment: $970.00 per Month M…" at bounding box center [1021, 572] width 396 height 58
click at [894, 497] on td "Judge" at bounding box center [1022, 493] width 400 height 15
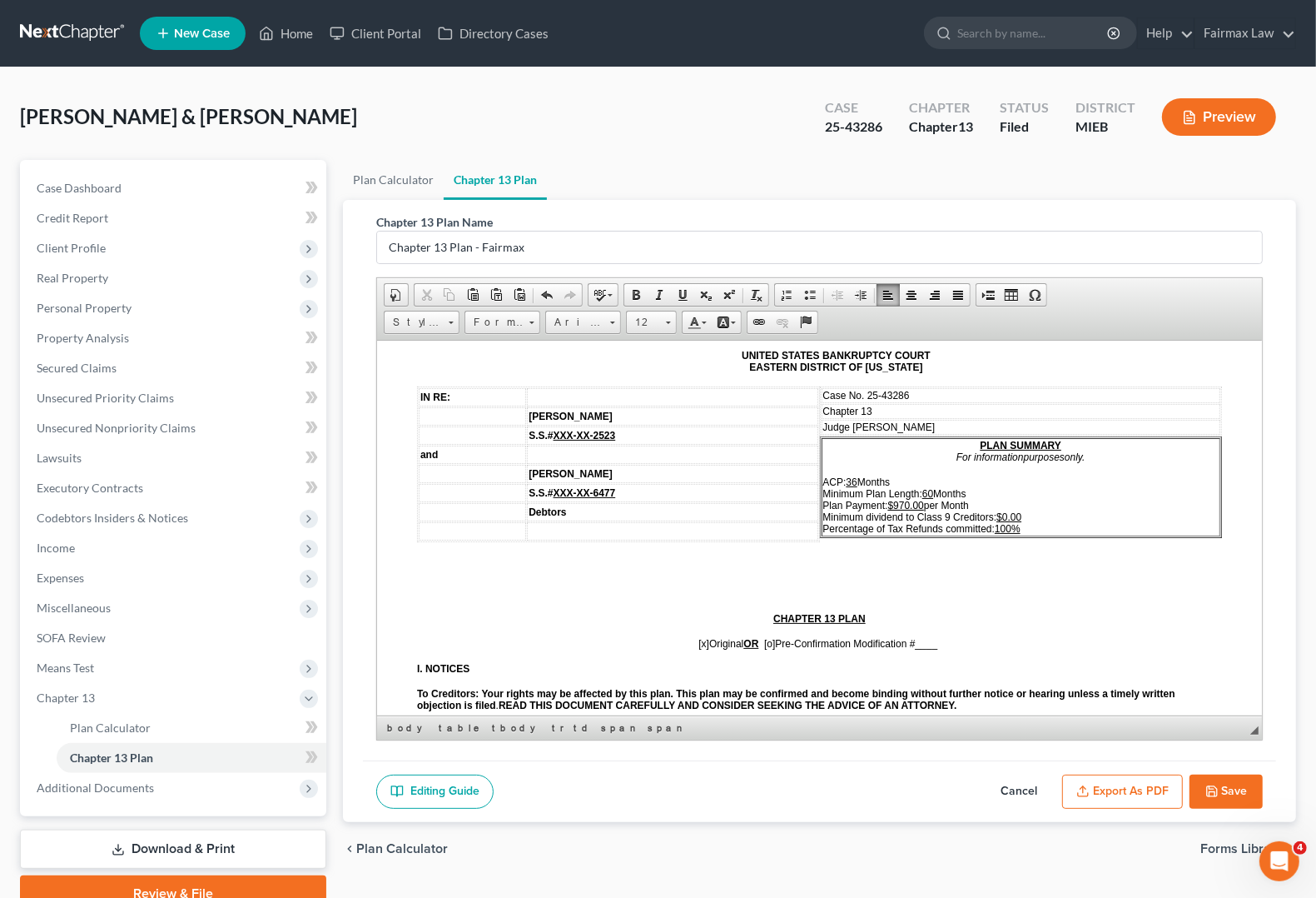
scroll to position [104, 0]
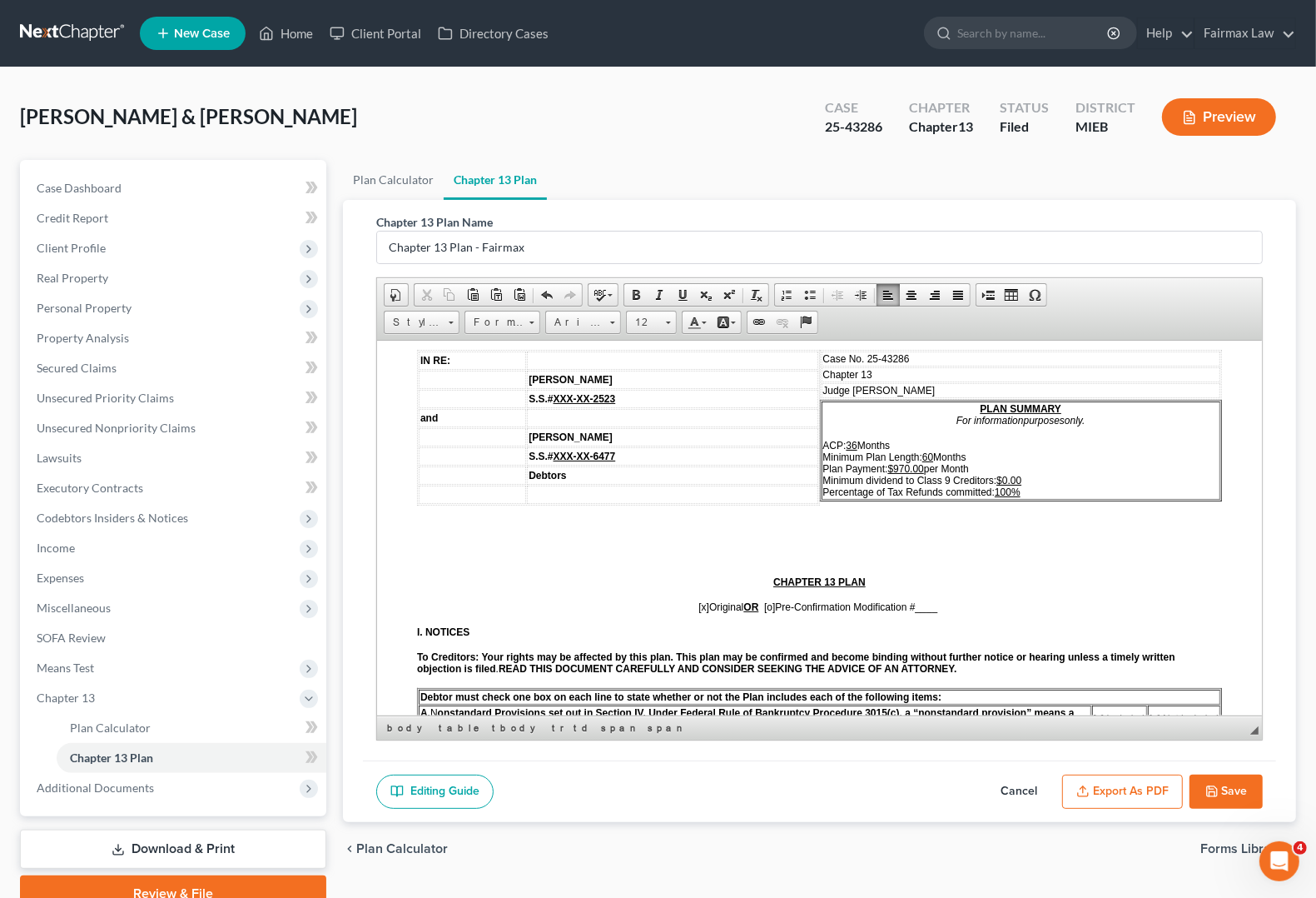
click at [764, 611] on span "[o]" at bounding box center [770, 606] width 11 height 12
click at [700, 608] on span "[x]" at bounding box center [705, 606] width 11 height 12
click at [917, 612] on span "____" at bounding box center [927, 606] width 23 height 12
drag, startPoint x: 912, startPoint y: 607, endPoint x: 935, endPoint y: 607, distance: 23.0
click at [935, 607] on p "[o ] Original OR [x ] Pre-Confirmation Modification # 2" at bounding box center [819, 606] width 805 height 12
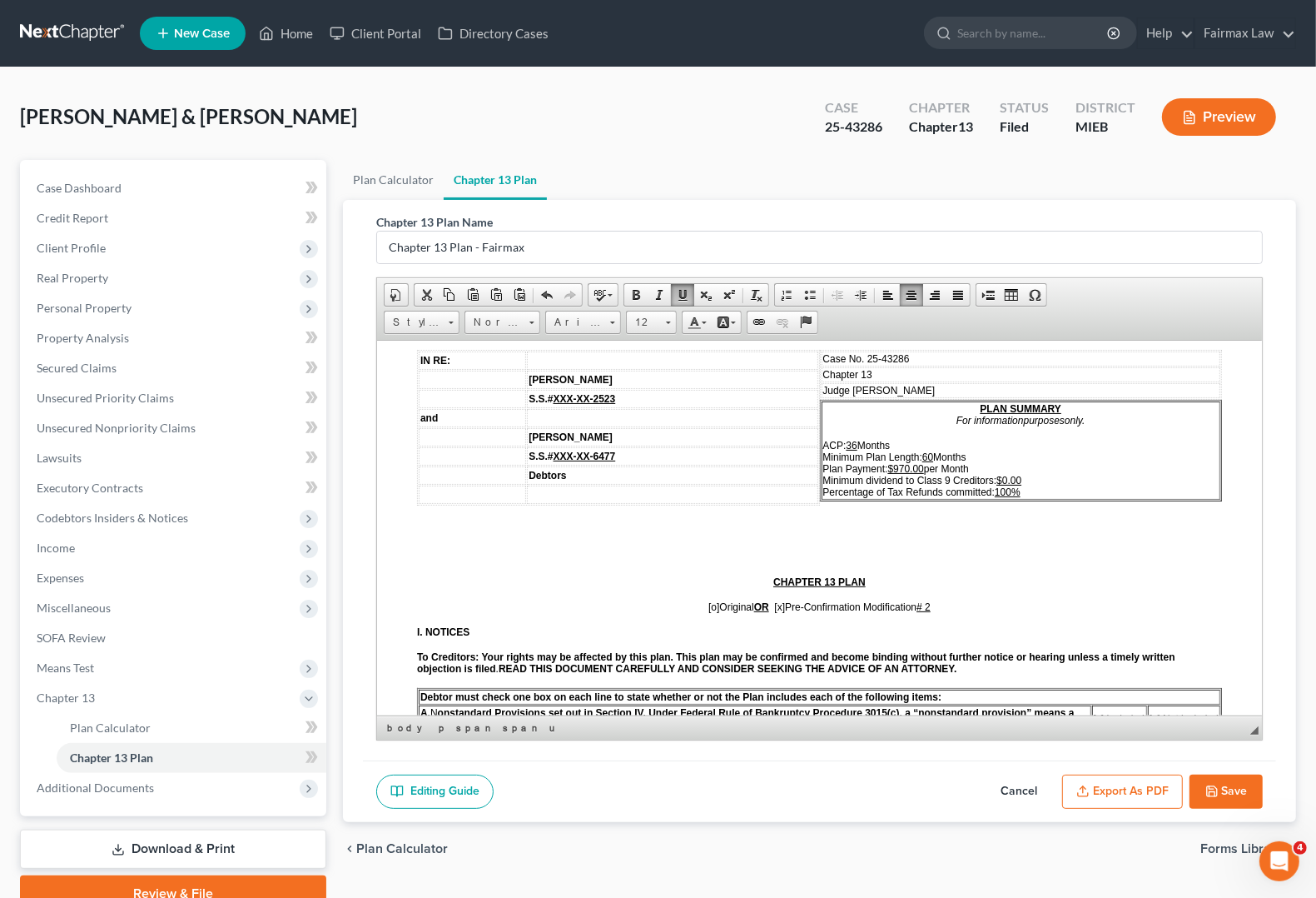
click at [927, 556] on p at bounding box center [819, 555] width 805 height 15
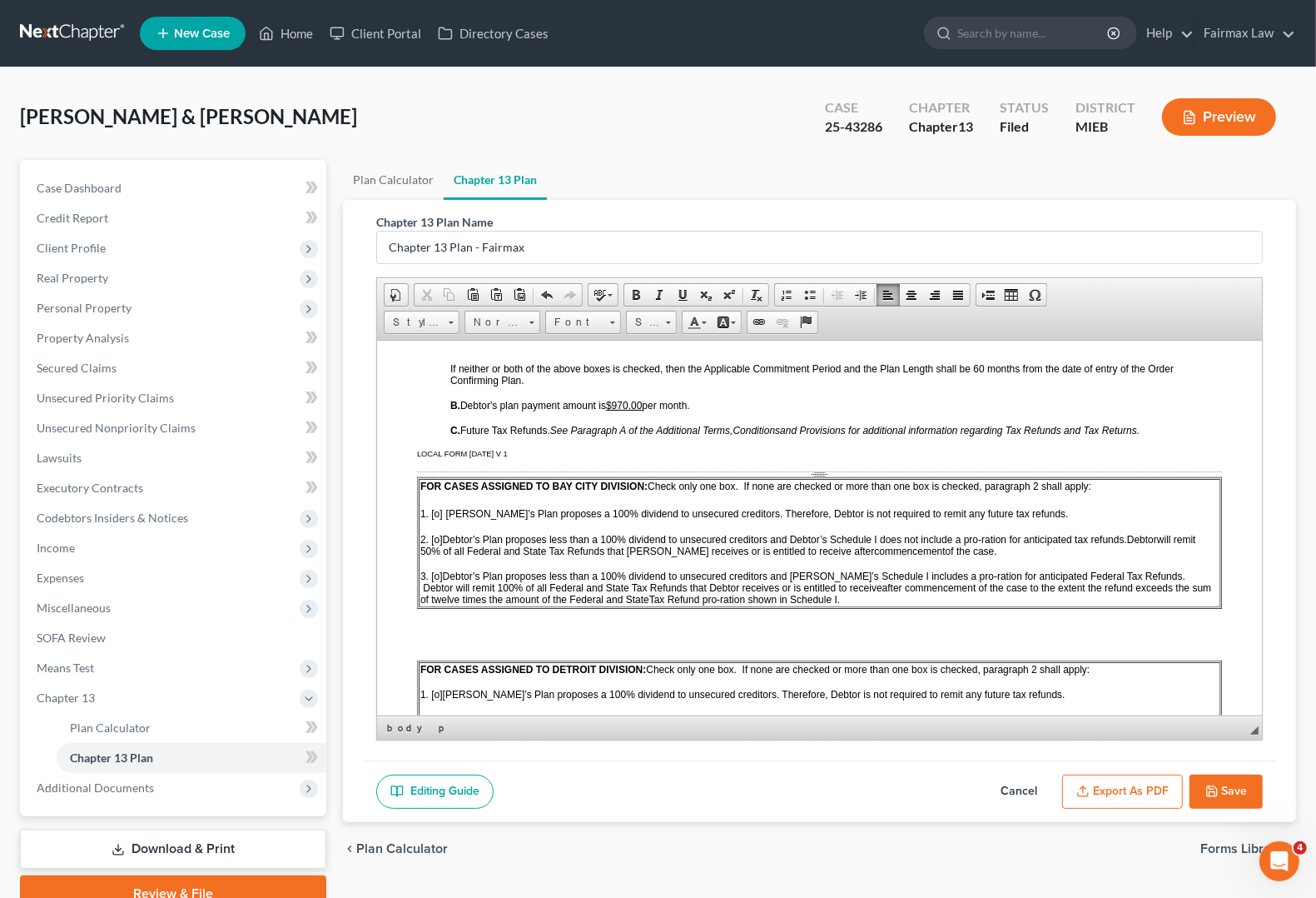
scroll to position [936, 0]
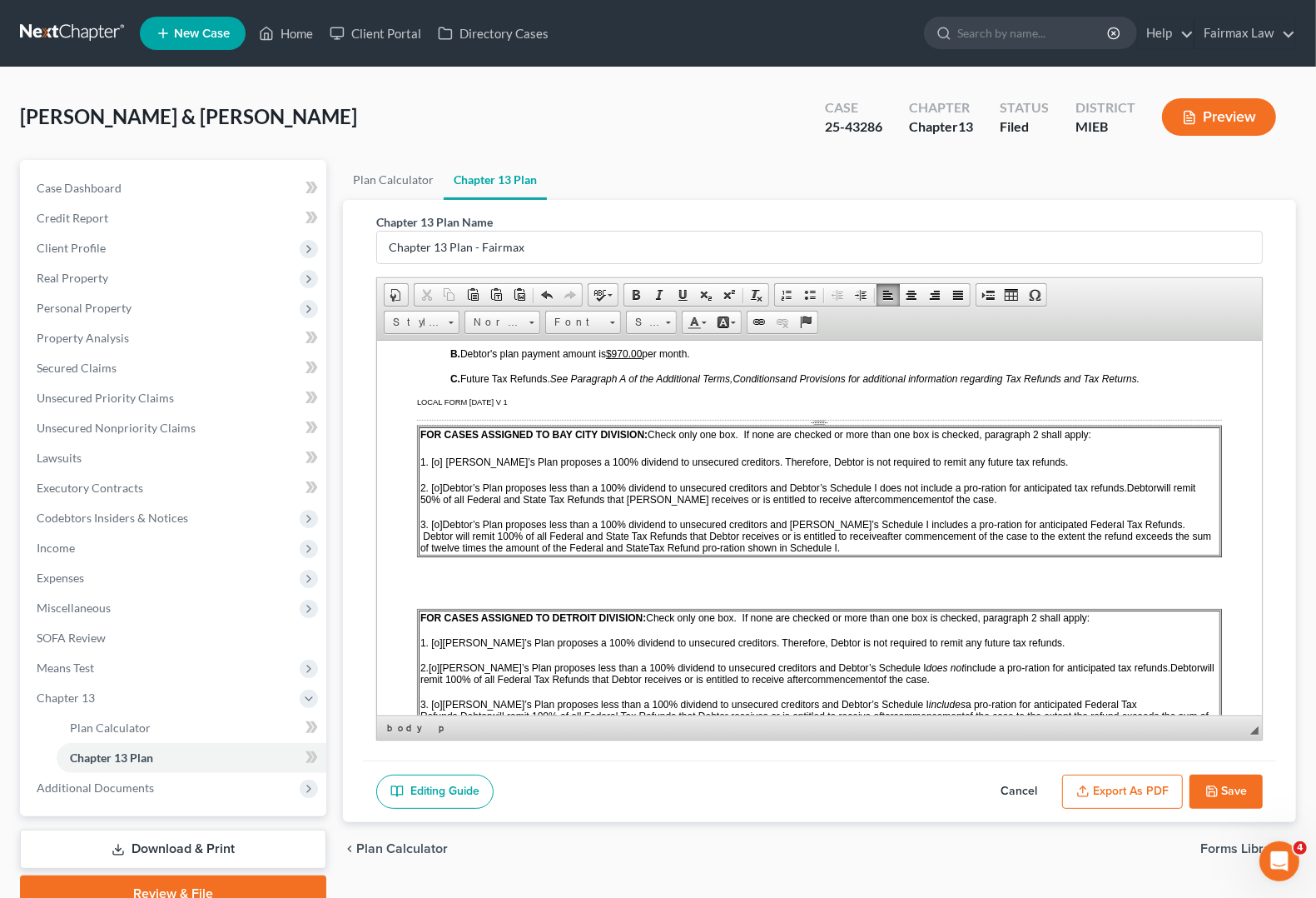
click at [436, 672] on span "[o]" at bounding box center [434, 667] width 11 height 12
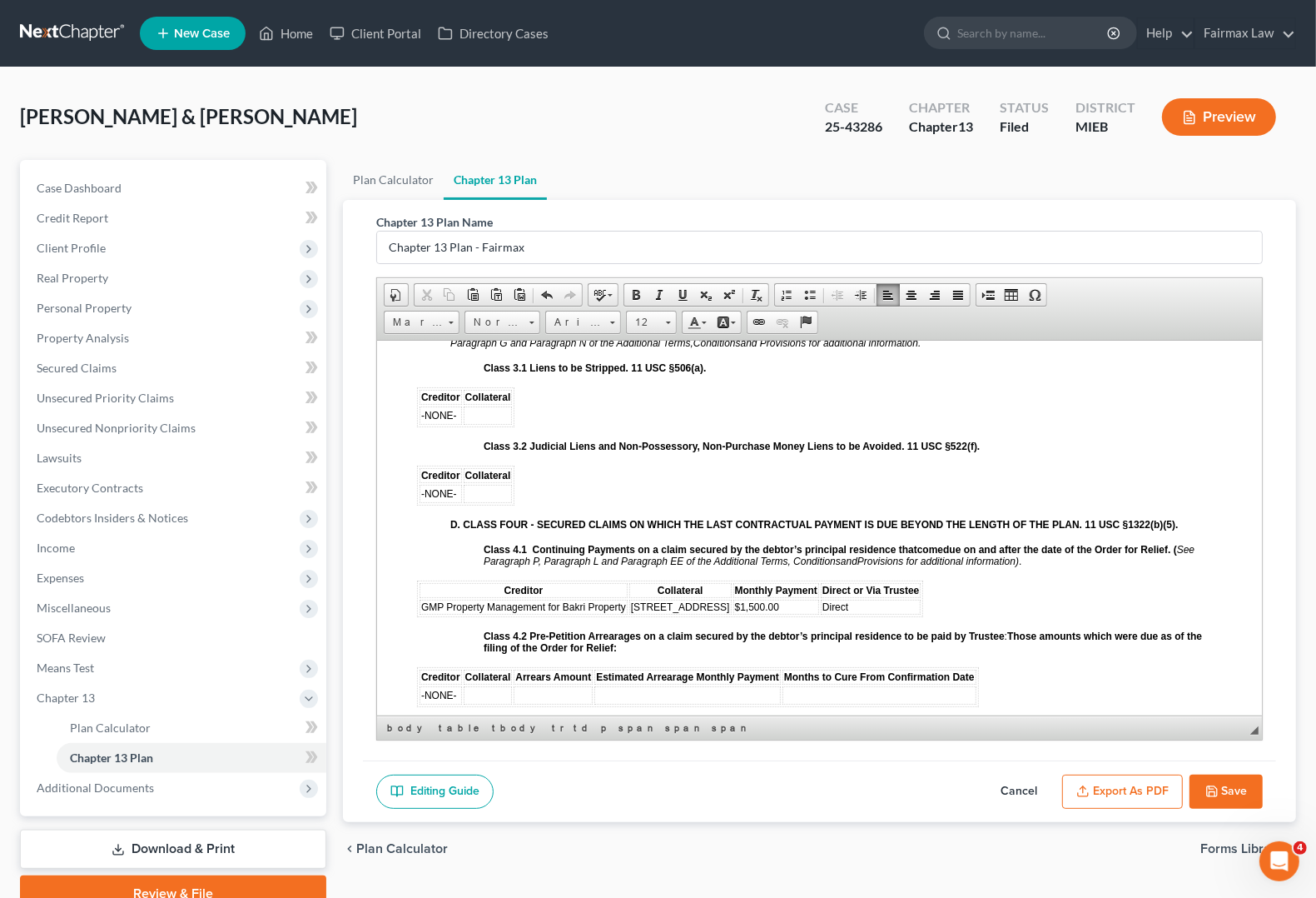
scroll to position [2186, 0]
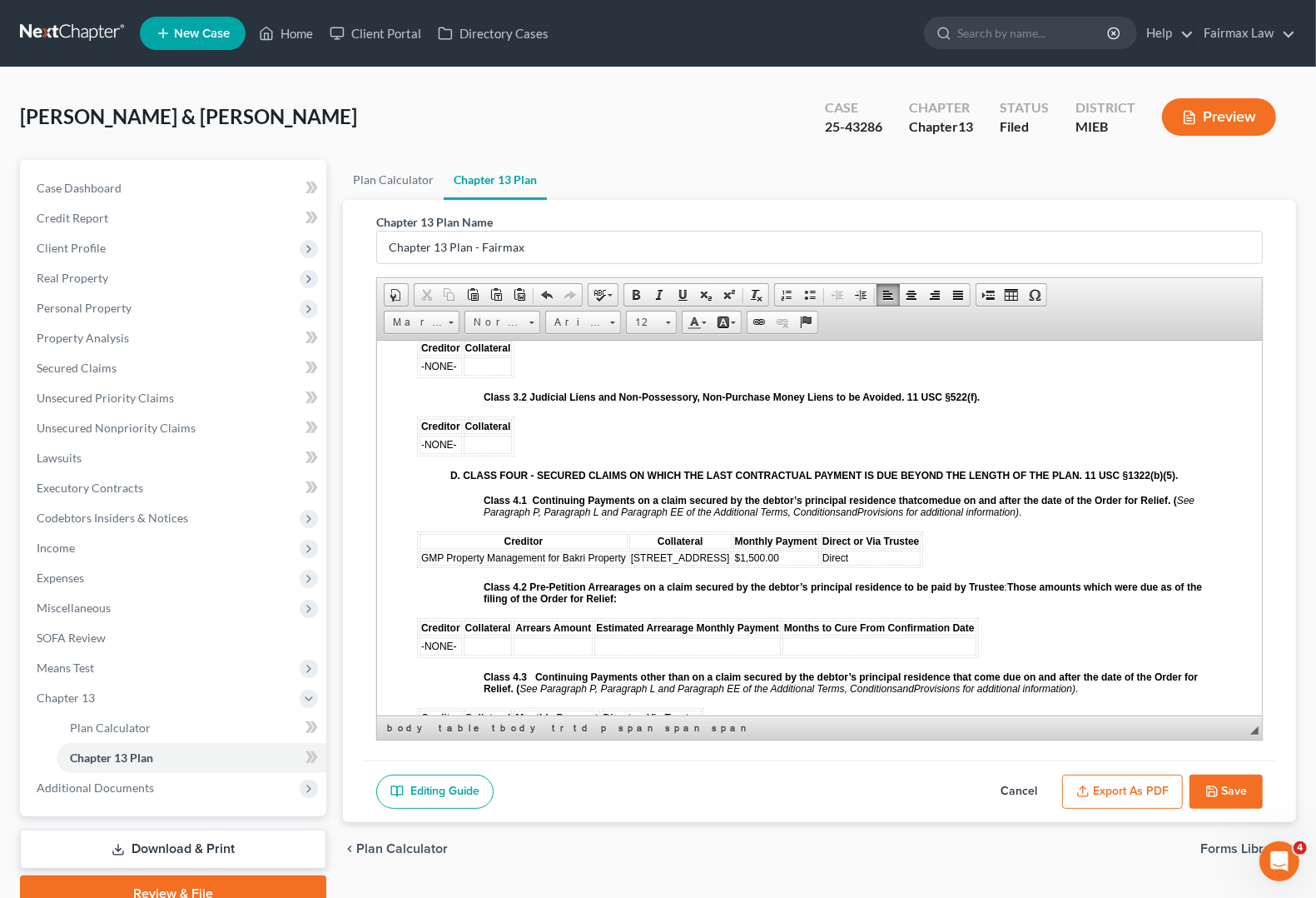
click at [873, 565] on td "Direct" at bounding box center [871, 557] width 100 height 15
click at [799, 565] on td "$1,500.00" at bounding box center [776, 557] width 86 height 15
click at [717, 565] on td "[STREET_ADDRESS]" at bounding box center [680, 557] width 102 height 15
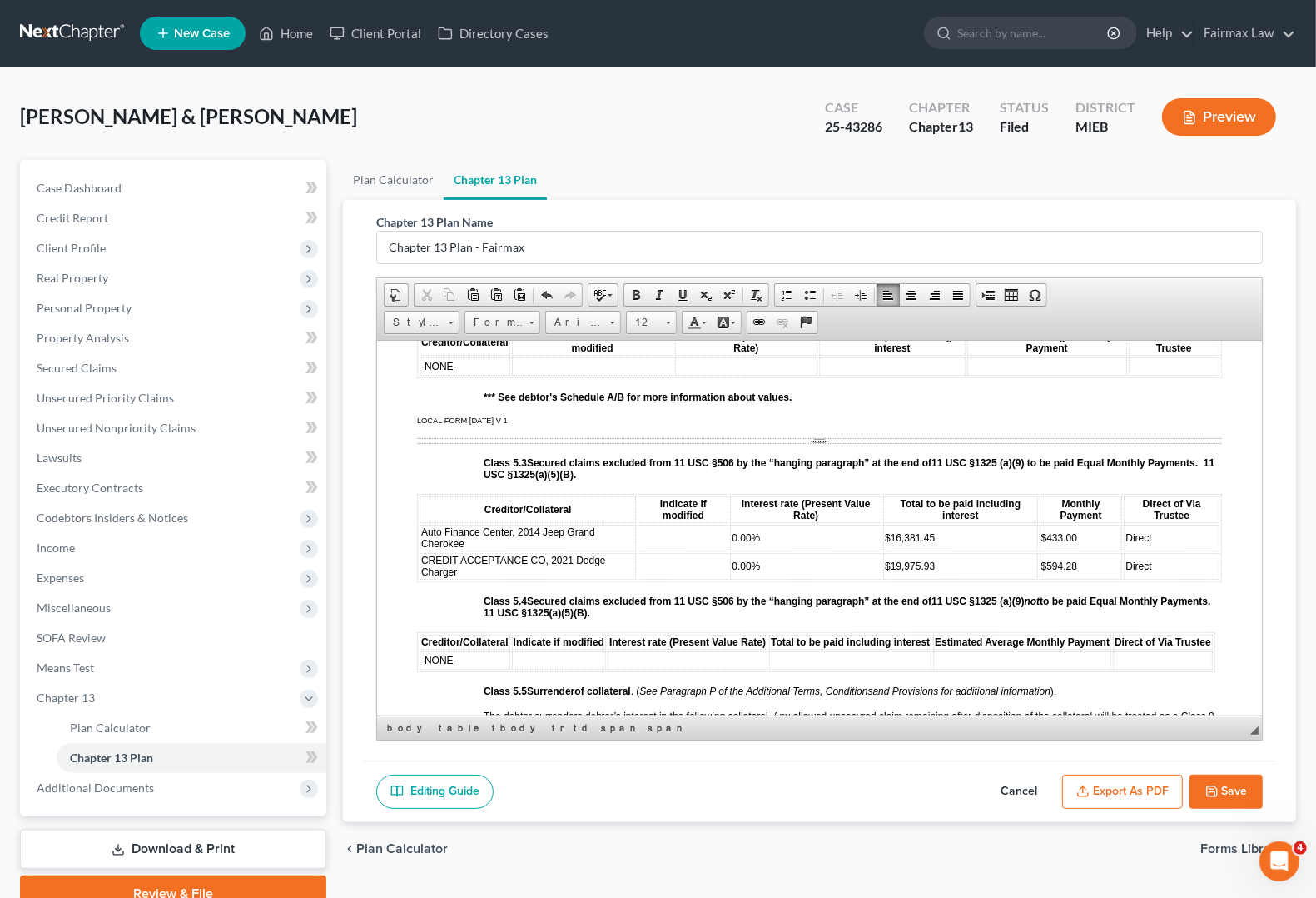
scroll to position [2914, 0]
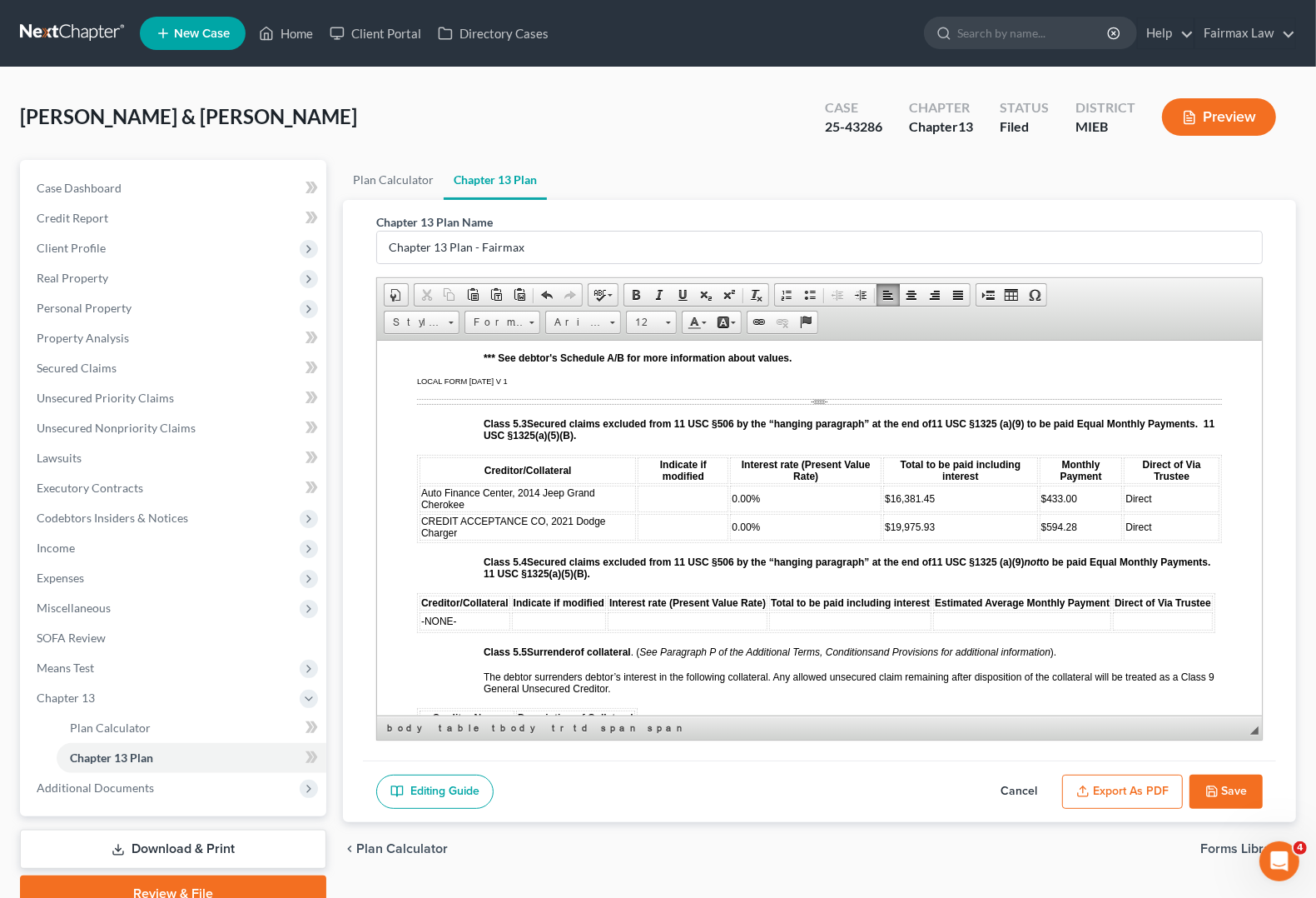
click at [664, 512] on td at bounding box center [682, 498] width 90 height 26
click at [656, 540] on td at bounding box center [682, 525] width 90 height 26
click at [1182, 540] on td "Direct" at bounding box center [1172, 525] width 96 height 26
click at [1238, 799] on button "Save" at bounding box center [1227, 792] width 73 height 35
select select "0"
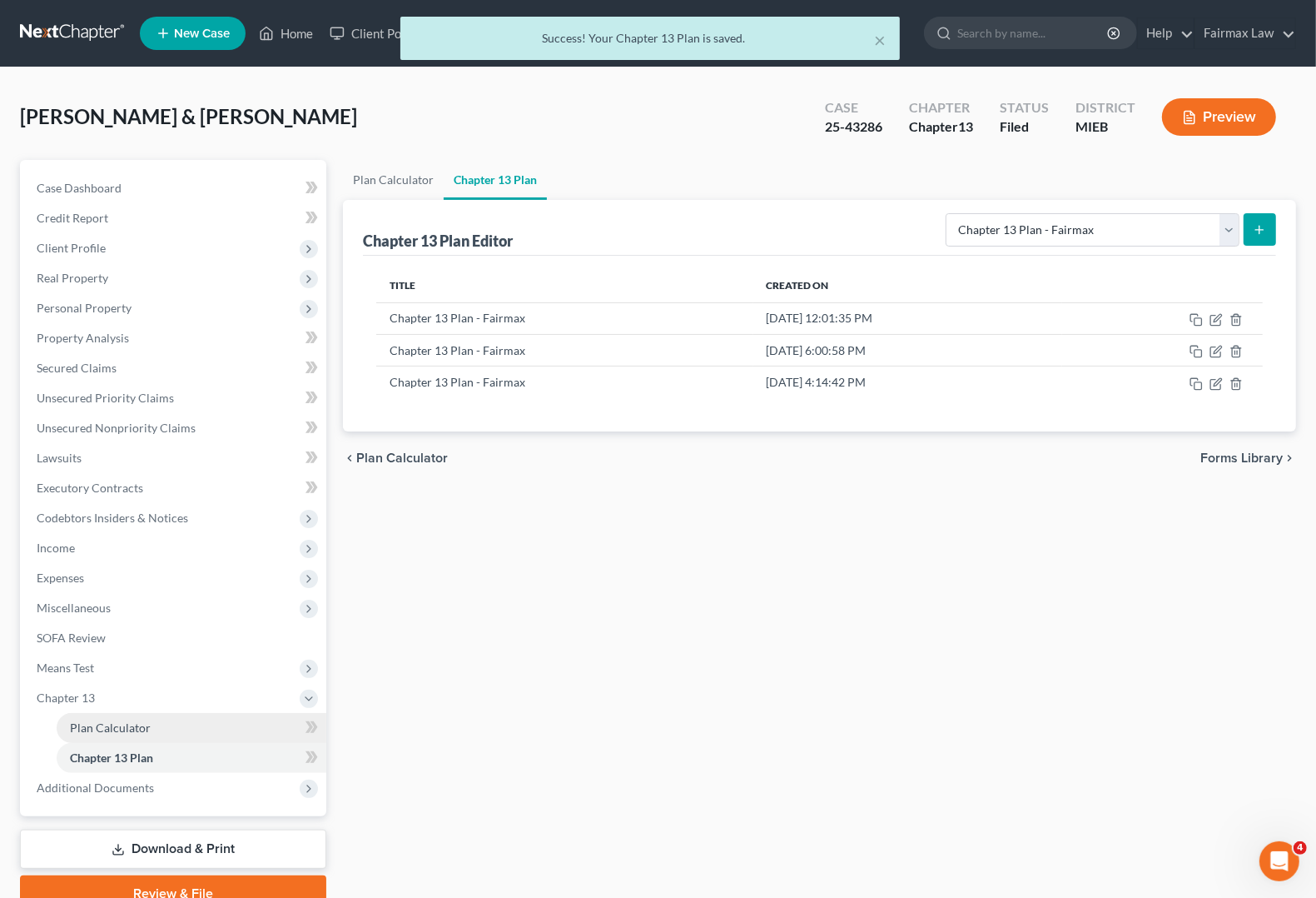
click at [79, 727] on span "Plan Calculator" at bounding box center [111, 726] width 80 height 14
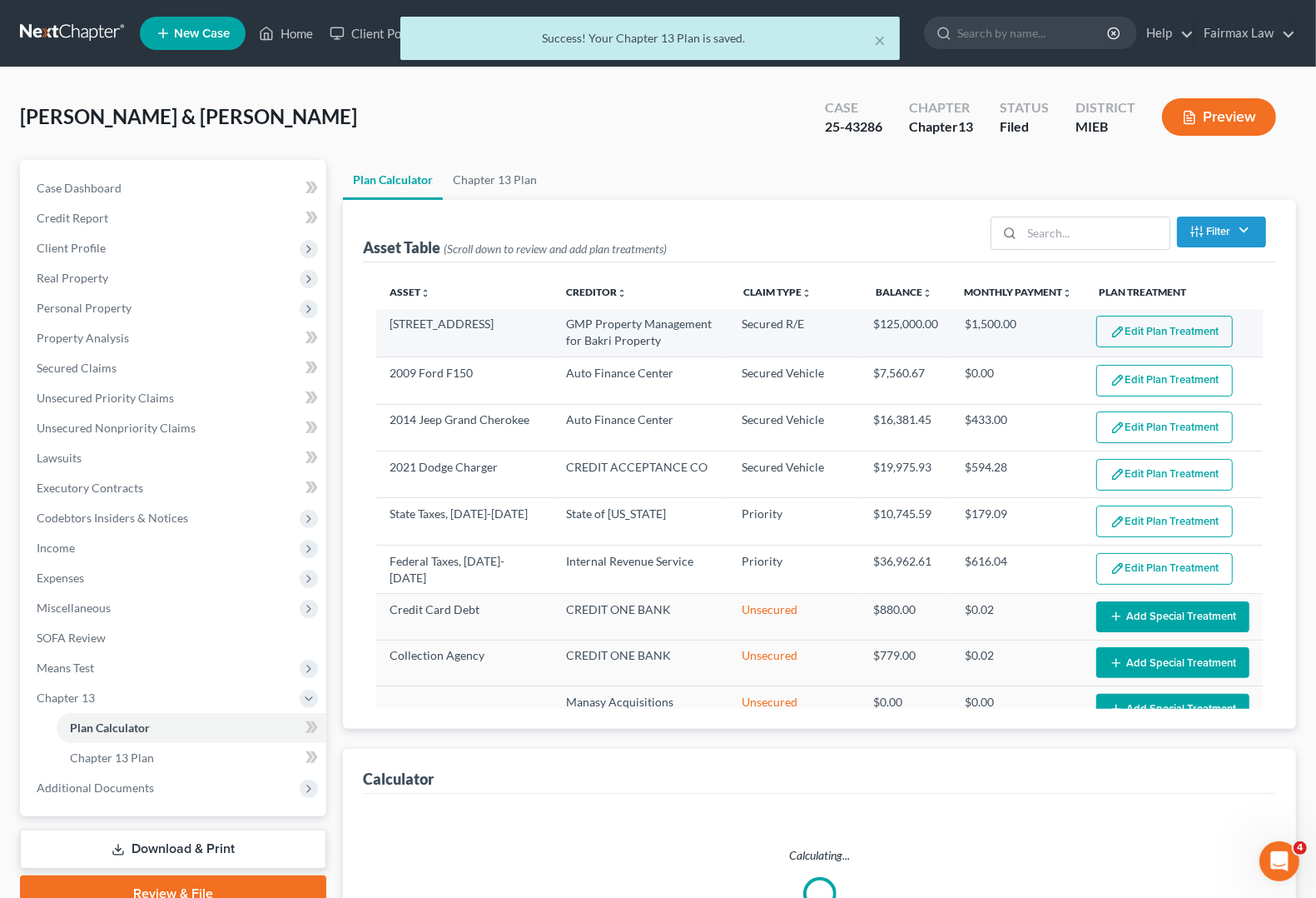
select select "59"
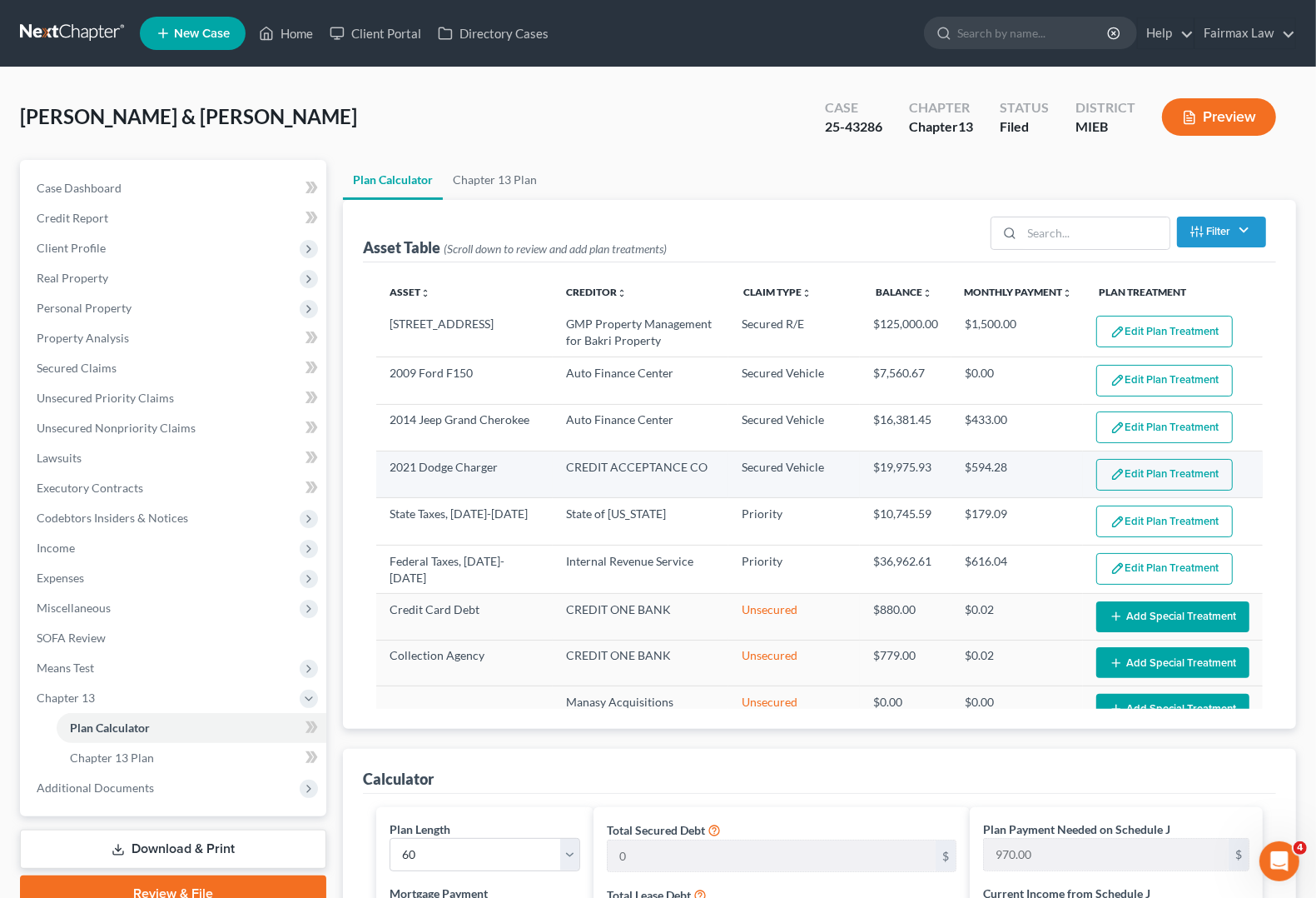
click at [1111, 467] on img "button" at bounding box center [1117, 473] width 14 height 14
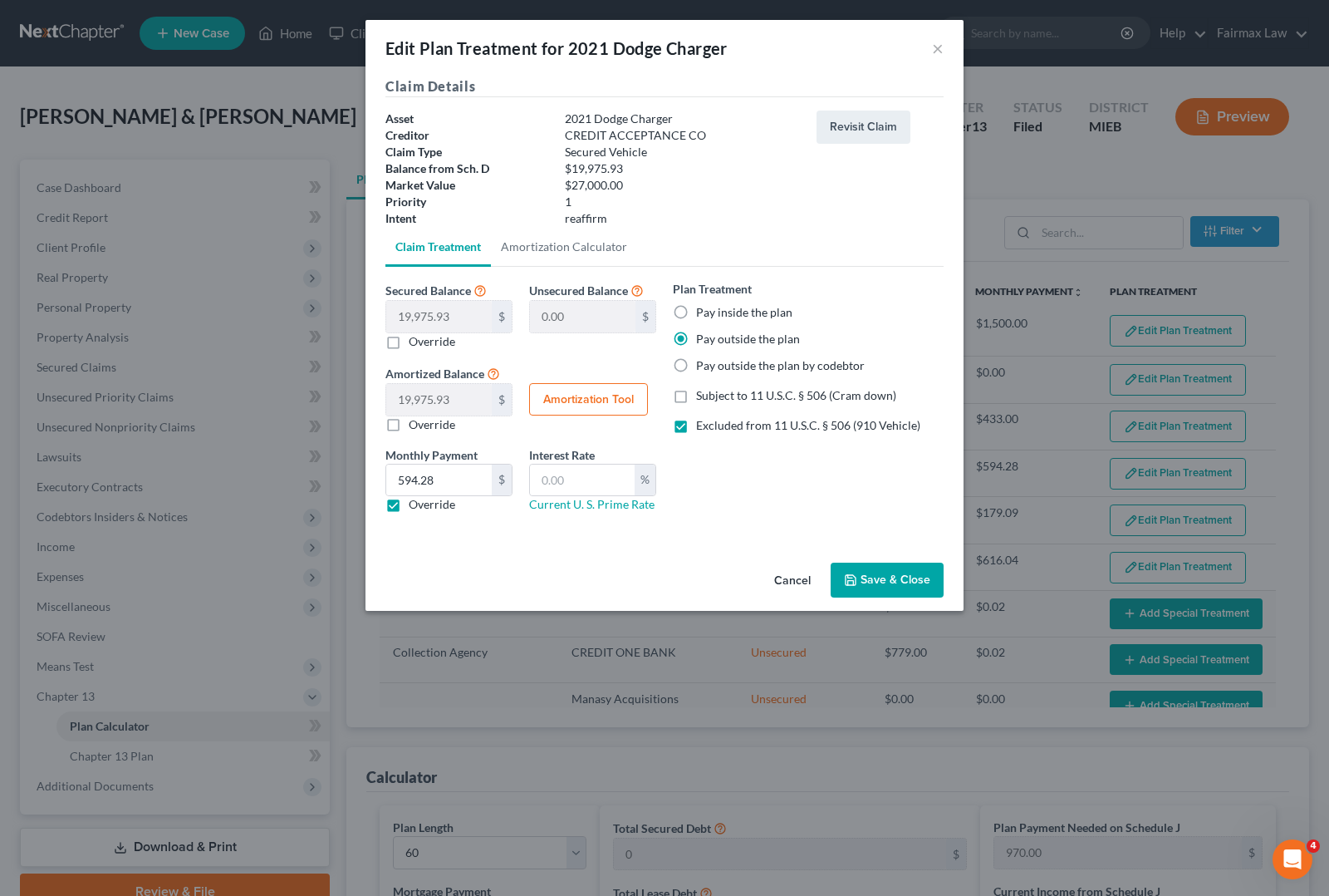
click at [630, 404] on button "Amortization Tool" at bounding box center [589, 399] width 118 height 33
type input "19,975.93"
type input "60"
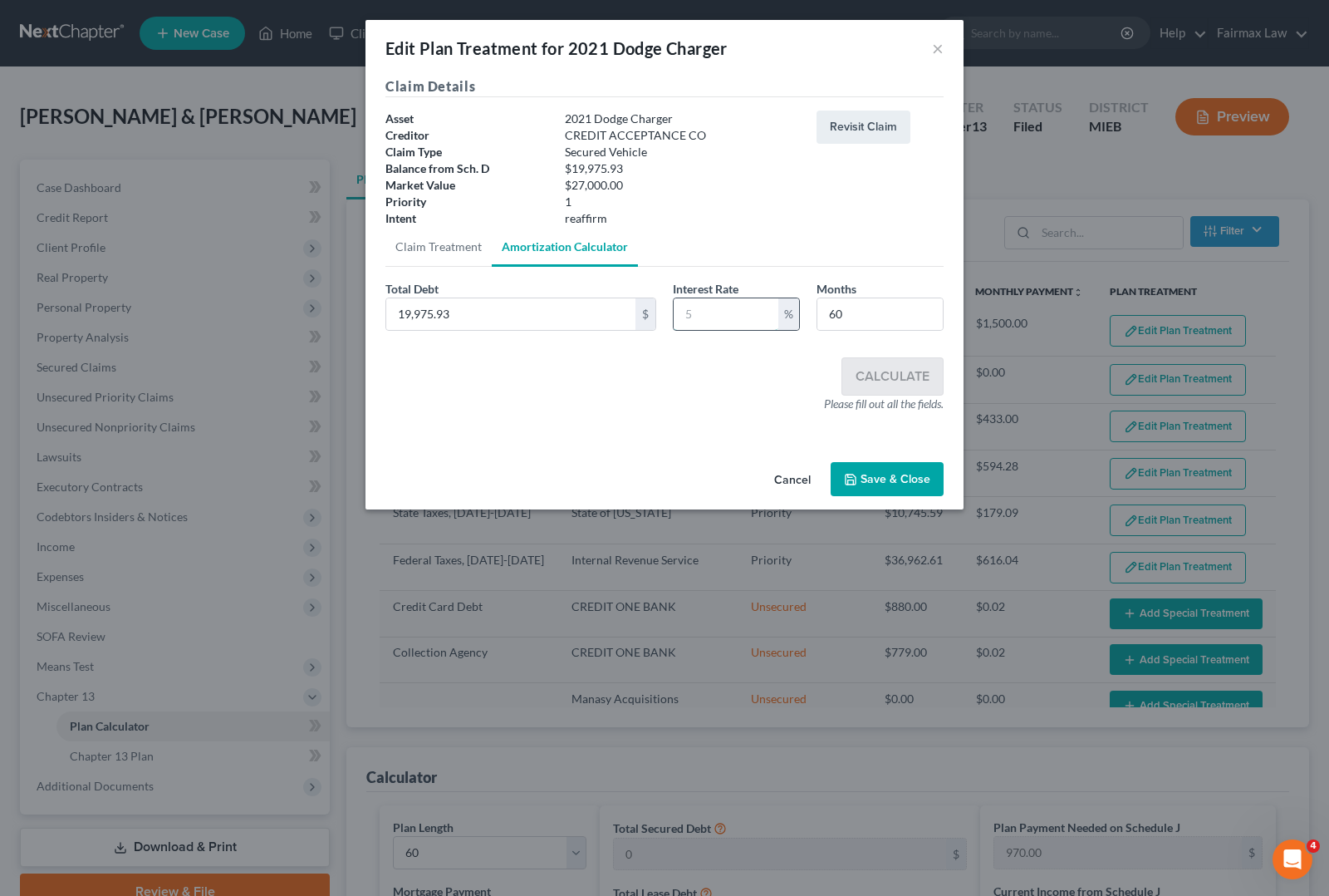
click at [725, 305] on input "text" at bounding box center [726, 314] width 105 height 32
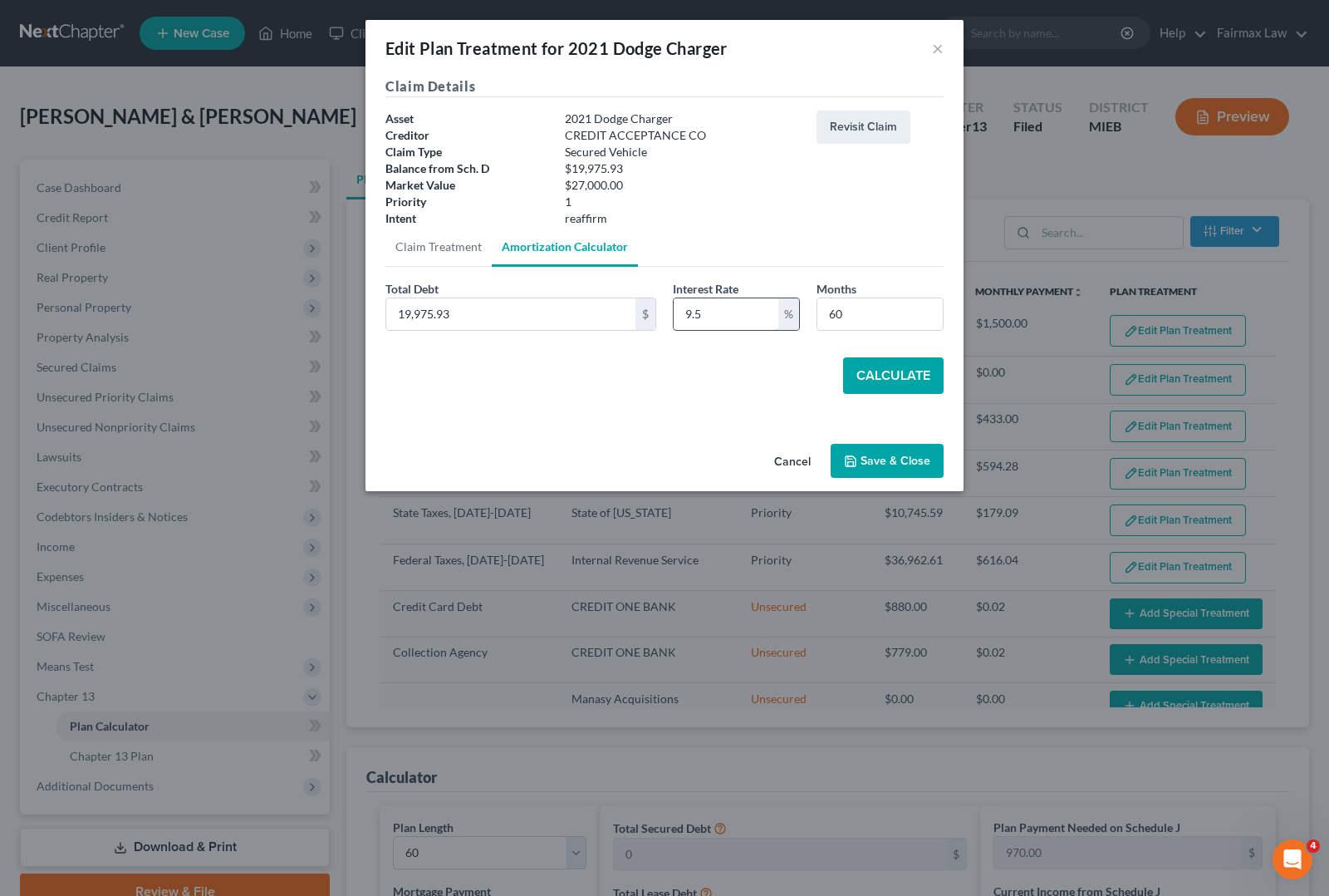
type input "9.5"
click at [908, 399] on div "Secured Balance 19,975.93 $ 0.00 $ Override Unsecured Balance 0.00 $ Amortized …" at bounding box center [664, 344] width 559 height 154
click at [903, 379] on button "Calculate" at bounding box center [893, 376] width 100 height 36
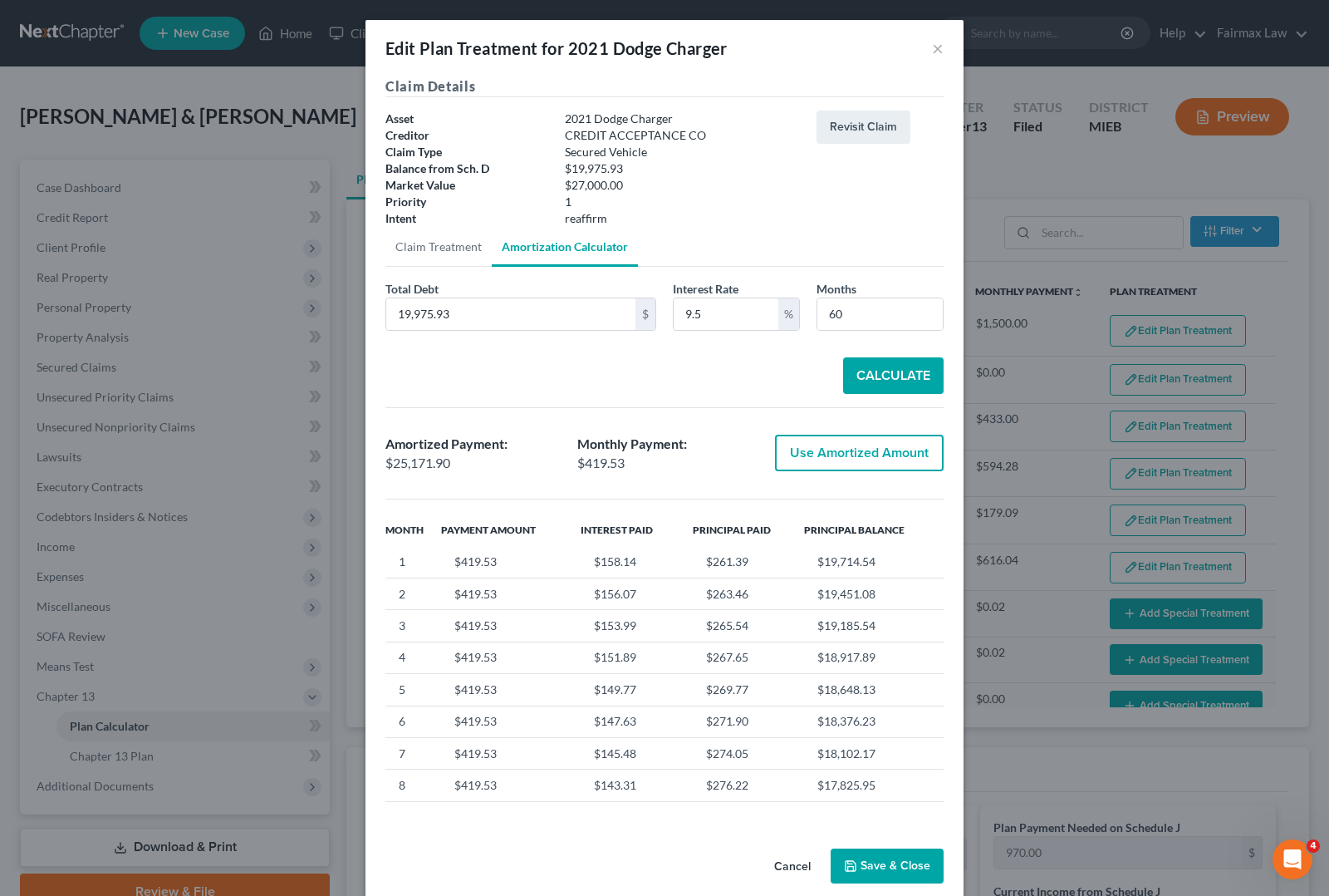
click at [867, 883] on button "Save & Close" at bounding box center [888, 866] width 113 height 35
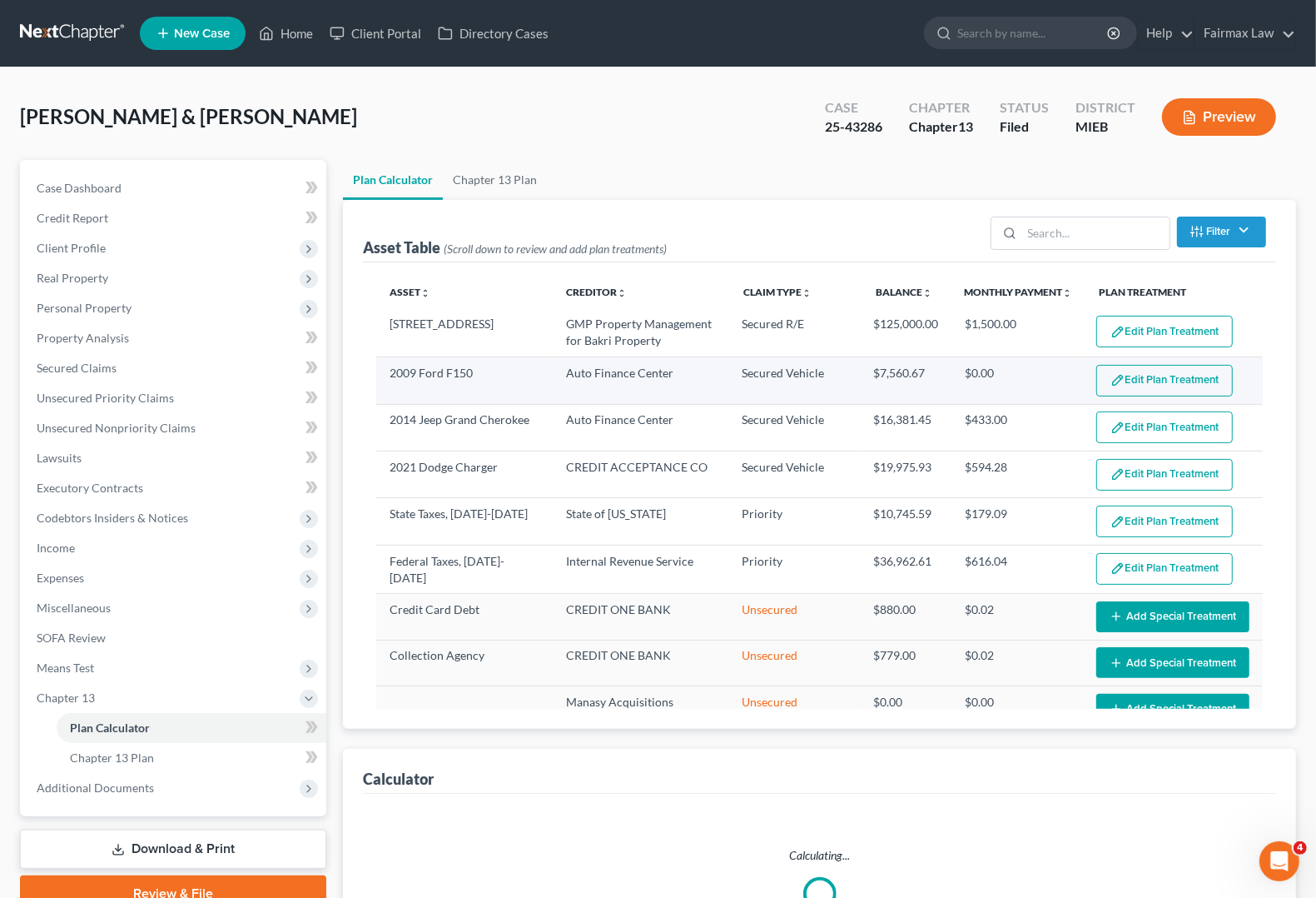
select select "59"
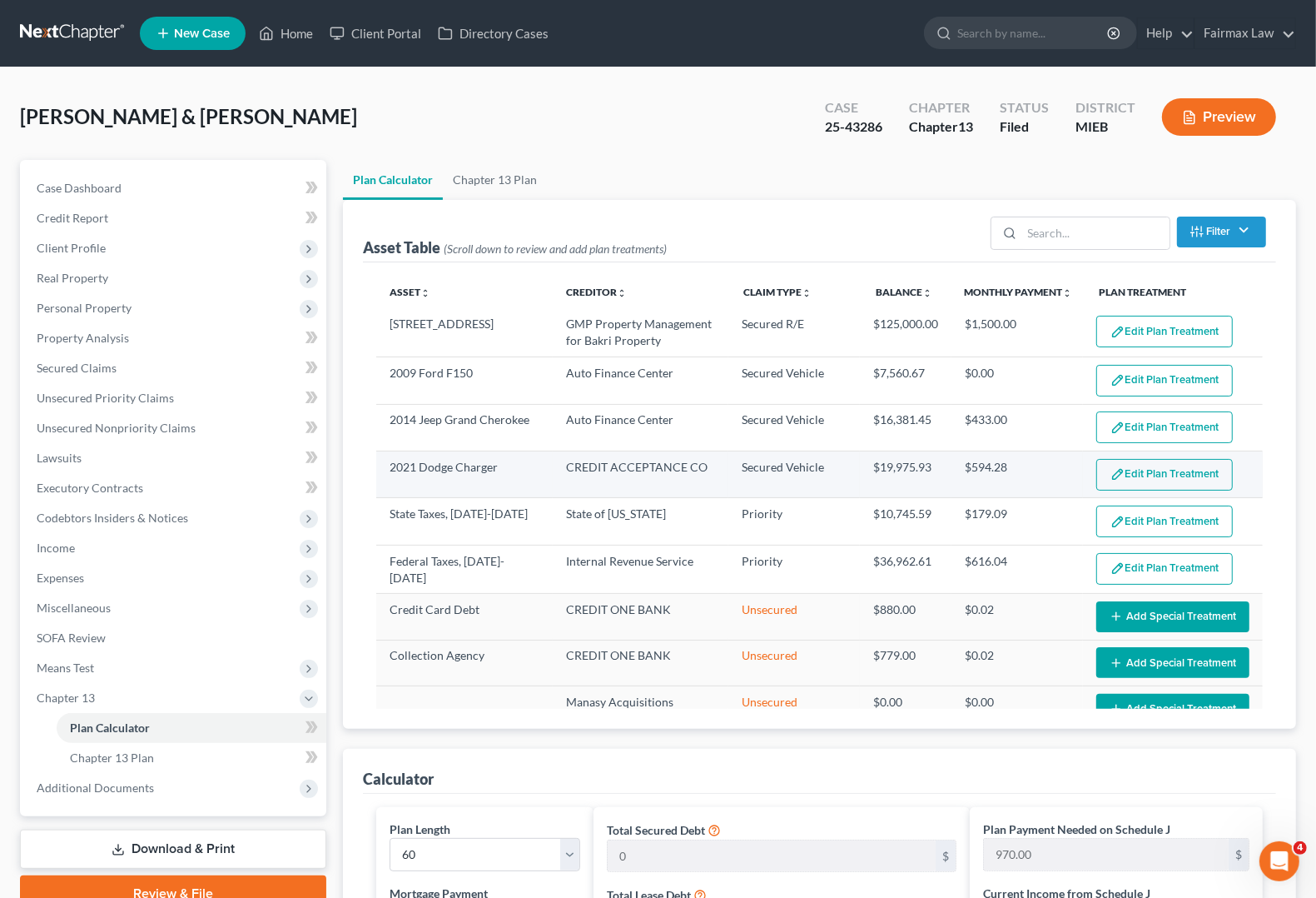
click at [1129, 470] on button "Edit Plan Treatment" at bounding box center [1163, 474] width 136 height 32
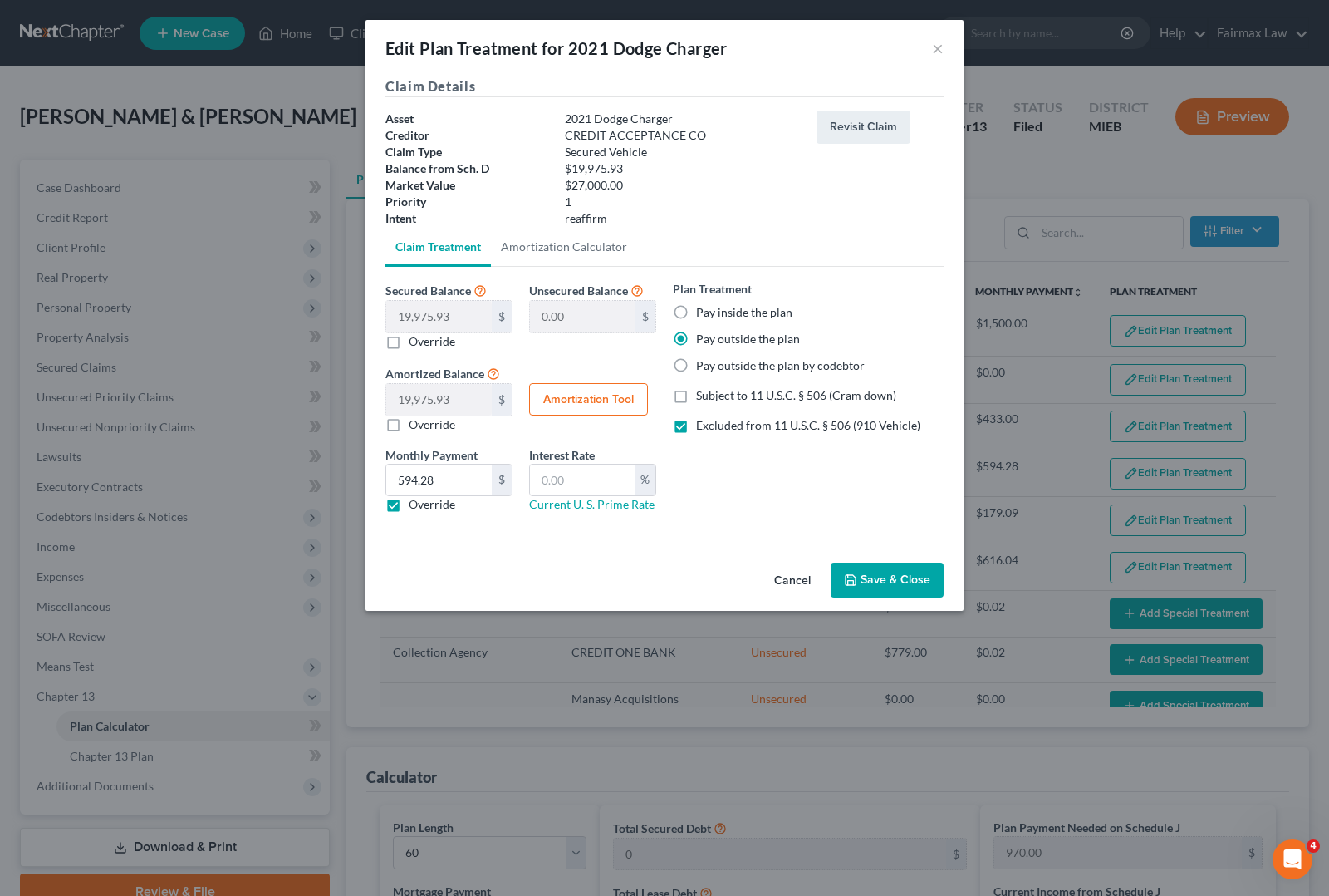
click at [603, 399] on button "Amortization Tool" at bounding box center [589, 399] width 118 height 33
type input "19,975.93"
type input "60"
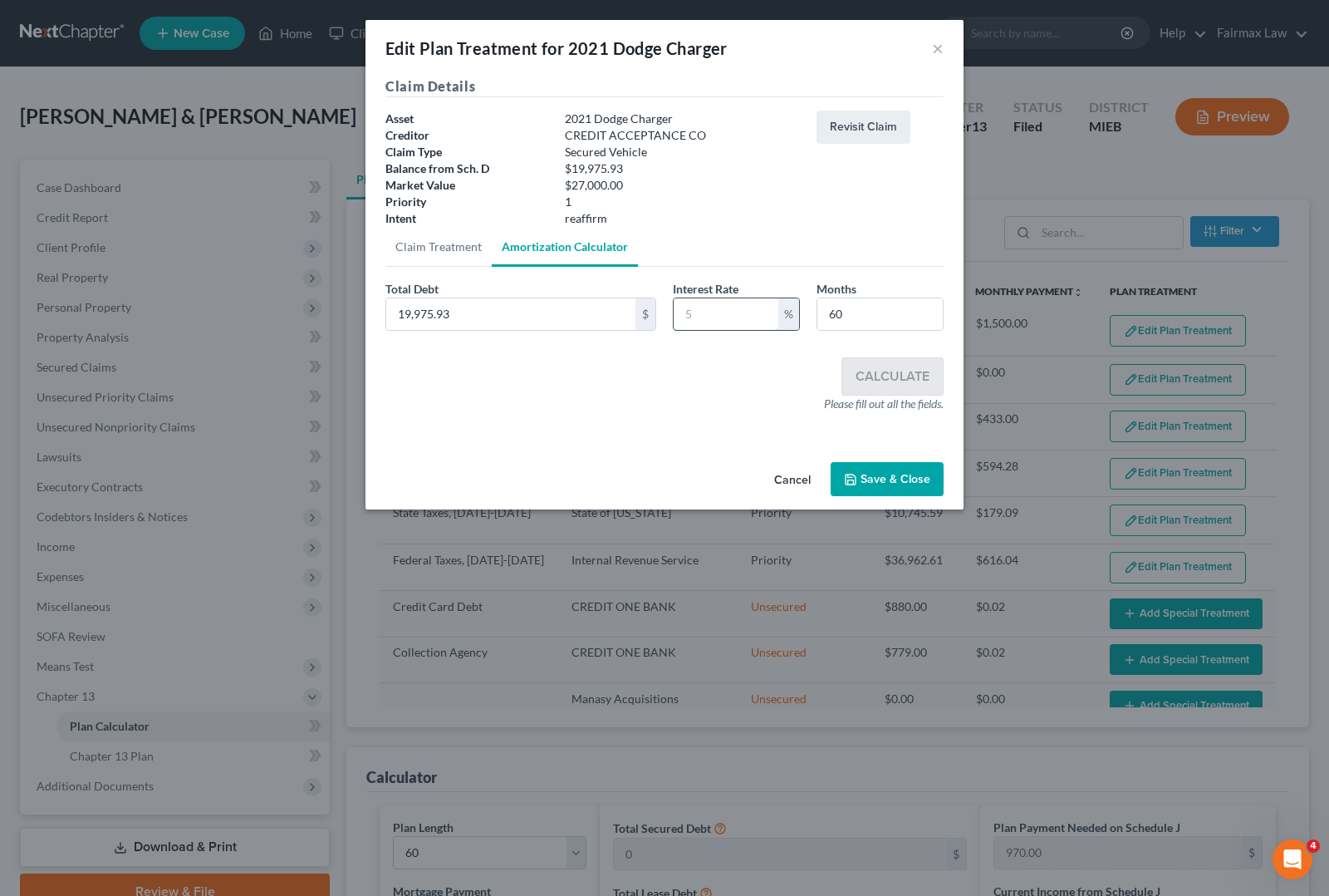
click at [712, 305] on input "text" at bounding box center [726, 314] width 105 height 32
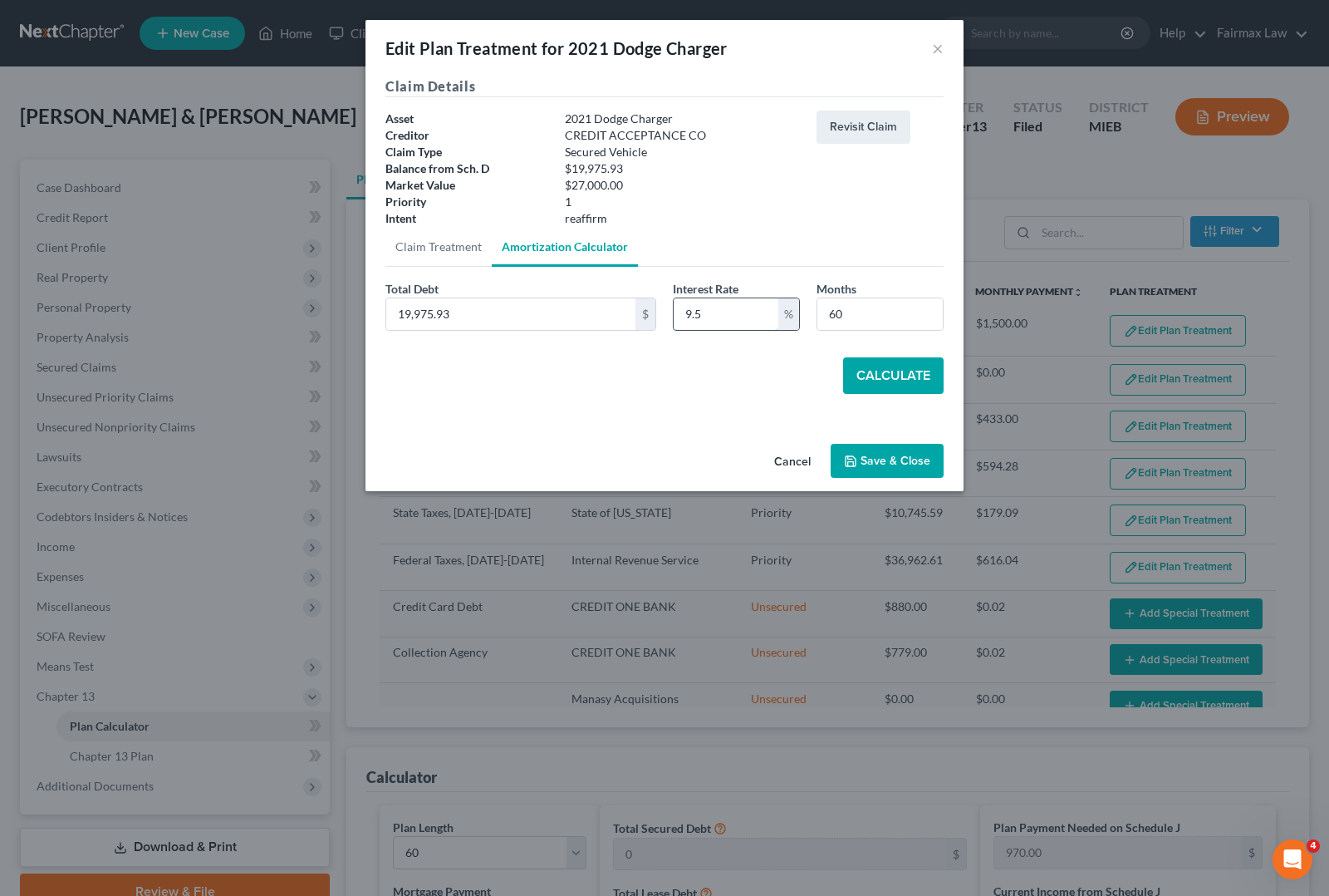
type input "9.5"
click at [874, 385] on button "Calculate" at bounding box center [893, 376] width 100 height 36
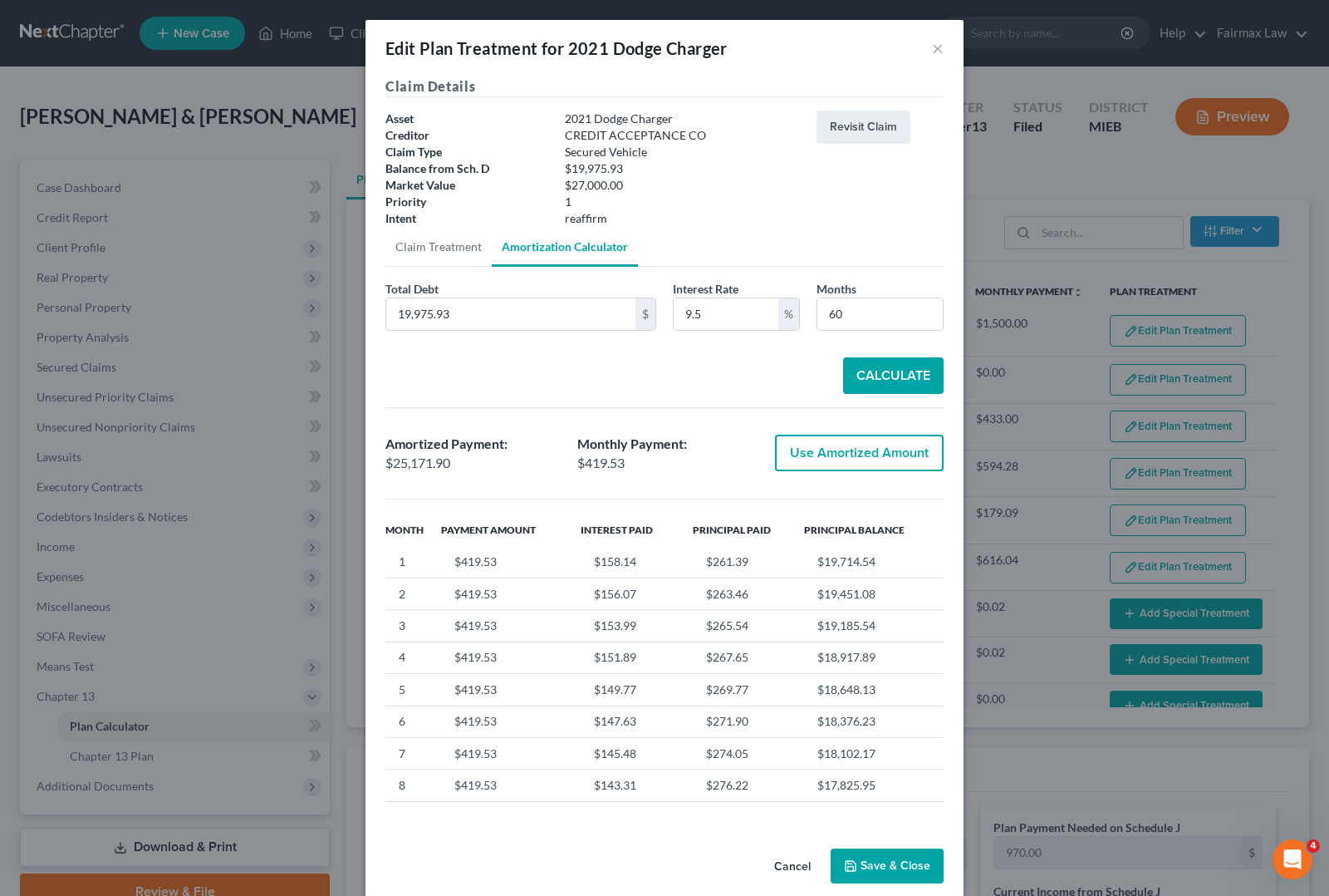
click at [820, 454] on button "Use Amortized Amount" at bounding box center [859, 453] width 169 height 36
type input "25,171.90"
checkbox input "true"
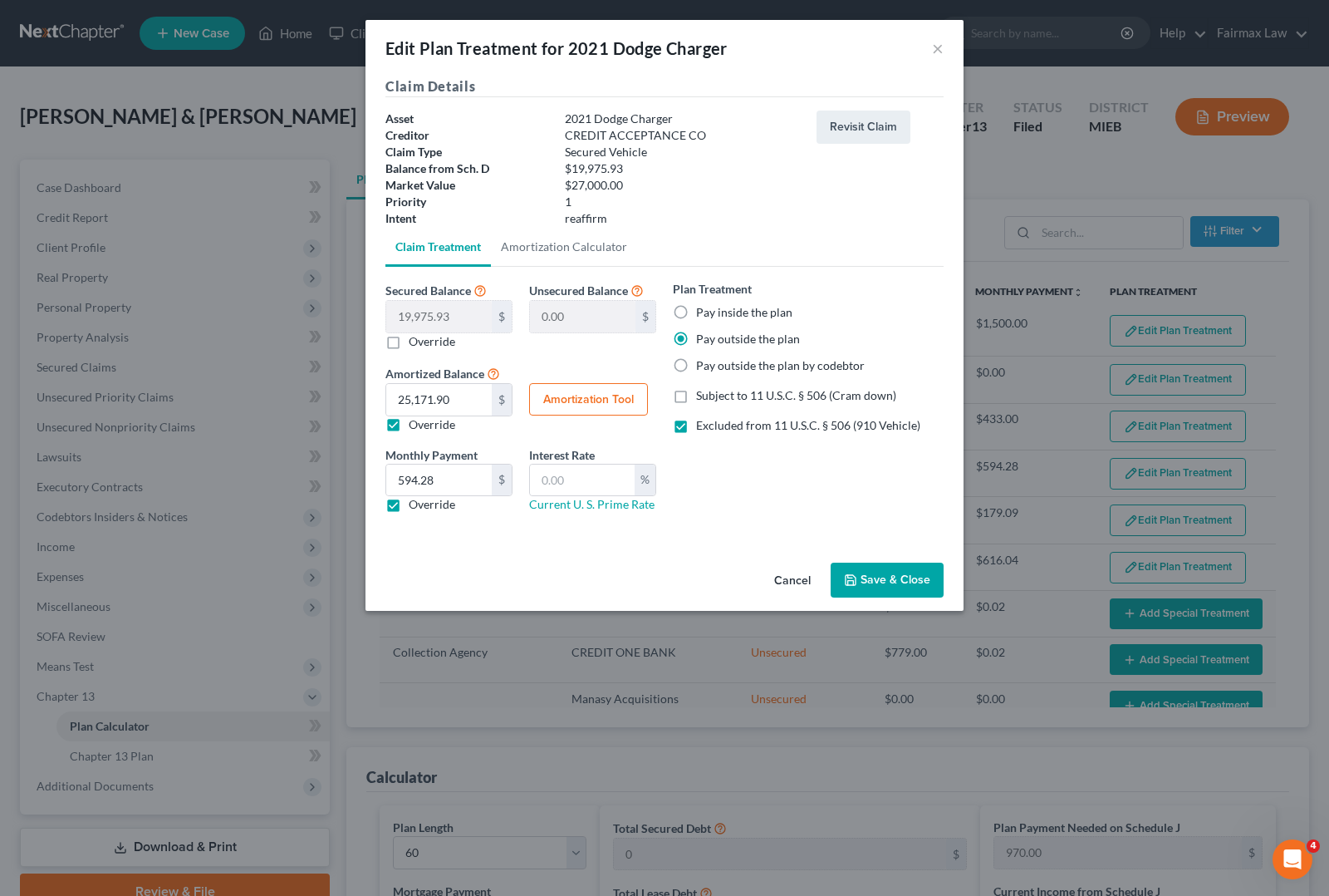
click at [882, 583] on button "Save & Close" at bounding box center [888, 580] width 113 height 35
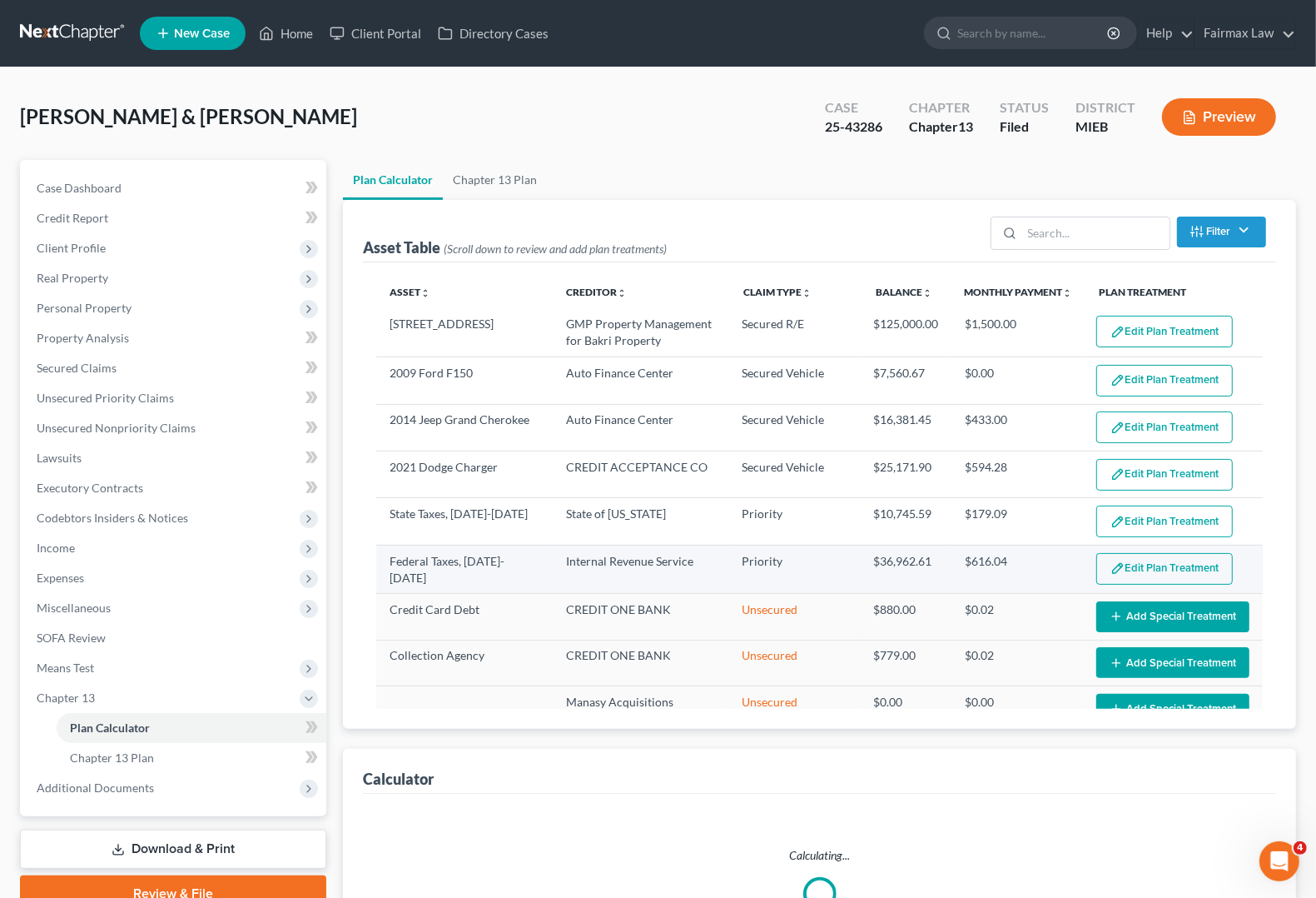
select select "59"
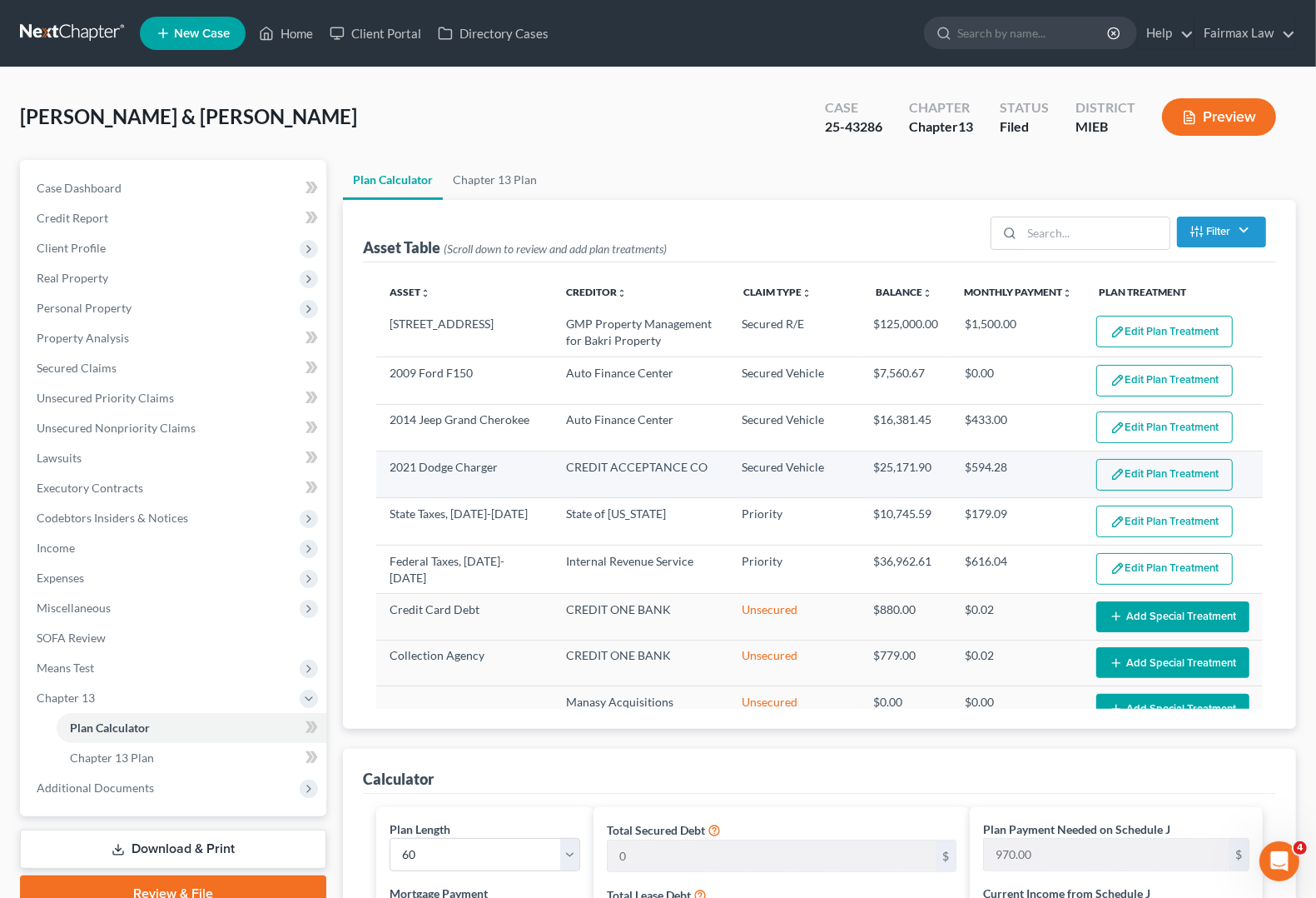
click at [1153, 480] on button "Edit Plan Treatment" at bounding box center [1163, 474] width 136 height 32
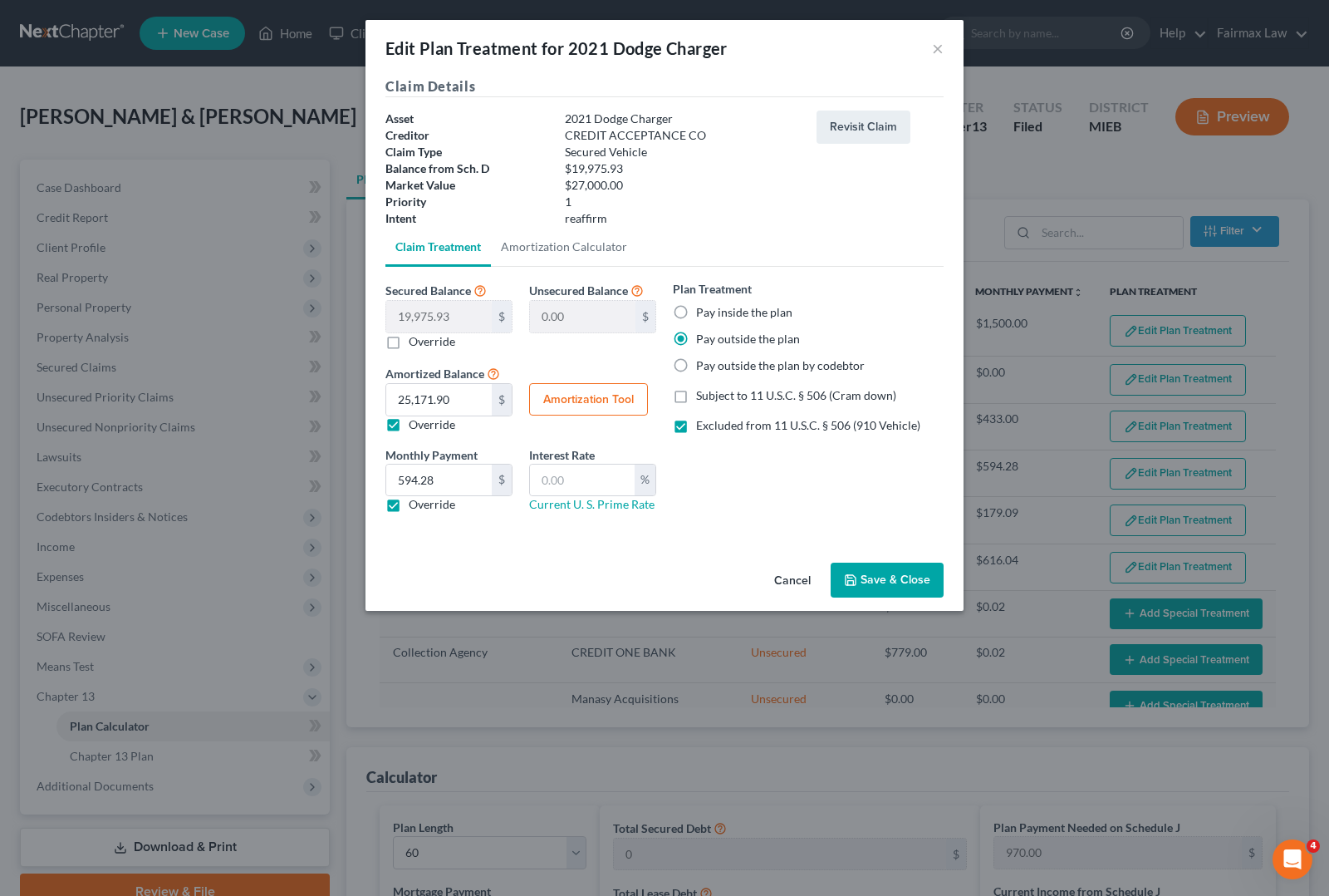
click at [572, 408] on button "Amortization Tool" at bounding box center [589, 399] width 118 height 33
type input "19,975.93"
type input "60"
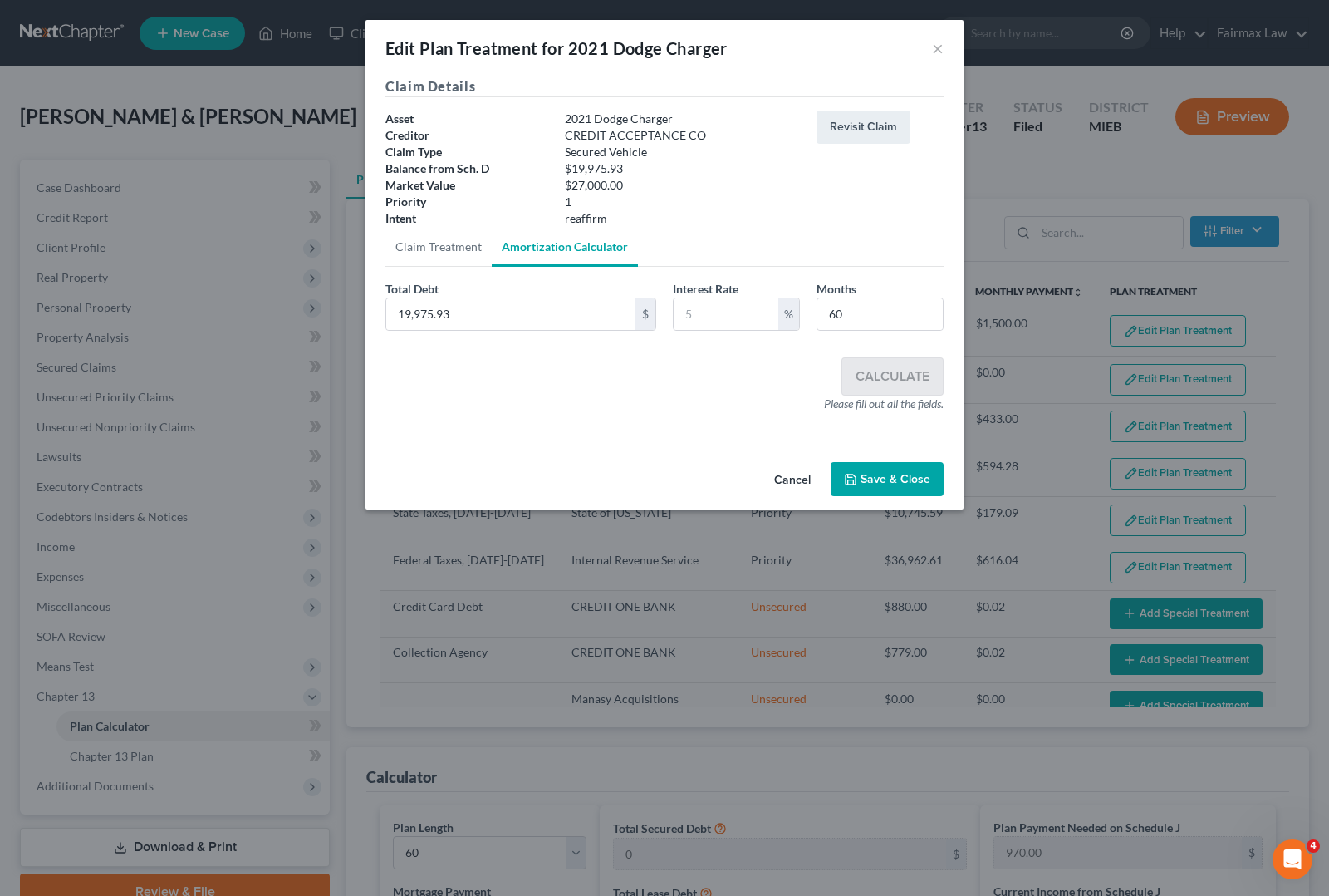
click at [671, 309] on div "Interest Rate %" at bounding box center [737, 305] width 144 height 51
click at [747, 297] on div "%" at bounding box center [736, 314] width 127 height 33
click at [702, 308] on input "text" at bounding box center [726, 314] width 105 height 32
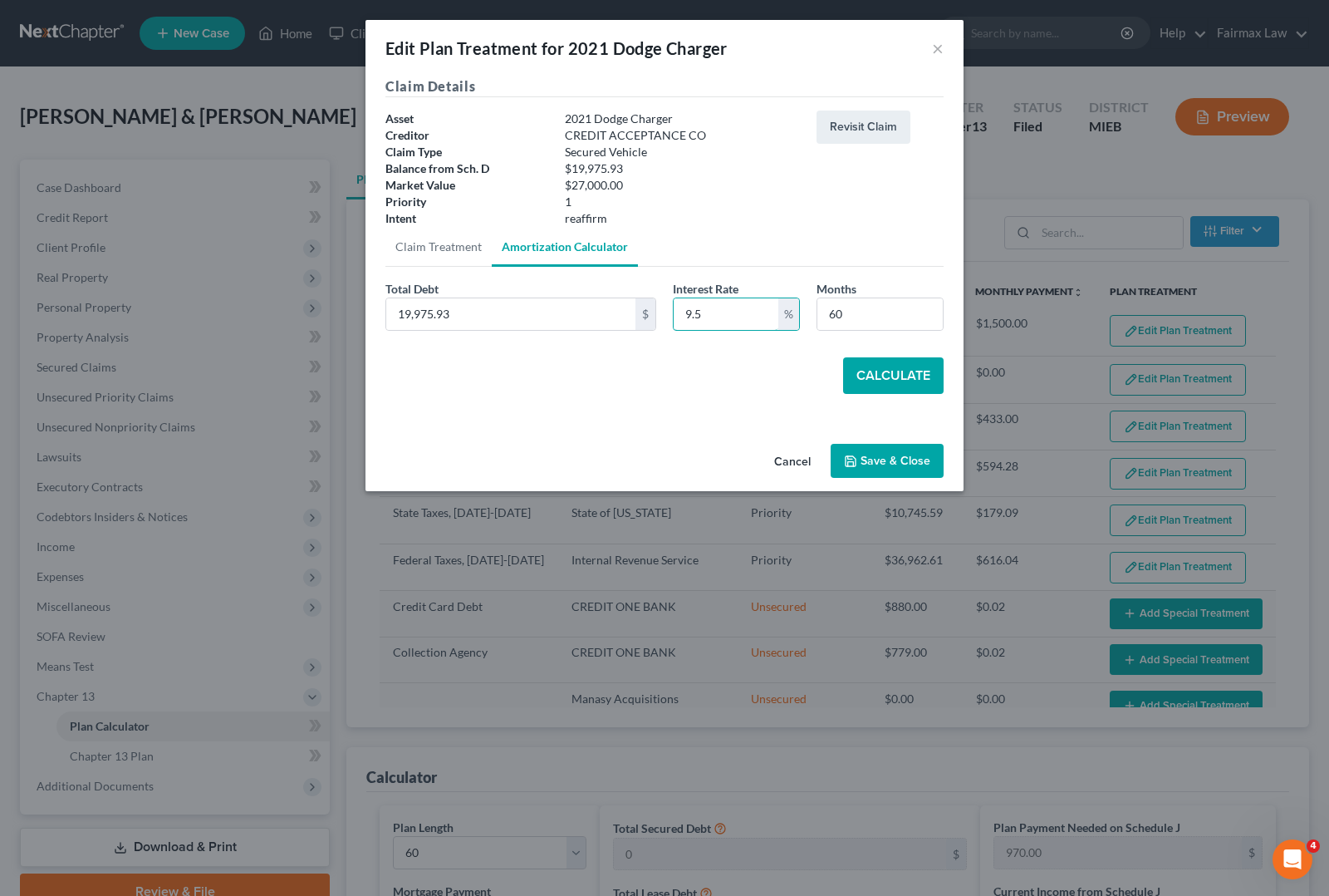
type input "9.5"
click at [912, 384] on button "Calculate" at bounding box center [893, 376] width 100 height 36
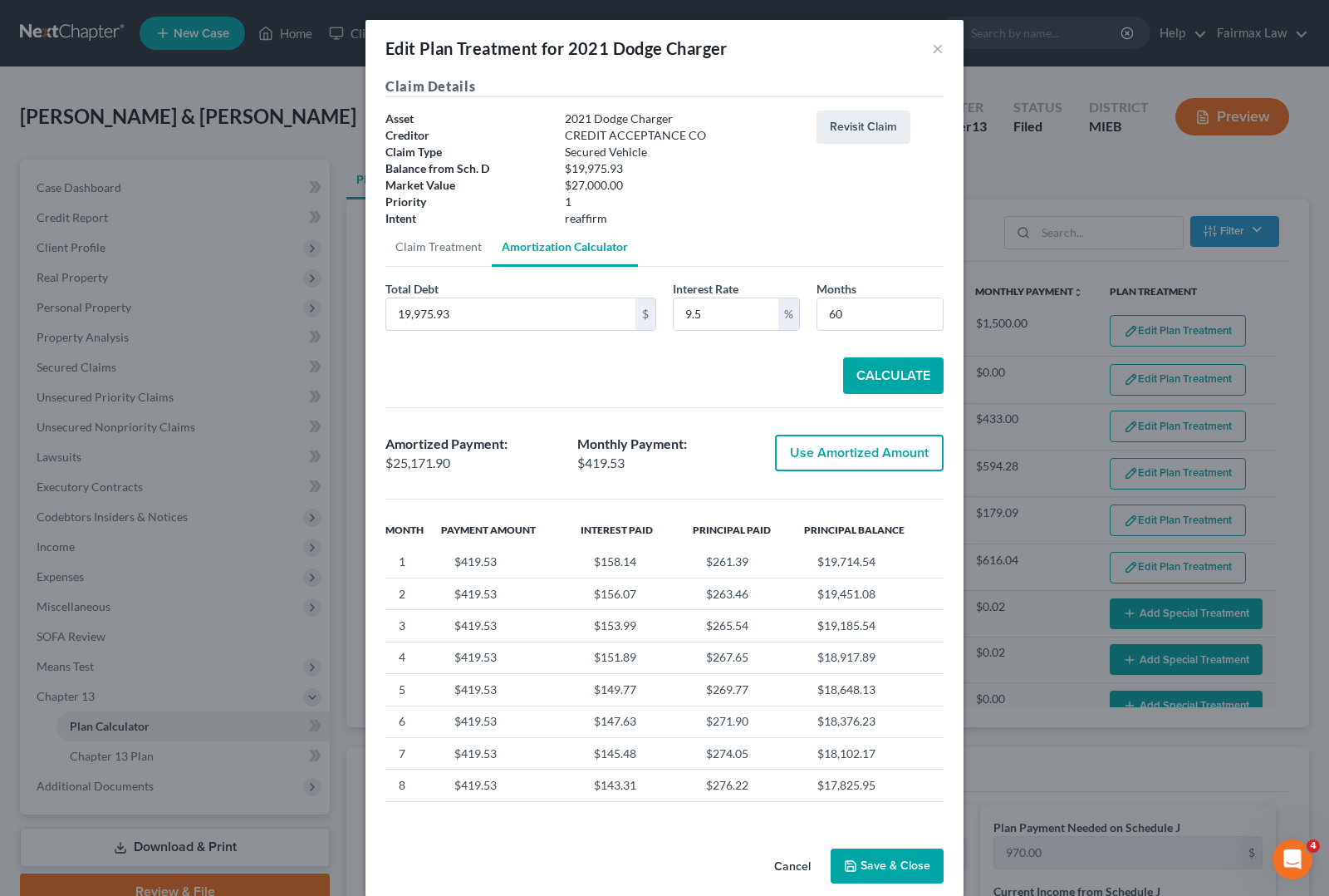
click at [850, 446] on button "Use Amortized Amount" at bounding box center [859, 453] width 169 height 36
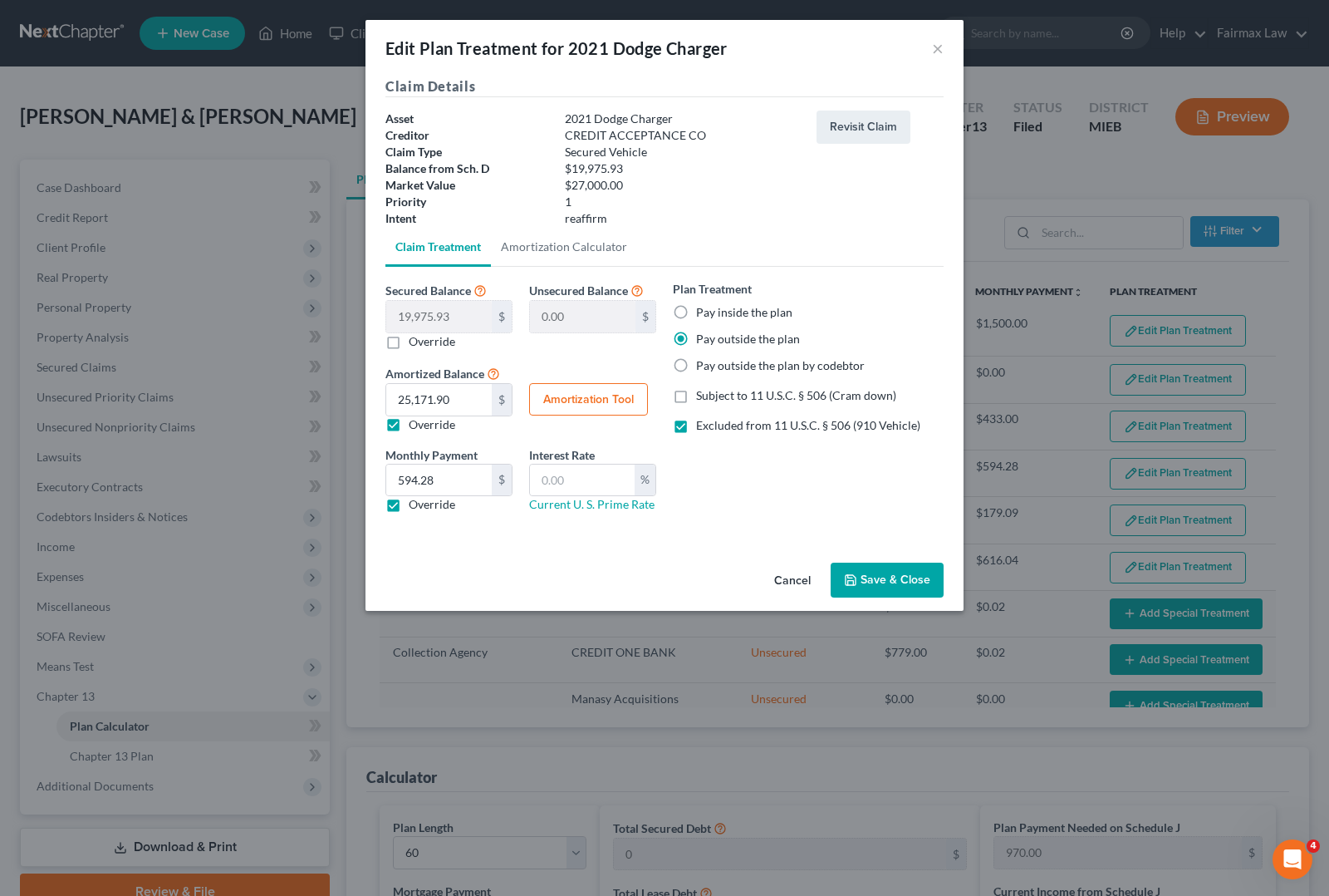
click at [561, 400] on button "Amortization Tool" at bounding box center [589, 399] width 118 height 33
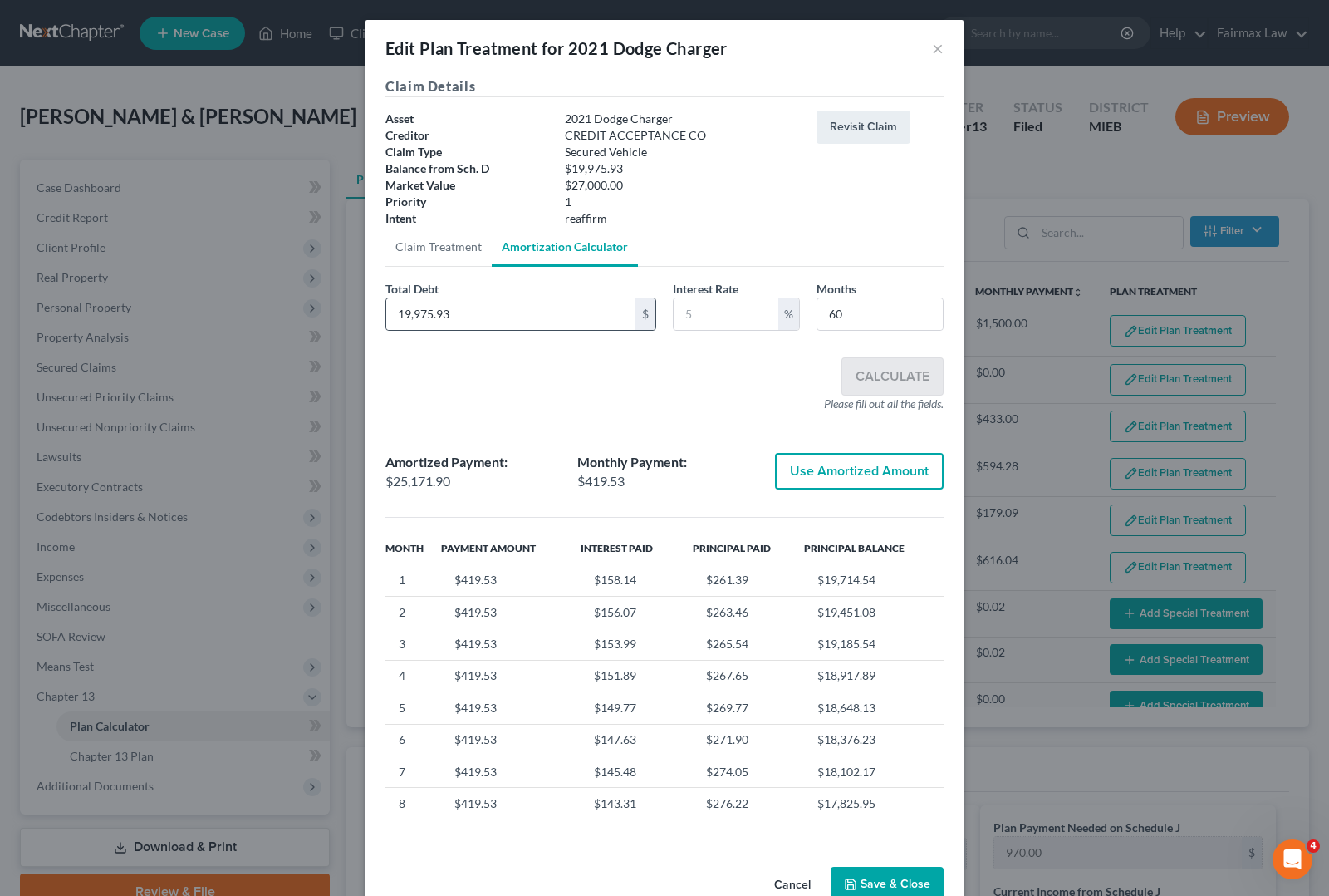
click at [648, 313] on div "19,975.93 $" at bounding box center [520, 314] width 271 height 33
click at [698, 321] on input "text" at bounding box center [726, 314] width 105 height 32
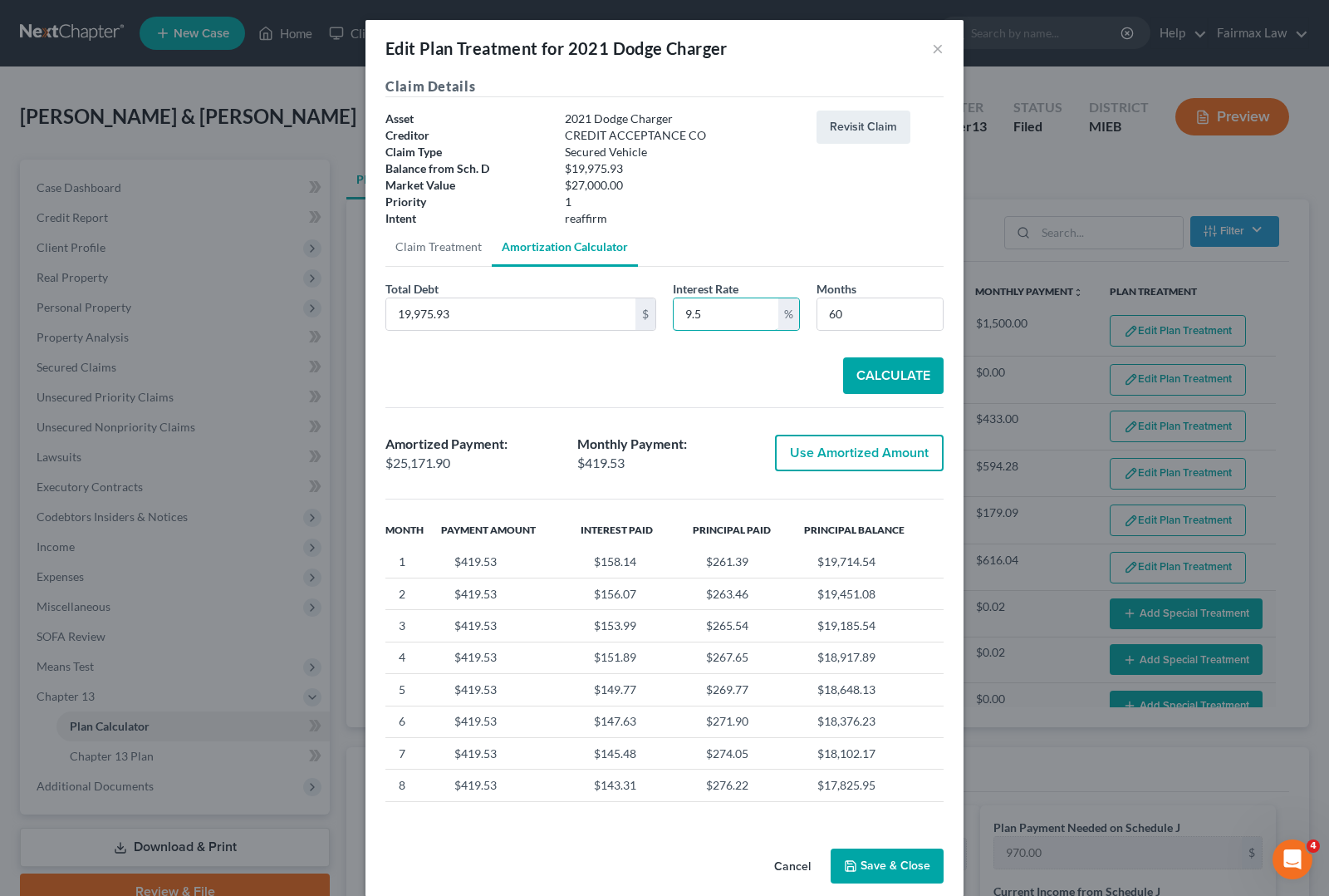
type input "9.5"
click at [879, 380] on button "Calculate" at bounding box center [893, 376] width 100 height 36
click at [862, 859] on button "Save & Close" at bounding box center [888, 866] width 113 height 35
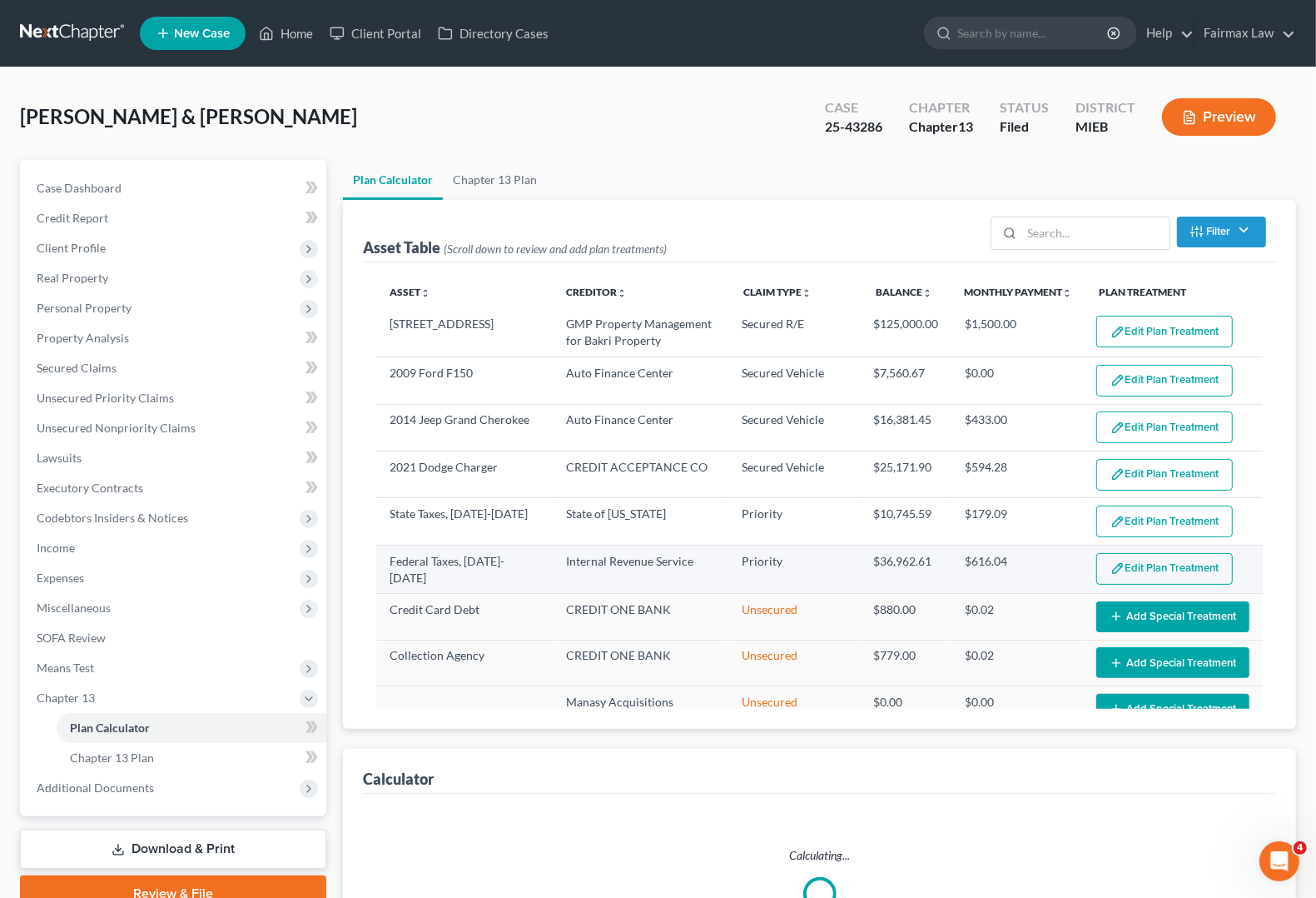
select select "59"
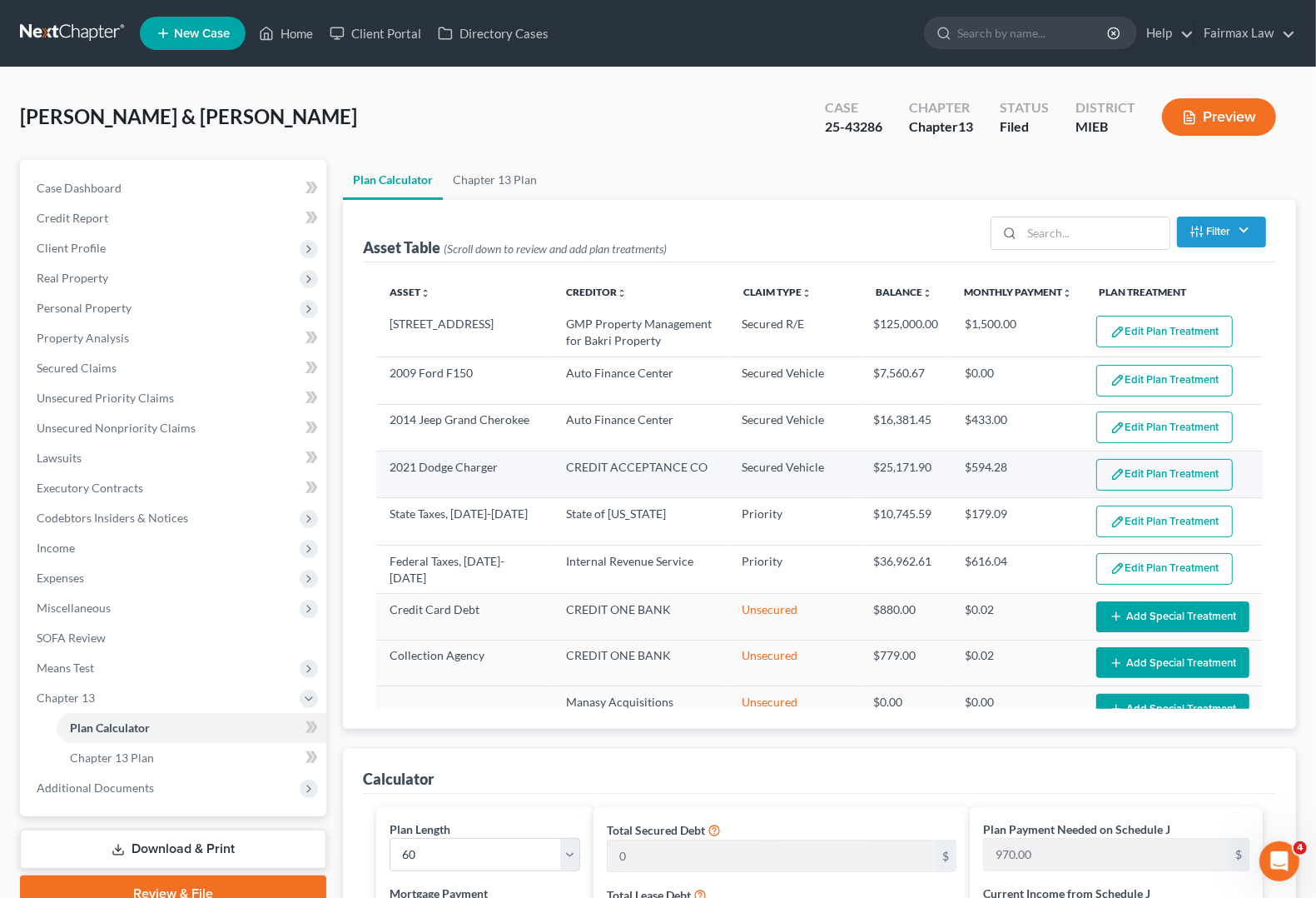
click at [1162, 475] on button "Edit Plan Treatment" at bounding box center [1163, 474] width 136 height 32
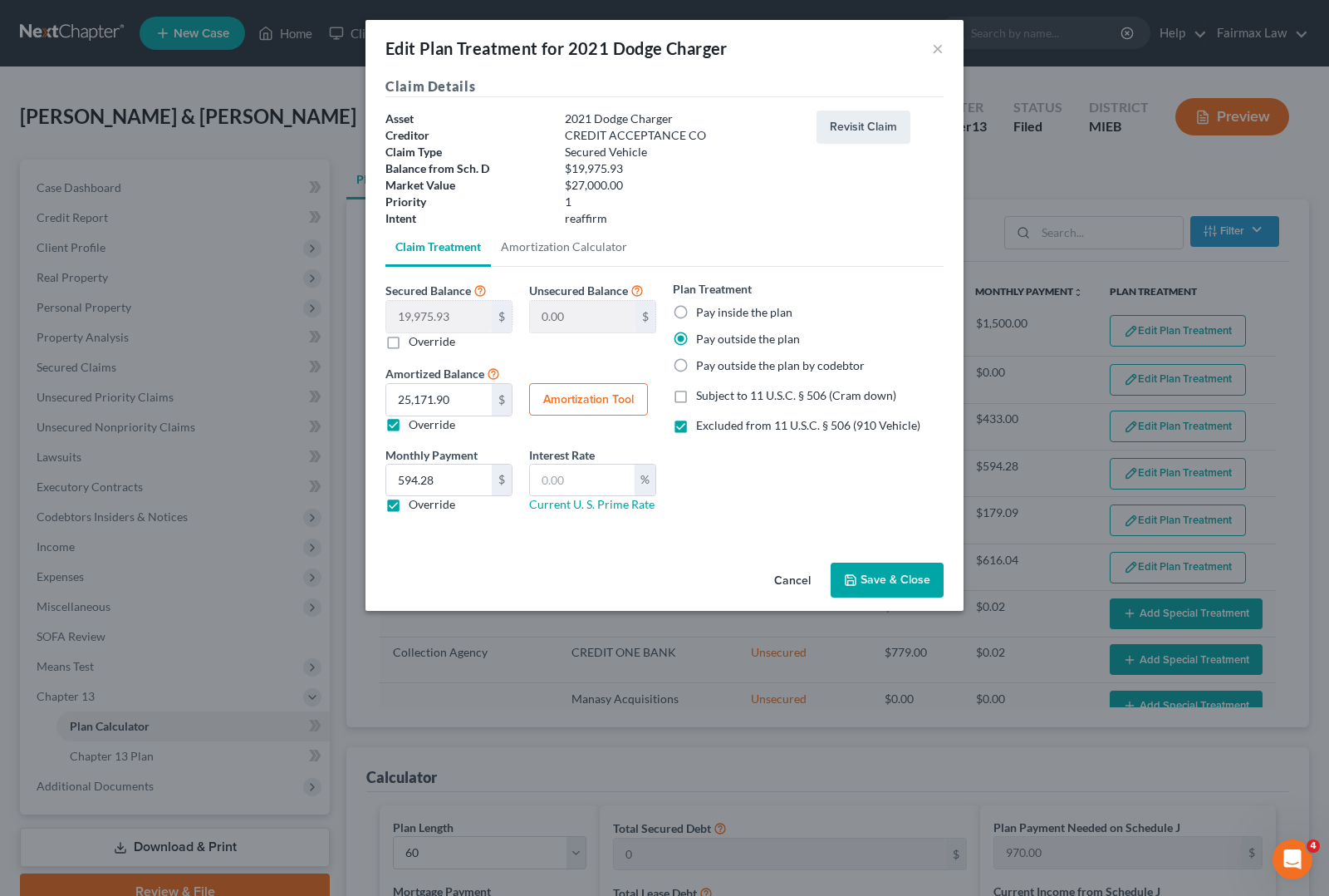
click at [600, 399] on button "Amortization Tool" at bounding box center [589, 399] width 118 height 33
type input "19,975.93"
type input "60"
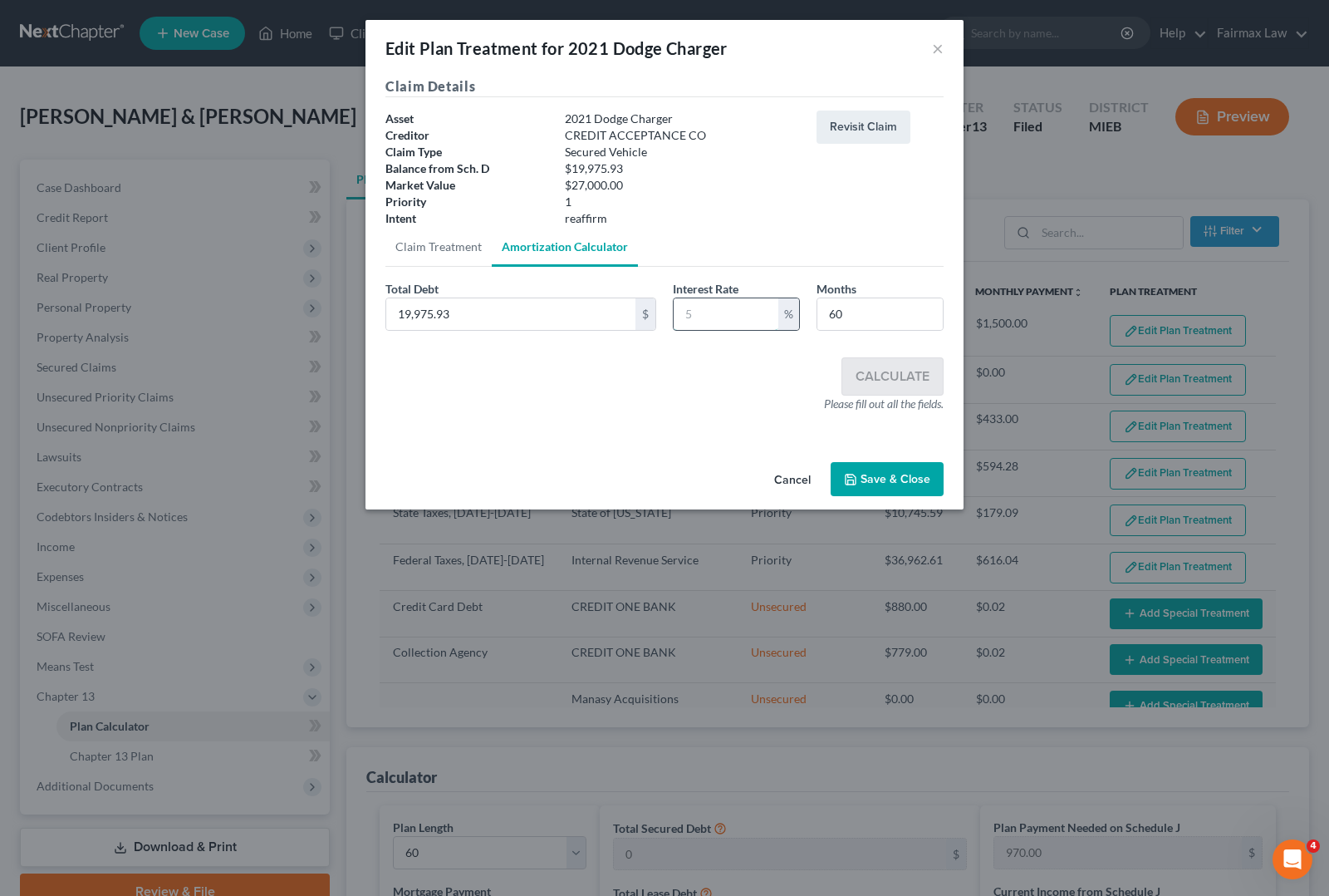
click at [736, 316] on input "text" at bounding box center [726, 314] width 105 height 32
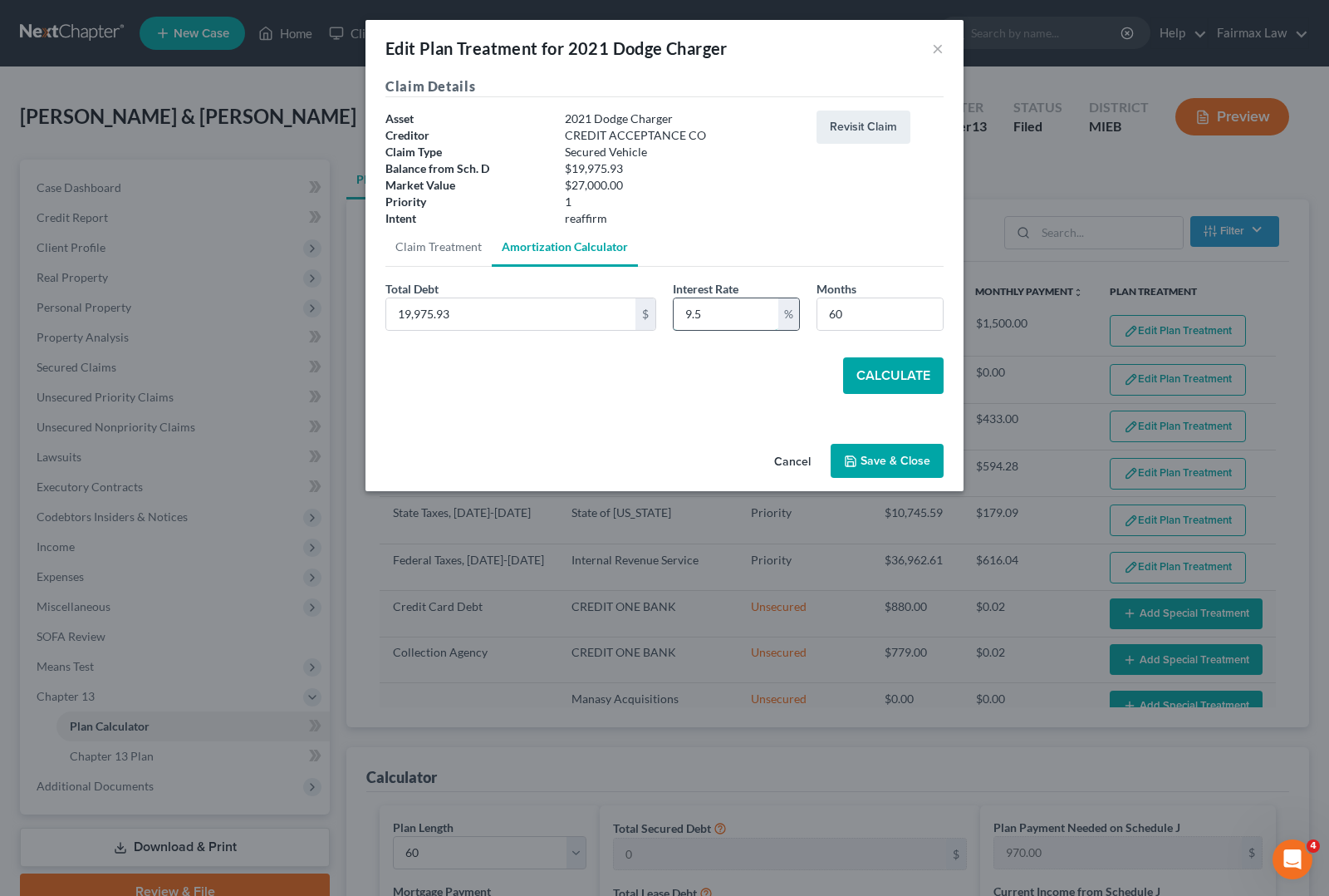
type input "9.5"
click at [879, 371] on button "Calculate" at bounding box center [893, 376] width 100 height 36
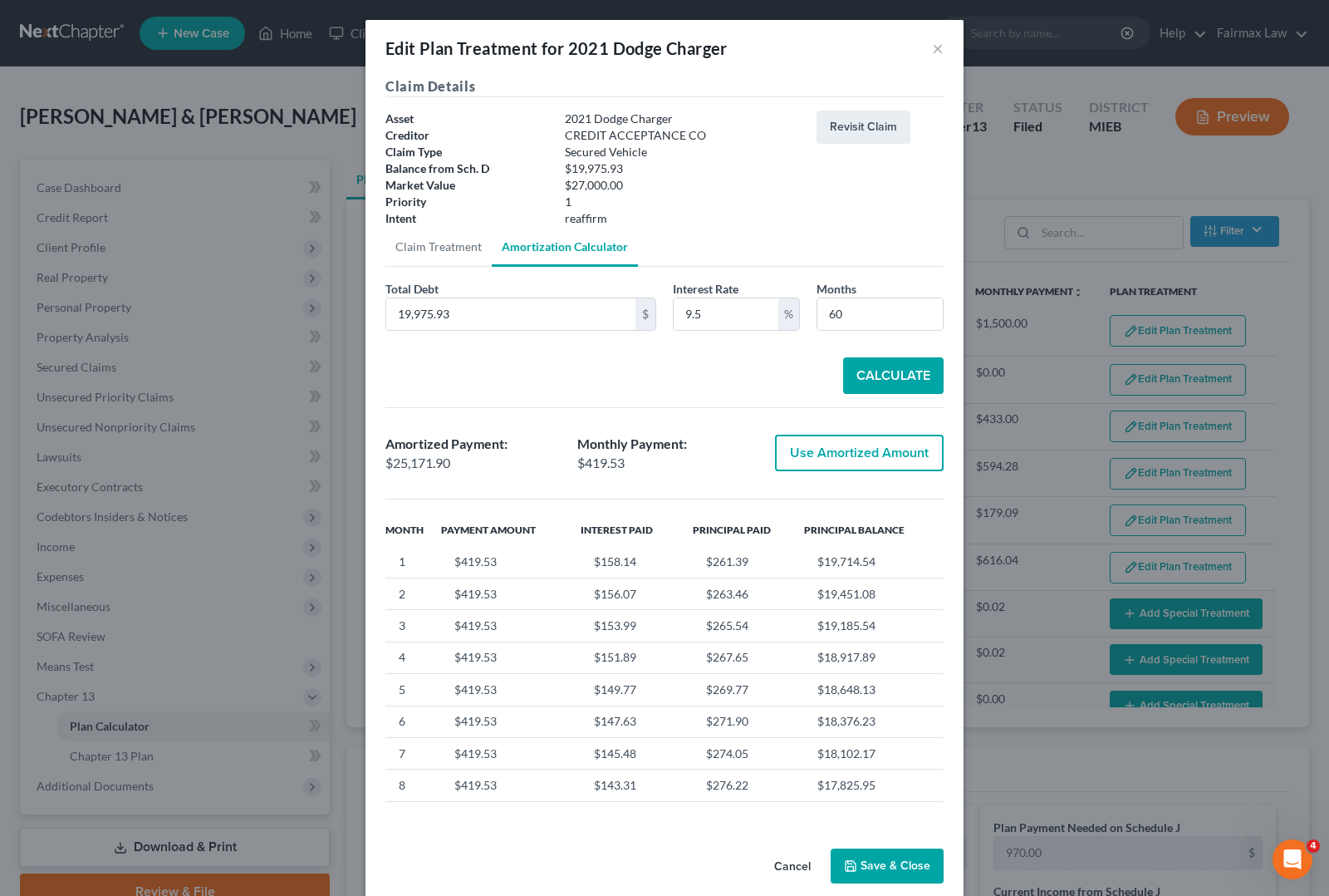
click at [861, 463] on button "Use Amortized Amount" at bounding box center [859, 453] width 169 height 36
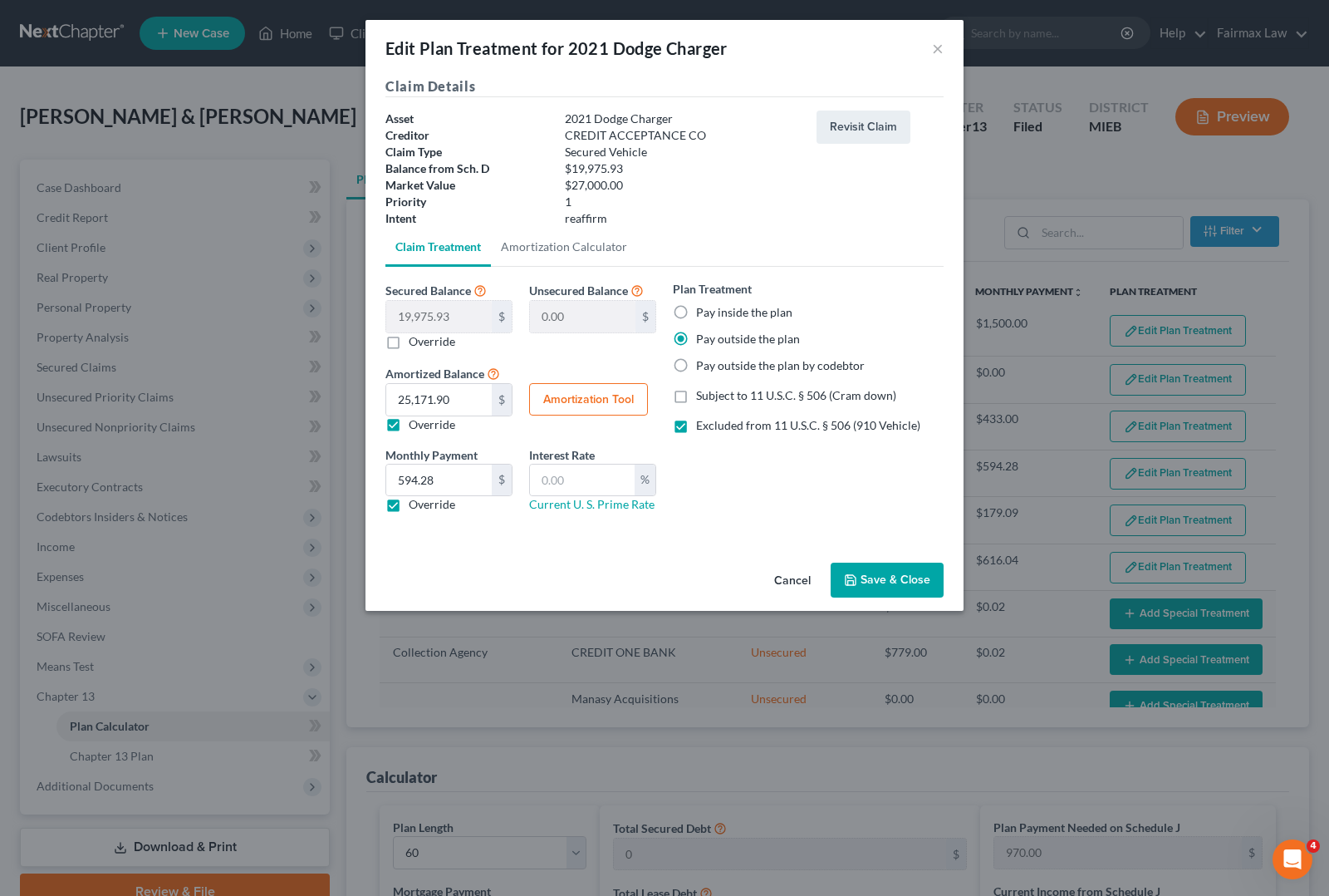
click at [408, 507] on label "Override" at bounding box center [431, 504] width 46 height 16
click at [416, 507] on input "Override" at bounding box center [421, 501] width 11 height 11
checkbox input "false"
click at [408, 421] on label "Override" at bounding box center [431, 425] width 46 height 16
click at [416, 421] on input "Override" at bounding box center [421, 422] width 11 height 11
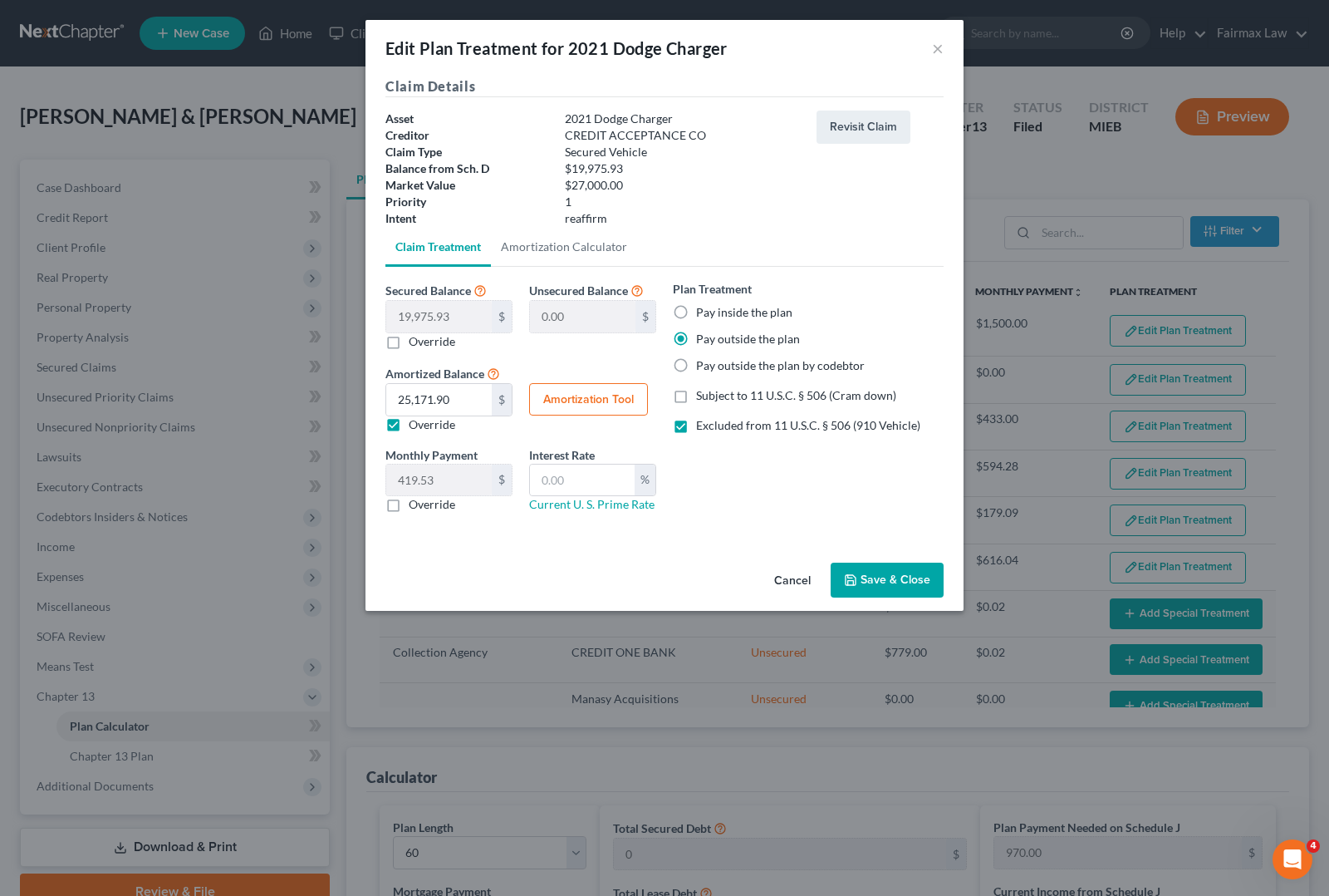
checkbox input "false"
type input "332.93"
click at [596, 405] on button "Amortization Tool" at bounding box center [589, 399] width 118 height 33
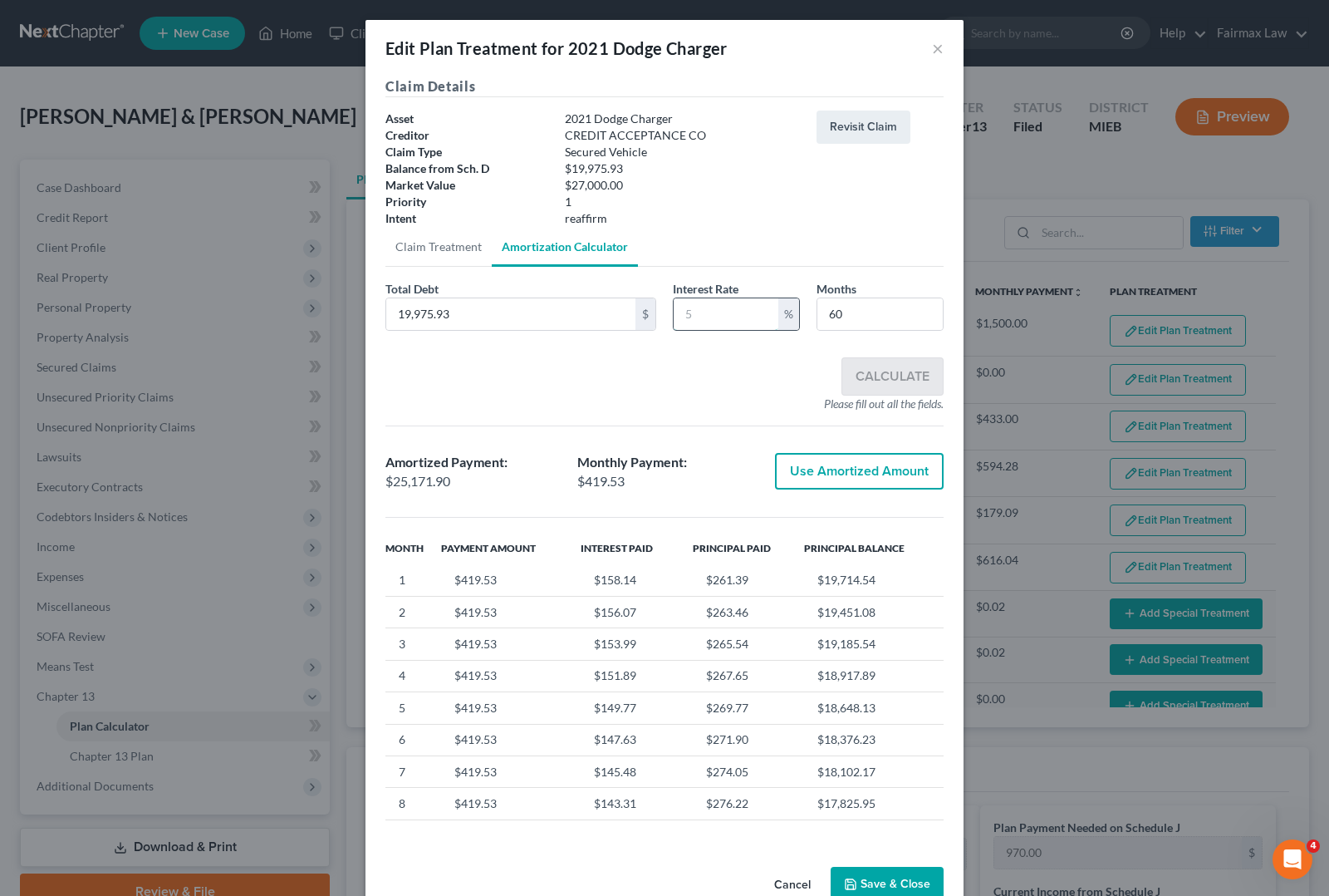
click at [727, 316] on input "text" at bounding box center [726, 314] width 105 height 32
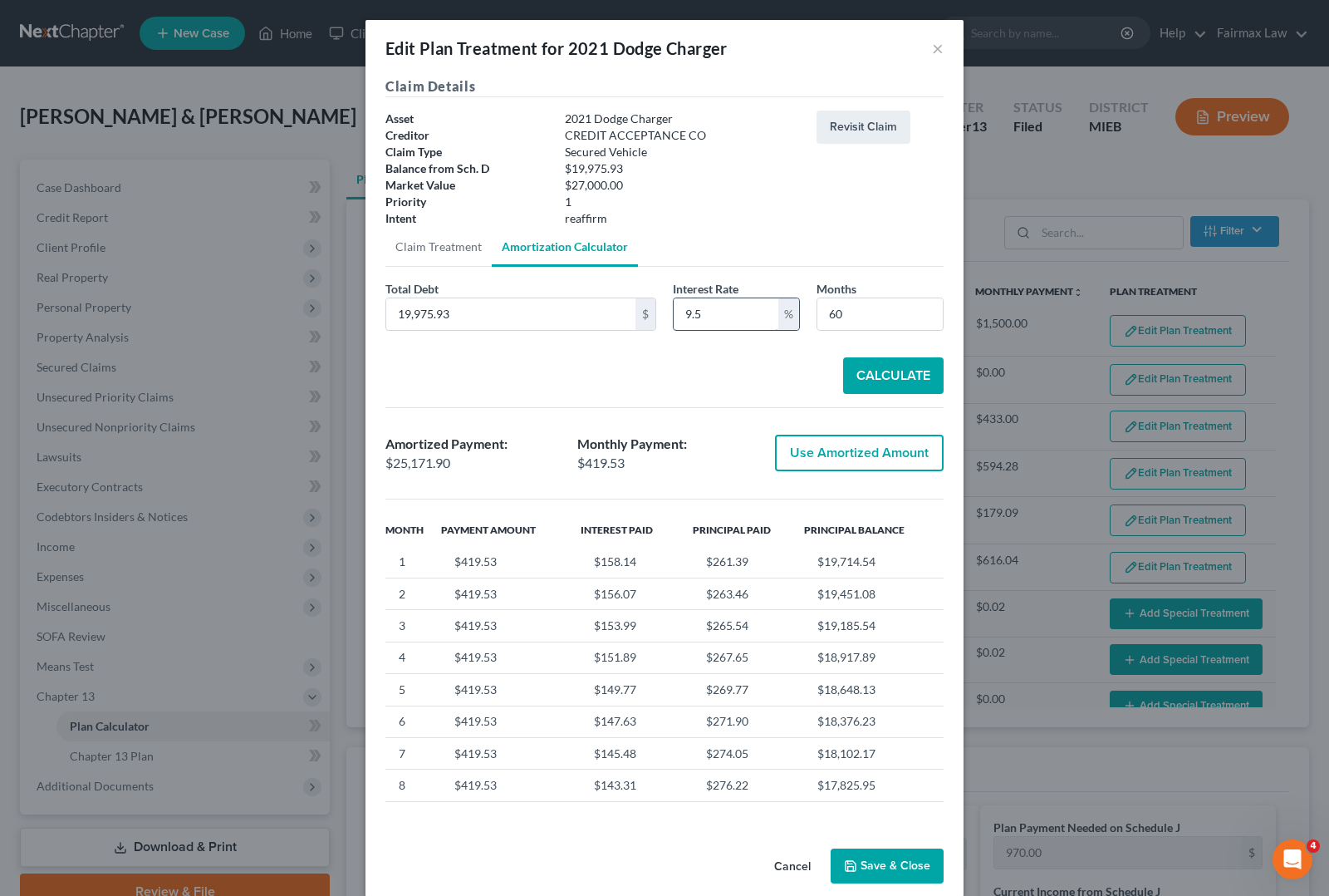
type input "9.5"
click at [904, 374] on button "Calculate" at bounding box center [893, 376] width 100 height 36
click at [853, 451] on button "Use Amortized Amount" at bounding box center [859, 453] width 169 height 36
checkbox input "true"
type input "419.53"
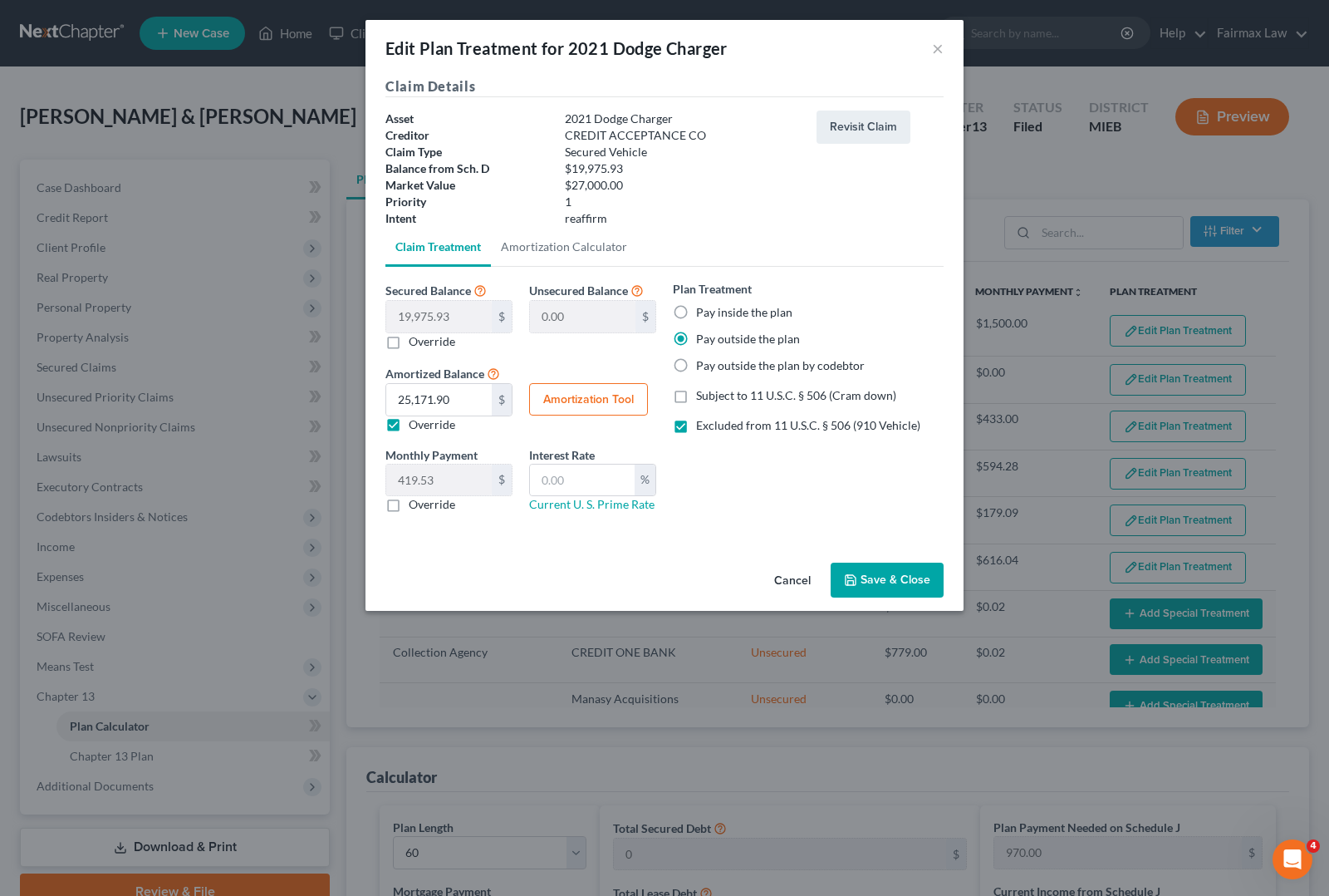
click at [881, 579] on button "Save & Close" at bounding box center [888, 580] width 113 height 35
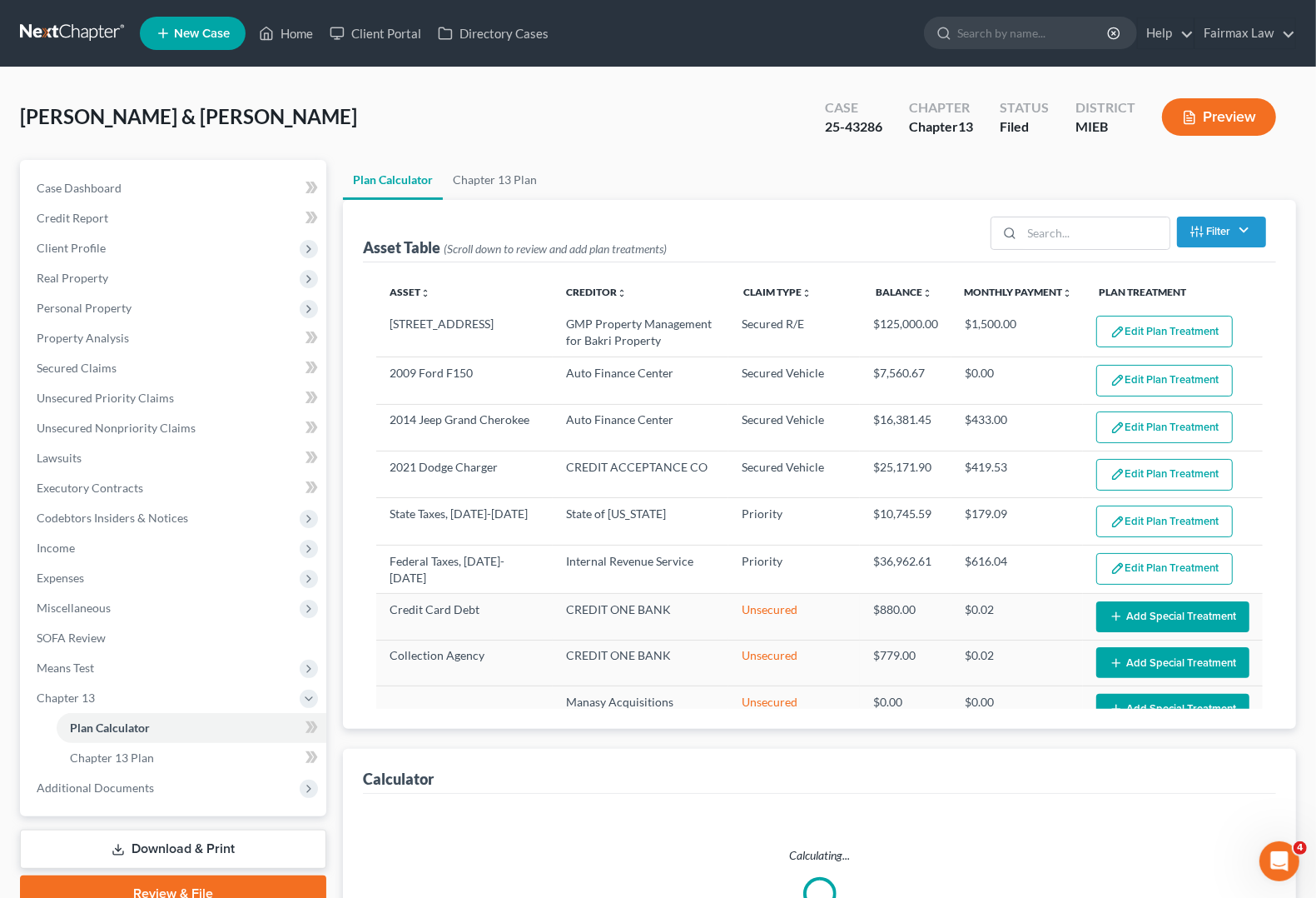
select select "59"
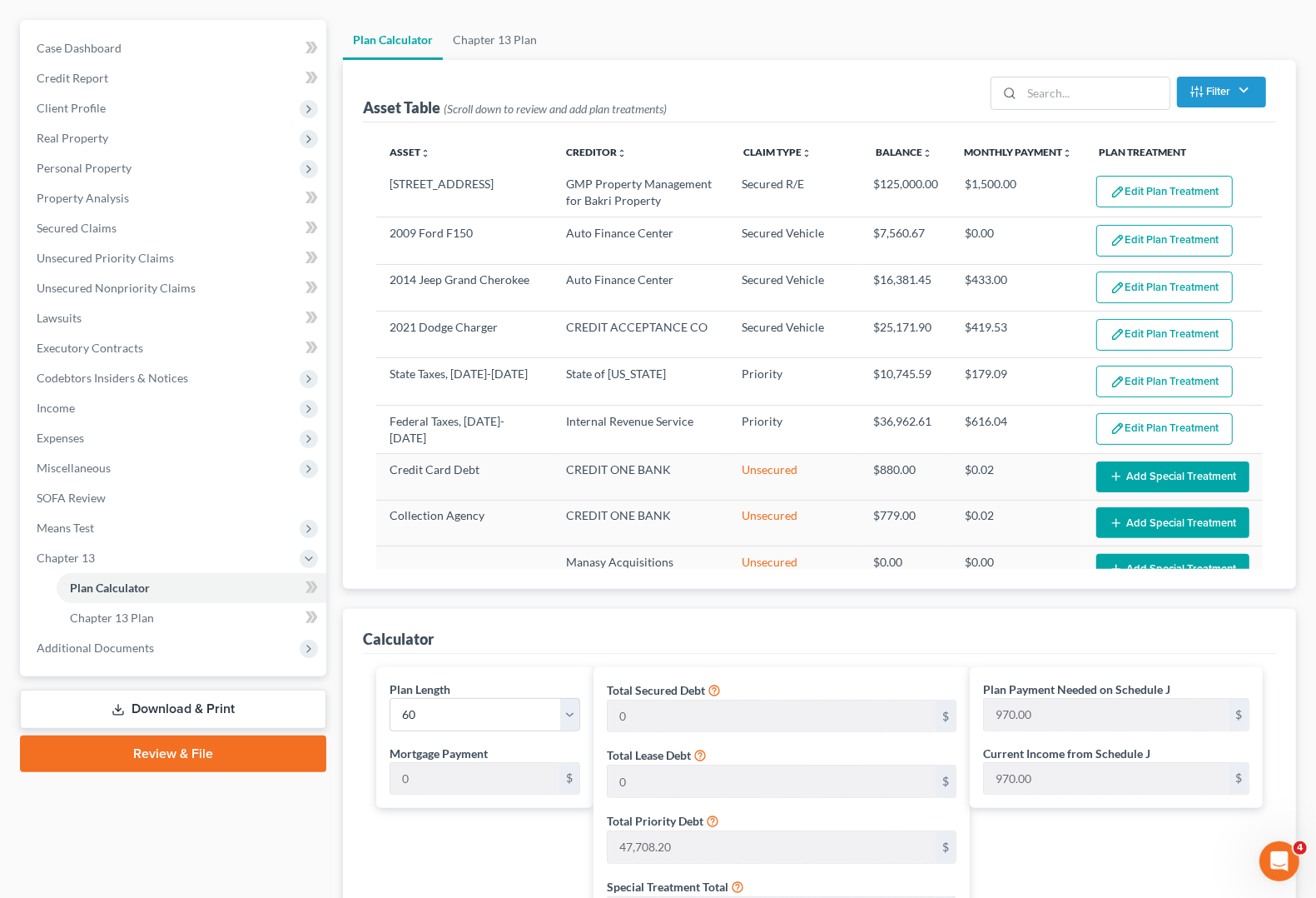
scroll to position [208, 0]
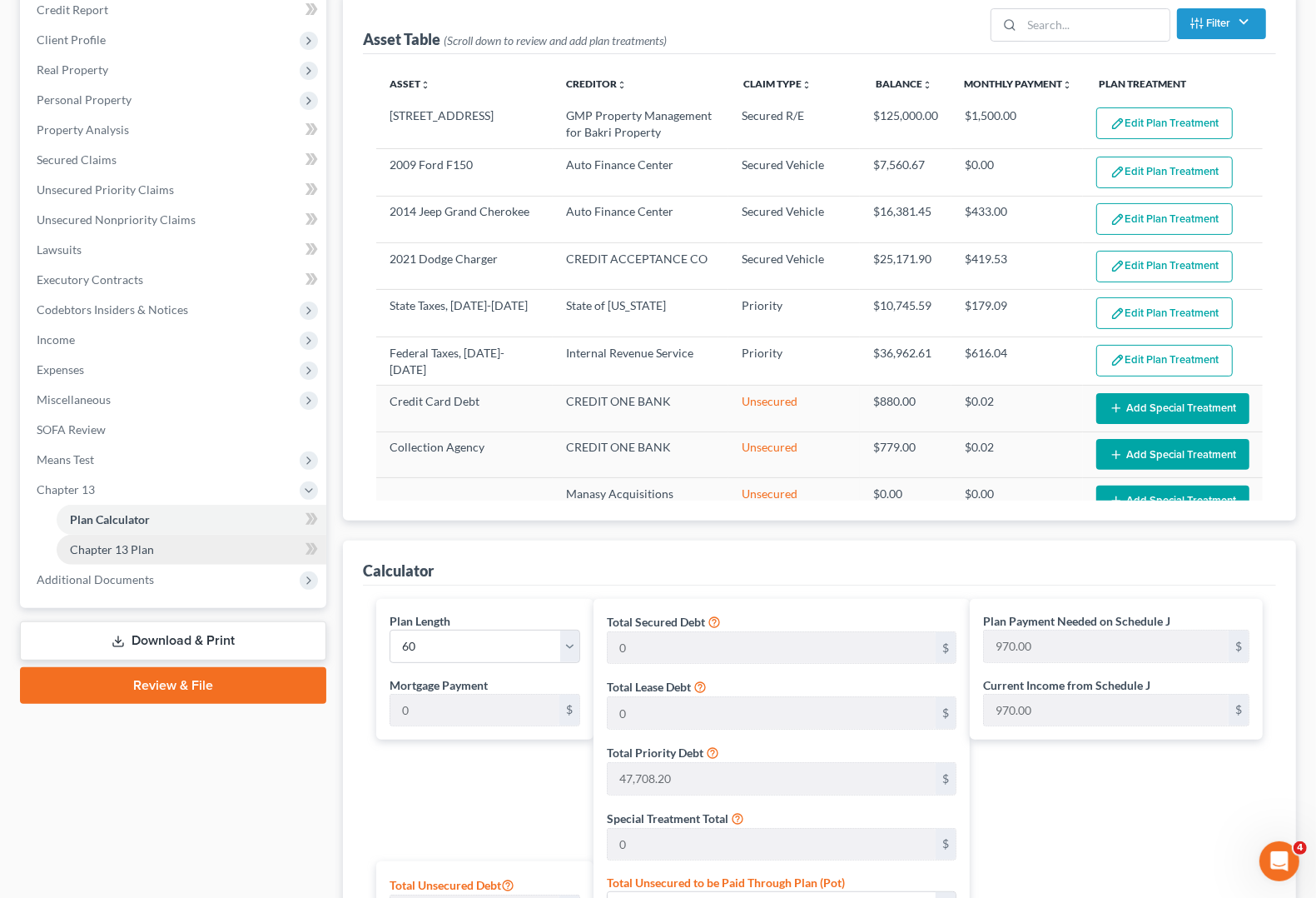
click at [110, 546] on span "Chapter 13 Plan" at bounding box center [112, 548] width 84 height 14
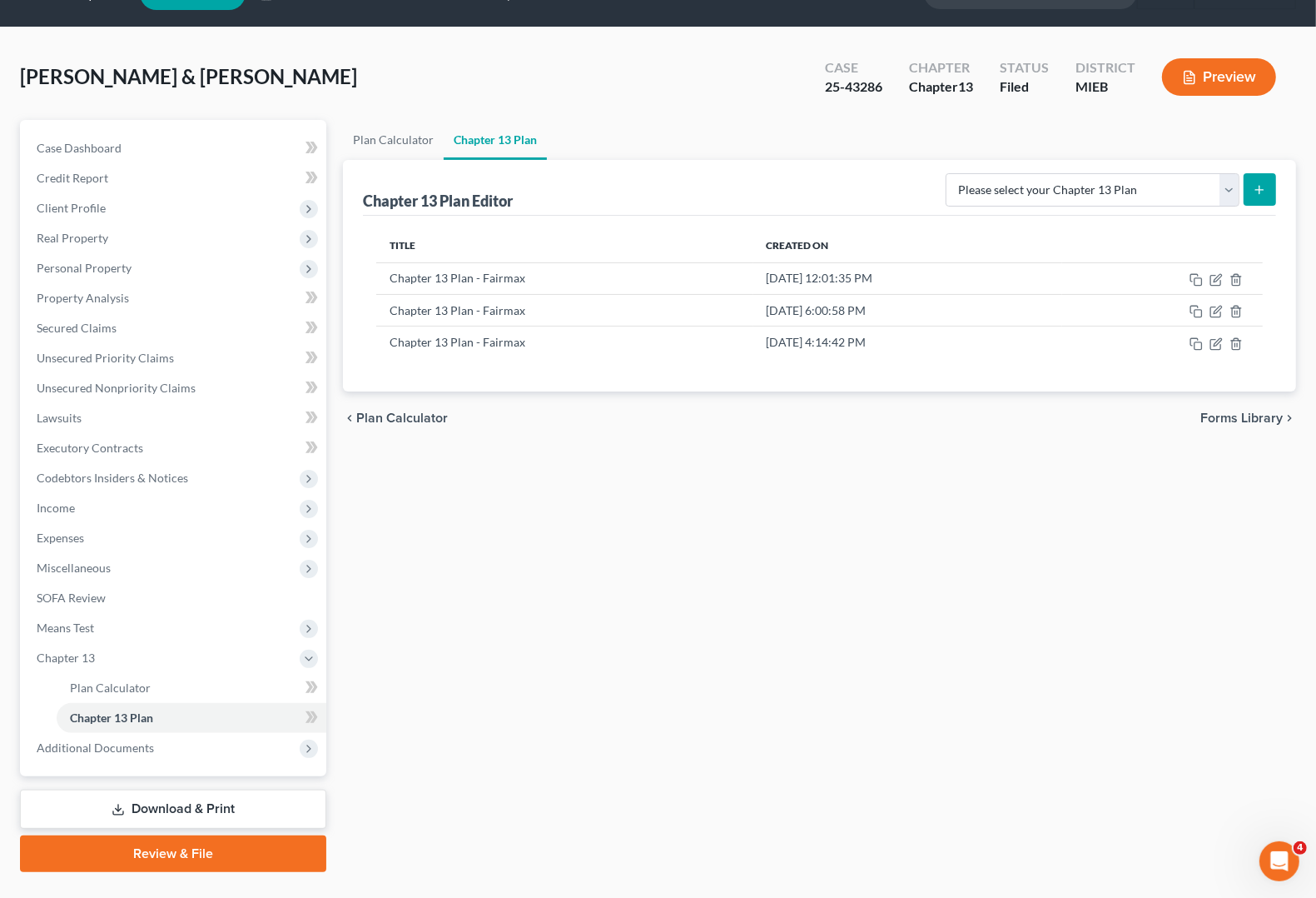
scroll to position [76, 0]
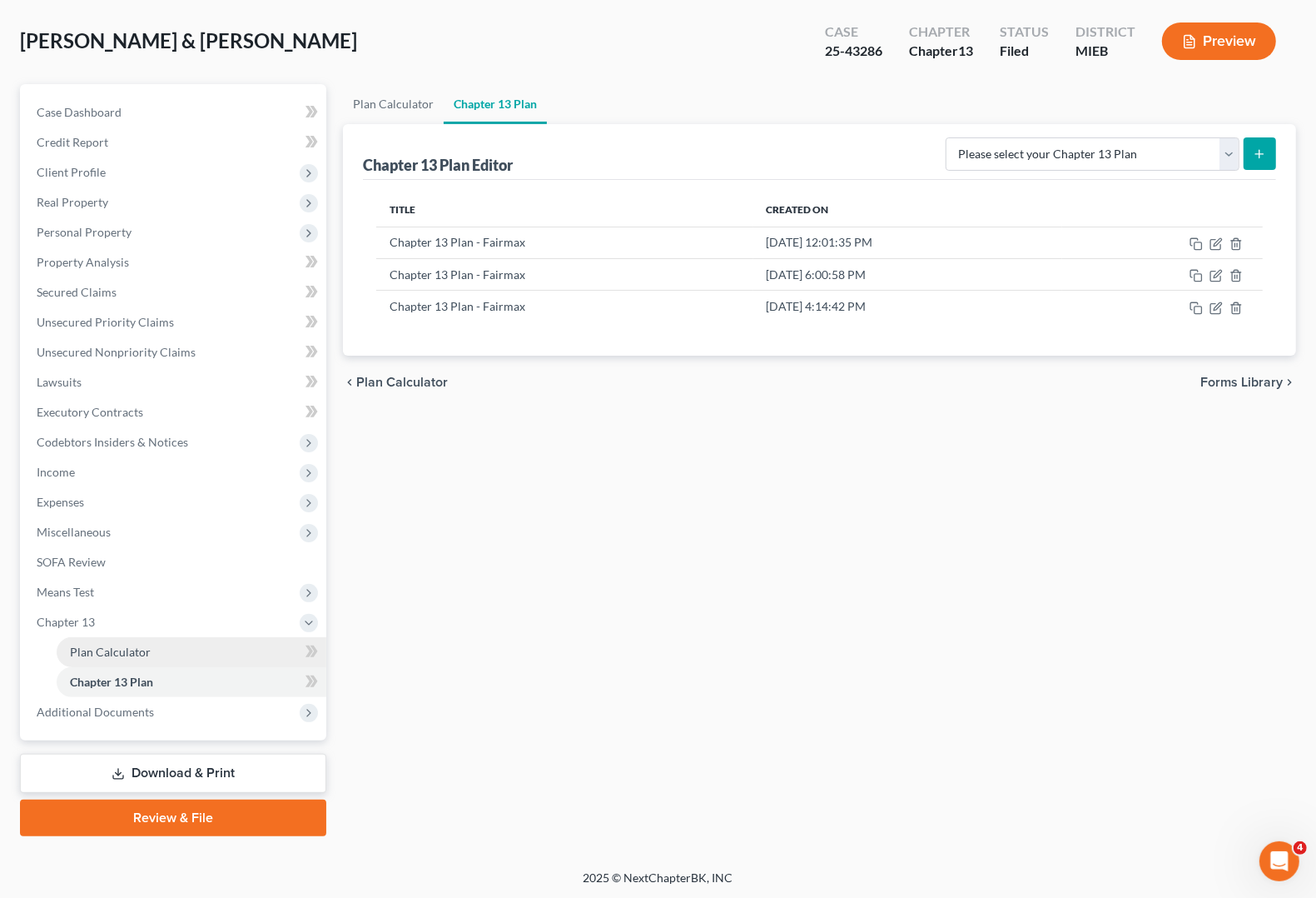
click at [130, 659] on link "Plan Calculator" at bounding box center [191, 651] width 269 height 30
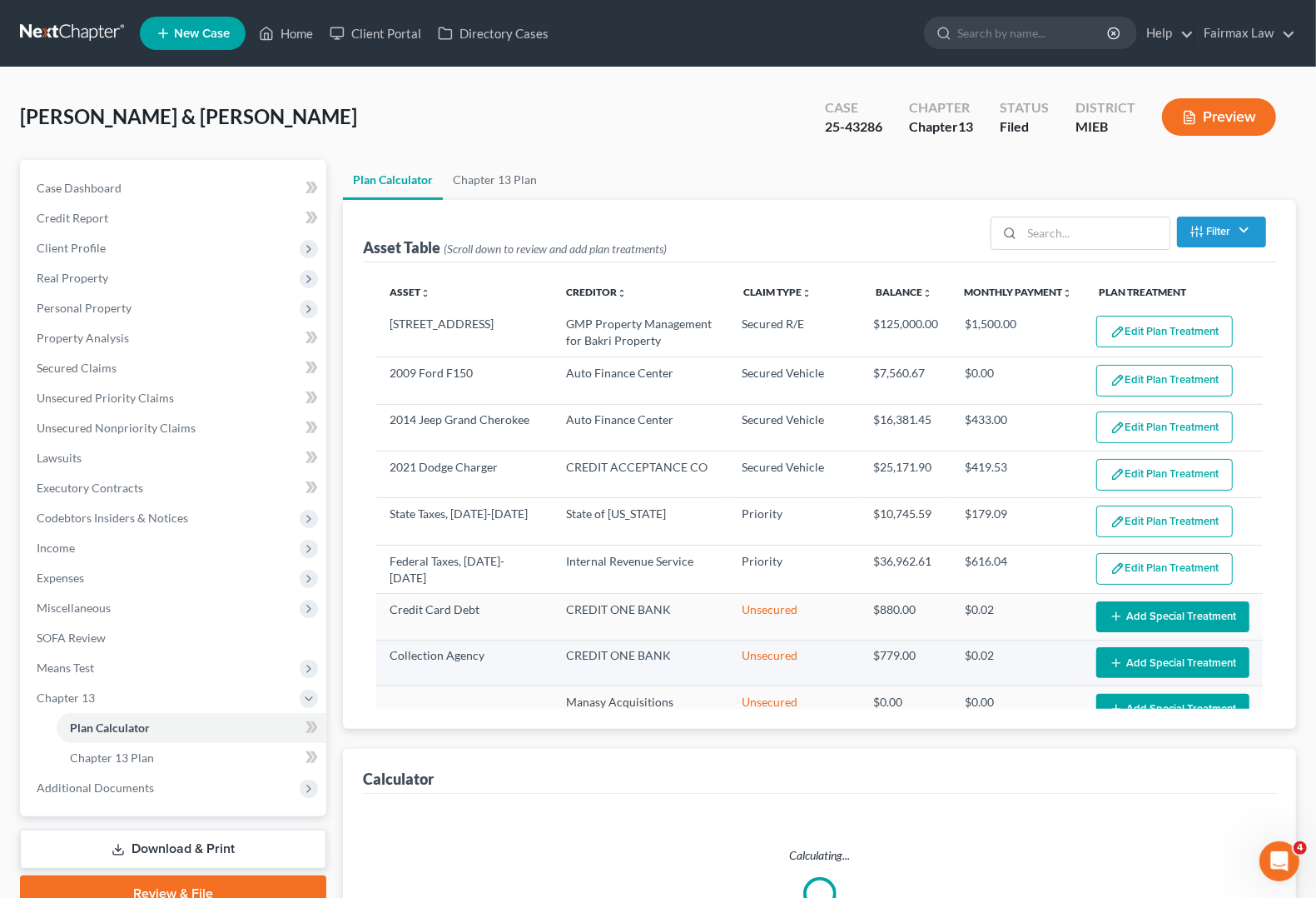
select select "59"
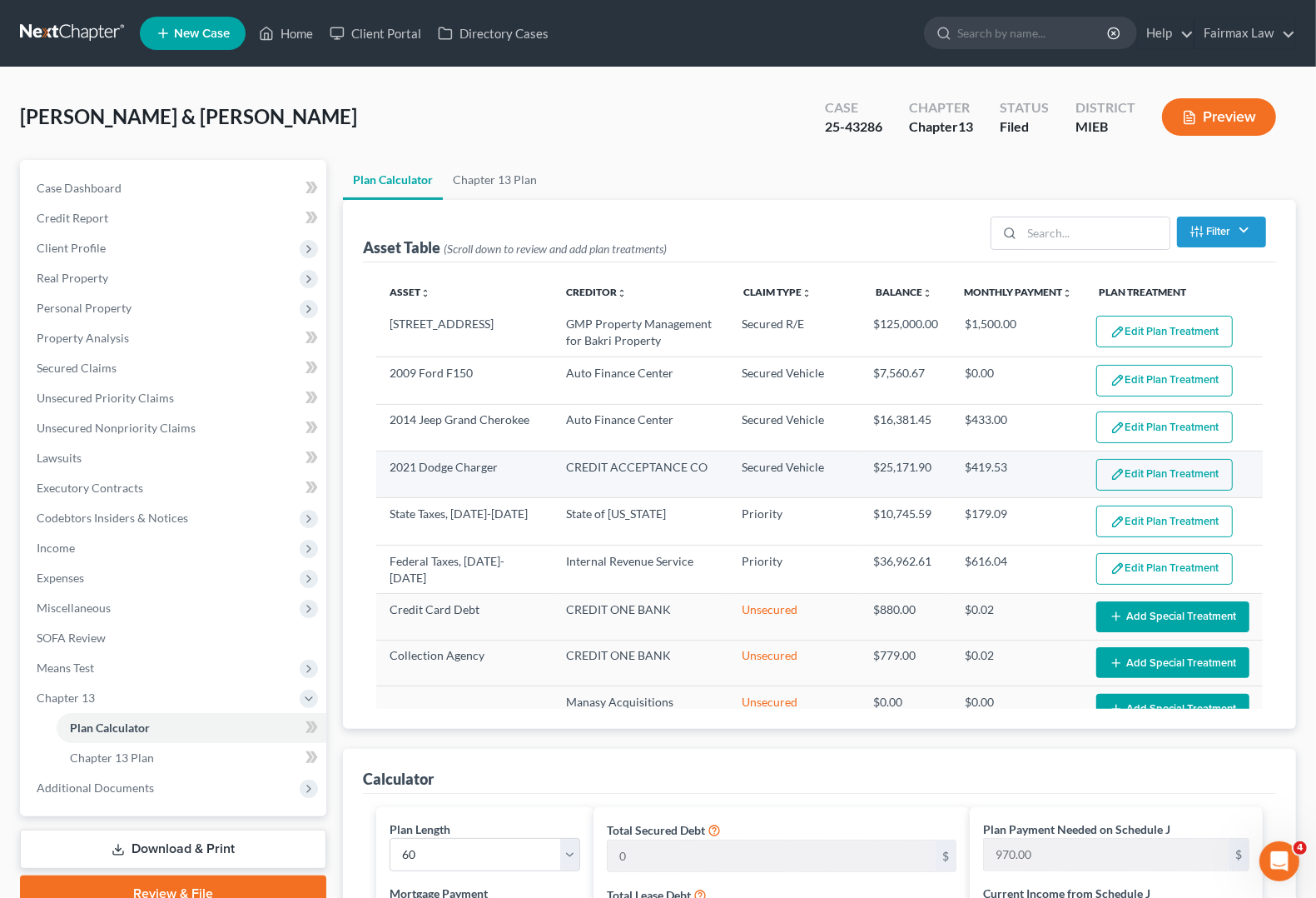
click at [1193, 480] on button "Edit Plan Treatment" at bounding box center [1163, 474] width 136 height 32
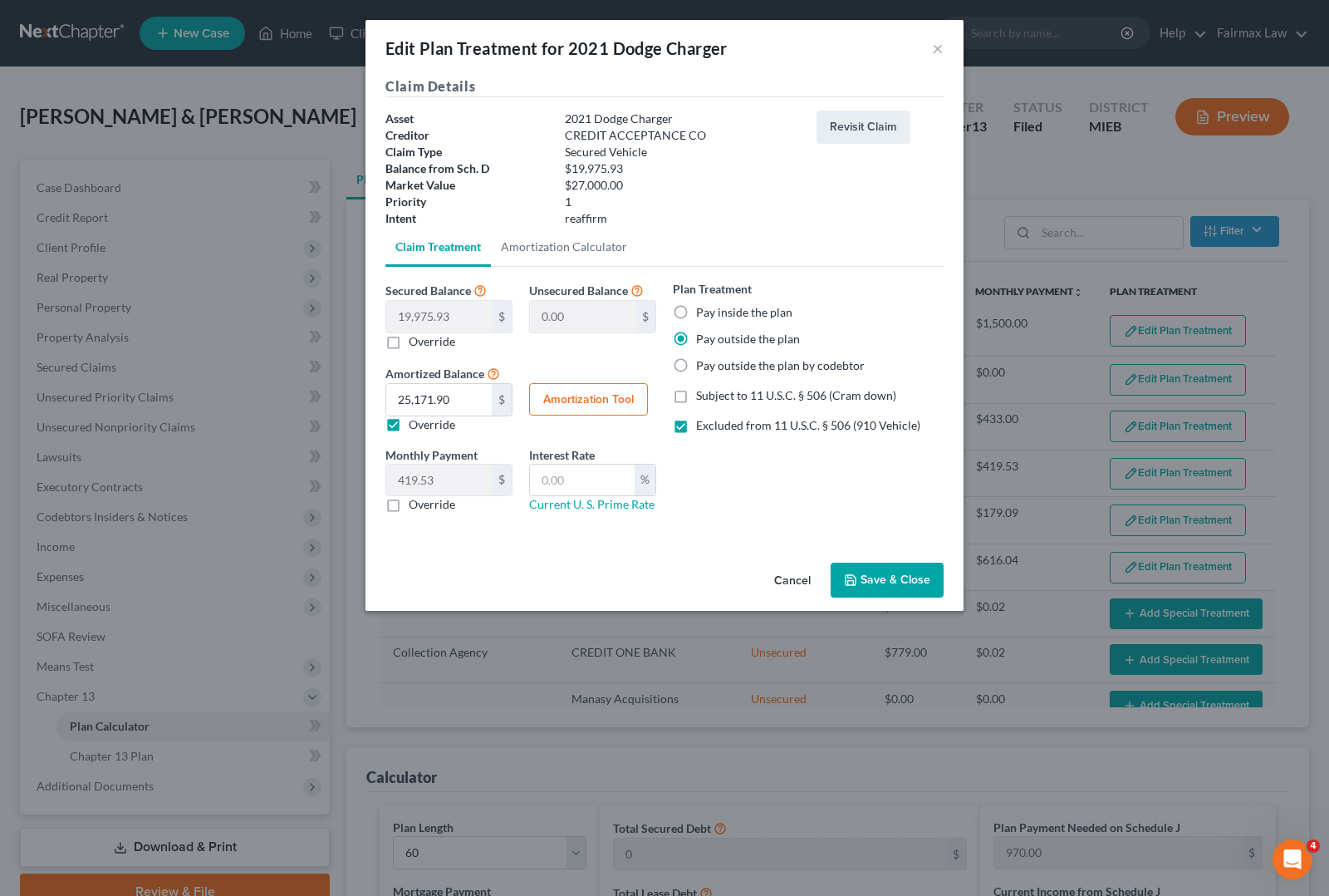
click at [408, 429] on label "Override" at bounding box center [431, 425] width 46 height 16
click at [416, 427] on input "Override" at bounding box center [421, 422] width 11 height 11
checkbox input "false"
type input "332.93"
click at [408, 429] on label "Override" at bounding box center [431, 425] width 46 height 16
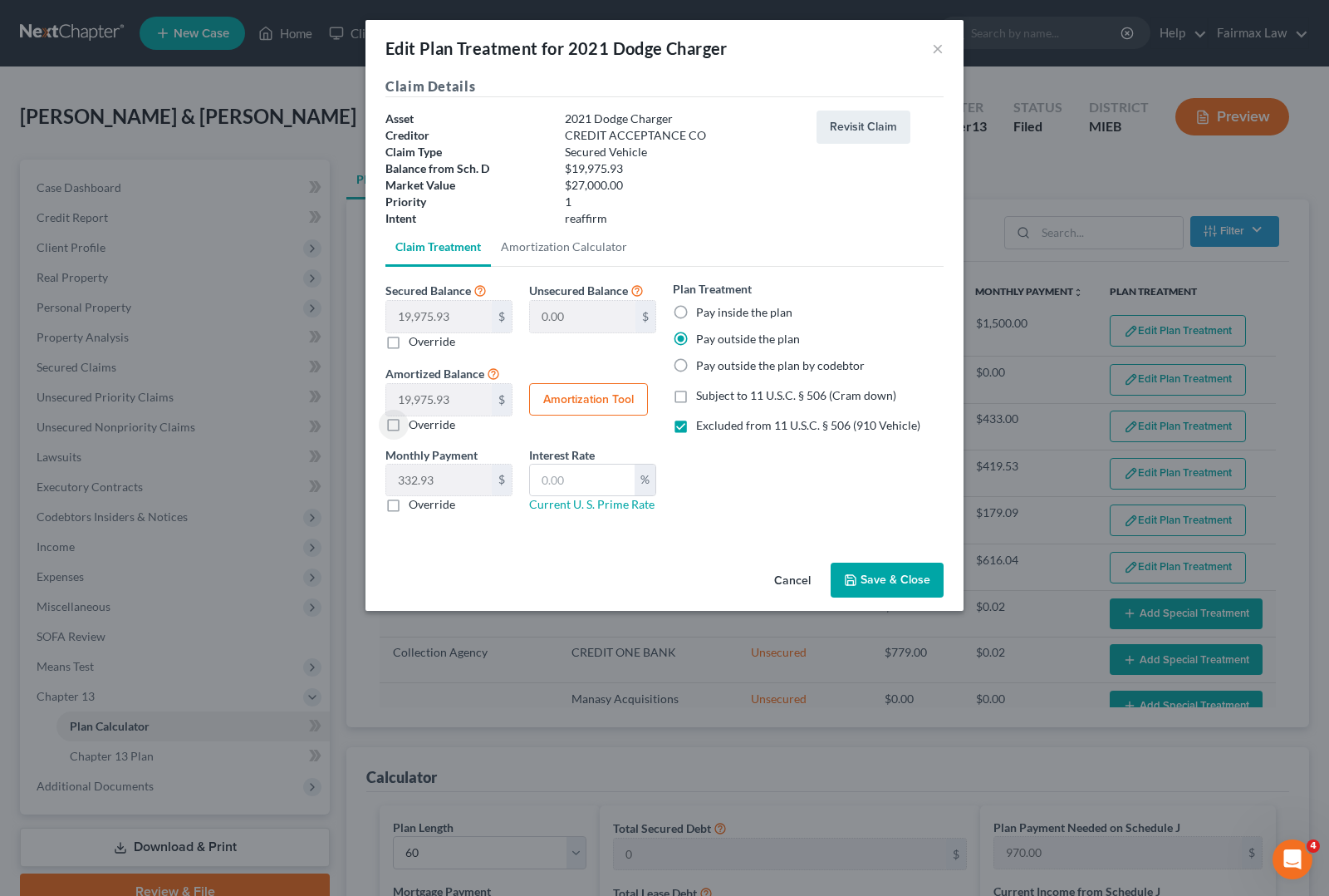
click at [416, 427] on input "Override" at bounding box center [421, 422] width 11 height 11
checkbox input "true"
type input "419.53"
click at [611, 401] on button "Amortization Tool" at bounding box center [589, 399] width 118 height 33
type input "19,975.93"
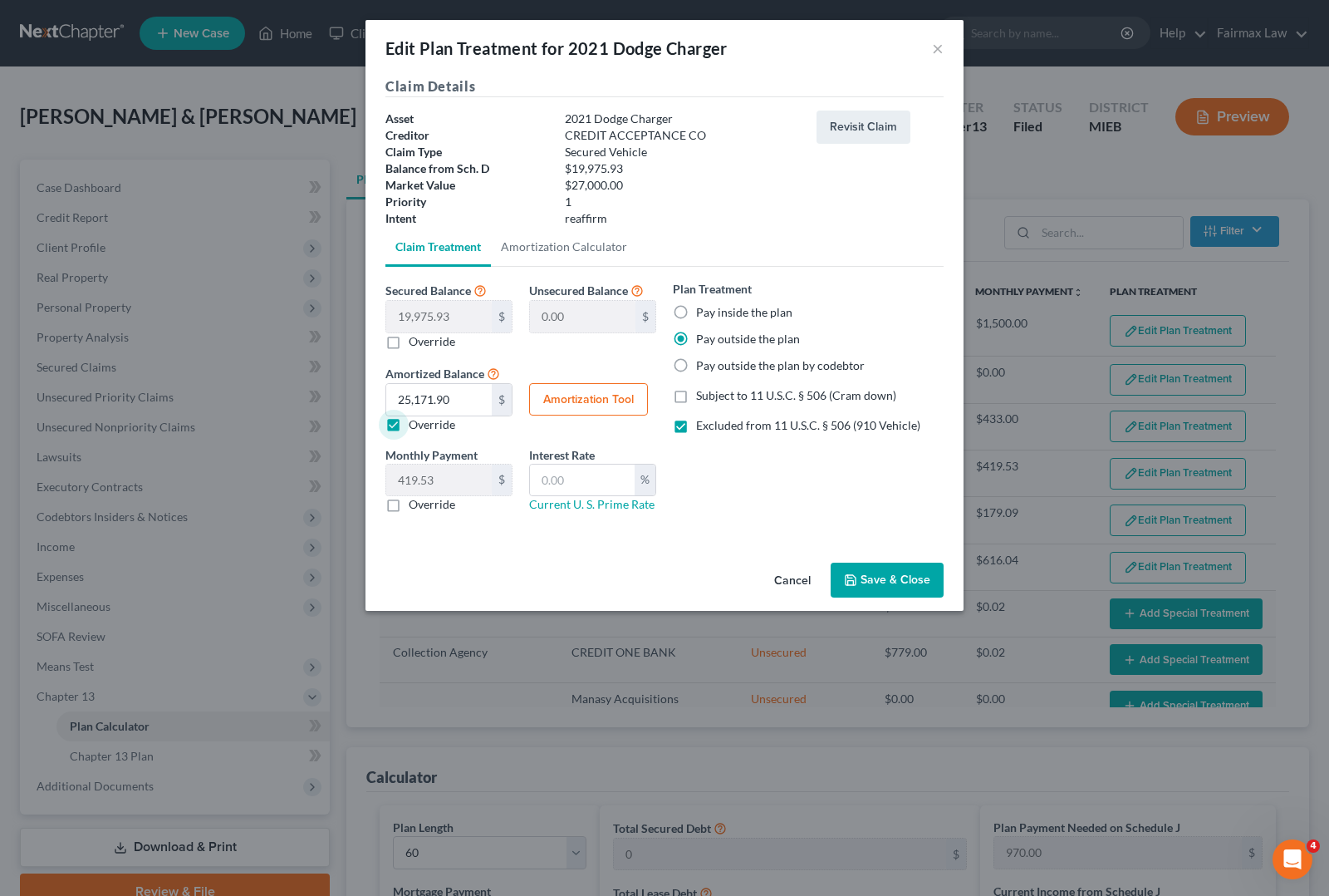
type input "60"
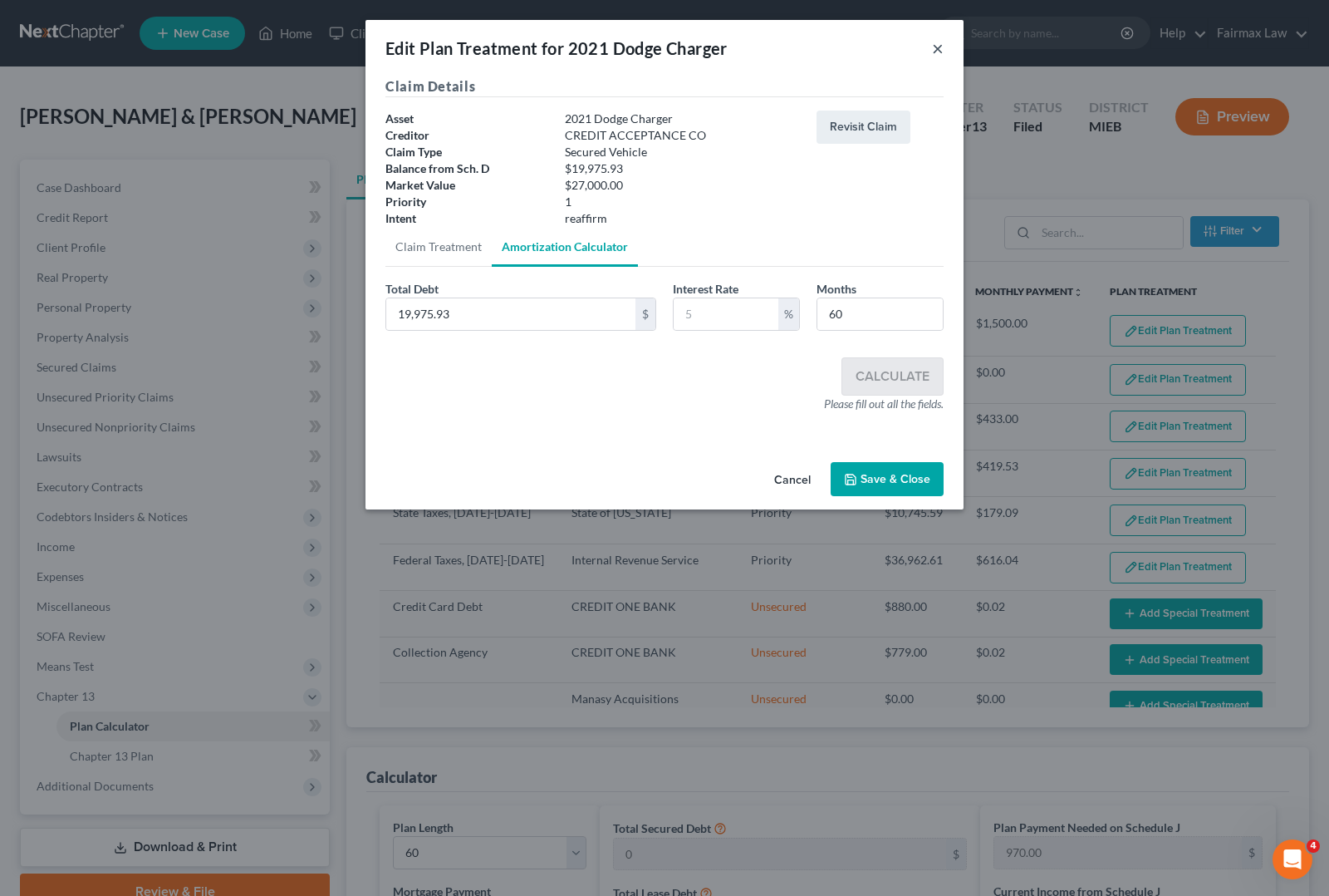
click at [936, 54] on button "×" at bounding box center [938, 48] width 12 height 20
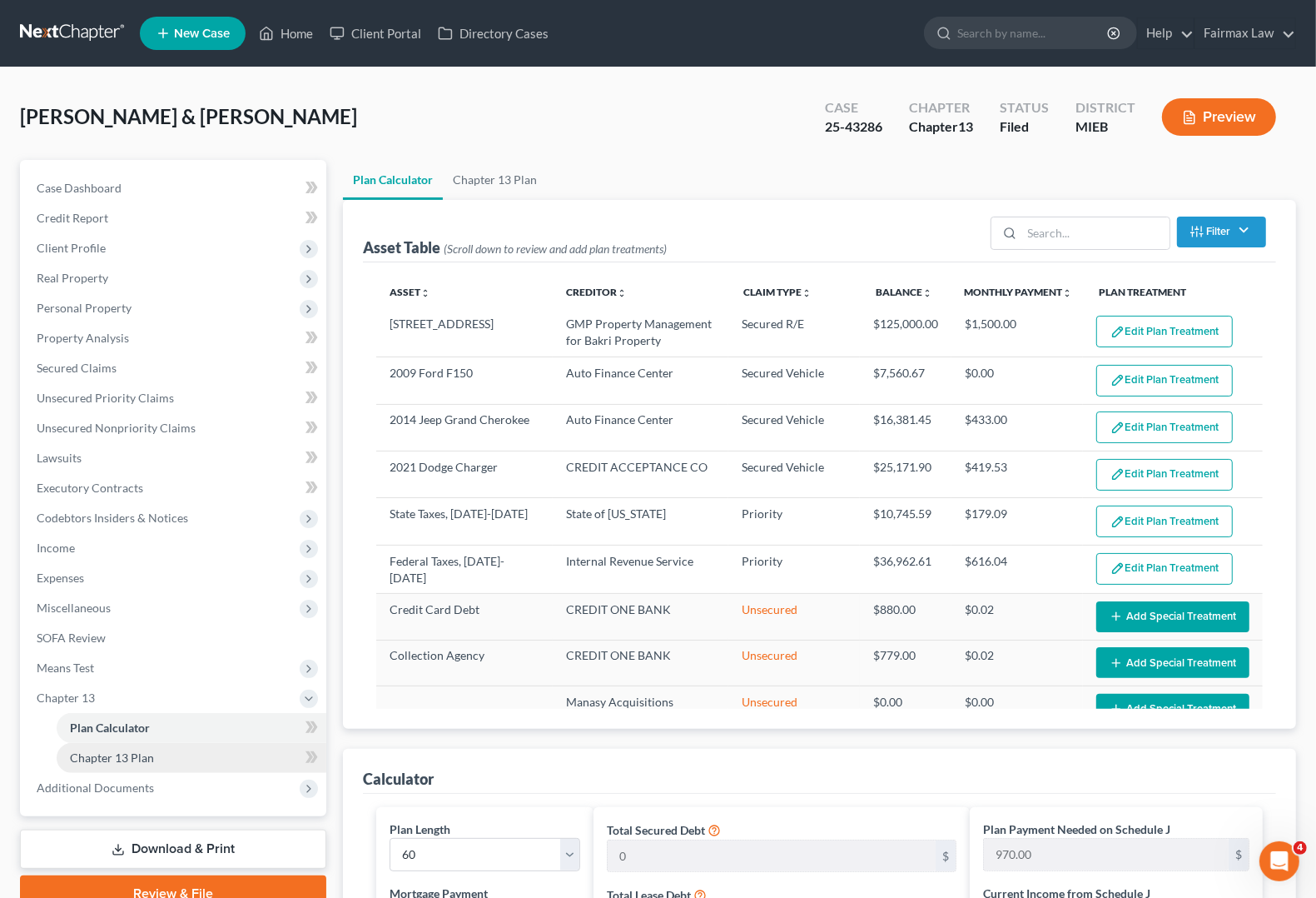
click at [151, 754] on span "Chapter 13 Plan" at bounding box center [112, 756] width 84 height 14
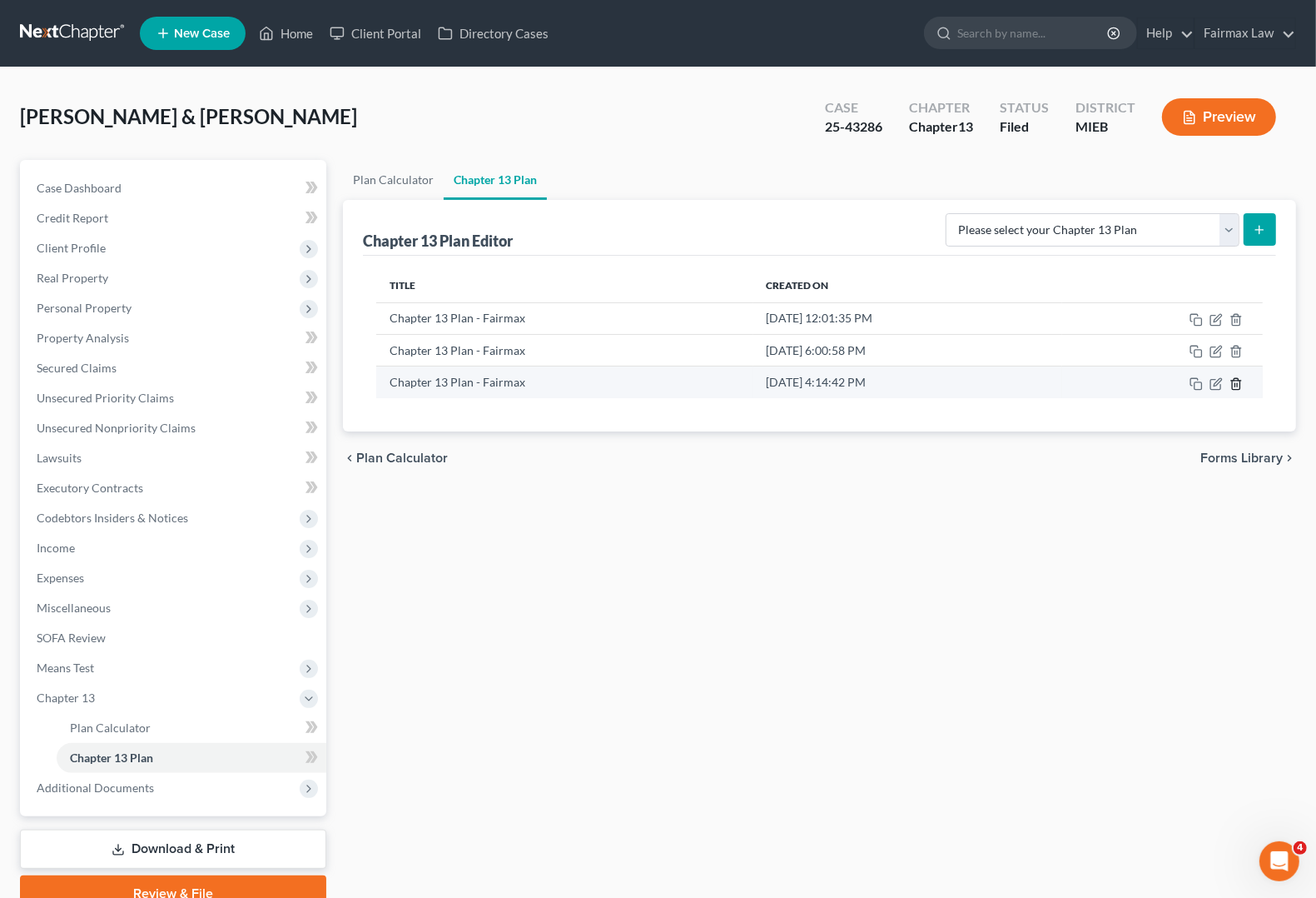
click at [1239, 388] on icon "button" at bounding box center [1236, 384] width 7 height 11
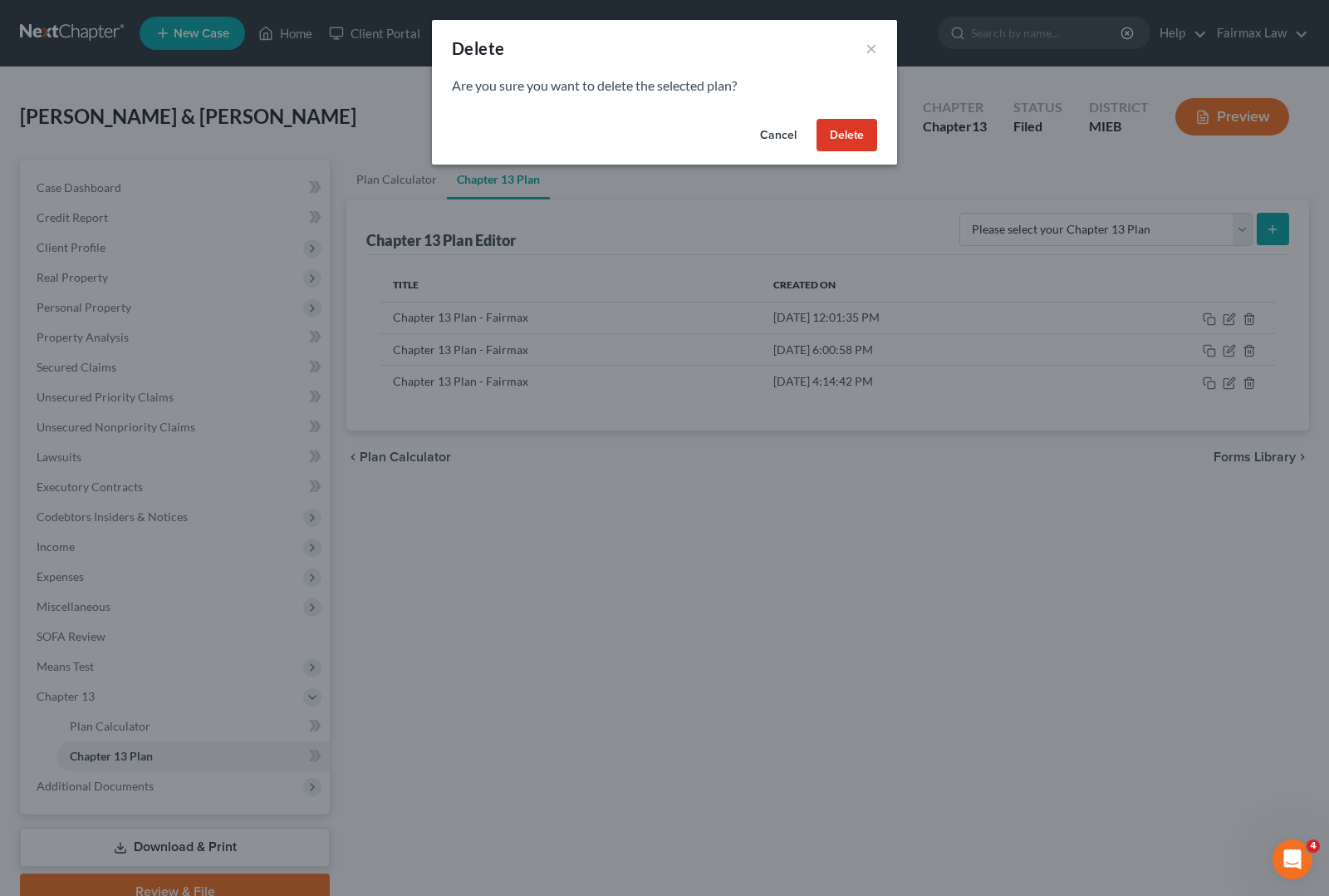
click at [856, 144] on button "Delete" at bounding box center [847, 135] width 61 height 33
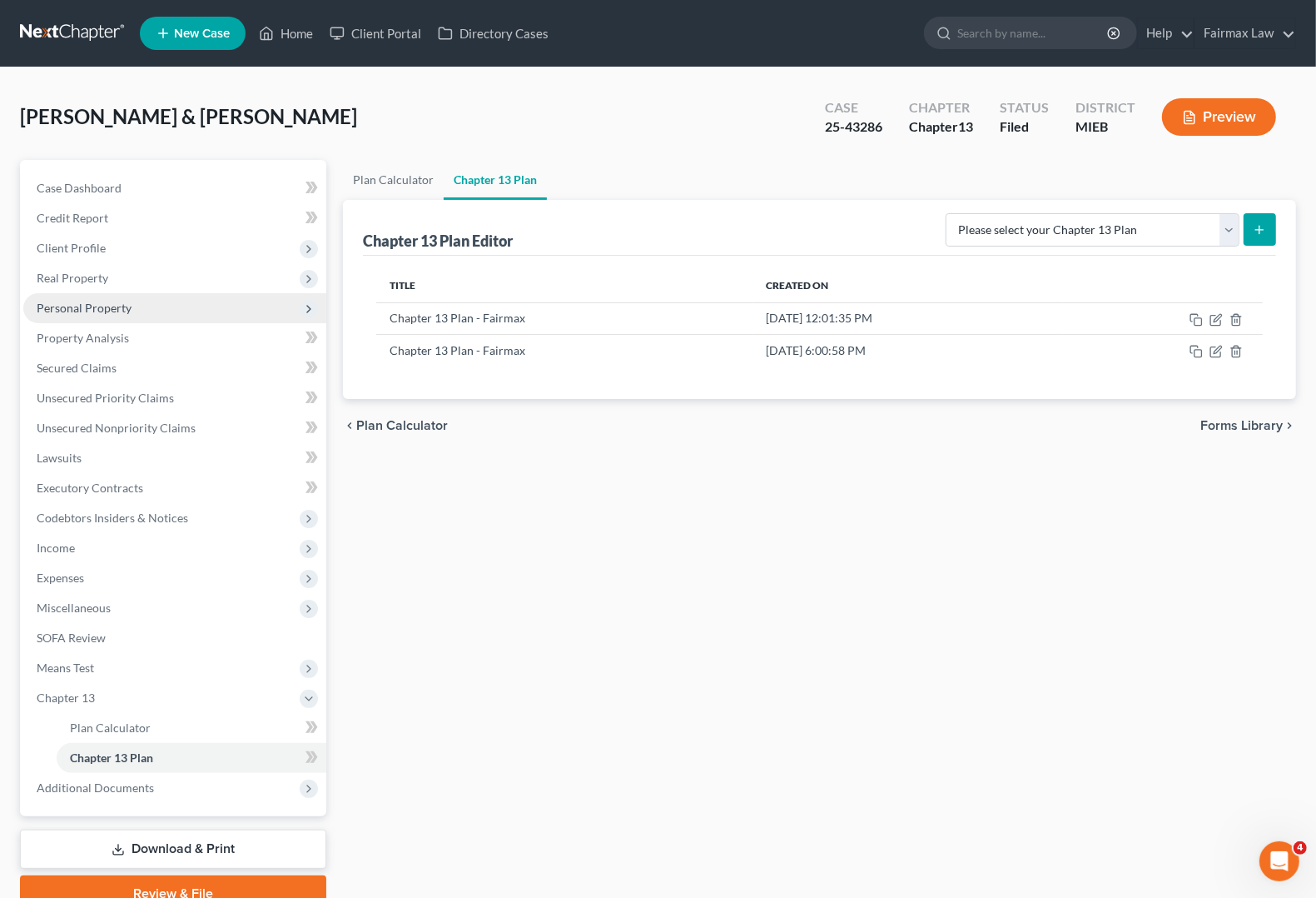
click at [151, 298] on span "Personal Property" at bounding box center [175, 308] width 303 height 30
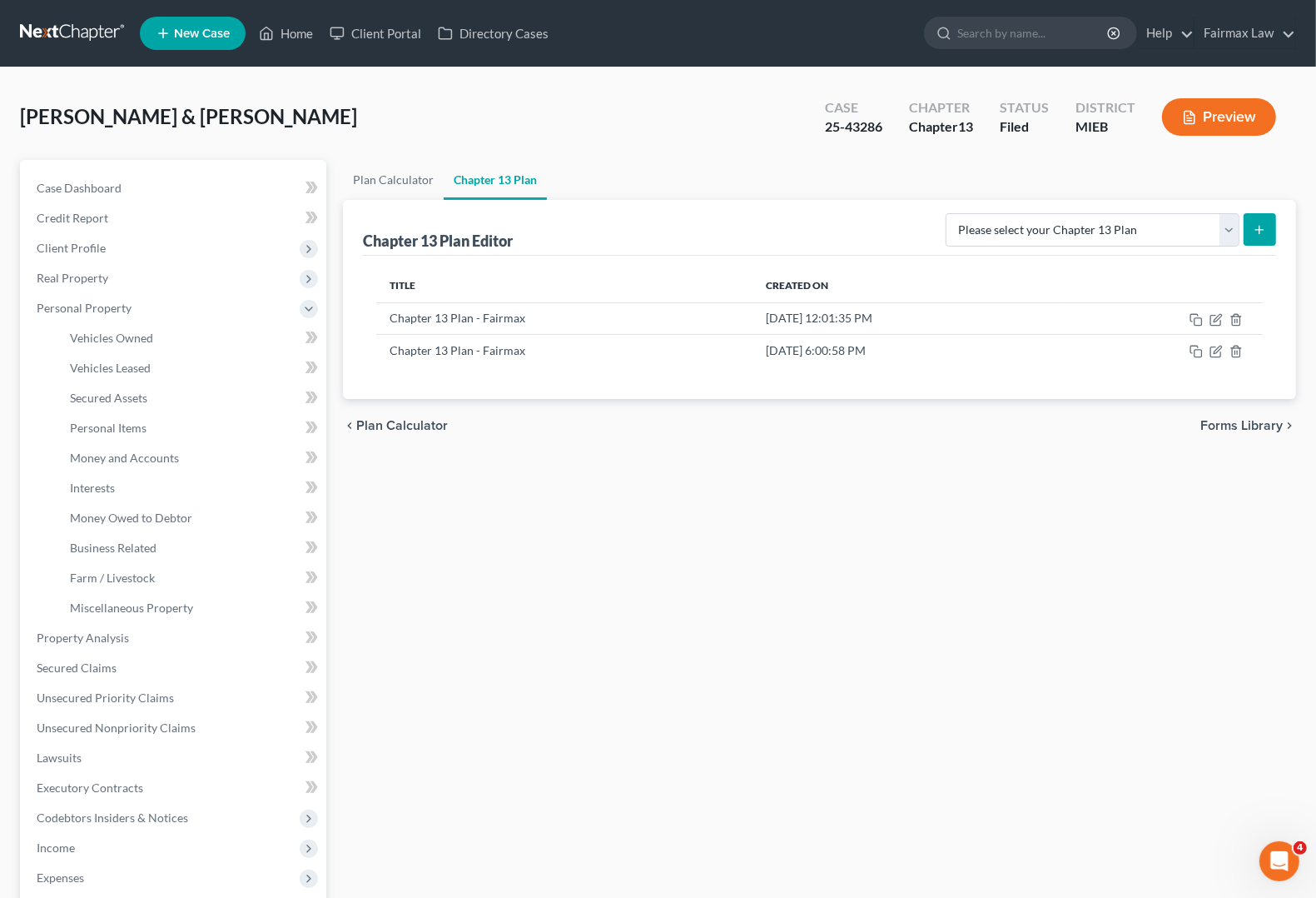
click at [1061, 637] on div "Plan Calculator Chapter 13 Plan Chapter 13 Plan Editor Please select your Chapt…" at bounding box center [819, 656] width 970 height 992
click at [168, 345] on link "Vehicles Owned" at bounding box center [191, 338] width 269 height 30
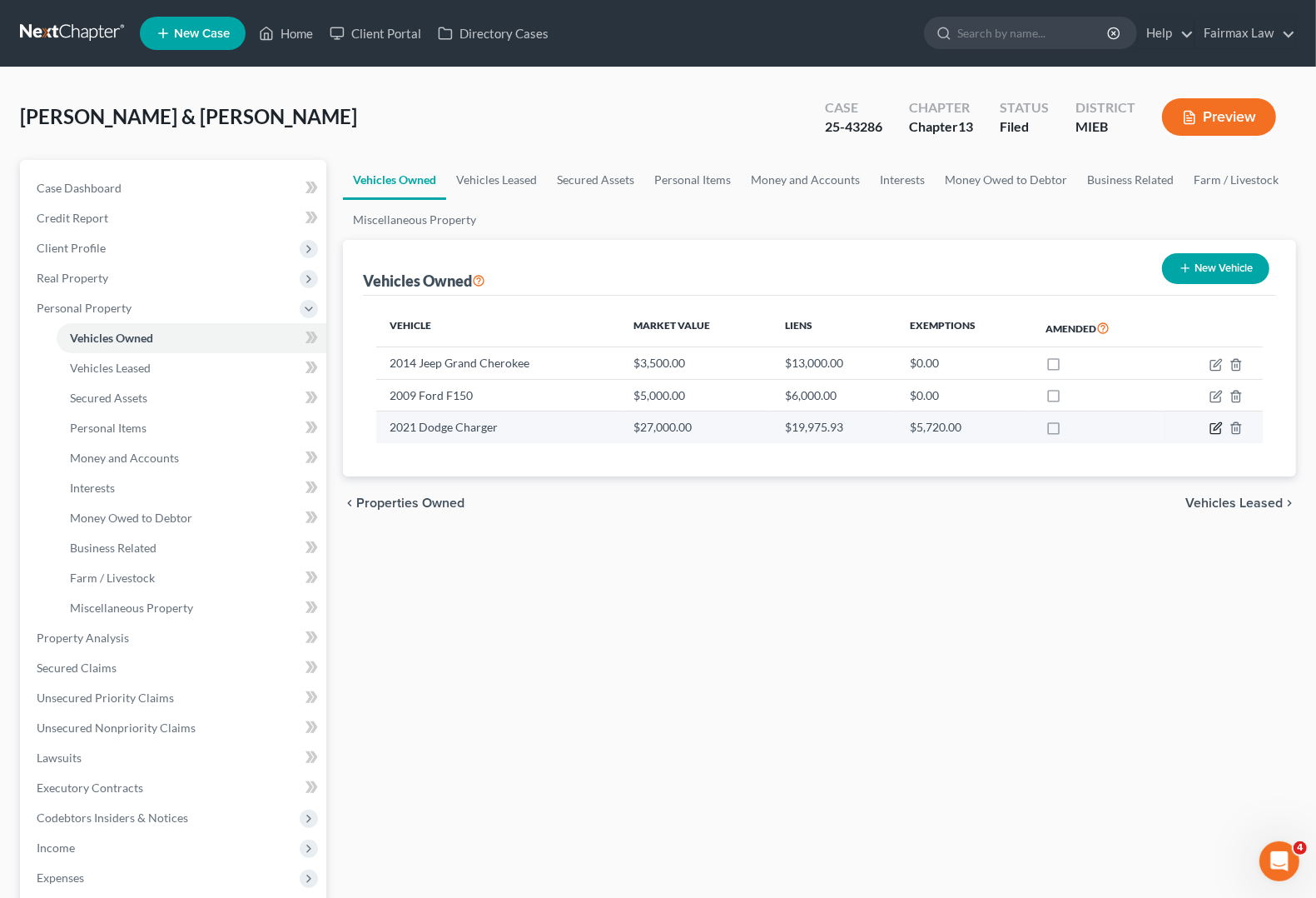
click at [1211, 433] on icon "button" at bounding box center [1215, 428] width 10 height 10
select select "0"
select select "5"
select select "1"
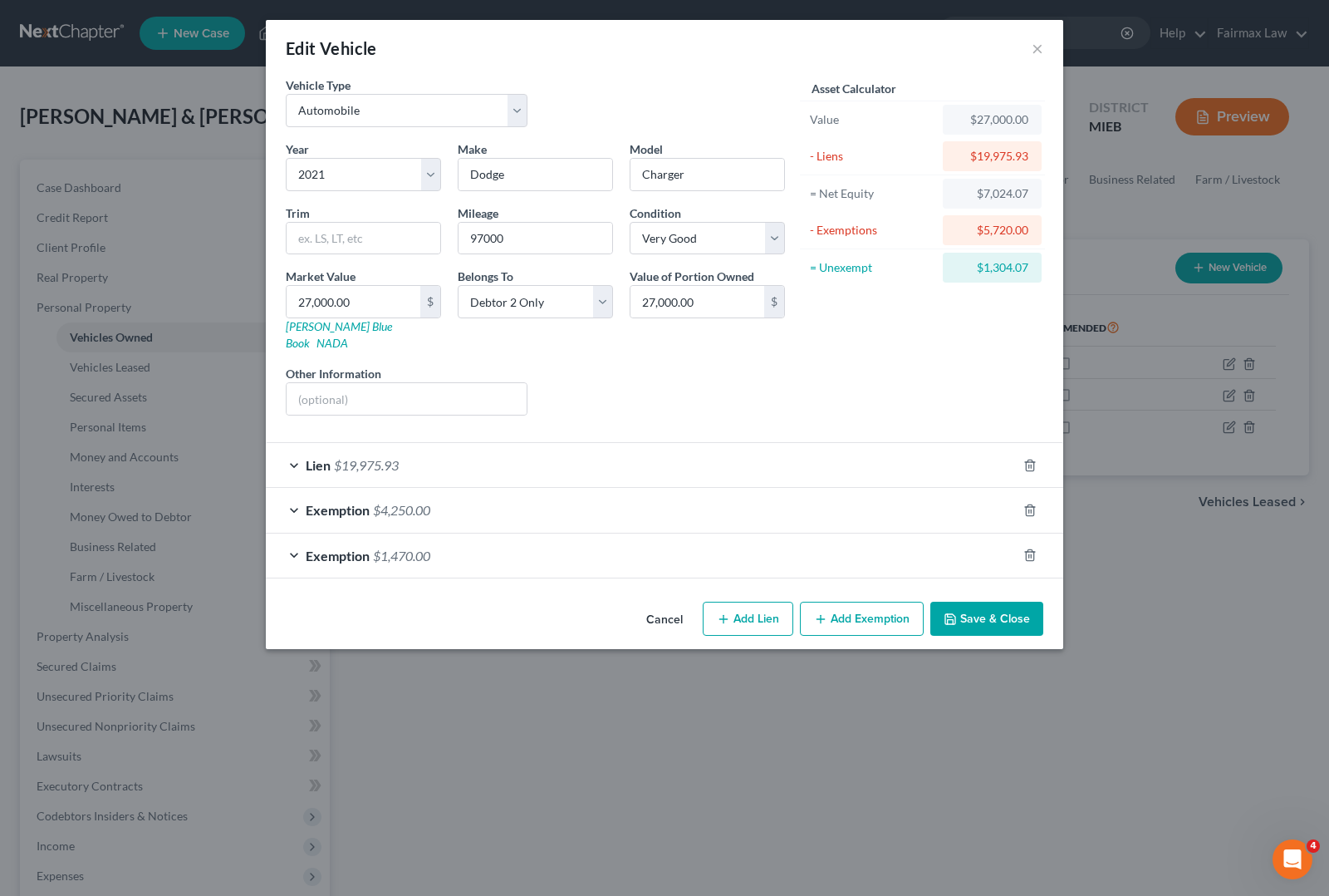
click at [1205, 642] on div "Edit Vehicle × Vehicle Type Select Automobile Truck Trailer Watercraft Aircraft…" at bounding box center [664, 448] width 1329 height 896
click at [1035, 50] on button "×" at bounding box center [1037, 48] width 12 height 20
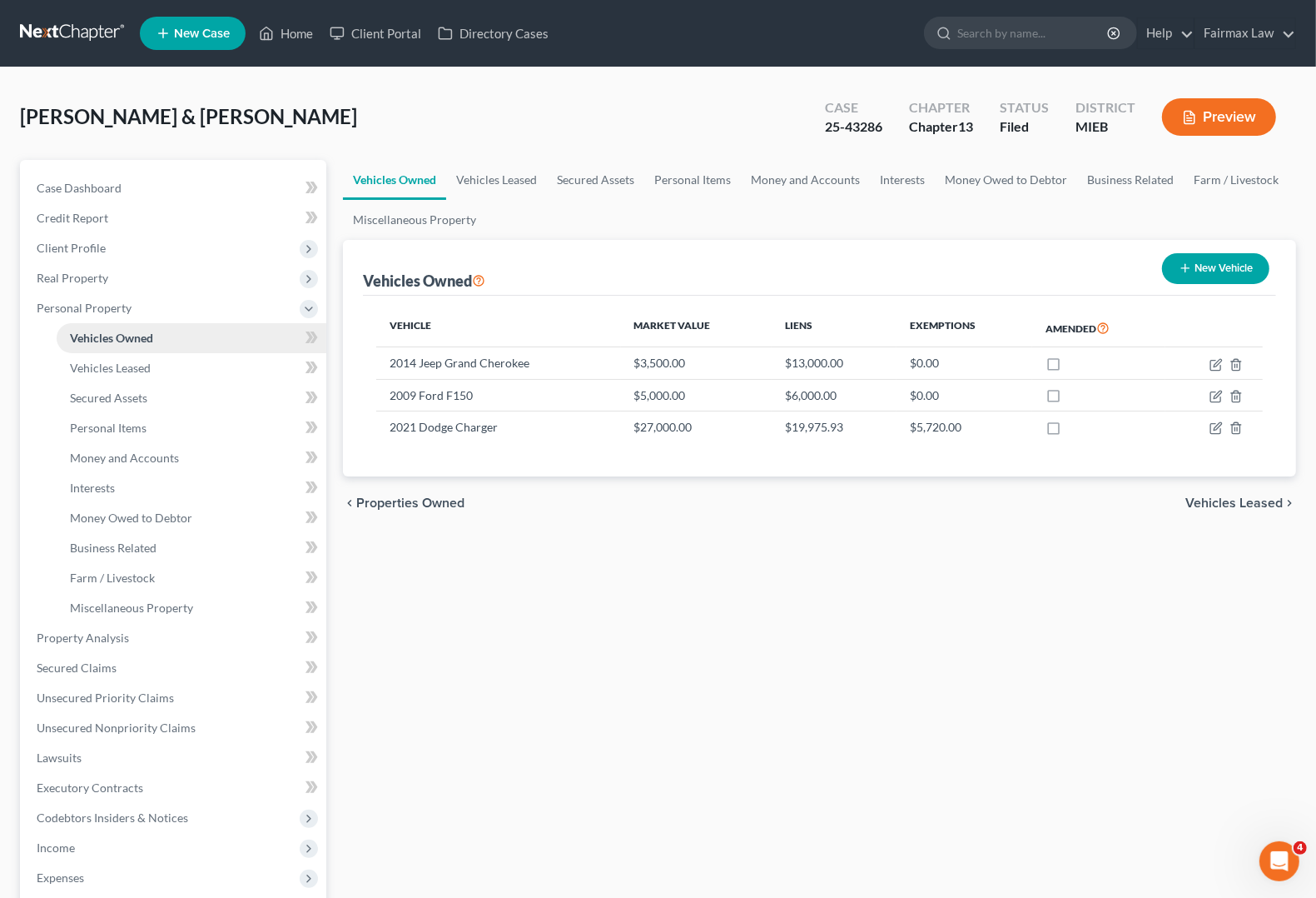
click at [130, 331] on span "Vehicles Owned" at bounding box center [111, 337] width 83 height 14
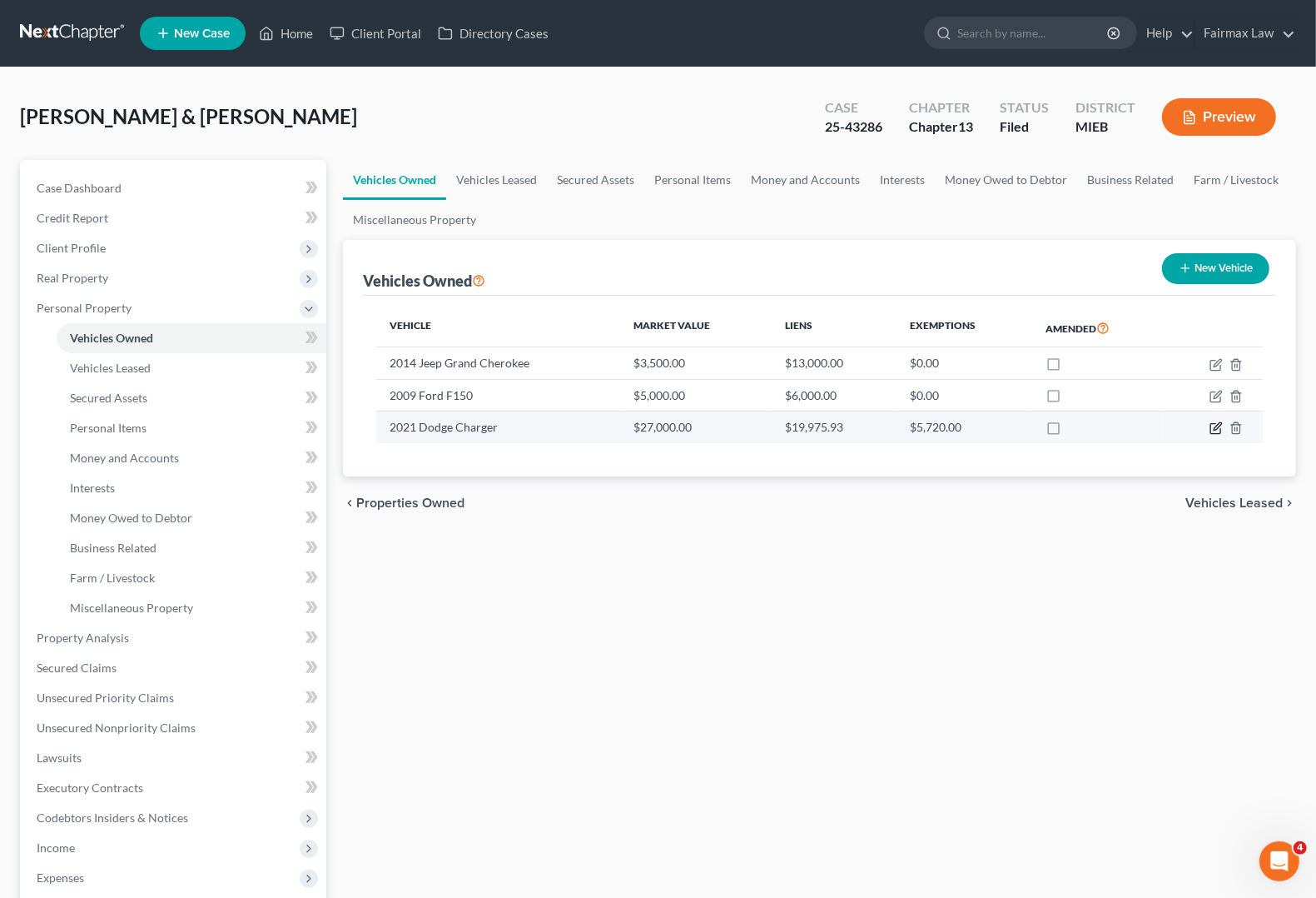
click at [1218, 428] on icon "button" at bounding box center [1217, 427] width 7 height 7
select select "0"
select select "5"
select select "1"
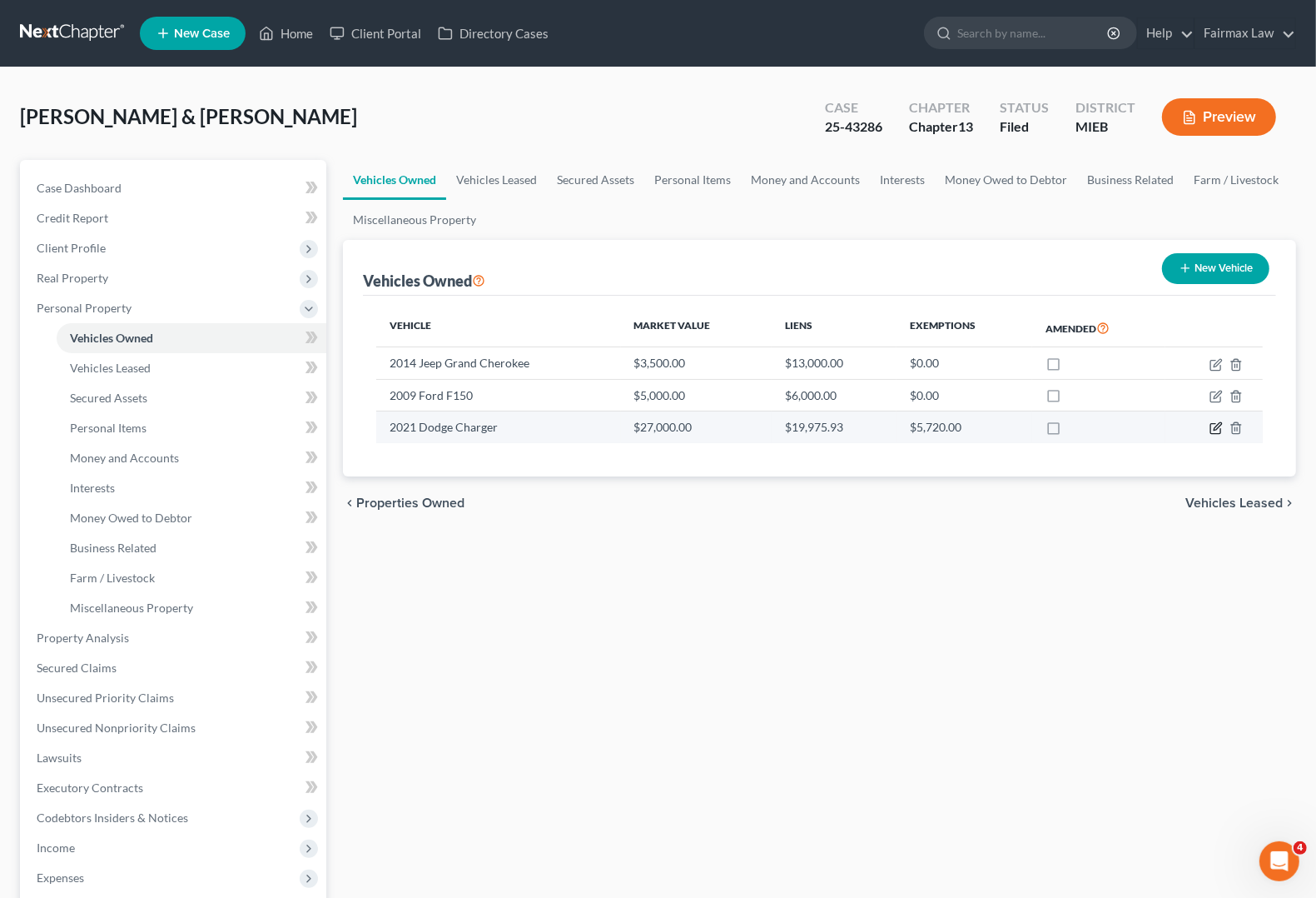
select select "1"
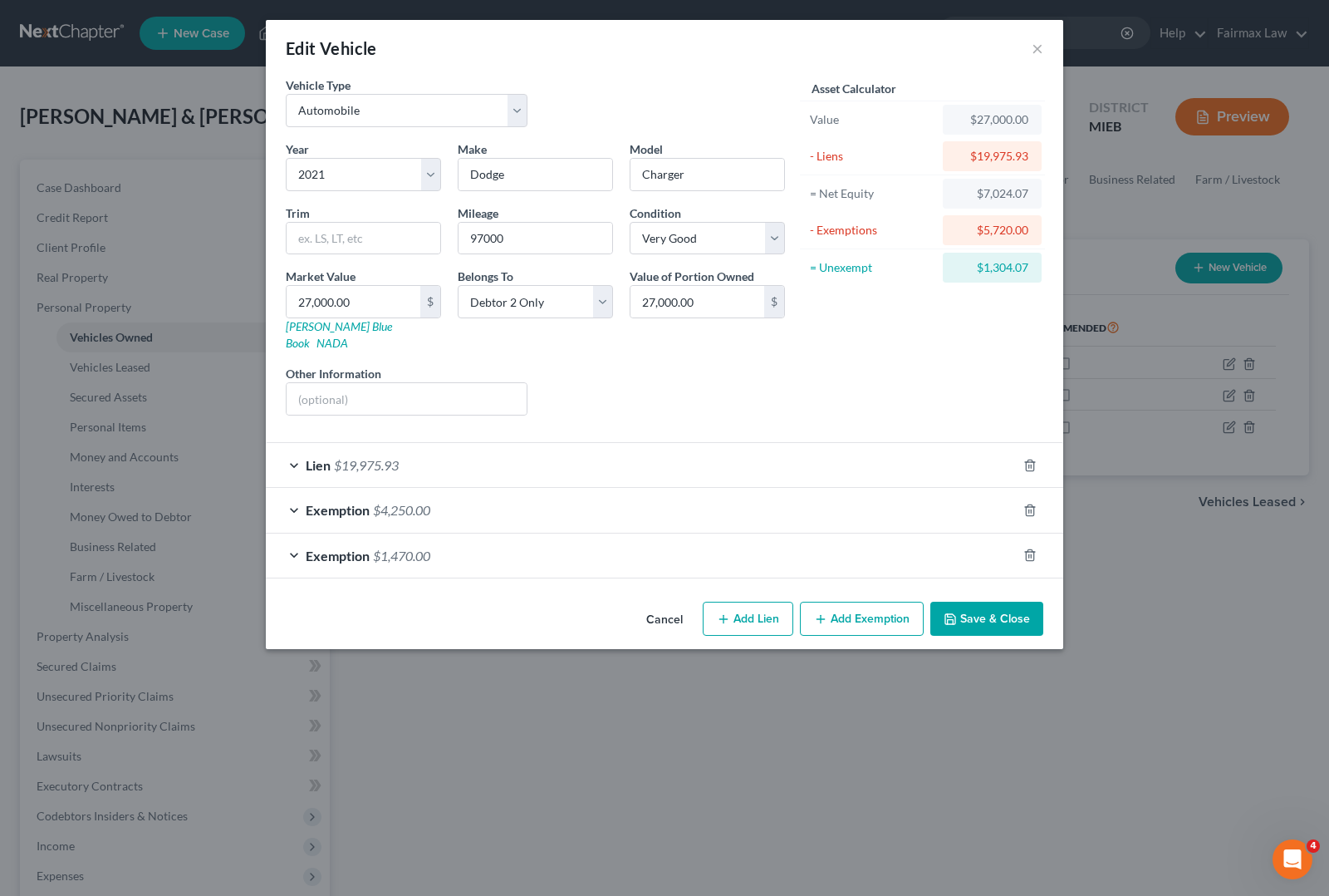
click at [296, 550] on div "Exemption $1,470.00" at bounding box center [642, 555] width 751 height 44
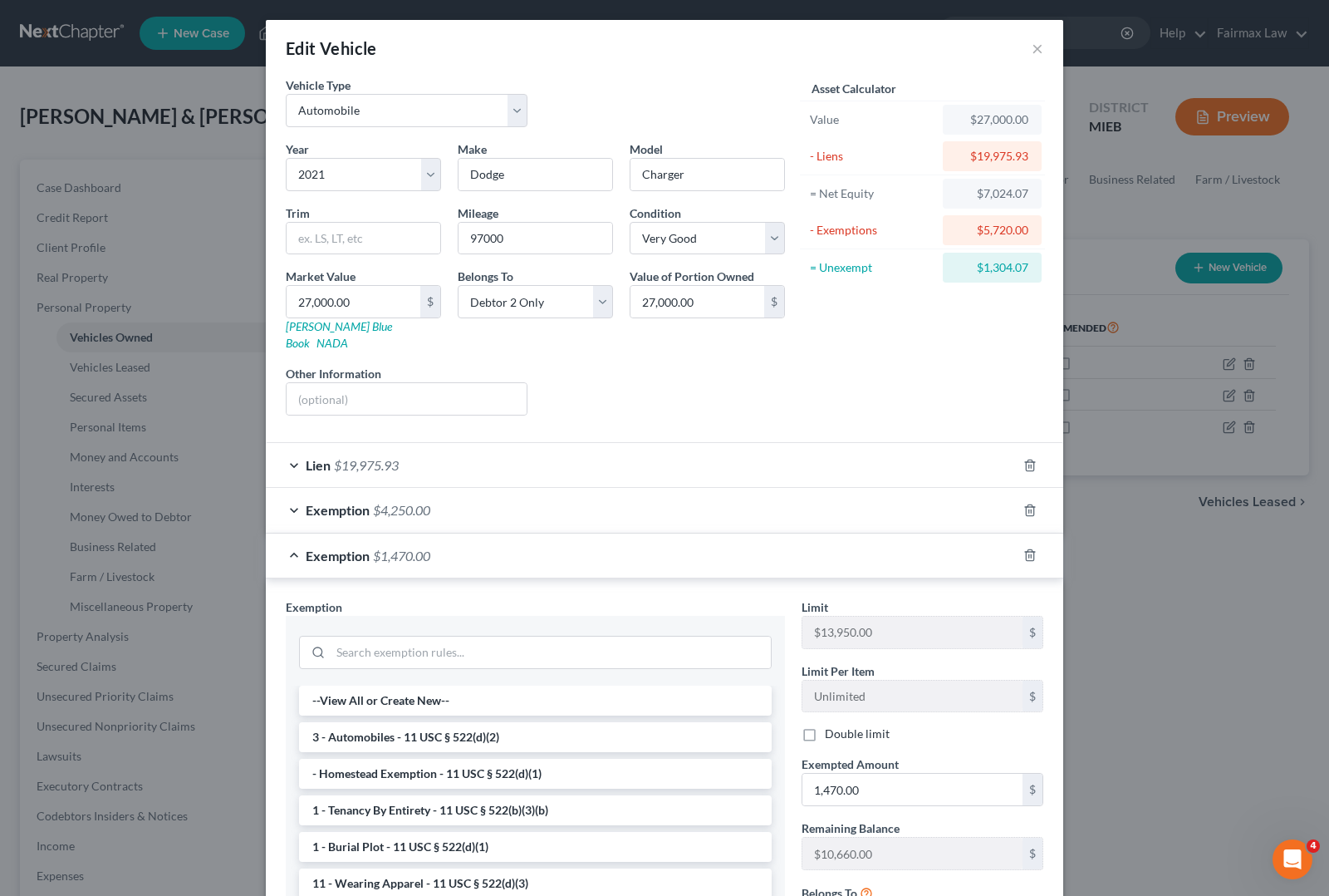
click at [911, 397] on div "Asset Calculator Value $27,000.00 - Liens $19,975.93 = Net Equity $7,024.07 - E…" at bounding box center [922, 252] width 258 height 352
click at [857, 366] on div "Asset Calculator Value $27,000.00 - Liens $19,975.93 = Net Equity $7,024.07 - E…" at bounding box center [922, 252] width 258 height 352
click at [1032, 52] on button "×" at bounding box center [1037, 48] width 12 height 20
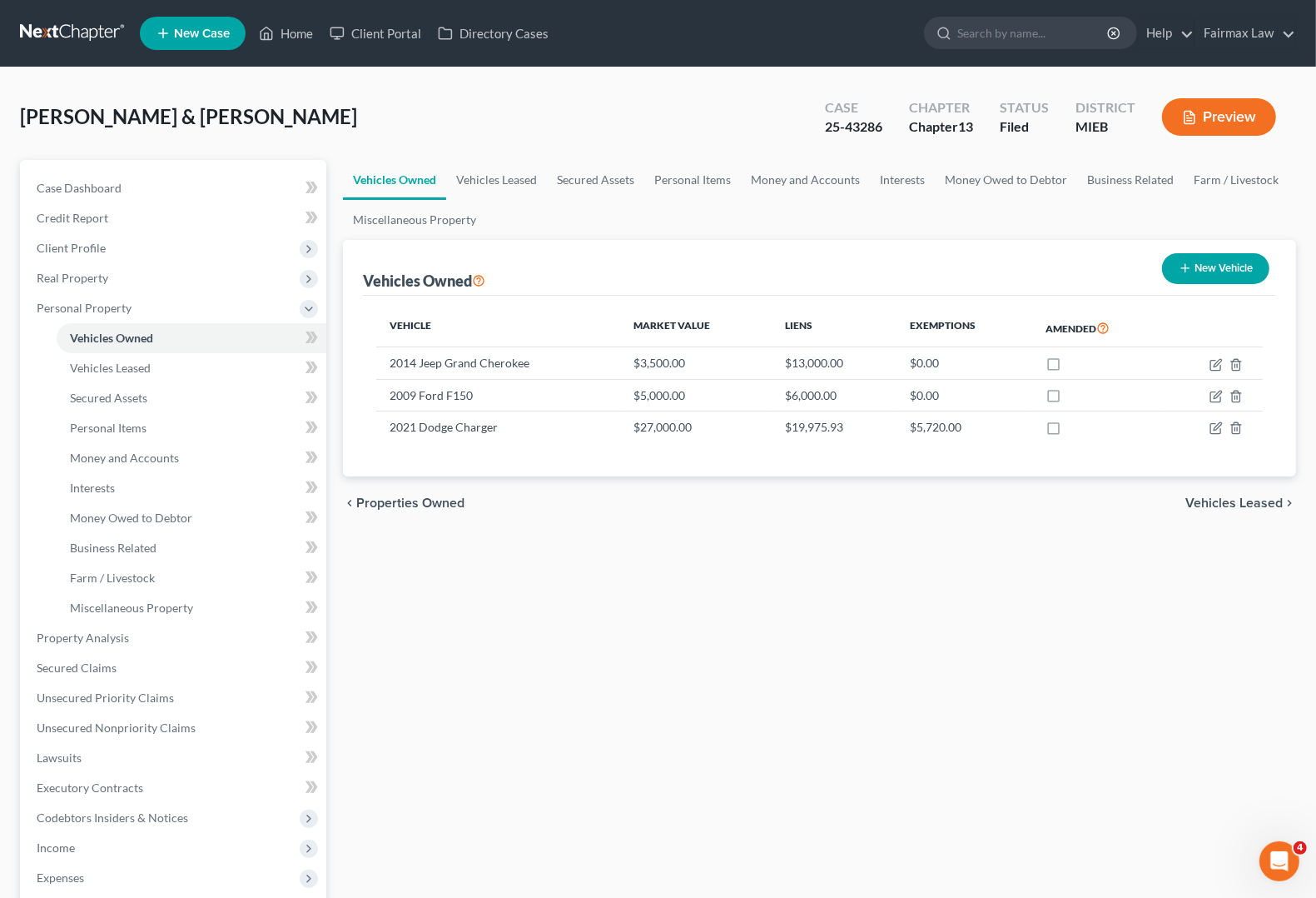
click at [1058, 589] on div "Vehicles Owned Vehicles Leased Secured Assets Personal Items Money and Accounts…" at bounding box center [819, 656] width 970 height 992
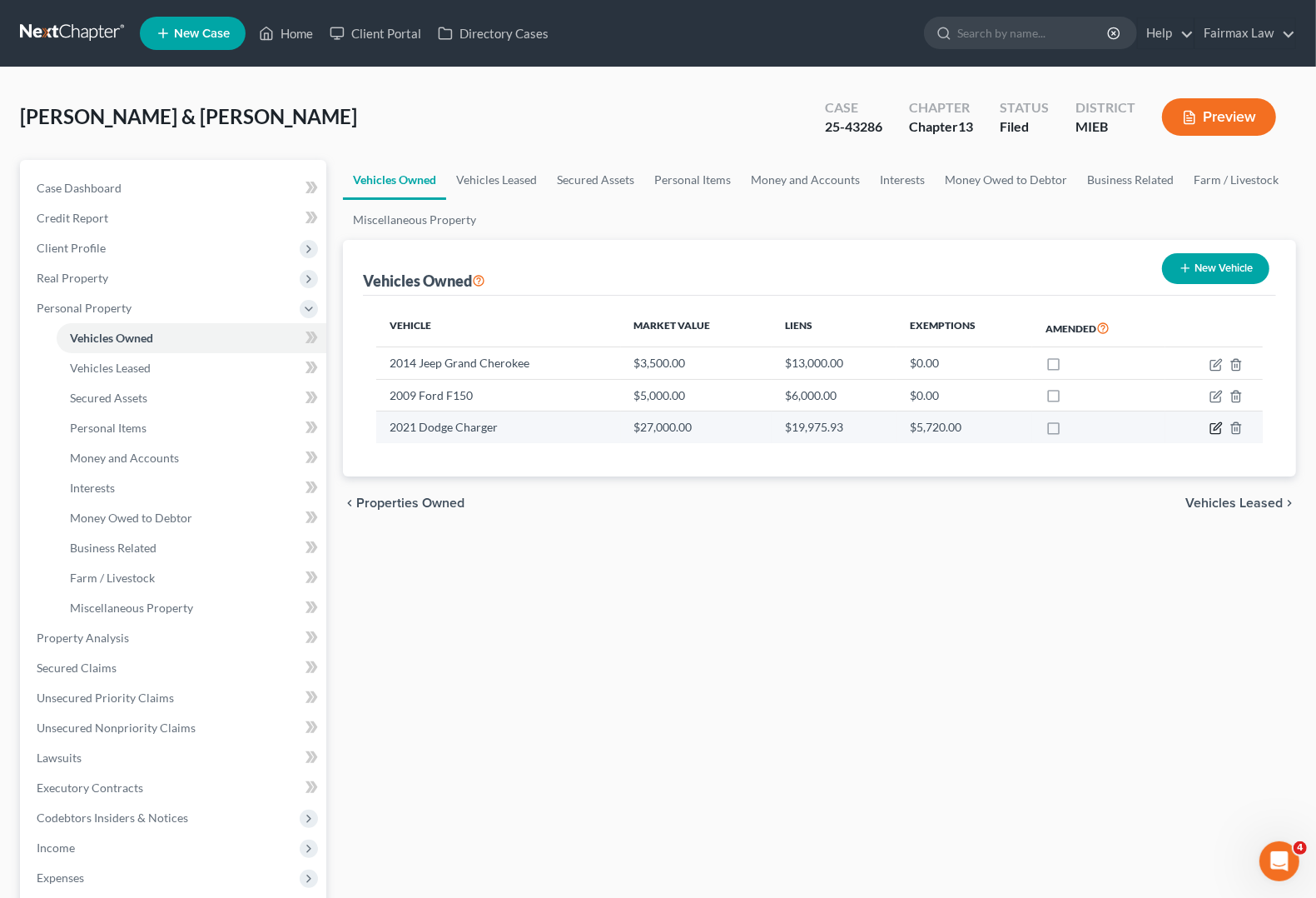
click at [1211, 434] on icon "button" at bounding box center [1215, 428] width 10 height 10
select select "0"
select select "5"
select select "1"
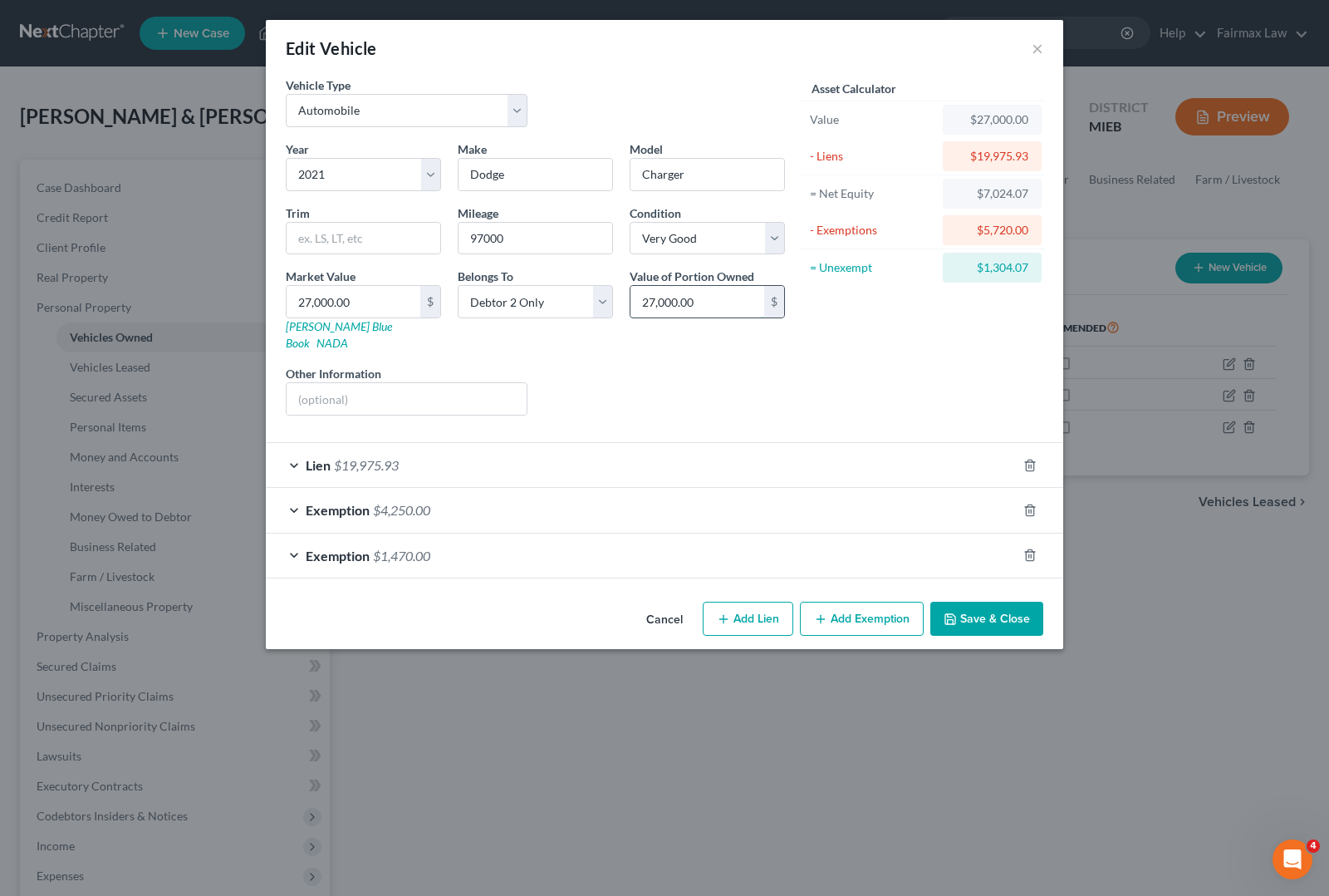
click at [716, 304] on input "27,000.00" at bounding box center [697, 302] width 134 height 32
click at [675, 299] on input "19,974.93" at bounding box center [697, 302] width 134 height 32
type input "19,975.93"
click at [1037, 499] on div at bounding box center [1040, 510] width 46 height 26
click at [1031, 510] on line "button" at bounding box center [1031, 511] width 0 height 4
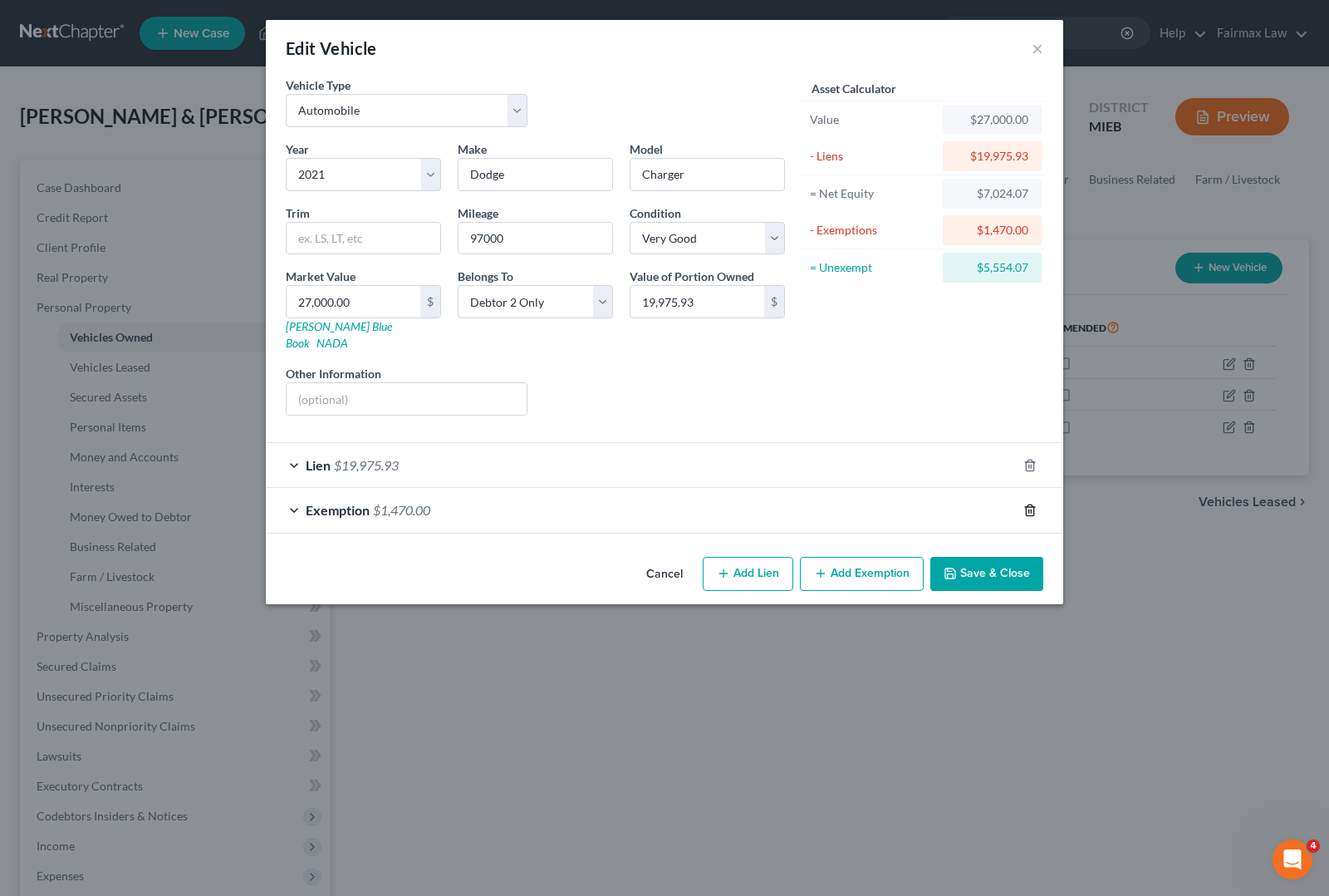
click at [1029, 510] on line "button" at bounding box center [1029, 511] width 0 height 4
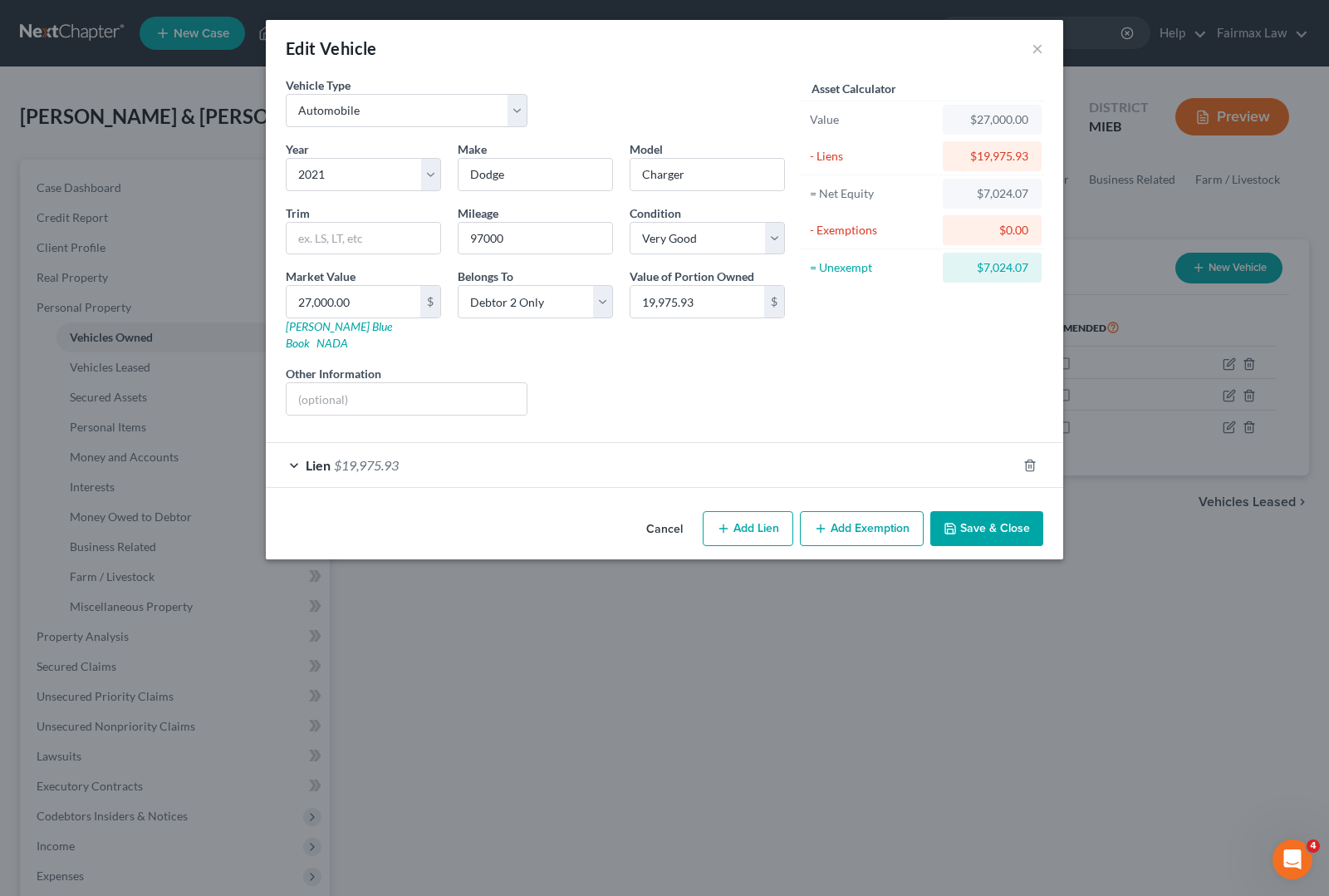
click at [1002, 518] on button "Save & Close" at bounding box center [987, 529] width 113 height 35
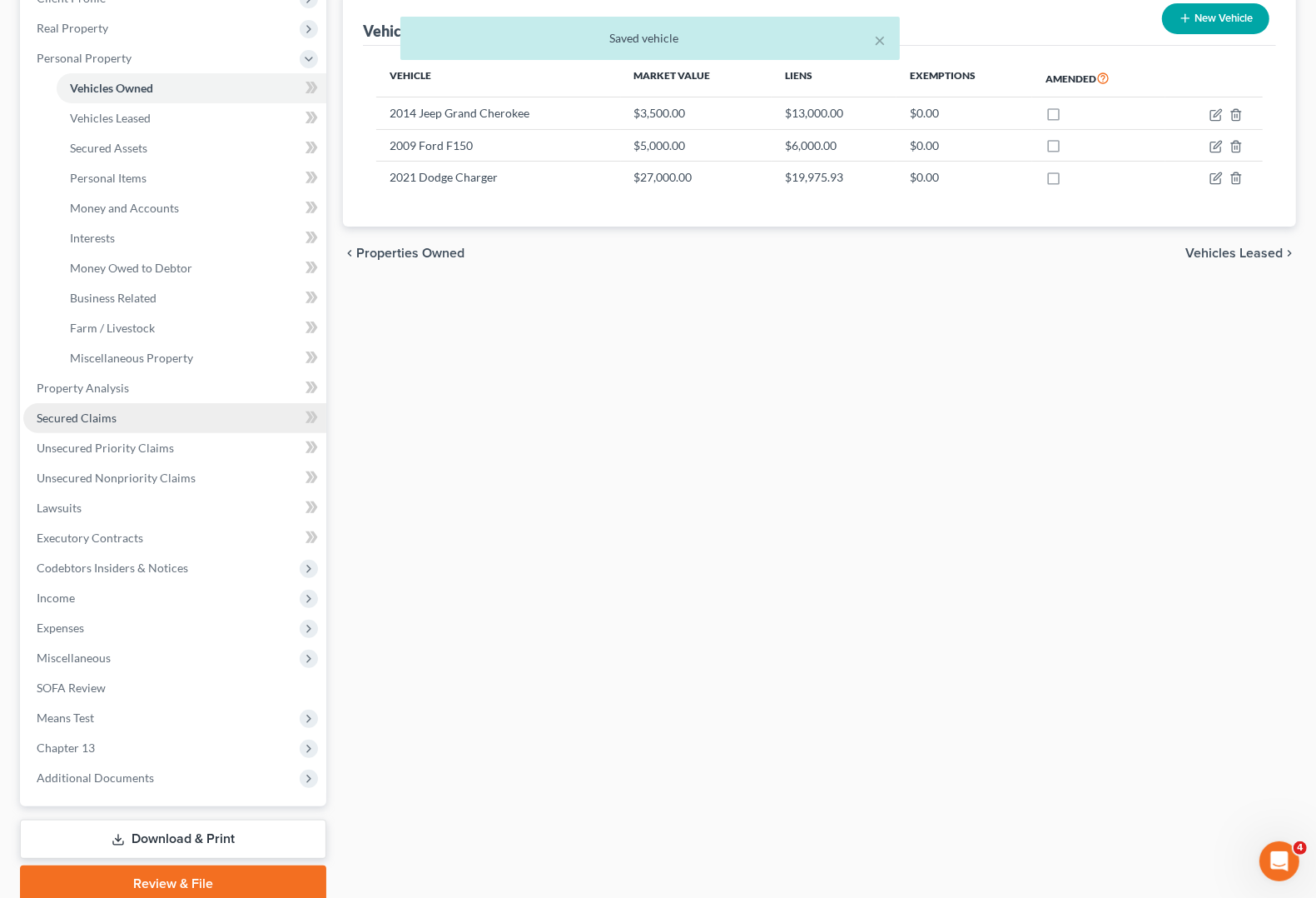
scroll to position [315, 0]
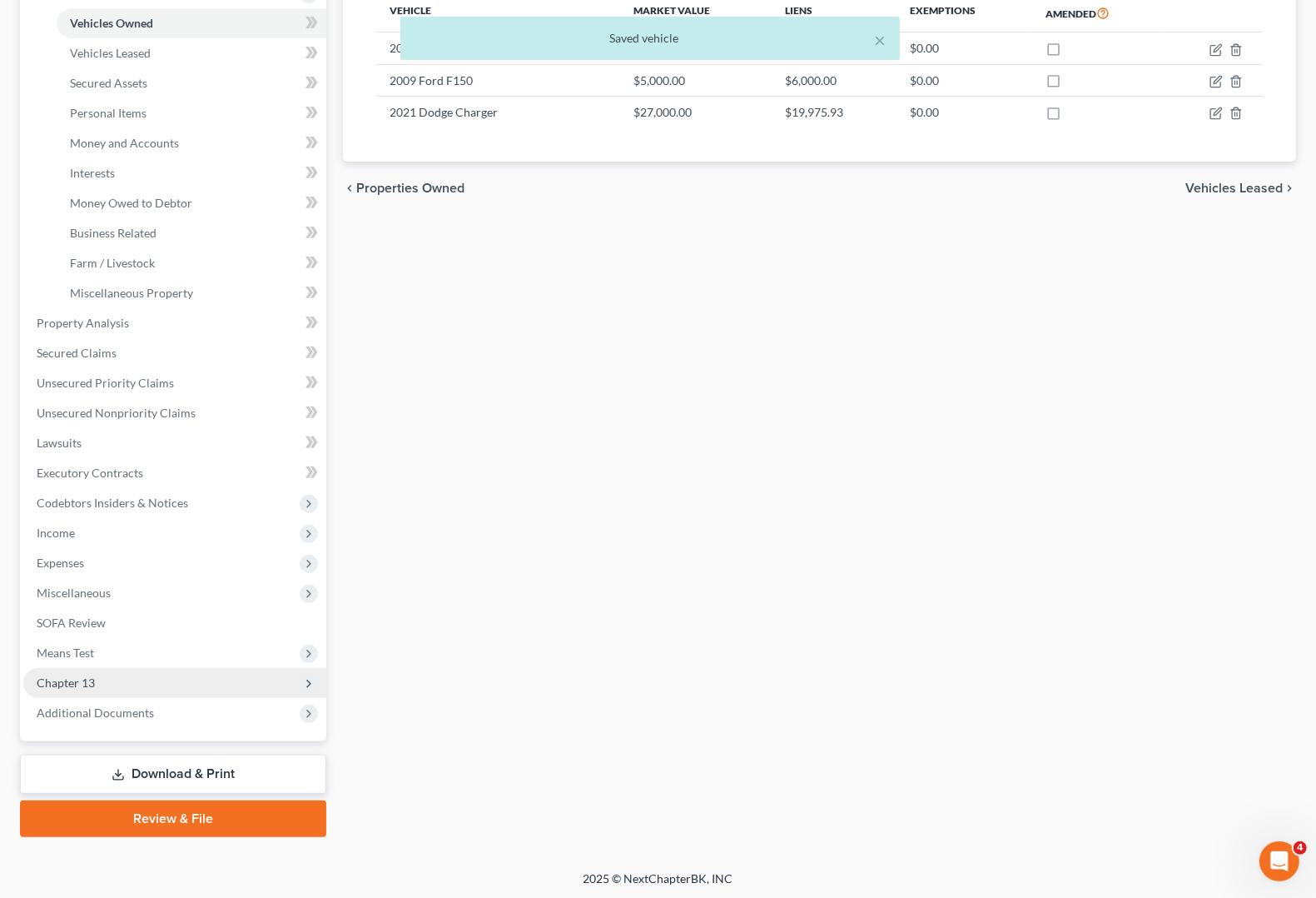
click at [72, 685] on span "Chapter 13" at bounding box center [66, 681] width 58 height 14
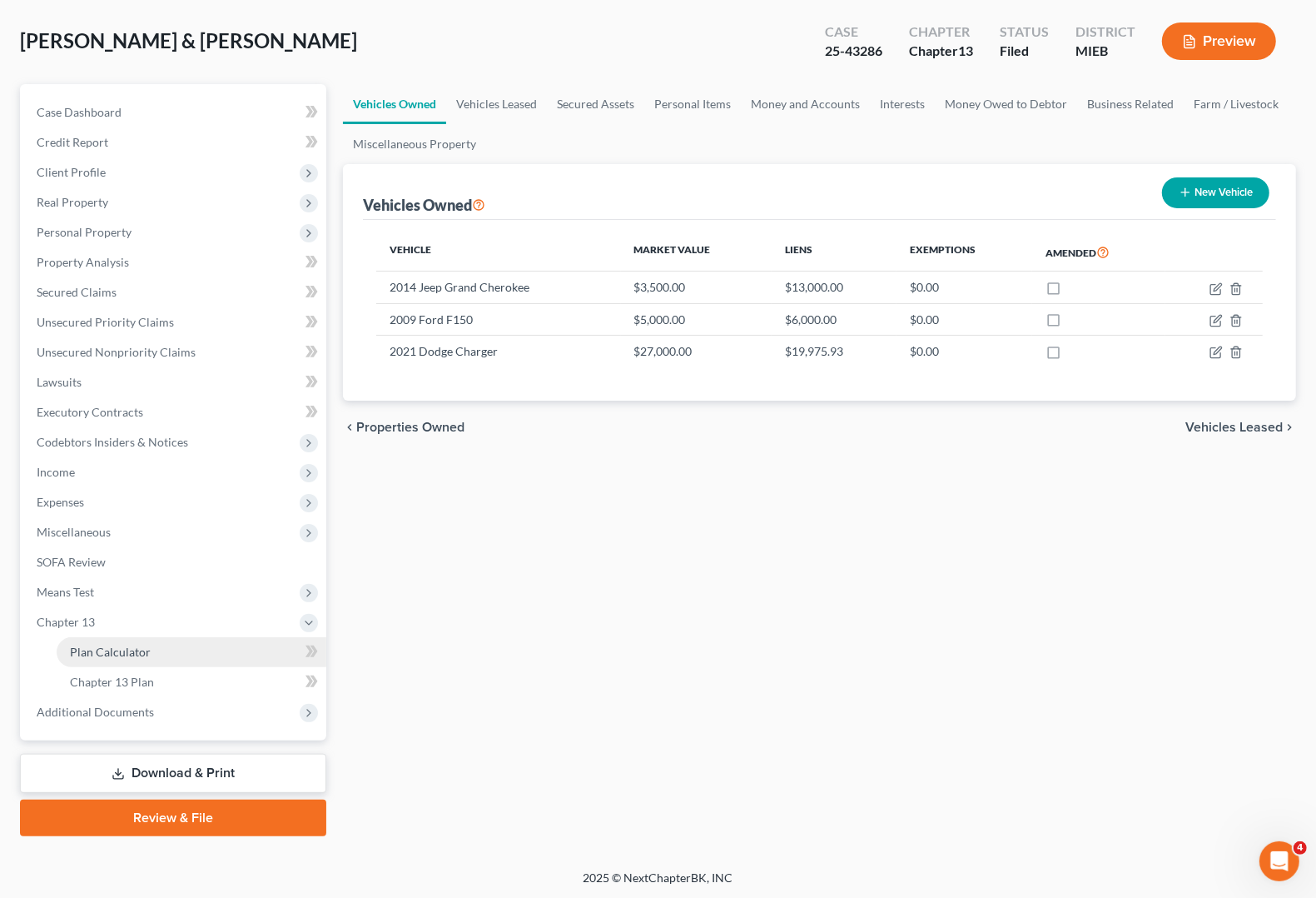
click at [89, 647] on span "Plan Calculator" at bounding box center [111, 651] width 80 height 14
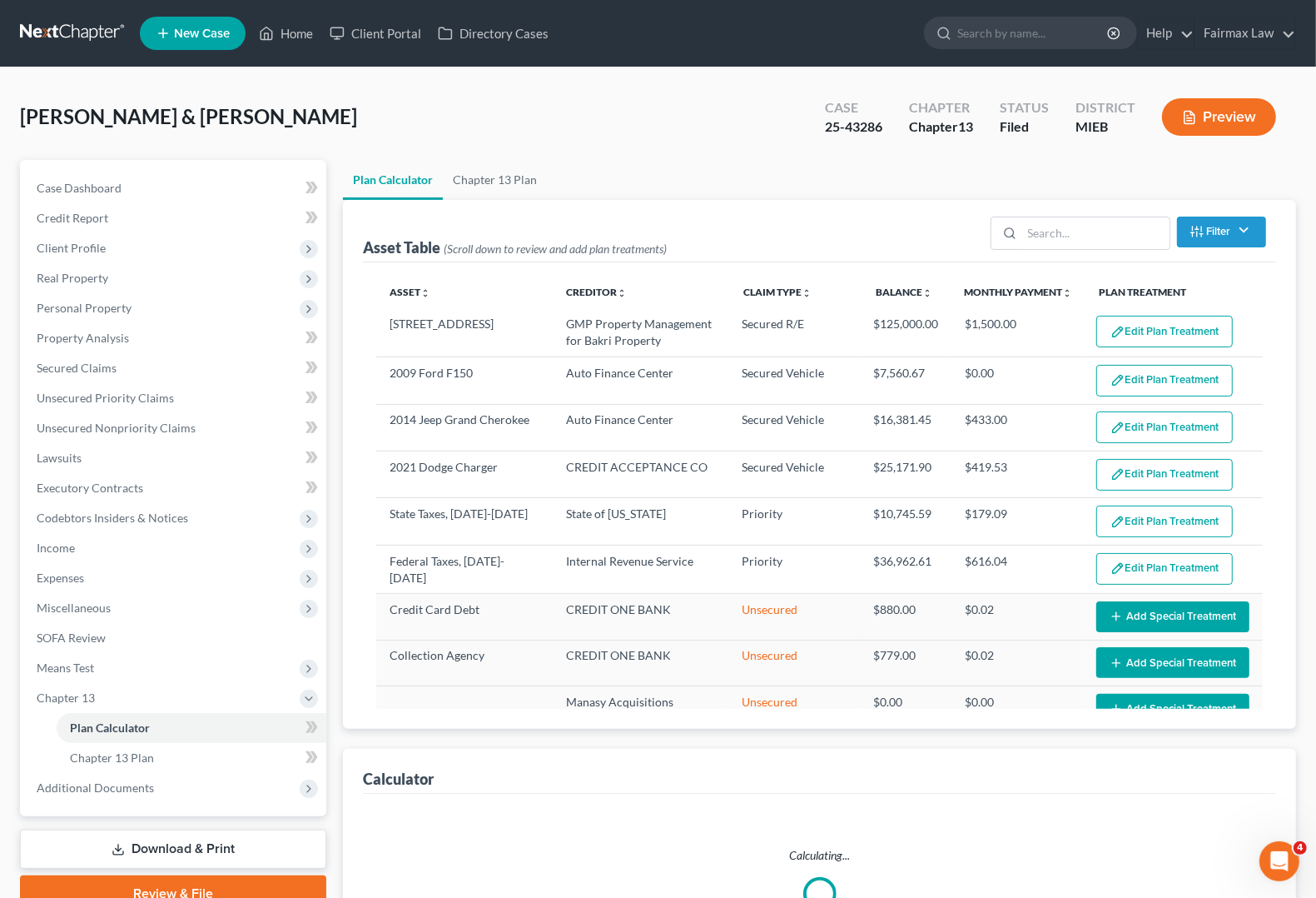
select select "59"
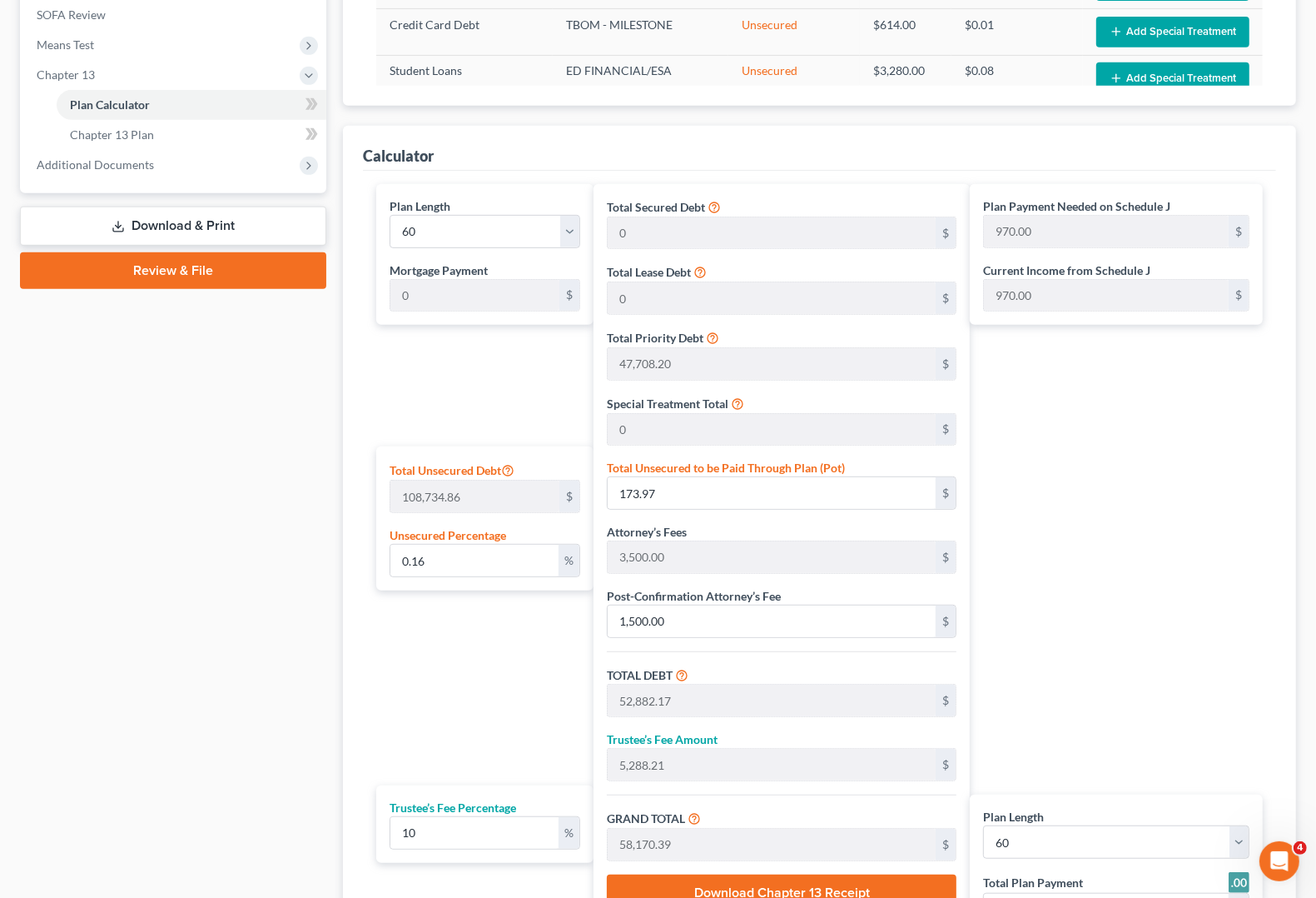
scroll to position [625, 0]
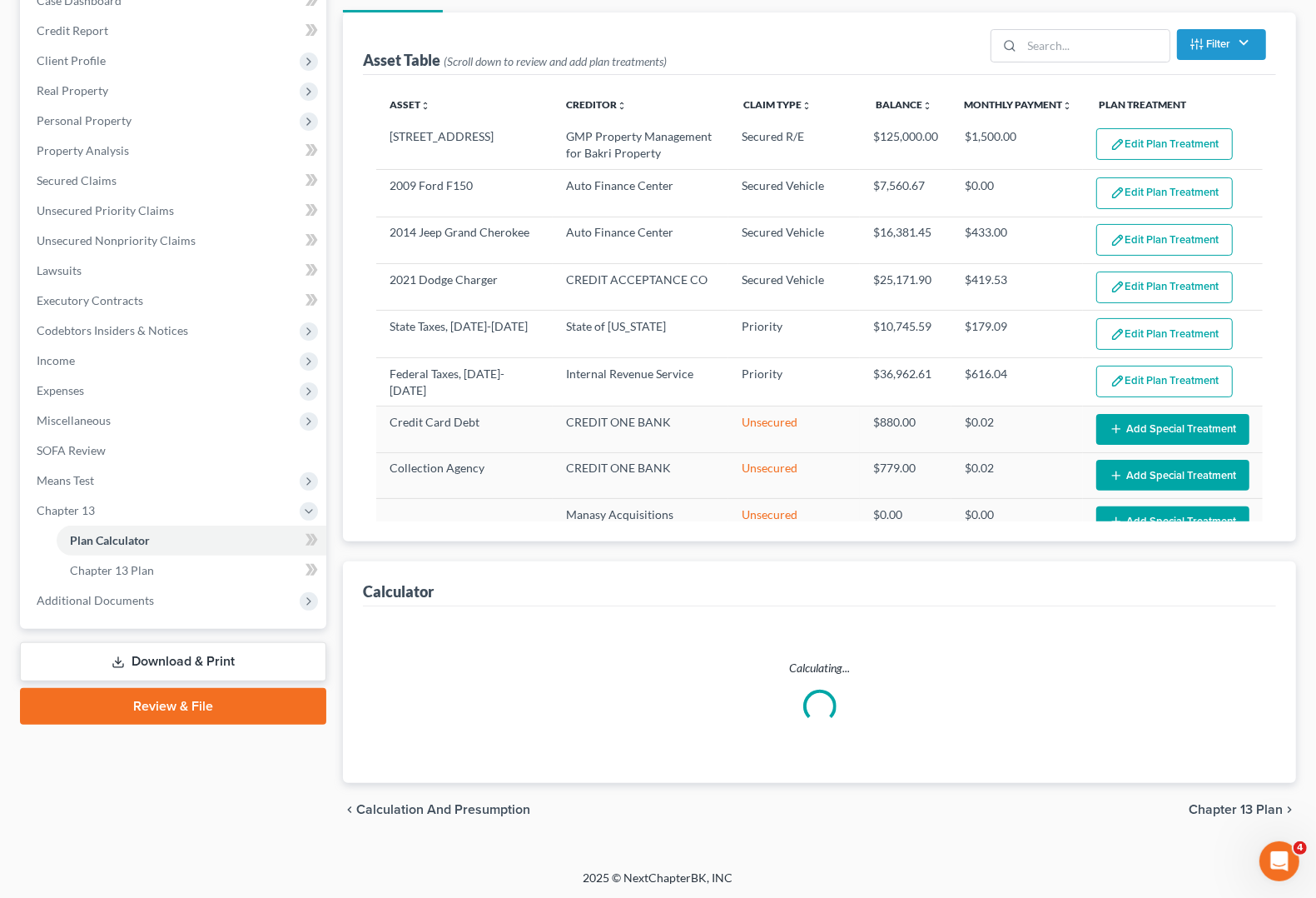
select select "59"
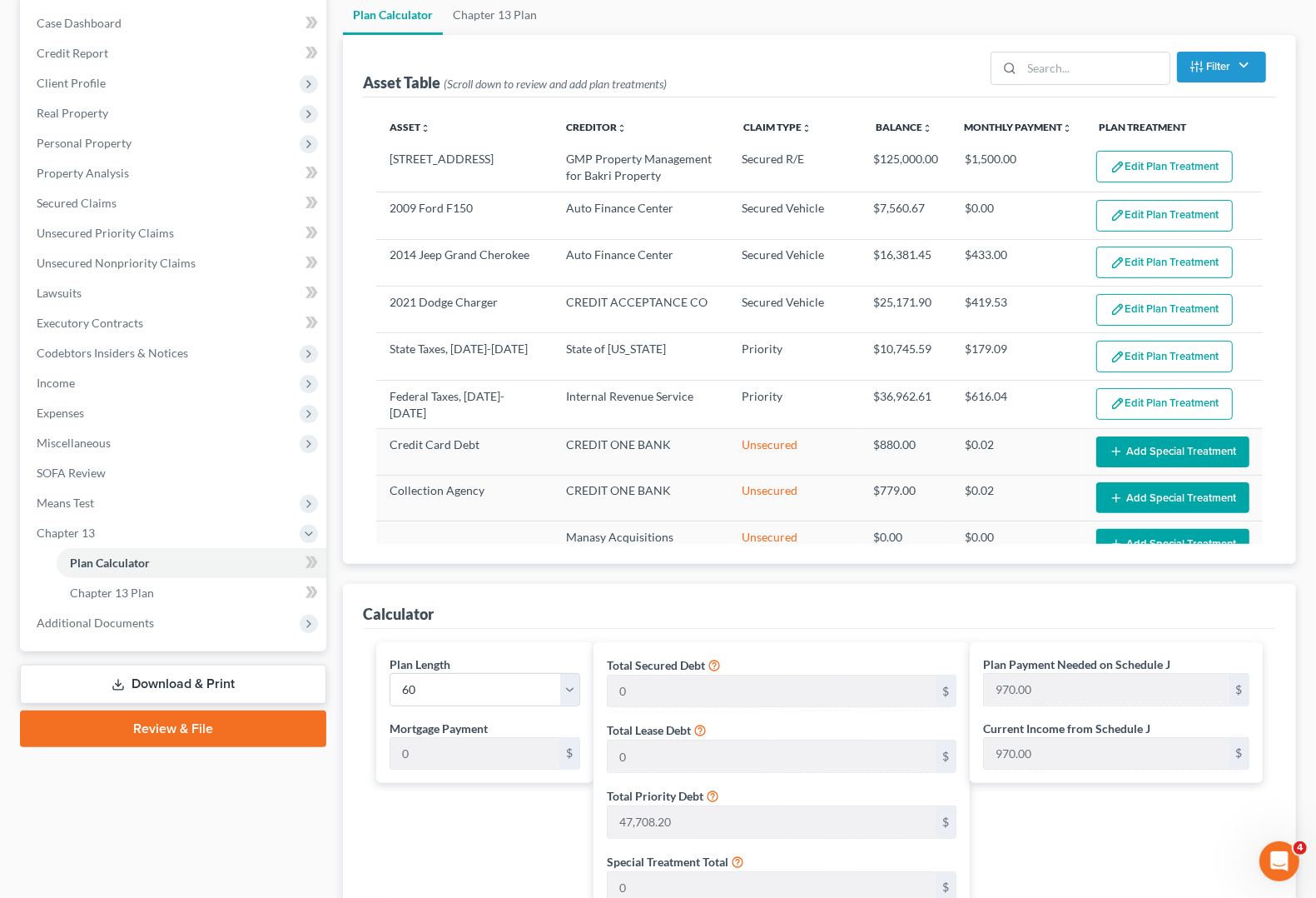
scroll to position [104, 0]
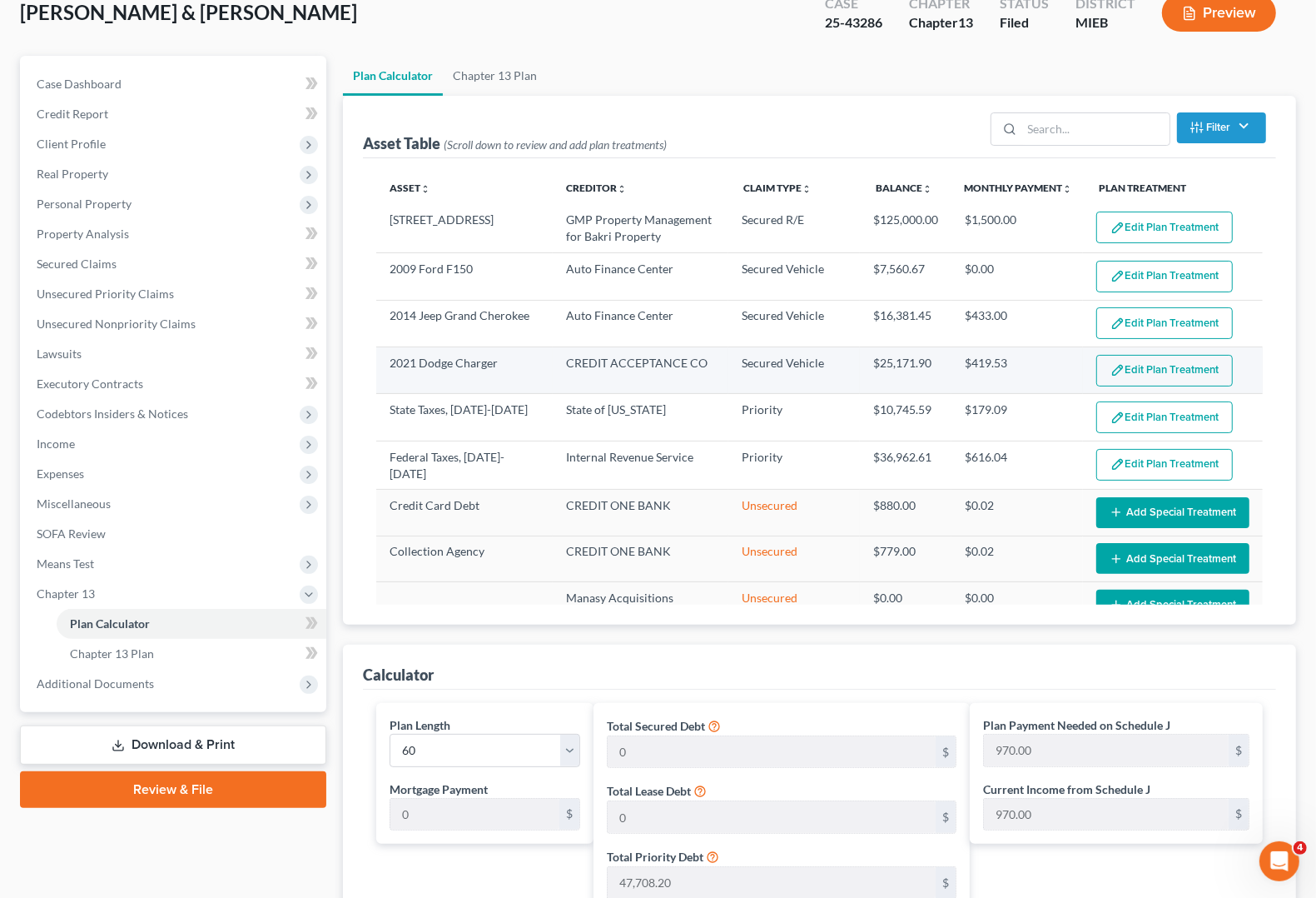
click at [1163, 376] on button "Edit Plan Treatment" at bounding box center [1163, 370] width 136 height 32
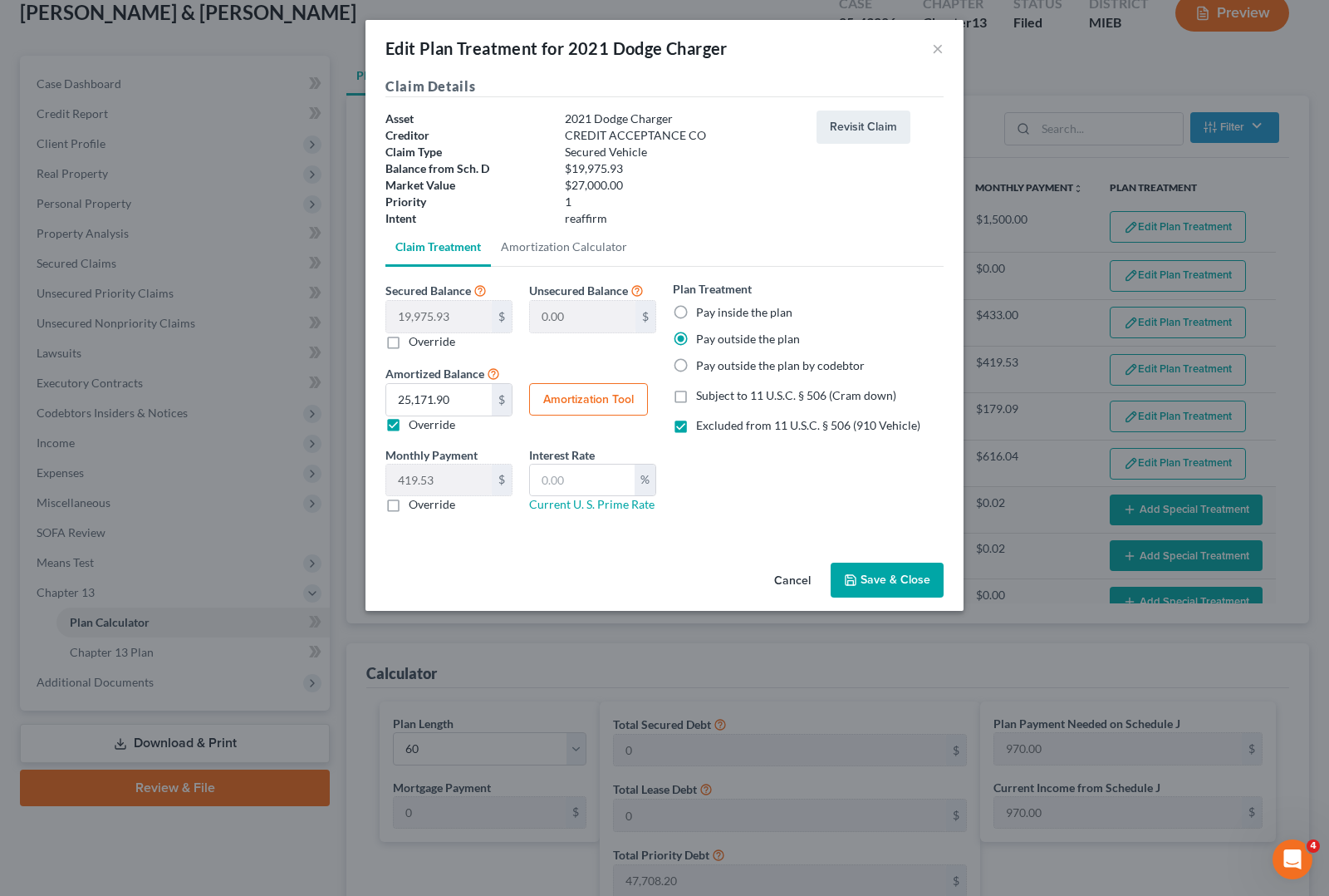
click at [591, 401] on button "Amortization Tool" at bounding box center [589, 399] width 118 height 33
type input "19,975.93"
type input "60"
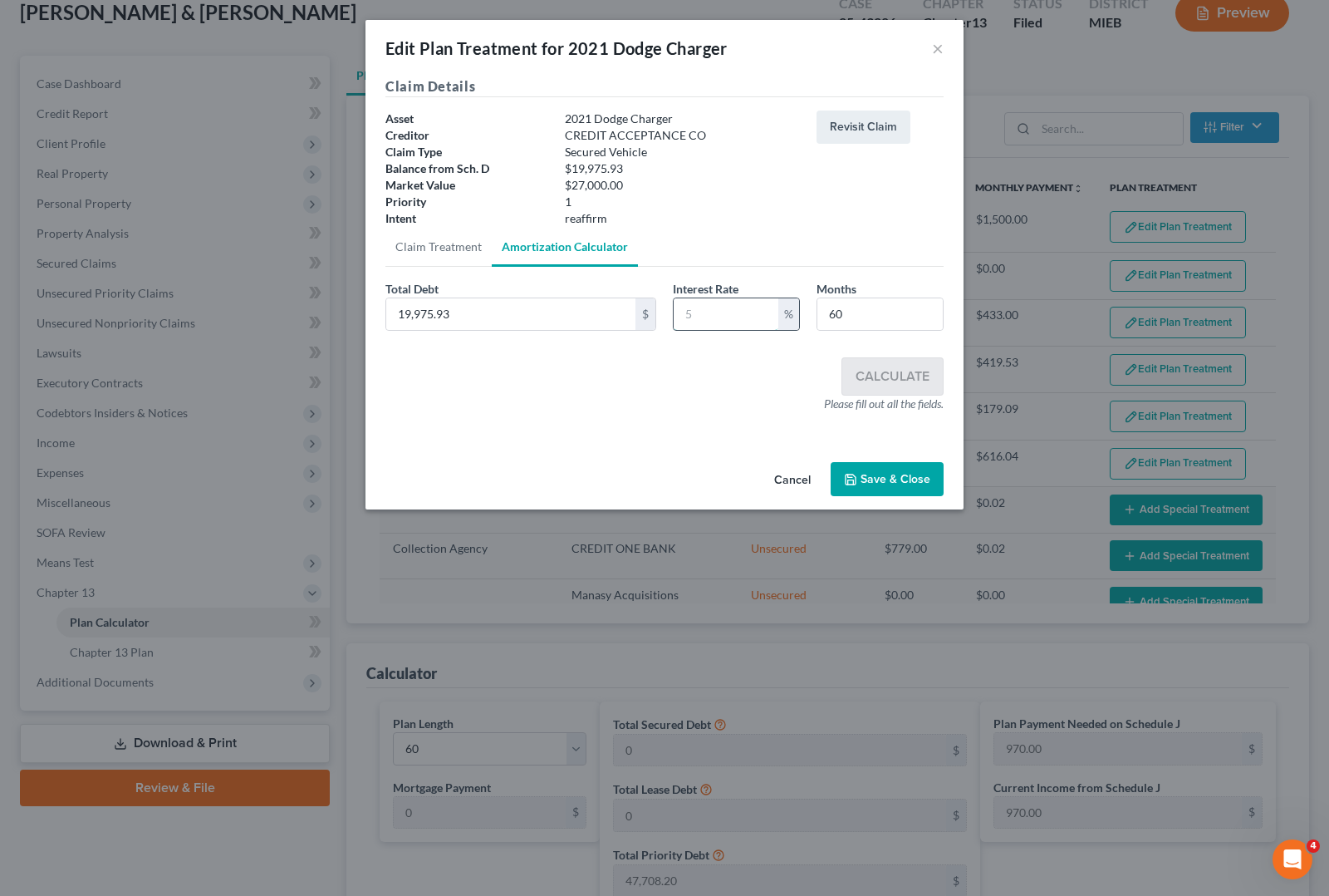
click at [688, 320] on input "text" at bounding box center [726, 314] width 105 height 32
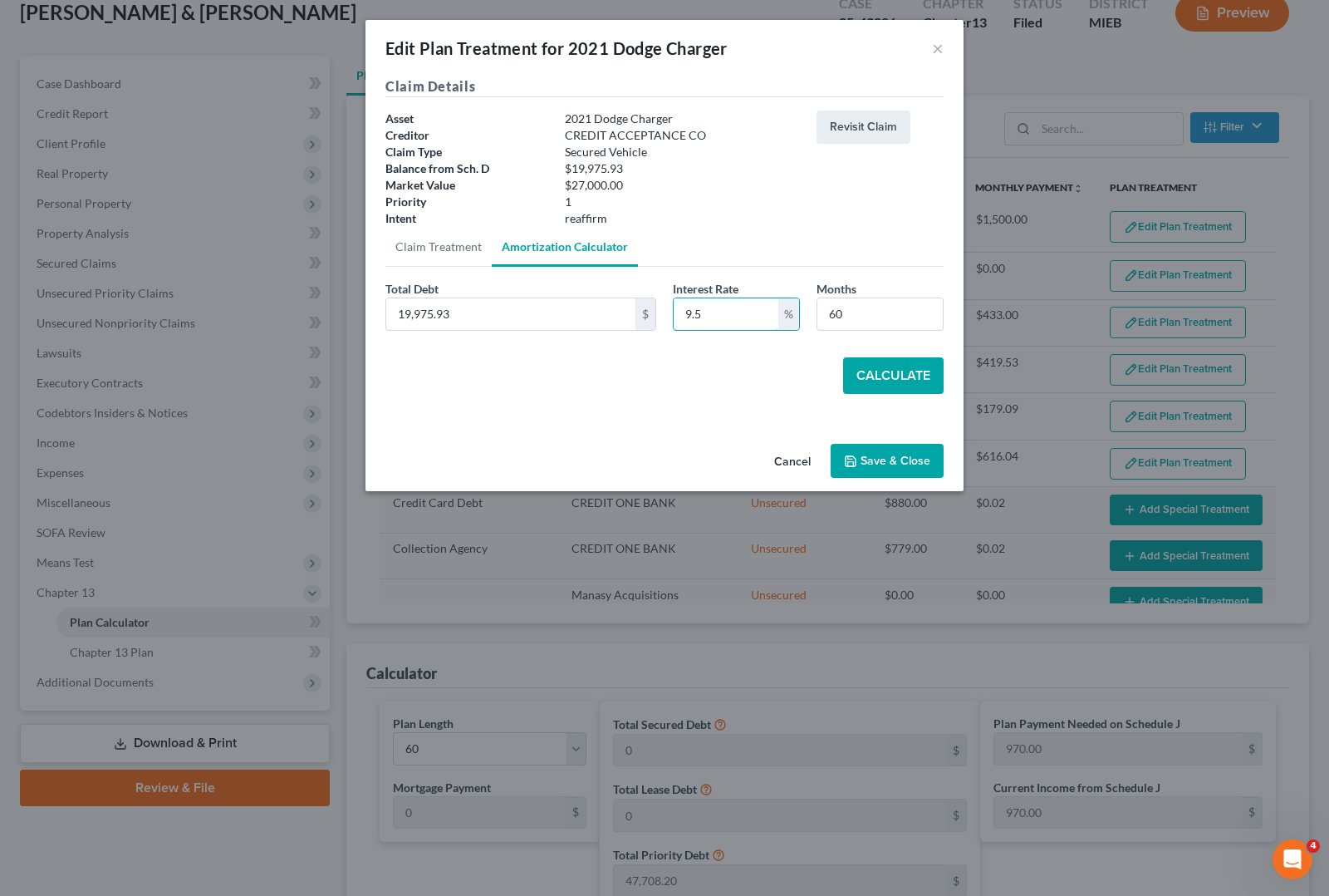
type input "9.5"
click at [893, 380] on button "Calculate" at bounding box center [893, 376] width 100 height 36
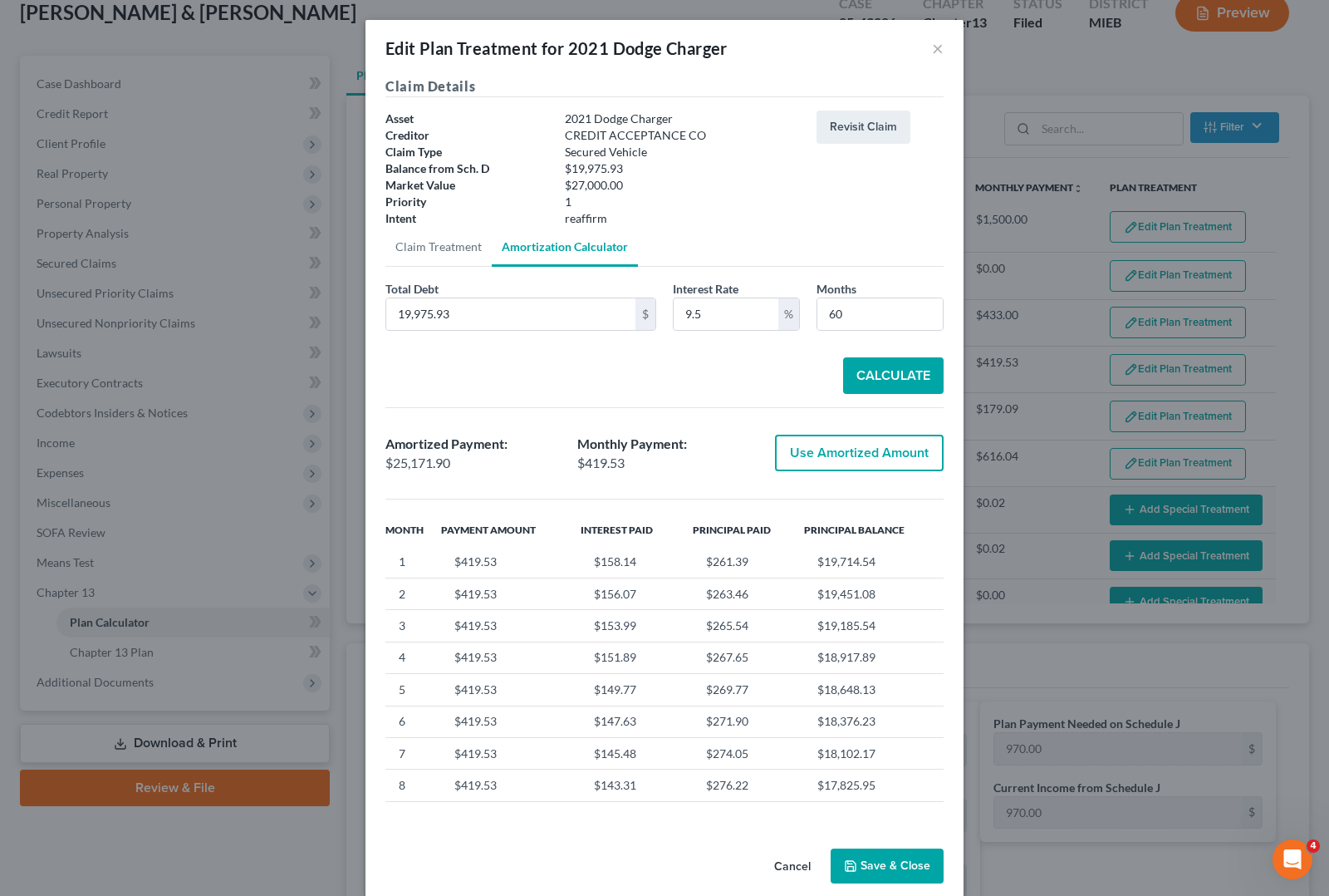
click at [901, 877] on button "Save & Close" at bounding box center [888, 866] width 113 height 35
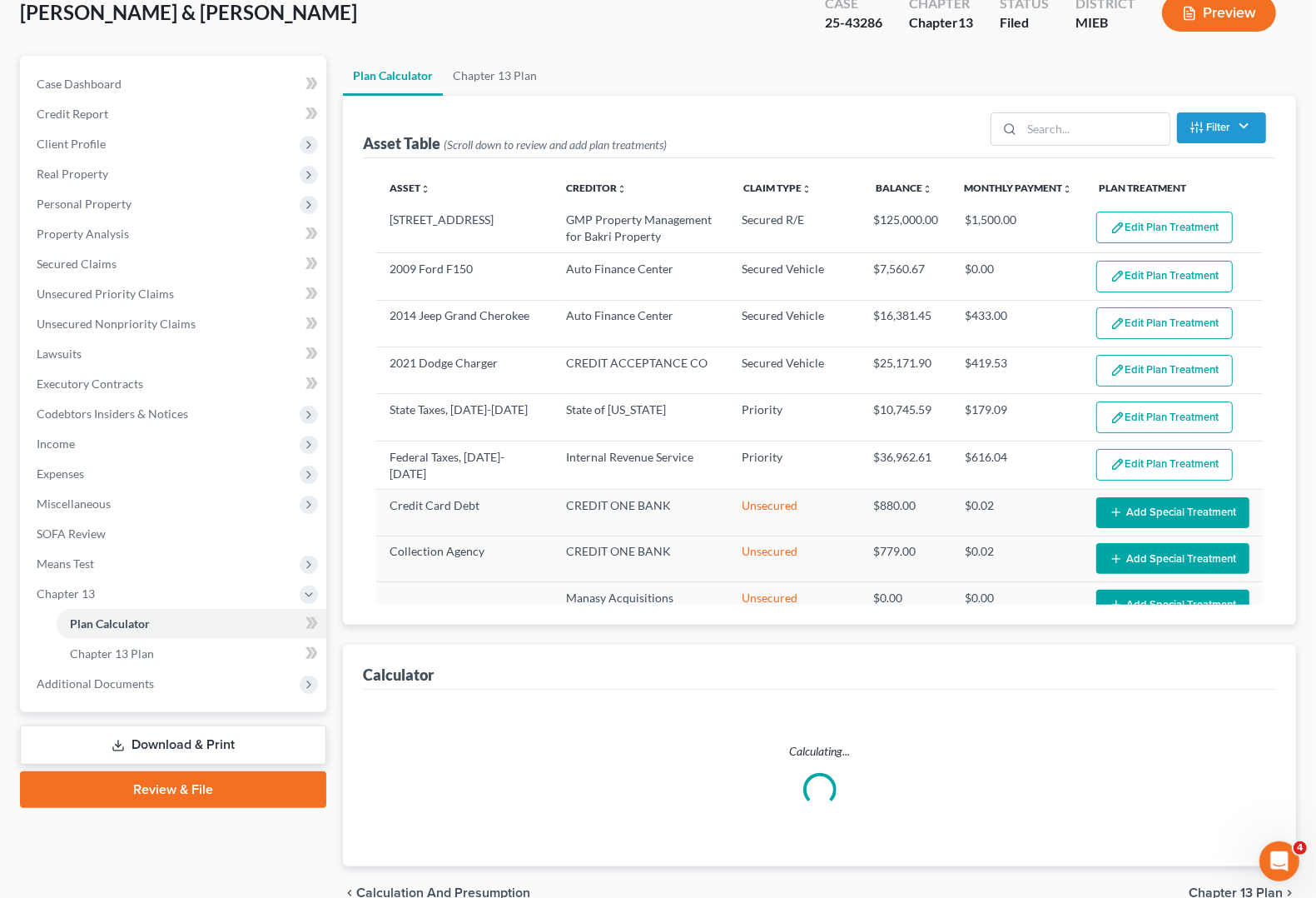
select select "59"
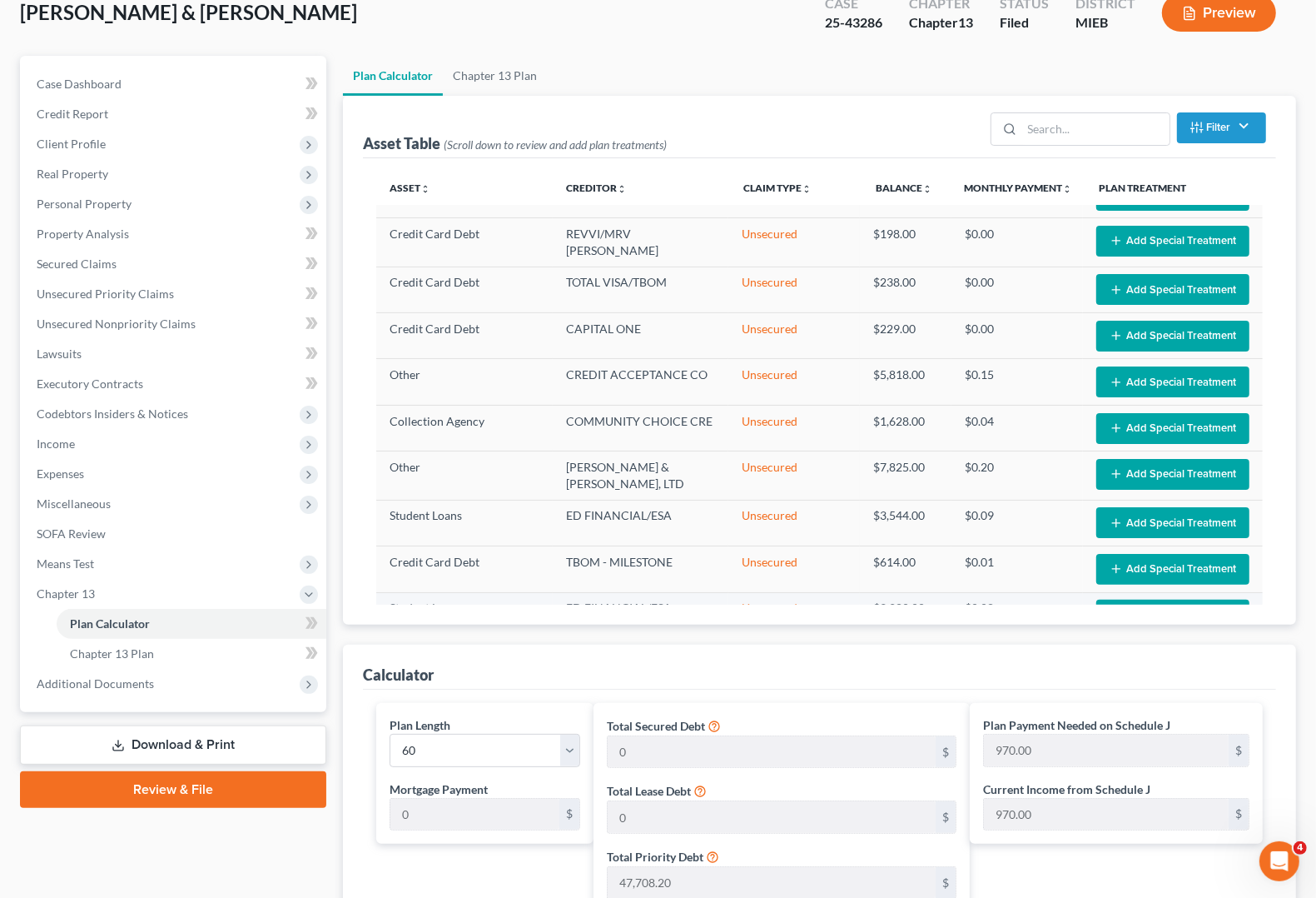
scroll to position [521, 0]
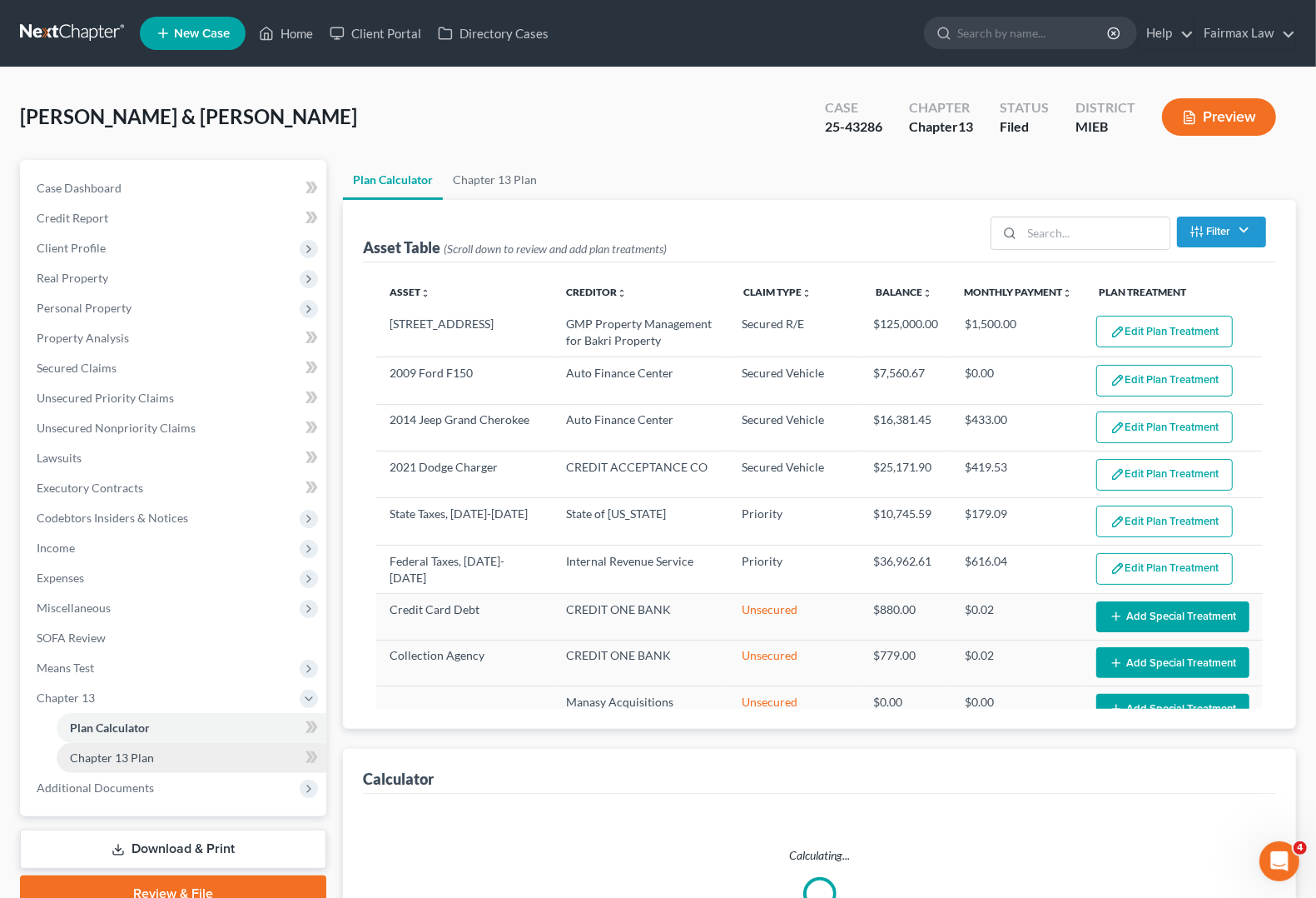
click at [129, 767] on link "Chapter 13 Plan" at bounding box center [191, 757] width 269 height 30
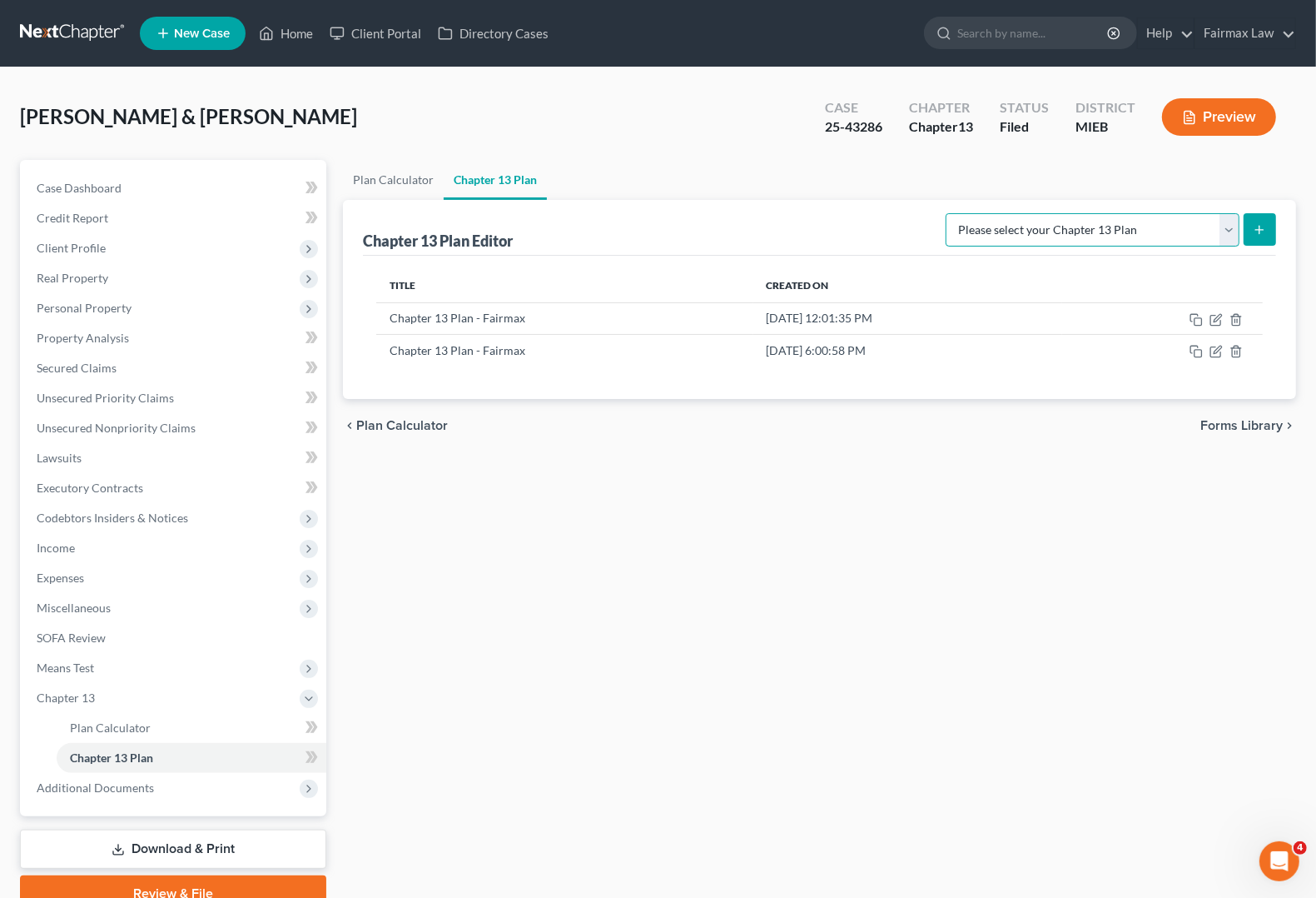
click at [1174, 221] on select "Please select your Chapter 13 Plan Chapter 13 Plan - Fairmax [GEOGRAPHIC_DATA] …" at bounding box center [1092, 229] width 294 height 33
select select "0"
click at [953, 213] on select "Please select your Chapter 13 Plan Chapter 13 Plan - Fairmax [GEOGRAPHIC_DATA] …" at bounding box center [1092, 229] width 294 height 33
click at [1271, 230] on button "submit" at bounding box center [1260, 229] width 33 height 33
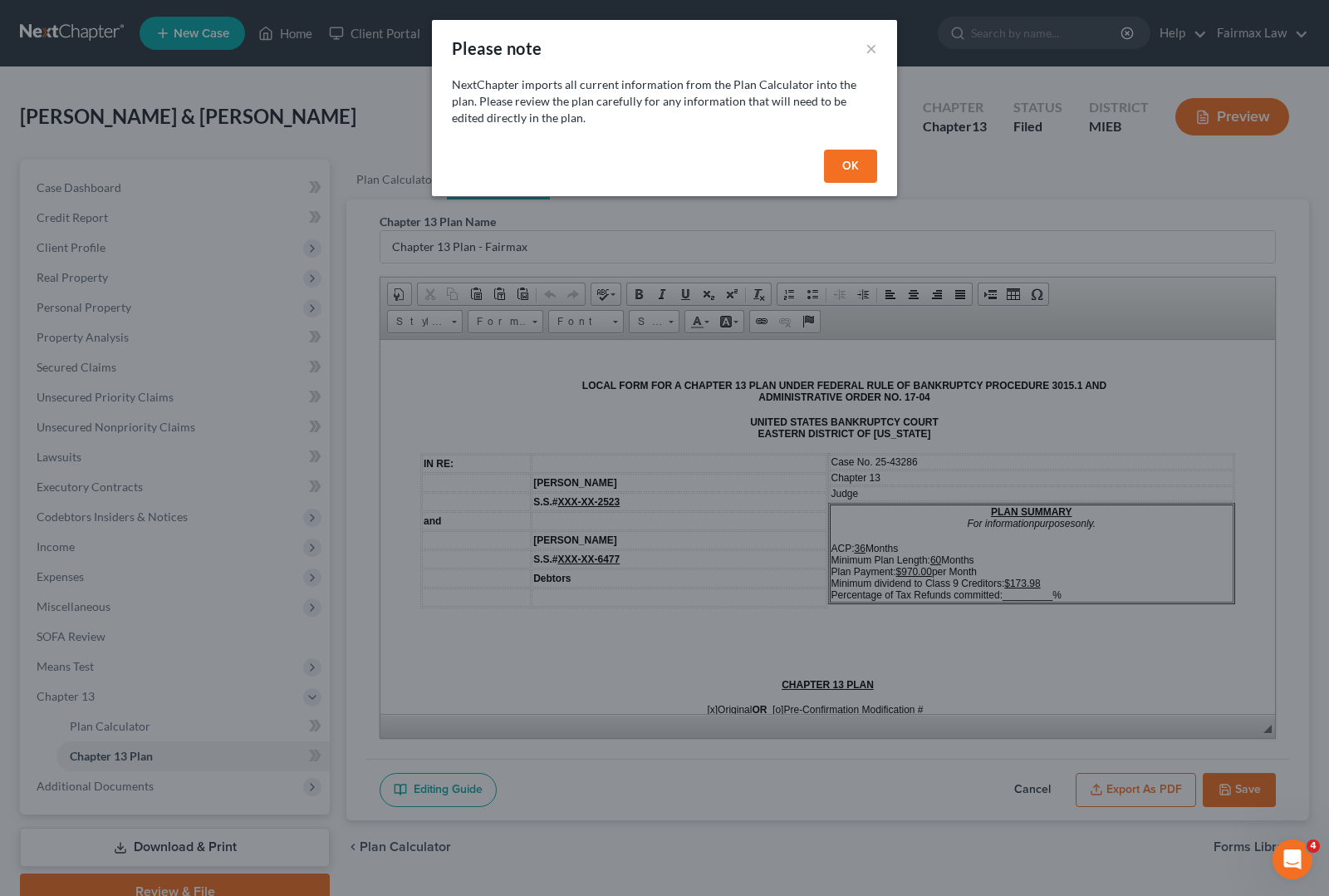
click at [843, 170] on button "OK" at bounding box center [850, 166] width 53 height 33
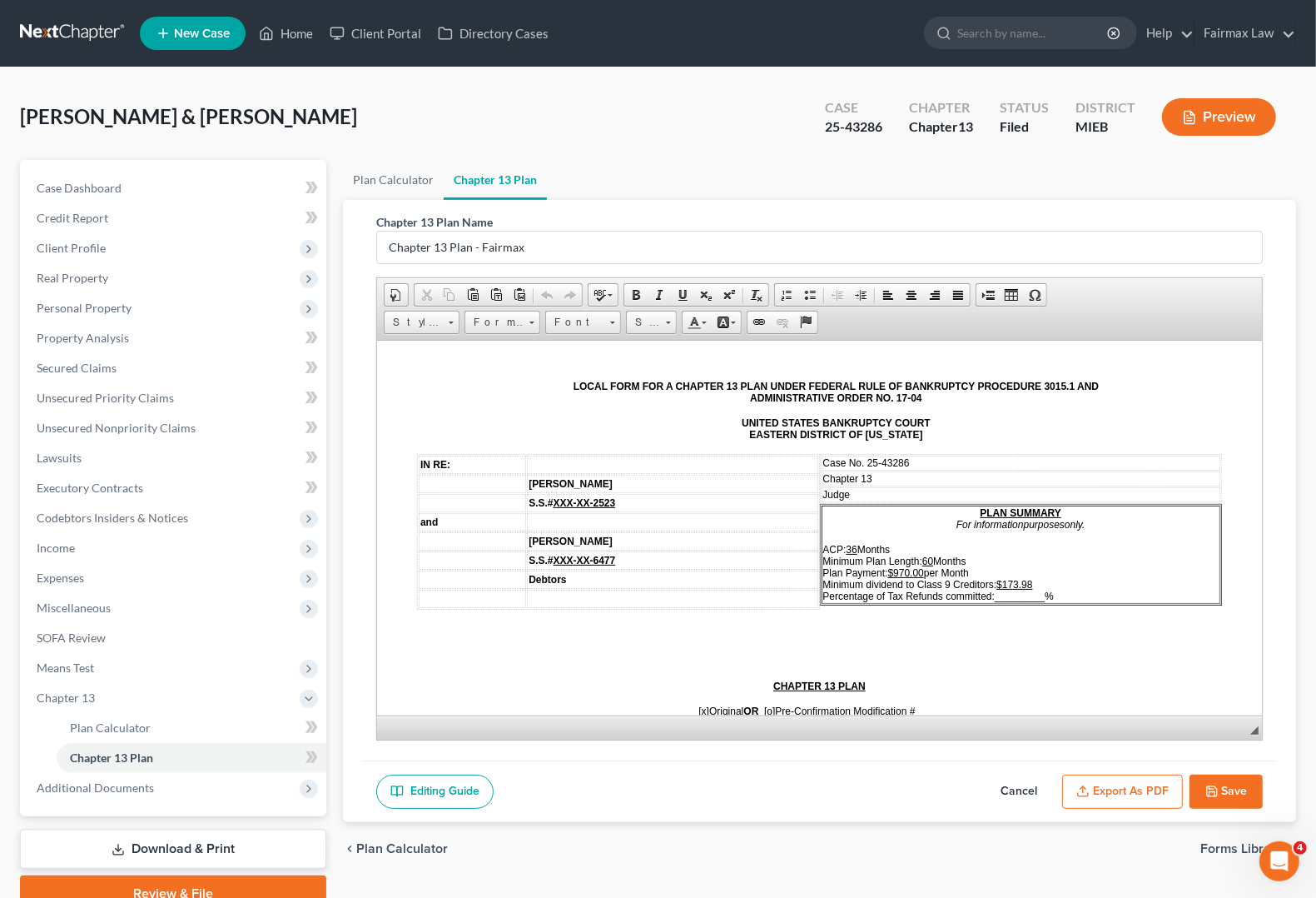
click at [872, 494] on td "Judge" at bounding box center [1022, 493] width 400 height 15
click at [879, 493] on td "Judge M" at bounding box center [1022, 493] width 400 height 15
click at [870, 494] on td "Judge M" at bounding box center [1022, 493] width 400 height 15
click at [1000, 578] on u "$173.98" at bounding box center [1014, 584] width 36 height 12
click at [995, 589] on span "_________" at bounding box center [1019, 595] width 50 height 12
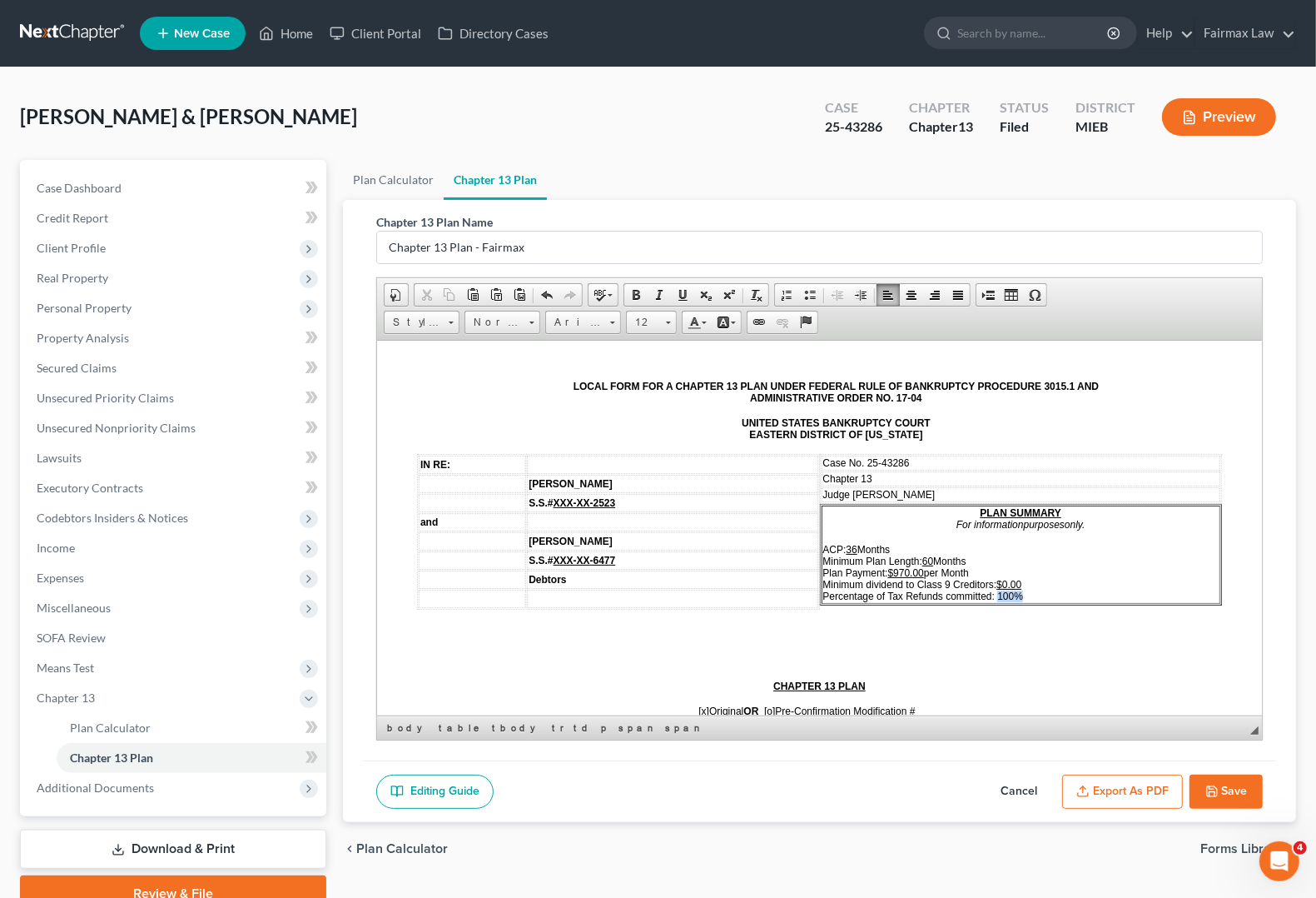
drag, startPoint x: 989, startPoint y: 589, endPoint x: 1027, endPoint y: 589, distance: 38.0
click at [1027, 589] on p "ACP: 36 Months Minimum Plan Length: 60 Months Plan Payment: $970.00 per Month M…" at bounding box center [1021, 572] width 396 height 58
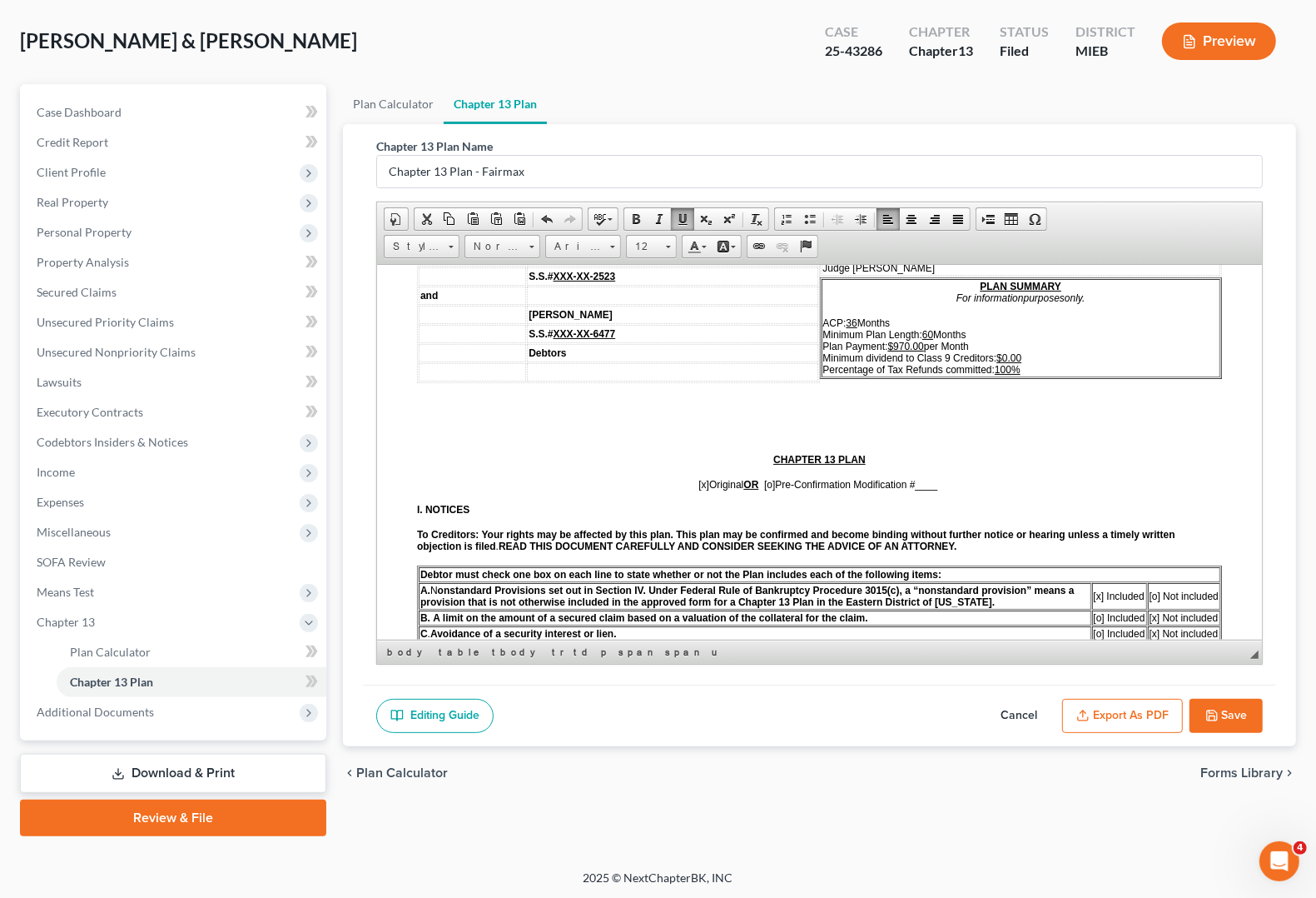
scroll to position [208, 0]
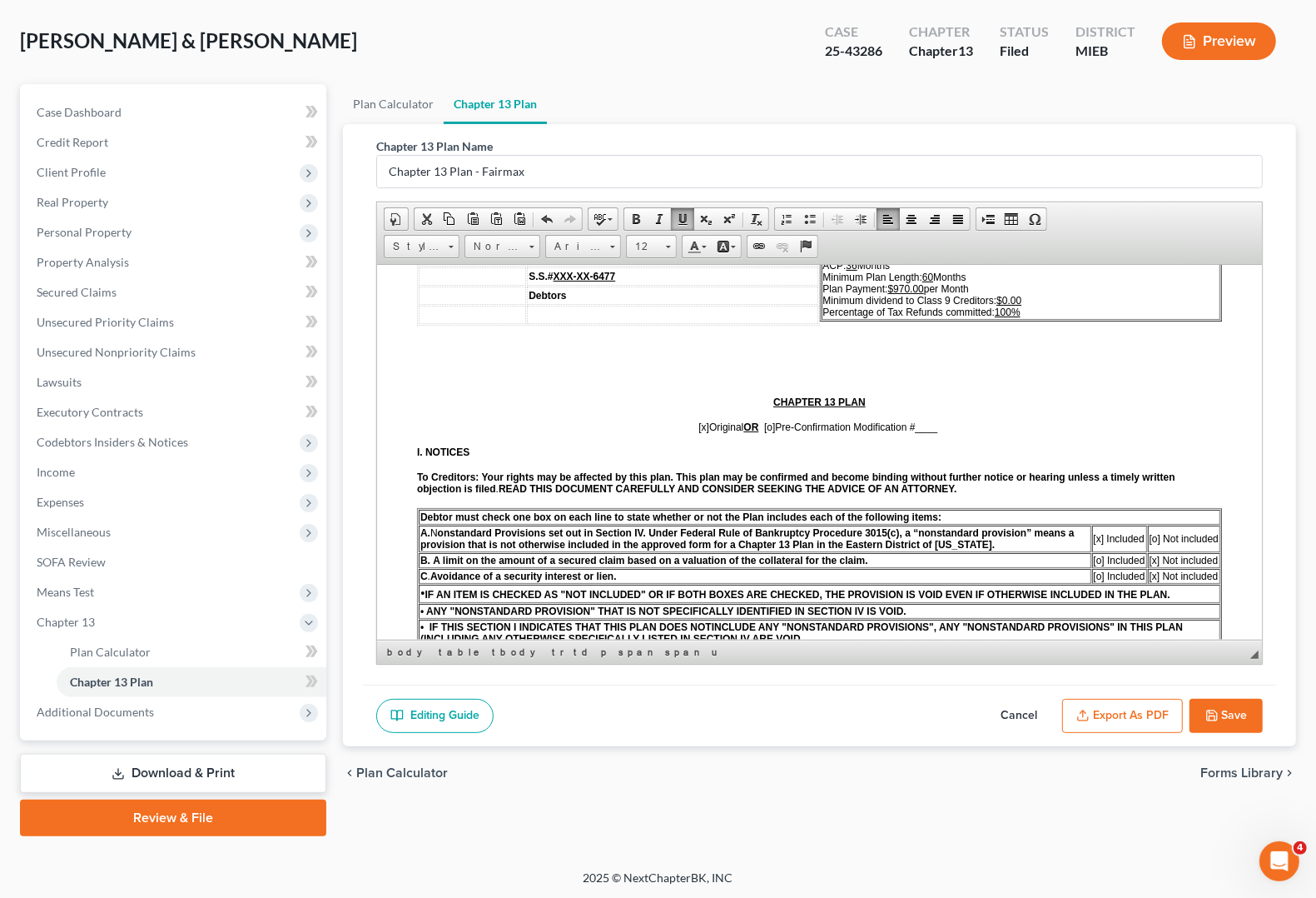
click at [699, 430] on span "[x]" at bounding box center [704, 426] width 11 height 12
click at [764, 427] on span "[o]" at bounding box center [770, 426] width 11 height 12
drag, startPoint x: 912, startPoint y: 428, endPoint x: 936, endPoint y: 433, distance: 24.5
click at [936, 432] on p "[o ] Original OR [x ] Pre-Confirmation Modification # 2" at bounding box center [819, 426] width 805 height 12
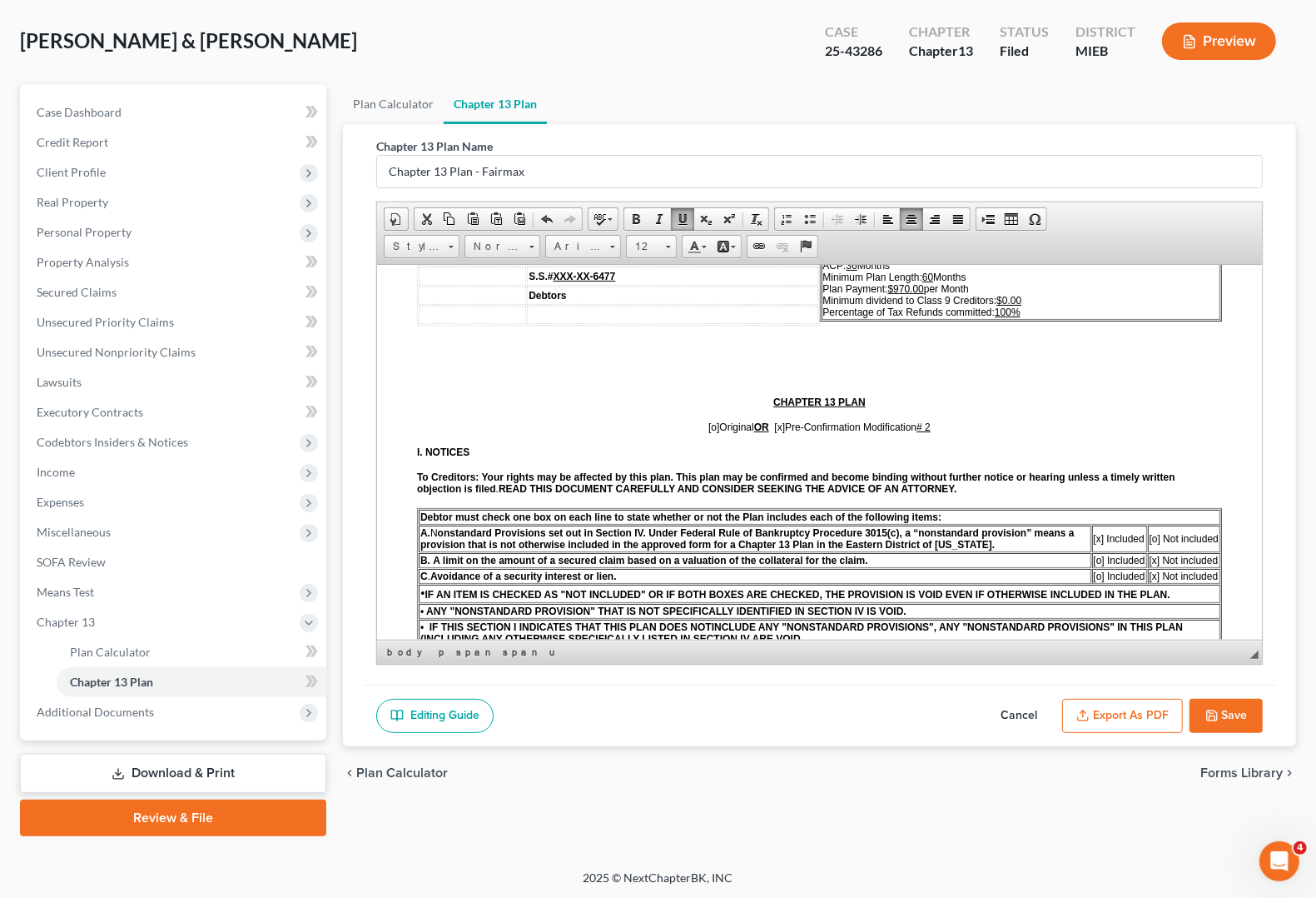
click at [1089, 450] on p "I. NOTICES" at bounding box center [819, 451] width 805 height 12
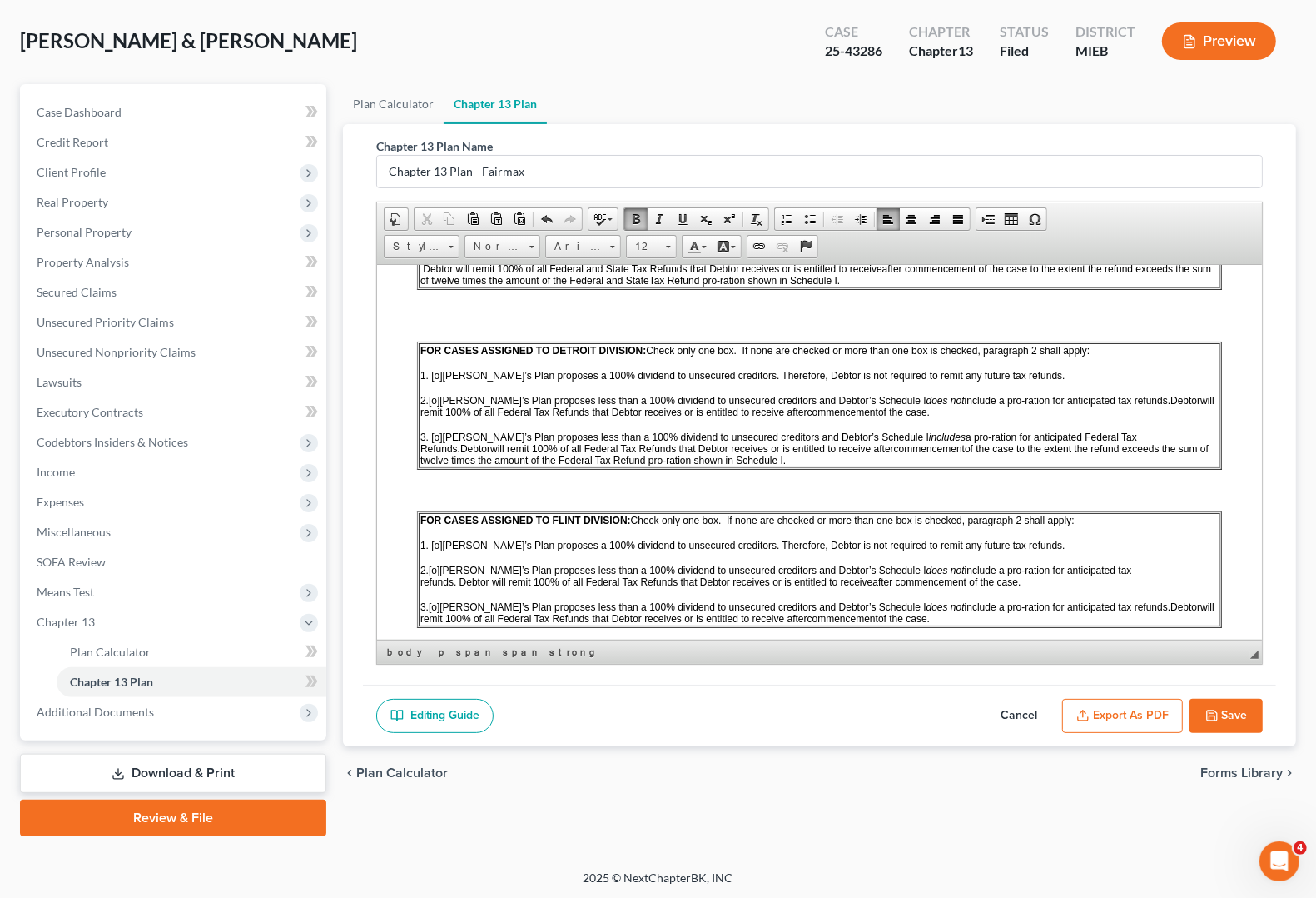
scroll to position [1145, 0]
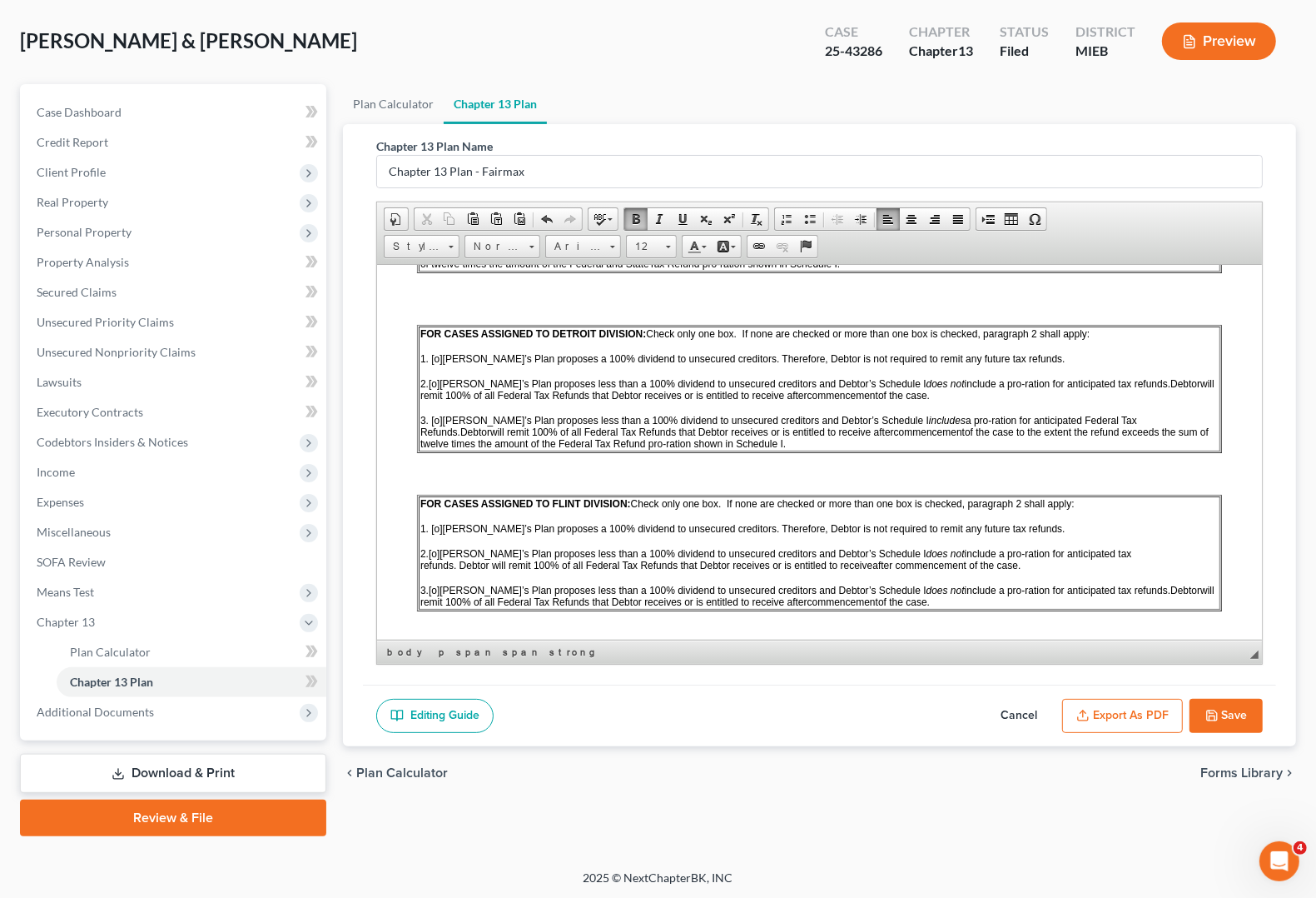
click at [437, 389] on span "[o]" at bounding box center [434, 383] width 11 height 12
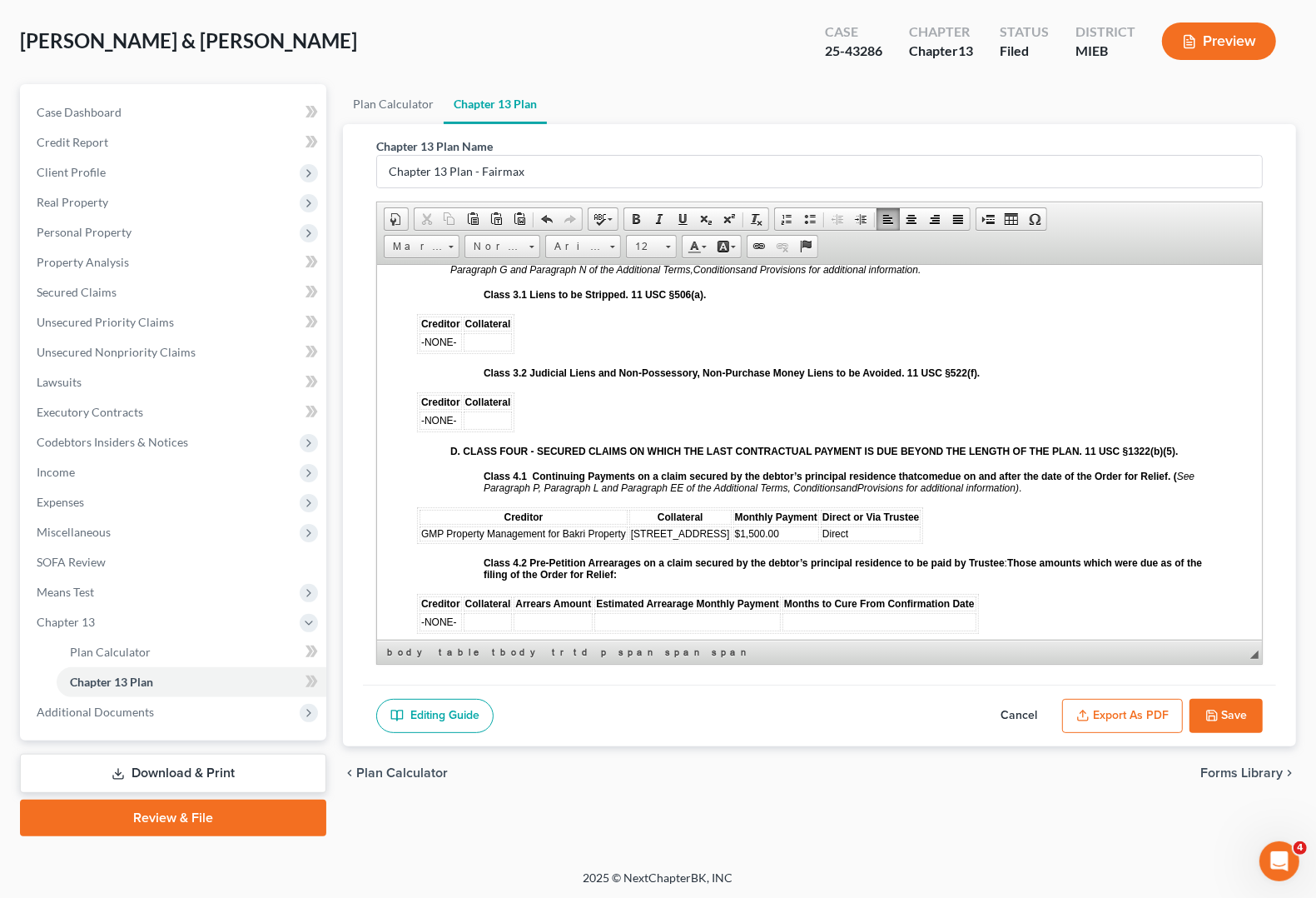
scroll to position [2186, 0]
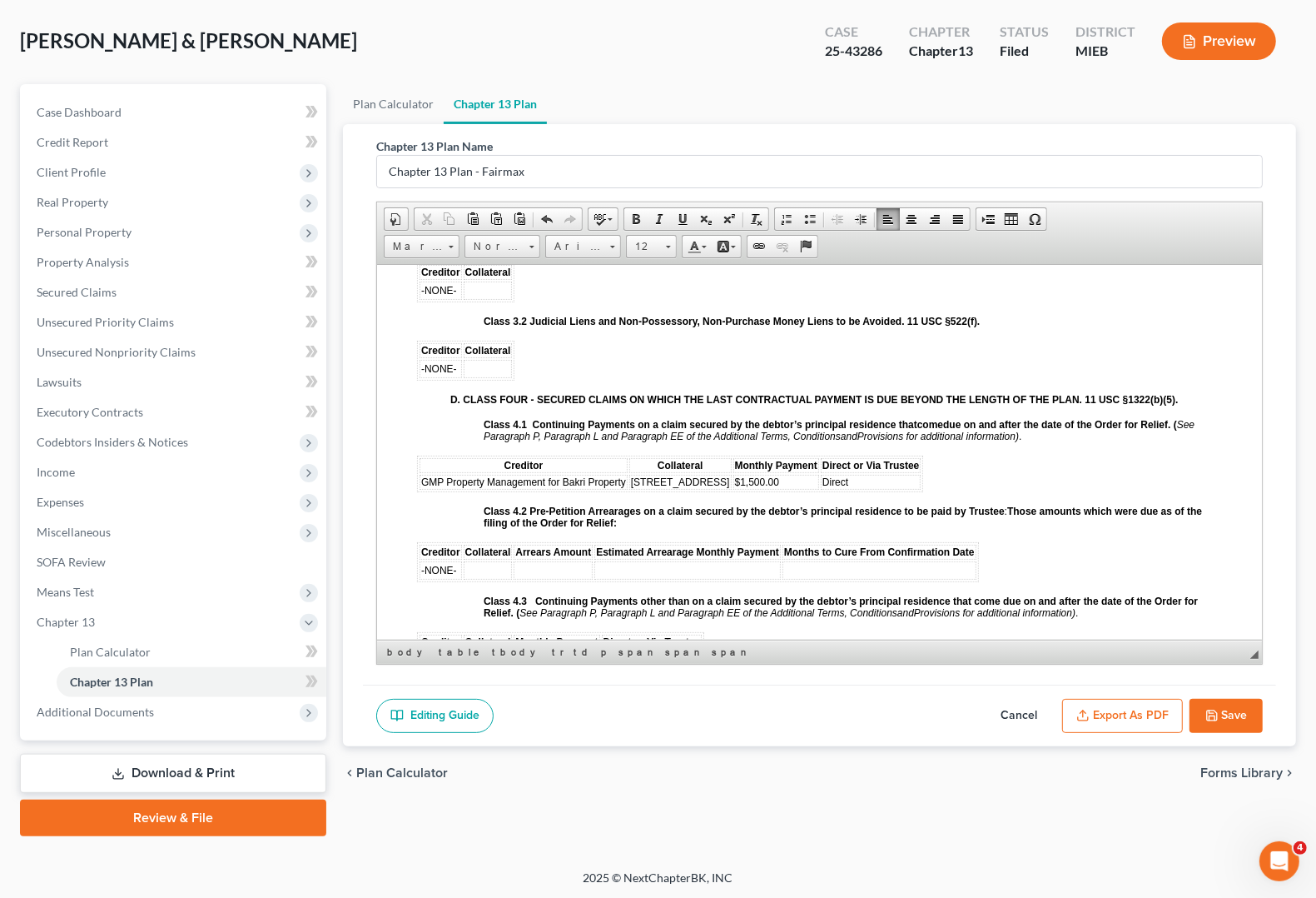
click at [457, 296] on td "-NONE-" at bounding box center [440, 290] width 42 height 18
click at [455, 377] on td "-NONE-" at bounding box center [440, 368] width 42 height 18
click at [861, 489] on td "Direct" at bounding box center [871, 481] width 100 height 15
click at [795, 489] on td "$1,500.00" at bounding box center [776, 481] width 86 height 15
click at [717, 489] on td "[STREET_ADDRESS]" at bounding box center [680, 481] width 102 height 15
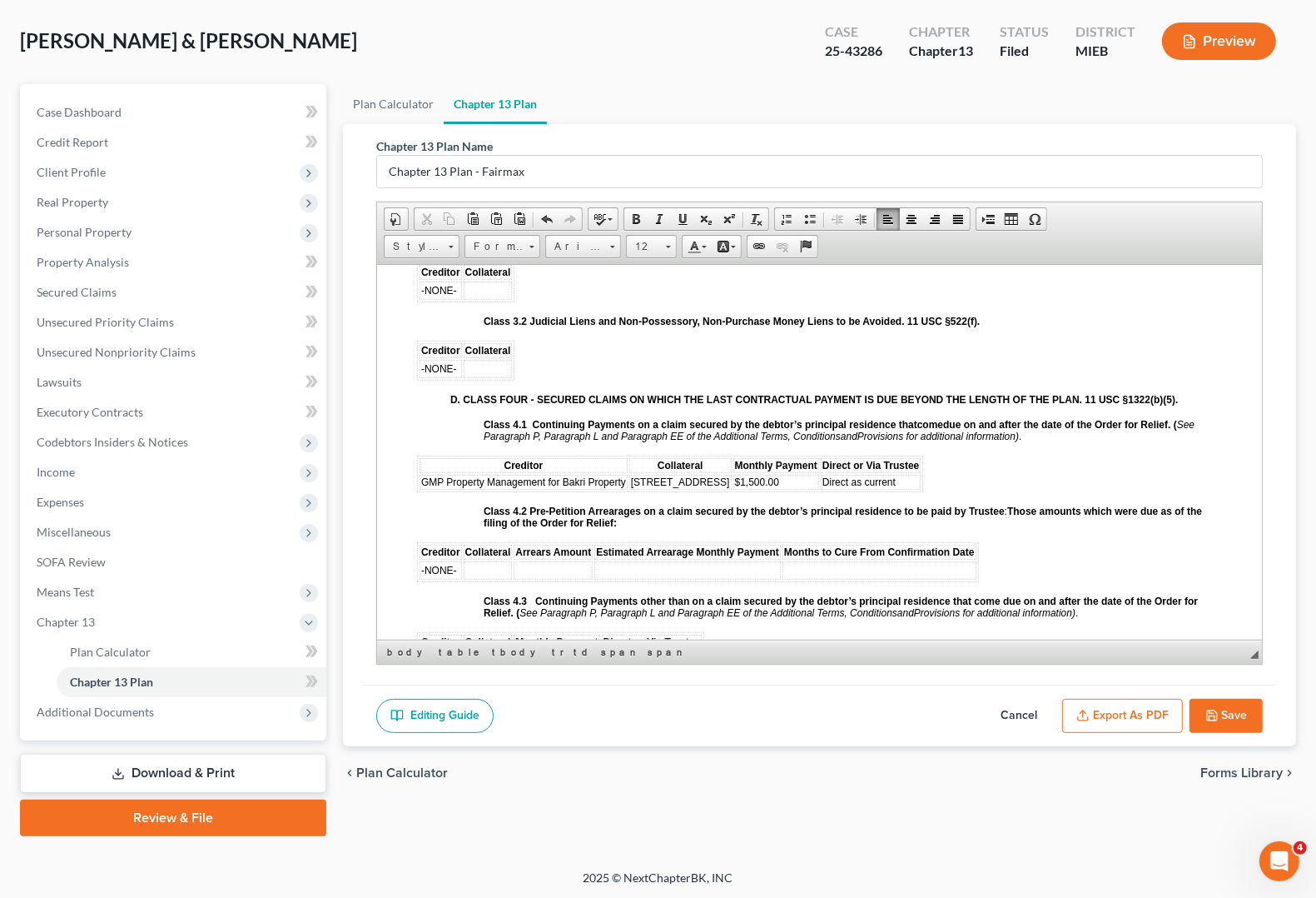
click at [623, 487] on span "GMP Property Management for Bakri Property" at bounding box center [523, 481] width 205 height 12
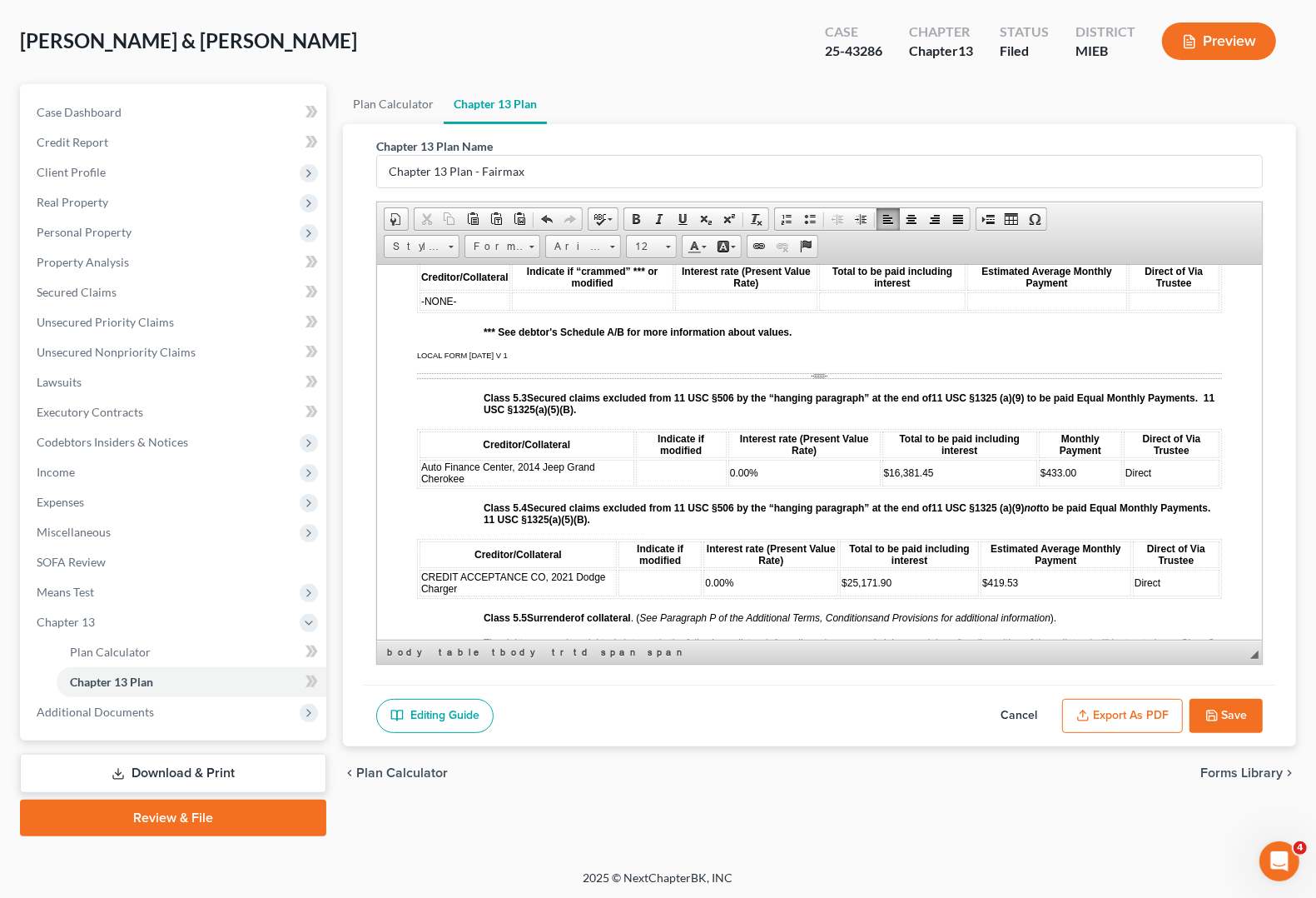
scroll to position [2914, 0]
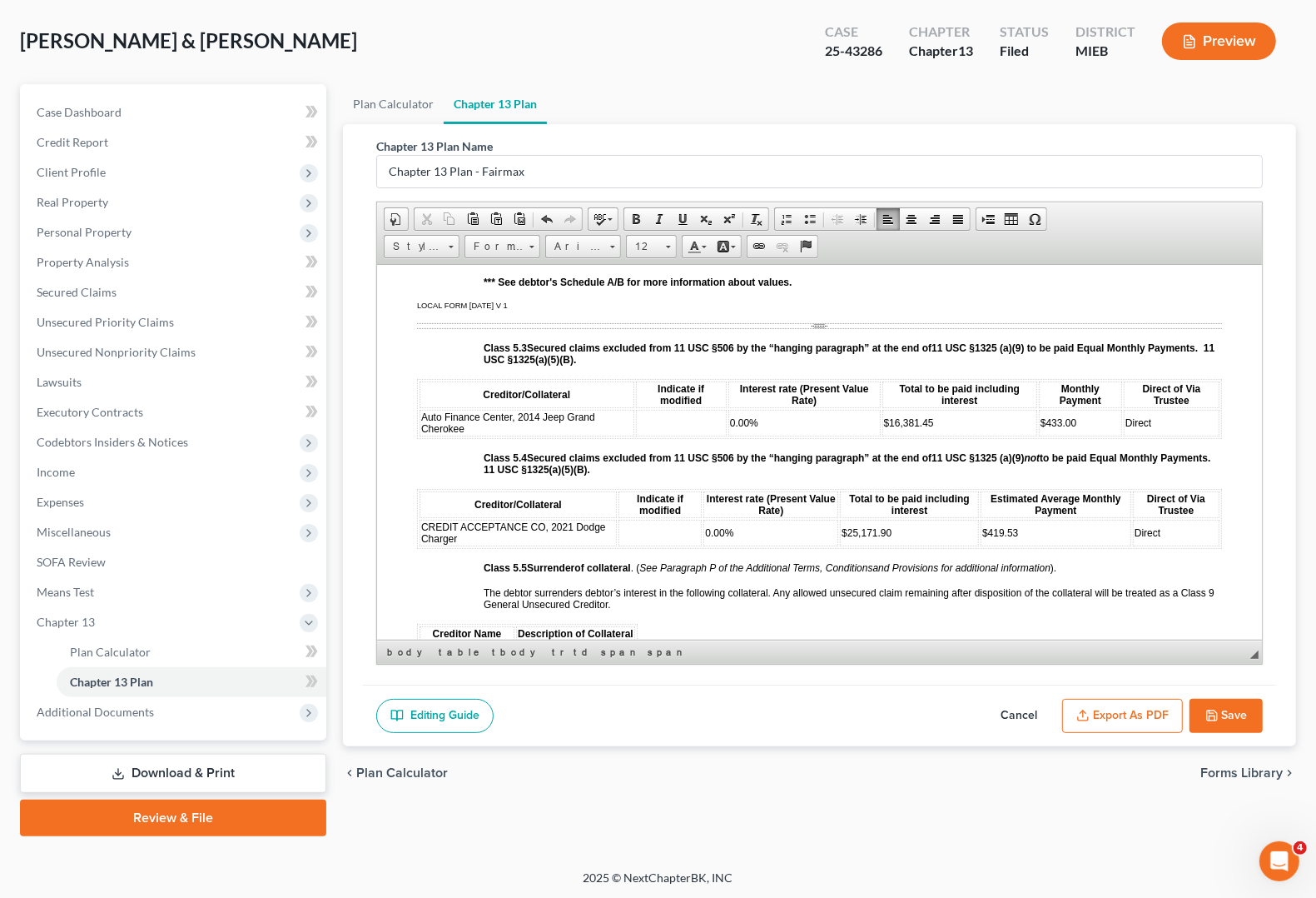
click at [417, 547] on table "Creditor/Collateral Indicate if modified Interest rate (Present Value Rate) Tot…" at bounding box center [819, 518] width 805 height 60
drag, startPoint x: 420, startPoint y: 435, endPoint x: 1174, endPoint y: 443, distance: 754.0
click at [1174, 436] on tr "Auto Finance Center, 2014 Jeep Grand Cherokee 0.00% $16,381.45 $433.00 Direct" at bounding box center [819, 422] width 800 height 26
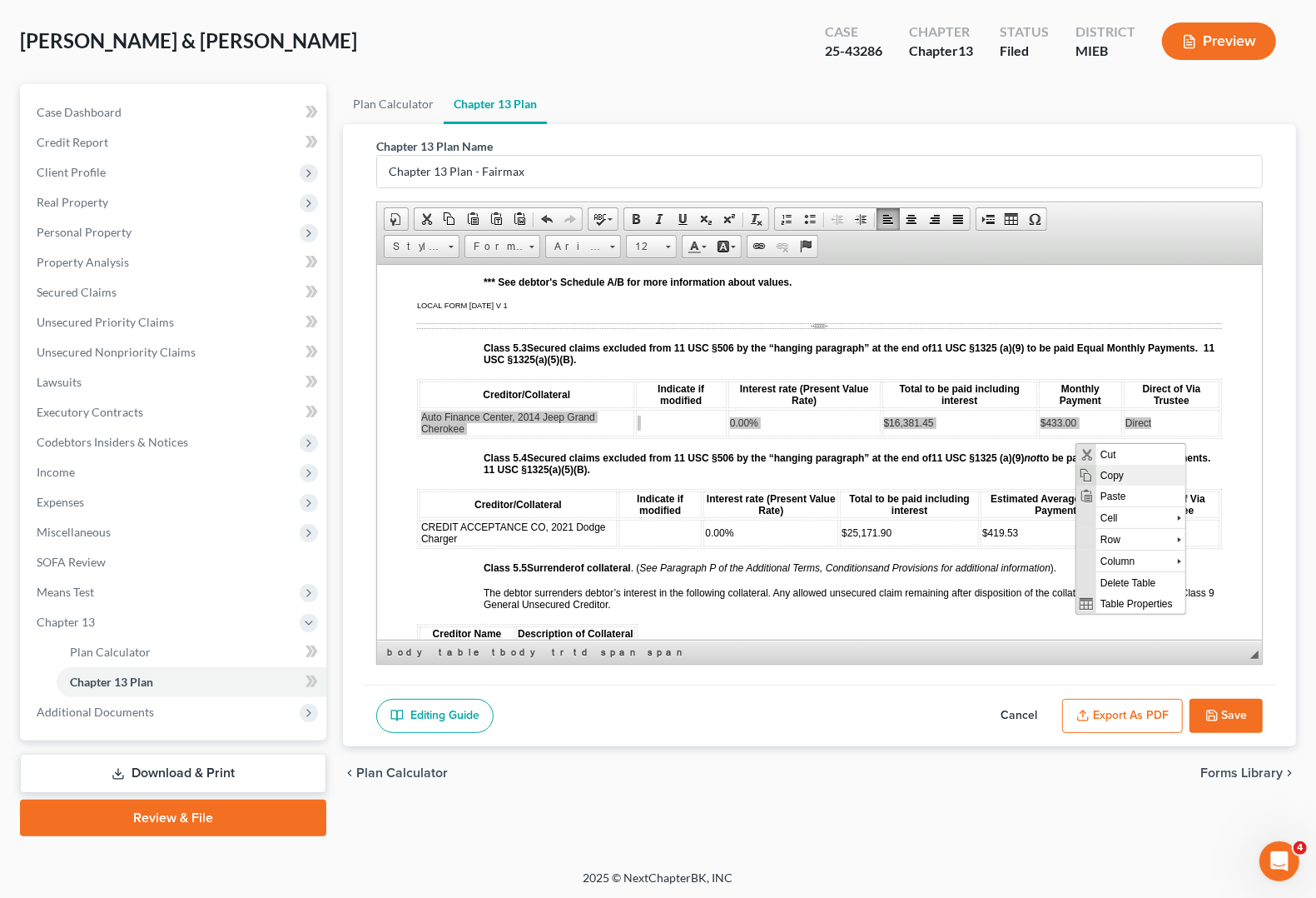
click at [1115, 476] on span "Copy" at bounding box center [1141, 475] width 89 height 21
copy tr "Auto Finance Center, 2014 Jeep Grand Cherokee 0.00% $16,381.45 $433.00 Direct"
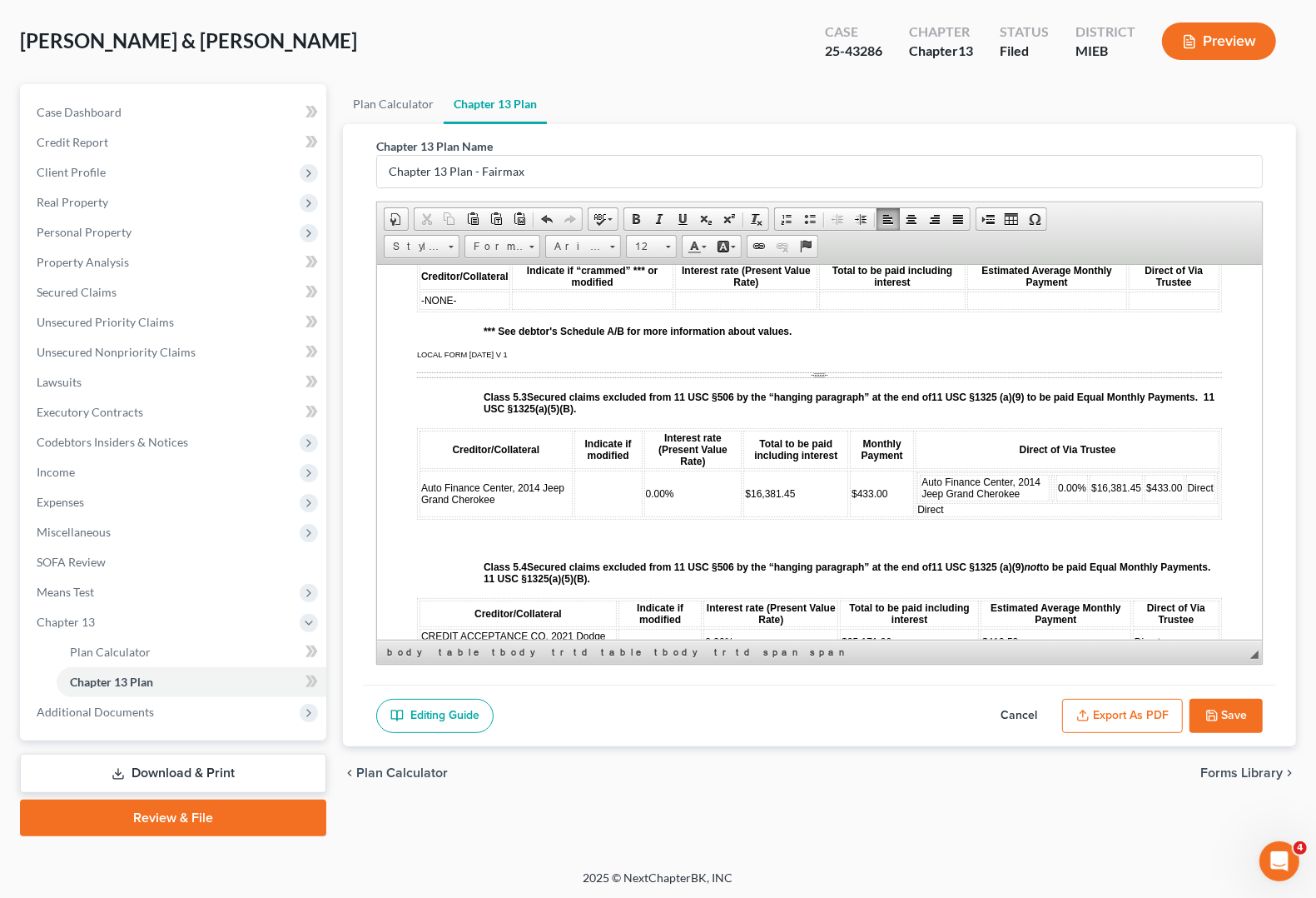
scroll to position [2914, 0]
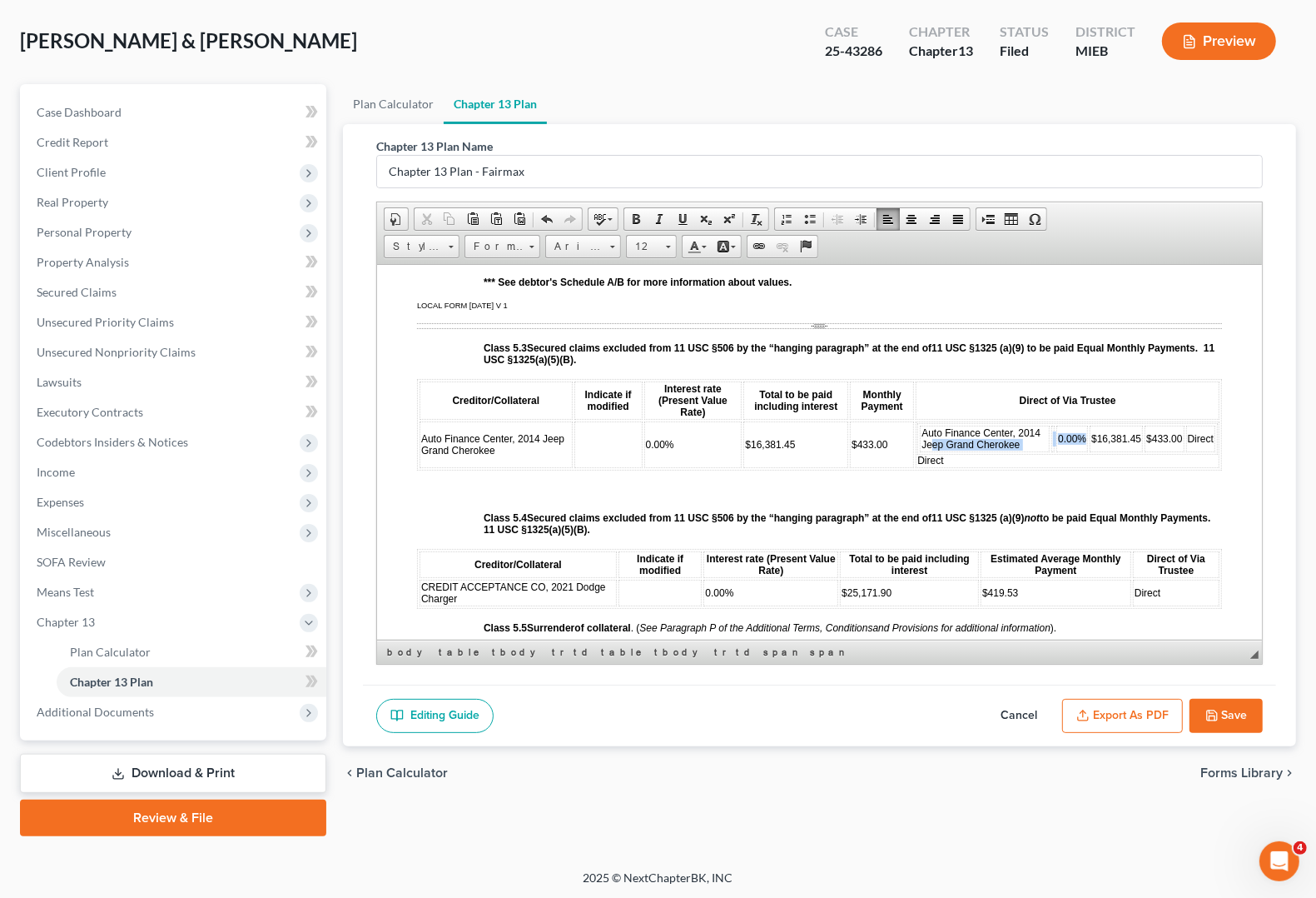
drag, startPoint x: 922, startPoint y: 463, endPoint x: 1073, endPoint y: 462, distance: 151.0
click at [1073, 451] on tr "Auto Finance Center, 2014 Jeep Grand Cherokee 0.00% $16,381.45 $433.00 Direct" at bounding box center [1068, 438] width 296 height 26
click at [921, 449] on span "Auto Finance Center, 2014 Jeep Grand Cherokee" at bounding box center [981, 438] width 119 height 24
drag, startPoint x: 911, startPoint y: 449, endPoint x: 1023, endPoint y: 457, distance: 112.3
click at [1023, 451] on td "Auto Finance Center, 2014 Jeep Grand Cherokee" at bounding box center [984, 438] width 130 height 26
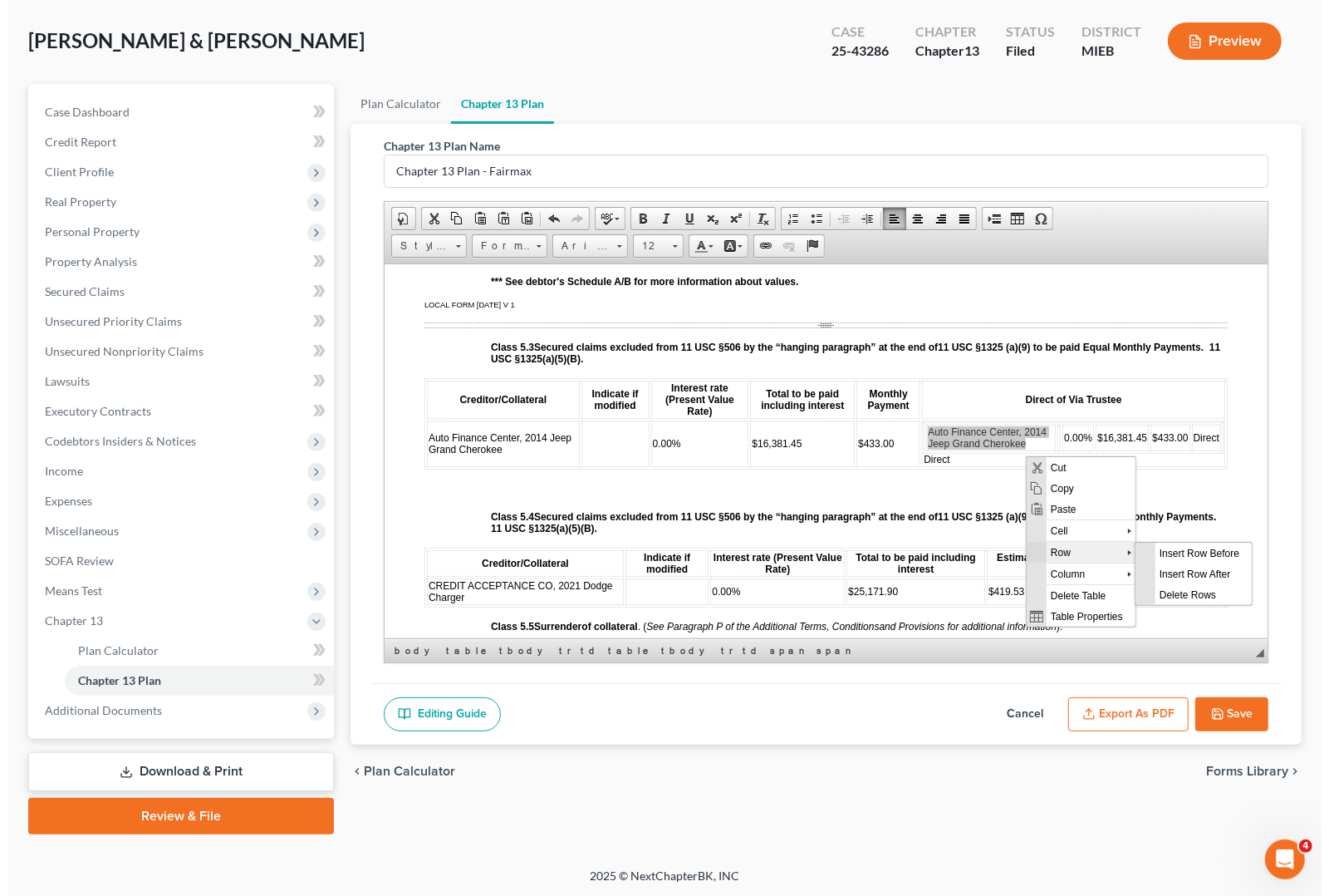
scroll to position [0, 0]
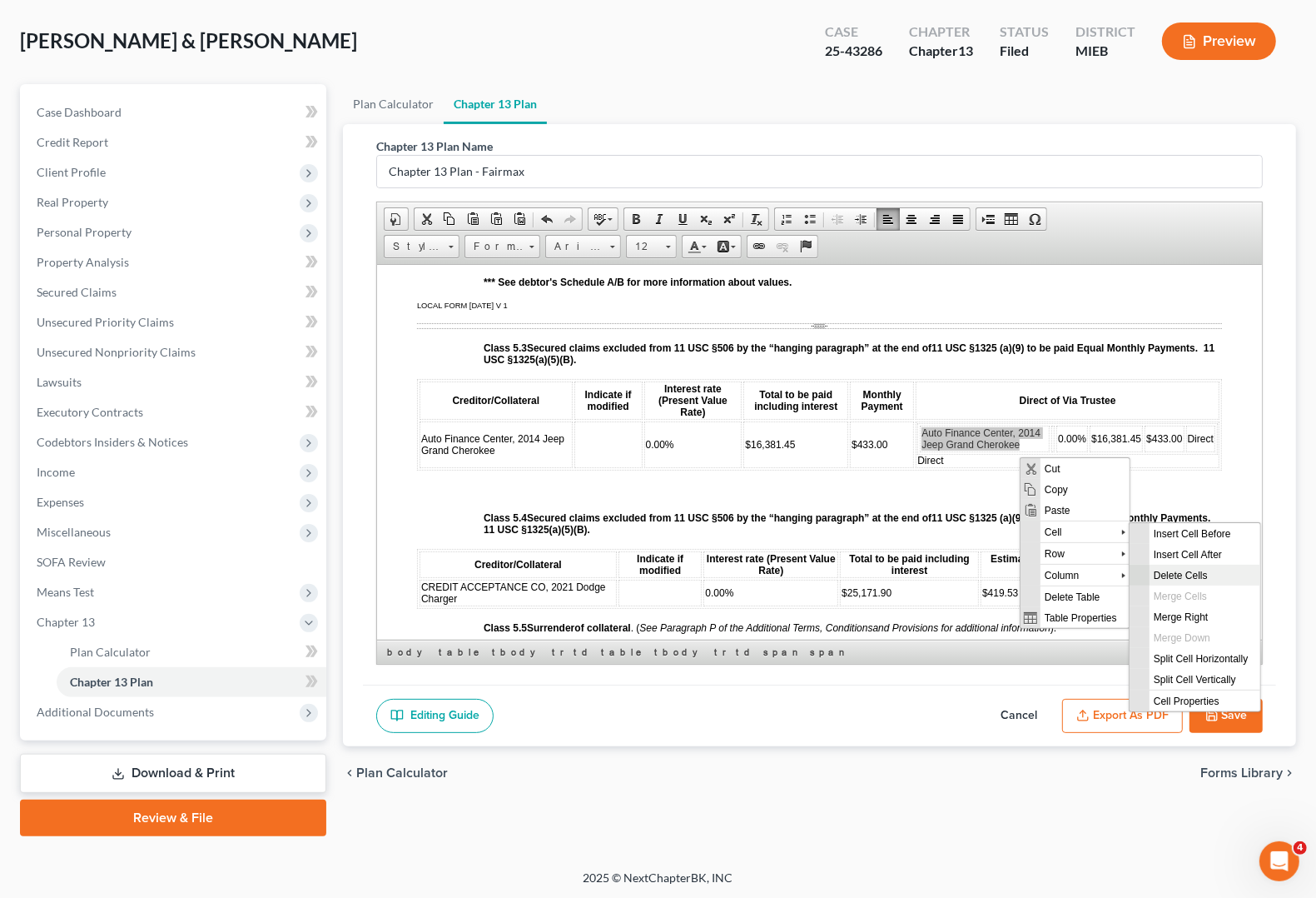
click at [1162, 565] on span "Delete Cells" at bounding box center [1204, 574] width 111 height 21
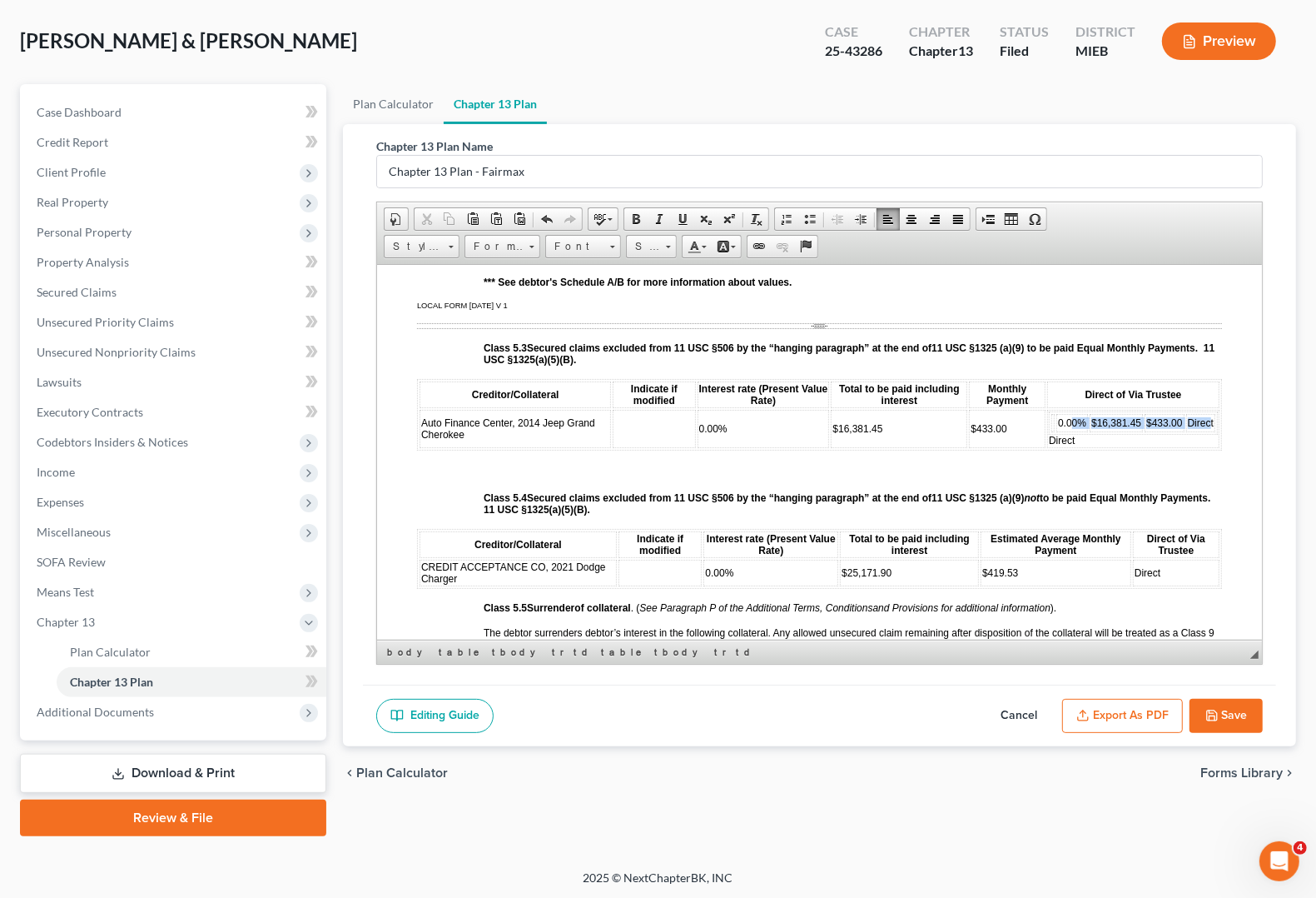
drag, startPoint x: 1054, startPoint y: 438, endPoint x: 1153, endPoint y: 438, distance: 99.0
click at [1181, 431] on tr "0.00% $16,381.45 $433.00 Direct" at bounding box center [1133, 422] width 164 height 18
click at [1146, 428] on span "$433.00" at bounding box center [1163, 422] width 36 height 12
drag, startPoint x: 1041, startPoint y: 448, endPoint x: 1132, endPoint y: 450, distance: 91.0
click at [1132, 434] on table "0.00% $16,381.45 $433.00 Direct" at bounding box center [1133, 422] width 169 height 24
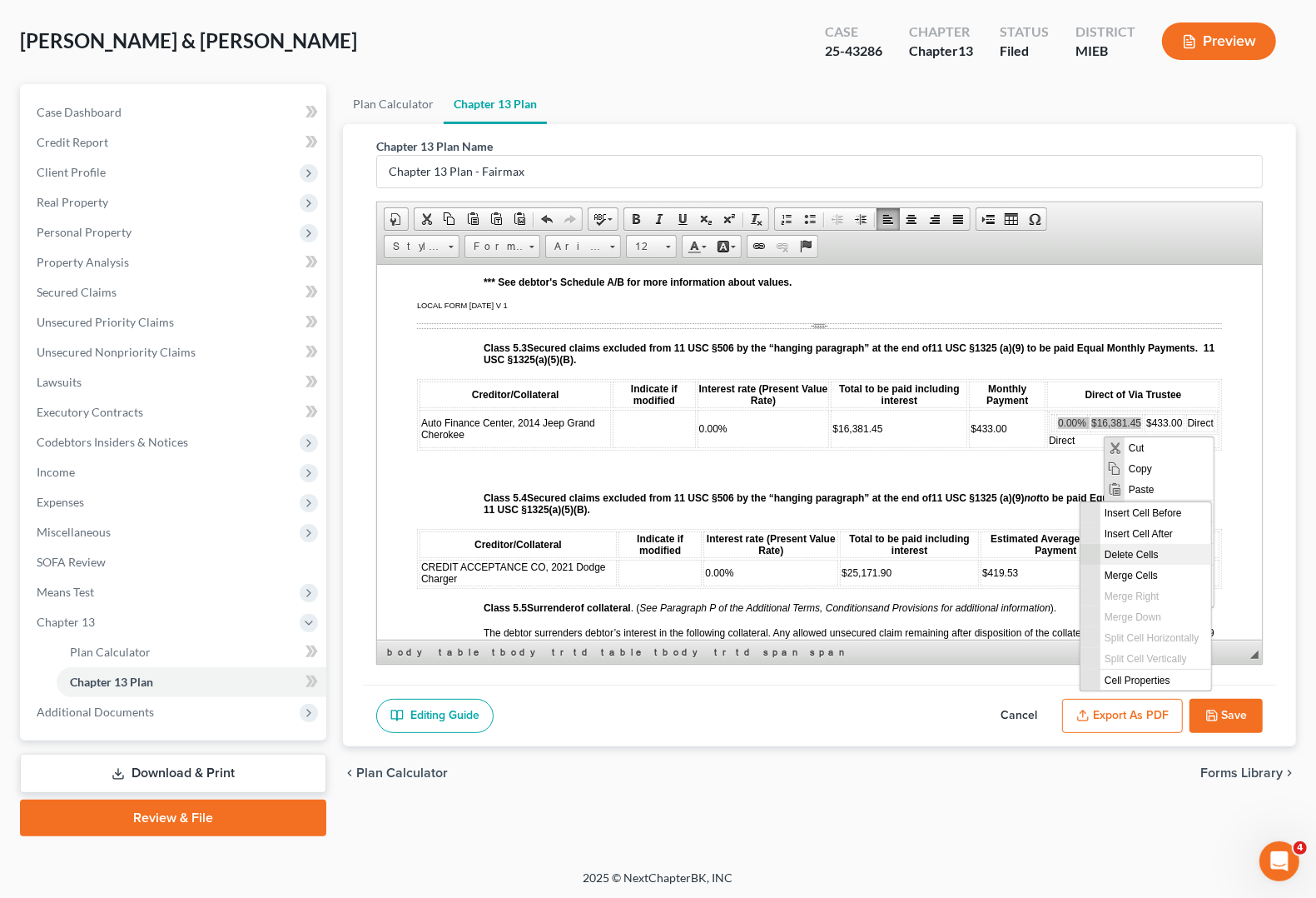
click at [1148, 556] on span "Delete Cells" at bounding box center [1155, 553] width 111 height 21
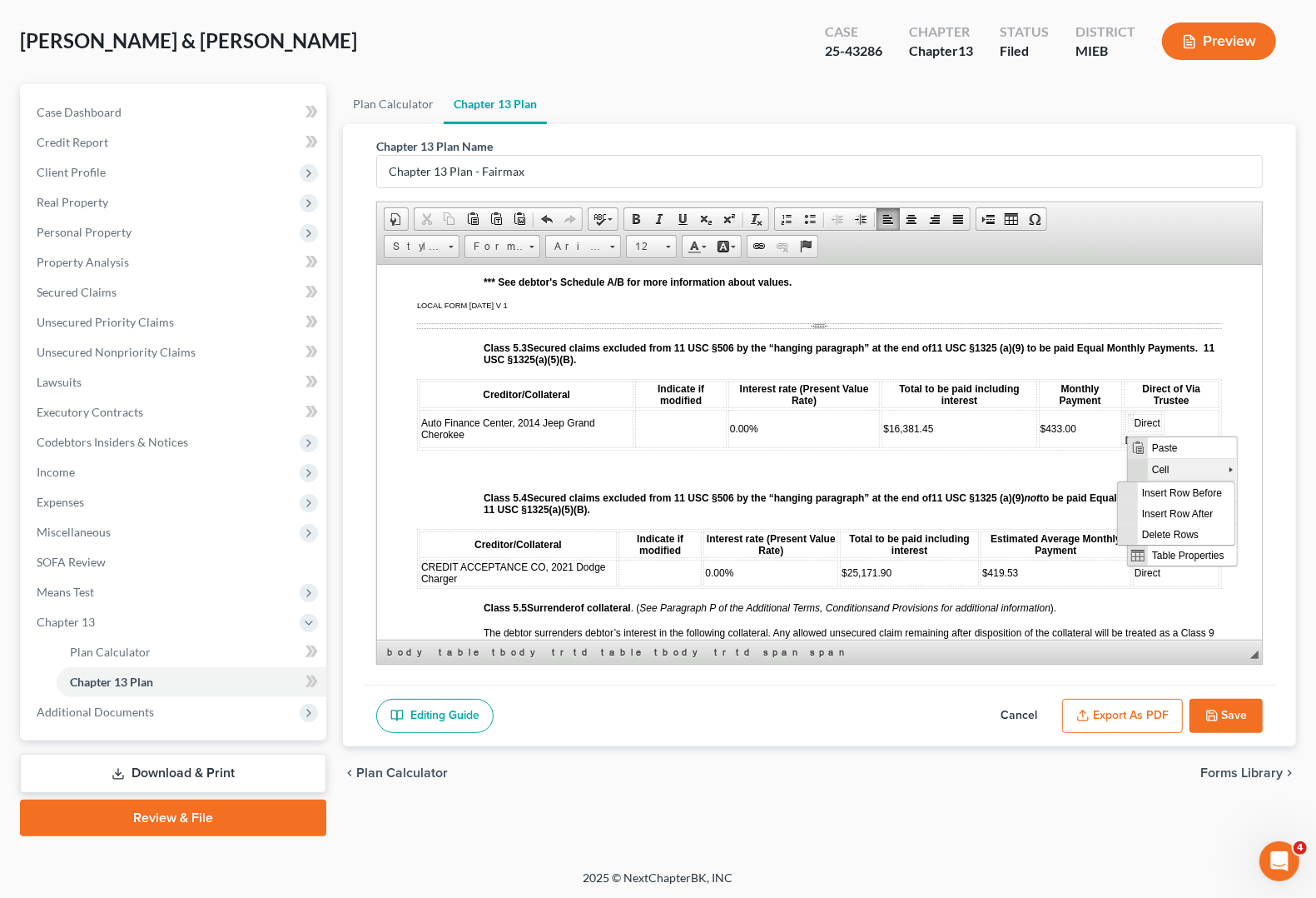
click at [1159, 478] on span "Cell" at bounding box center [1187, 469] width 80 height 21
click at [1149, 512] on span "Delete Cells" at bounding box center [1179, 512] width 111 height 21
click at [1162, 438] on td "Direct" at bounding box center [1172, 428] width 96 height 38
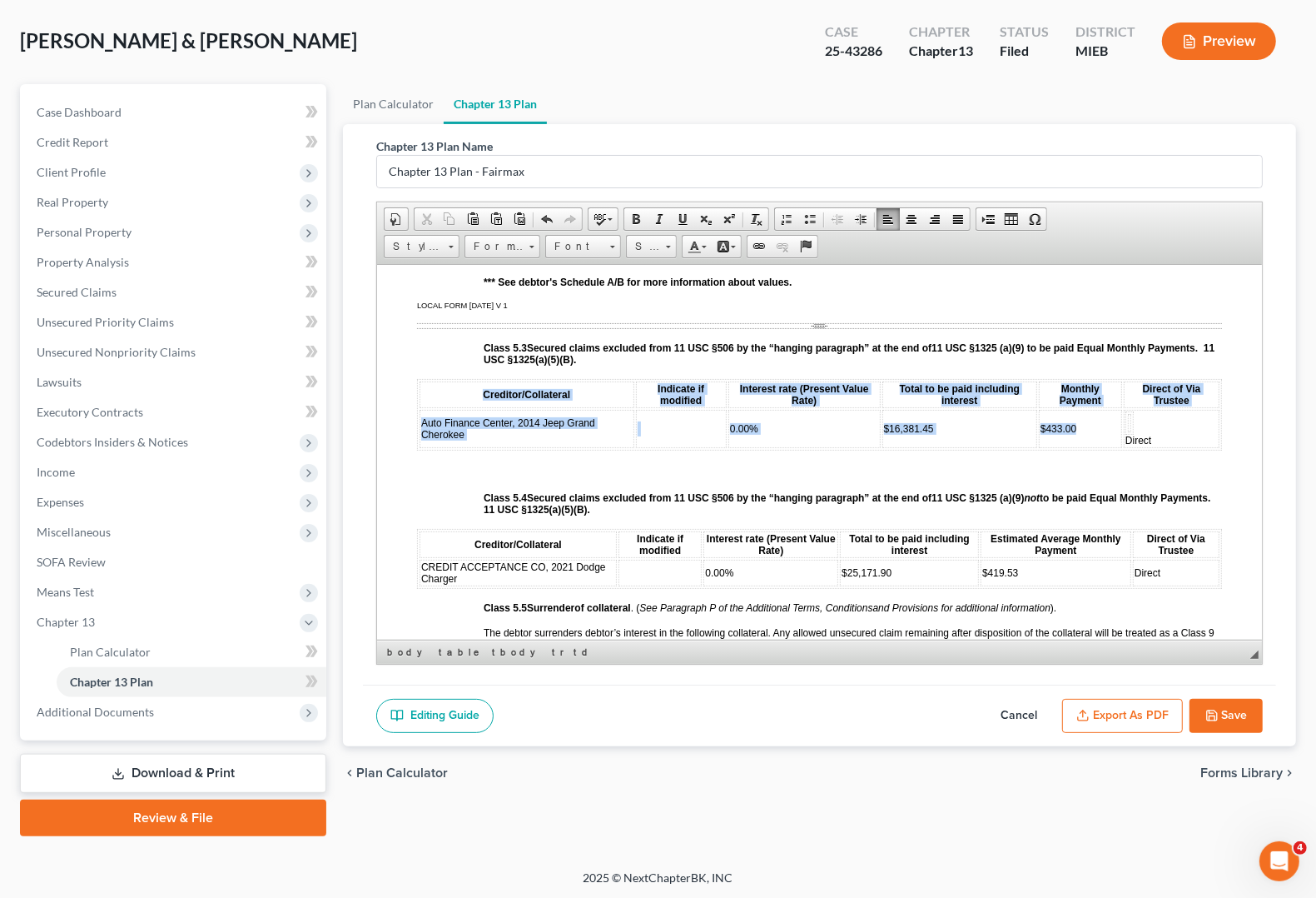
drag, startPoint x: 1162, startPoint y: 438, endPoint x: 922, endPoint y: 372, distance: 248.9
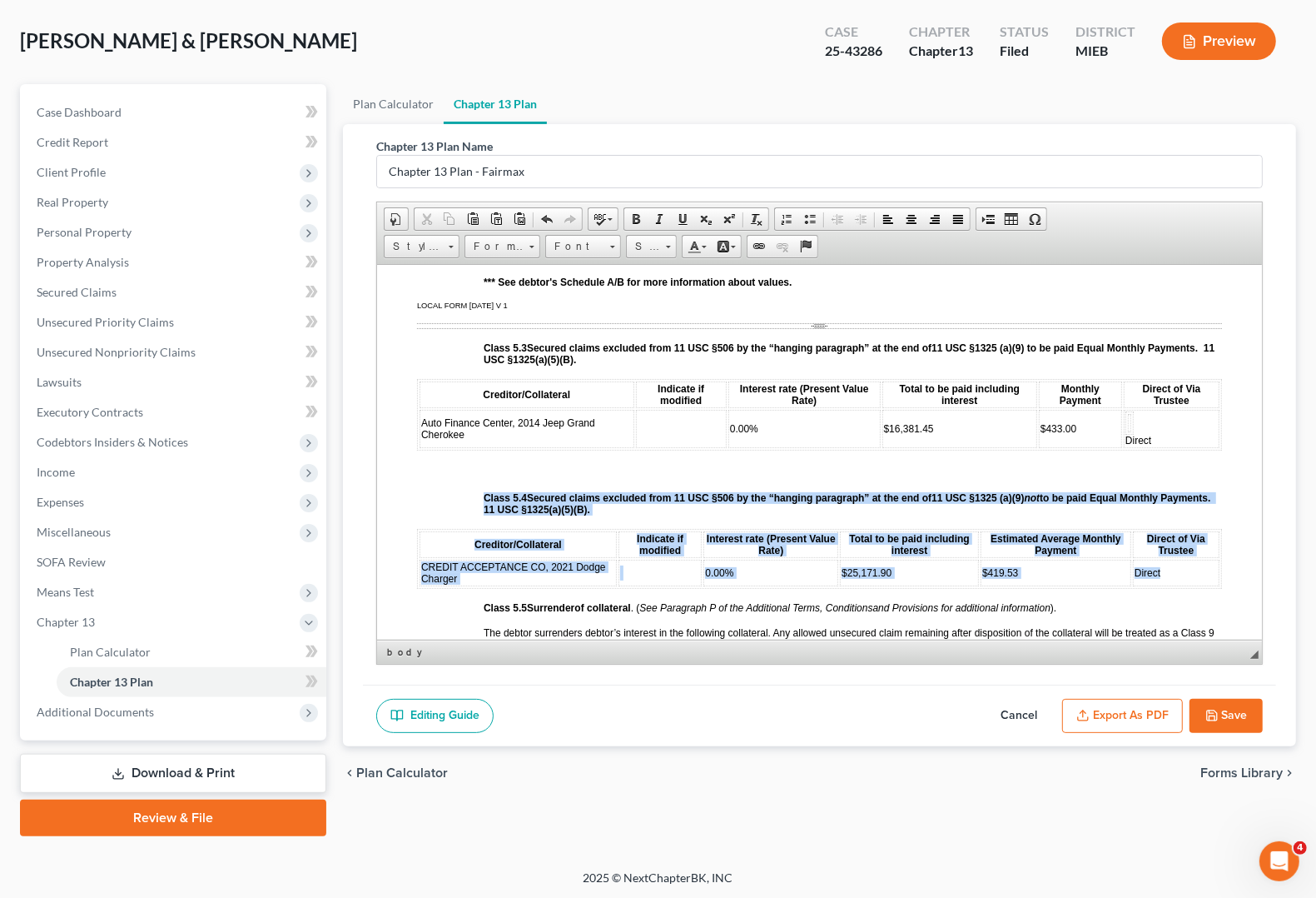
drag, startPoint x: 410, startPoint y: 562, endPoint x: 1181, endPoint y: 599, distance: 771.9
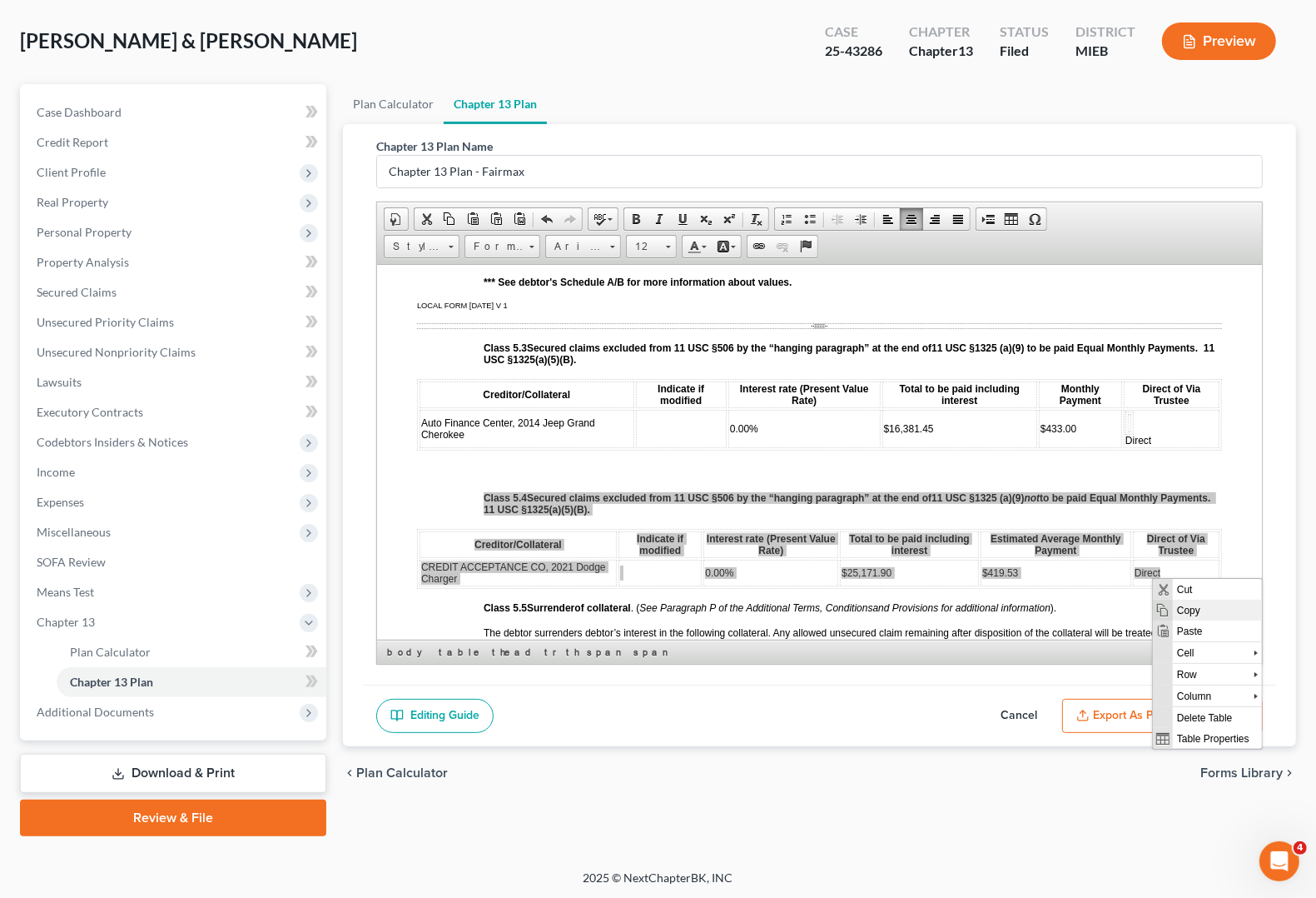
drag, startPoint x: 1188, startPoint y: 607, endPoint x: 1163, endPoint y: 778, distance: 172.8
click at [1188, 607] on span "Copy" at bounding box center [1216, 609] width 89 height 21
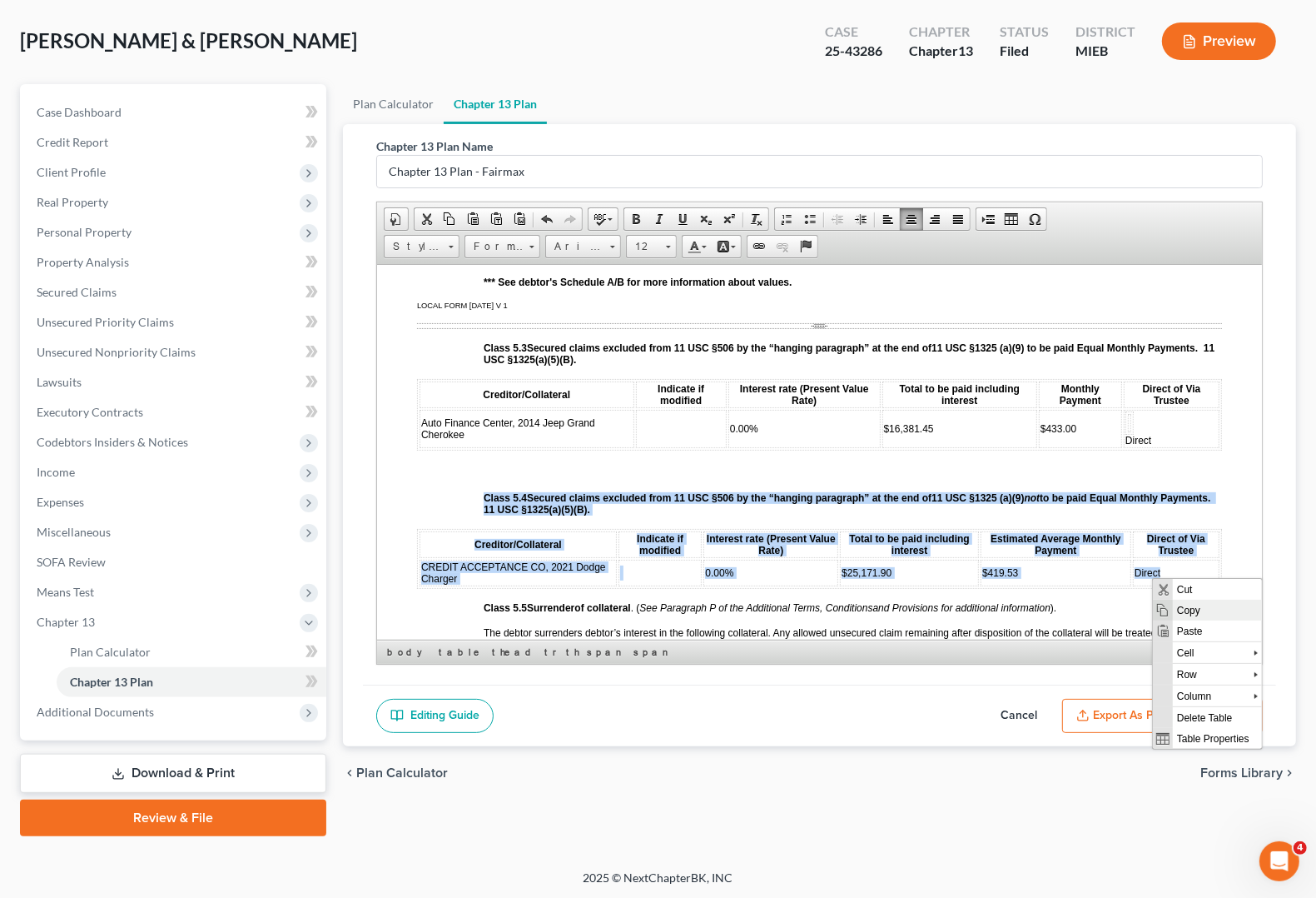
copy body "Class 5.4 Secured claims excluded from 11 USC §506 by the “hanging paragraph” a…"
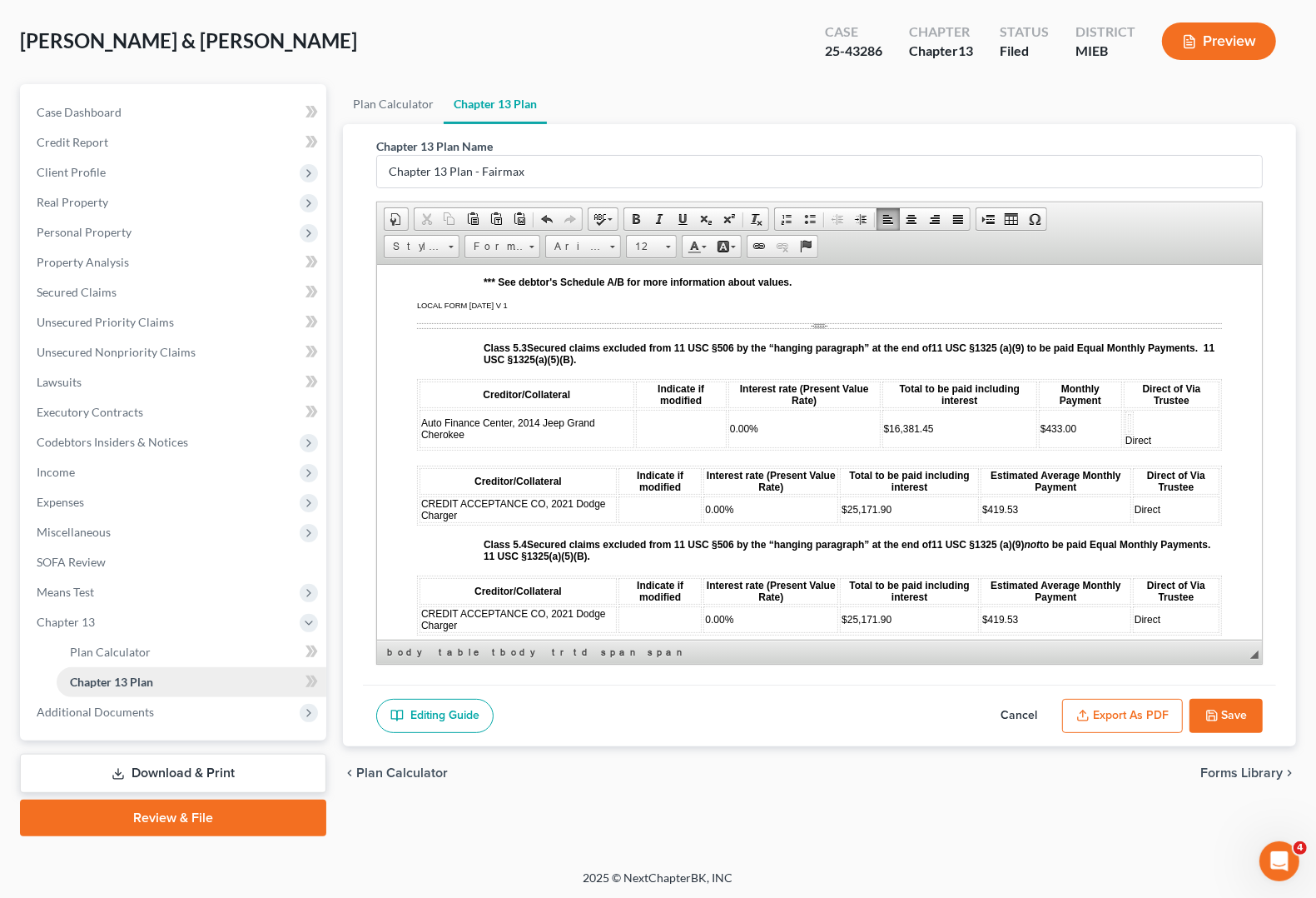
click at [164, 682] on link "Chapter 13 Plan" at bounding box center [191, 681] width 269 height 30
click at [1235, 720] on button "Save" at bounding box center [1227, 716] width 73 height 35
select select "0"
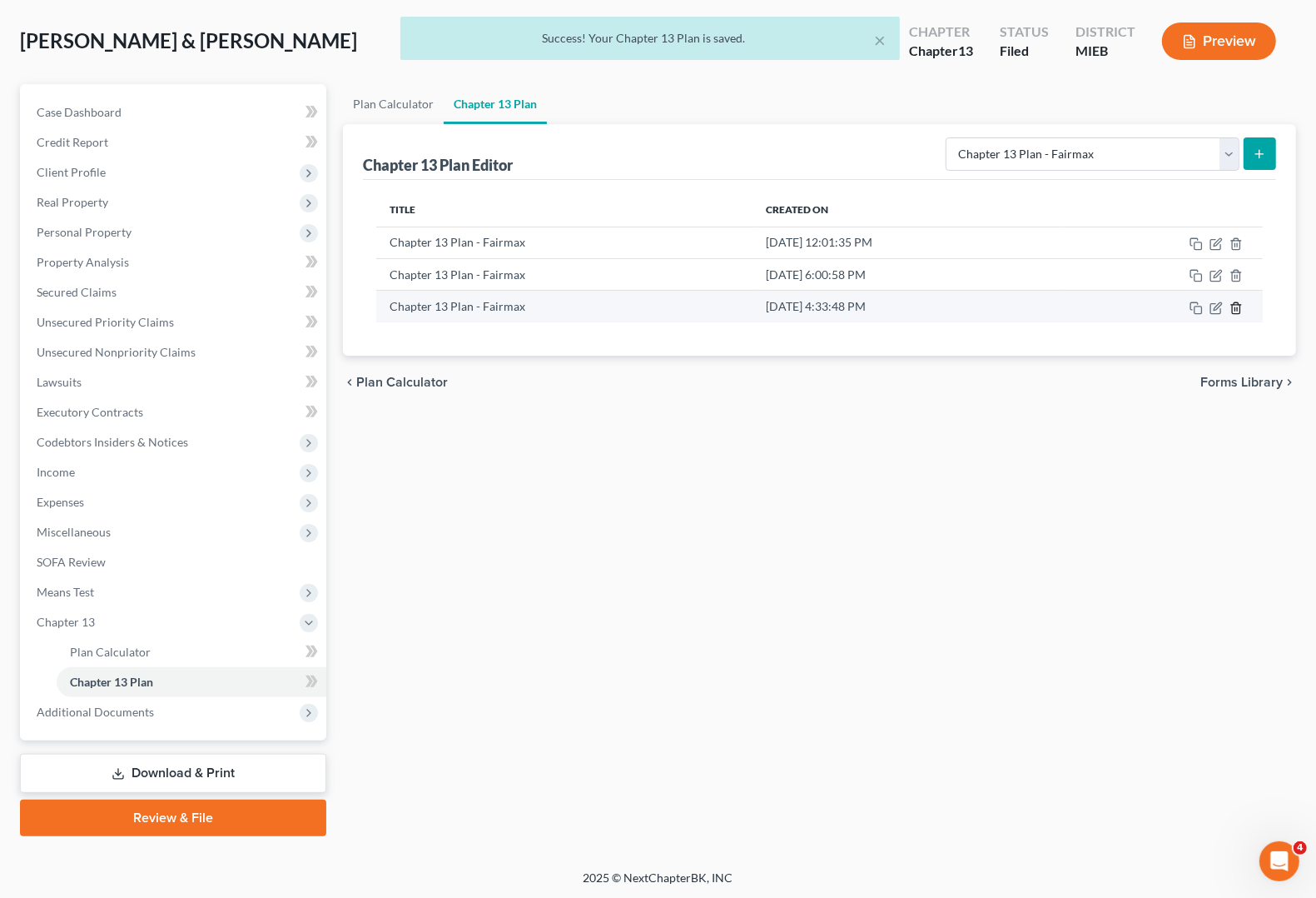
click at [1234, 312] on icon "button" at bounding box center [1236, 308] width 14 height 14
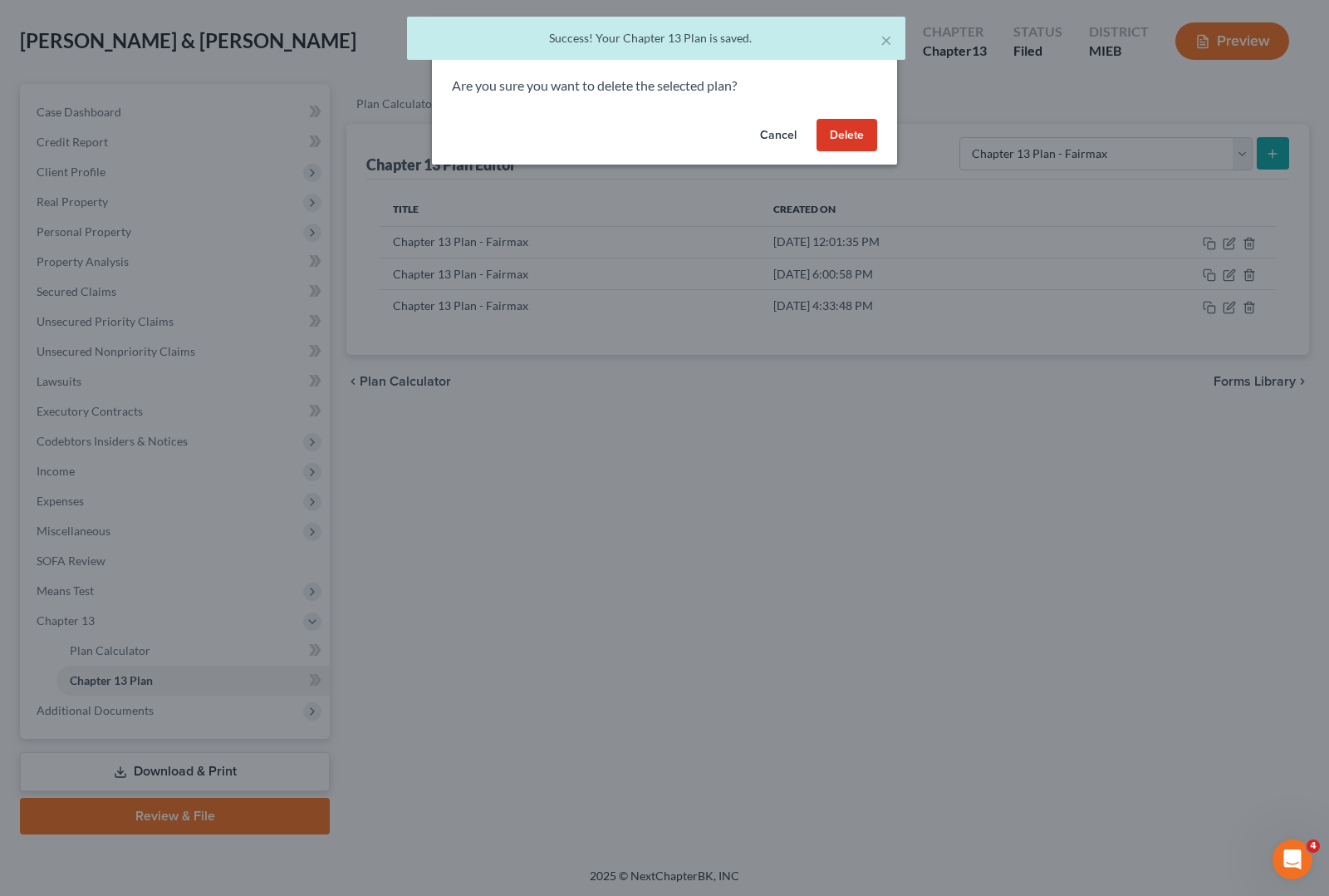
click at [850, 137] on button "Delete" at bounding box center [847, 135] width 61 height 33
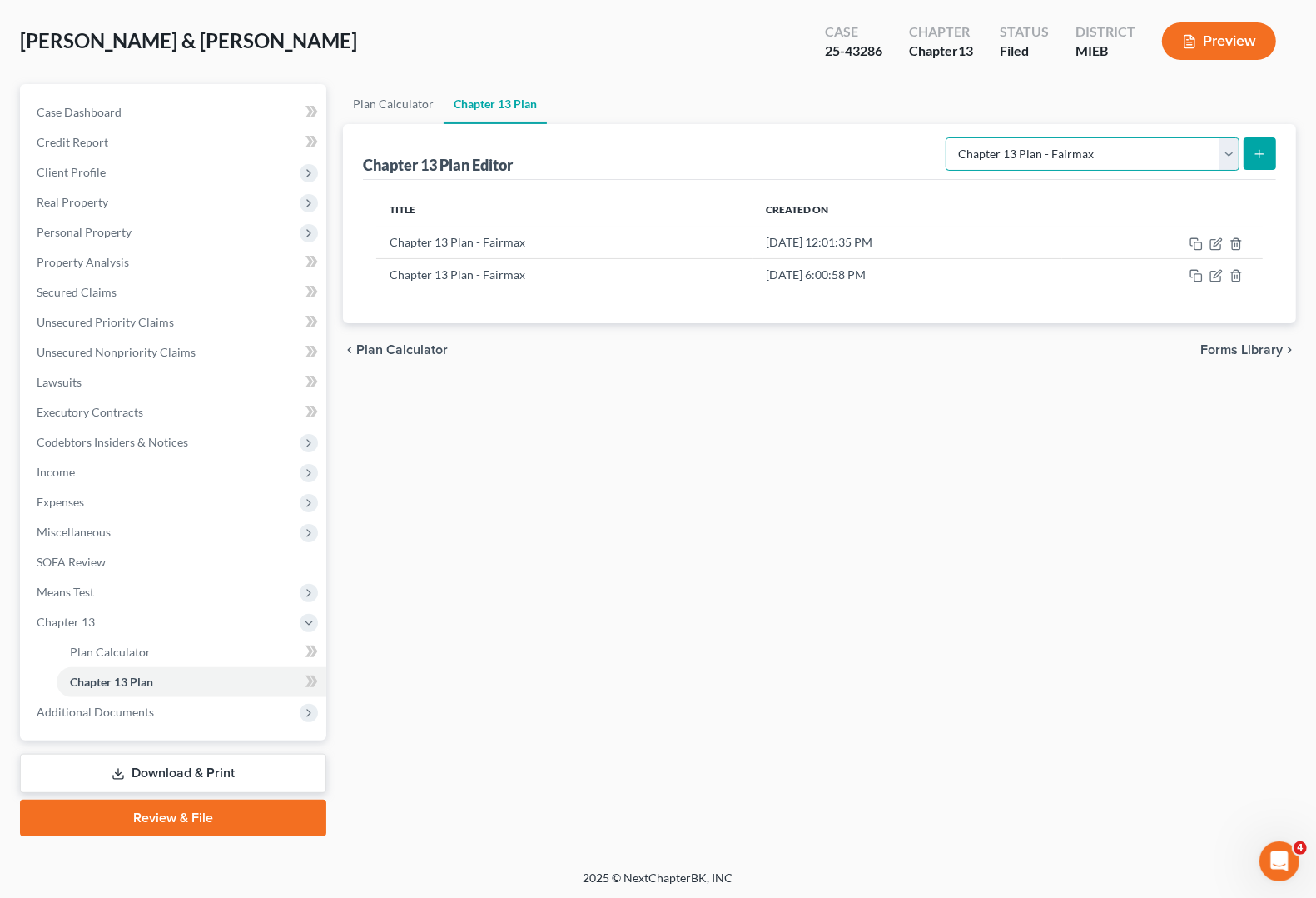
click at [1234, 160] on select "Please select your Chapter 13 Plan Chapter 13 Plan - Fairmax [GEOGRAPHIC_DATA] …" at bounding box center [1092, 153] width 294 height 33
click at [953, 137] on select "Please select your Chapter 13 Plan Chapter 13 Plan - Fairmax [GEOGRAPHIC_DATA] …" at bounding box center [1092, 153] width 294 height 33
click at [1266, 160] on button "submit" at bounding box center [1260, 153] width 33 height 33
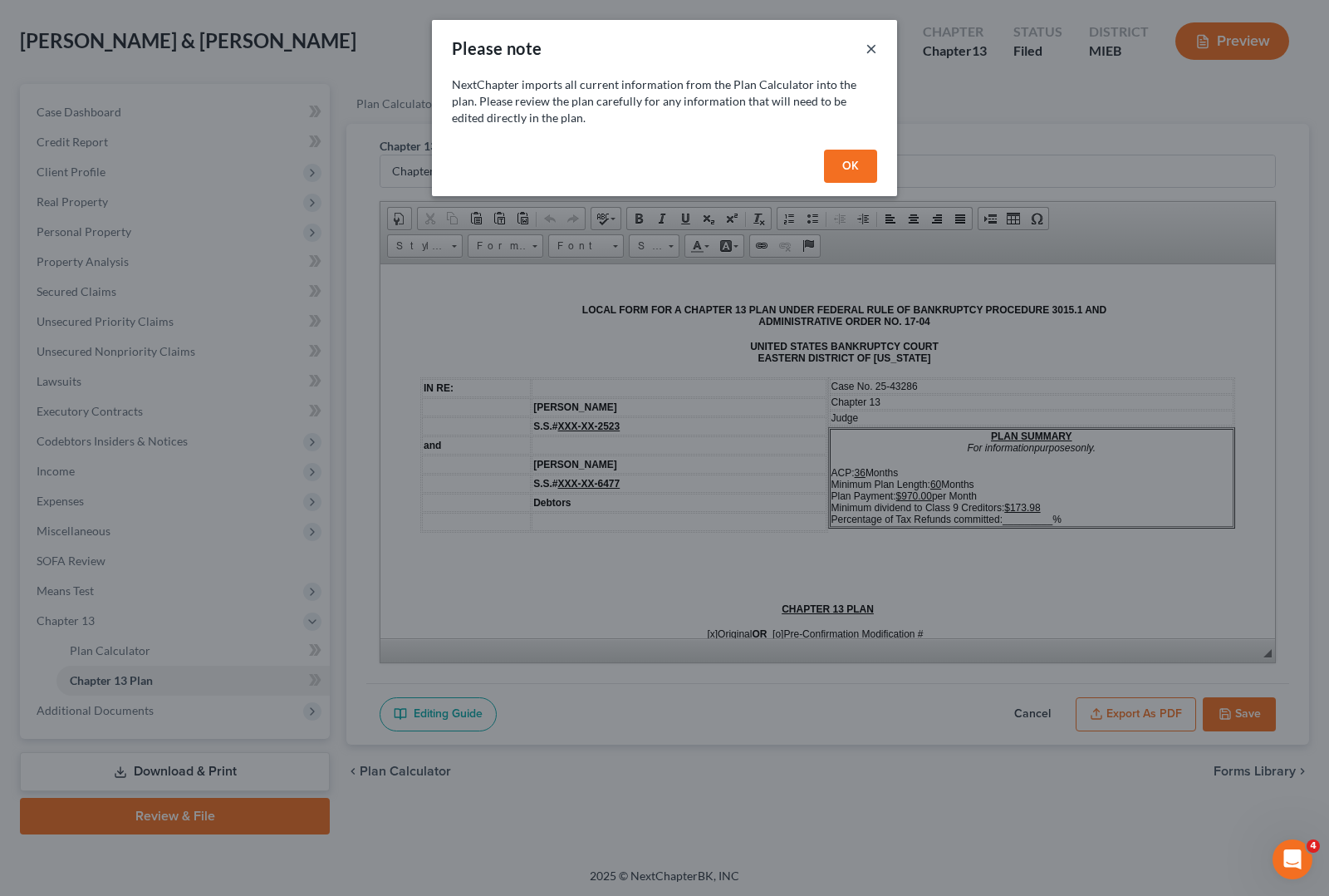
click at [873, 44] on button "×" at bounding box center [871, 48] width 12 height 20
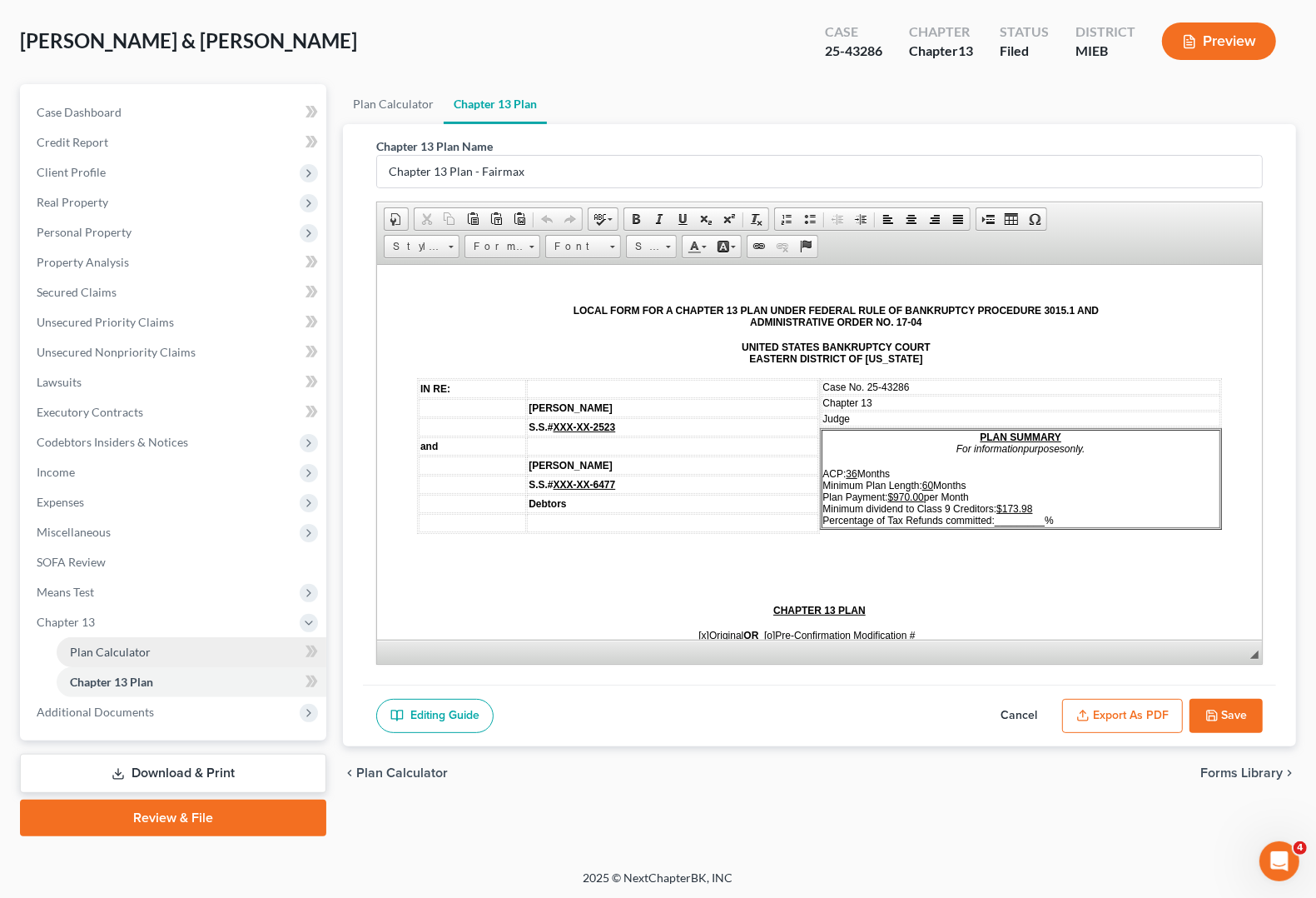
click at [140, 655] on span "Plan Calculator" at bounding box center [111, 651] width 80 height 14
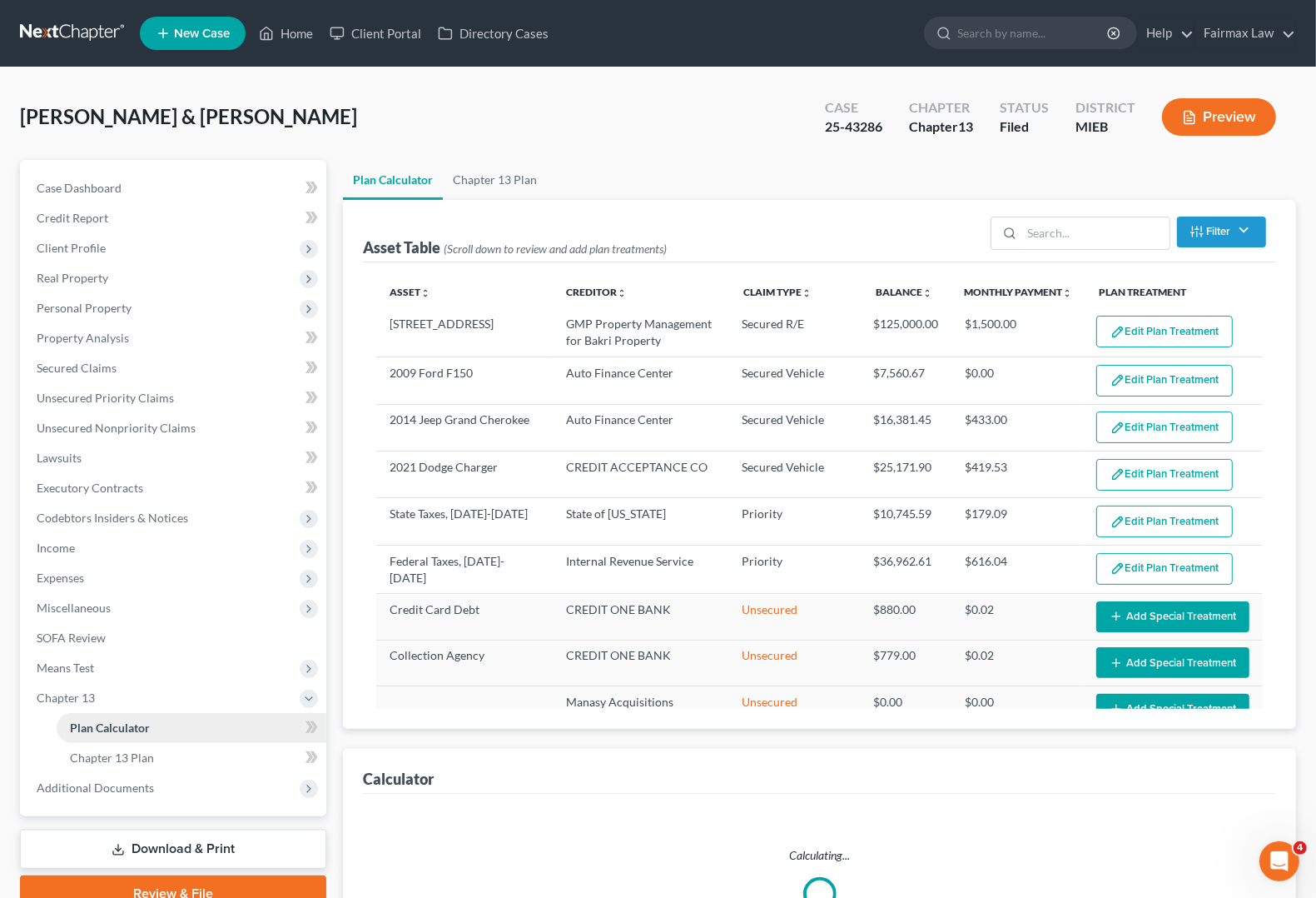
select select "59"
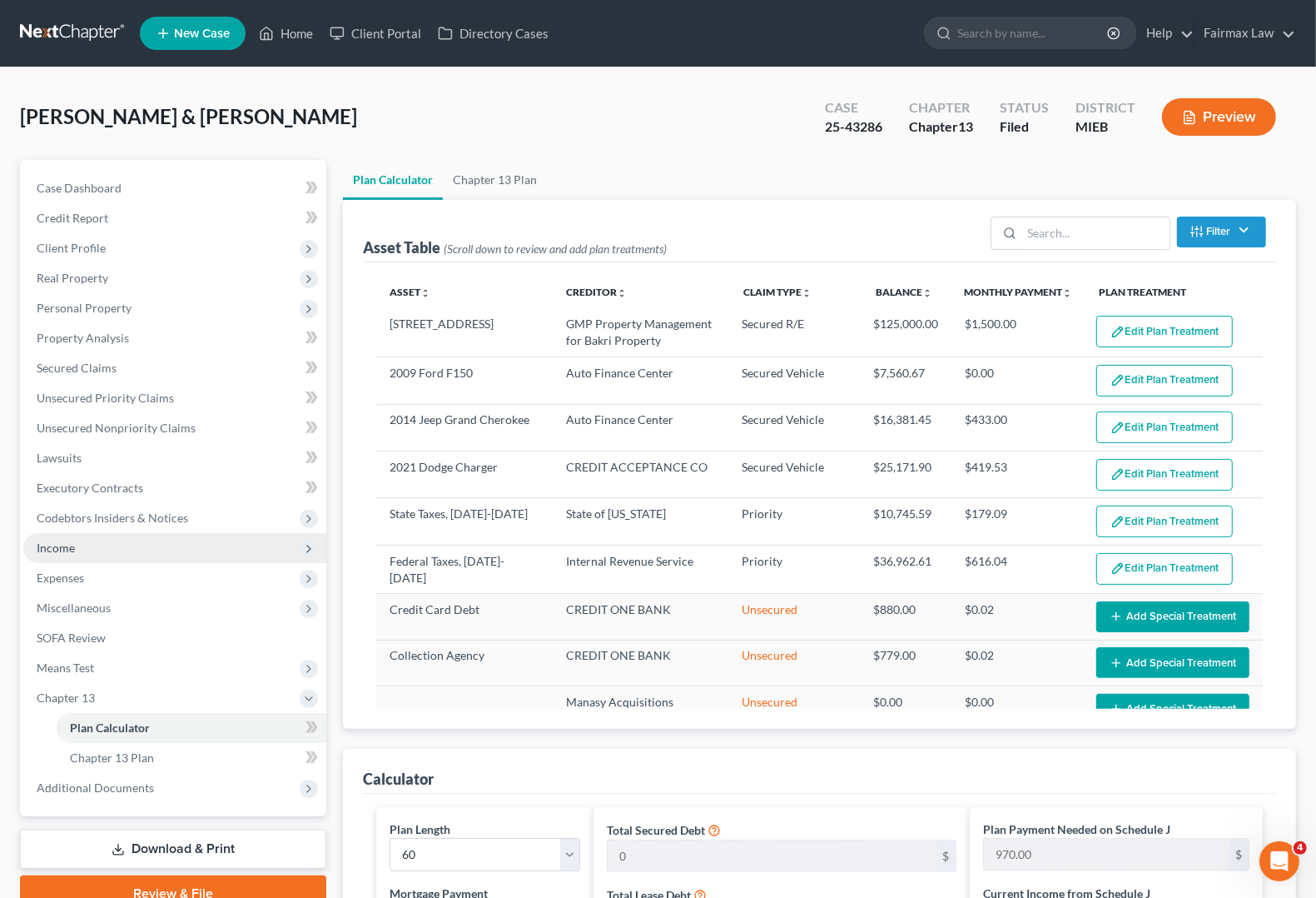
click at [80, 539] on span "Income" at bounding box center [175, 547] width 303 height 30
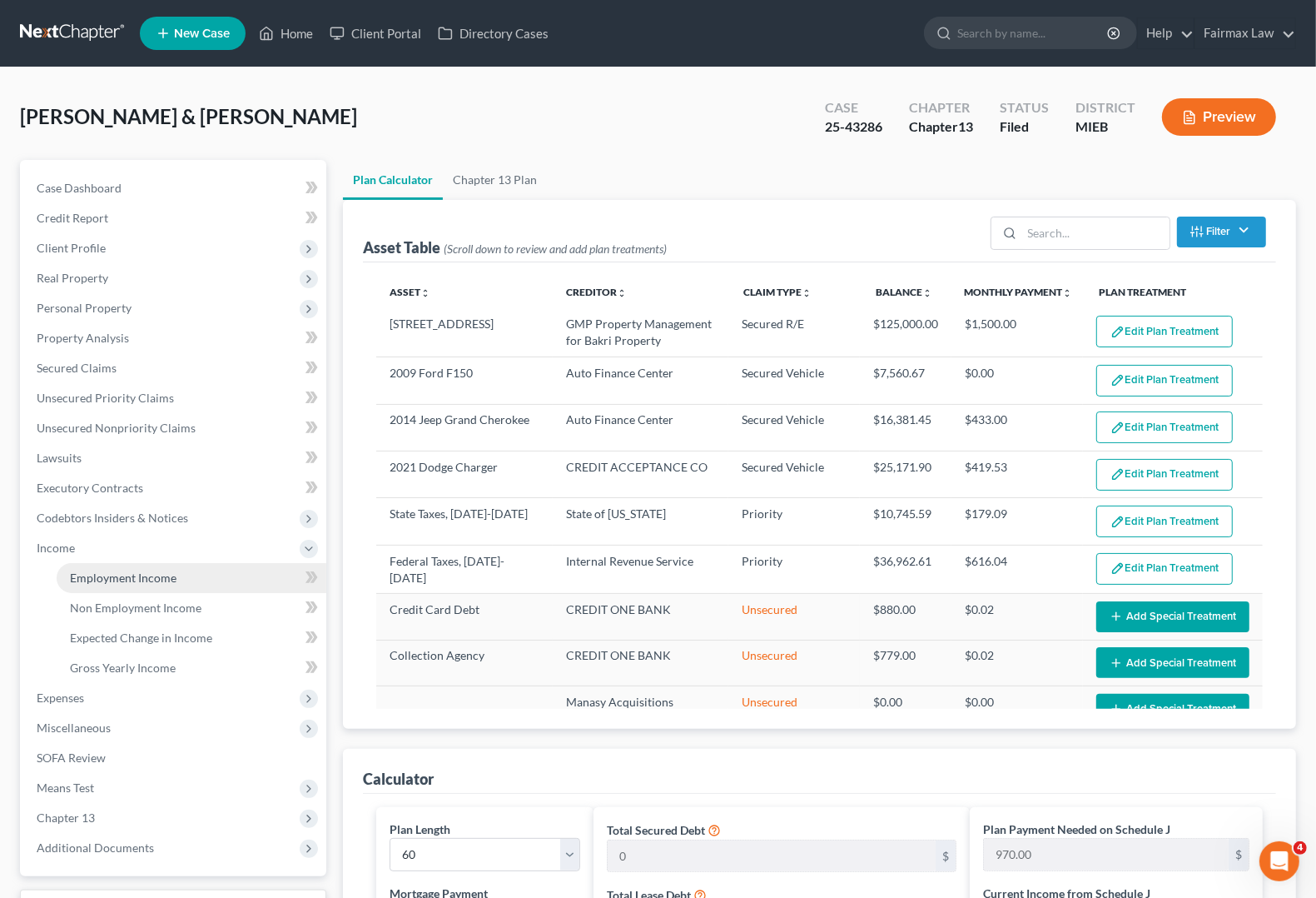
click at [88, 570] on span "Employment Income" at bounding box center [123, 576] width 107 height 14
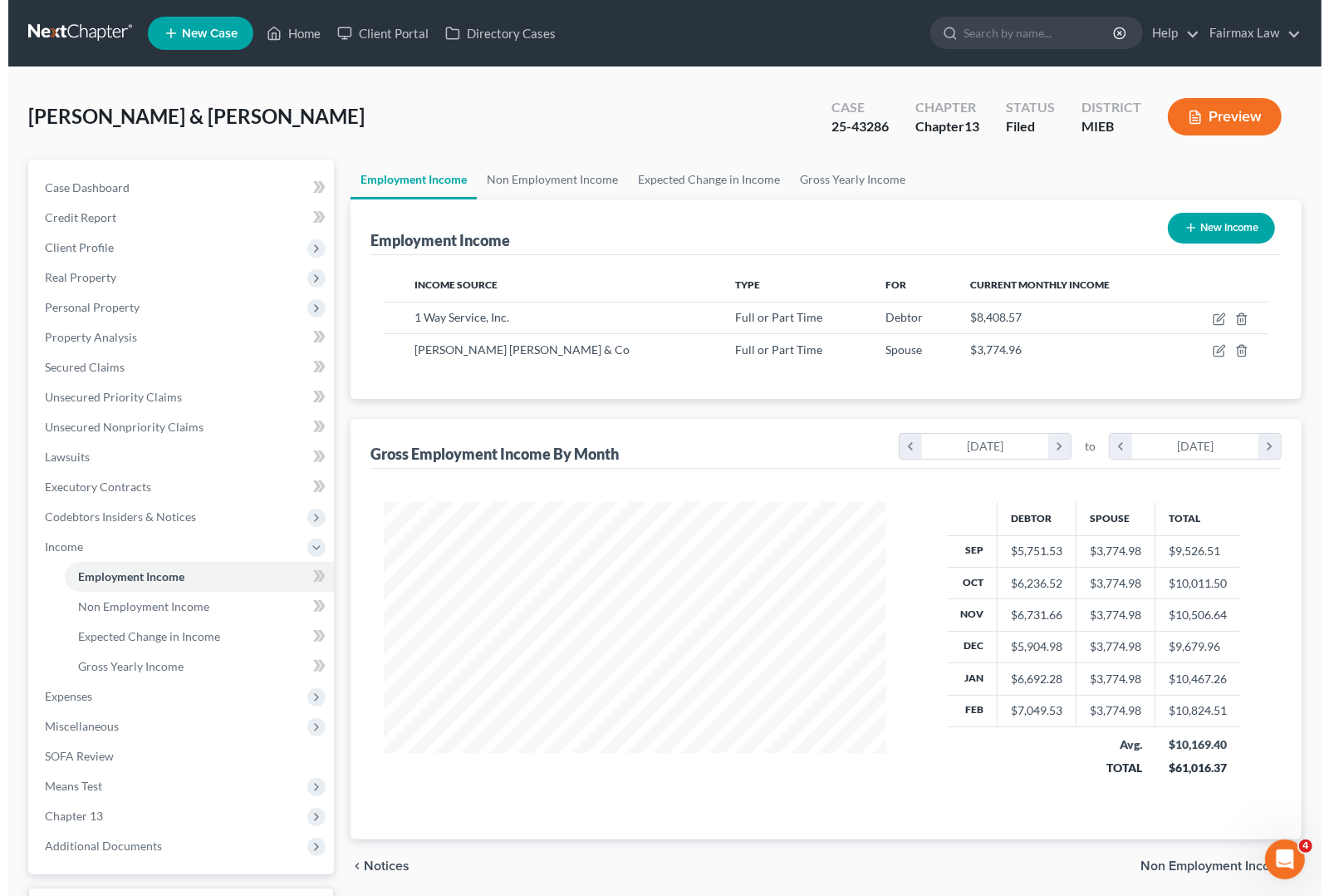
scroll to position [299, 534]
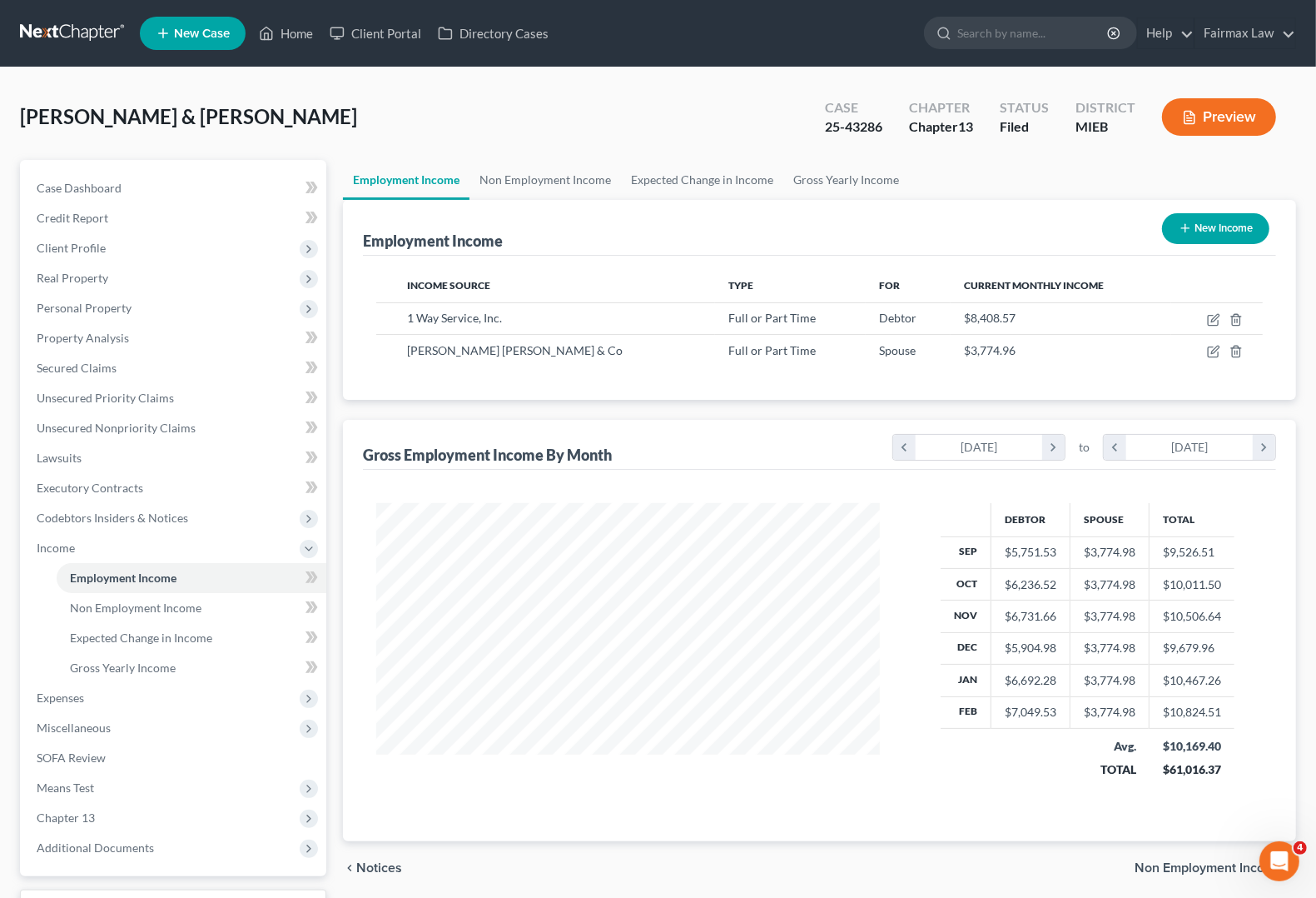
click at [1217, 122] on button "Preview" at bounding box center [1218, 117] width 114 height 37
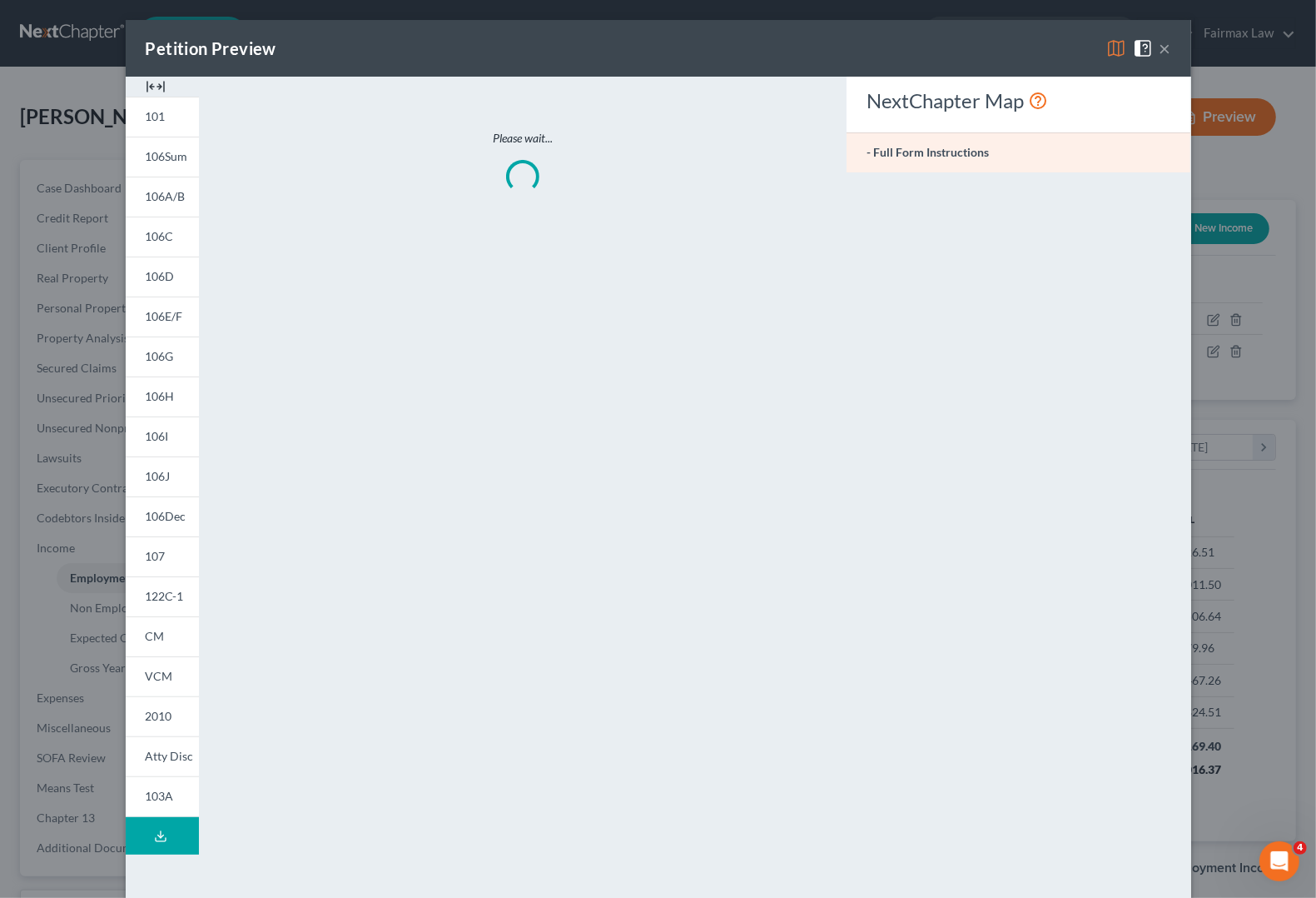
scroll to position [300, 542]
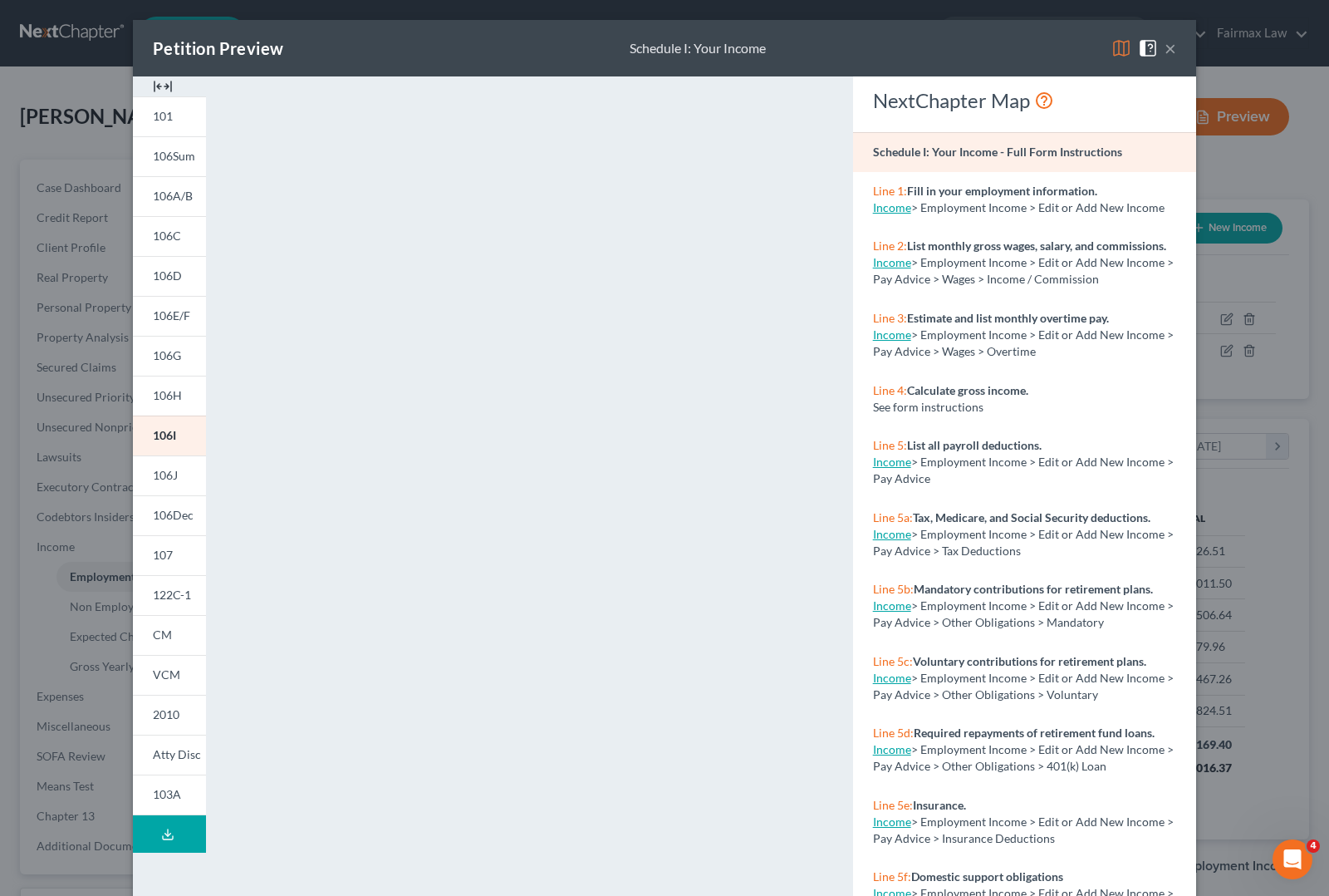
click at [1165, 44] on button "×" at bounding box center [1170, 48] width 12 height 20
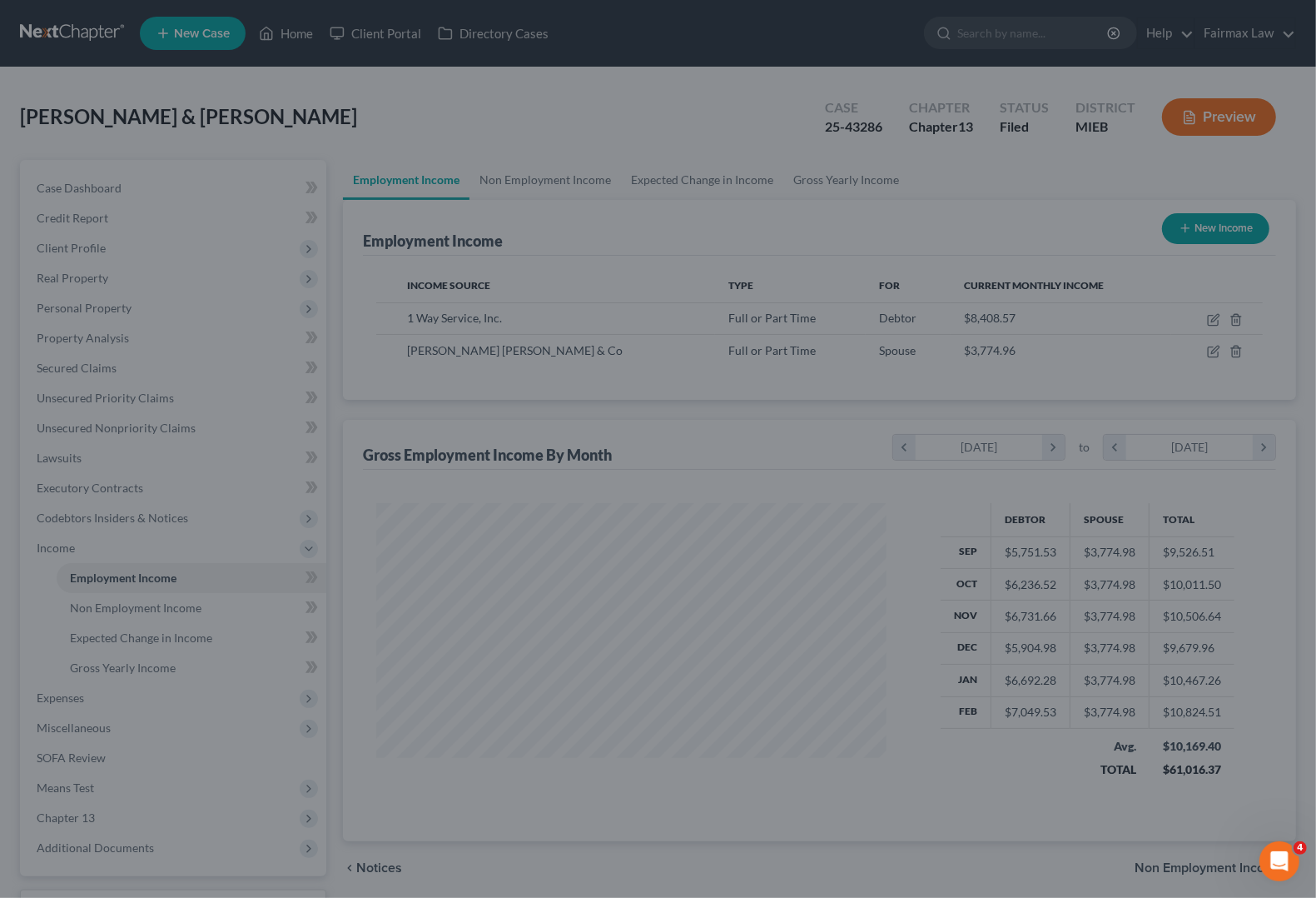
scroll to position [832399, 831912]
